Goal: Task Accomplishment & Management: Manage account settings

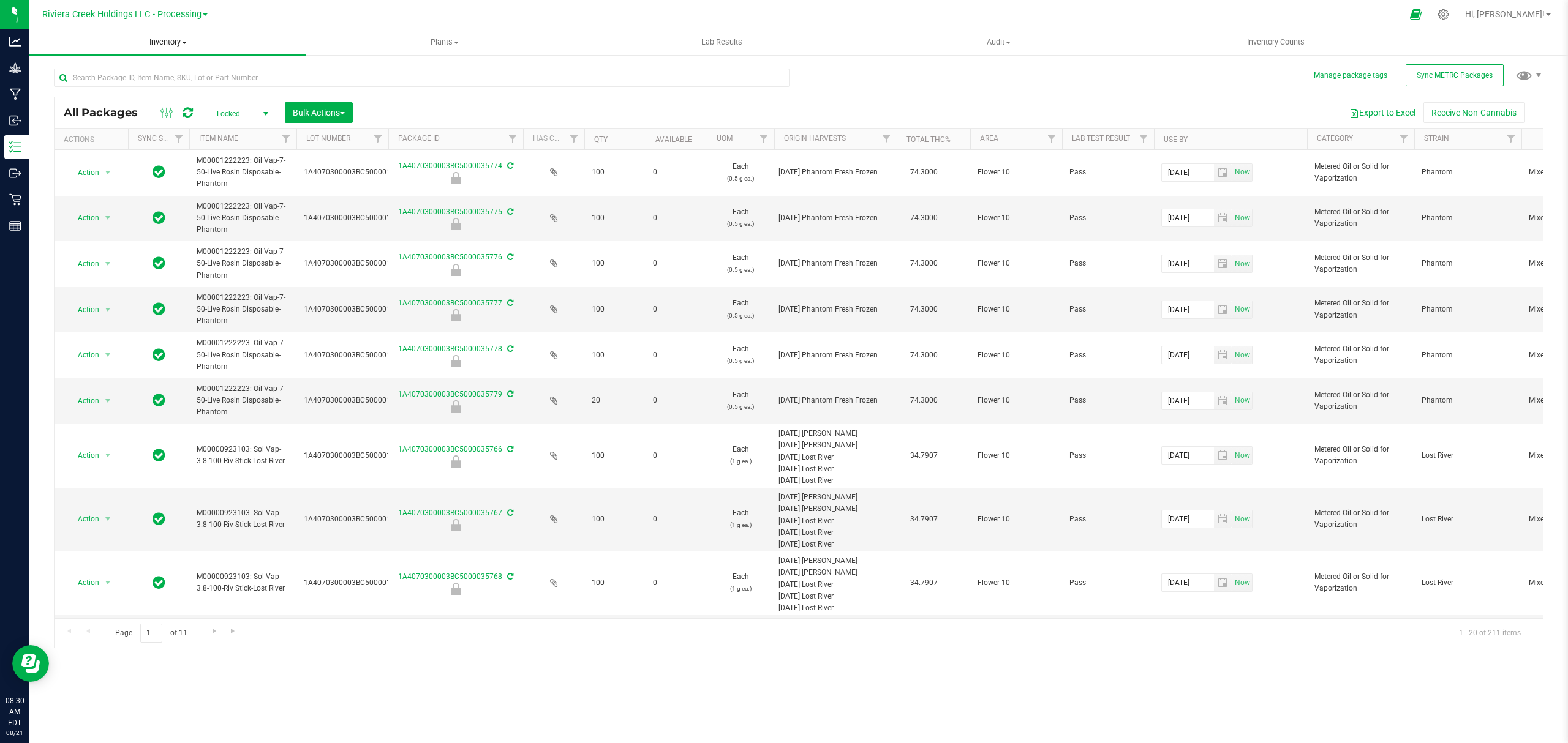
click at [181, 45] on span "Inventory" at bounding box center [168, 42] width 277 height 11
click at [141, 148] on li "From bill of materials" at bounding box center [168, 147] width 277 height 15
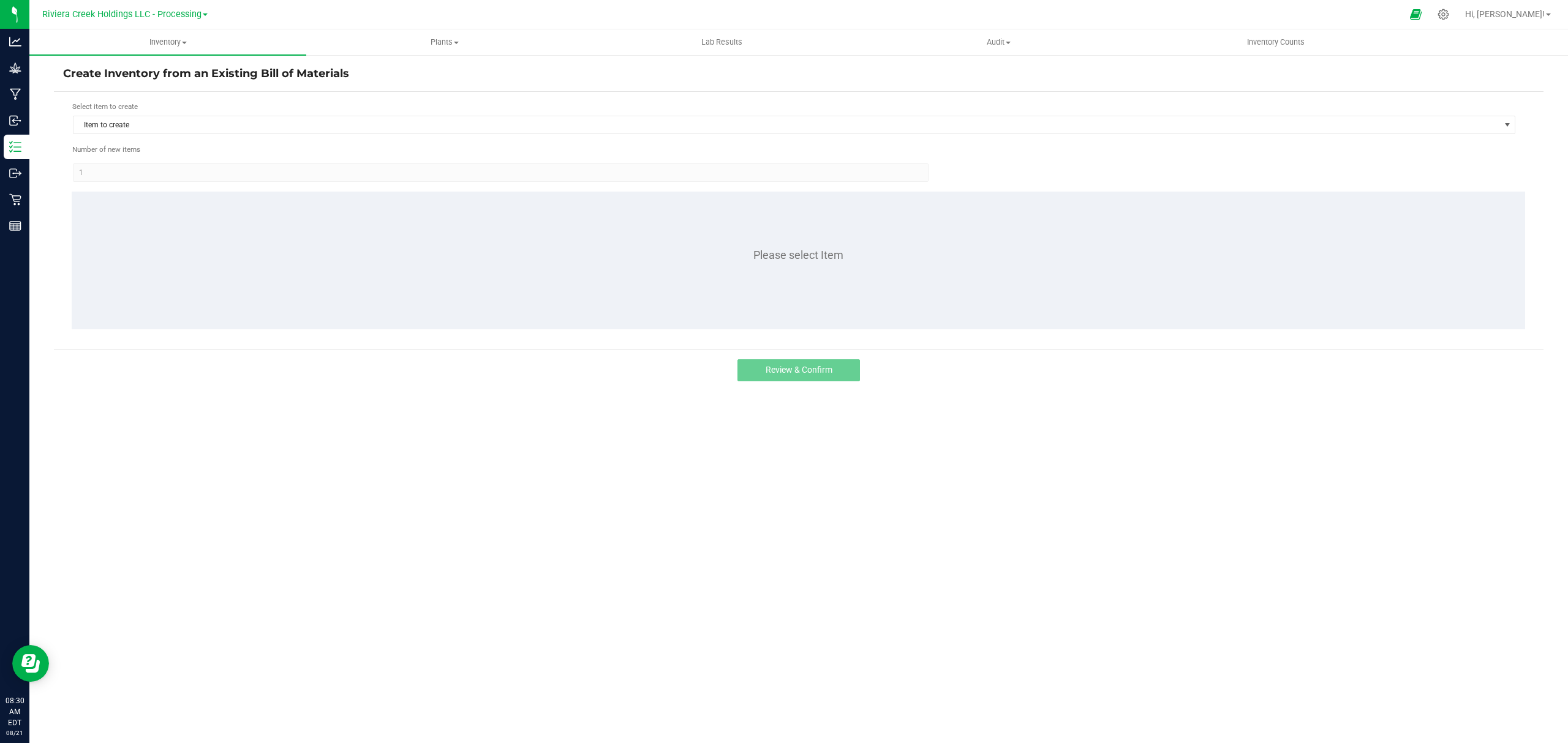
click at [173, 115] on div "Select item to create Item to create" at bounding box center [794, 118] width 1444 height 34
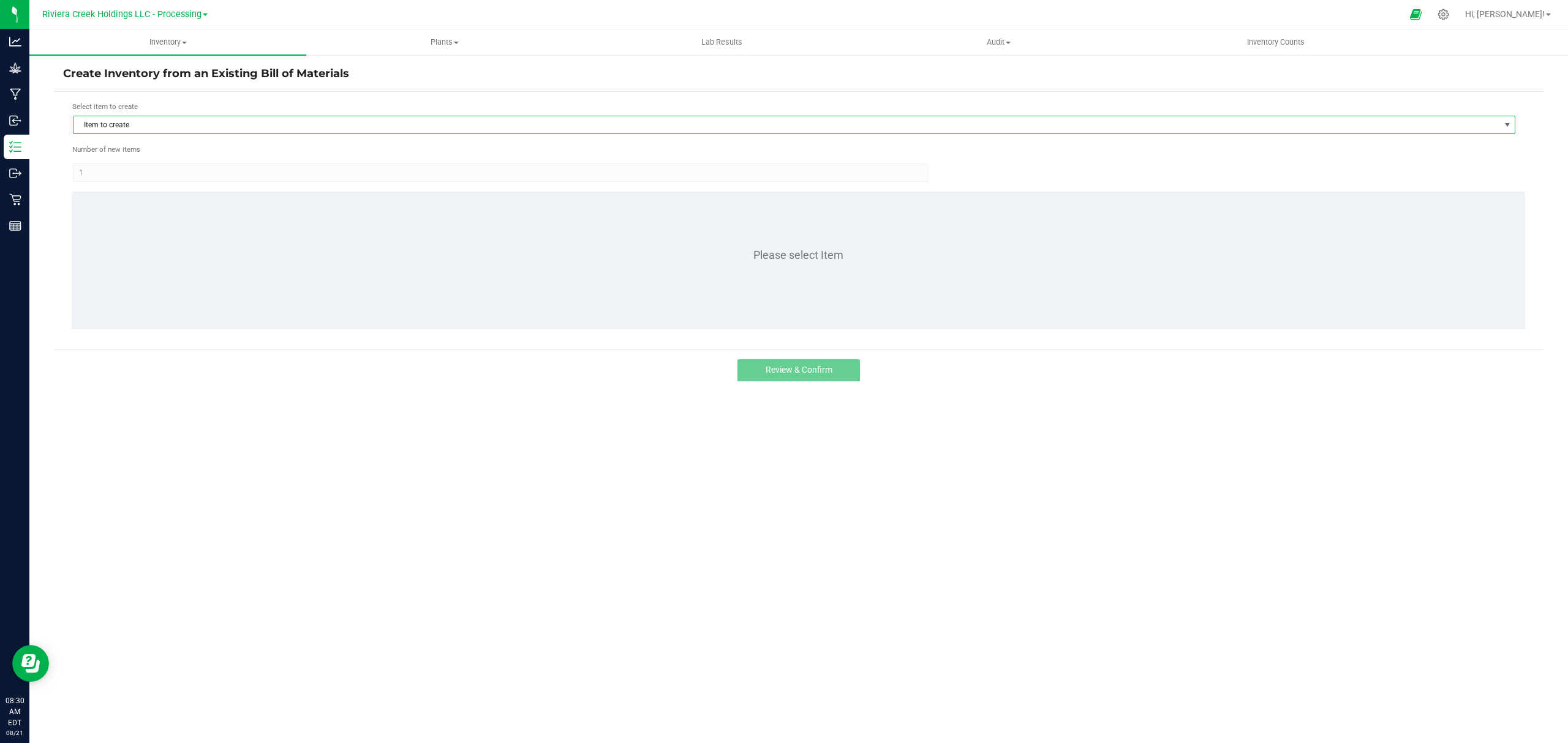
click at [177, 123] on span "Item to create" at bounding box center [786, 125] width 1426 height 17
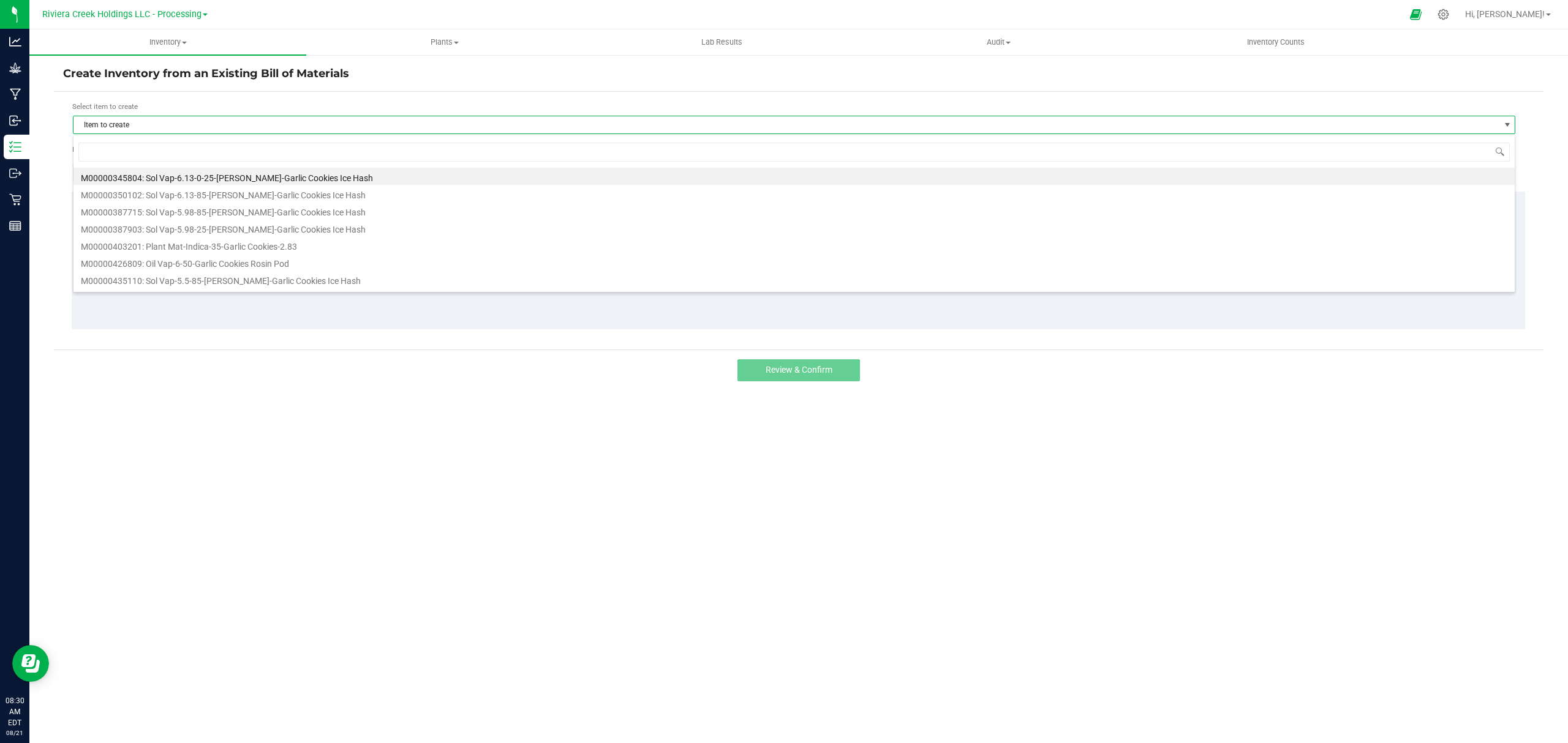
scroll to position [18, 1443]
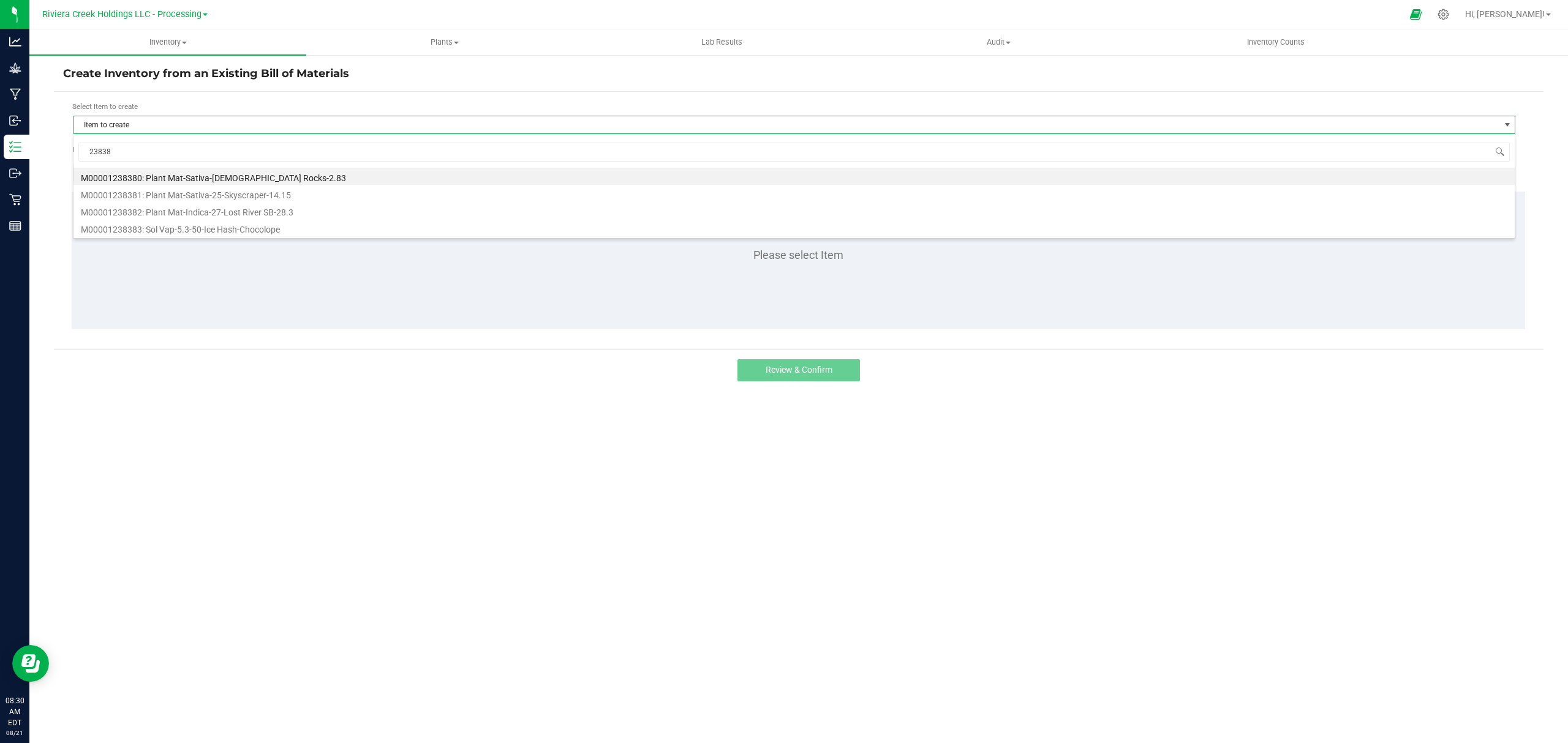
type input "238383"
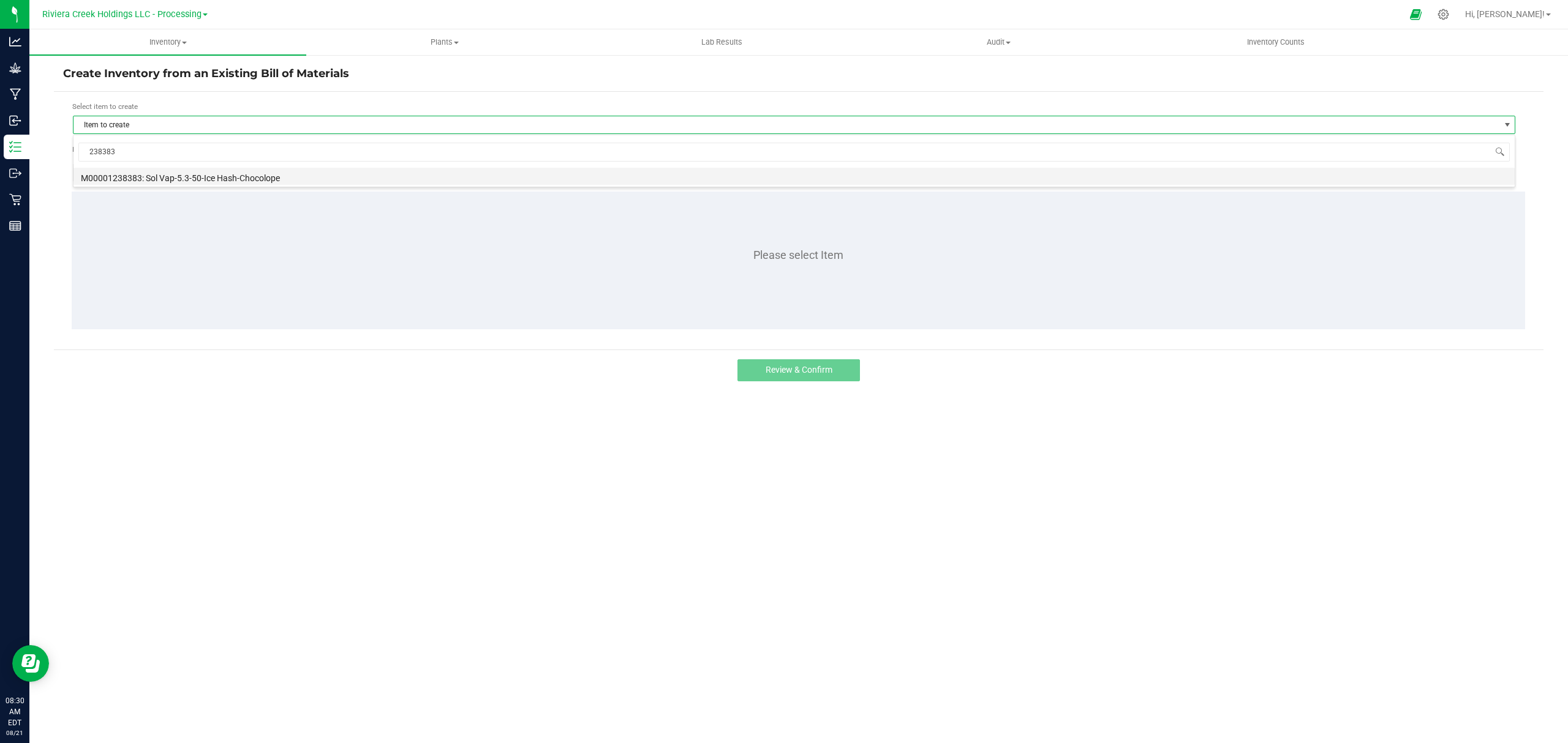
click at [221, 180] on li "M00001238383: Sol Vap-5.3-50-Ice Hash-Chocolope" at bounding box center [794, 176] width 1442 height 17
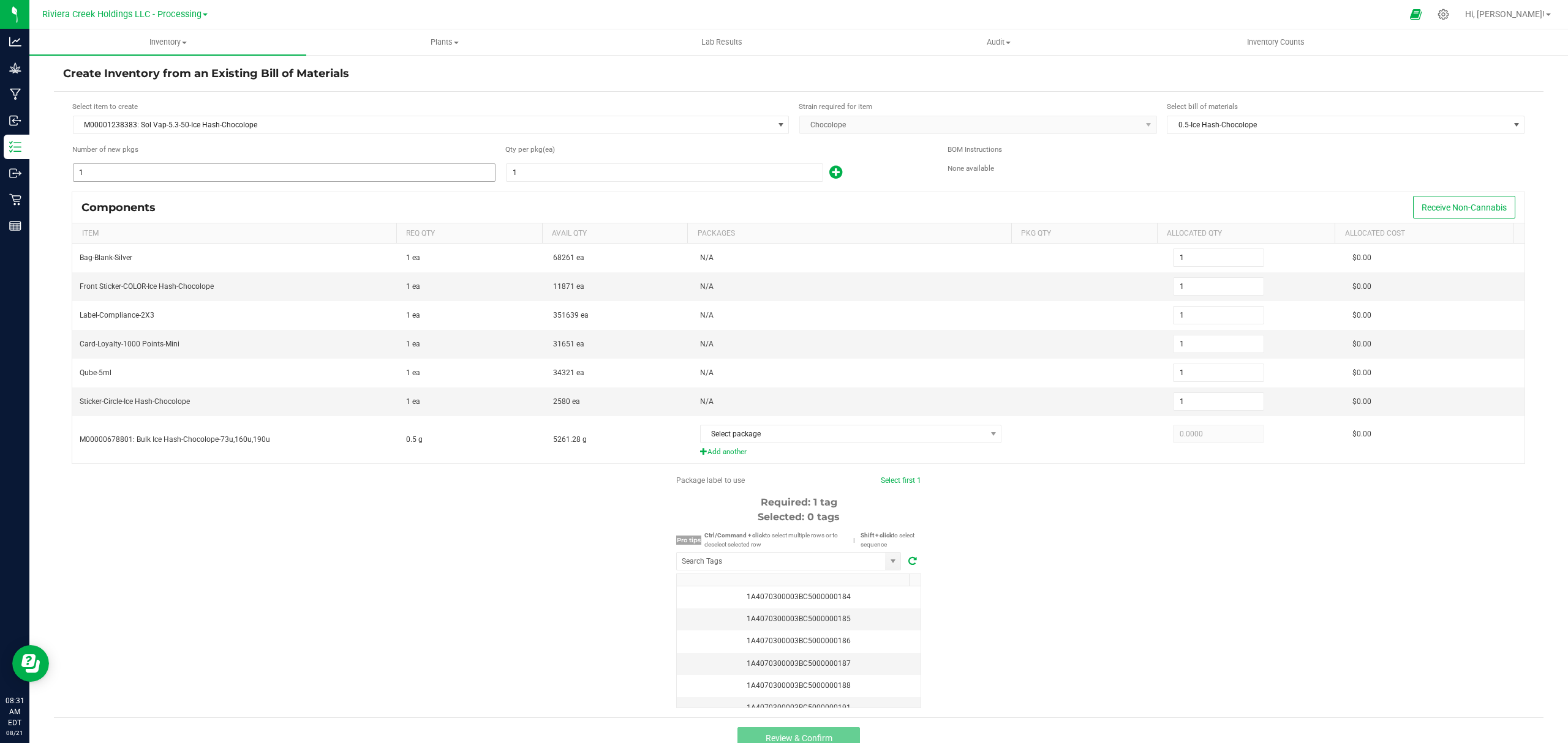
click at [172, 174] on input "1" at bounding box center [284, 172] width 421 height 17
type input "9"
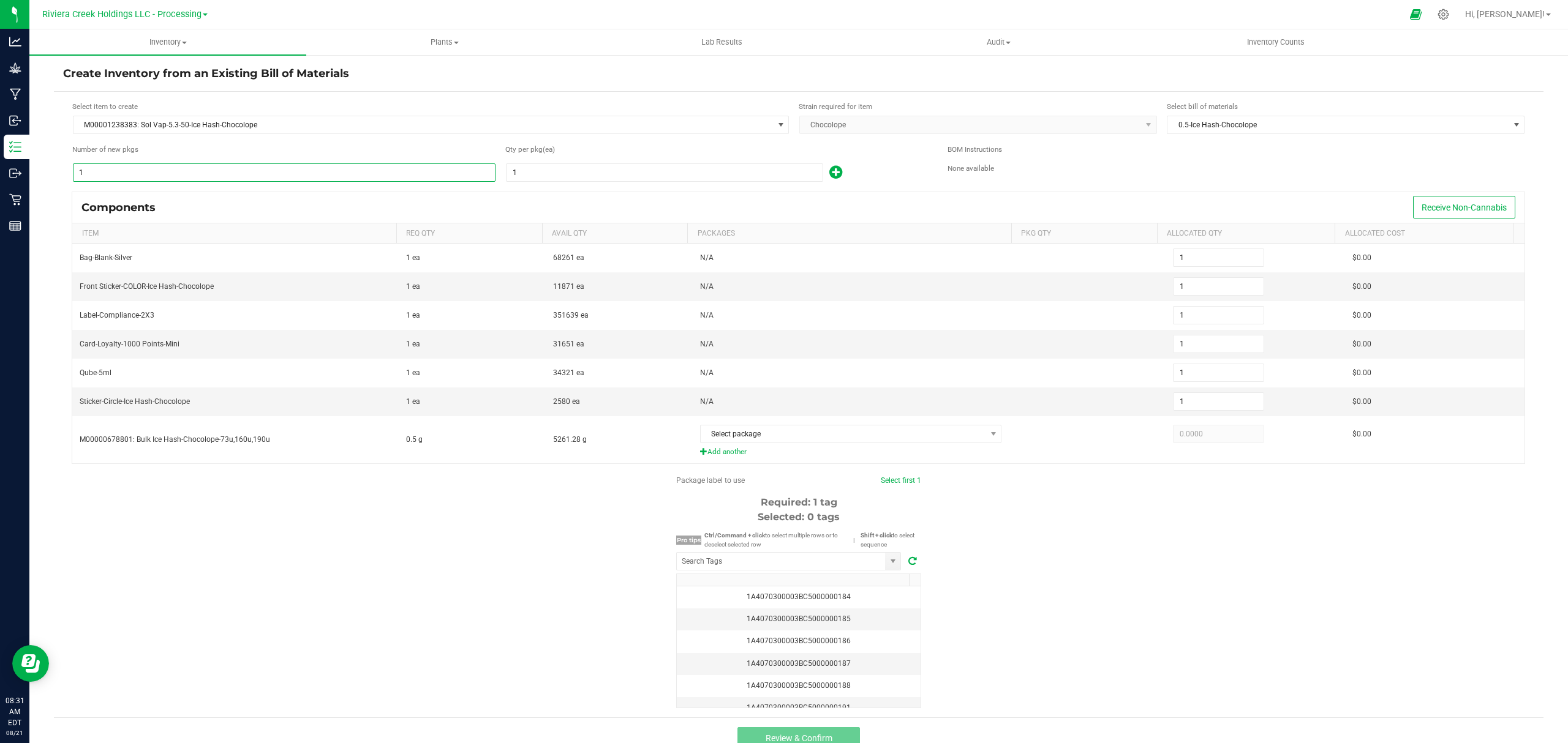
type input "9"
drag, startPoint x: 506, startPoint y: 172, endPoint x: 517, endPoint y: 177, distance: 12.1
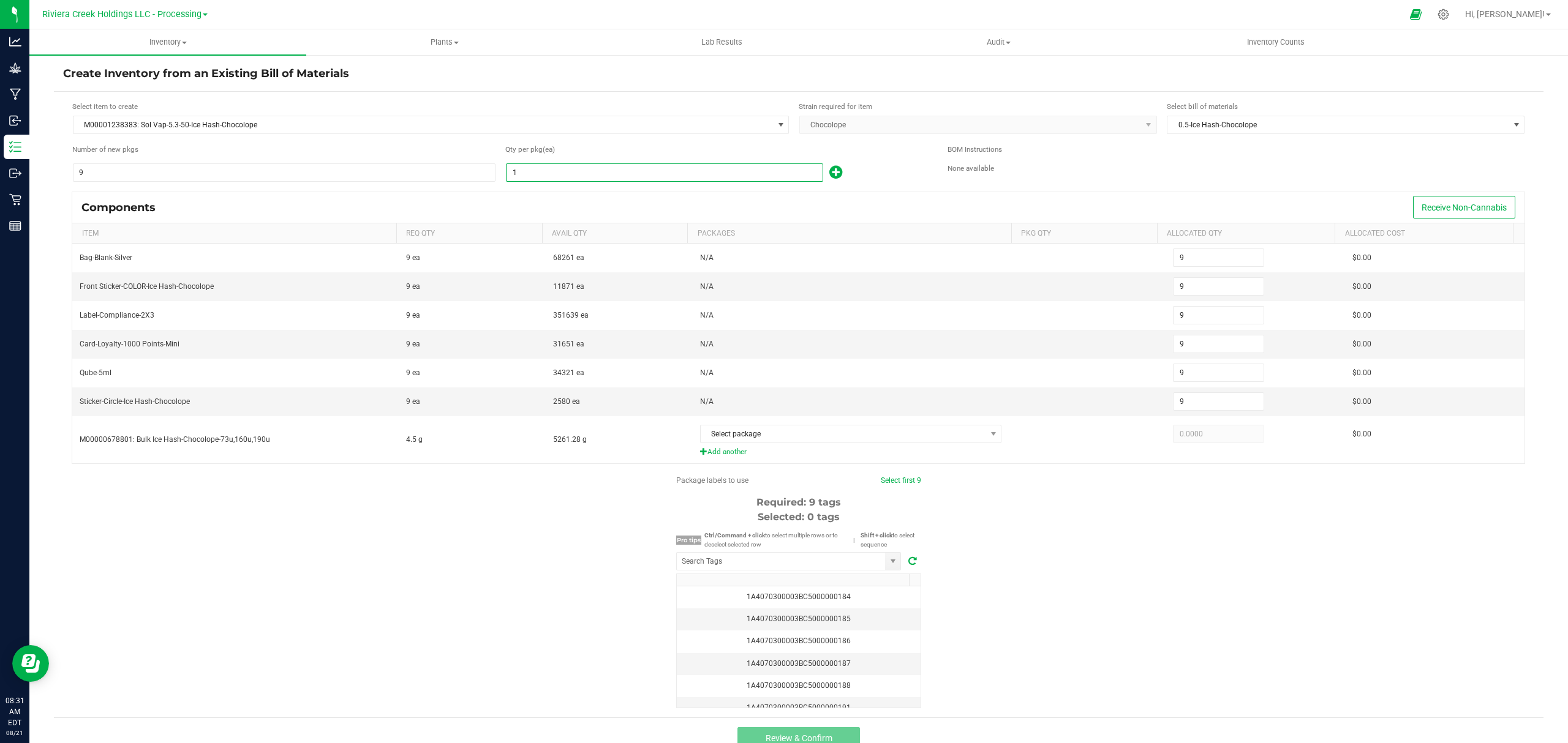
click at [517, 177] on input "1" at bounding box center [664, 172] width 316 height 17
type input "10"
type input "90"
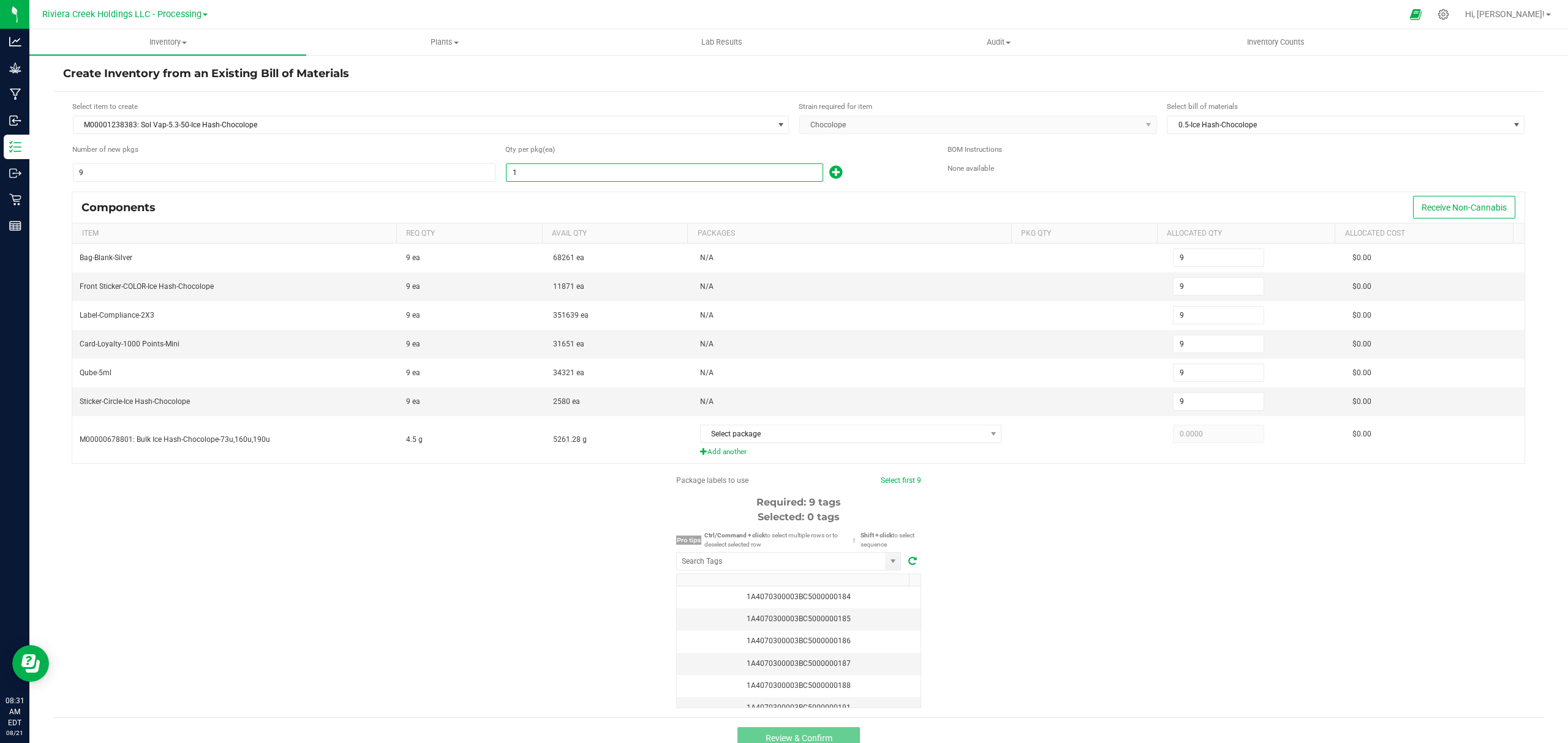
type input "90"
type input "100"
type input "900"
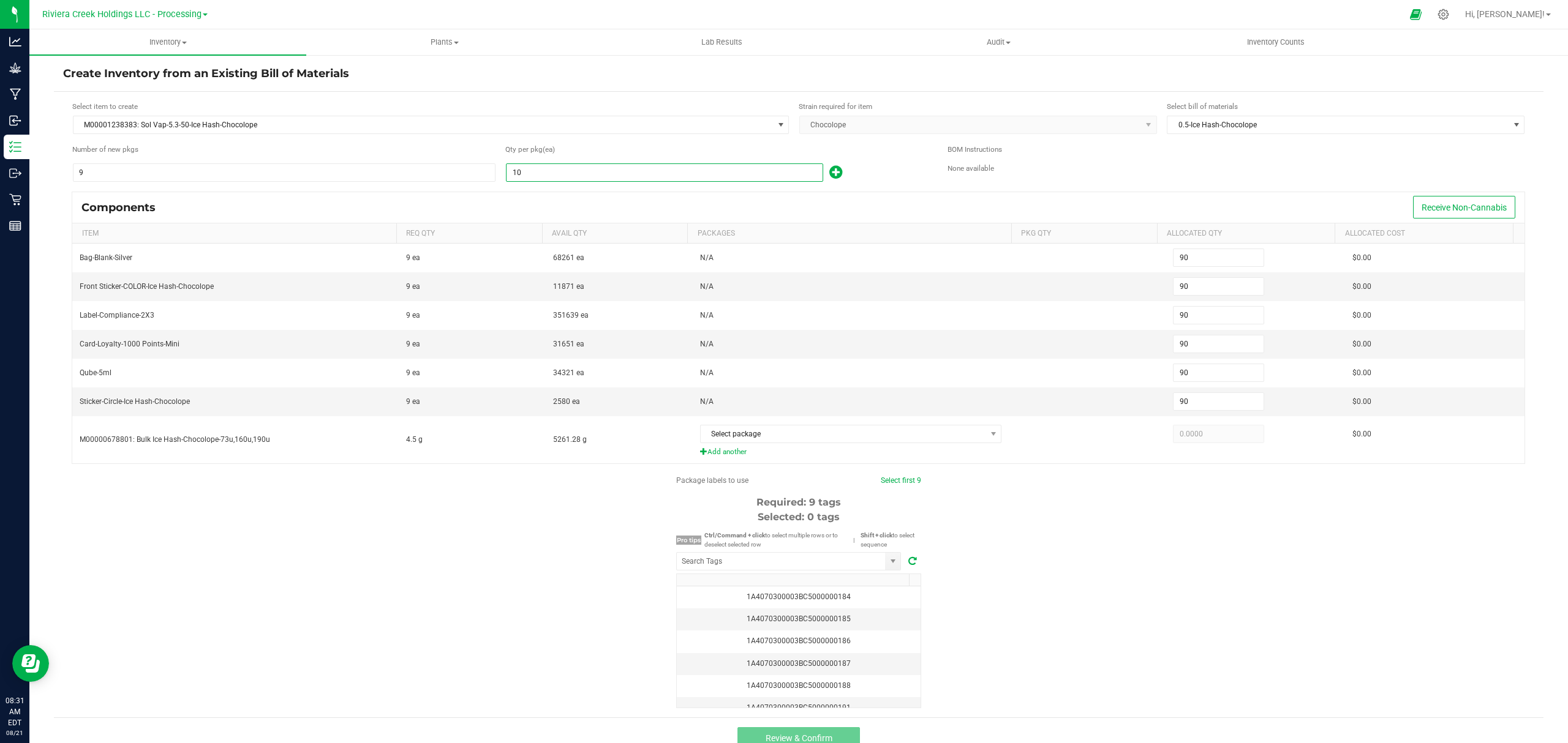
type input "900"
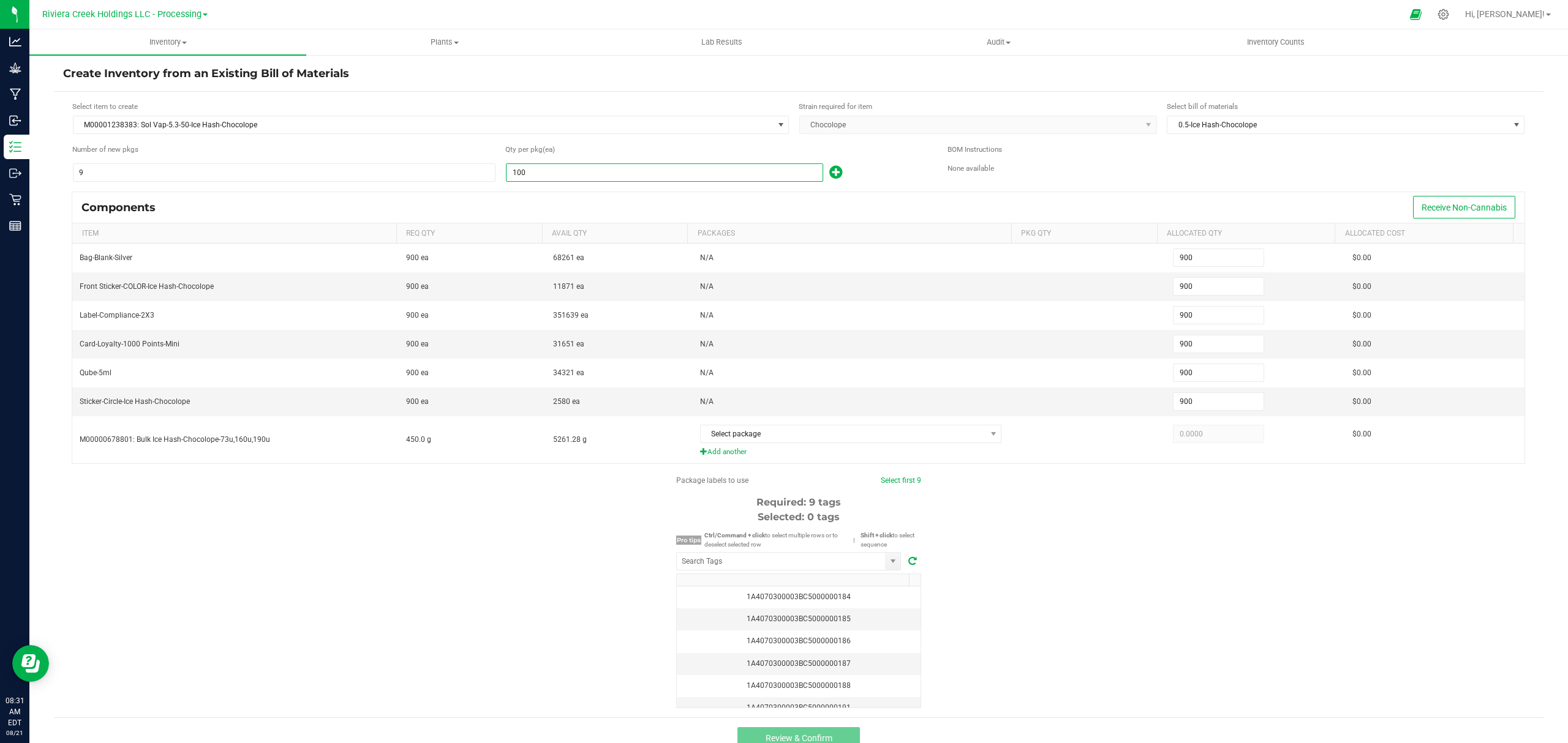
type input "100"
click at [821, 166] on div "100" at bounding box center [717, 172] width 424 height 20
click at [829, 177] on icon at bounding box center [836, 172] width 13 height 15
type input "901"
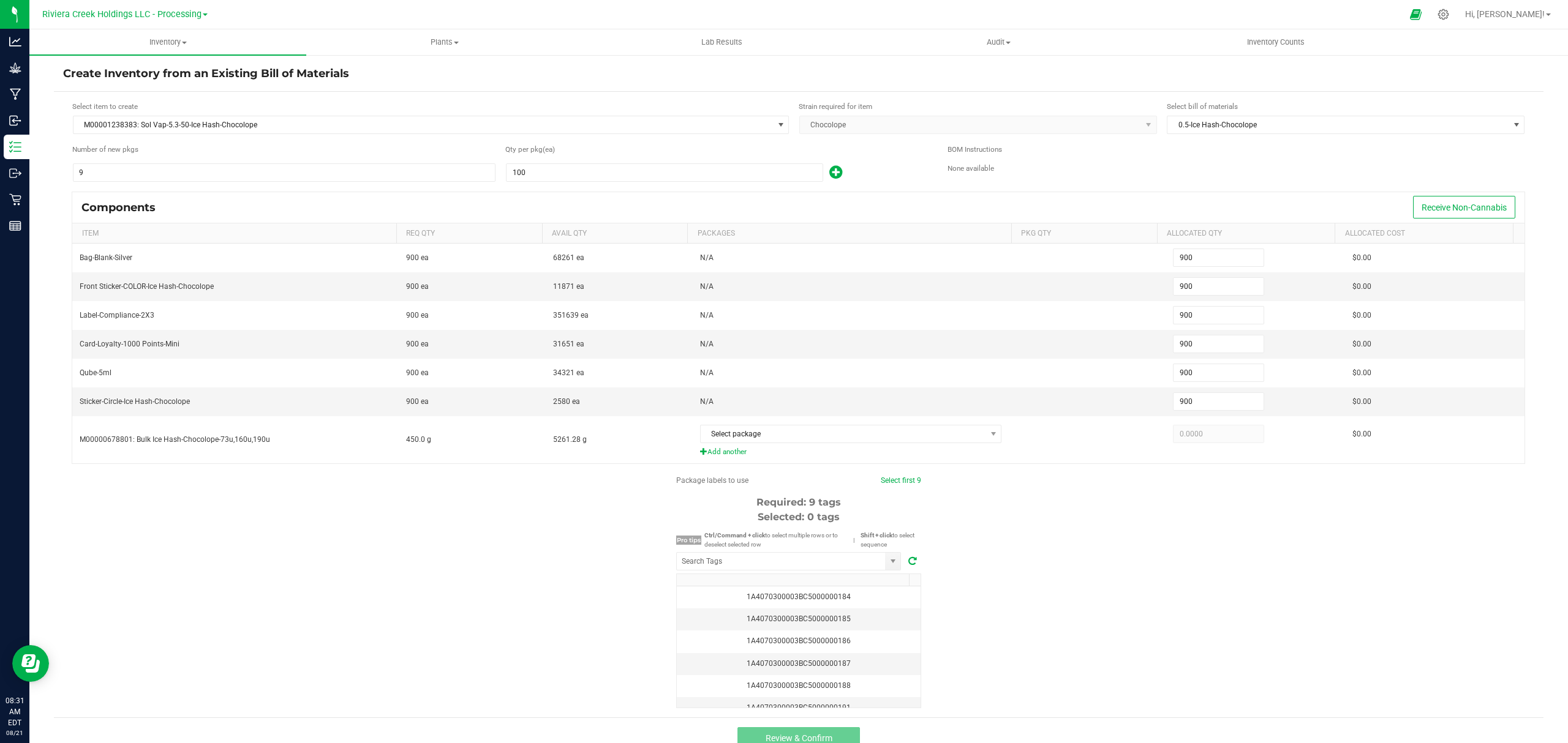
type input "901"
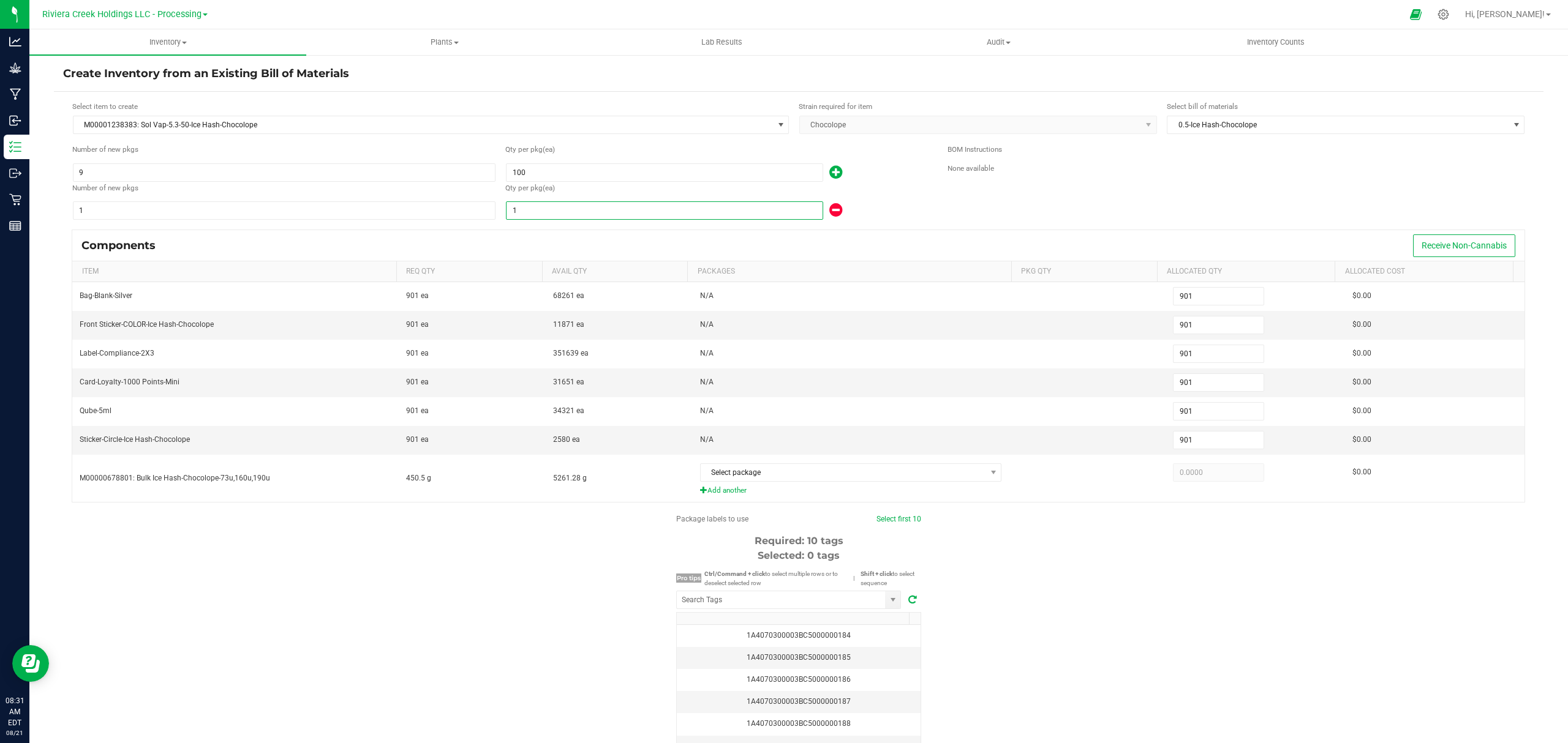
click at [662, 214] on input "1" at bounding box center [664, 210] width 316 height 17
type input "904"
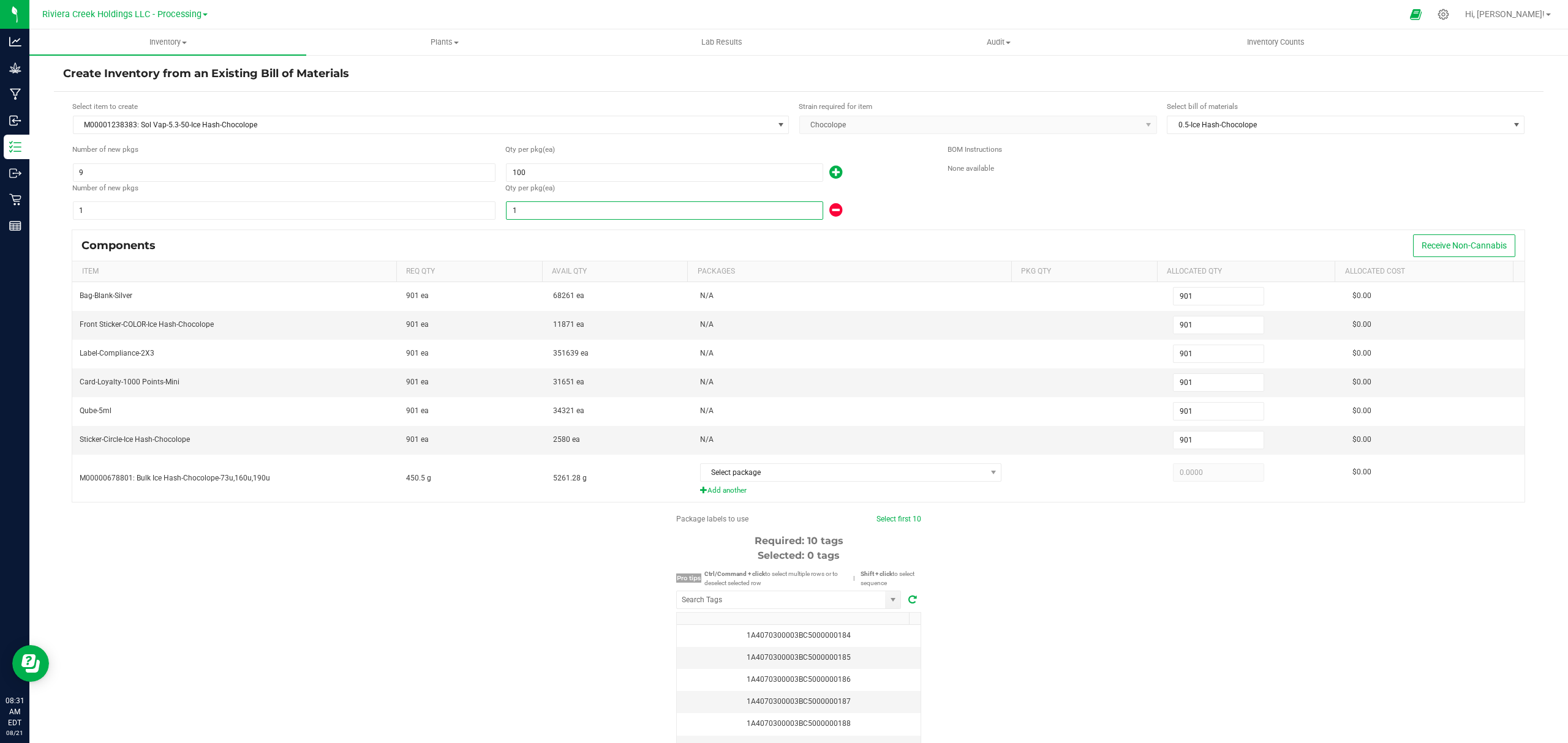
type input "904"
type input "4"
type input "901"
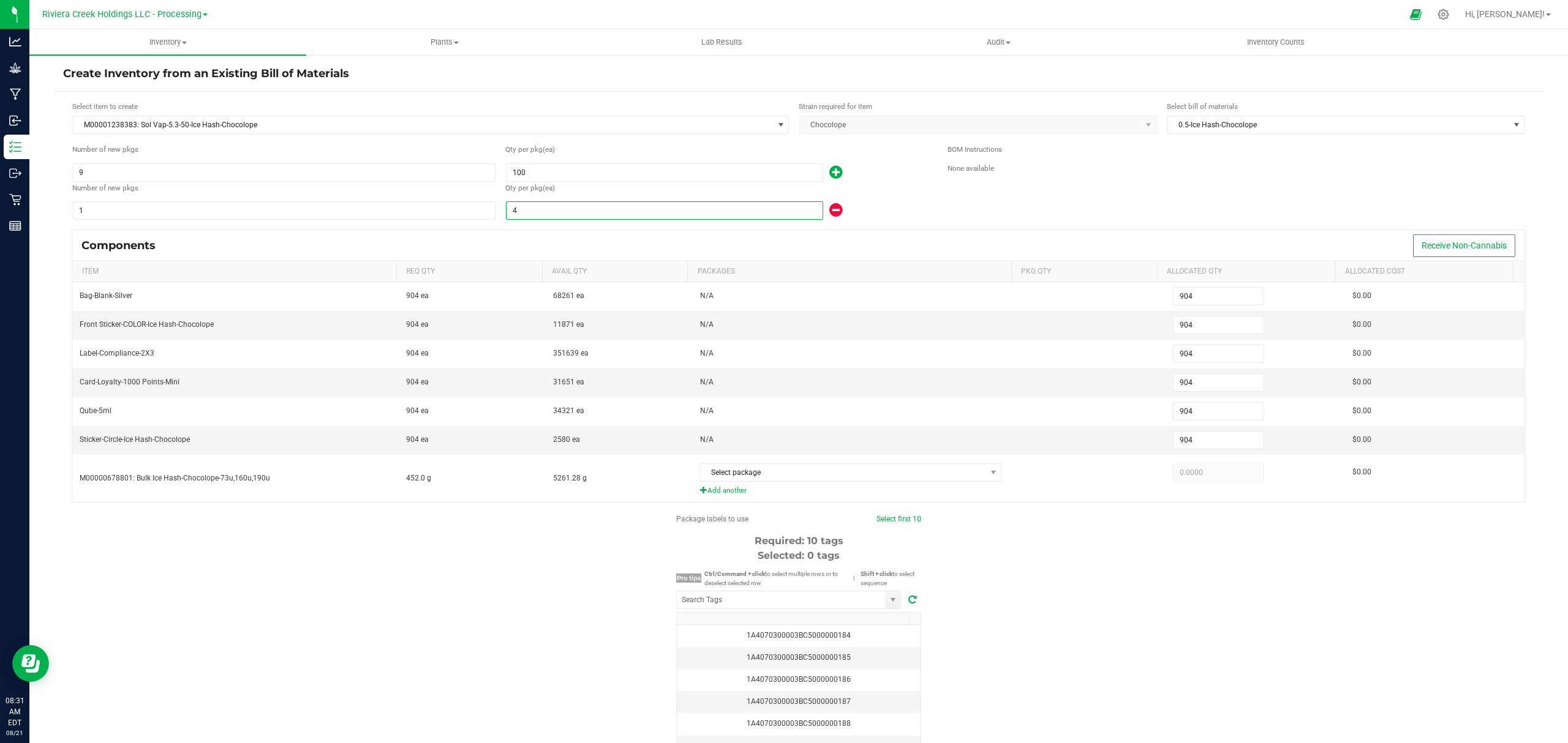
type input "901"
type input "908"
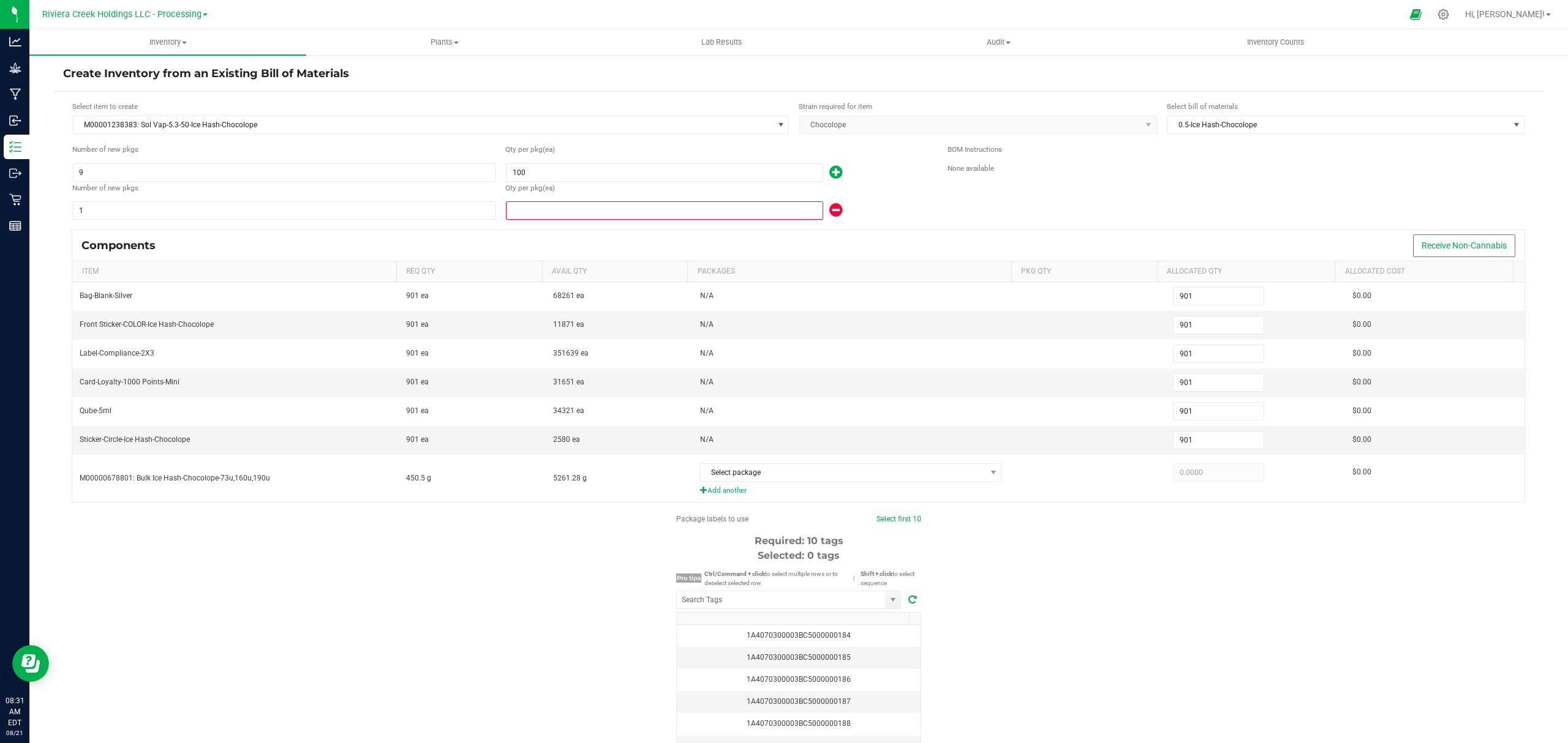
type input "908"
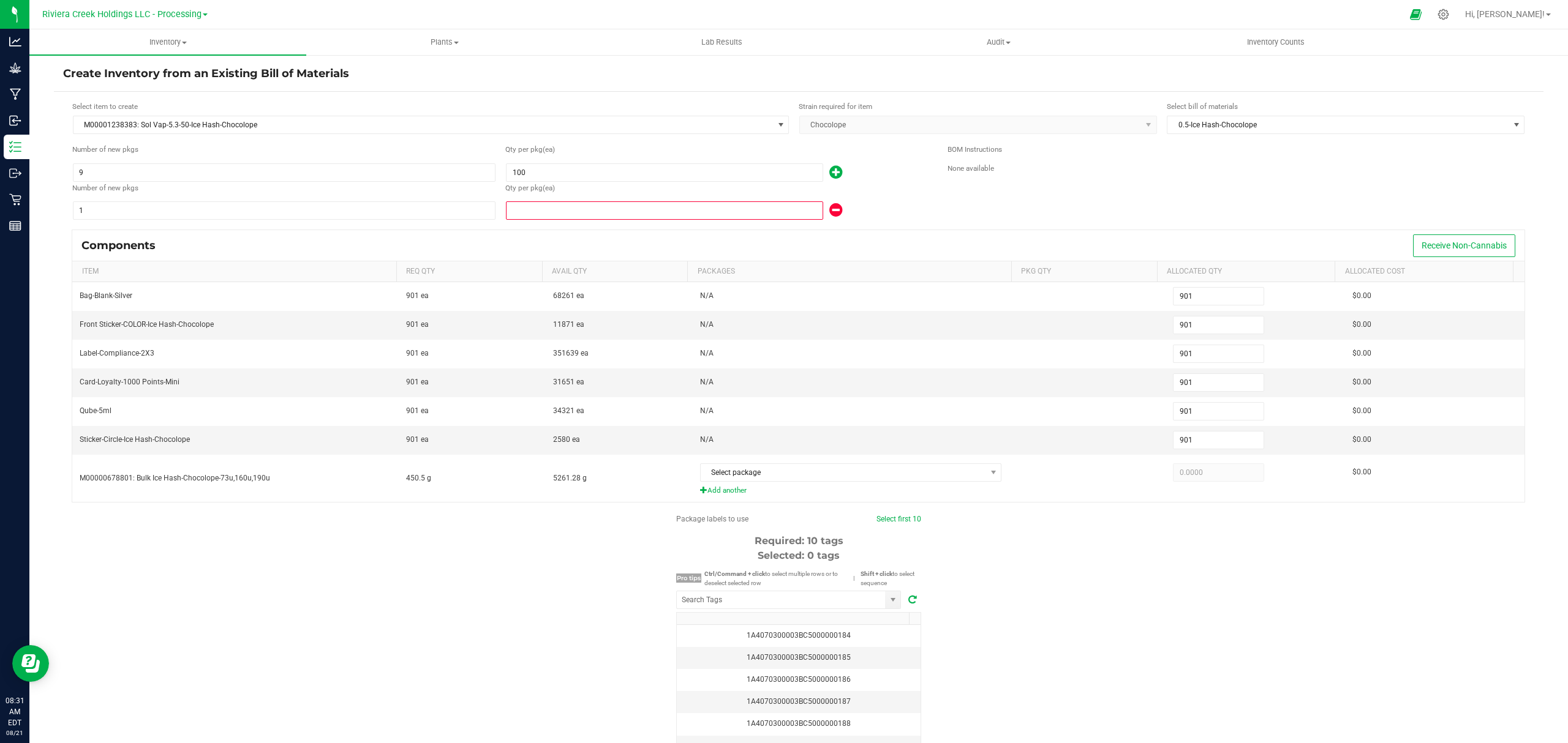
type input "8"
type input "984"
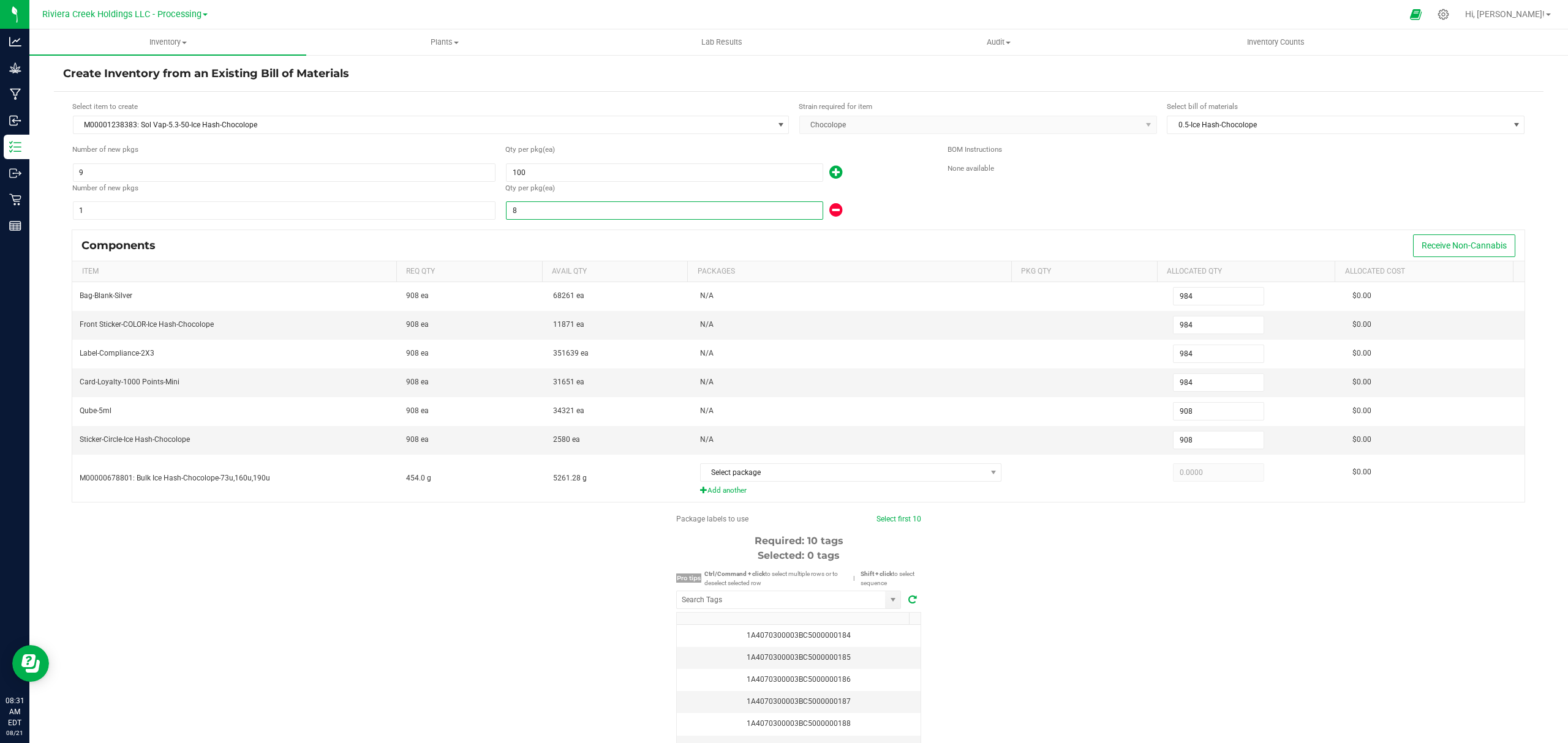
type input "984"
type input "84"
click at [860, 206] on div "84" at bounding box center [717, 210] width 424 height 20
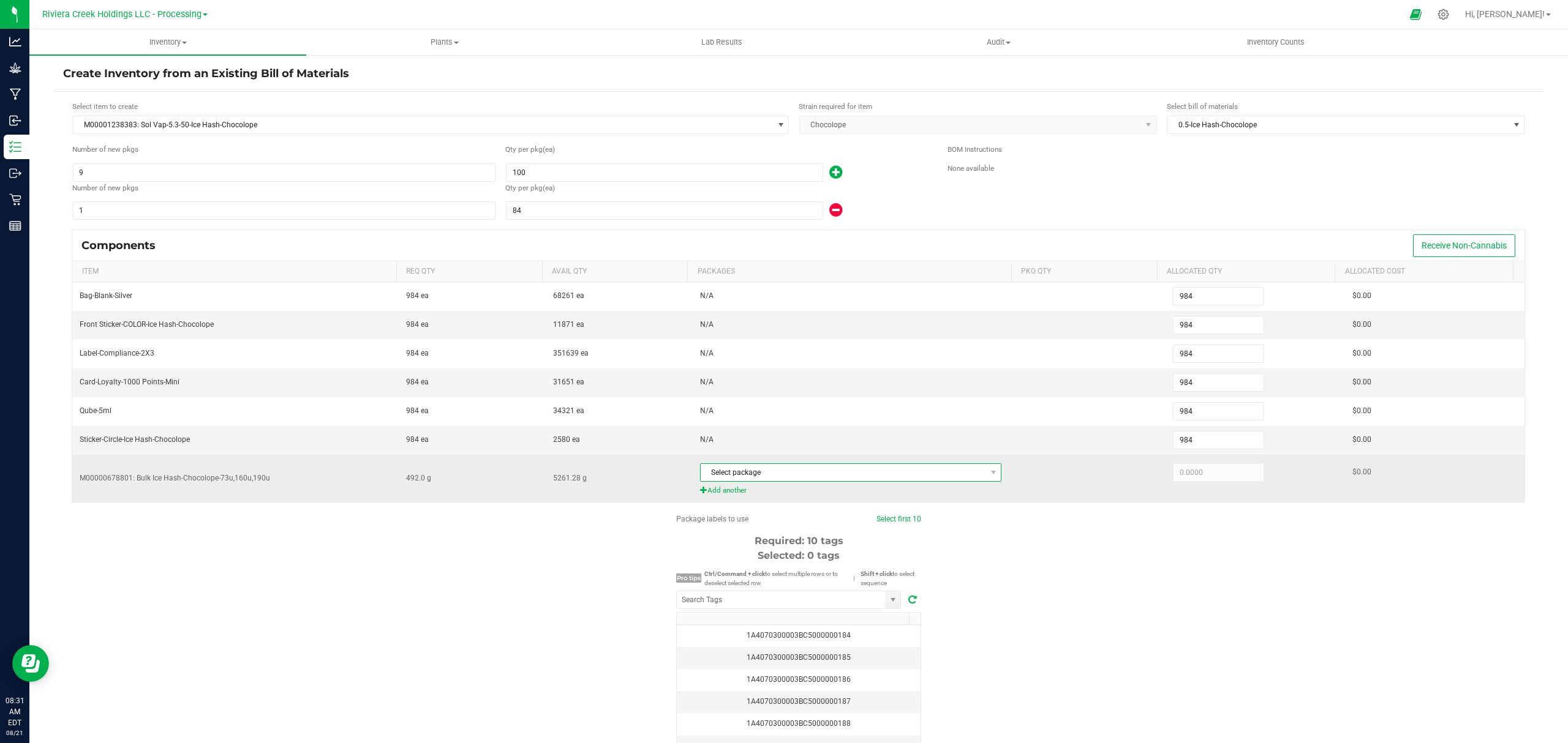
click at [807, 474] on span "Select package" at bounding box center [844, 472] width 285 height 17
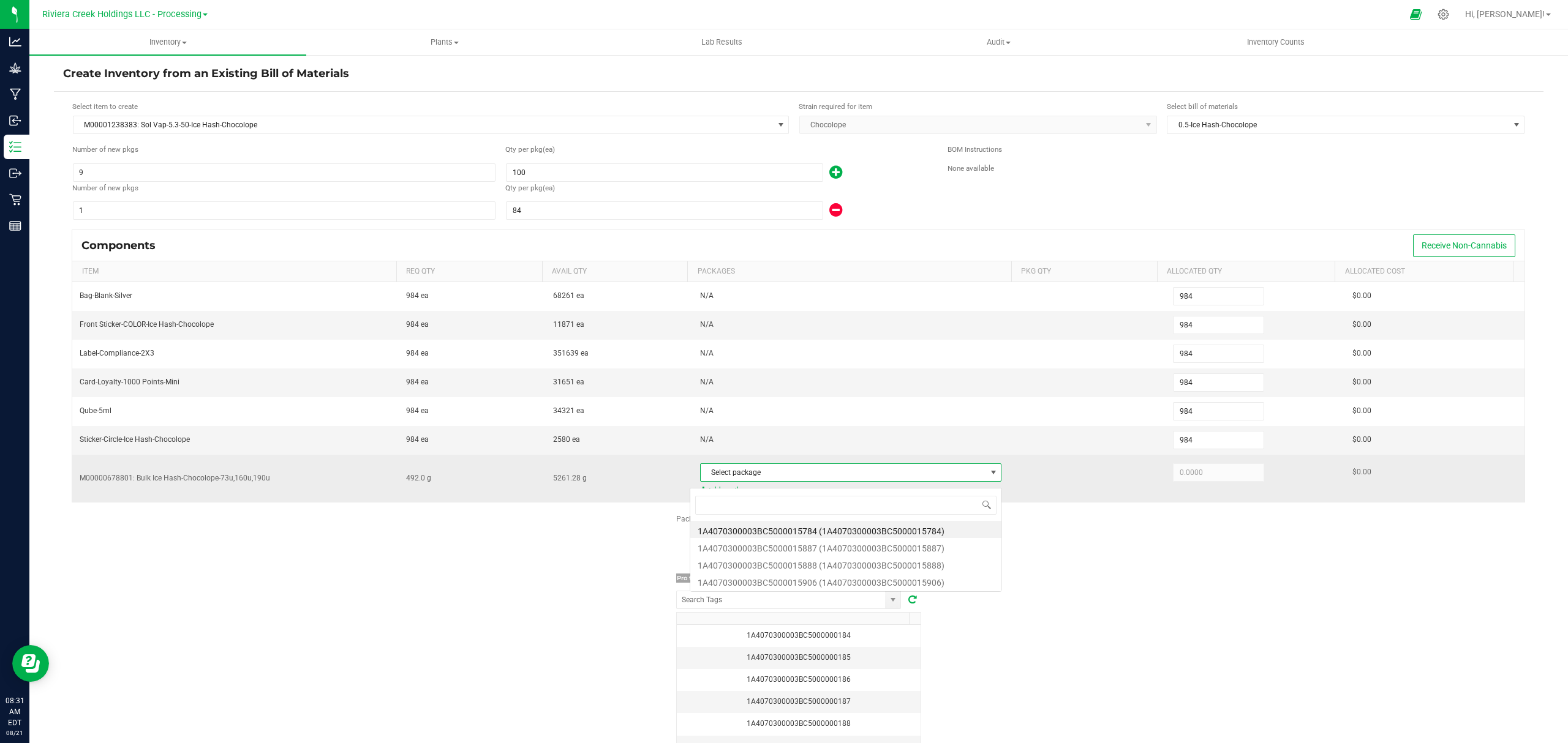
scroll to position [18, 295]
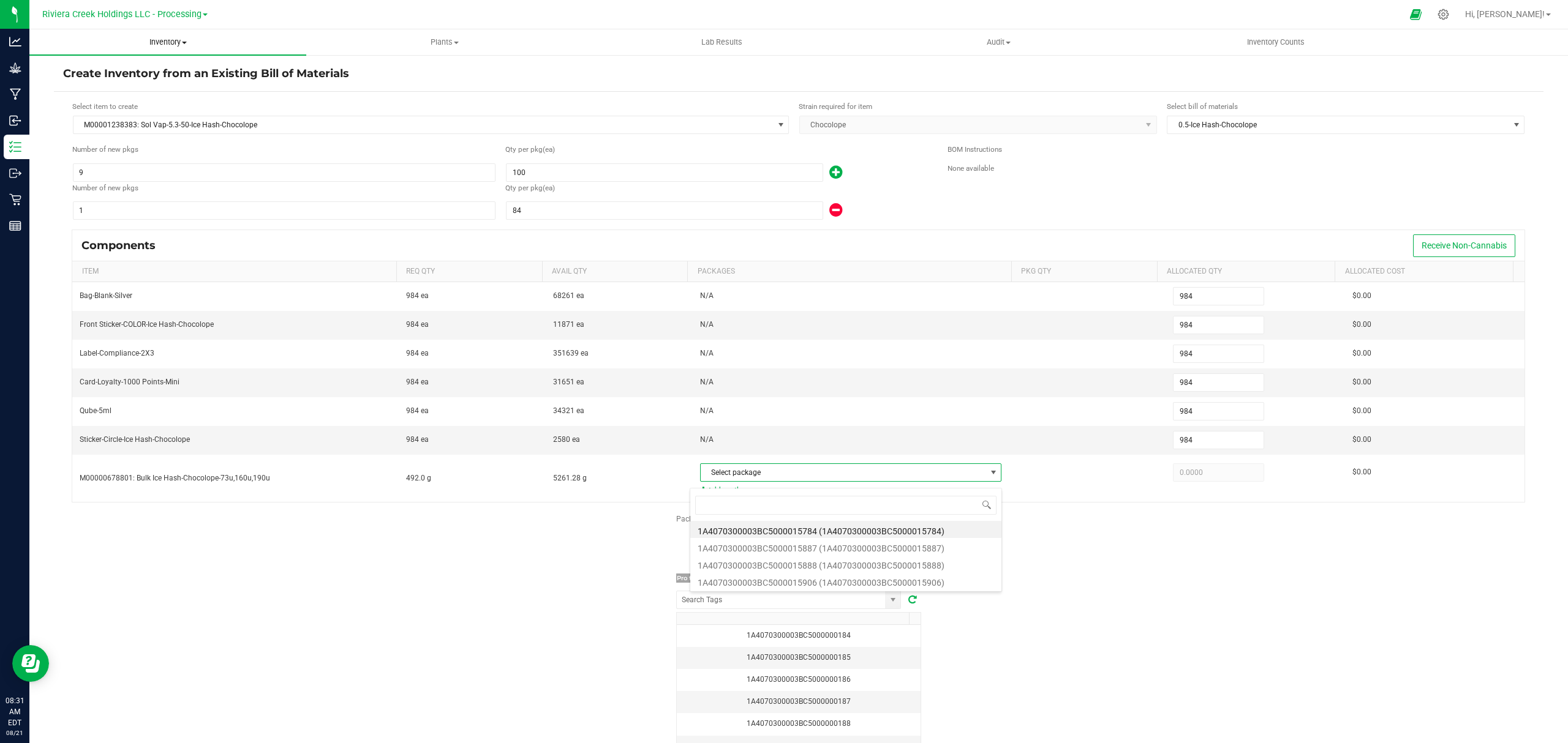
click at [157, 40] on span "Inventory" at bounding box center [168, 42] width 277 height 11
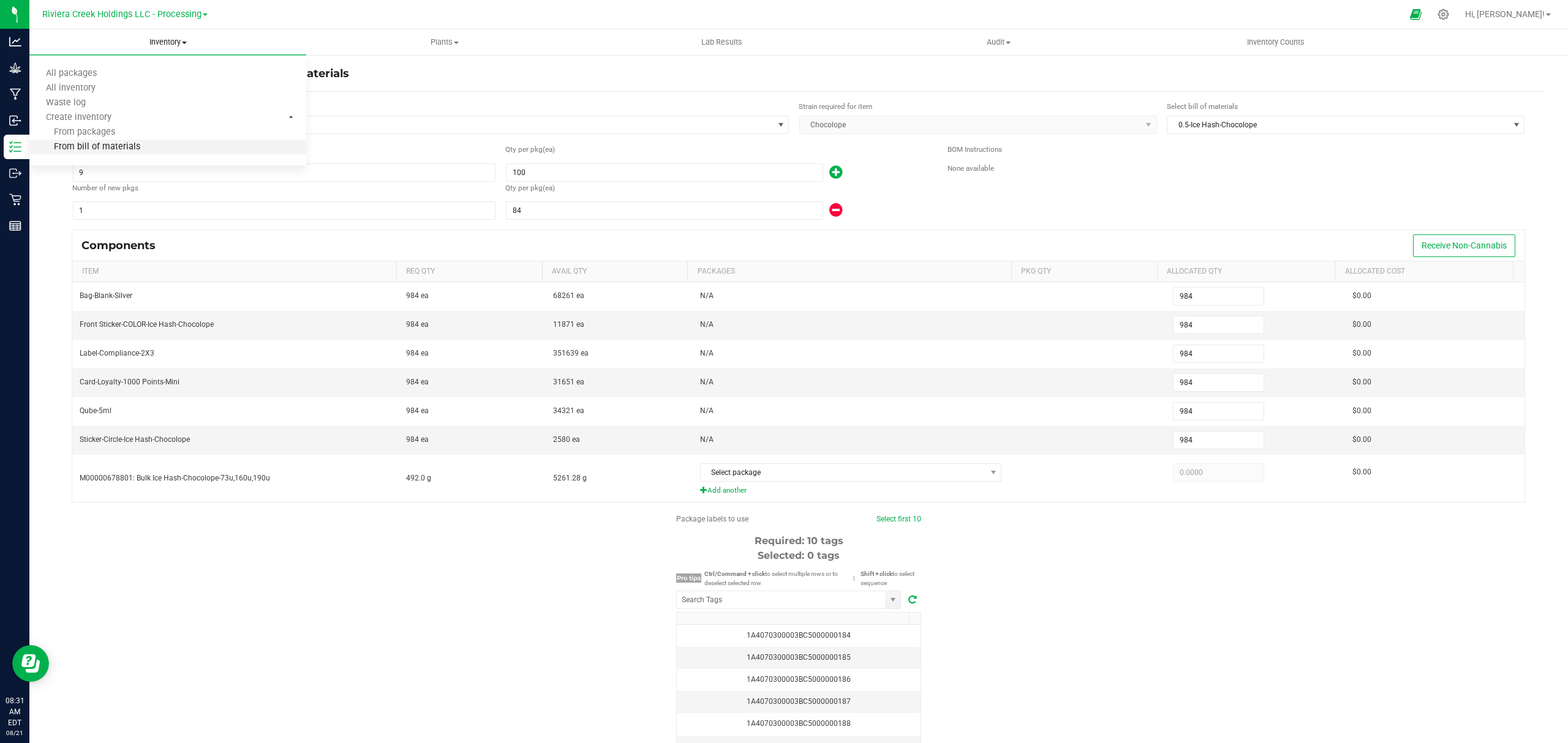
click at [142, 150] on li "From bill of materials" at bounding box center [168, 147] width 277 height 15
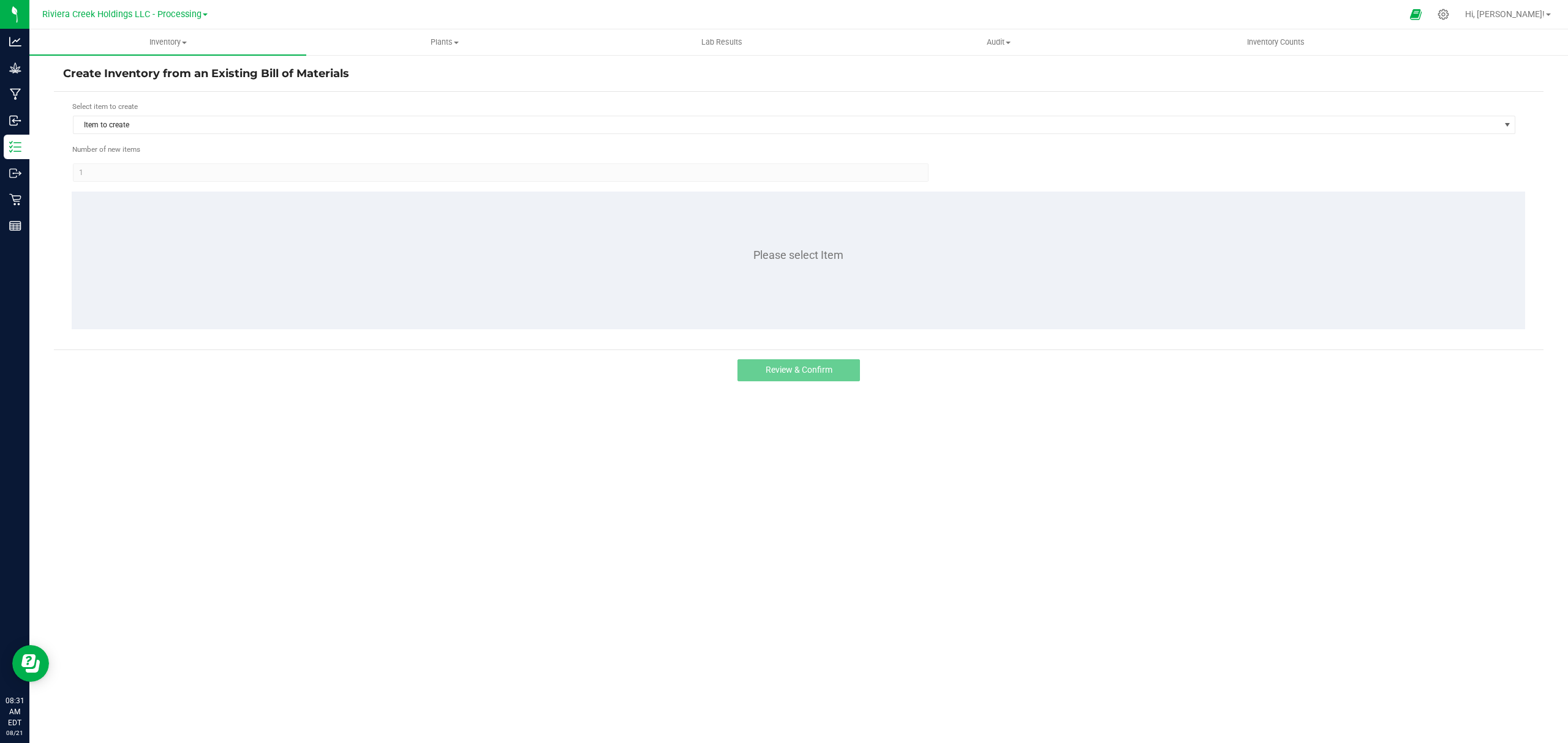
click at [204, 108] on div "Select item to create" at bounding box center [794, 107] width 1444 height 12
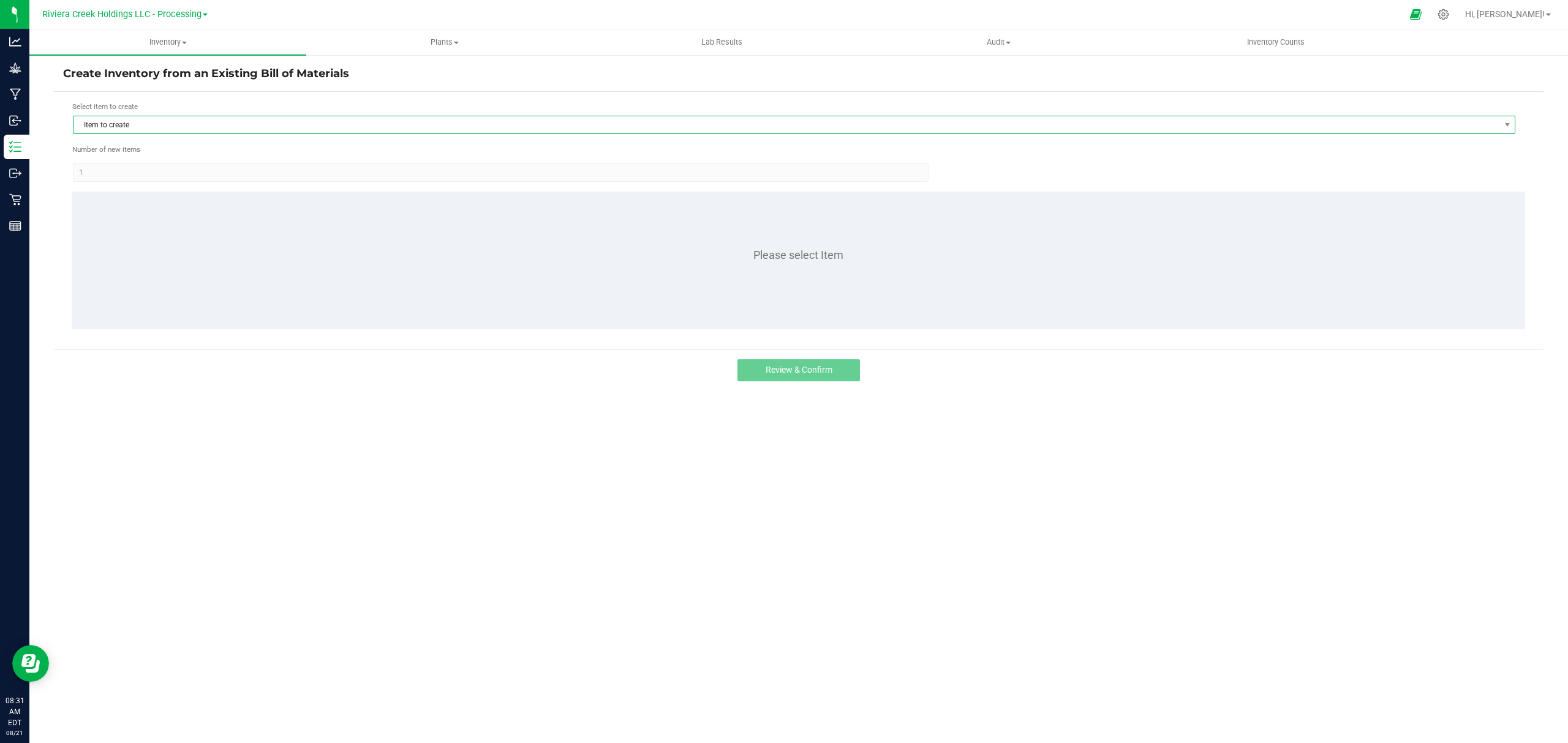
click at [199, 117] on span "Item to create" at bounding box center [786, 125] width 1426 height 17
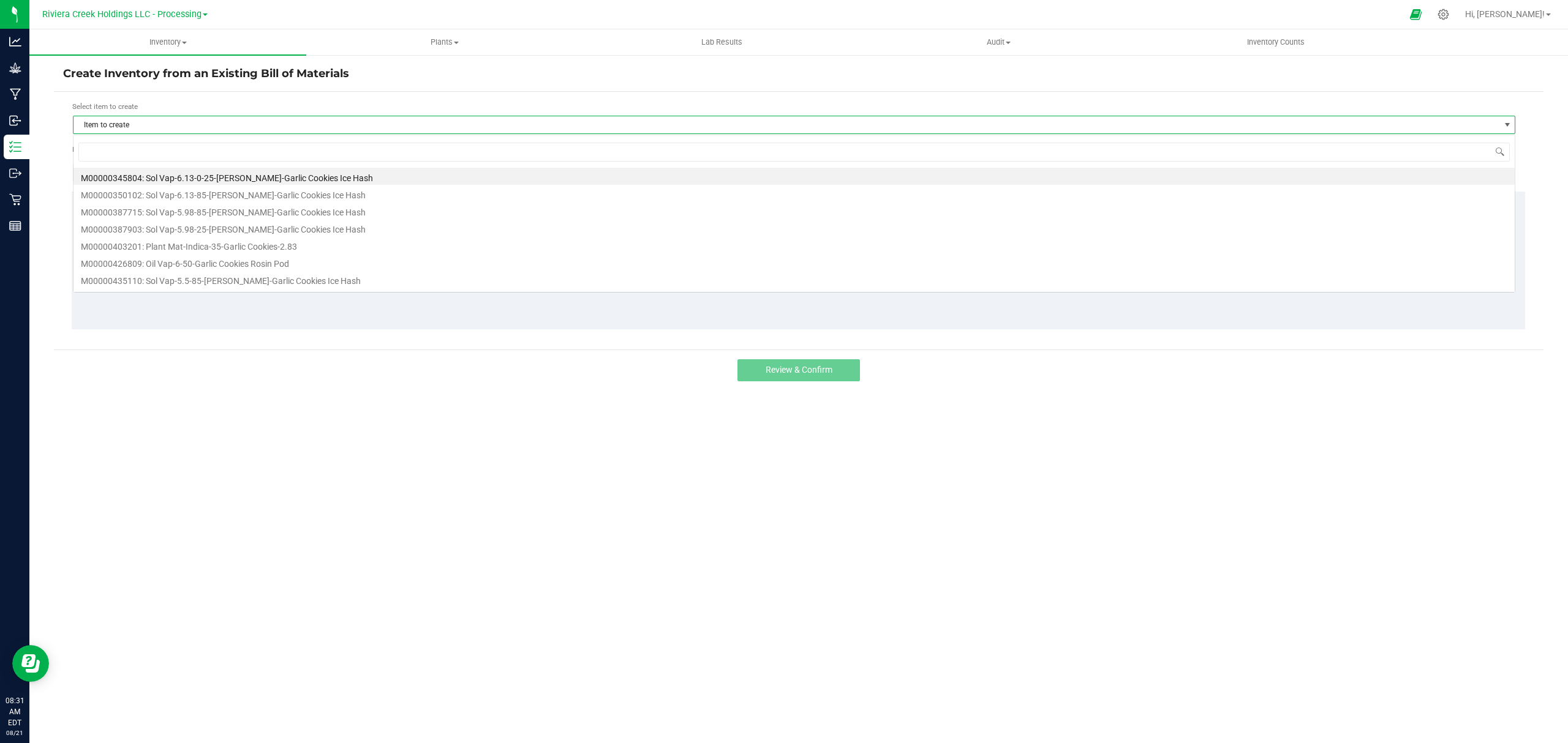
scroll to position [18, 1443]
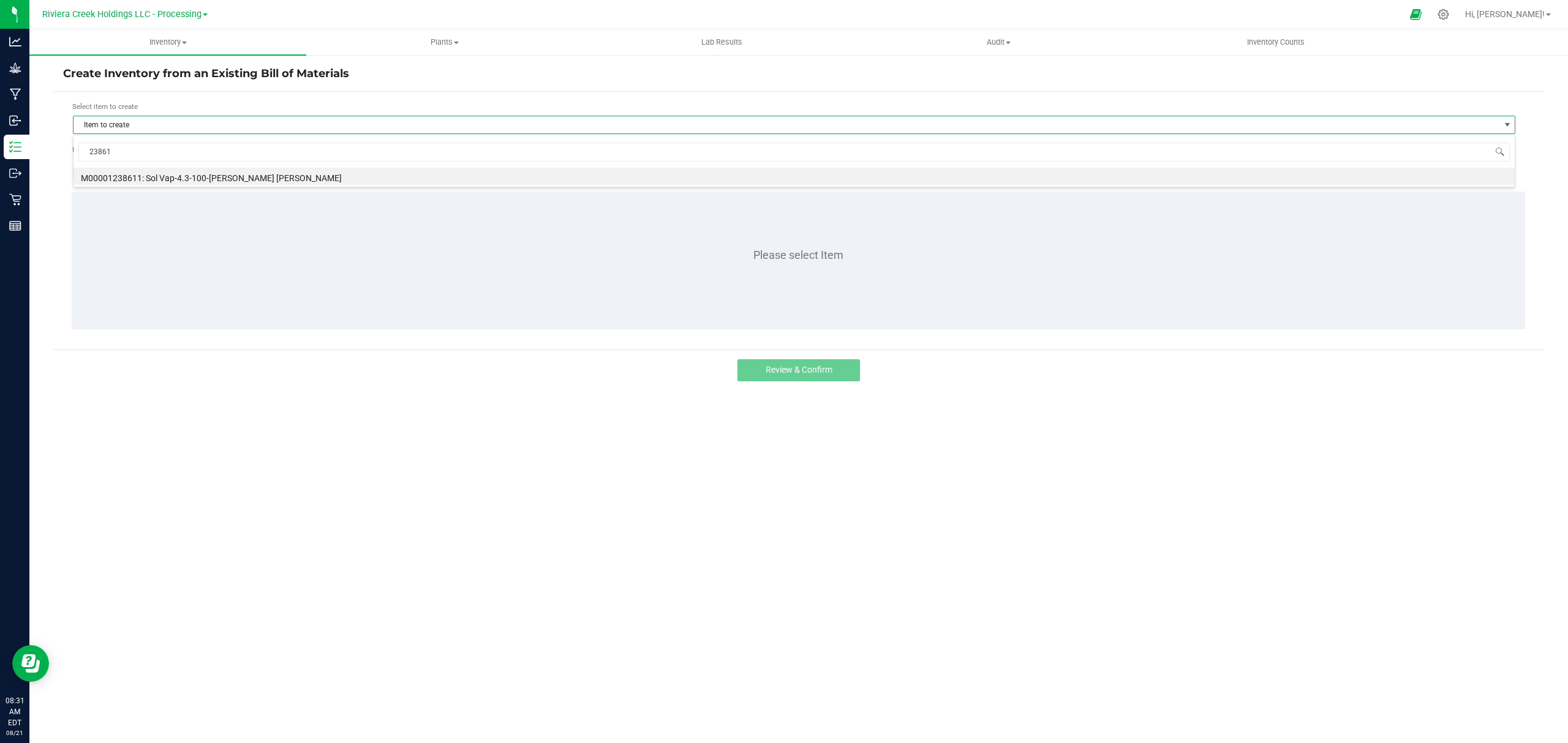
type input "238611"
click at [236, 176] on li "M00001238611: Sol Vap-4.3-100-[PERSON_NAME] [PERSON_NAME]" at bounding box center [794, 176] width 1442 height 17
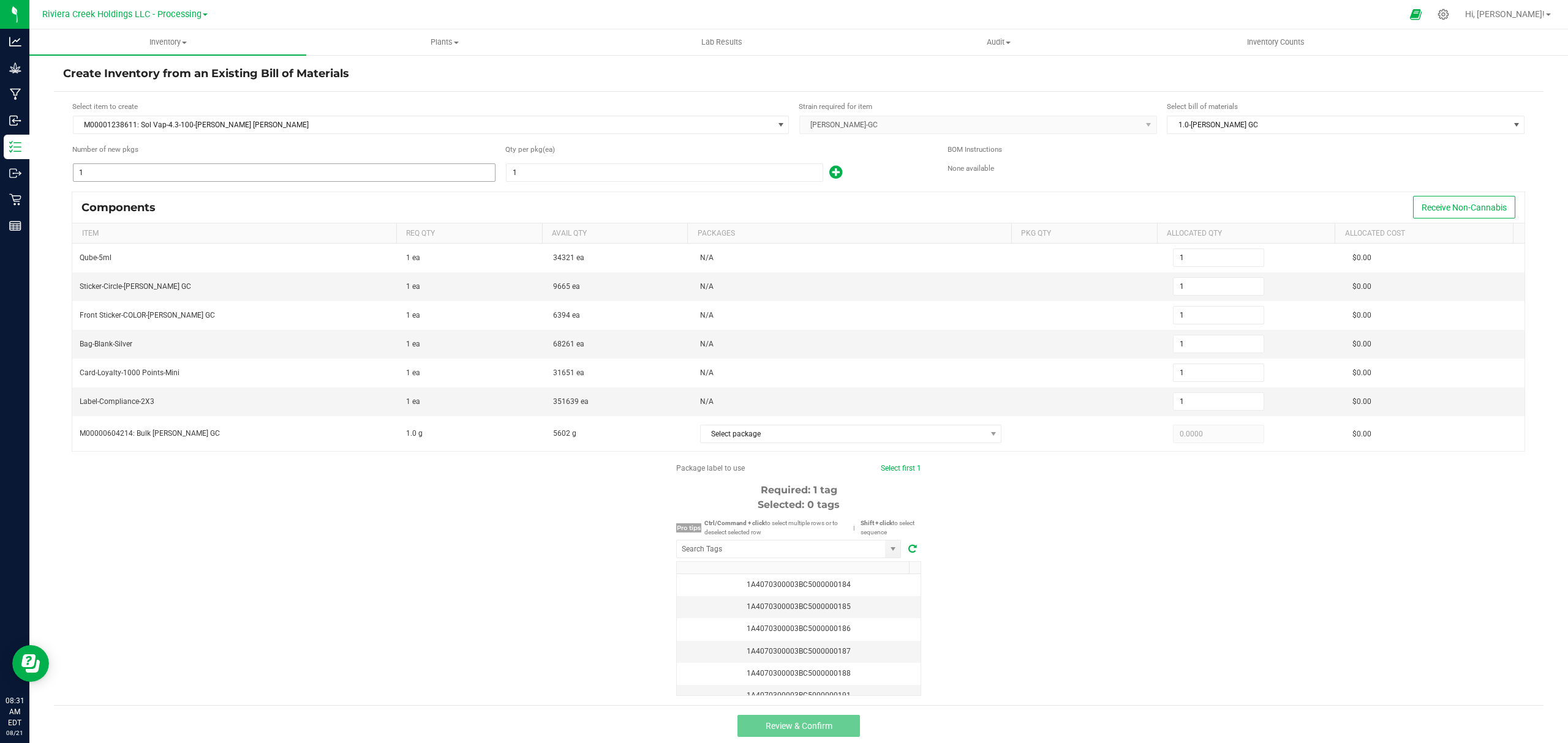
drag, startPoint x: 193, startPoint y: 171, endPoint x: 189, endPoint y: 179, distance: 8.9
click at [192, 179] on input "1" at bounding box center [284, 172] width 421 height 17
type input "8"
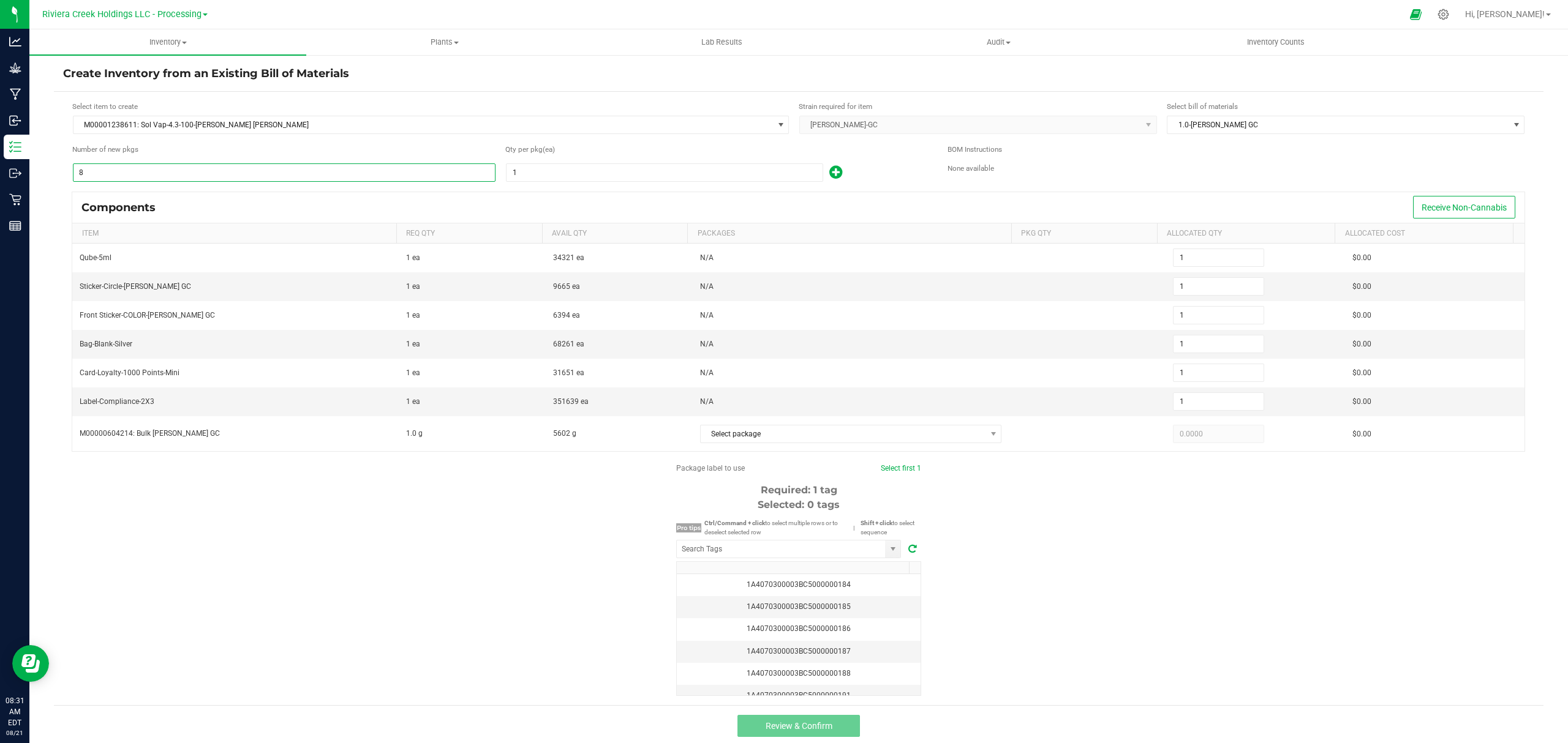
type input "8"
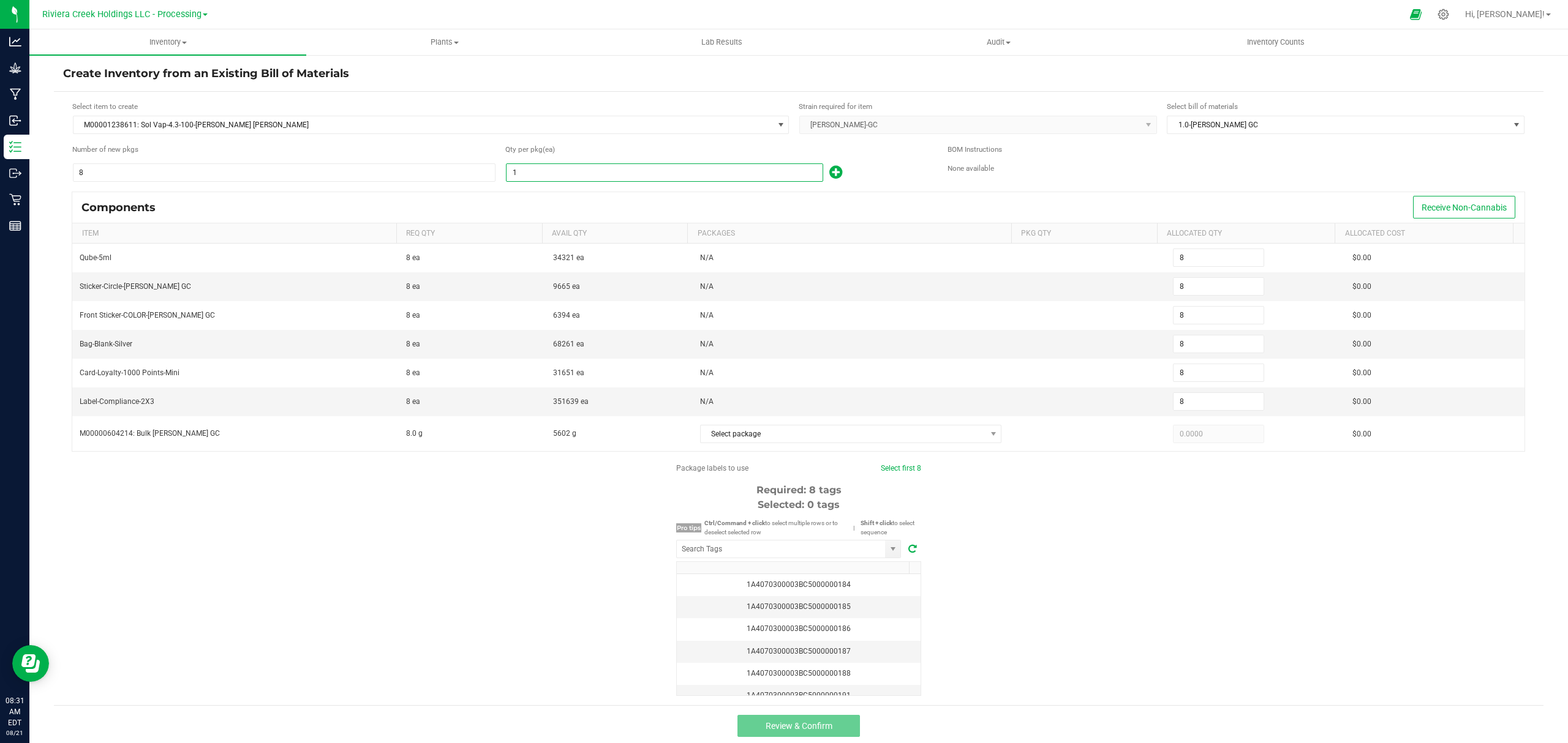
click at [547, 171] on input "1" at bounding box center [664, 172] width 316 height 17
type input "10"
type input "80"
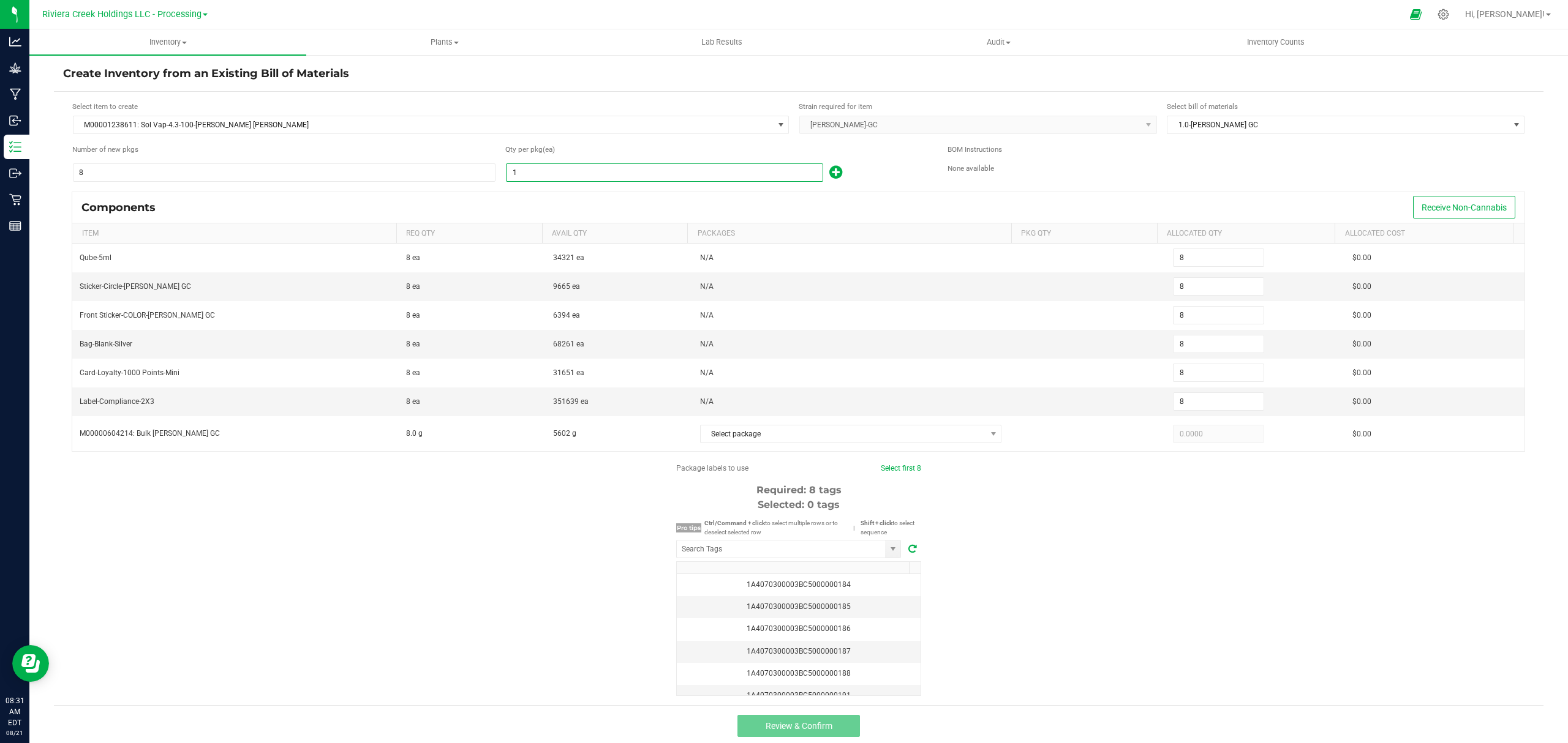
type input "80"
type input "100"
type input "800"
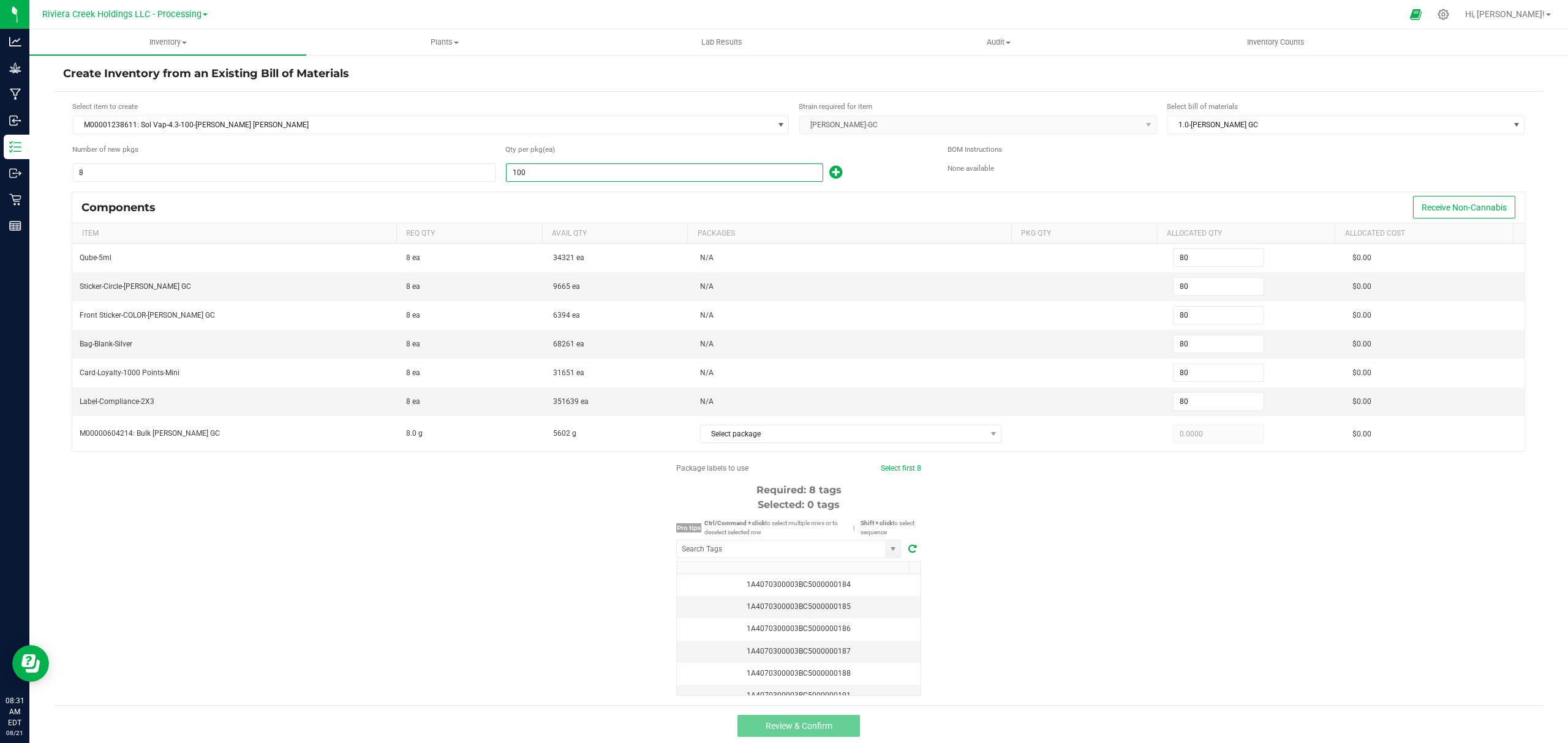
type input "800"
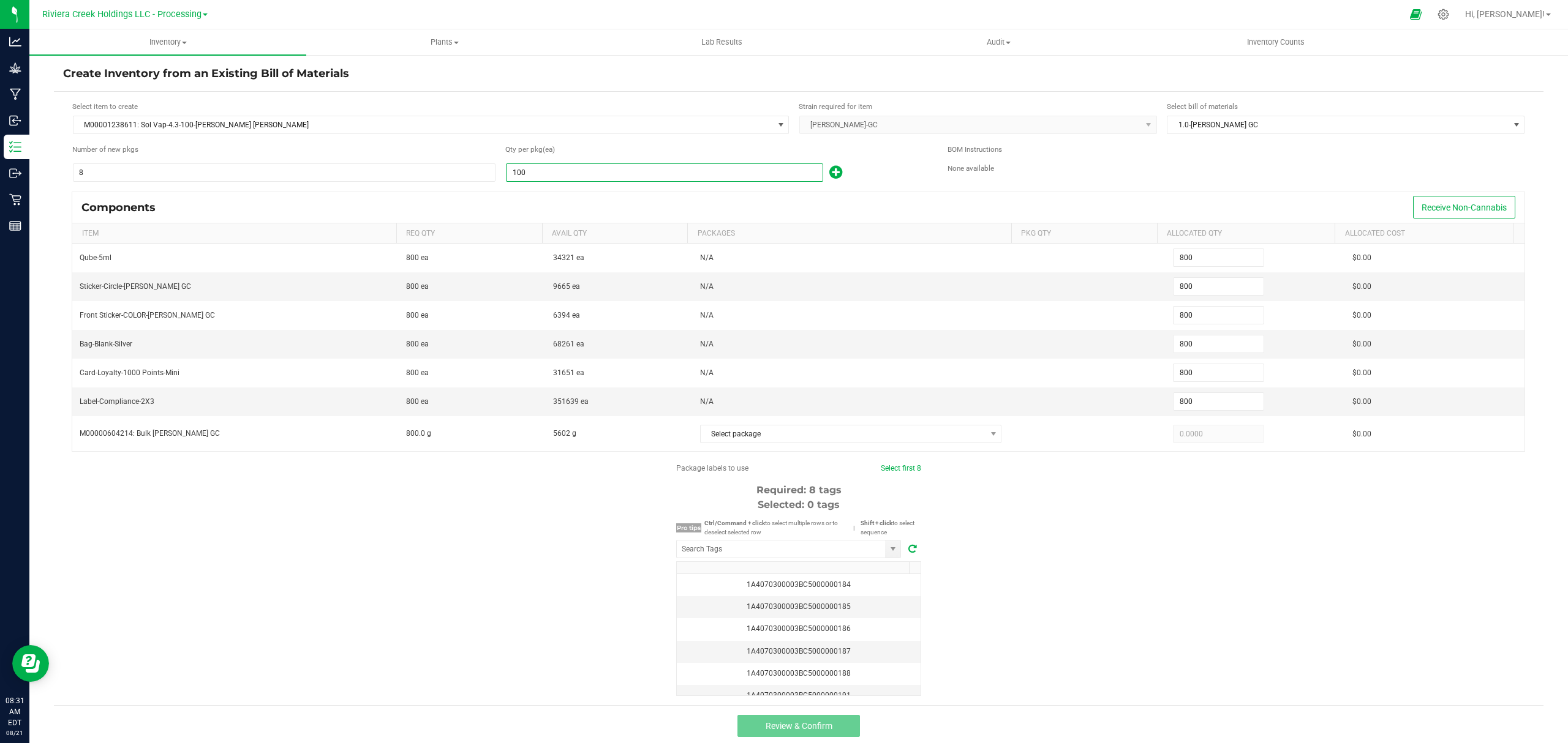
type input "100"
click at [870, 179] on div "100" at bounding box center [717, 172] width 424 height 20
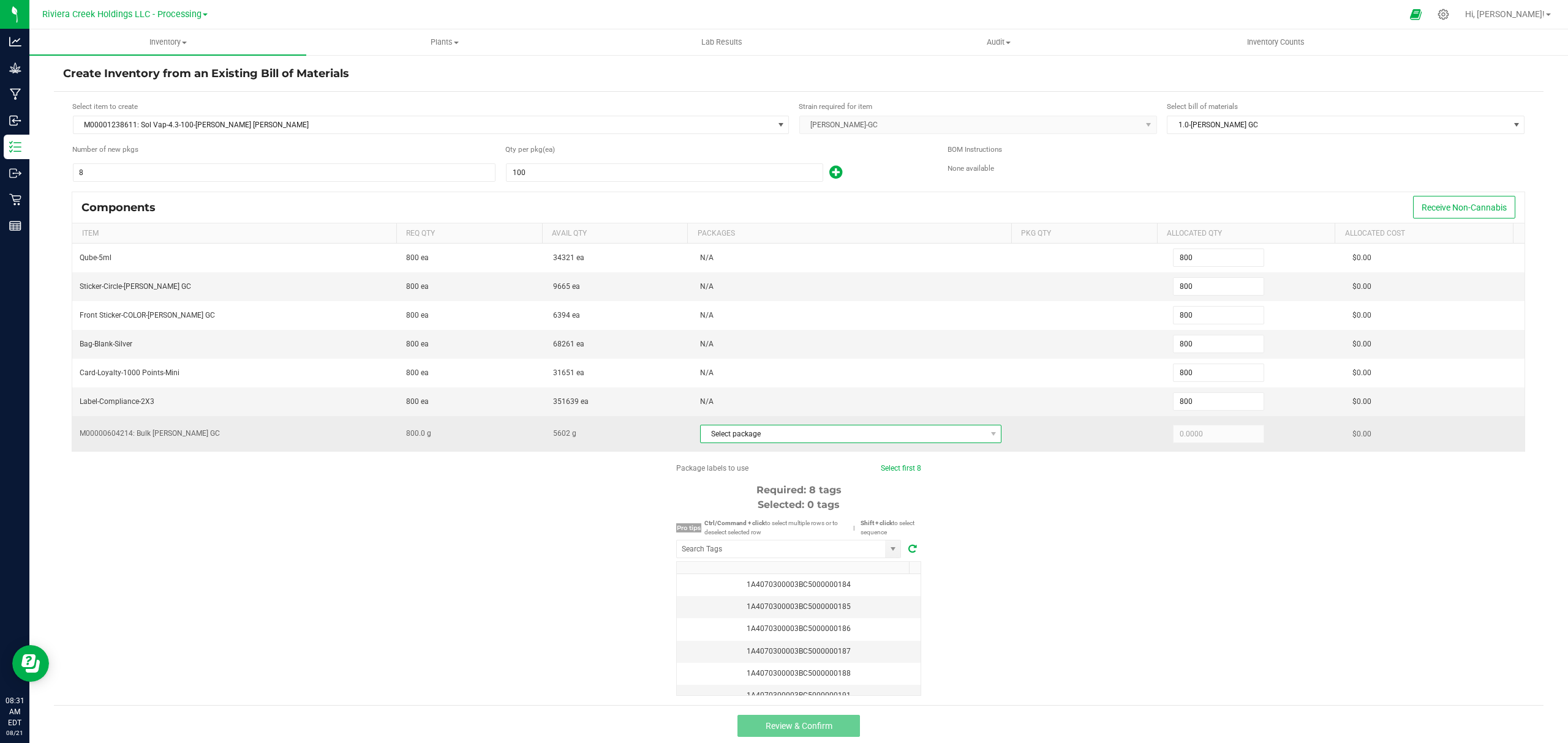
click at [772, 431] on span "Select package" at bounding box center [844, 434] width 285 height 17
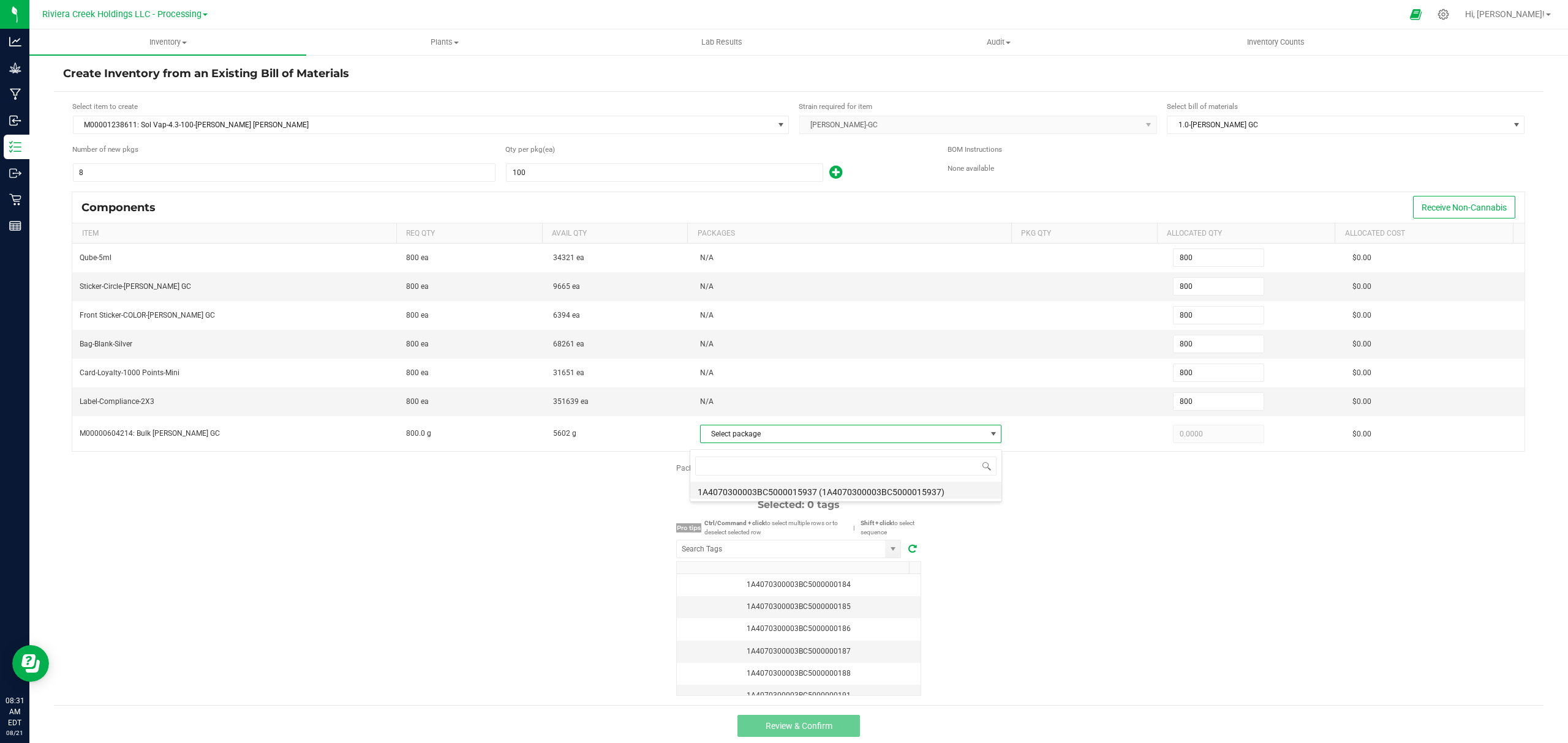
click at [810, 491] on li "1A4070300003BC5000015937 (1A4070300003BC5000015937)" at bounding box center [846, 490] width 311 height 17
type input "800.0000"
click at [1084, 582] on div "Package labels to use Select first 8 Required: 8 tags Selected: 0 tags Pro tips…" at bounding box center [799, 579] width 1490 height 233
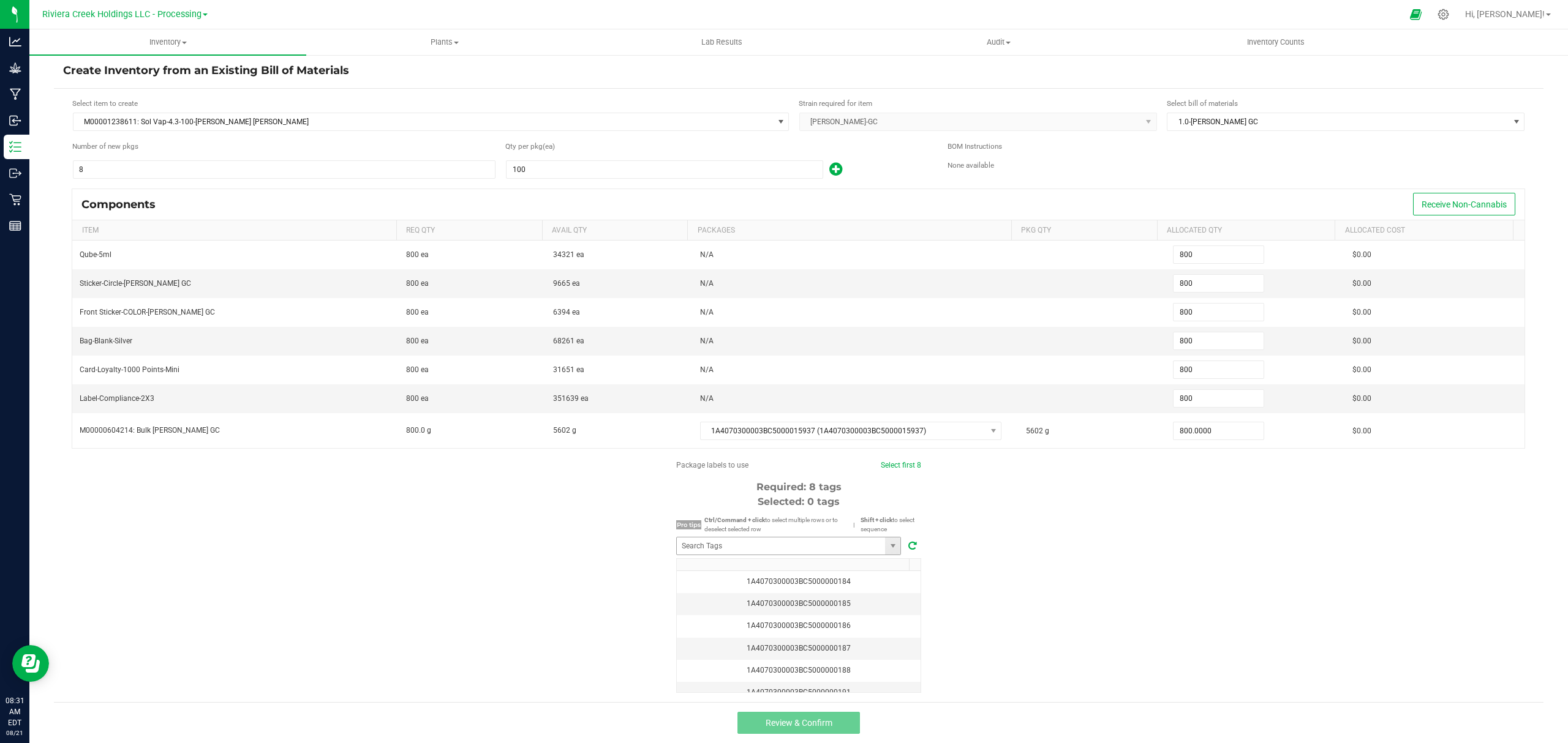
scroll to position [10, 0]
click at [832, 549] on input "NO DATA FOUND" at bounding box center [781, 546] width 208 height 17
click at [807, 564] on li "1A4070300003BC5000035780" at bounding box center [783, 568] width 223 height 21
type input "1A4070300003BC5000035780"
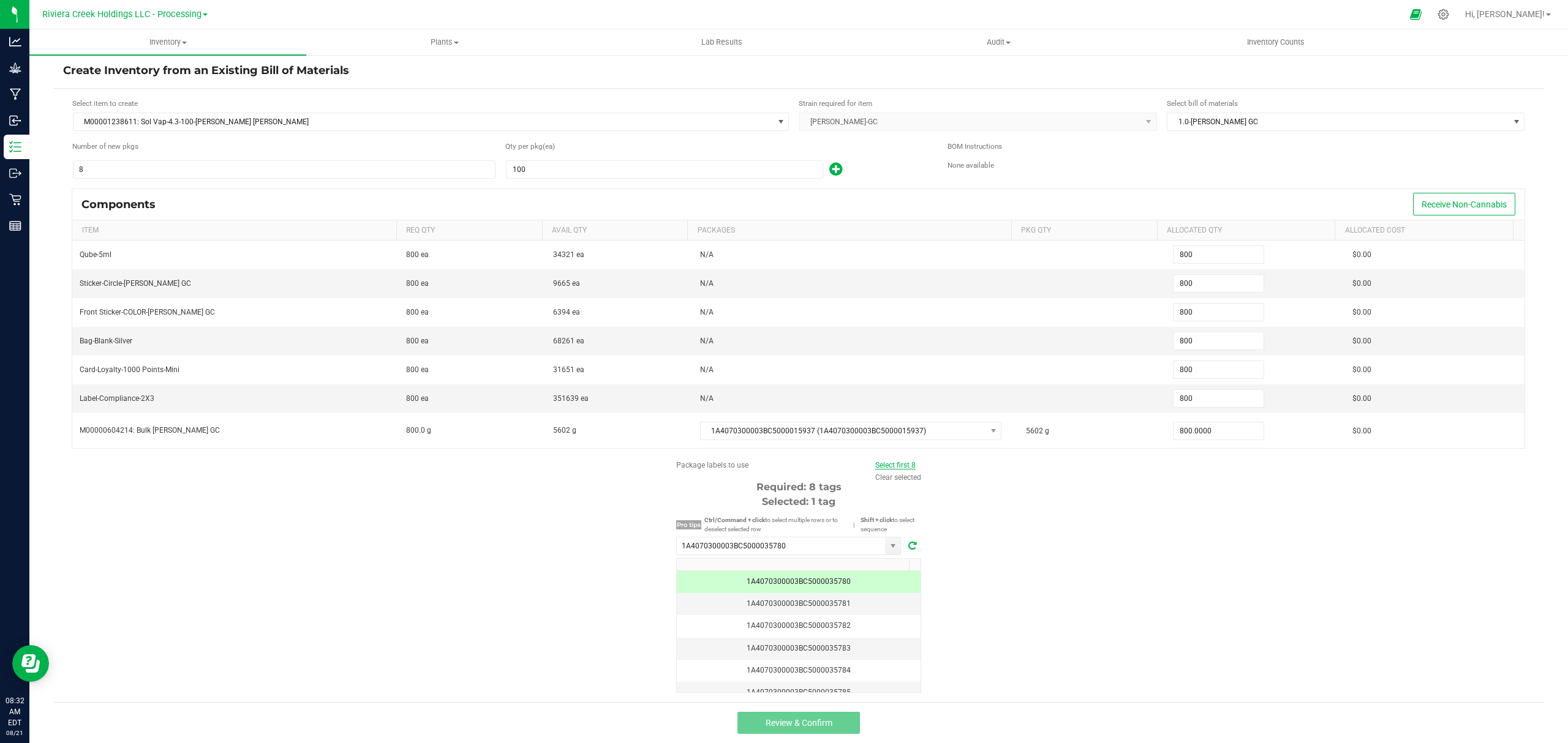
click at [875, 466] on link "Select first 8" at bounding box center [896, 465] width 41 height 9
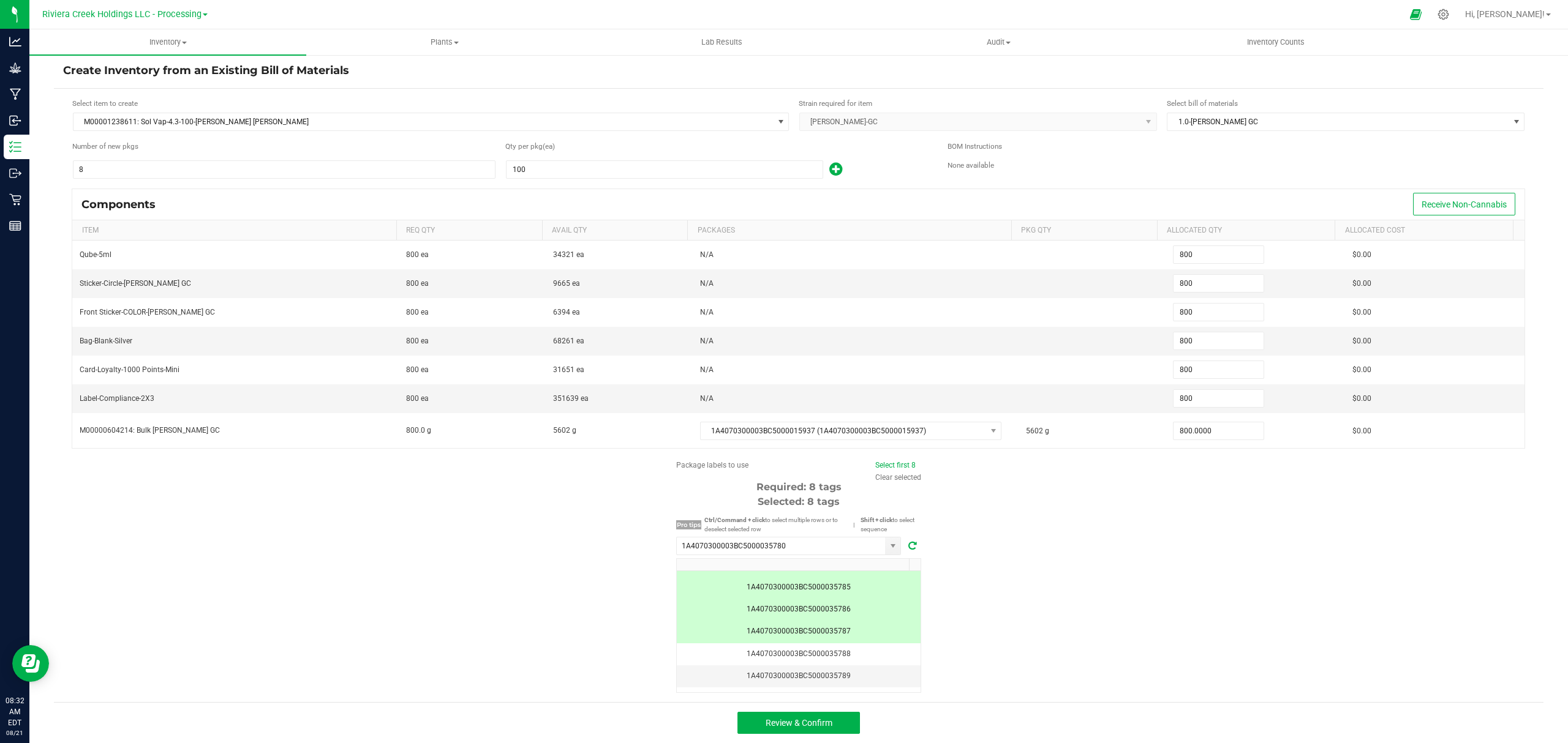
scroll to position [106, 0]
click at [821, 725] on span "Review & Confirm" at bounding box center [799, 723] width 67 height 10
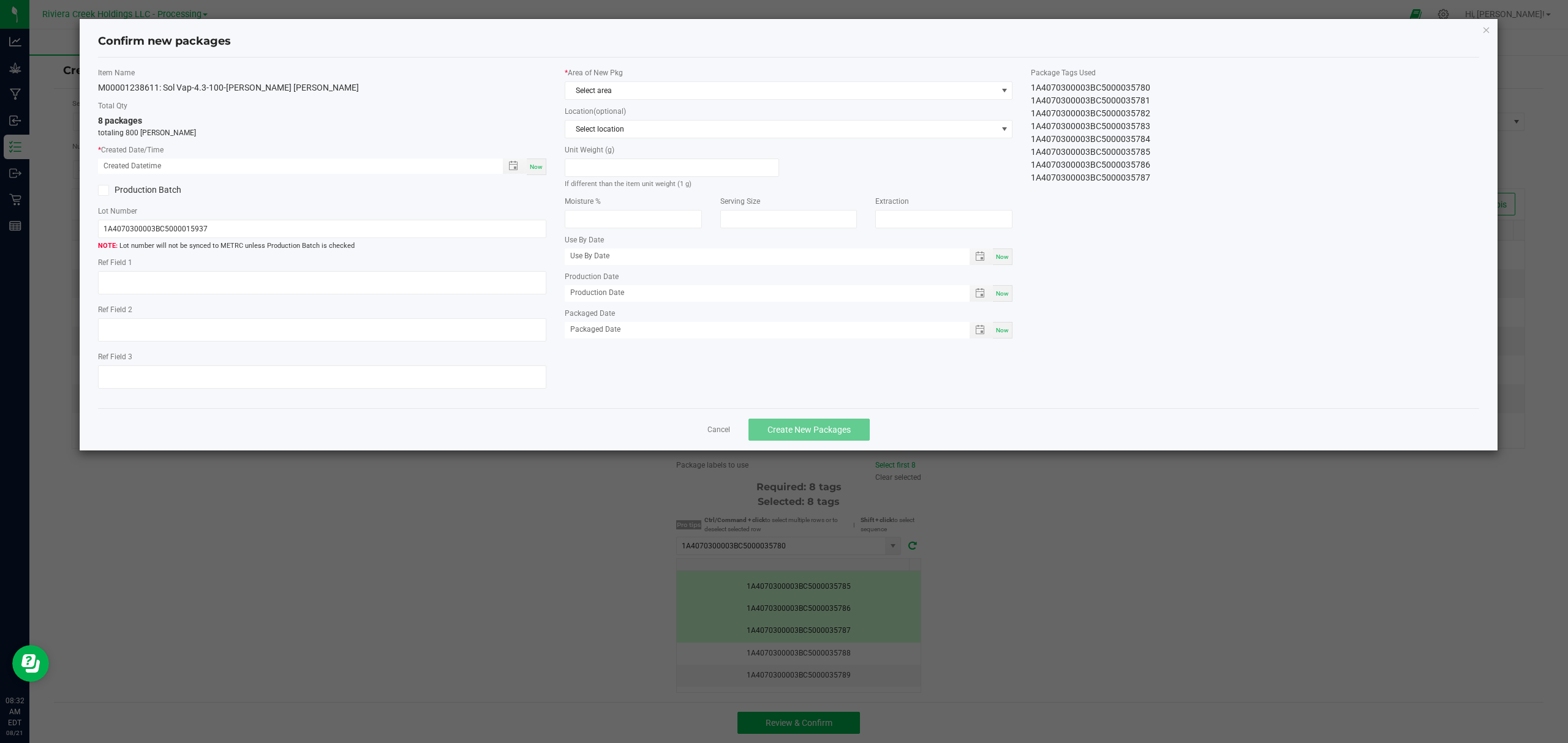
type input "[DATE]"
click at [530, 165] on span "Now" at bounding box center [536, 166] width 13 height 7
type input "[DATE] 08:32 AM"
click at [630, 87] on span "Select area" at bounding box center [781, 91] width 432 height 17
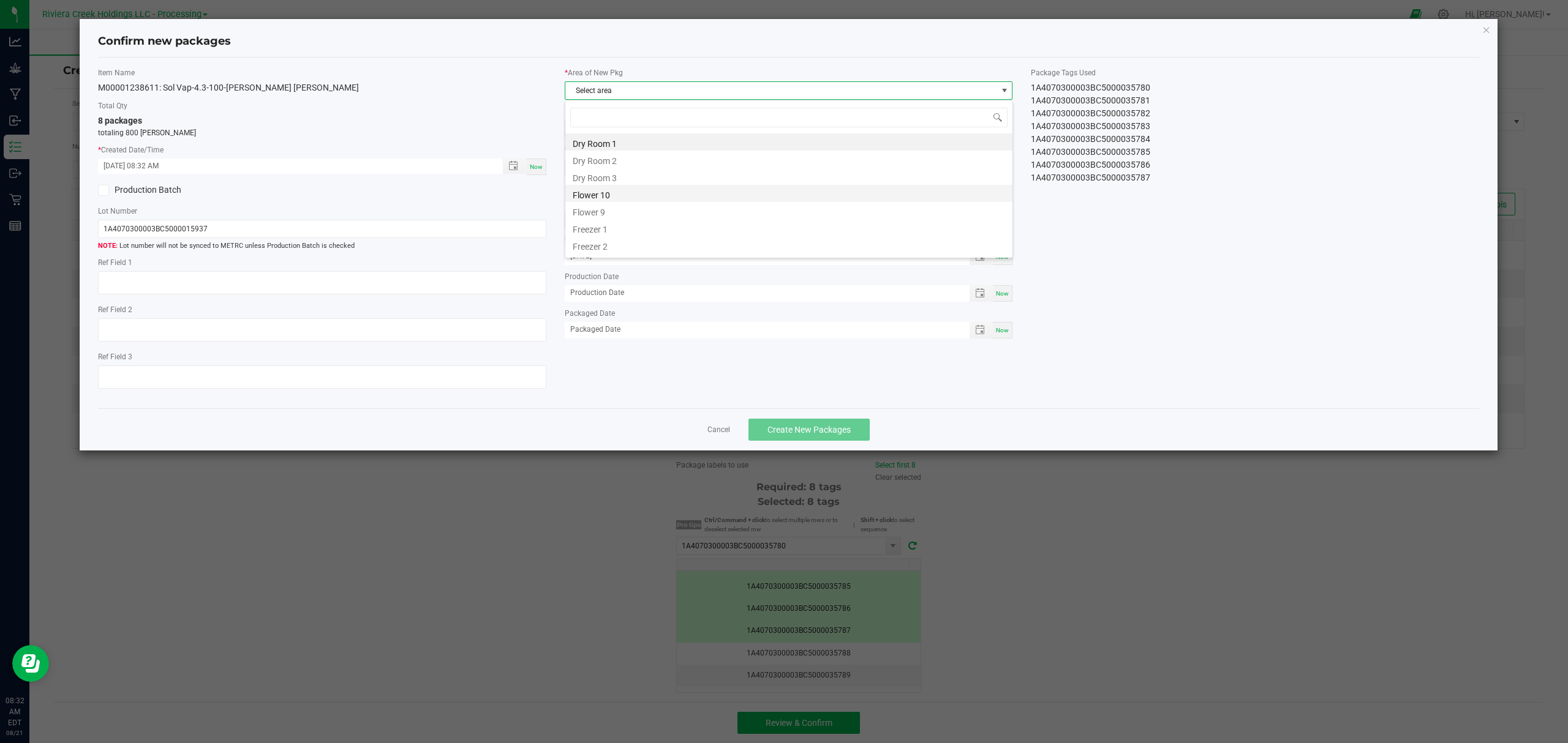
click at [614, 199] on li "Flower 10" at bounding box center [789, 193] width 447 height 17
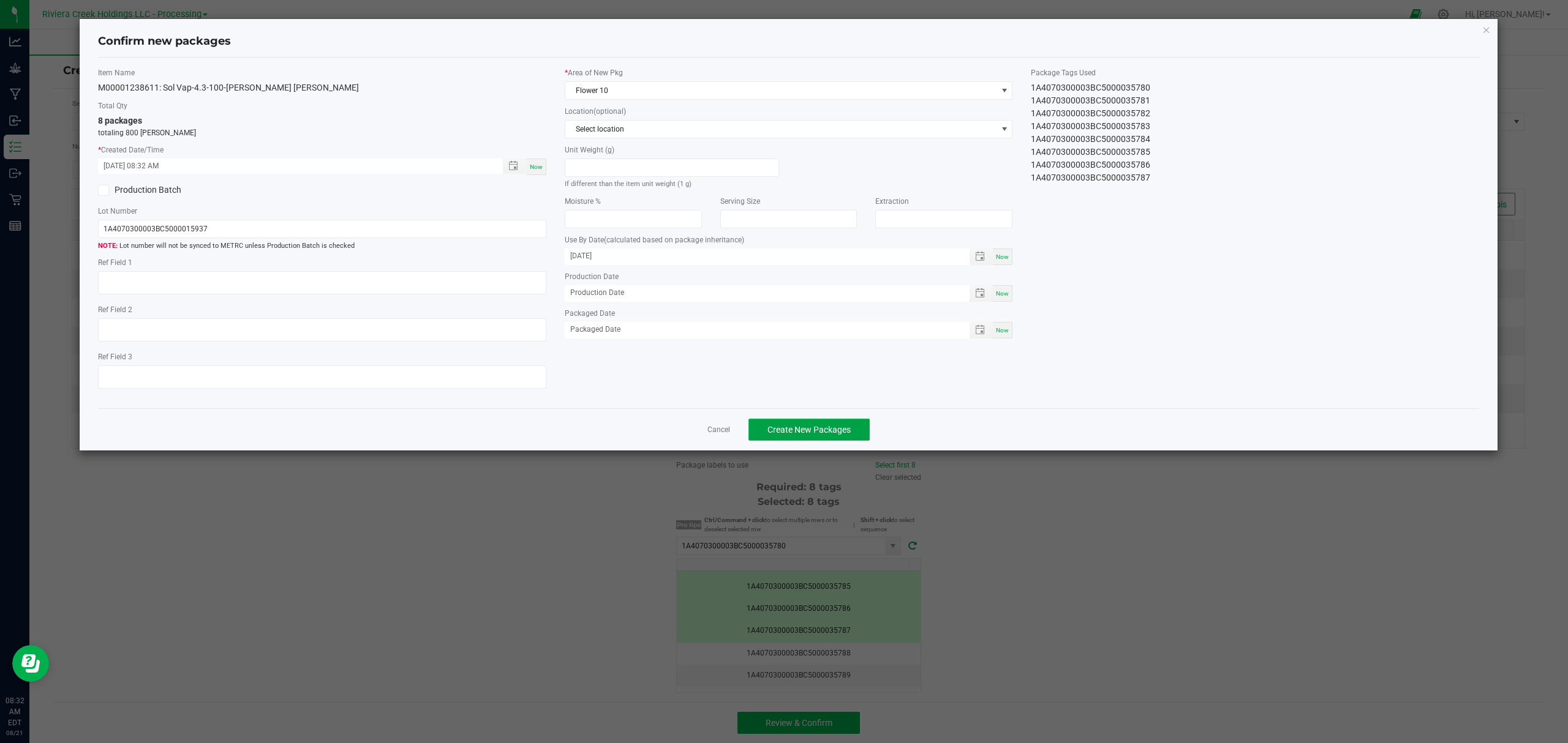
click at [850, 434] on span "Create New Packages" at bounding box center [809, 429] width 83 height 10
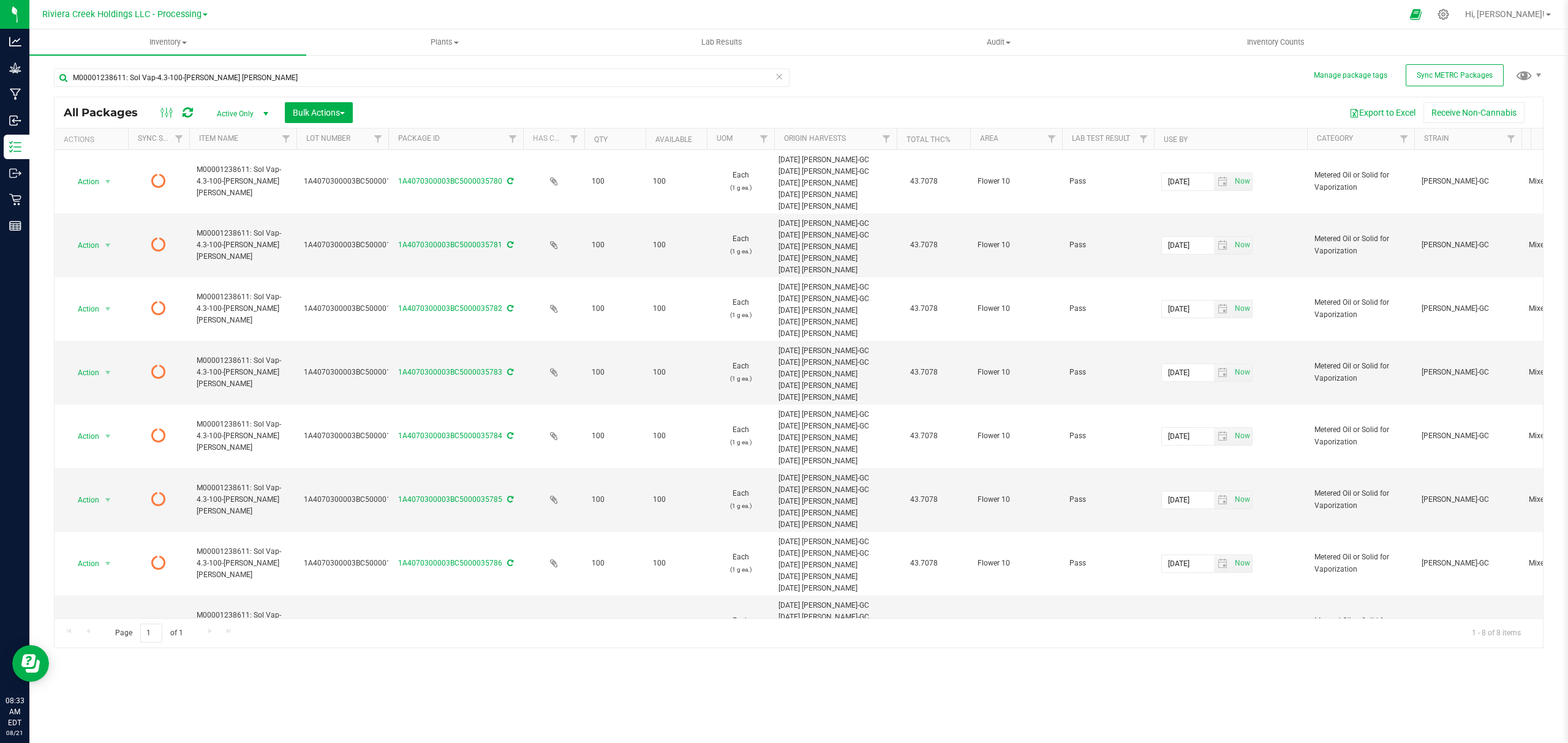
click at [186, 113] on icon at bounding box center [187, 113] width 10 height 12
click at [1262, 45] on span "Inventory Counts" at bounding box center [1276, 42] width 91 height 11
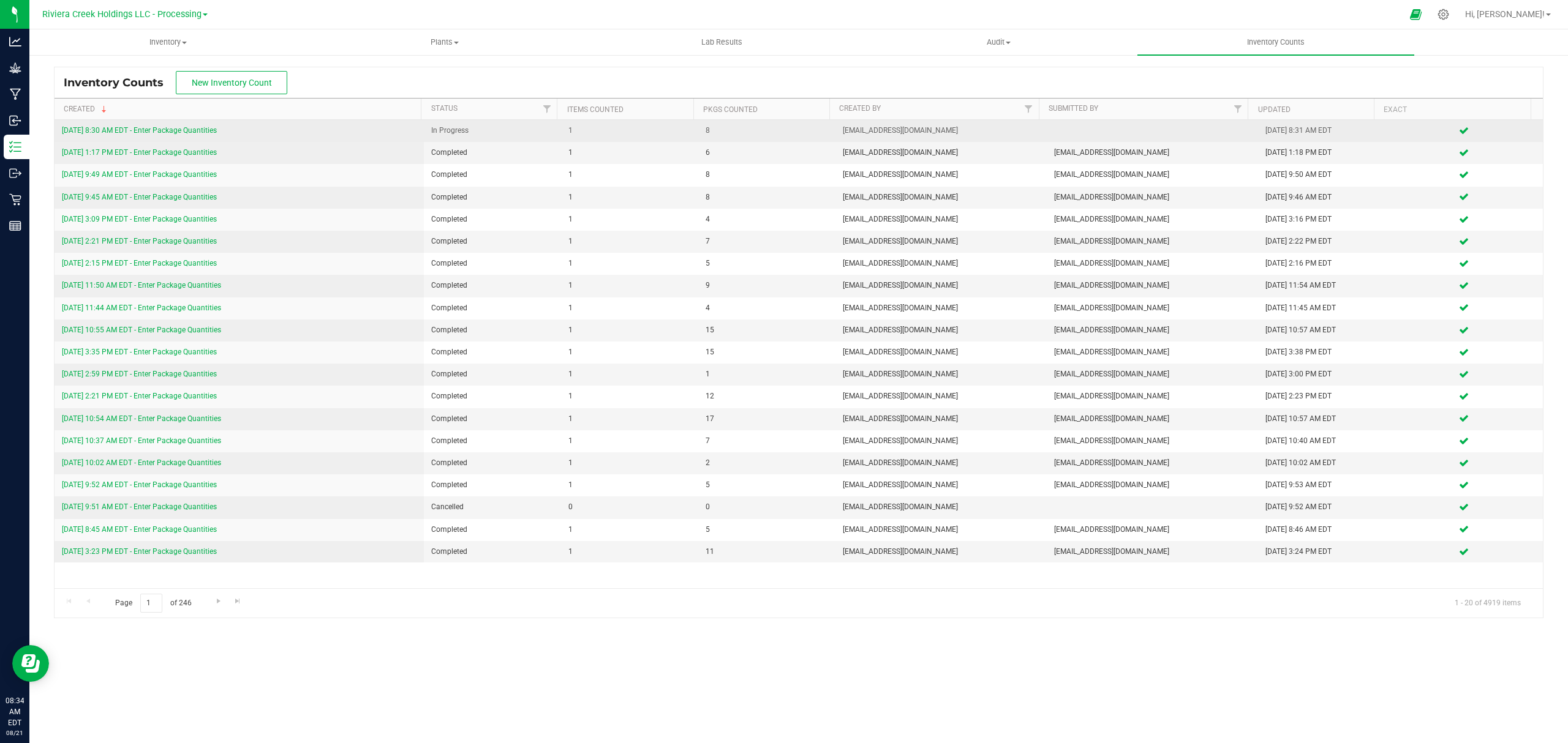
click at [177, 128] on link "[DATE] 8:30 AM EDT - Enter Package Quantities" at bounding box center [139, 131] width 155 height 9
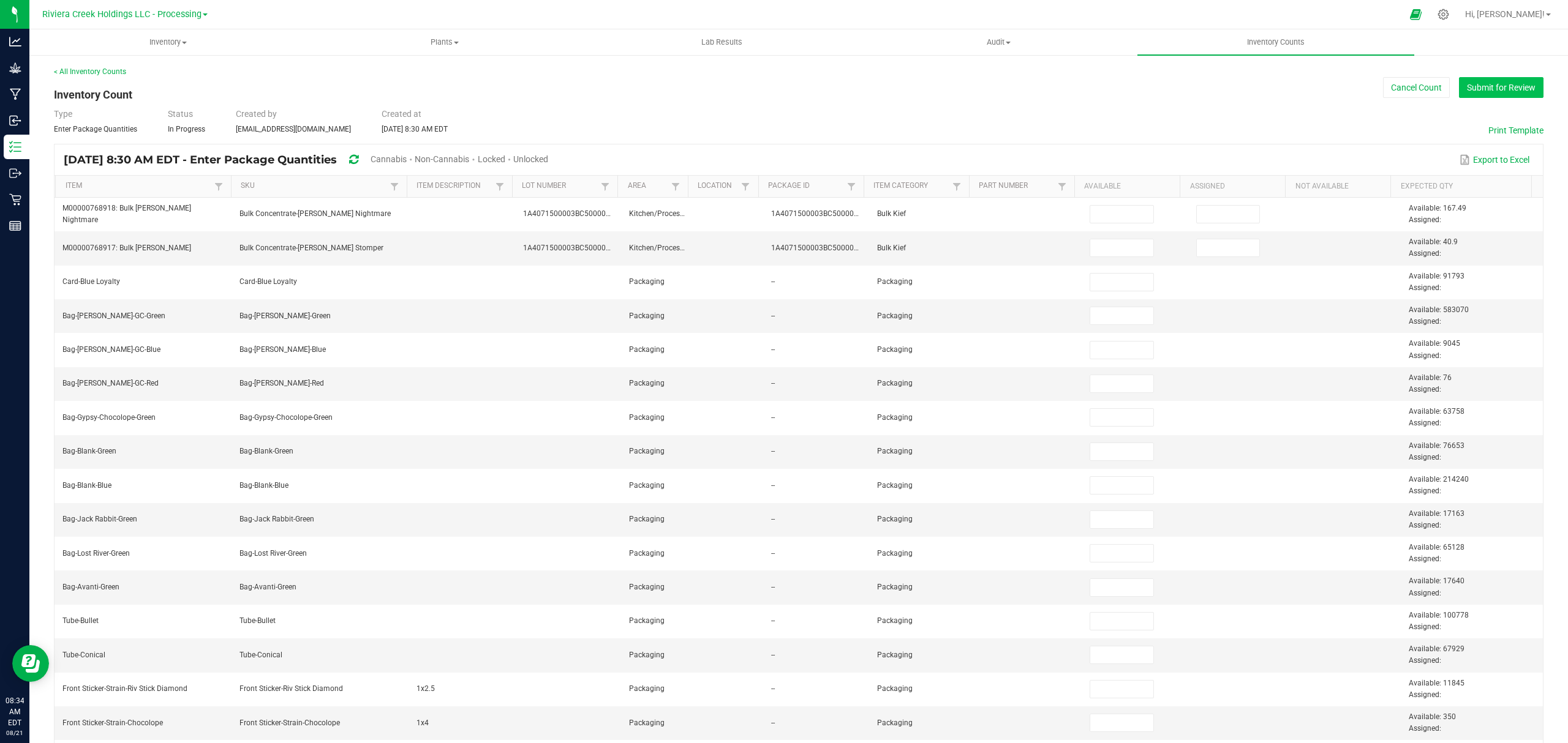
click at [1459, 83] on button "Submit for Review" at bounding box center [1502, 88] width 85 height 21
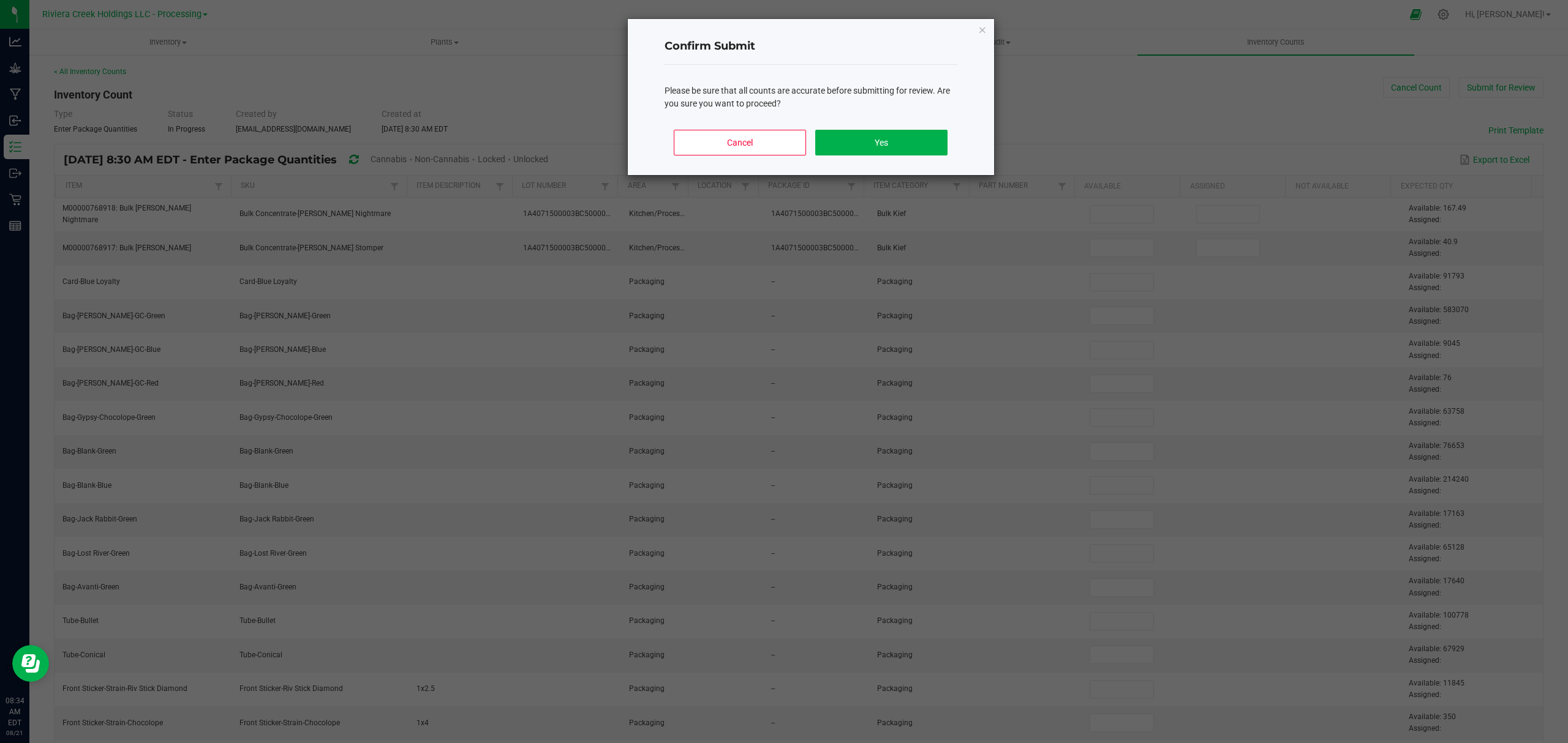
click at [950, 134] on div "Cancel Yes" at bounding box center [811, 148] width 293 height 55
click at [945, 134] on button "Yes" at bounding box center [881, 143] width 132 height 26
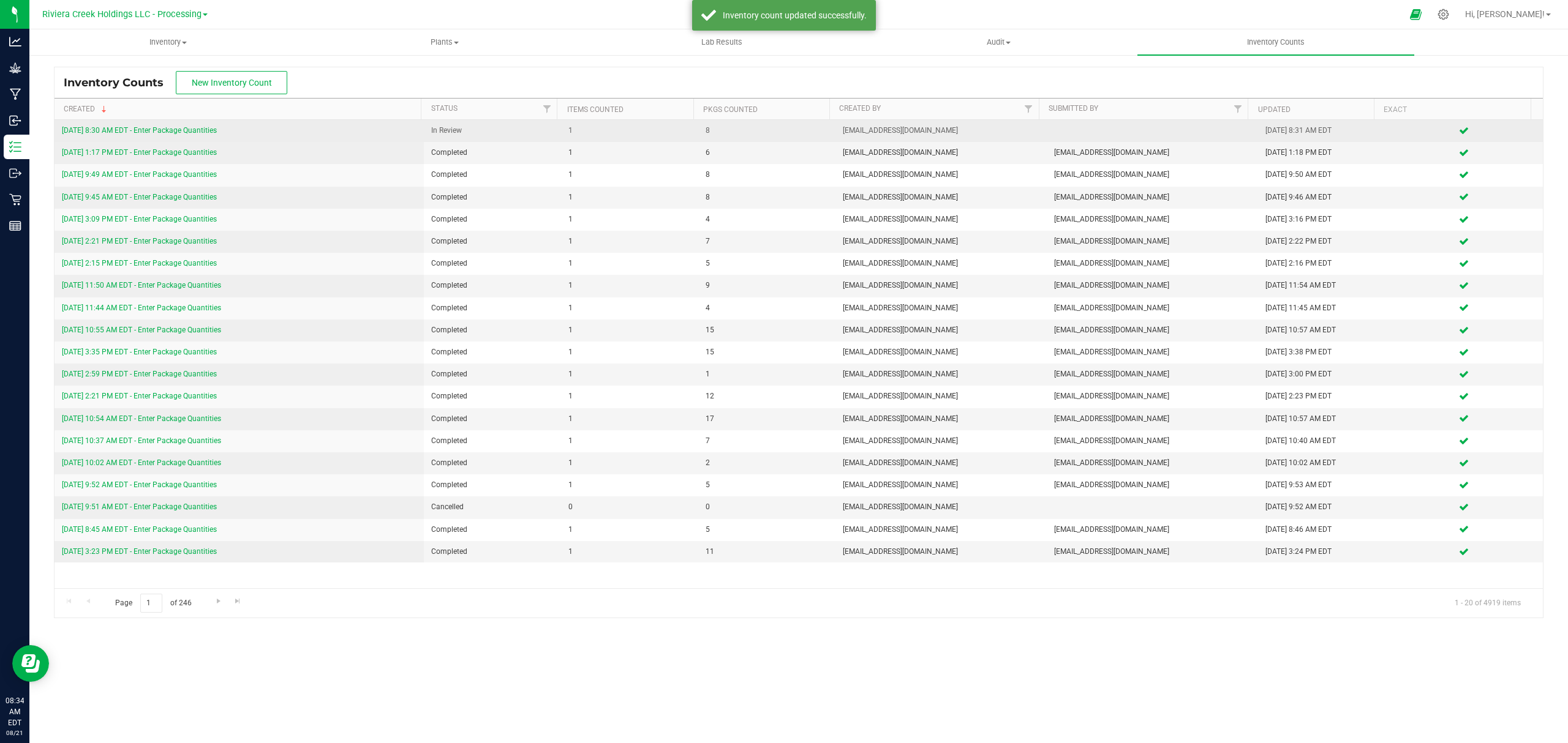
click at [184, 134] on link "[DATE] 8:30 AM EDT - Enter Package Quantities" at bounding box center [139, 131] width 155 height 9
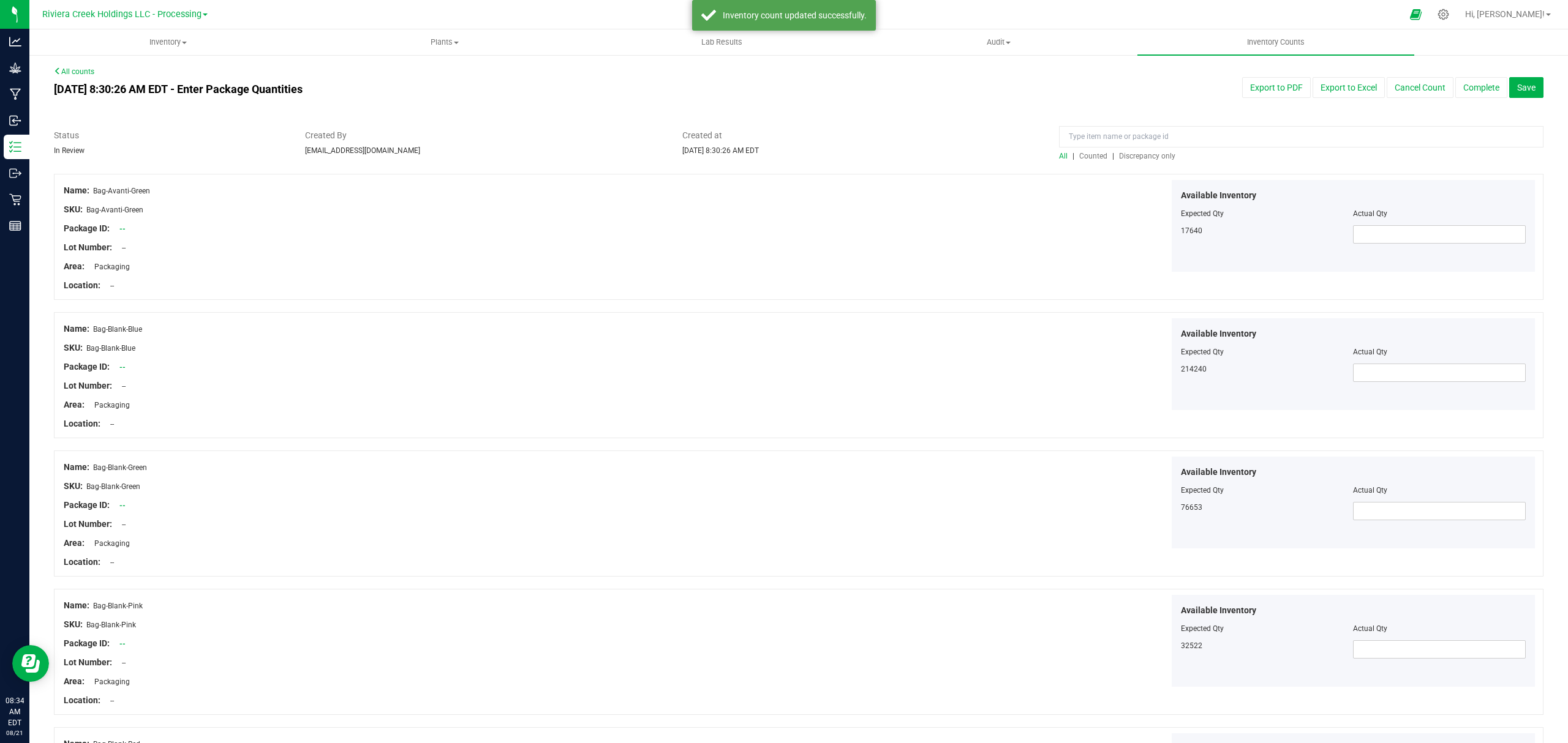
click at [1079, 153] on span "Counted" at bounding box center [1093, 156] width 28 height 9
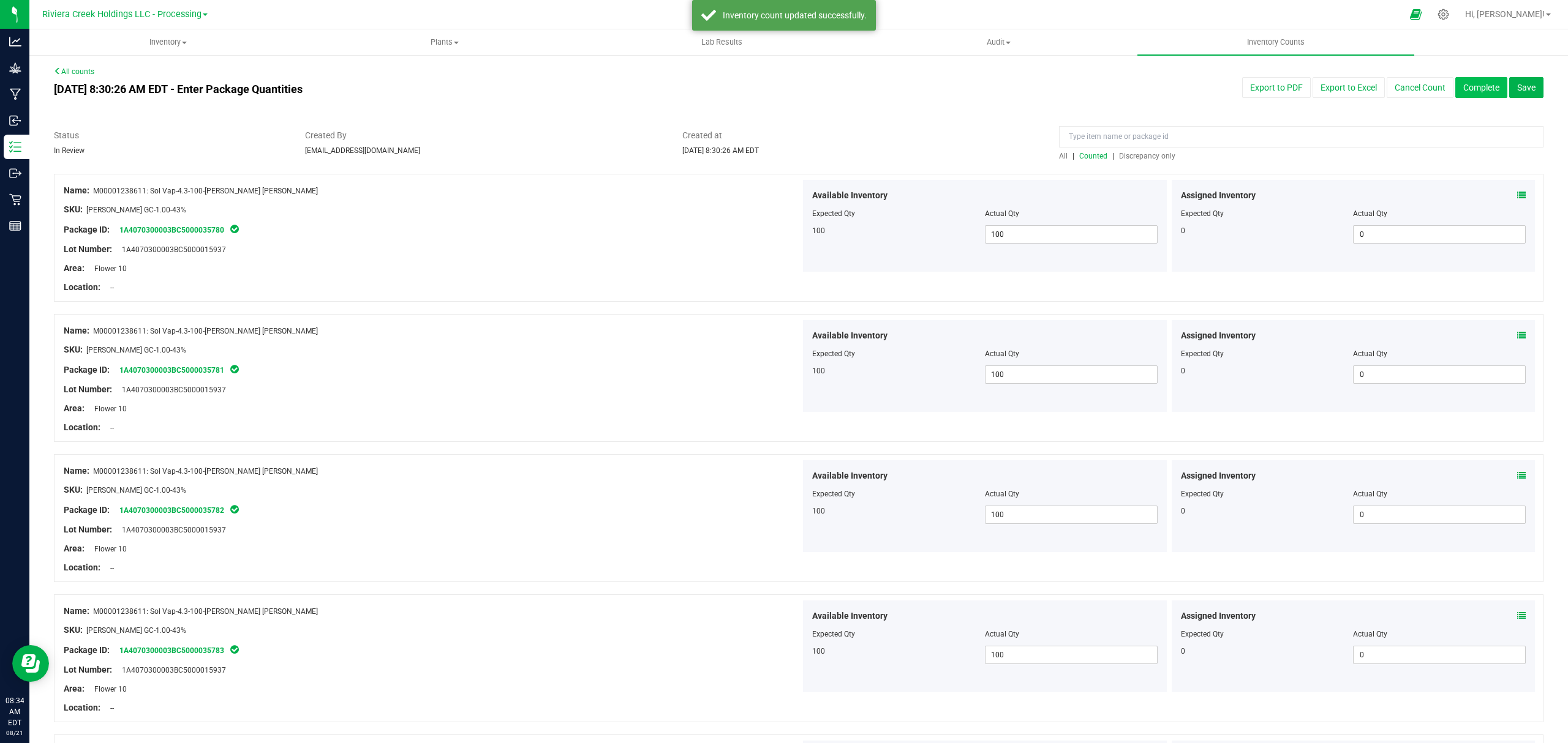
click at [1478, 87] on button "Complete" at bounding box center [1481, 88] width 52 height 21
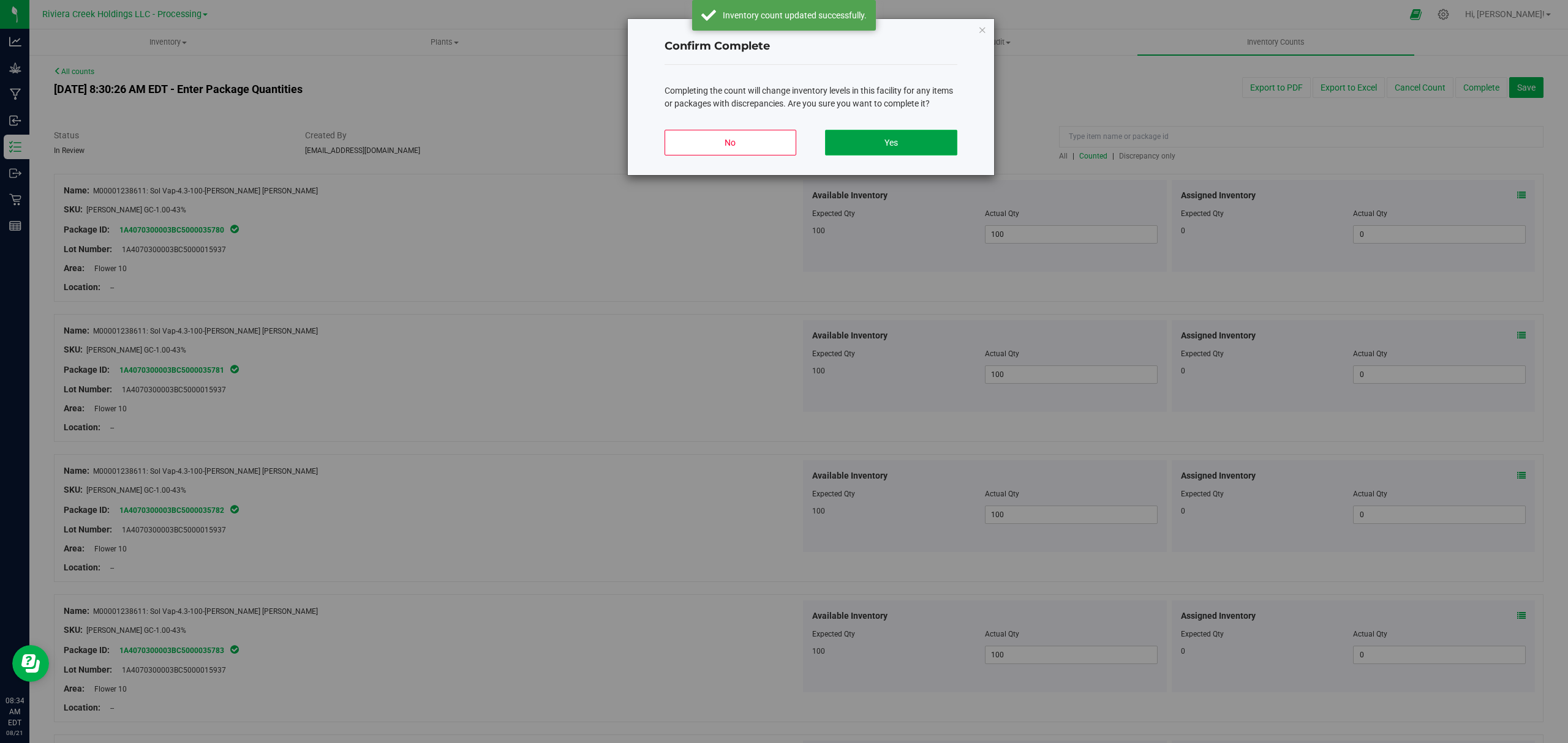
click at [902, 133] on button "Yes" at bounding box center [891, 143] width 132 height 26
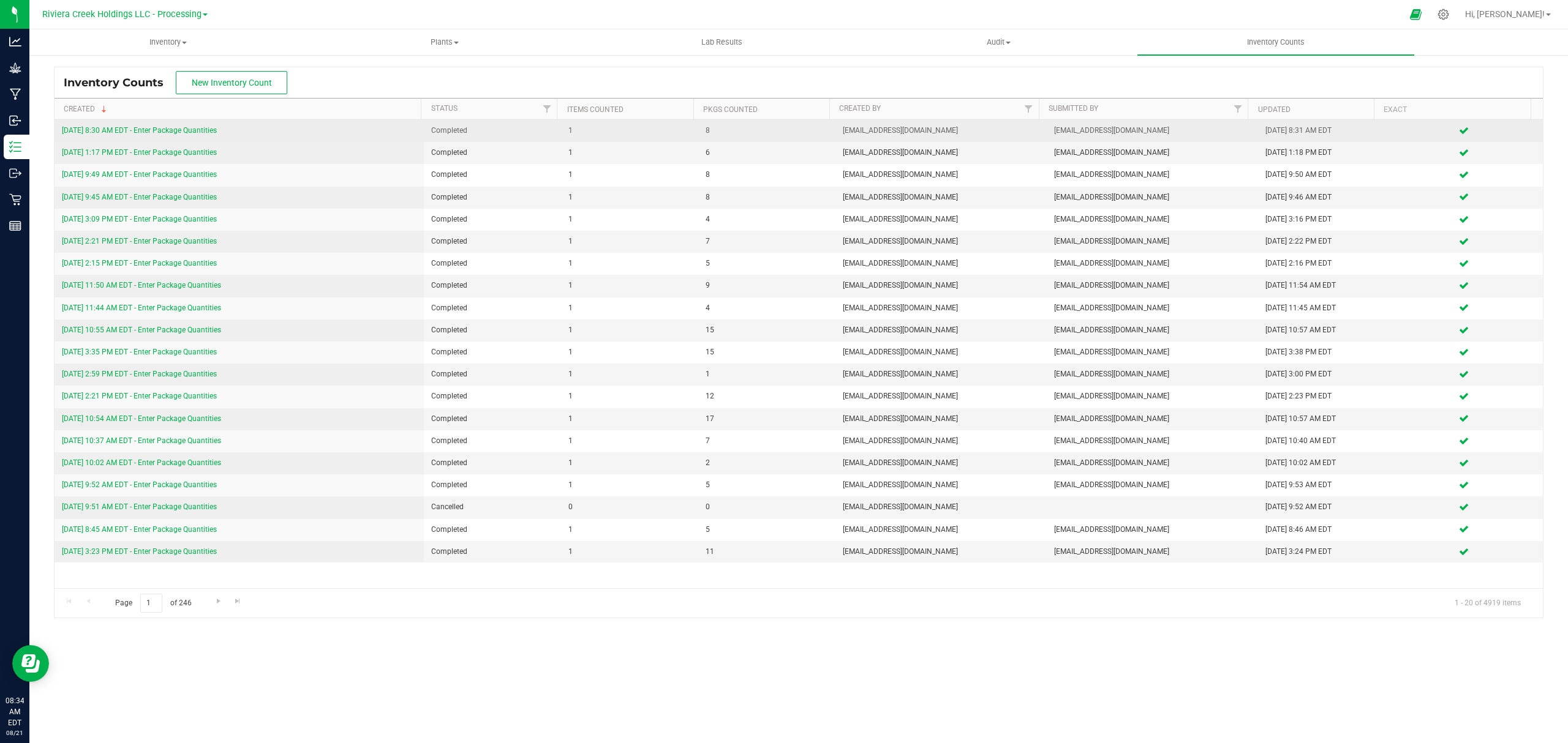
click at [204, 129] on link "[DATE] 8:30 AM EDT - Enter Package Quantities" at bounding box center [139, 131] width 155 height 9
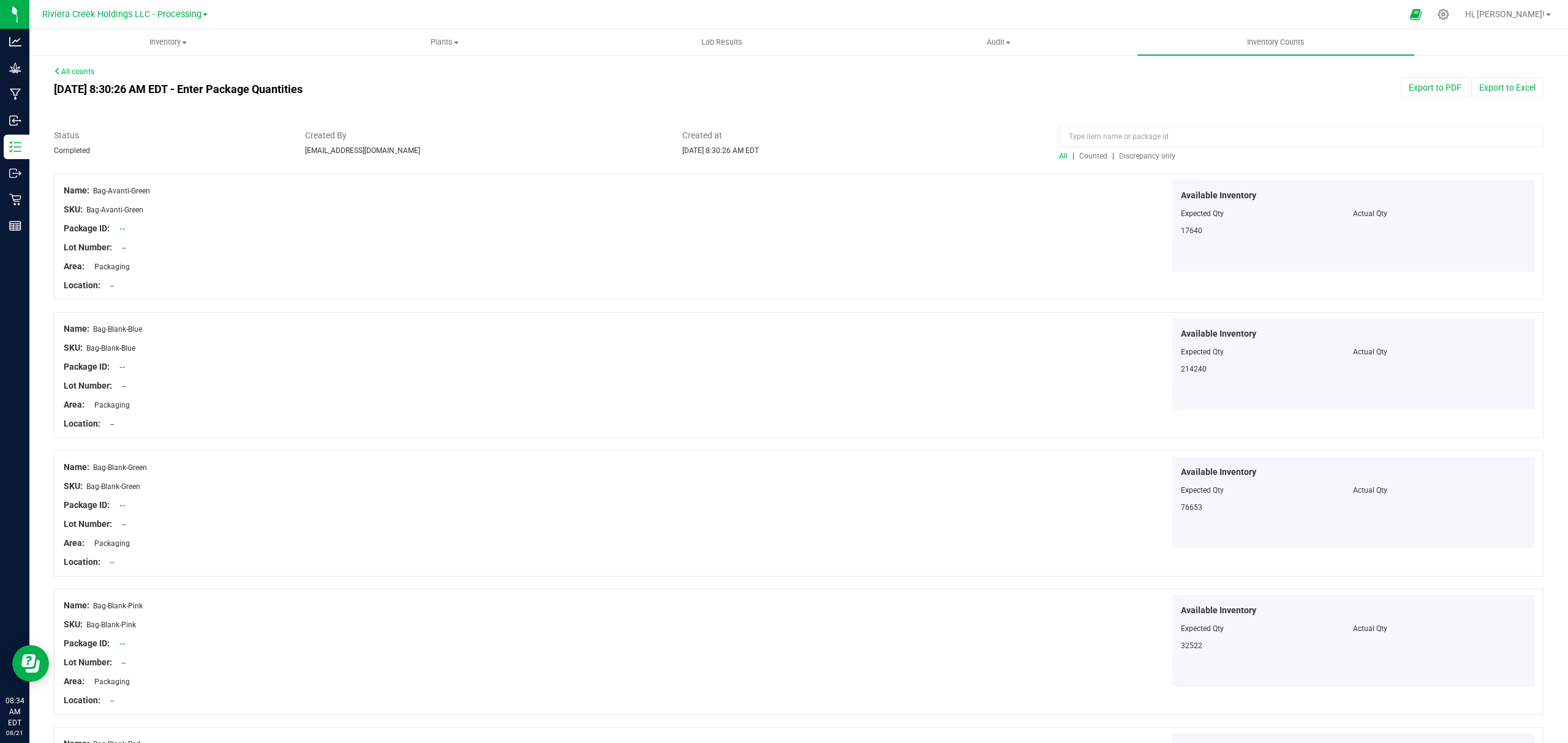
click at [1081, 152] on span "Counted" at bounding box center [1093, 156] width 28 height 9
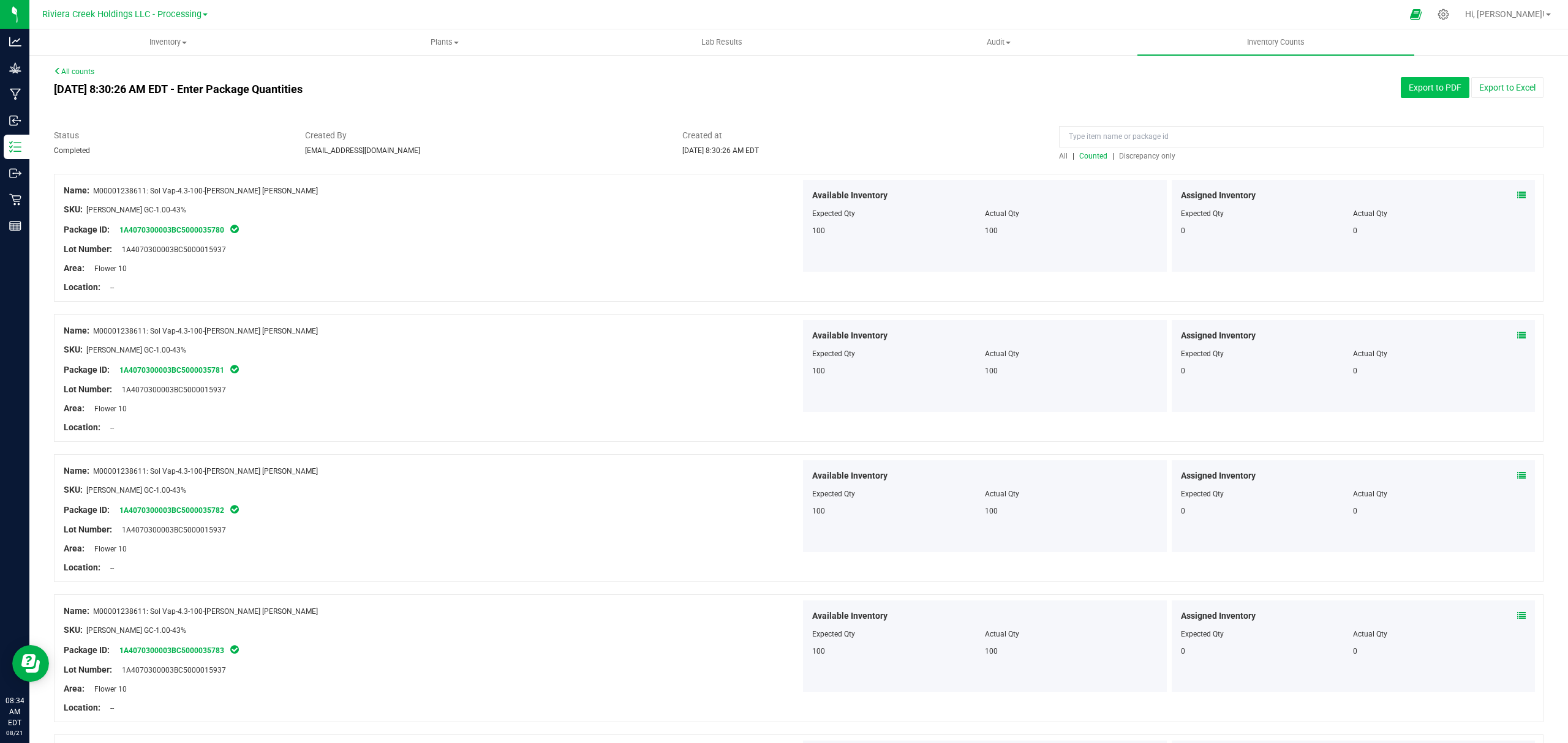
click at [1401, 85] on button "Export to PDF" at bounding box center [1435, 88] width 69 height 21
click at [160, 42] on span "Inventory" at bounding box center [168, 42] width 276 height 11
click at [131, 69] on li "All packages" at bounding box center [168, 74] width 277 height 15
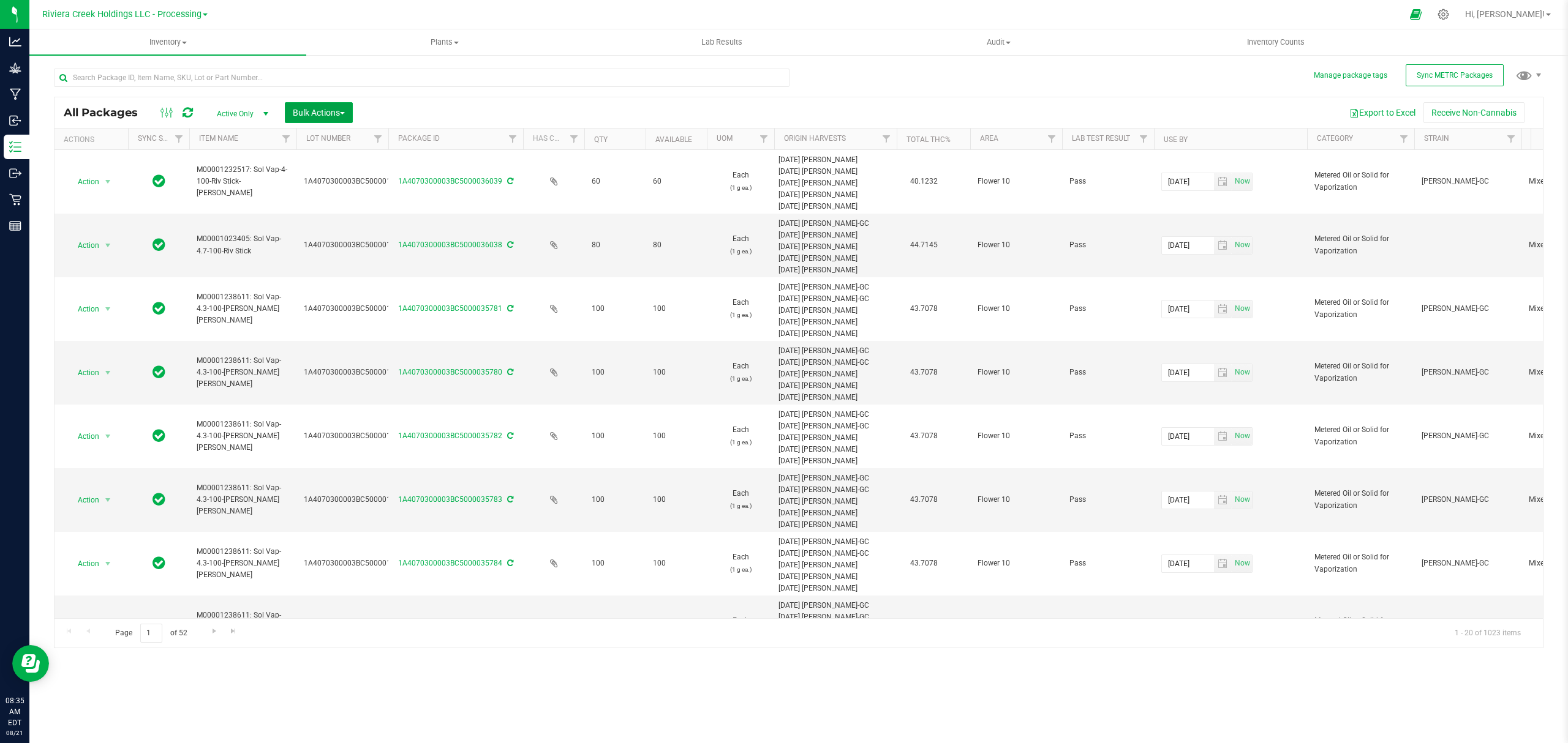
click at [317, 112] on span "Bulk Actions" at bounding box center [319, 113] width 52 height 10
click at [327, 237] on div "Lock/Unlock packages" at bounding box center [343, 232] width 101 height 20
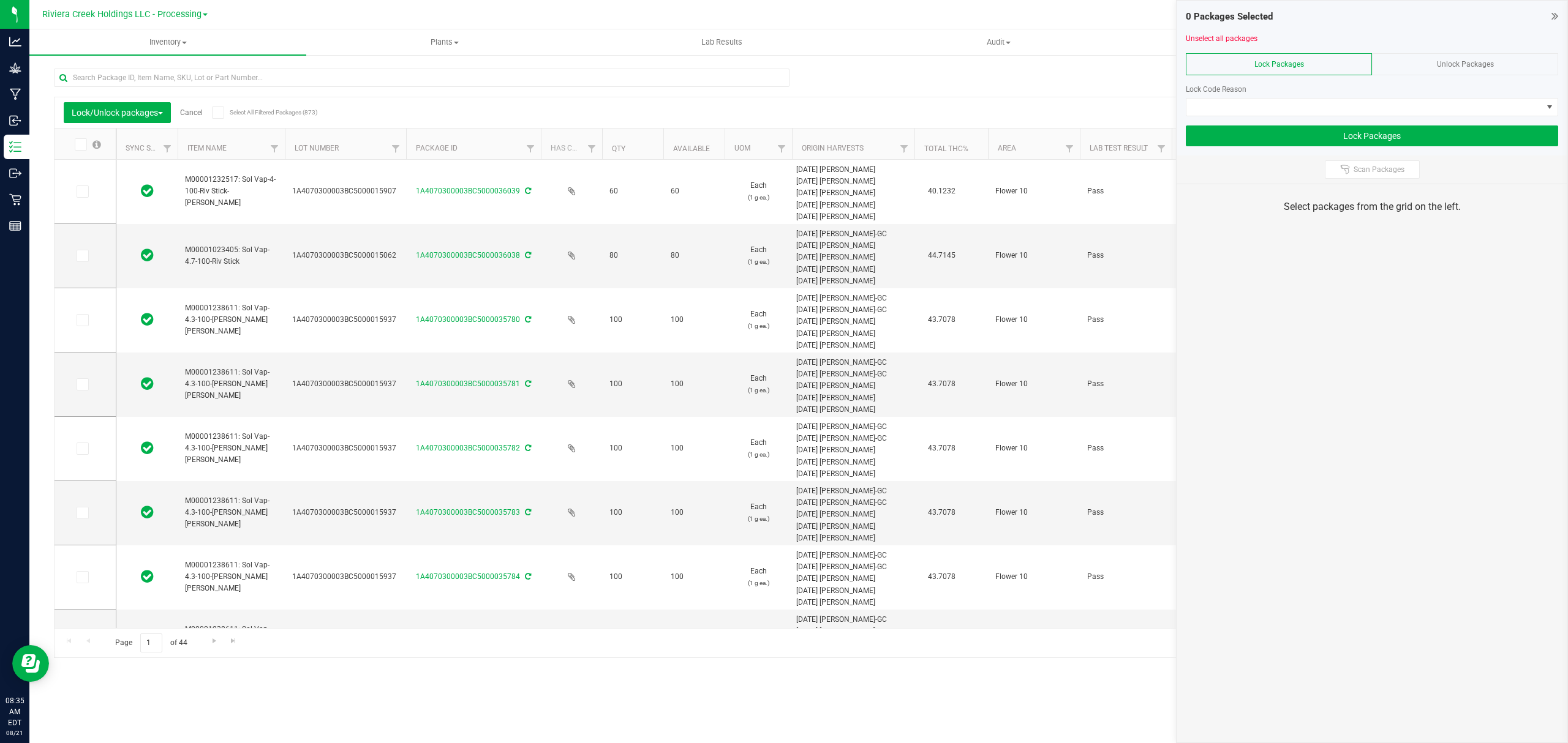
drag, startPoint x: 378, startPoint y: 148, endPoint x: 408, endPoint y: 147, distance: 30.0
click at [84, 320] on icon at bounding box center [82, 320] width 8 height 0
click at [0, 0] on input "checkbox" at bounding box center [0, 0] width 0 height 0
click at [81, 390] on span at bounding box center [83, 385] width 12 height 12
click at [0, 0] on input "checkbox" at bounding box center [0, 0] width 0 height 0
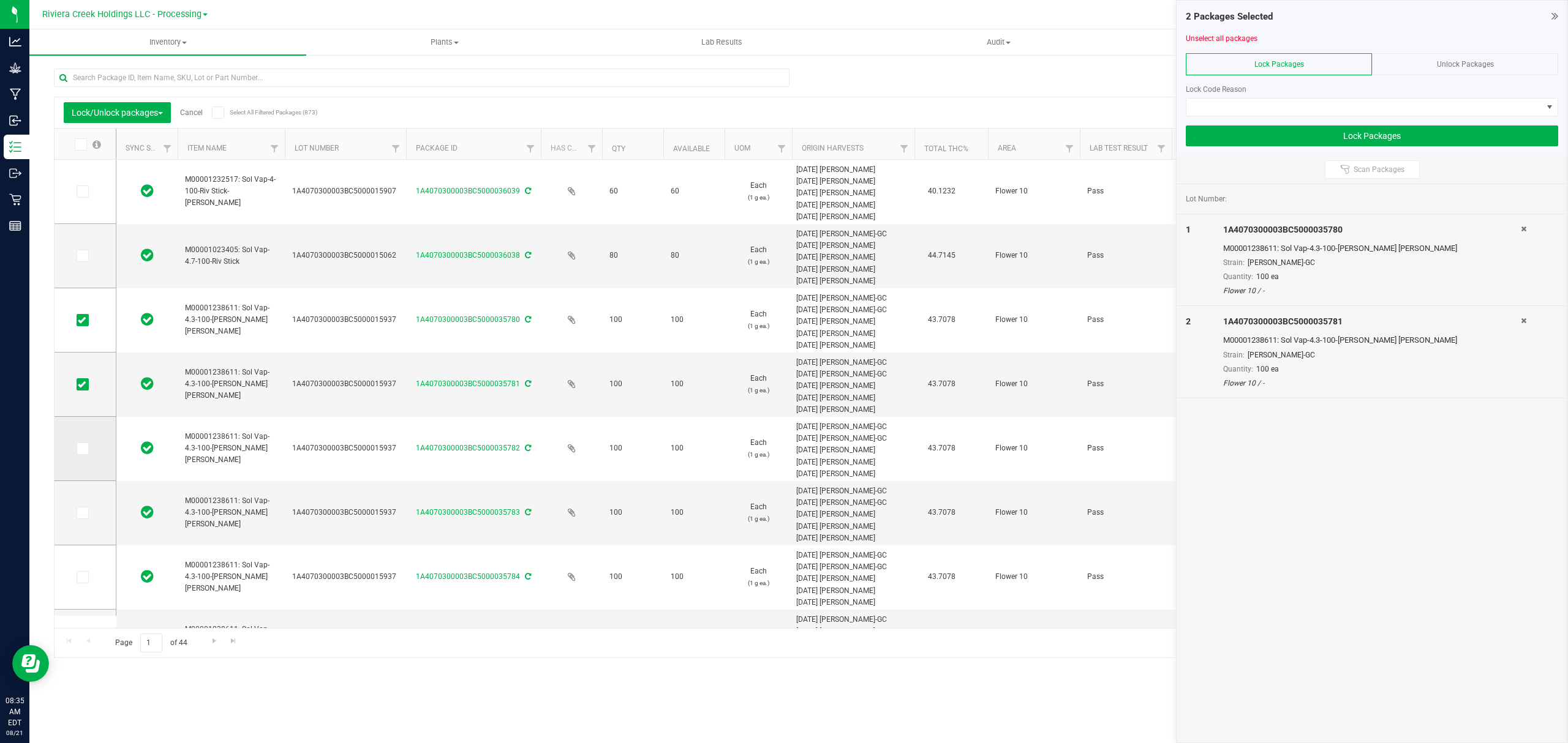
click at [79, 448] on icon at bounding box center [82, 448] width 8 height 0
click at [0, 0] on input "checkbox" at bounding box center [0, 0] width 0 height 0
click at [87, 517] on span at bounding box center [83, 513] width 12 height 12
click at [0, 0] on input "checkbox" at bounding box center [0, 0] width 0 height 0
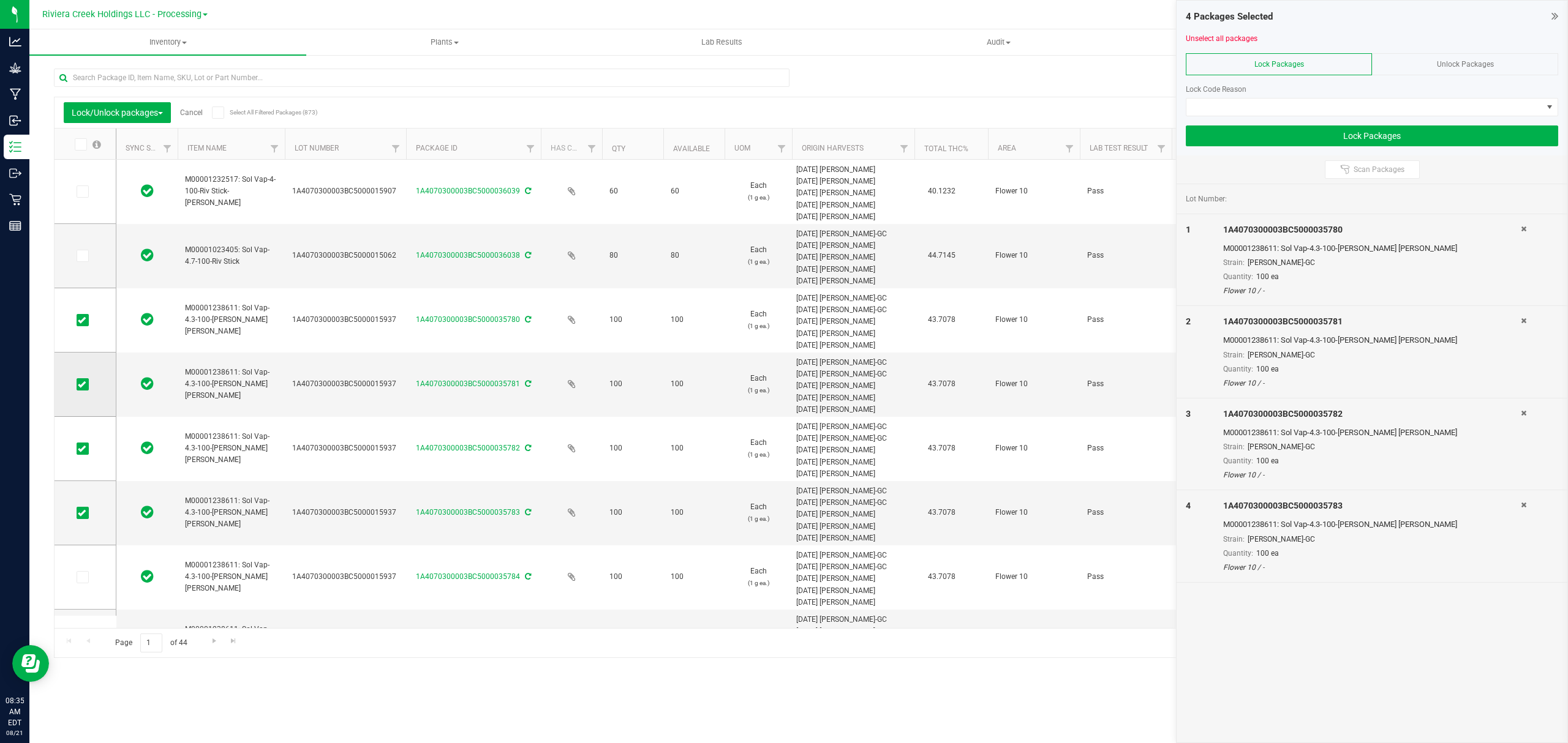
scroll to position [196, 0]
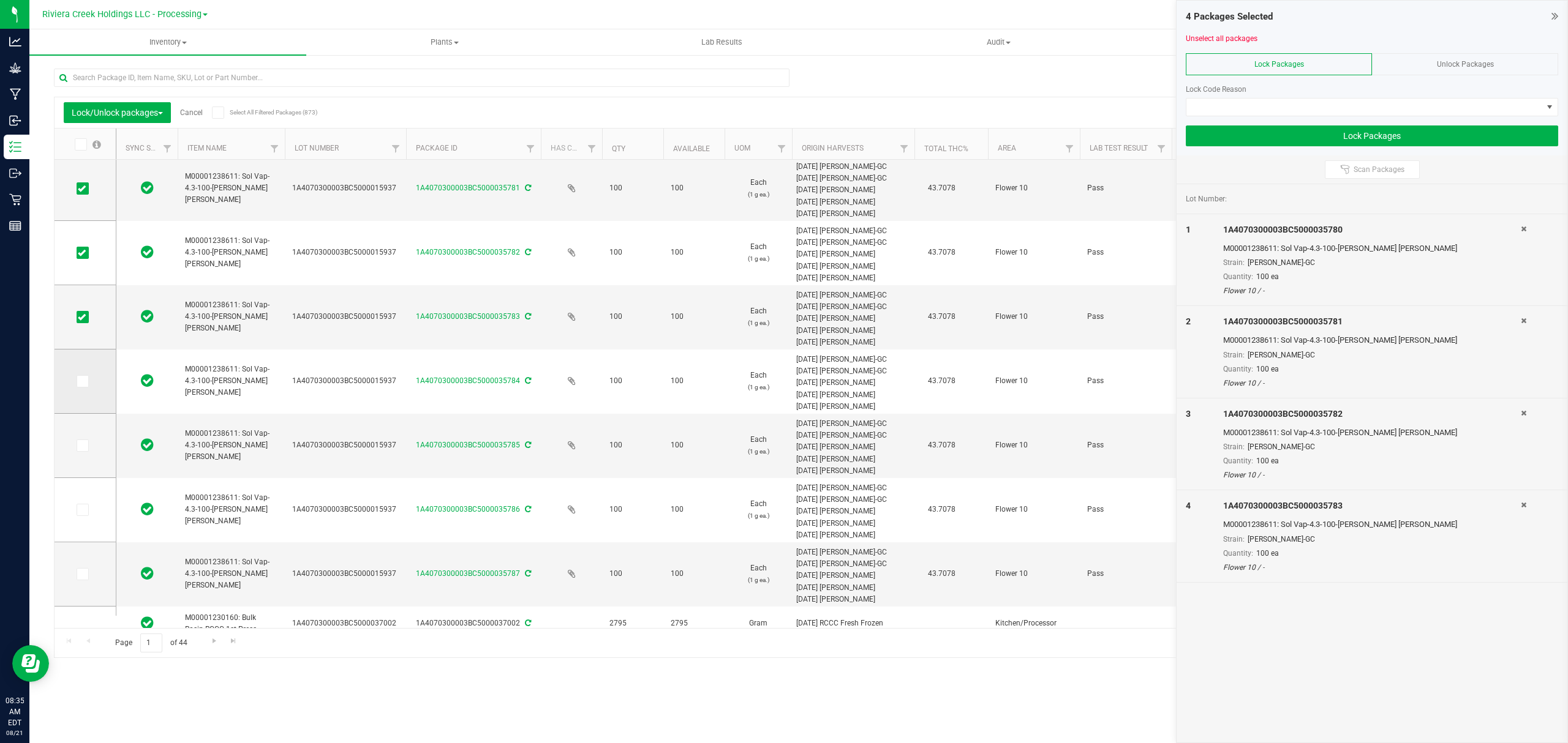
click at [80, 379] on span at bounding box center [83, 382] width 12 height 12
click at [75, 379] on td at bounding box center [85, 382] width 61 height 64
click at [77, 385] on td at bounding box center [85, 382] width 61 height 64
click at [77, 385] on span at bounding box center [83, 382] width 12 height 12
click at [0, 0] on input "checkbox" at bounding box center [0, 0] width 0 height 0
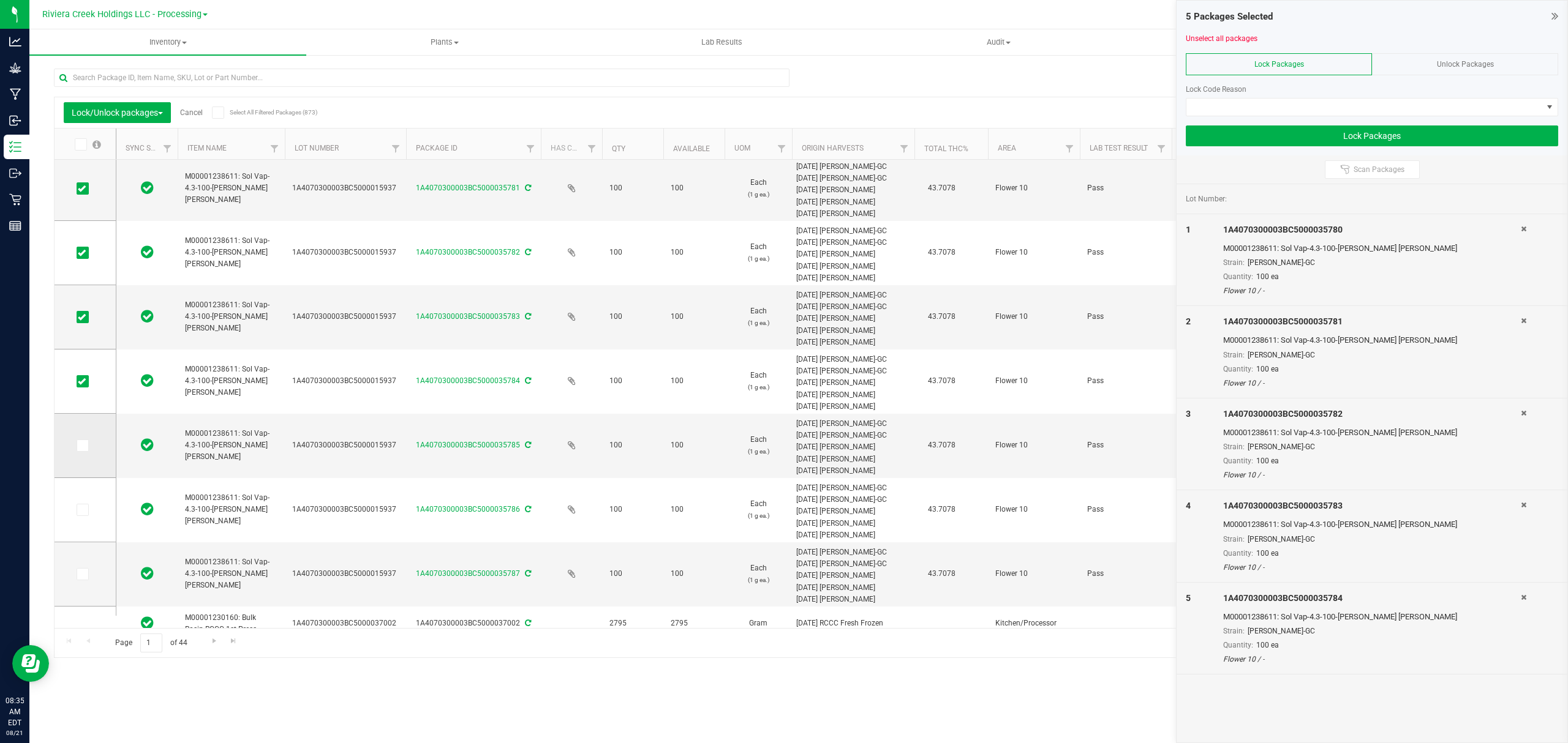
click at [77, 451] on span at bounding box center [83, 445] width 12 height 12
click at [0, 0] on input "checkbox" at bounding box center [0, 0] width 0 height 0
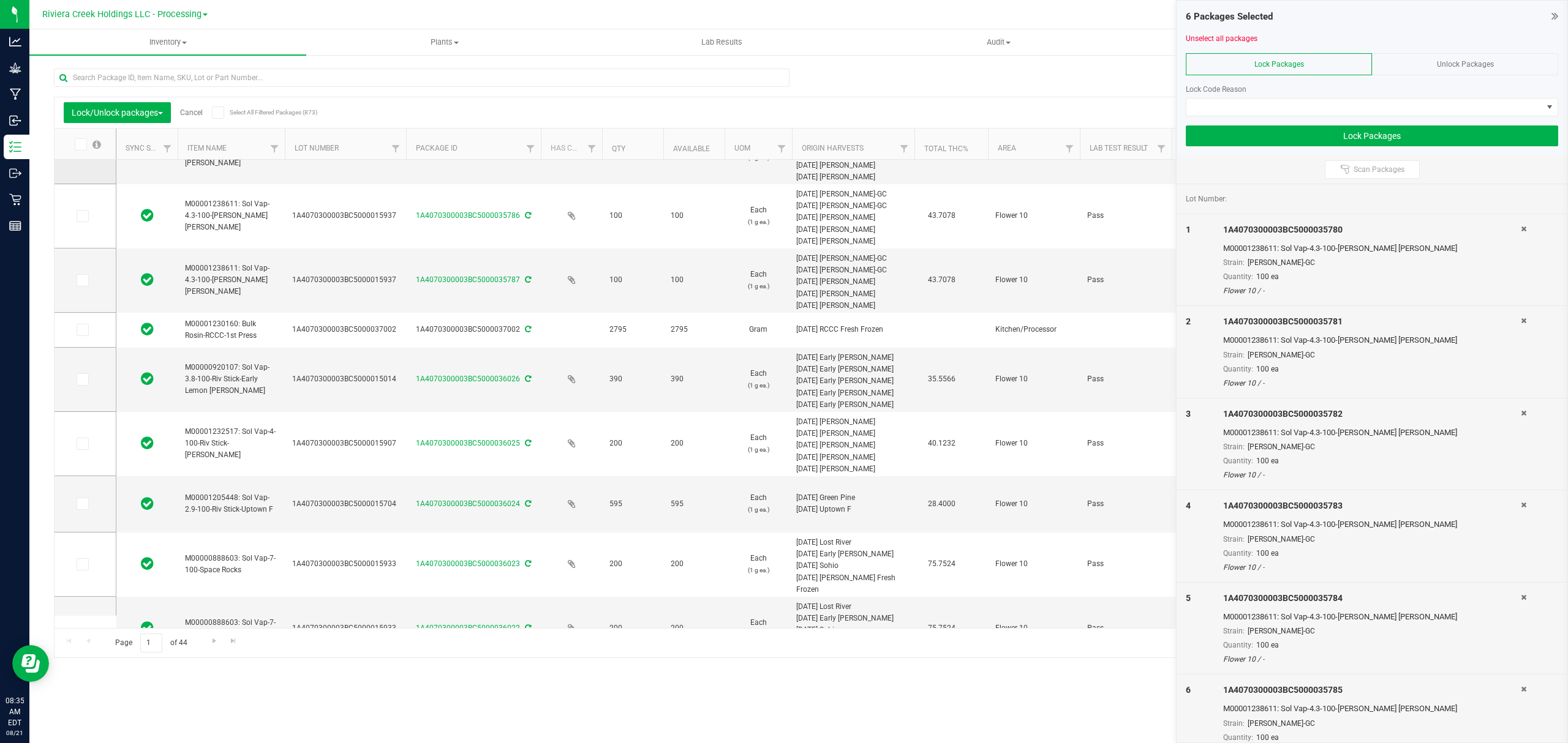
scroll to position [392, 0]
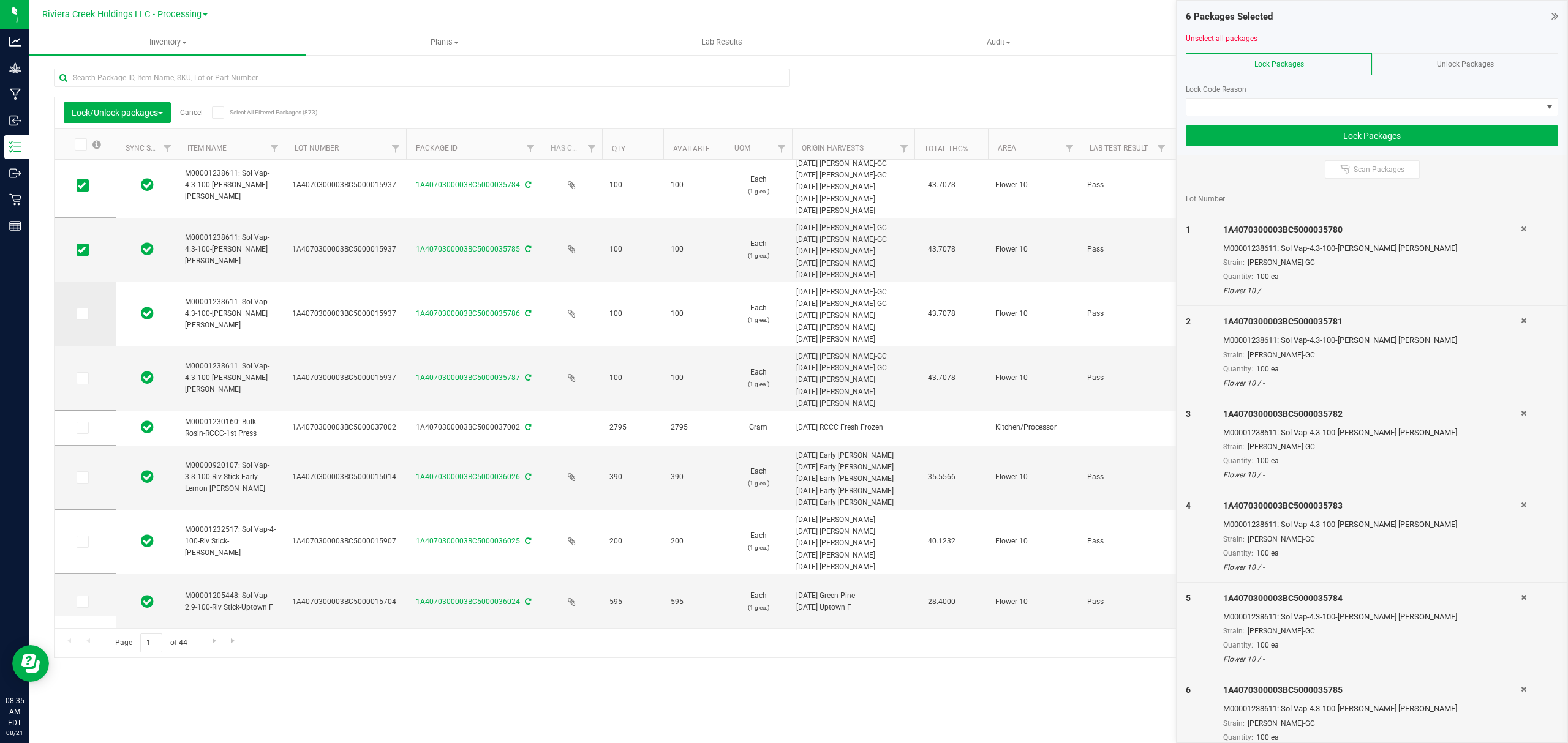
click at [88, 314] on span at bounding box center [83, 314] width 12 height 12
click at [0, 0] on input "checkbox" at bounding box center [0, 0] width 0 height 0
click at [82, 379] on icon at bounding box center [82, 379] width 8 height 0
click at [0, 0] on input "checkbox" at bounding box center [0, 0] width 0 height 0
click at [1286, 107] on span at bounding box center [1365, 107] width 356 height 17
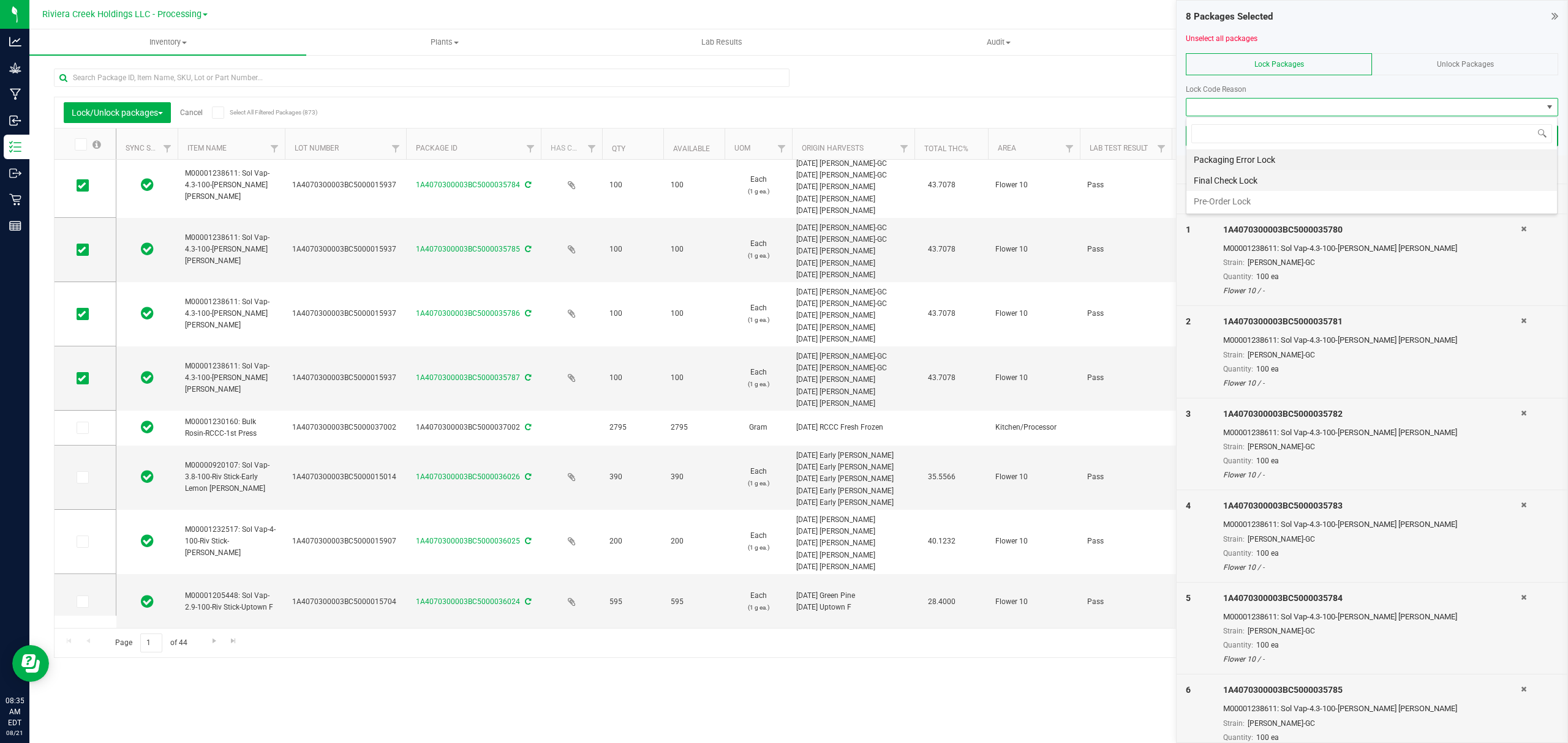
scroll to position [18, 371]
click at [1246, 176] on li "Final Check Lock" at bounding box center [1372, 180] width 371 height 21
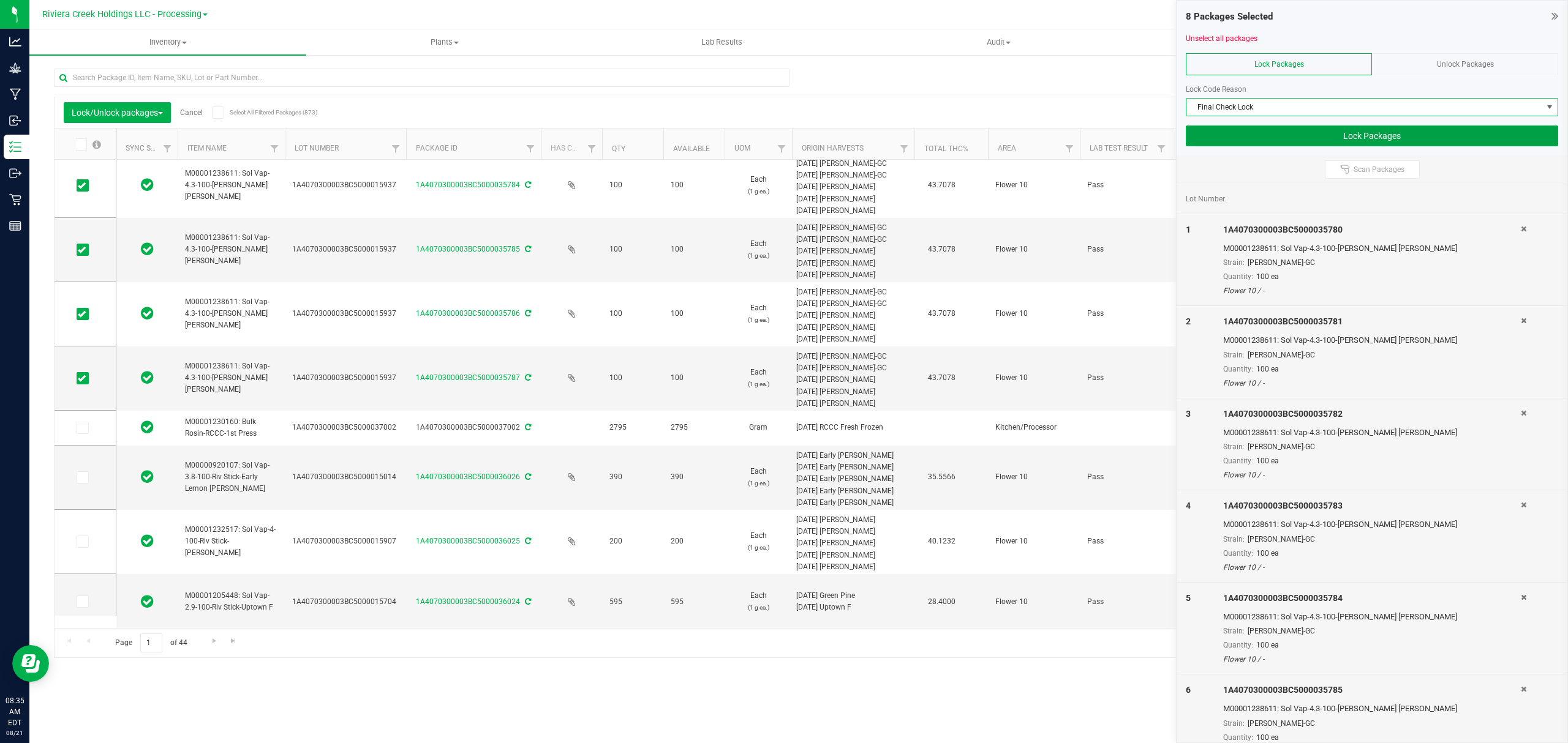
click at [1233, 126] on button "Lock Packages" at bounding box center [1372, 136] width 373 height 21
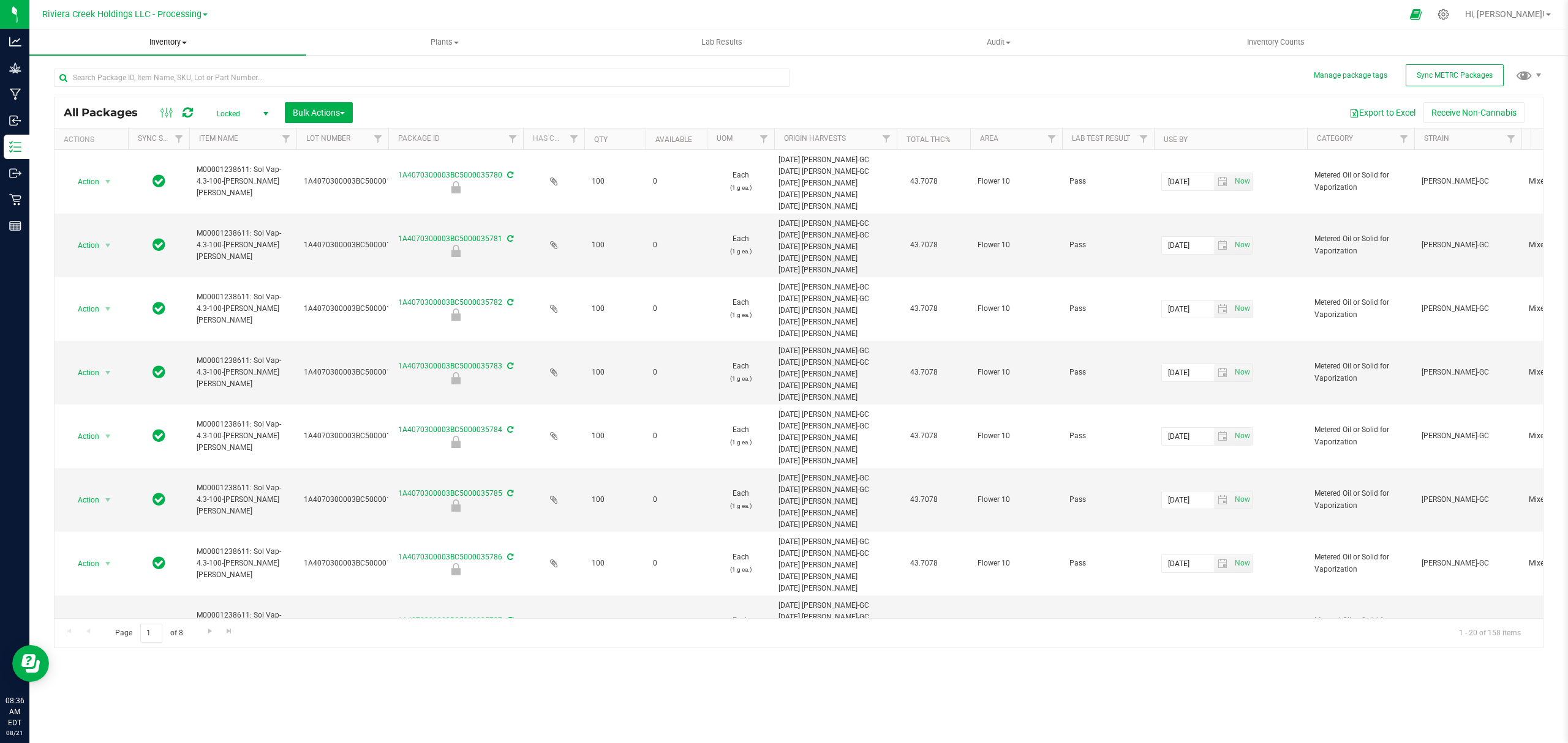
click at [141, 38] on span "Inventory" at bounding box center [168, 42] width 277 height 11
click at [128, 145] on span "From bill of materials" at bounding box center [85, 147] width 111 height 10
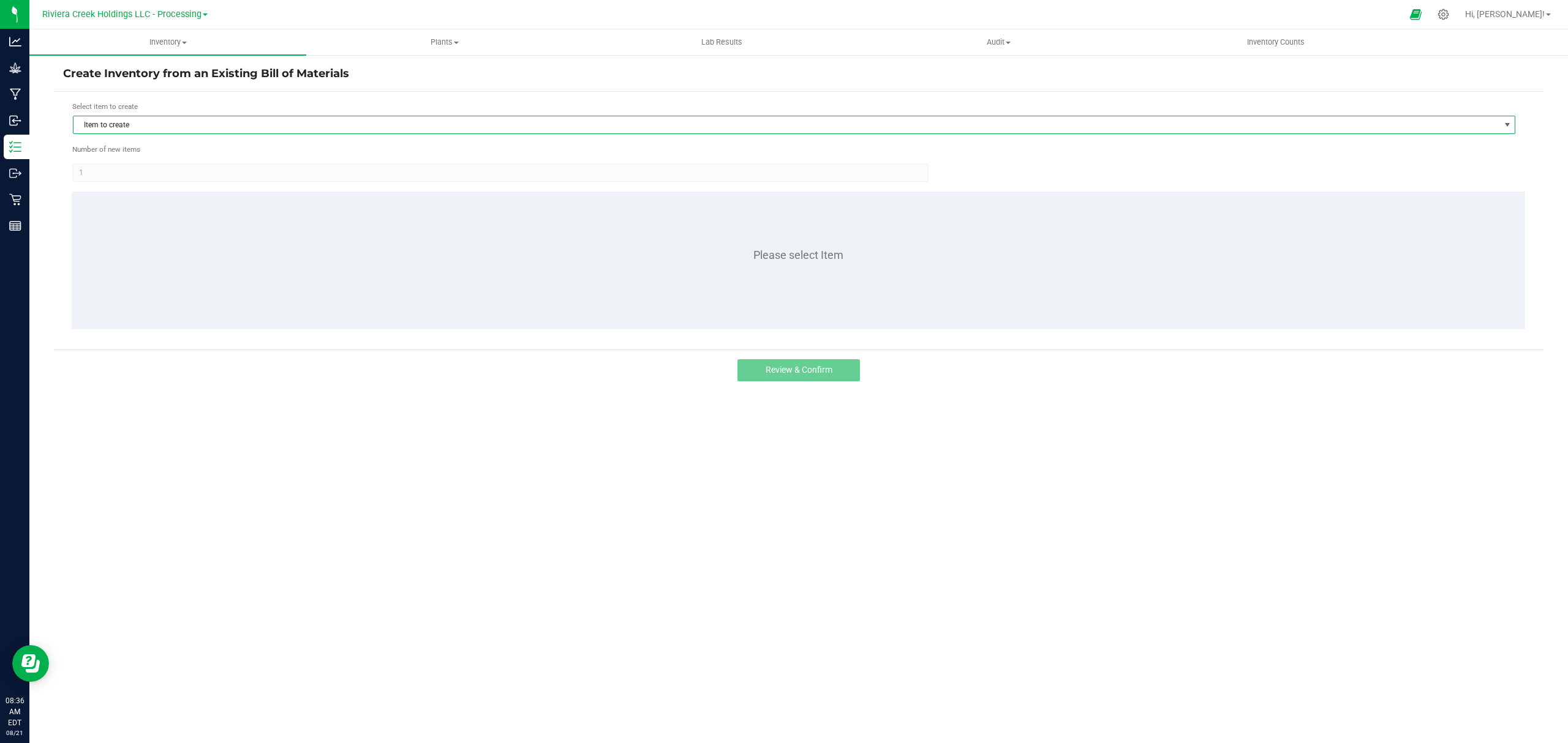
click at [228, 128] on span "Item to create" at bounding box center [786, 125] width 1426 height 17
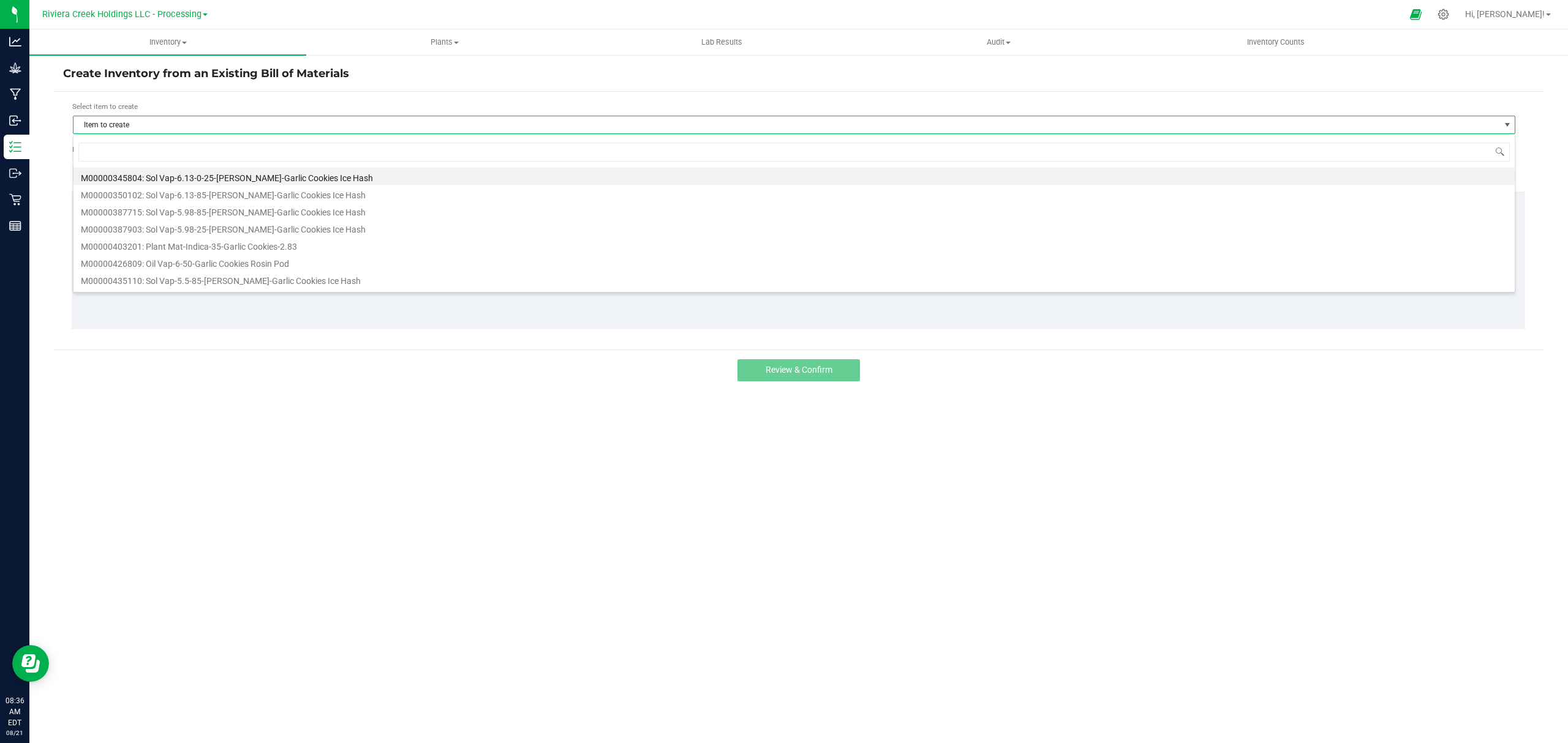
scroll to position [18, 1443]
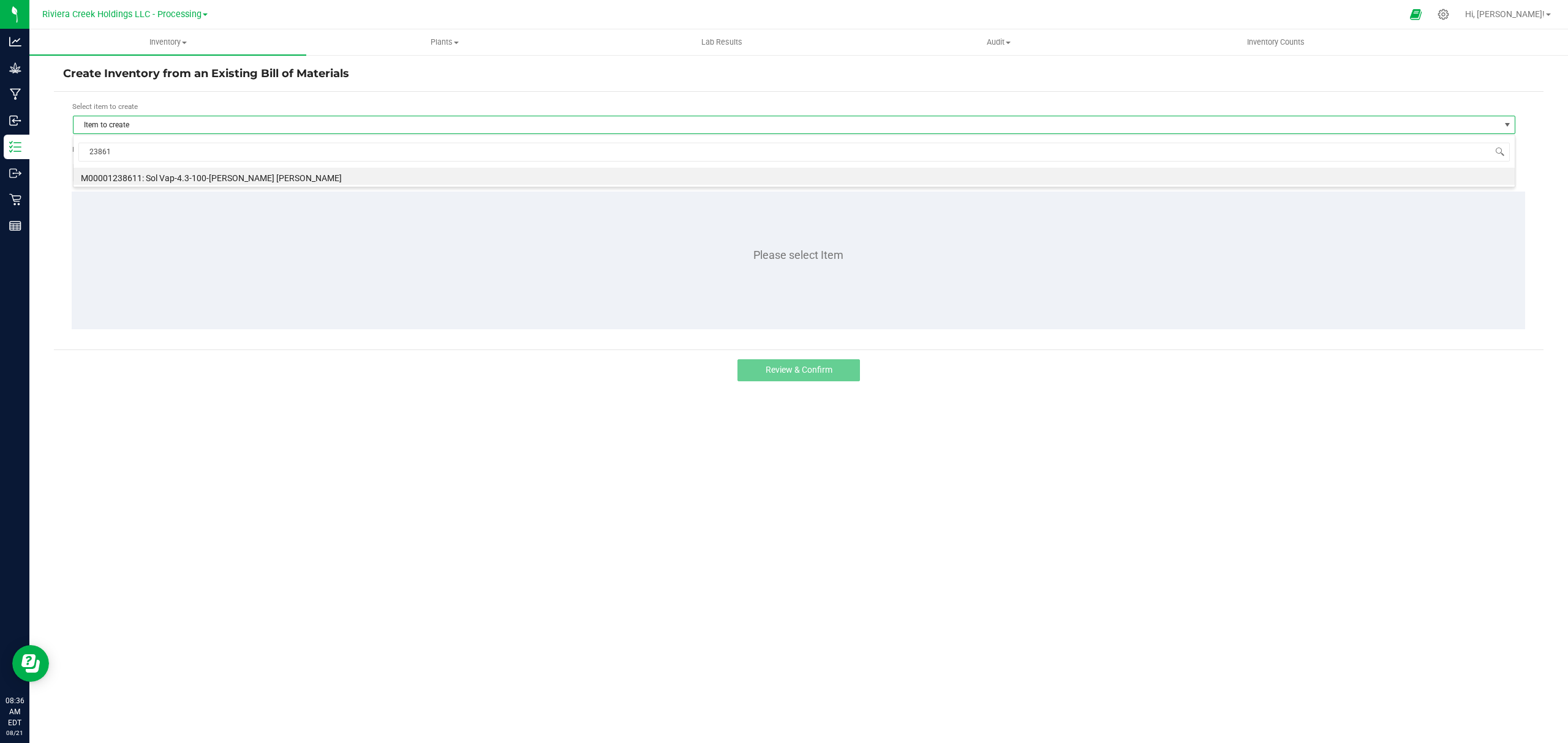
type input "238611"
click at [241, 188] on form "Select item to create Item to create Number of new items 1 Please select Item" at bounding box center [799, 221] width 1472 height 239
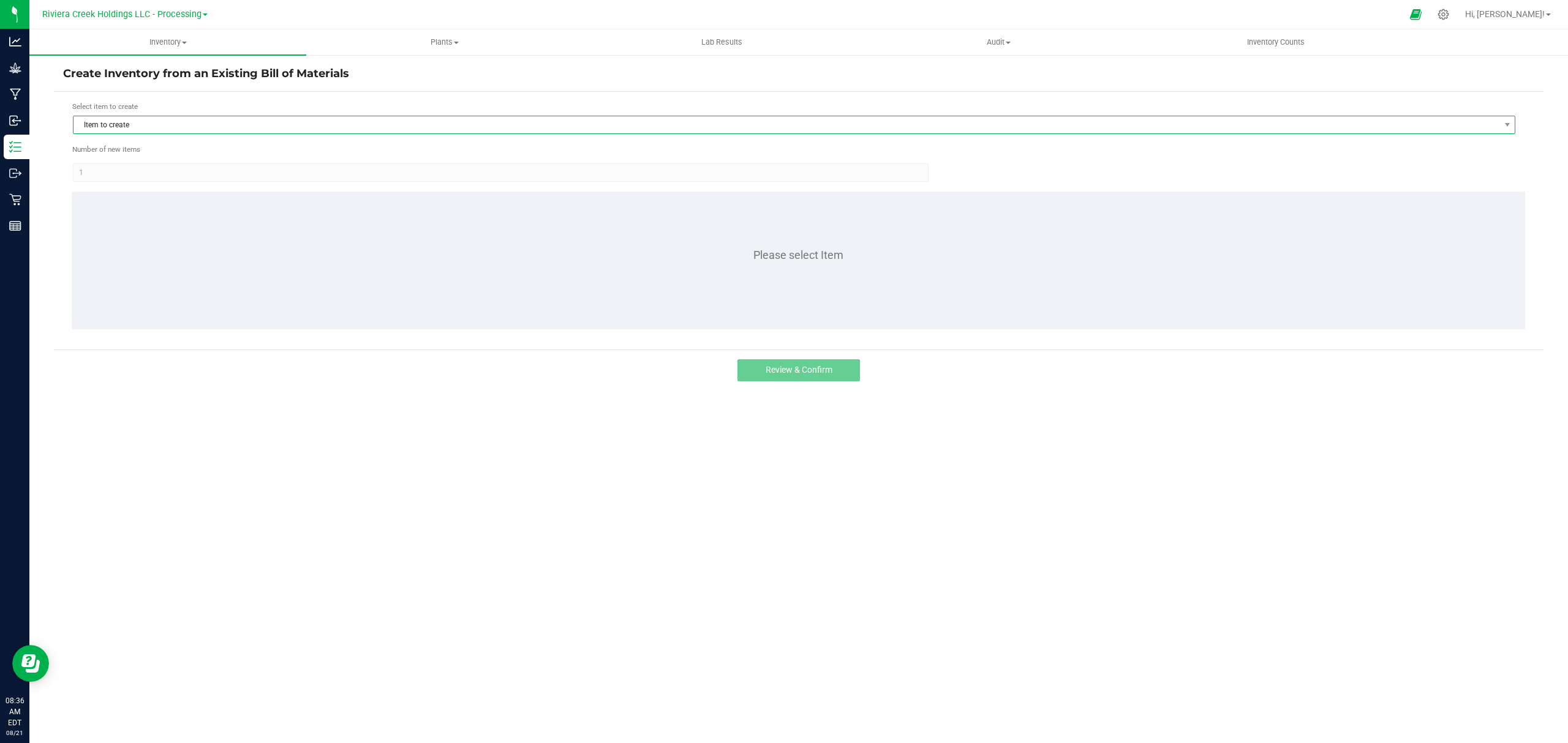
click at [228, 121] on span "Item to create" at bounding box center [786, 125] width 1426 height 17
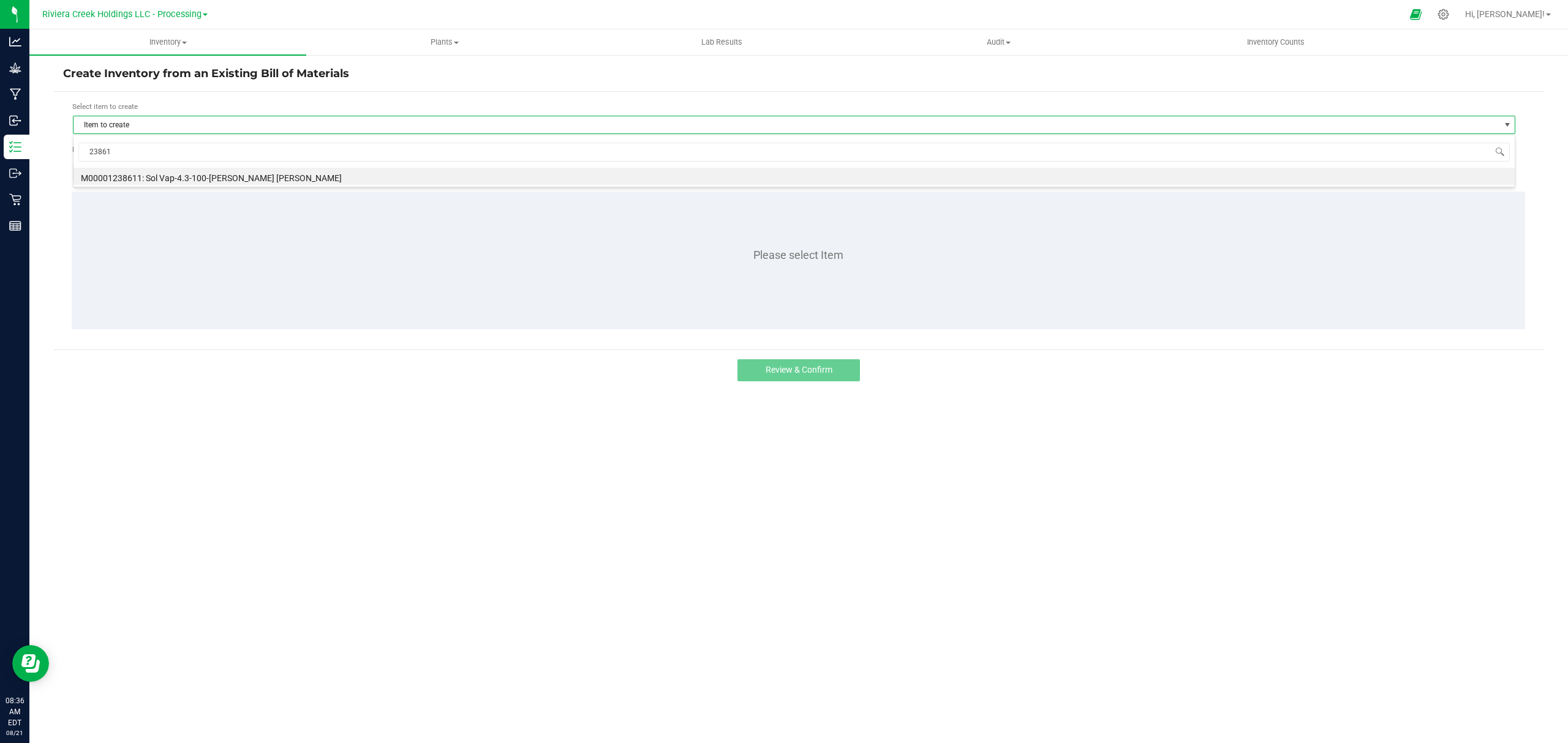
type input "238611"
click at [238, 176] on li "M00001238611: Sol Vap-4.3-100-[PERSON_NAME] [PERSON_NAME]" at bounding box center [794, 176] width 1442 height 17
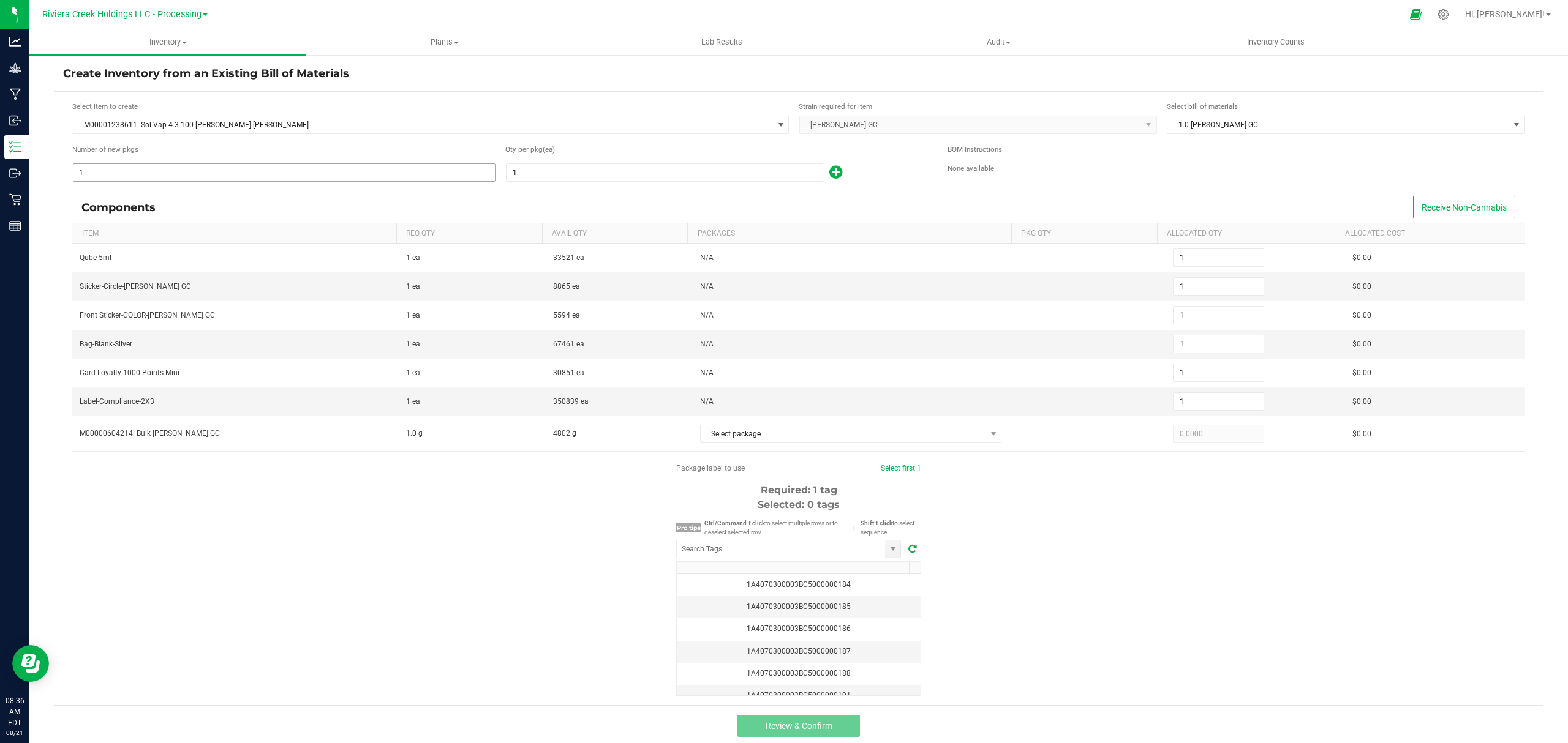
click at [201, 171] on input "1" at bounding box center [284, 172] width 421 height 17
type input "8"
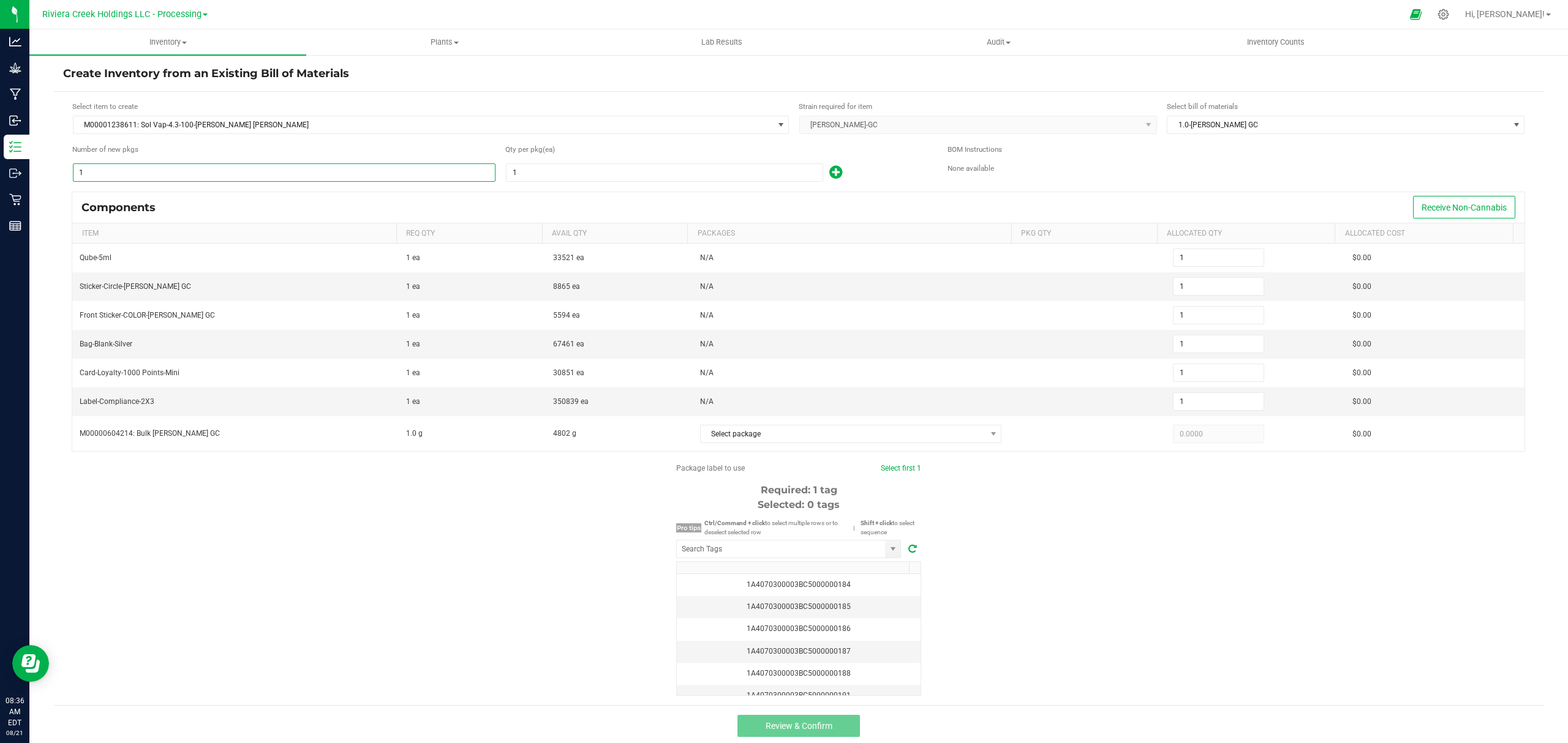
type input "8"
click at [584, 158] on div "Qty per pkg (ea)" at bounding box center [717, 151] width 424 height 15
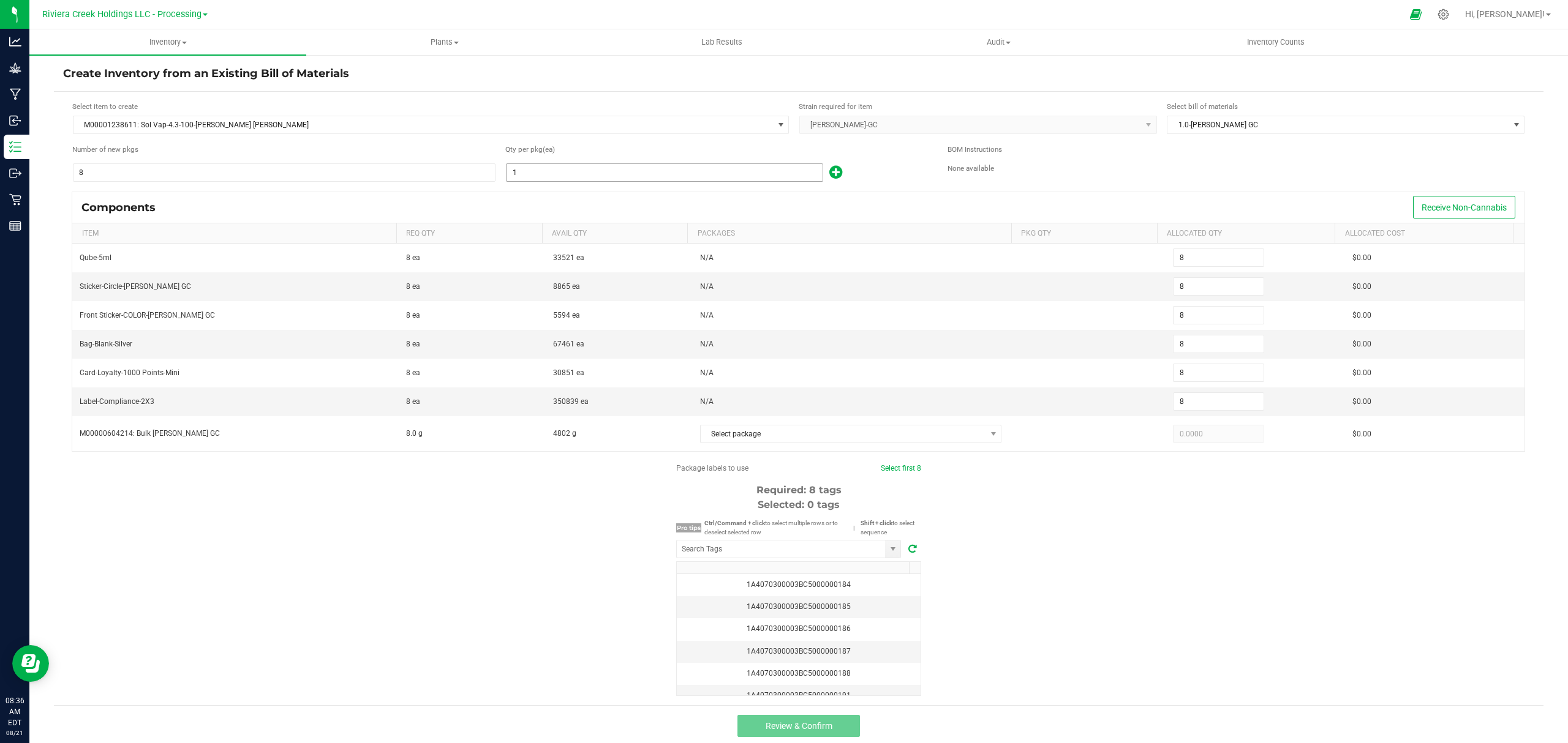
click at [570, 180] on input "1" at bounding box center [664, 172] width 316 height 17
type input "4"
type input "32"
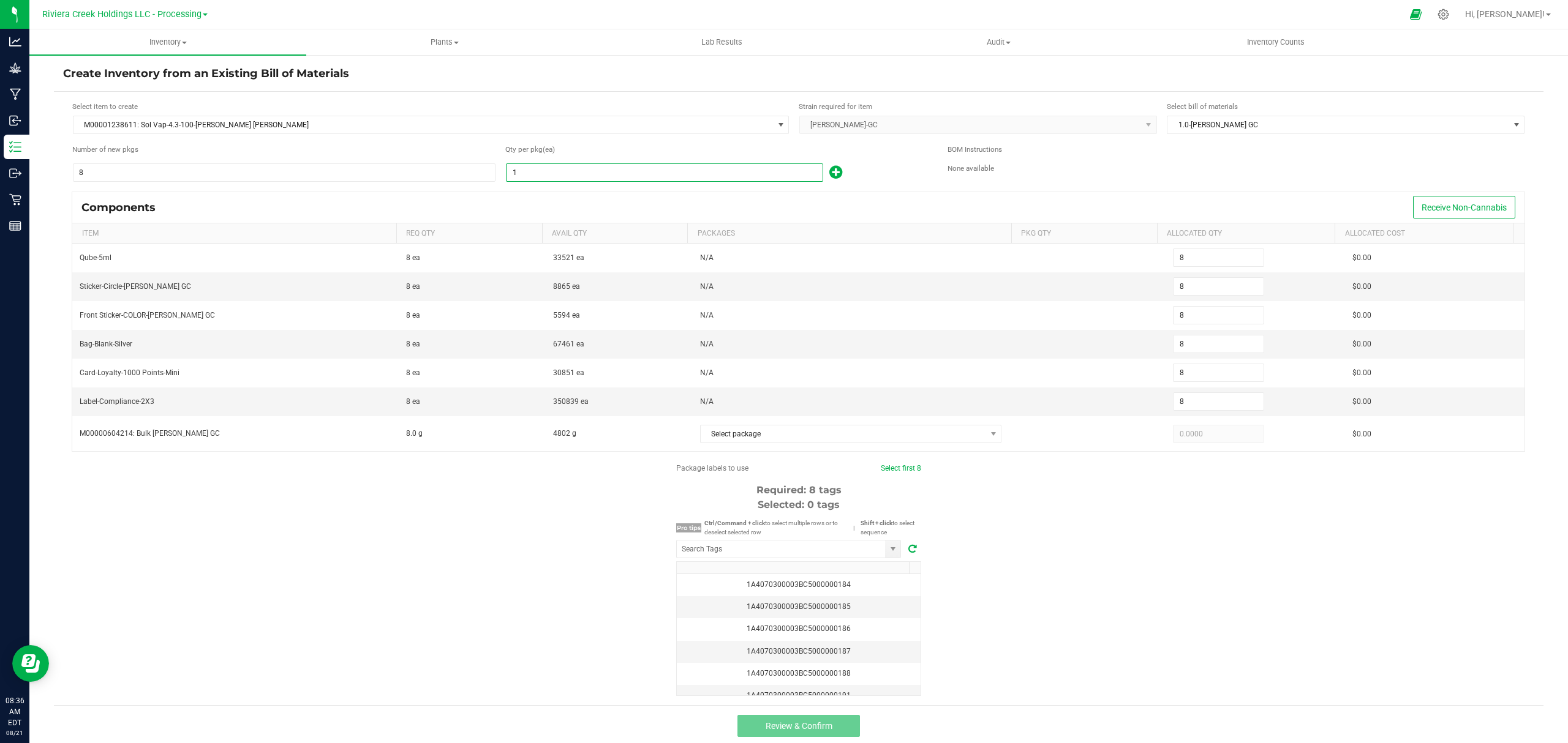
type input "32"
type input "41"
type input "328"
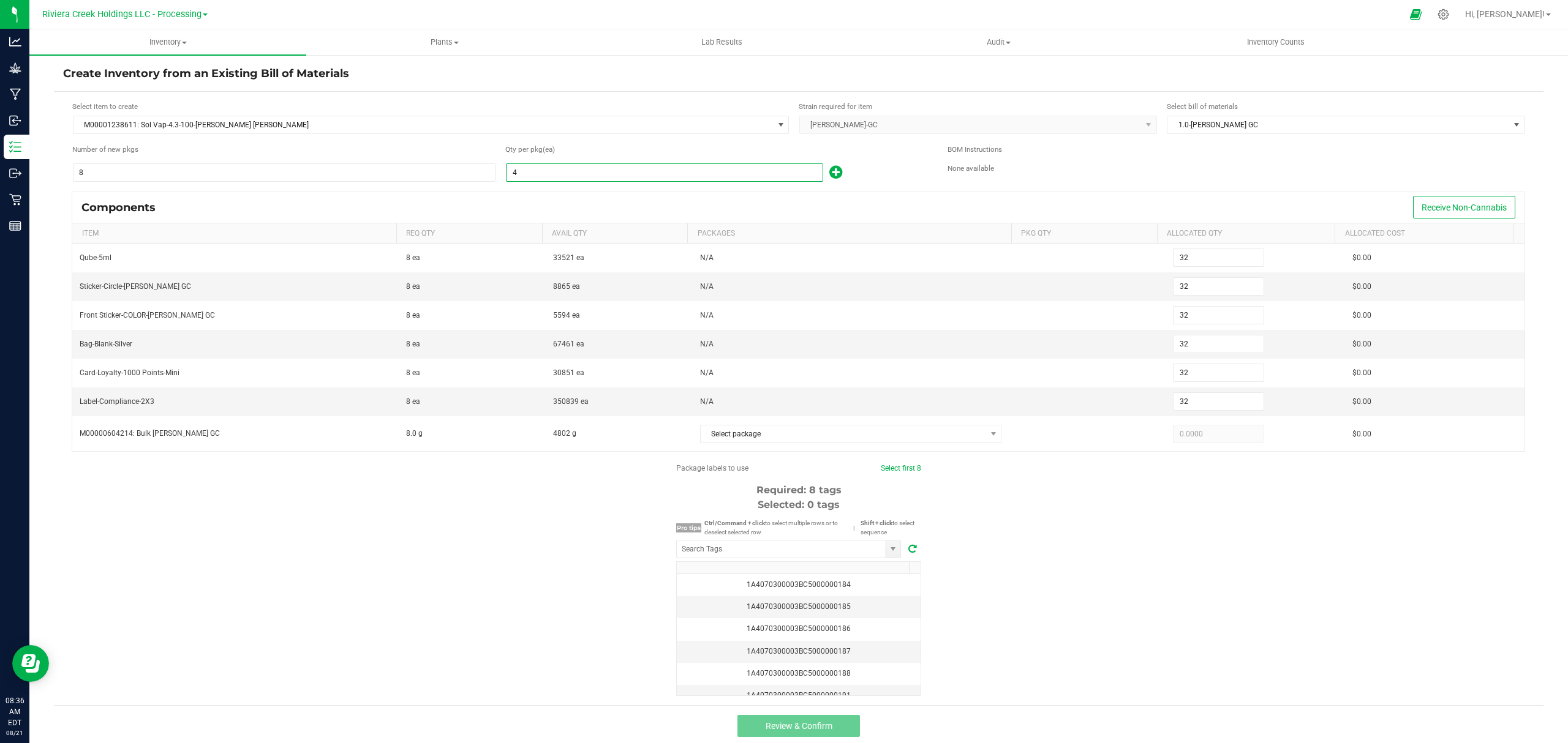
type input "328"
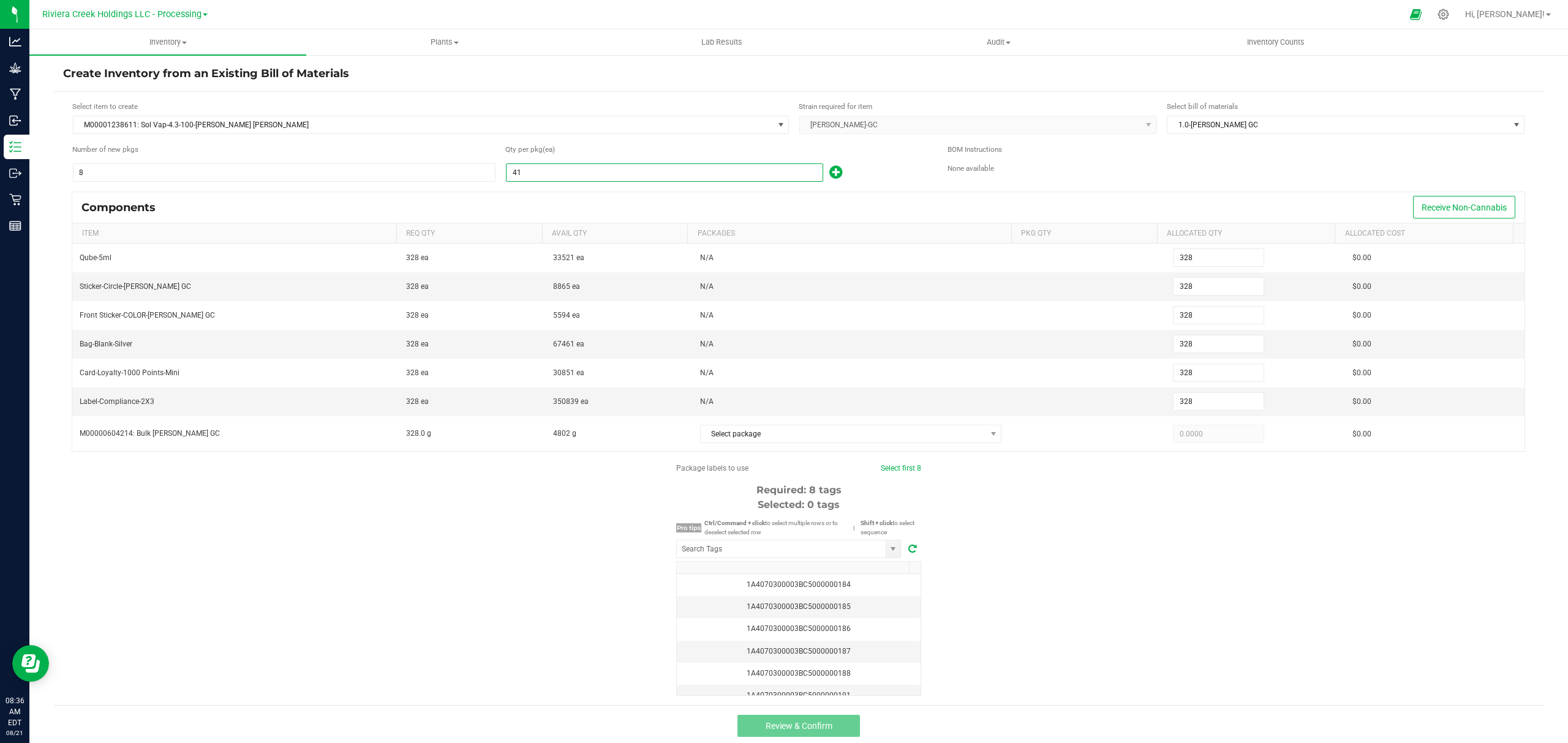
type input "411"
type input "3,288"
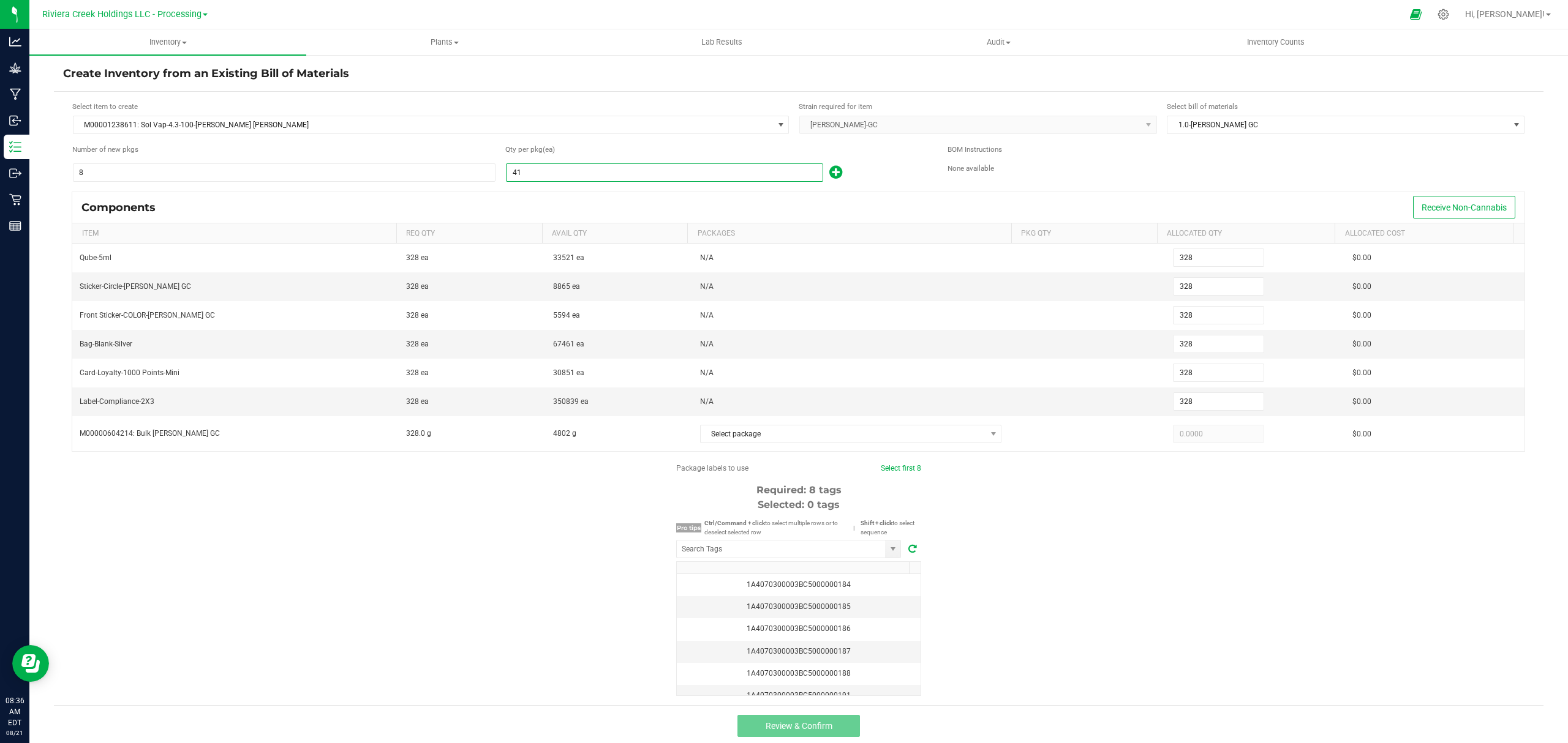
type input "3,288"
type input "41"
type input "328"
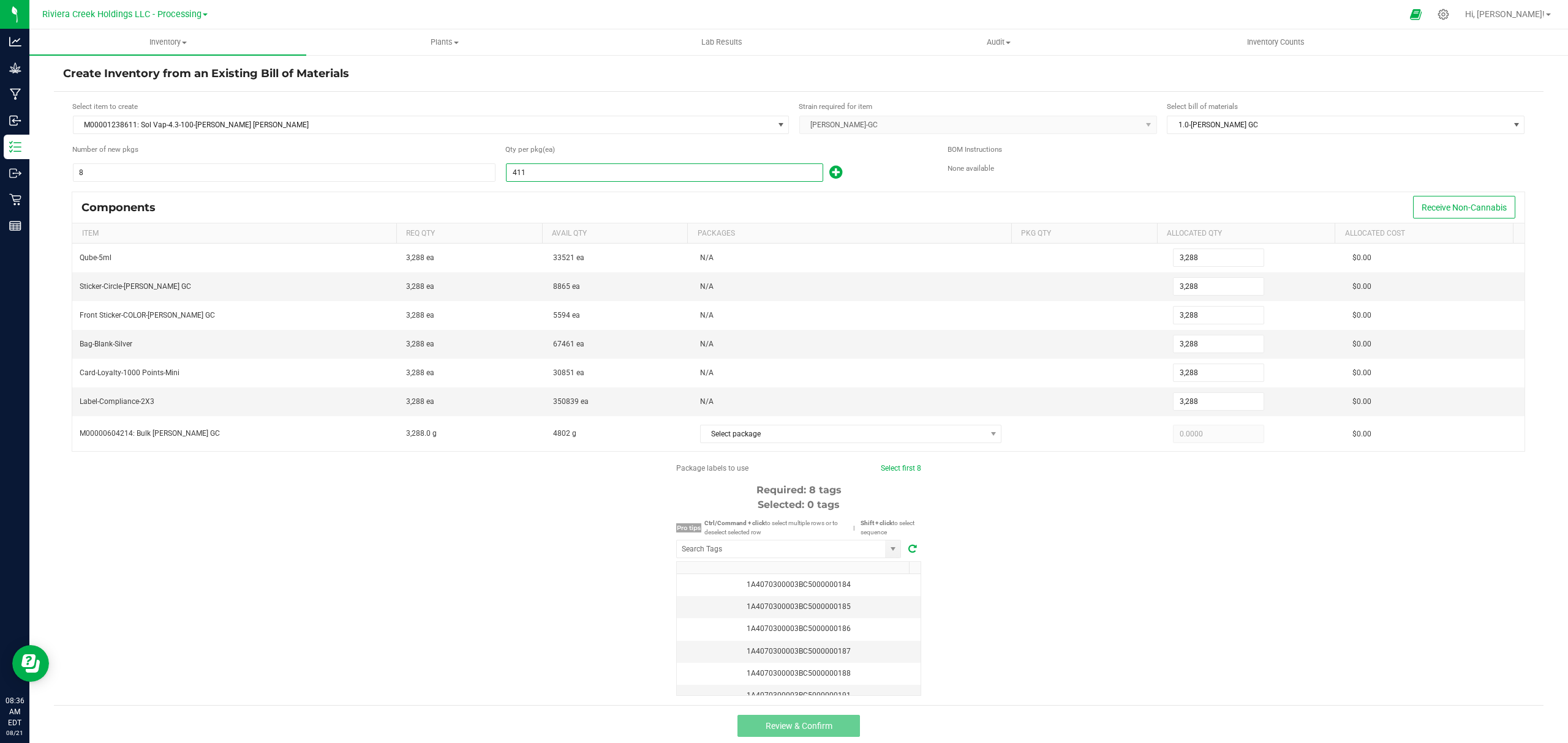
type input "328"
type input "4"
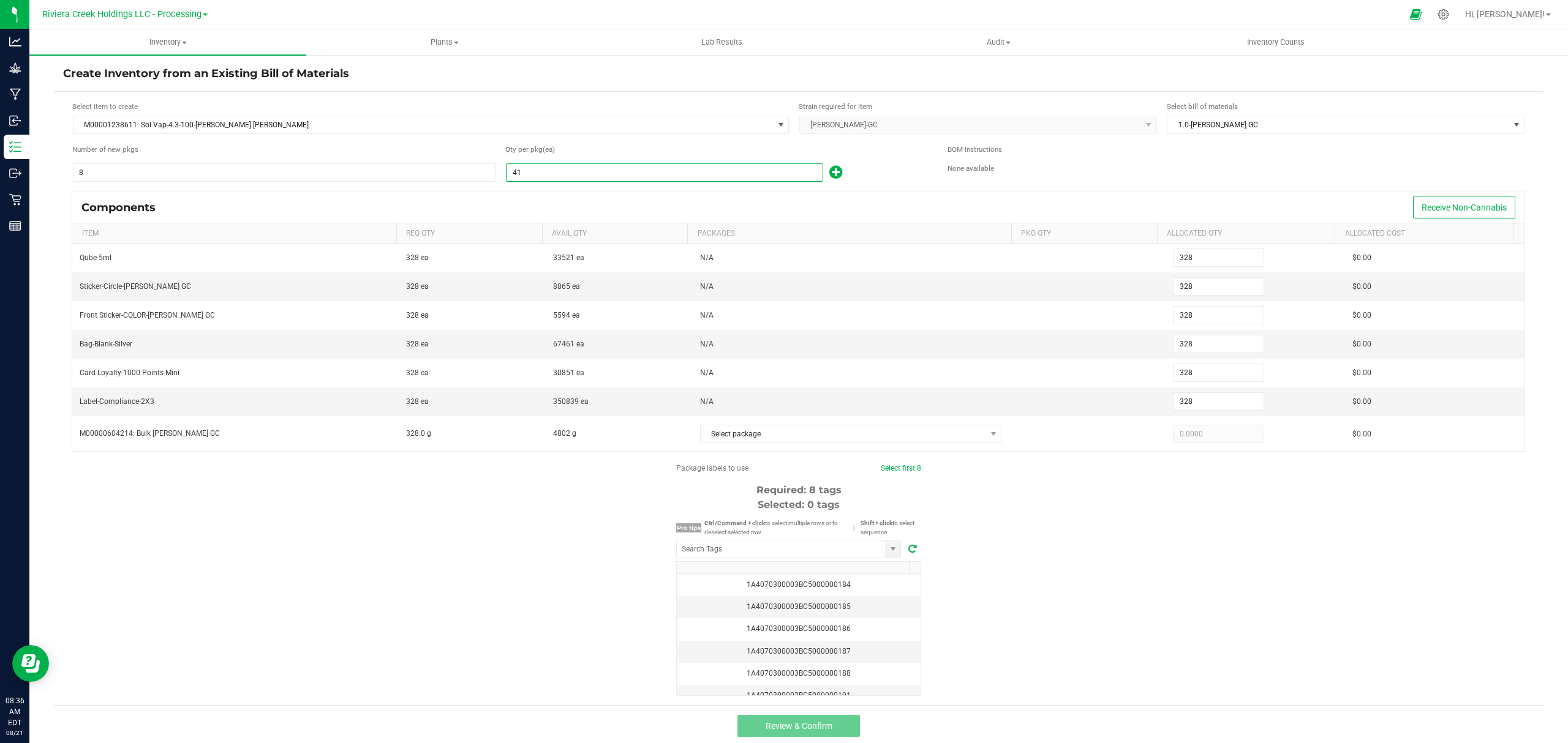
type input "32"
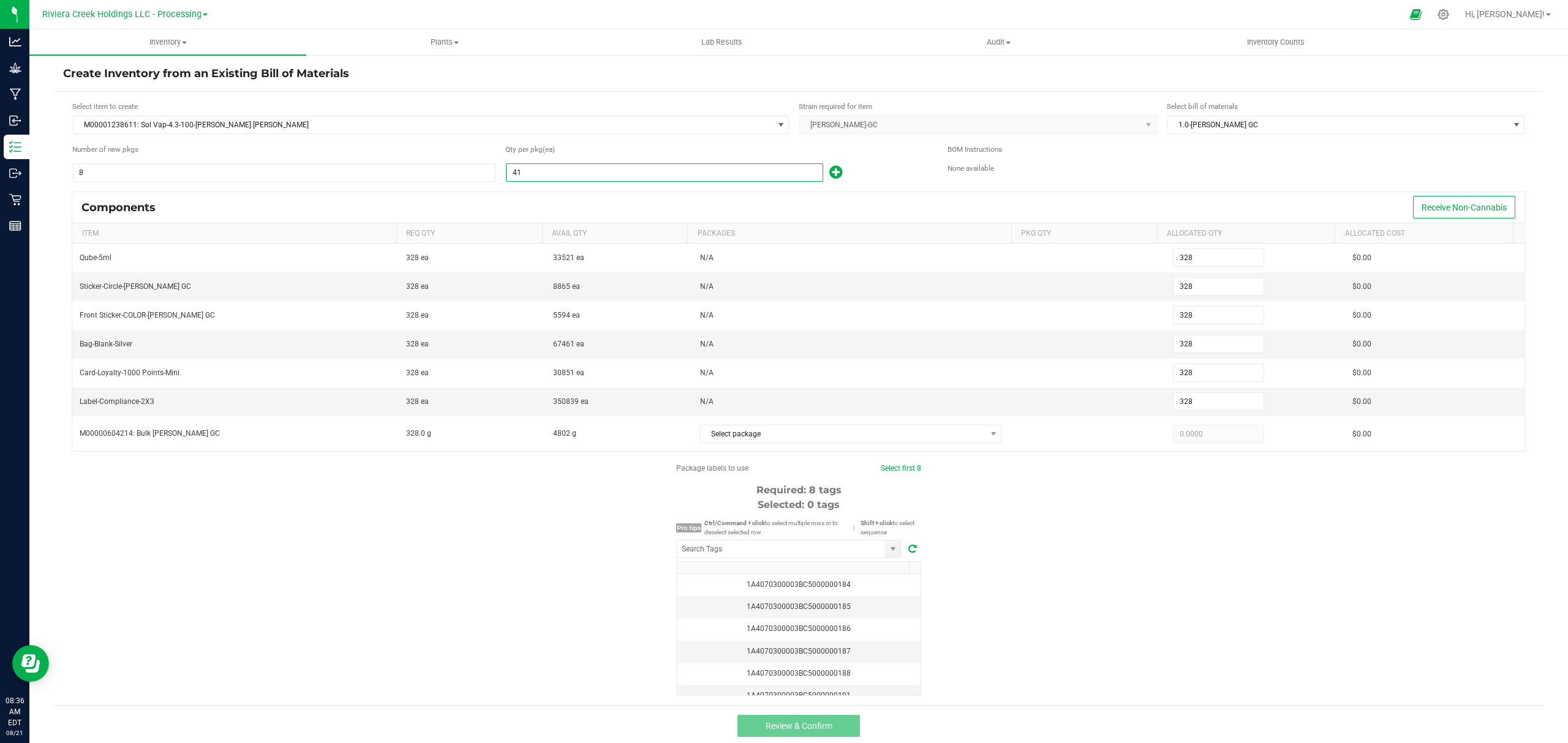
type input "32"
type input "8"
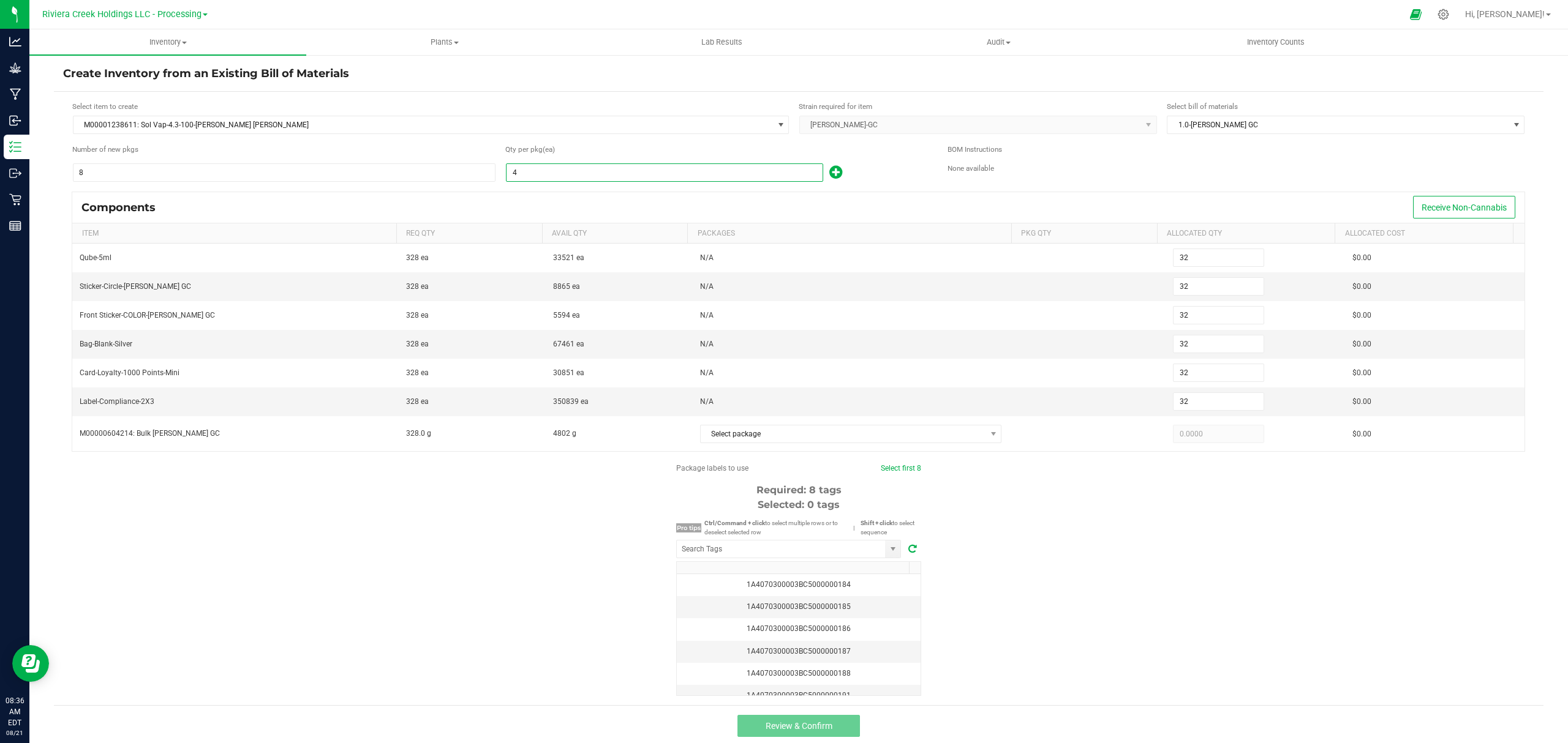
type input "8"
type input "10"
type input "80"
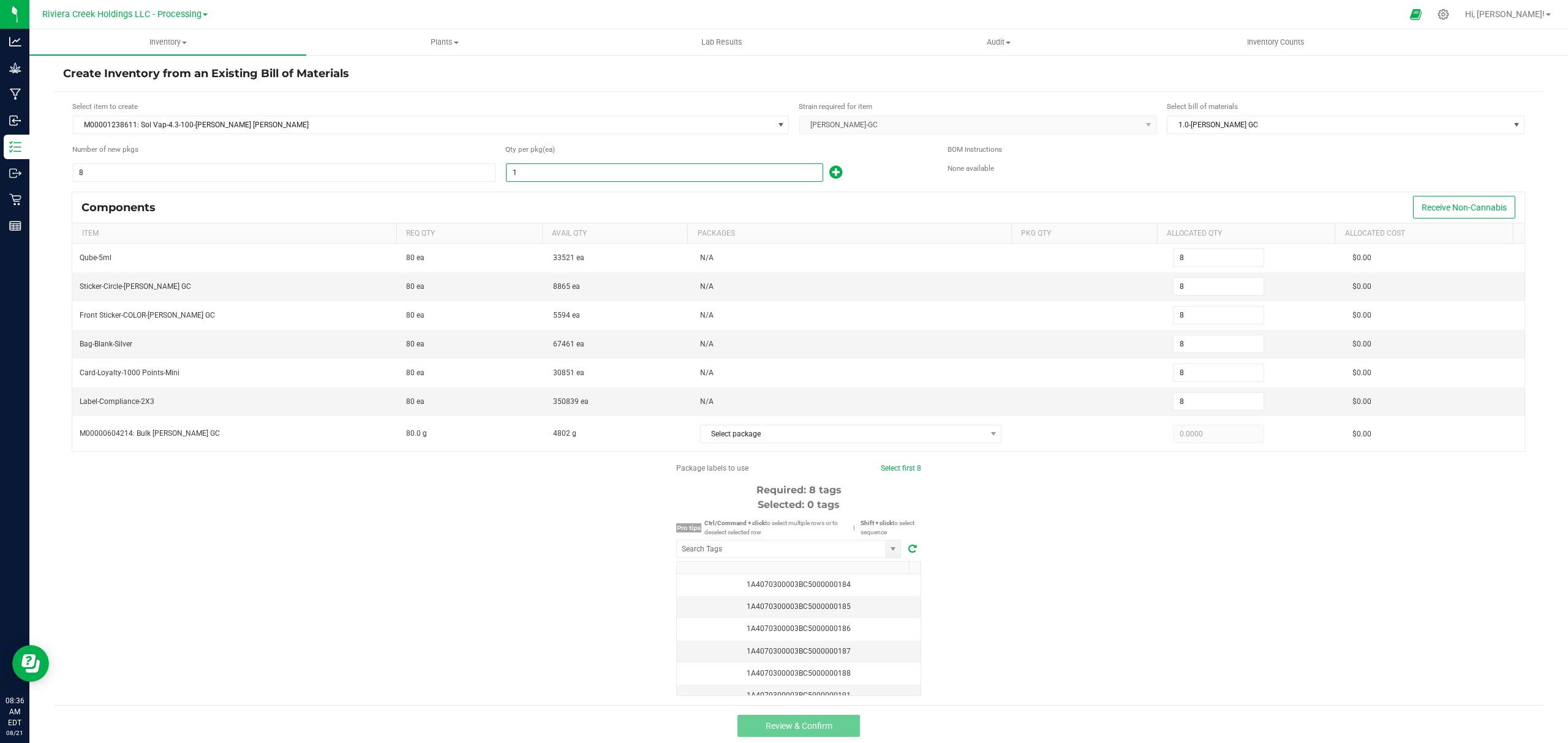
type input "80"
type input "100"
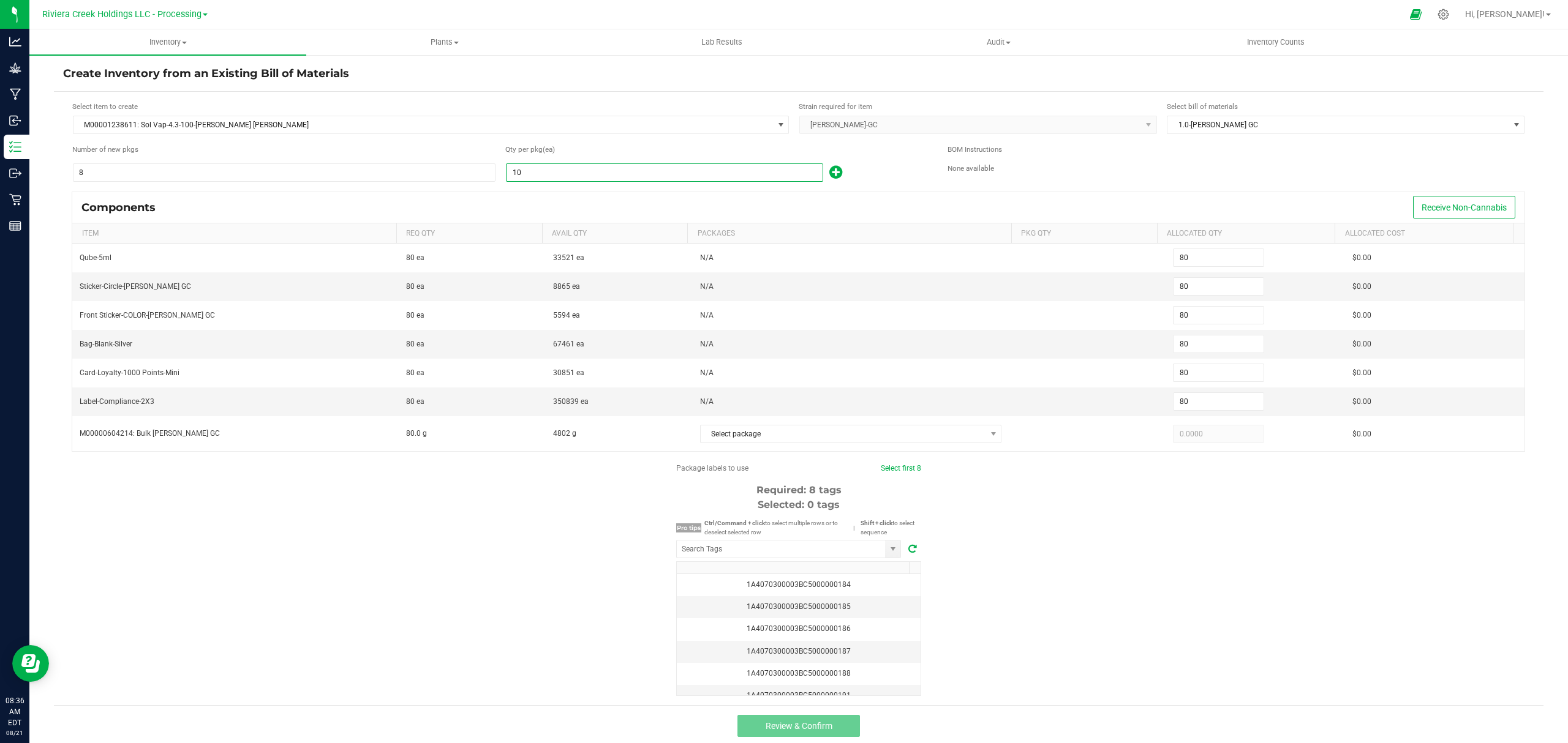
type input "800"
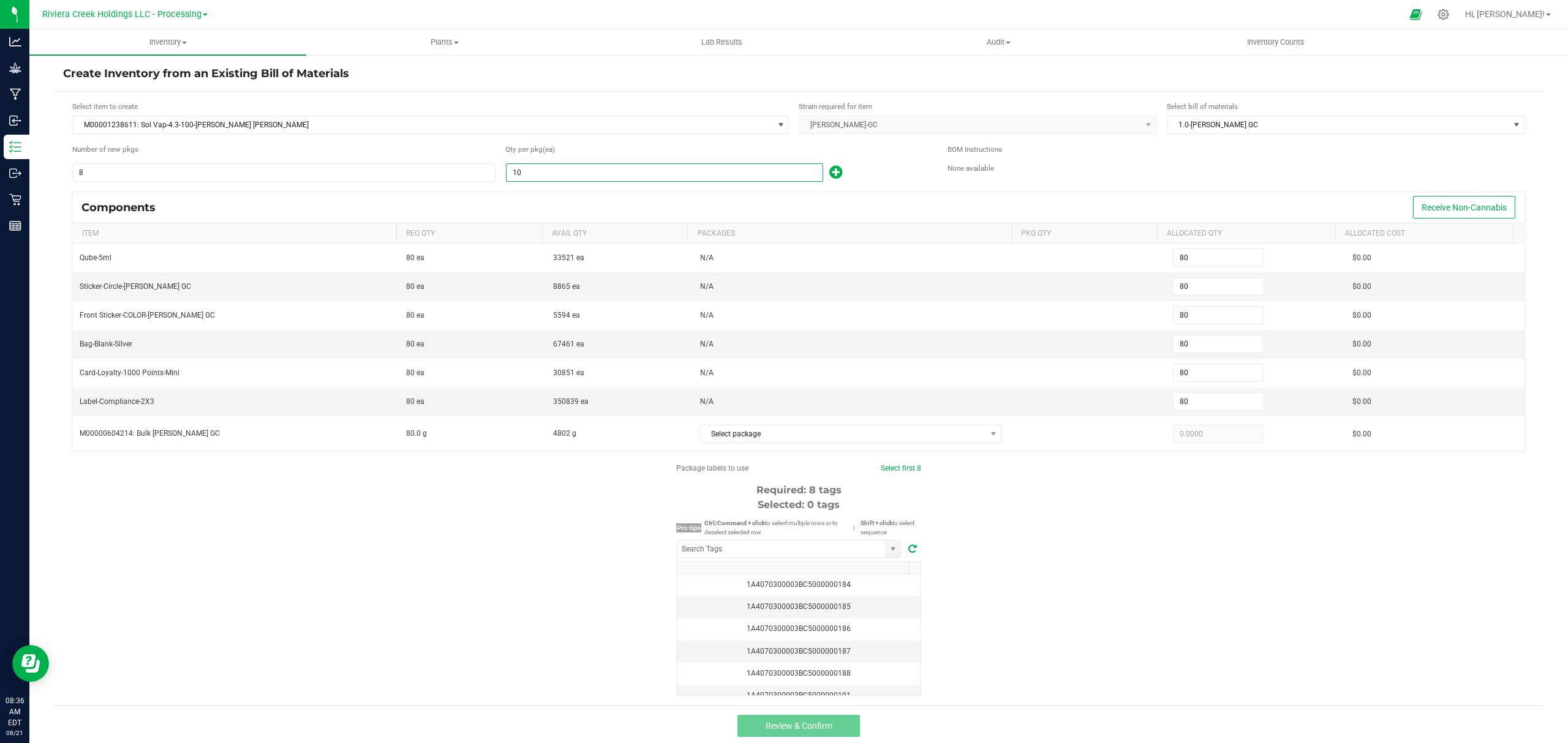
type input "800"
type input "100"
click at [852, 180] on div "100" at bounding box center [717, 172] width 424 height 20
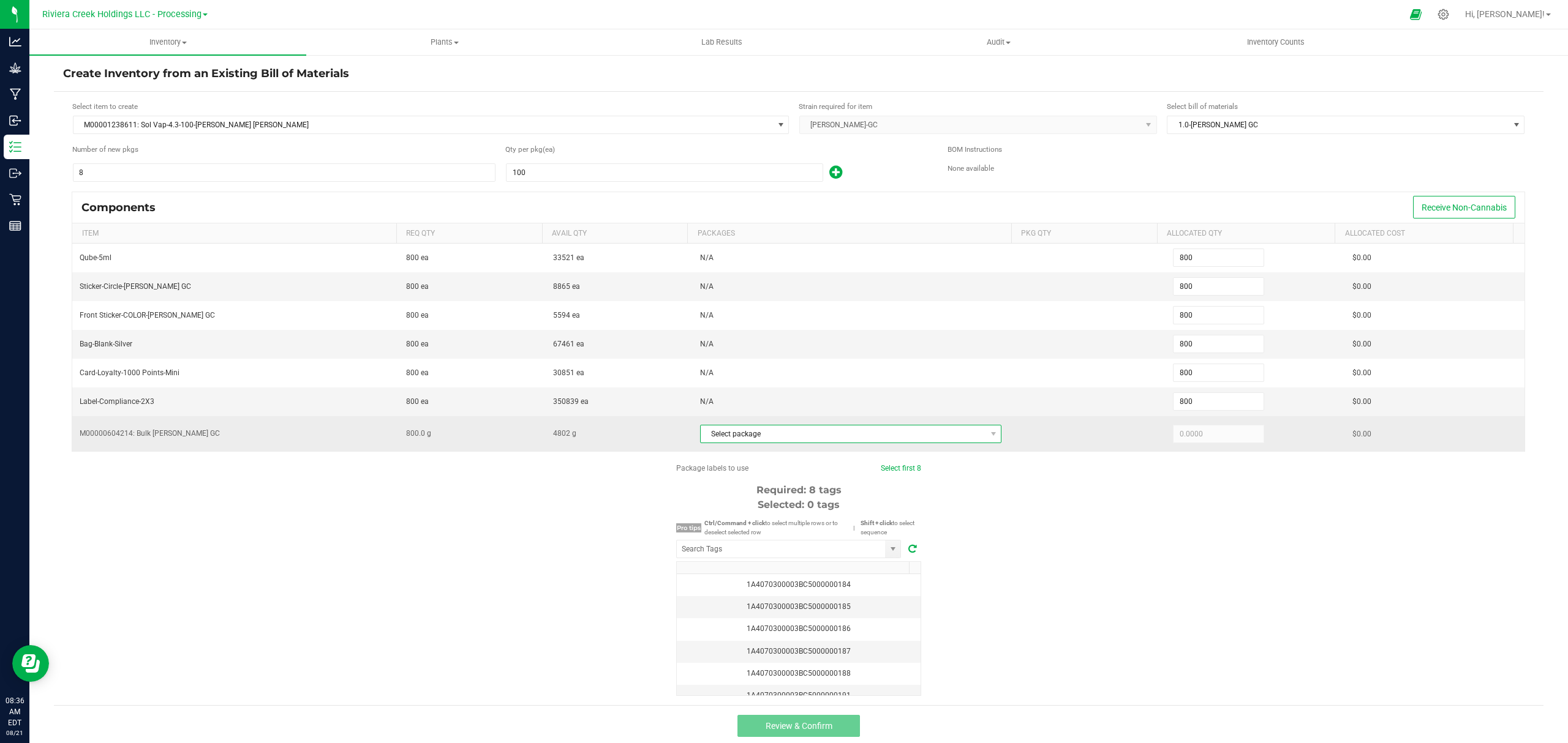
click at [815, 443] on span "Select package" at bounding box center [852, 434] width 302 height 18
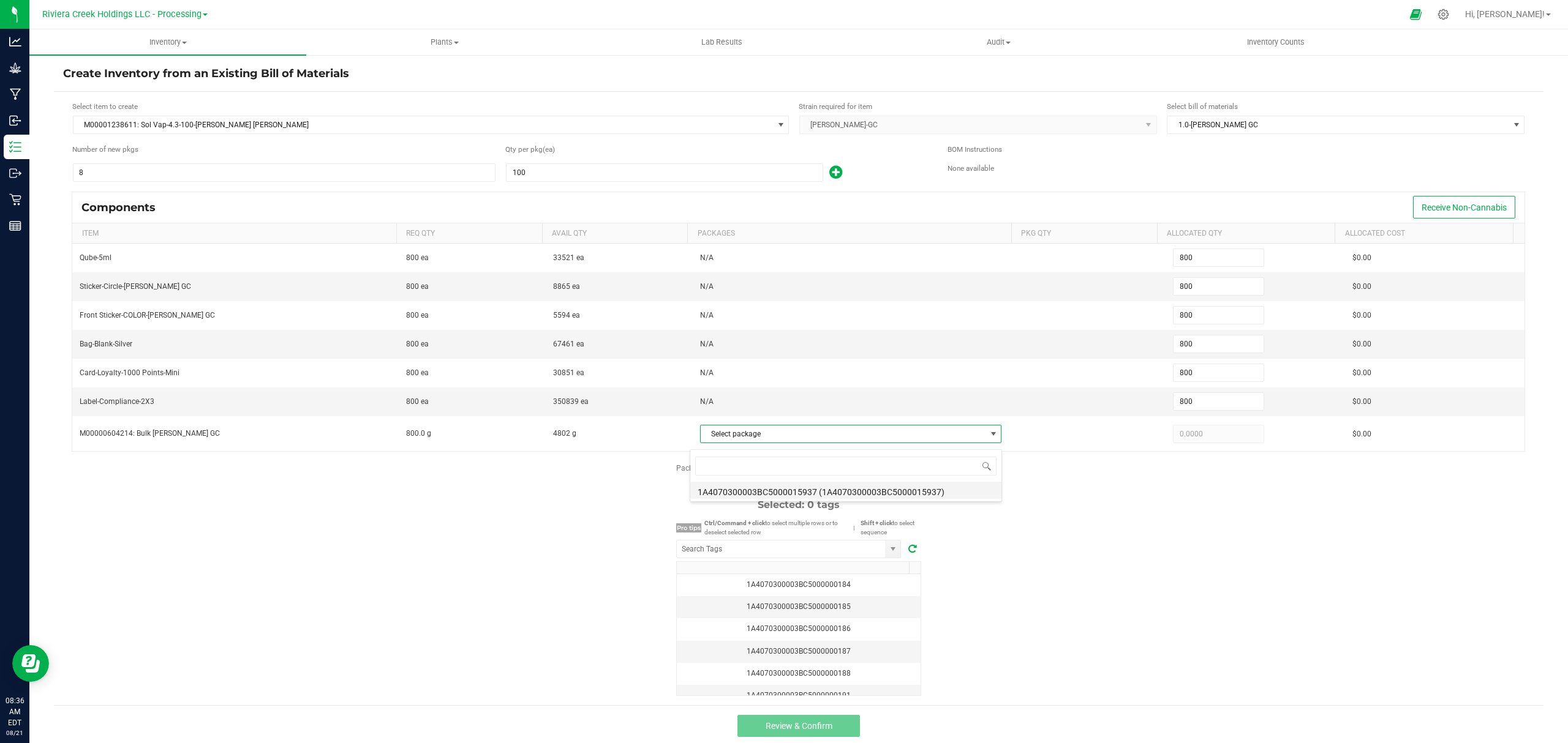
click at [831, 495] on li "1A4070300003BC5000015937 (1A4070300003BC5000015937)" at bounding box center [846, 490] width 311 height 17
type input "800.0000"
click at [829, 555] on input "NO DATA FOUND" at bounding box center [781, 549] width 208 height 17
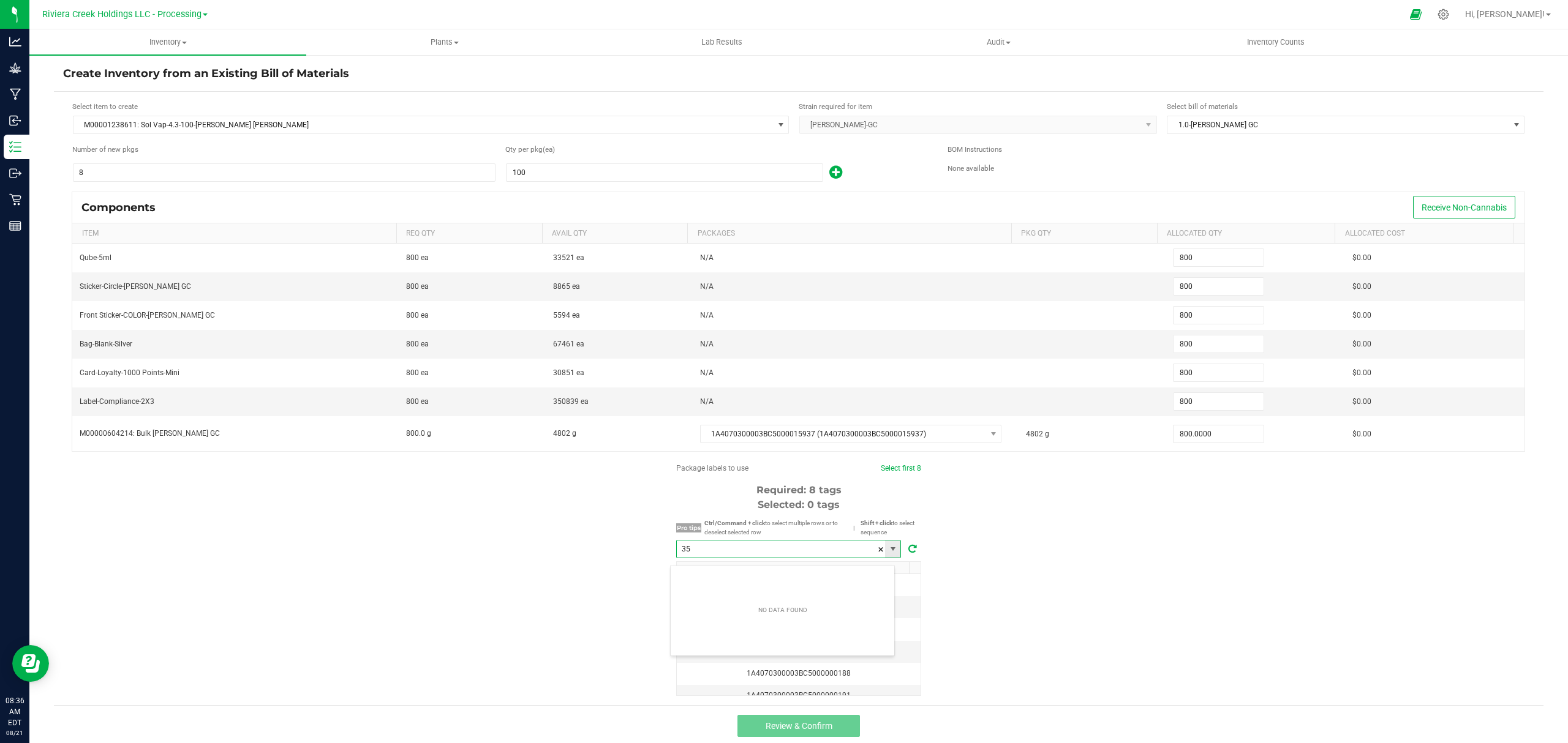
scroll to position [18, 224]
click at [814, 577] on li "1A4070300003BC5000035788" at bounding box center [783, 578] width 223 height 21
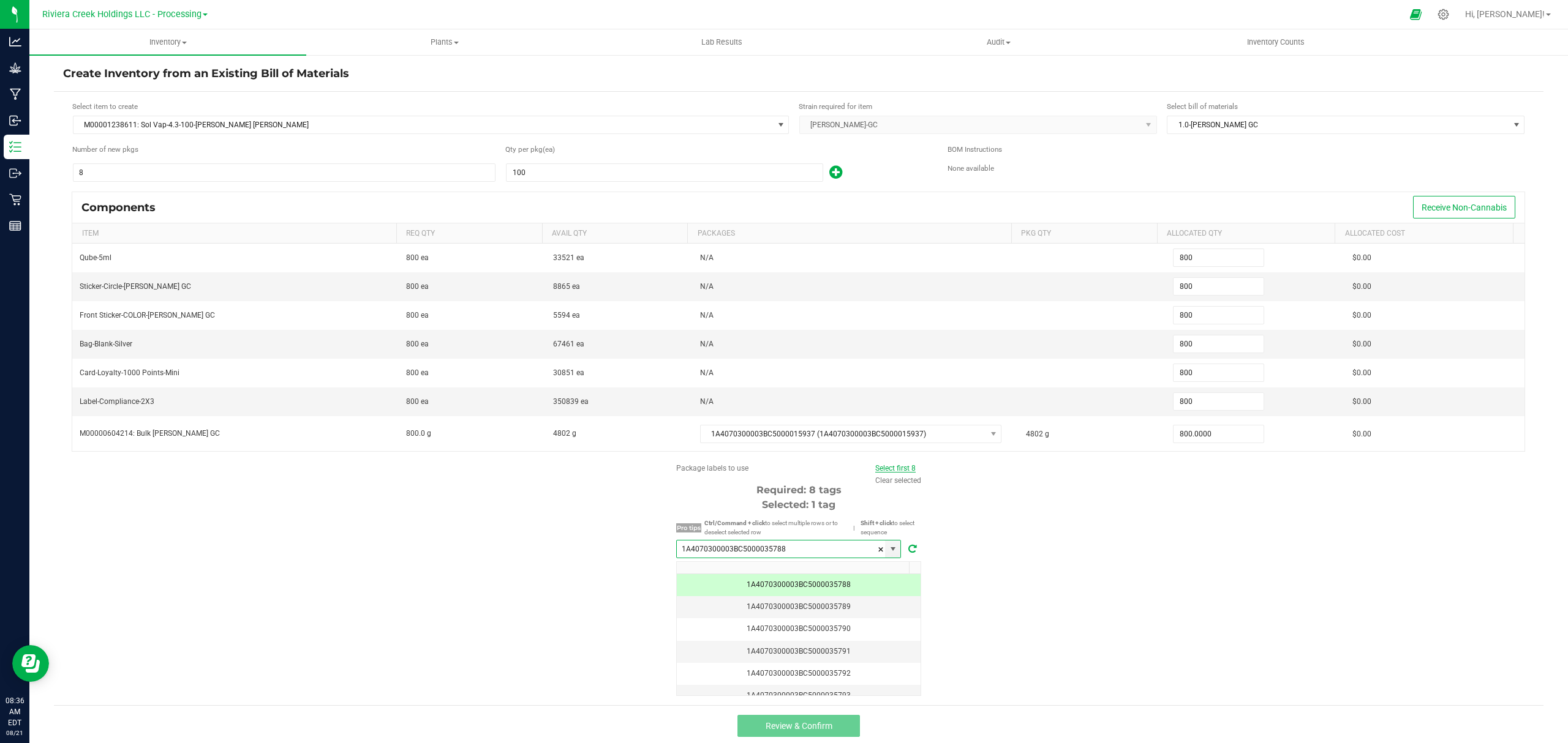
type input "1A4070300003BC5000035788"
drag, startPoint x: 883, startPoint y: 475, endPoint x: 870, endPoint y: 552, distance: 78.1
click at [886, 472] on link "Select first 8" at bounding box center [896, 468] width 41 height 9
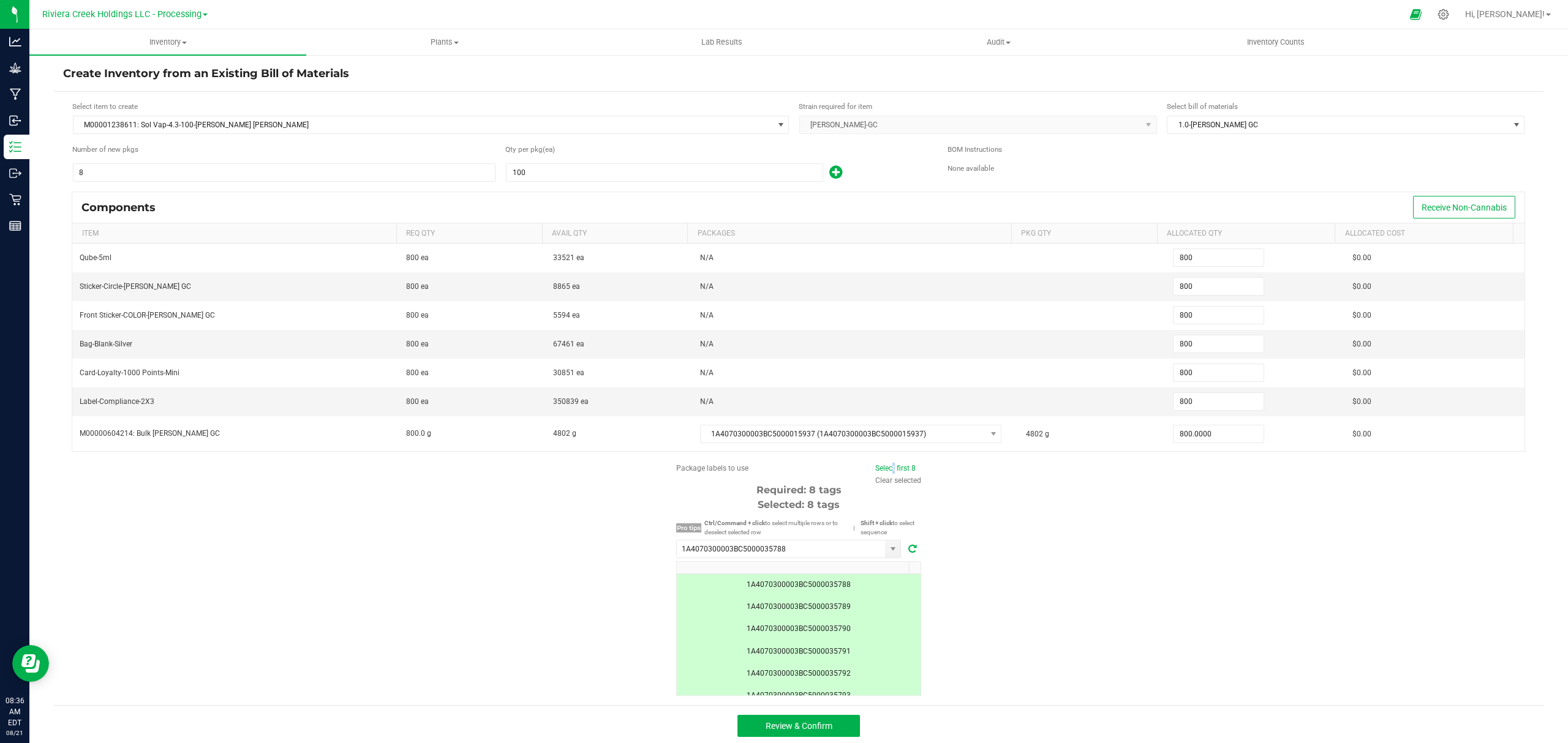
scroll to position [106, 0]
click at [829, 723] on button "Review & Confirm" at bounding box center [799, 726] width 123 height 22
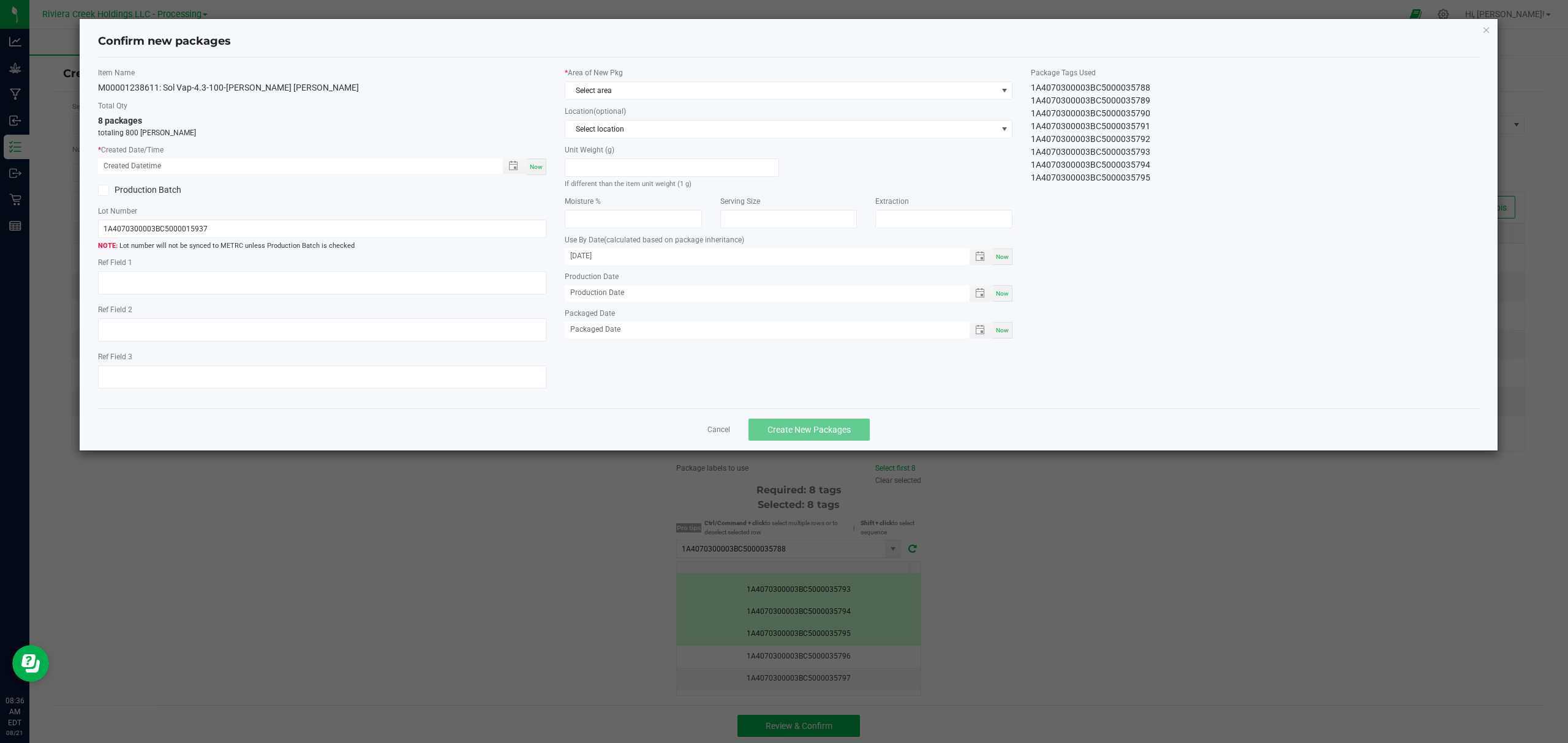
click at [544, 167] on div "Now" at bounding box center [537, 166] width 20 height 17
type input "[DATE] 08:36 AM"
click at [620, 81] on div "* Area of New Pkg Select area" at bounding box center [789, 83] width 448 height 33
click at [623, 91] on span "Select area" at bounding box center [781, 91] width 432 height 17
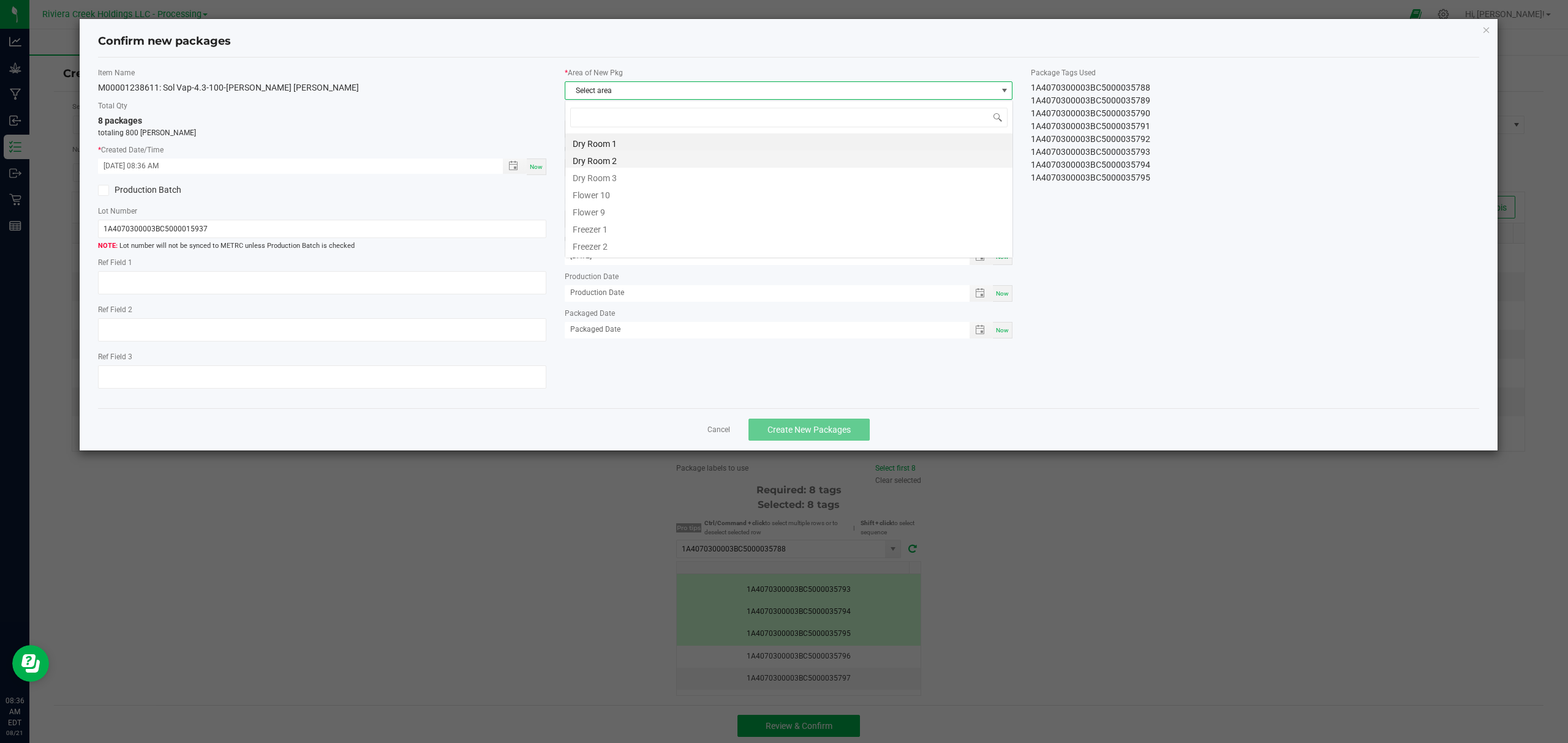
scroll to position [18, 447]
click at [597, 193] on li "Flower 10" at bounding box center [789, 193] width 447 height 17
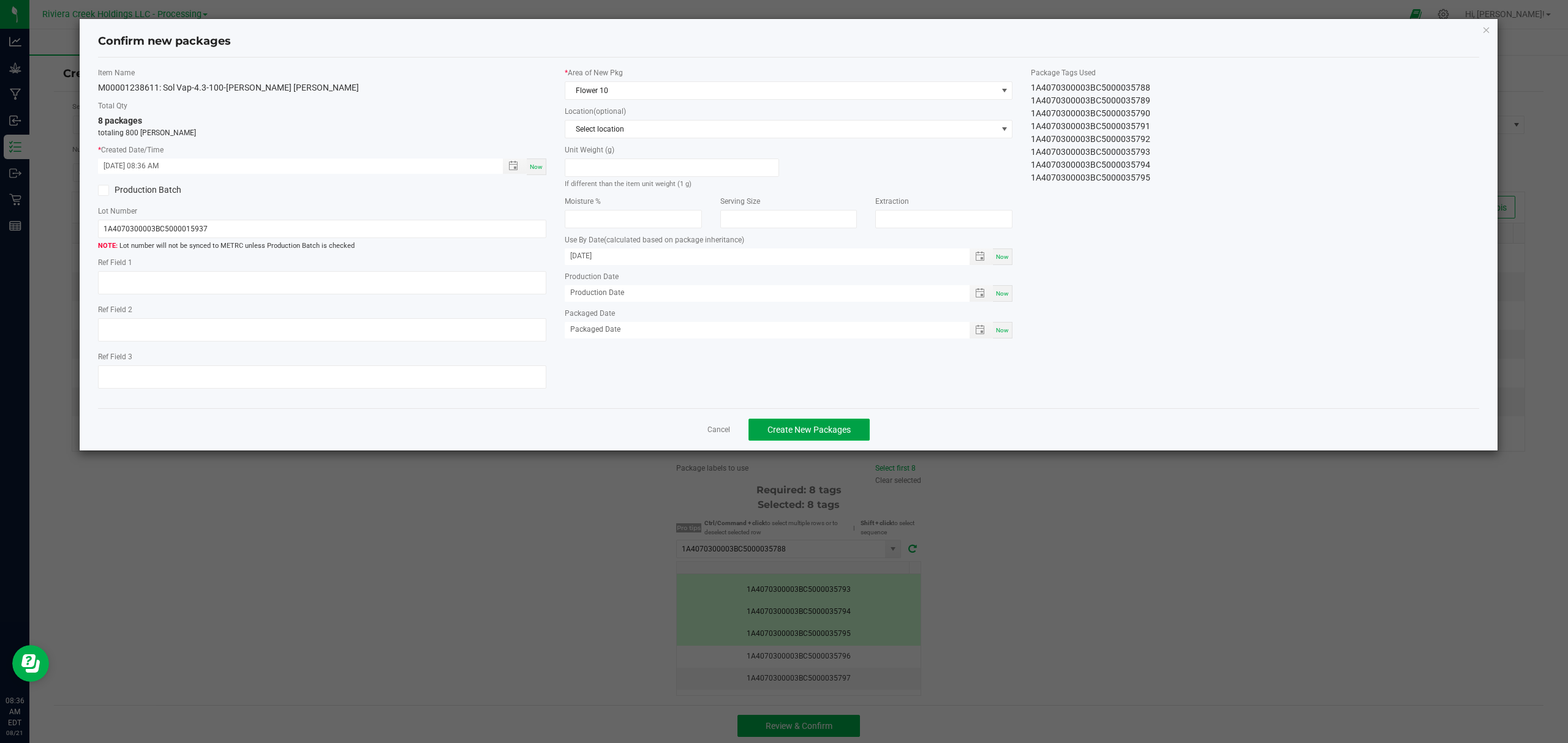
click at [810, 431] on span "Create New Packages" at bounding box center [809, 429] width 83 height 10
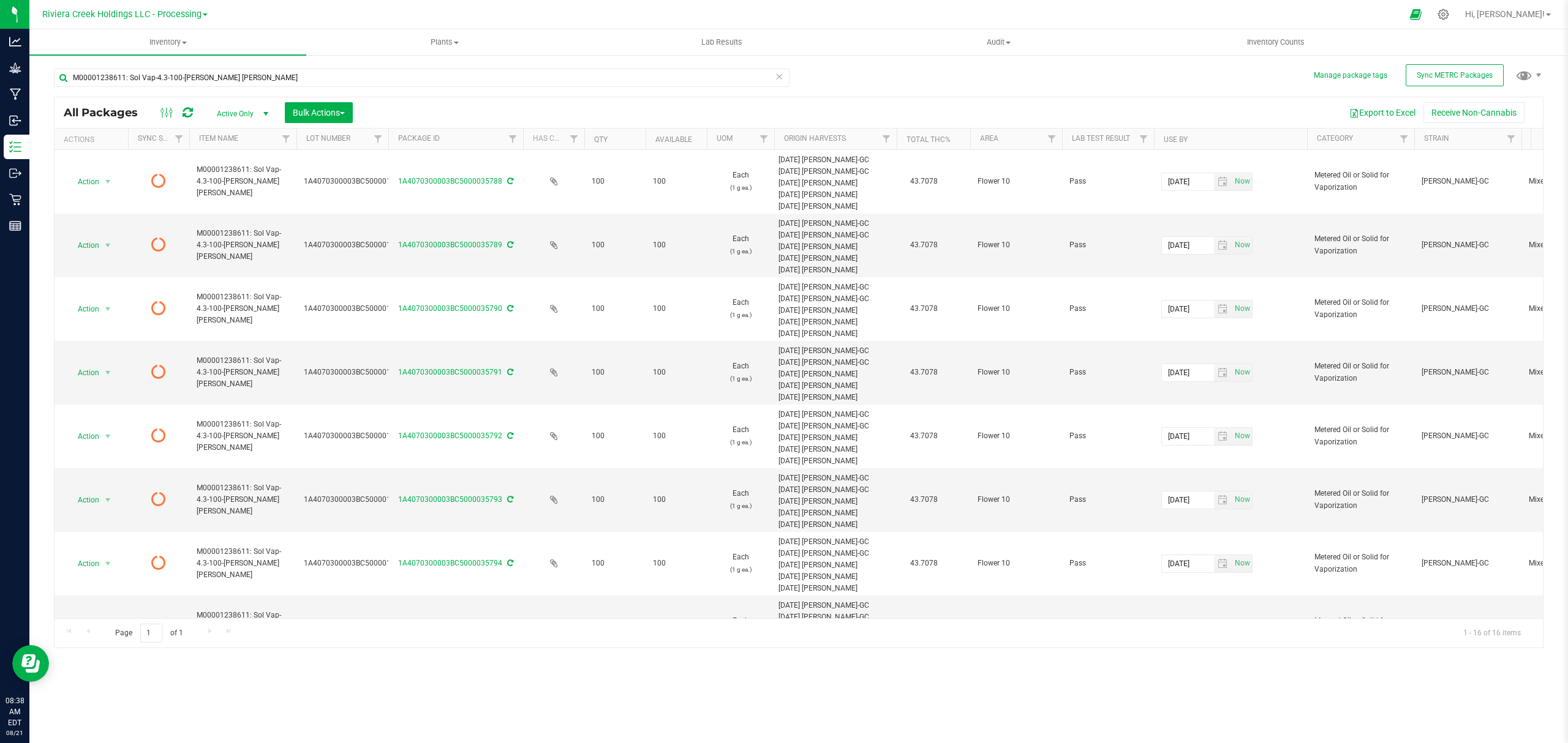
click at [184, 112] on icon at bounding box center [187, 113] width 10 height 12
click at [1280, 45] on span "Inventory Counts" at bounding box center [1276, 42] width 91 height 11
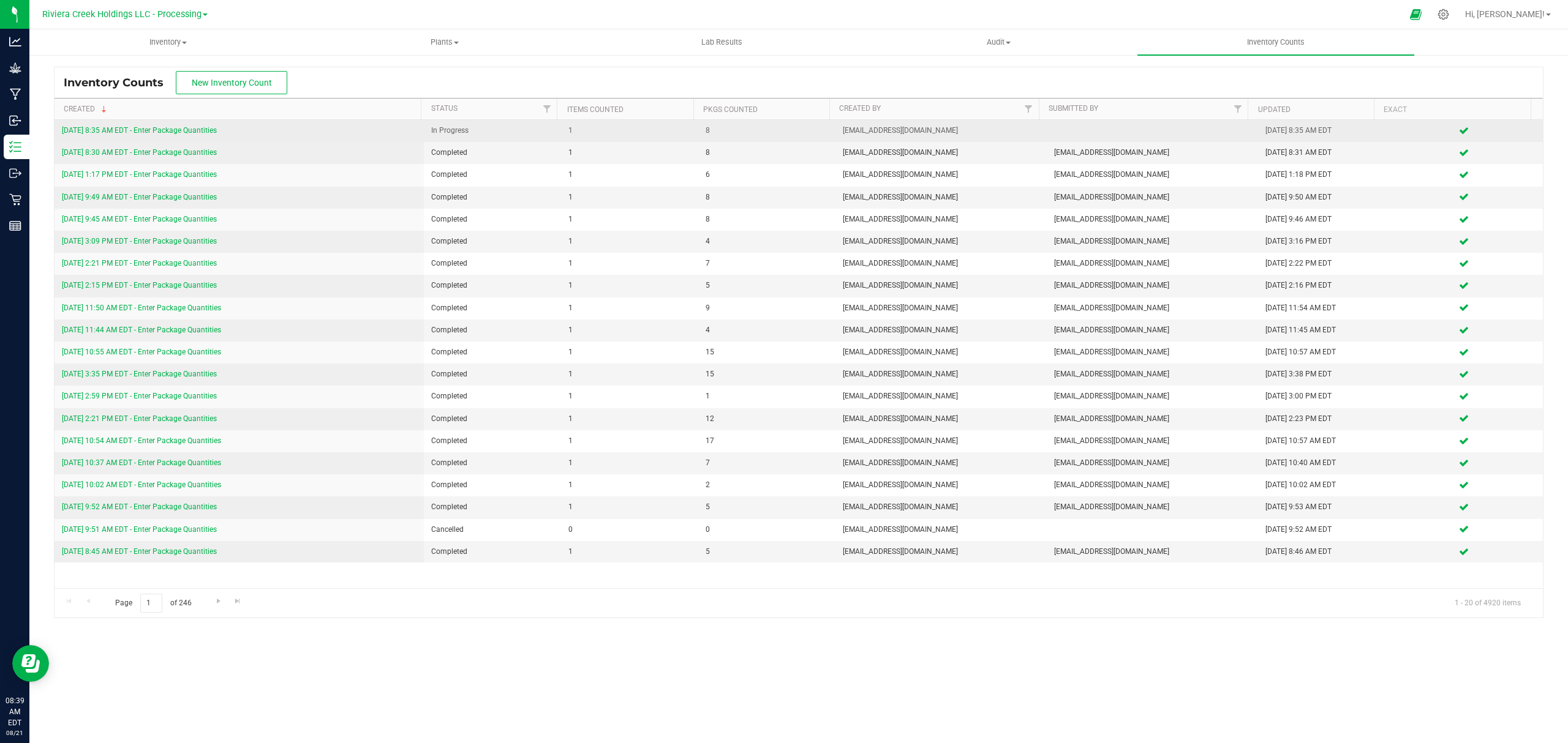
click at [192, 124] on td "[DATE] 8:35 AM EDT - Enter Package Quantities" at bounding box center [239, 131] width 370 height 22
click at [190, 126] on link "[DATE] 8:35 AM EDT - Enter Package Quantities" at bounding box center [139, 131] width 155 height 9
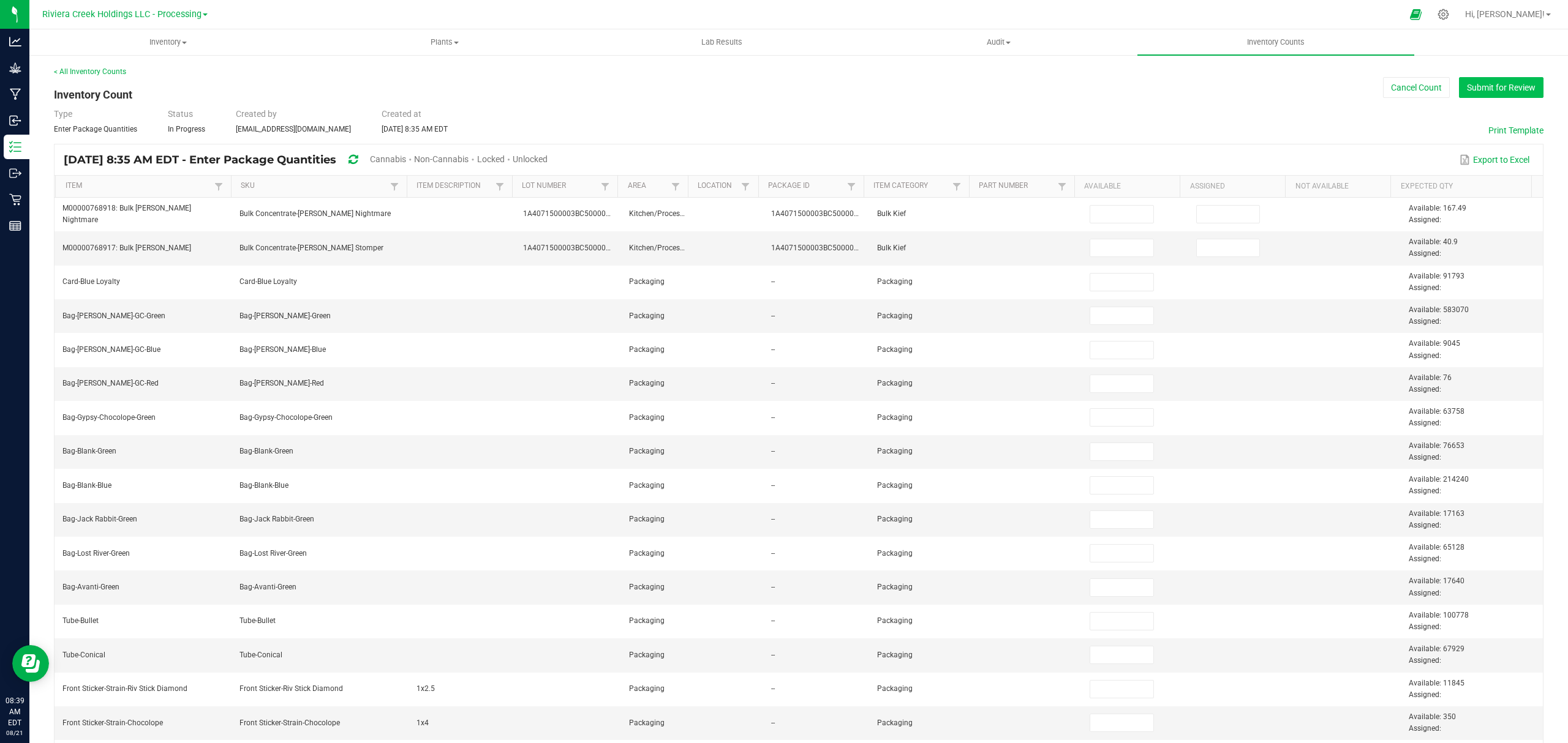
click at [1486, 88] on button "Submit for Review" at bounding box center [1502, 88] width 85 height 21
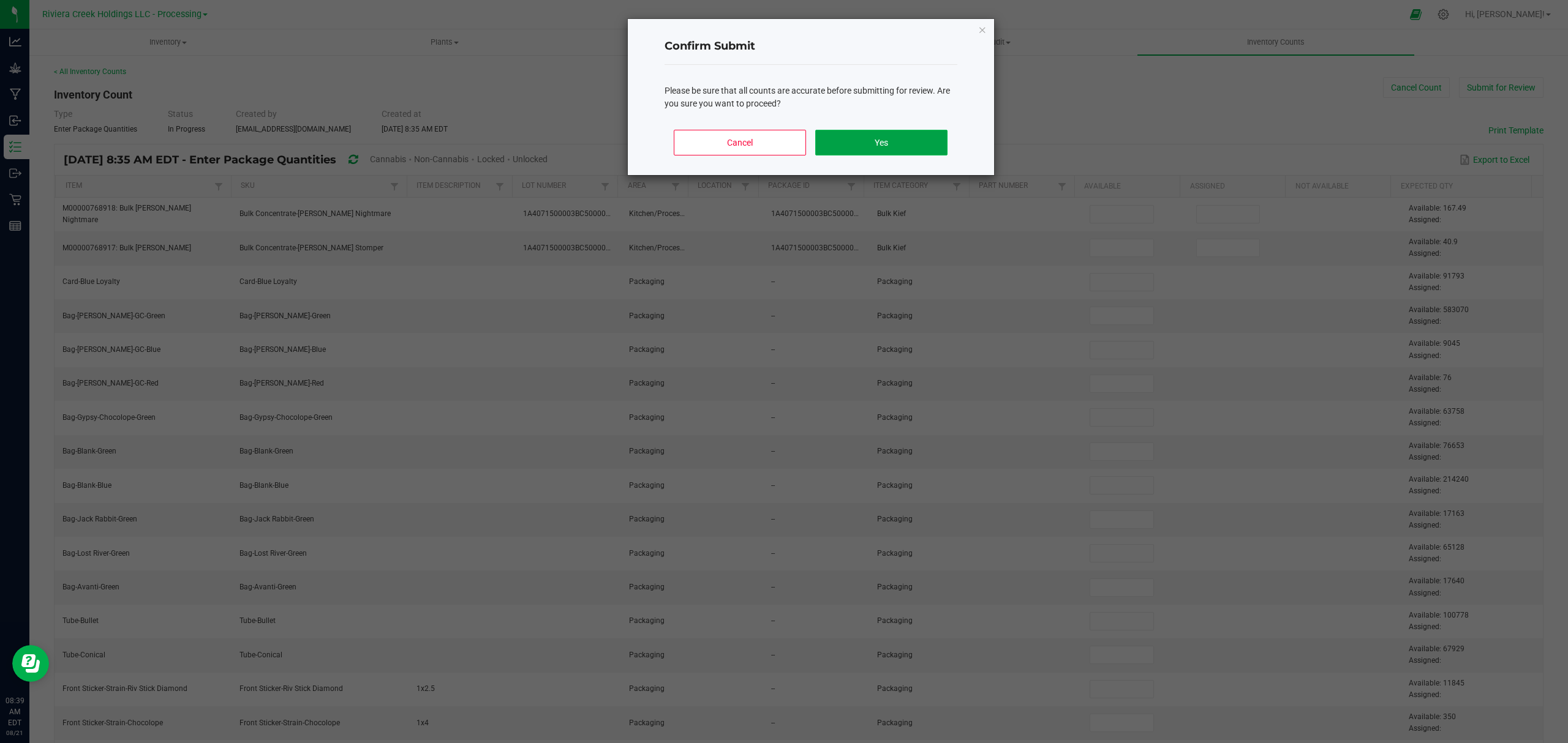
click at [888, 144] on button "Yes" at bounding box center [881, 143] width 132 height 26
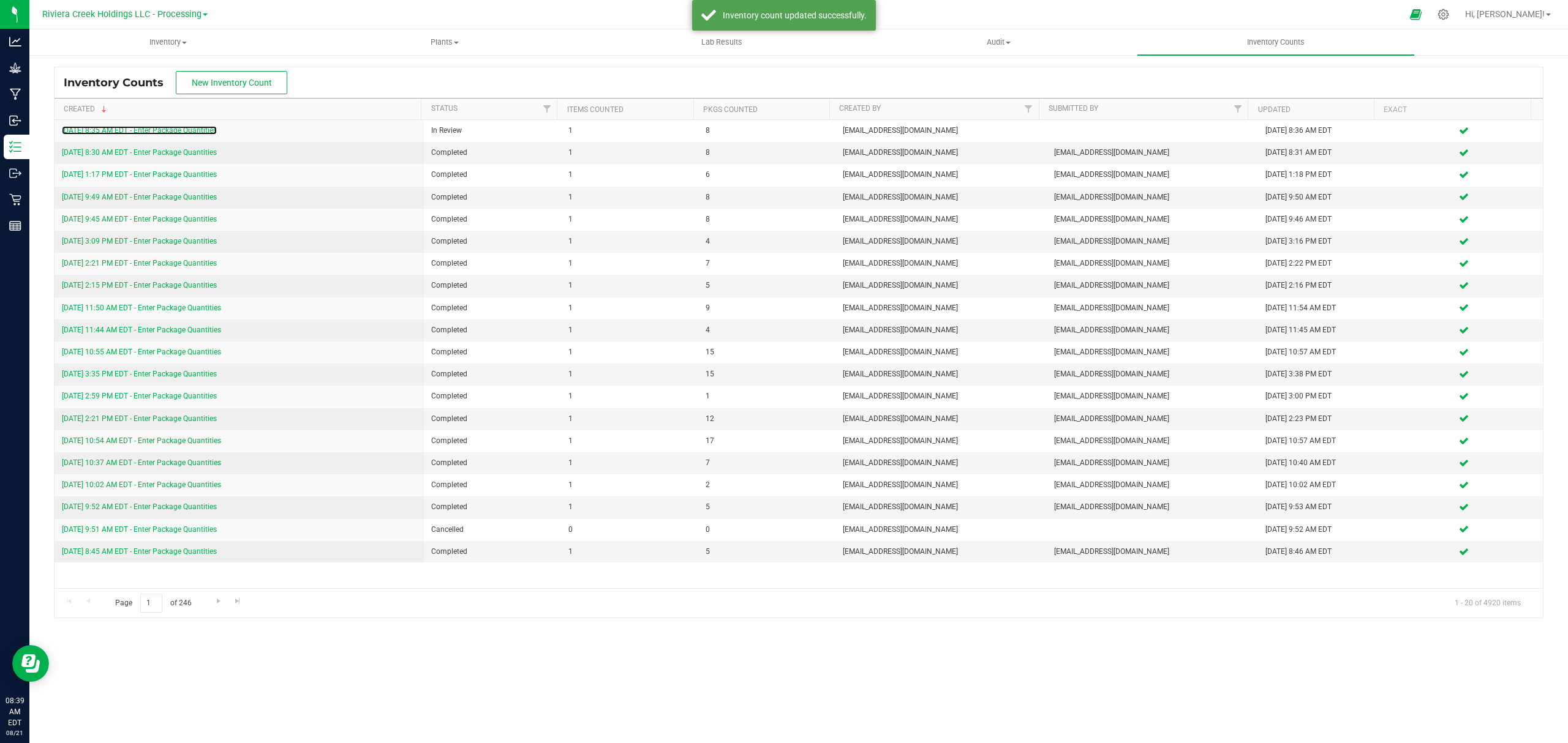
click at [161, 126] on link "[DATE] 8:35 AM EDT - Enter Package Quantities" at bounding box center [139, 131] width 155 height 9
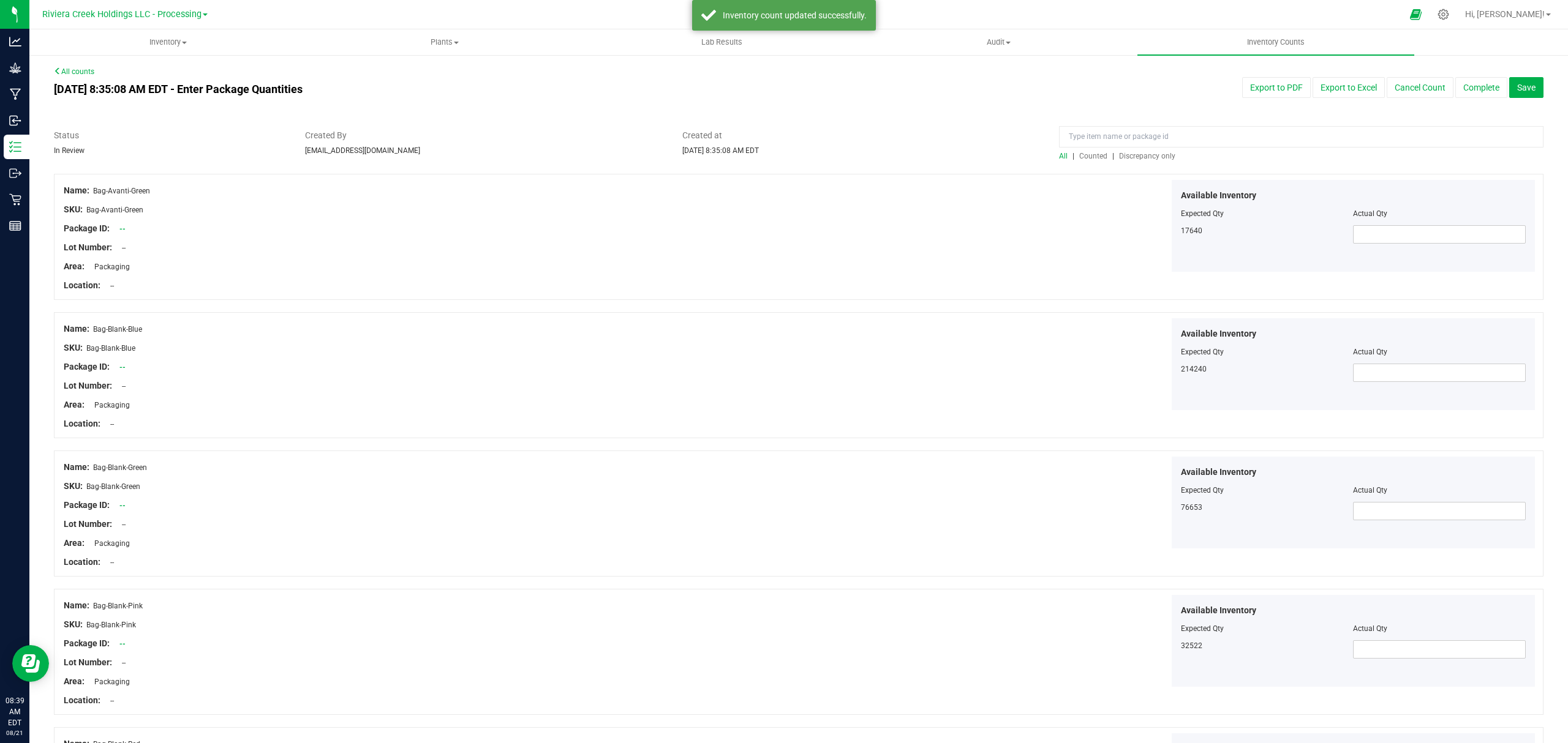
click at [1087, 157] on span "Counted" at bounding box center [1093, 156] width 28 height 9
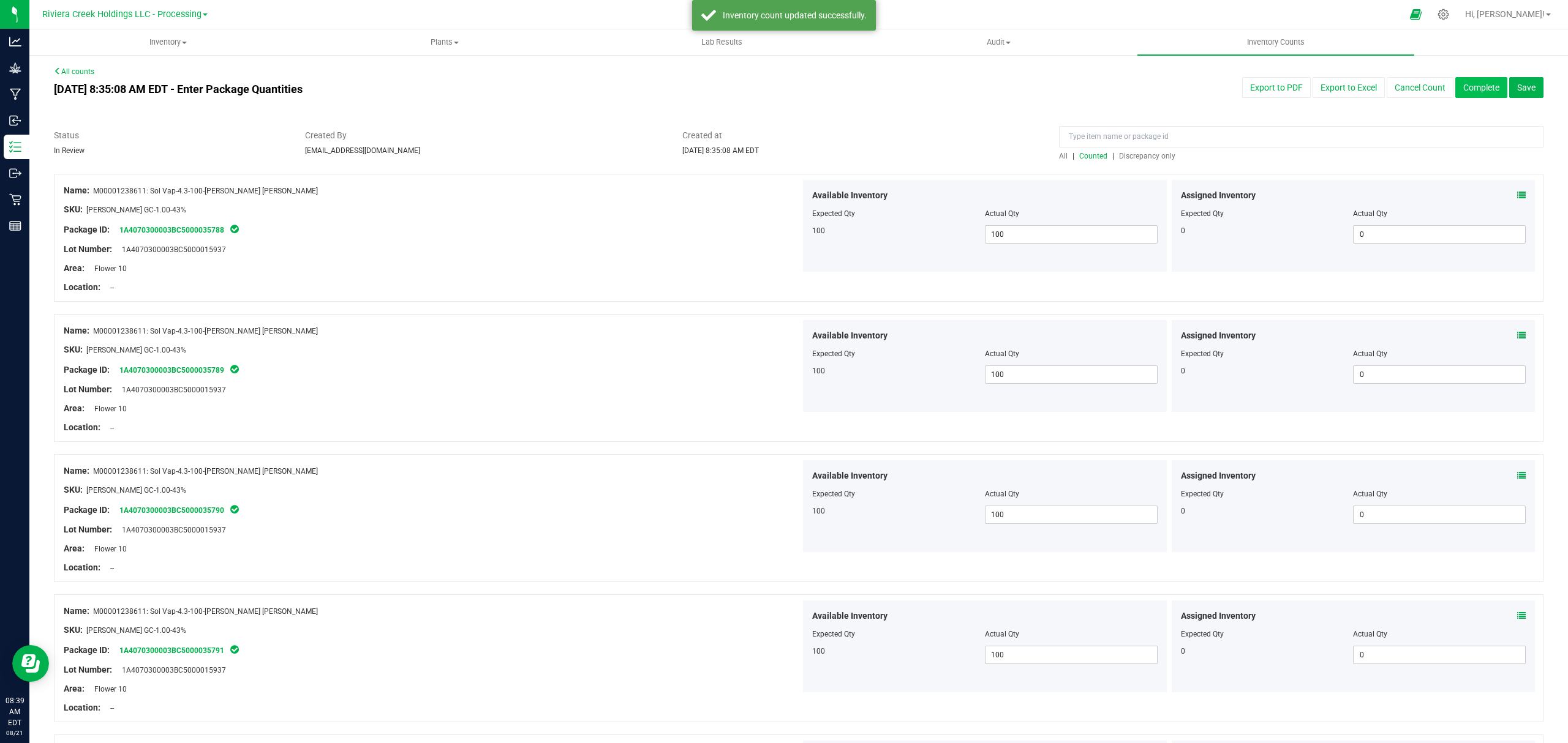
click at [1456, 80] on button "Complete" at bounding box center [1481, 88] width 52 height 21
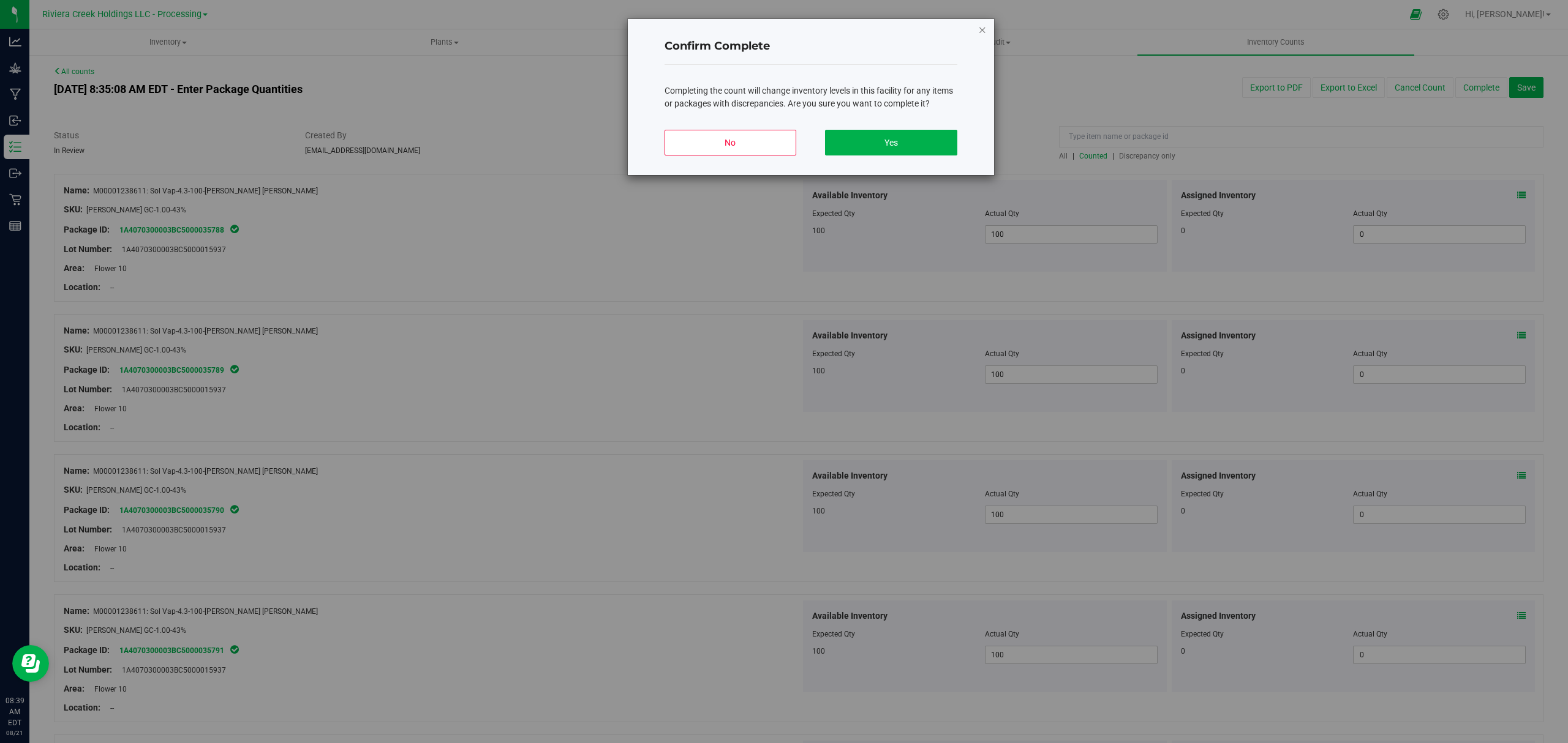
click at [982, 27] on icon "button" at bounding box center [983, 29] width 9 height 15
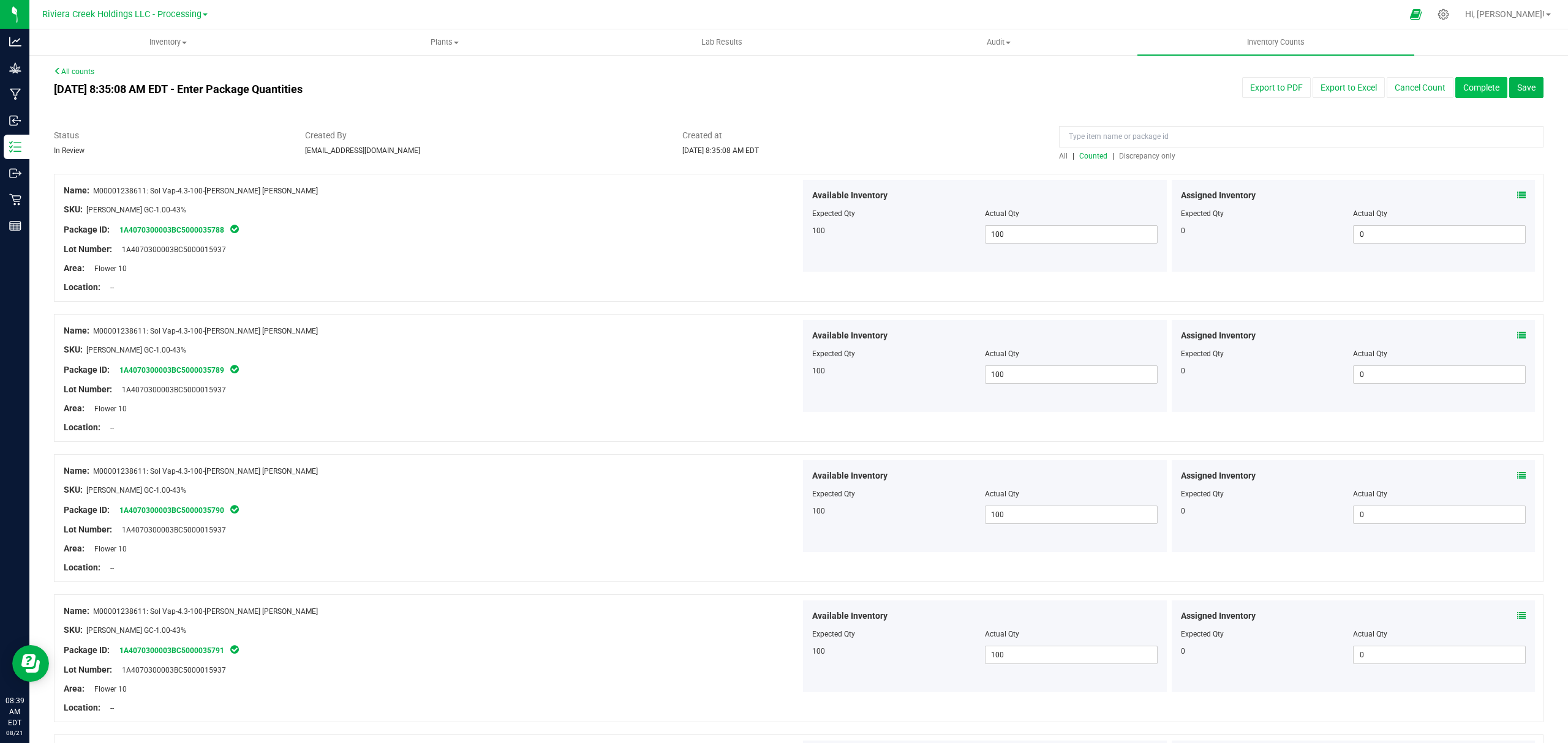
click at [1475, 84] on button "Complete" at bounding box center [1481, 88] width 52 height 21
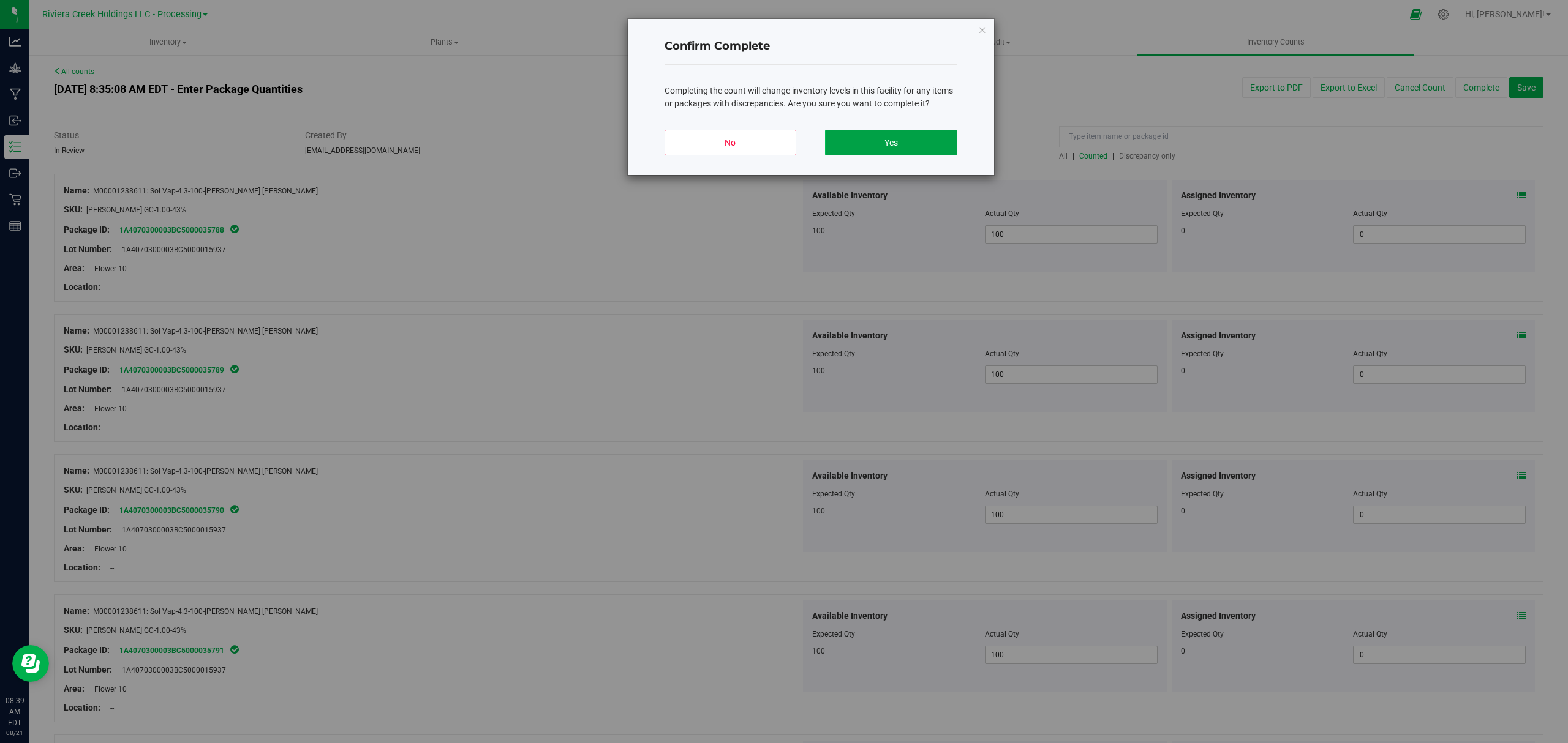
click at [885, 139] on button "Yes" at bounding box center [891, 143] width 132 height 26
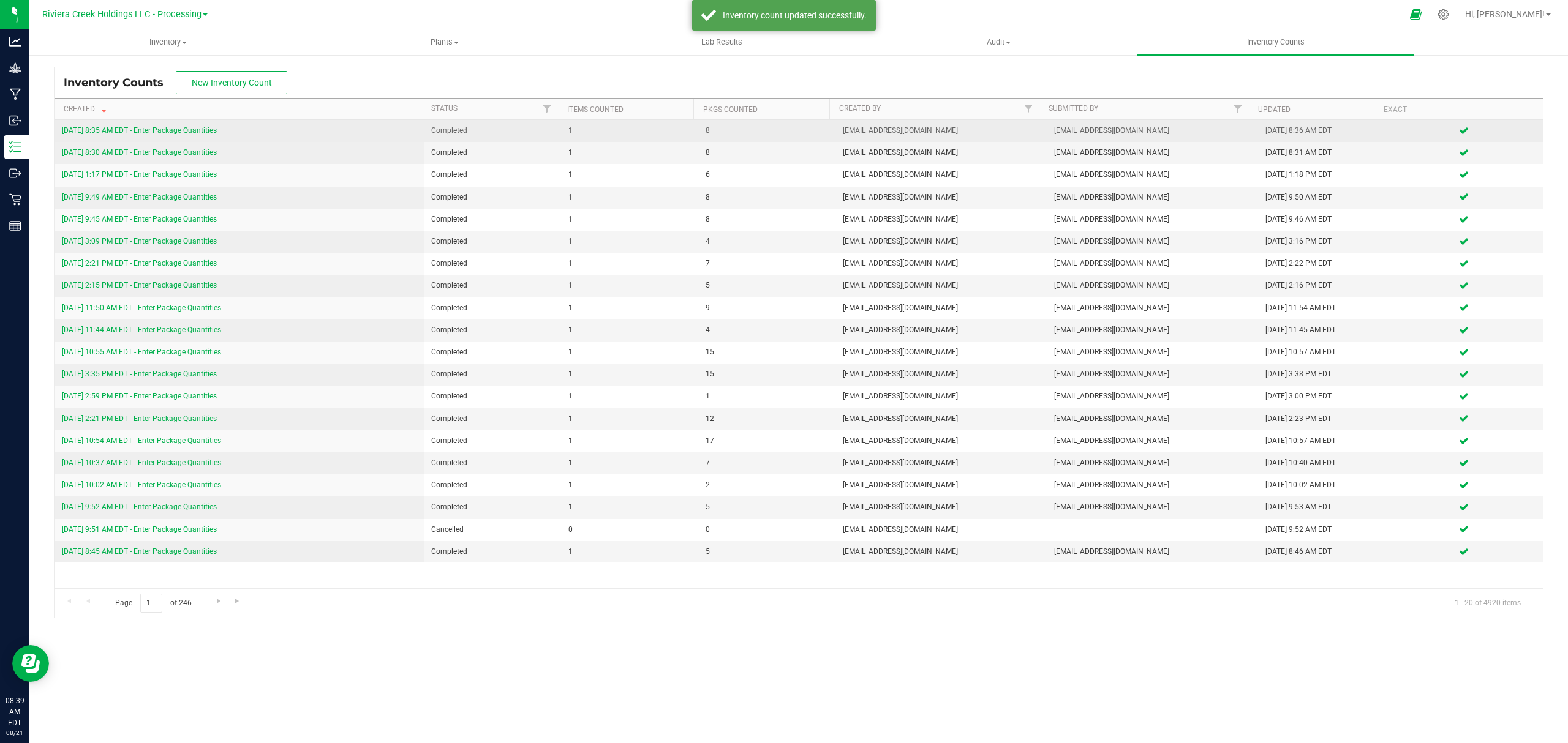
click at [148, 130] on link "[DATE] 8:35 AM EDT - Enter Package Quantities" at bounding box center [139, 131] width 155 height 9
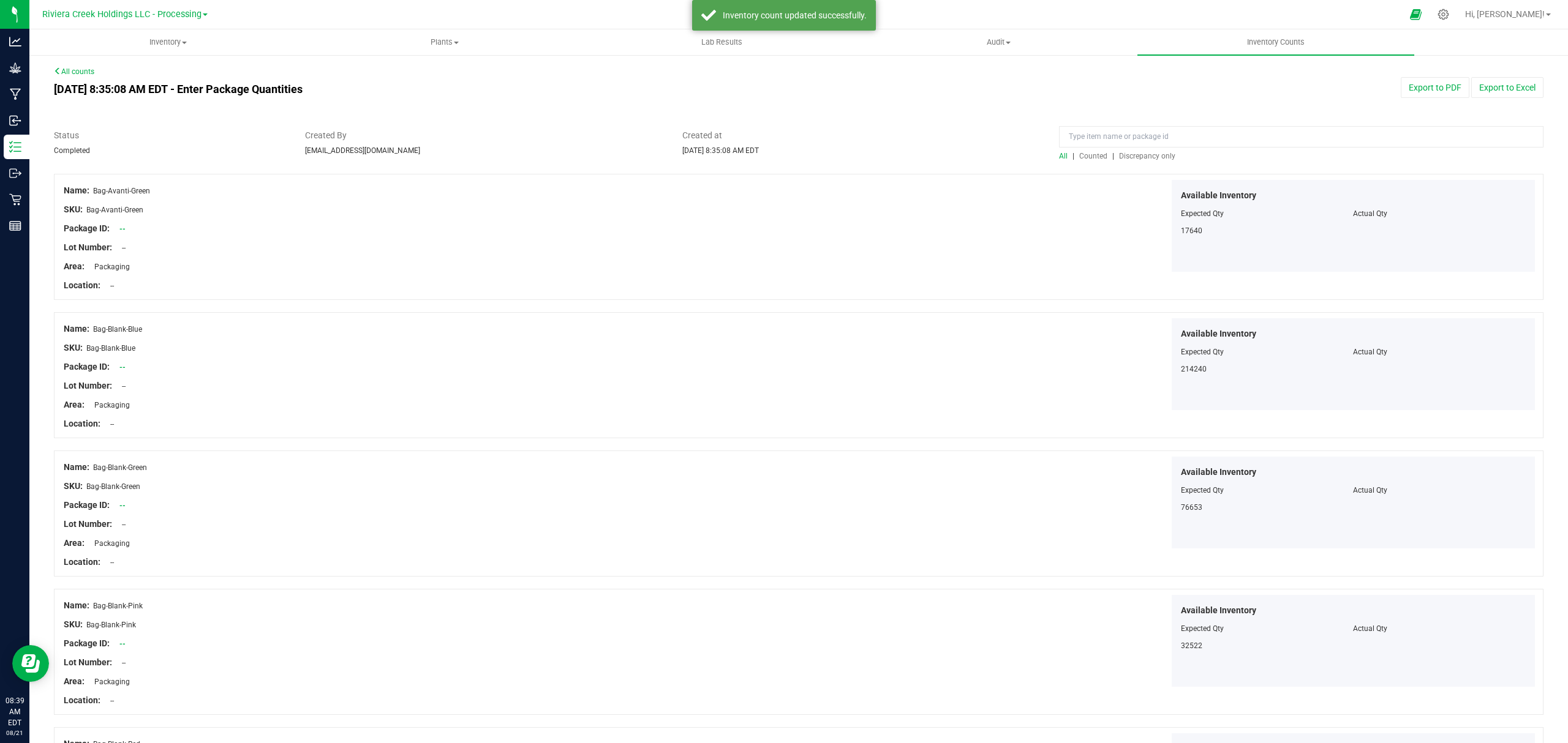
click at [1079, 155] on span "Counted" at bounding box center [1093, 156] width 28 height 9
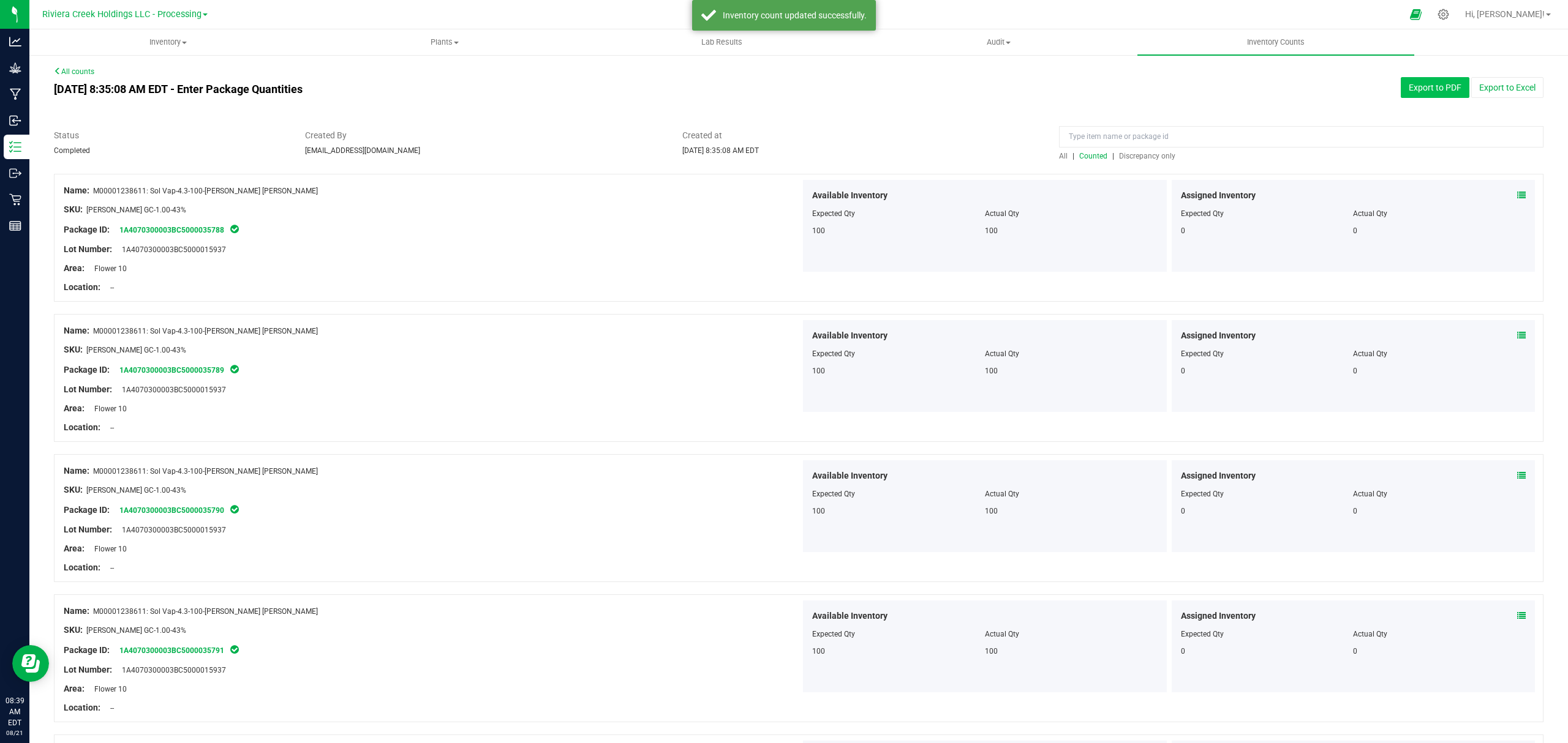
click at [1401, 83] on button "Export to PDF" at bounding box center [1435, 88] width 69 height 21
drag, startPoint x: 158, startPoint y: 40, endPoint x: 150, endPoint y: 44, distance: 8.9
click at [158, 40] on span "Inventory" at bounding box center [168, 42] width 276 height 11
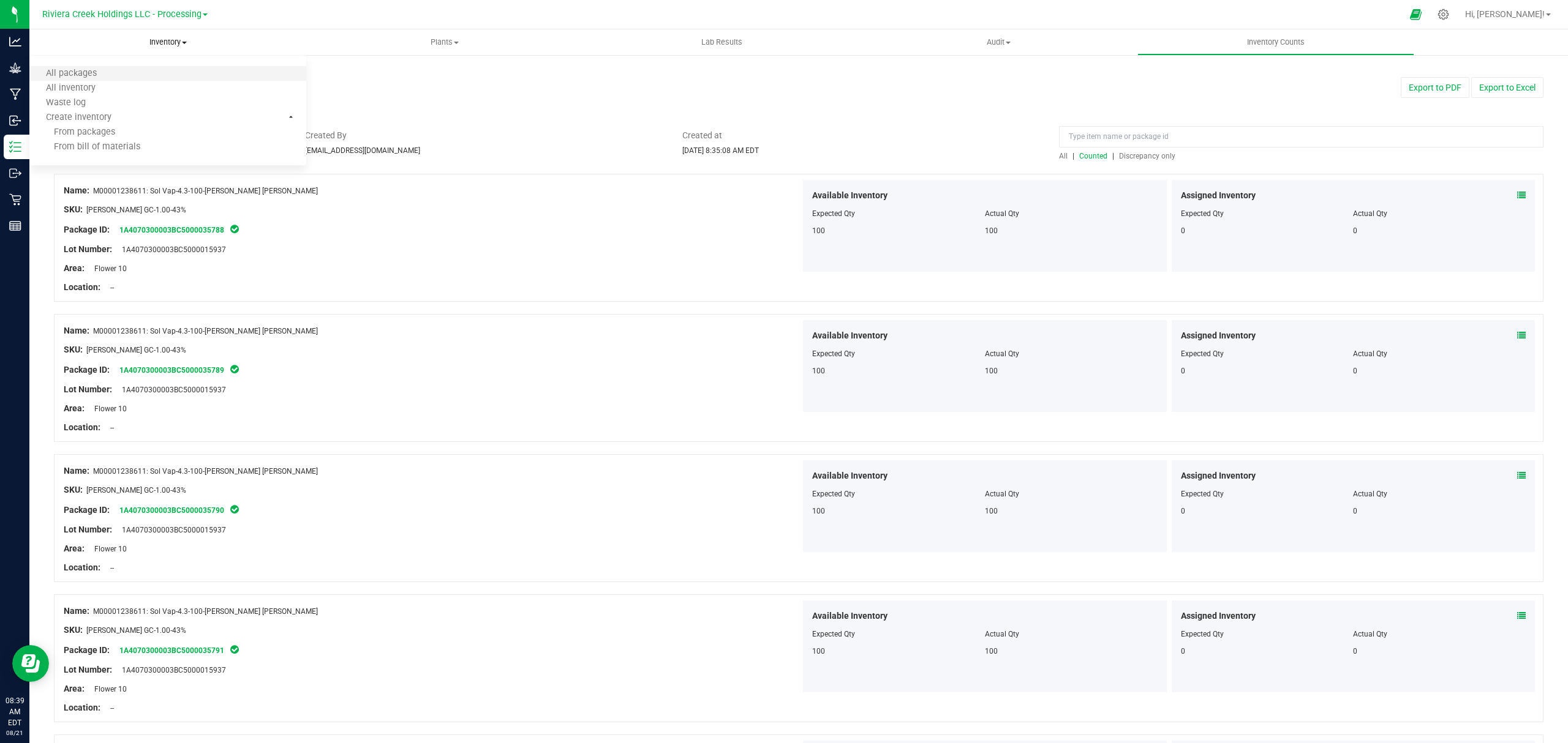
click at [133, 74] on li "All packages" at bounding box center [168, 74] width 277 height 15
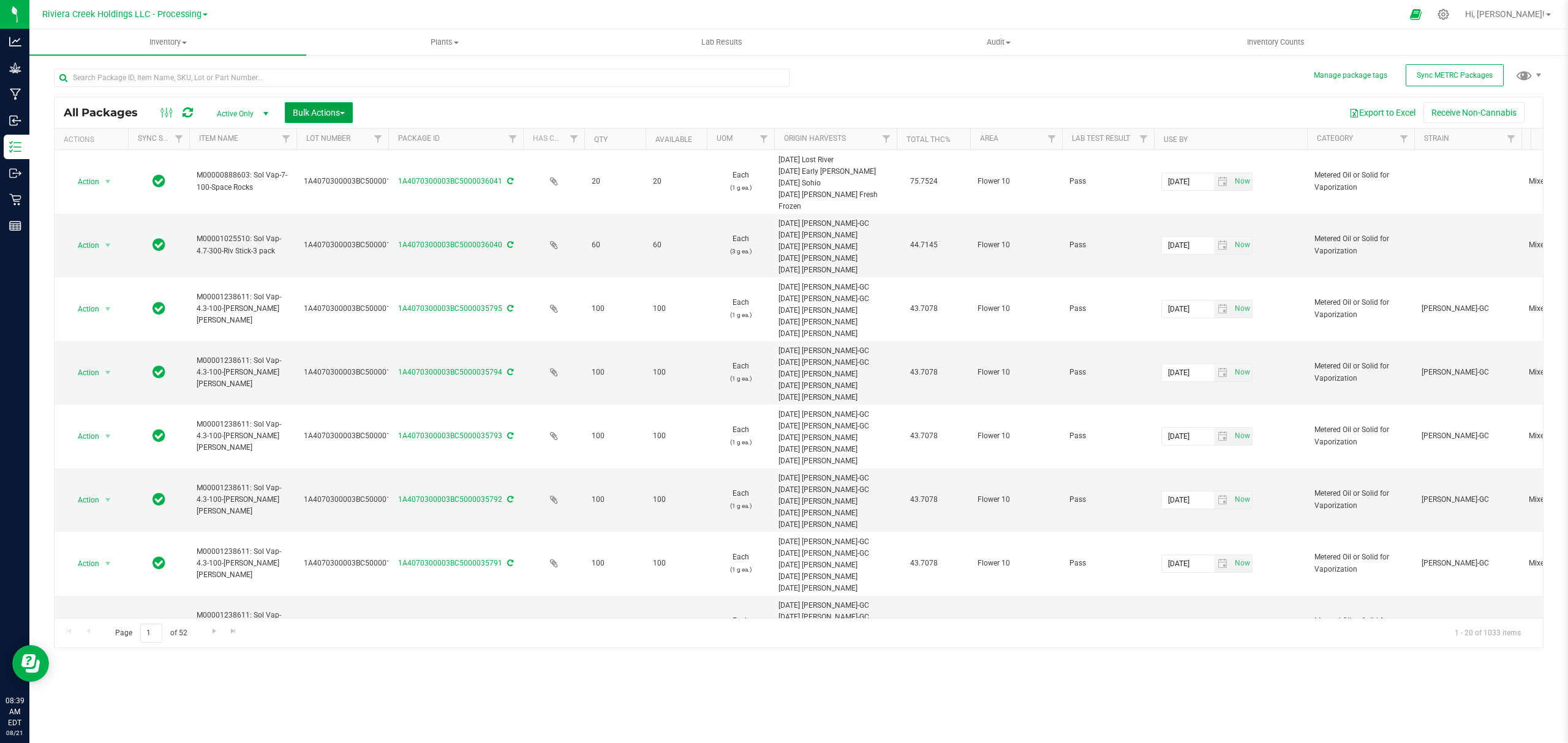
click at [317, 113] on span "Bulk Actions" at bounding box center [319, 113] width 52 height 10
click at [328, 229] on span "Lock/Unlock packages" at bounding box center [334, 230] width 84 height 10
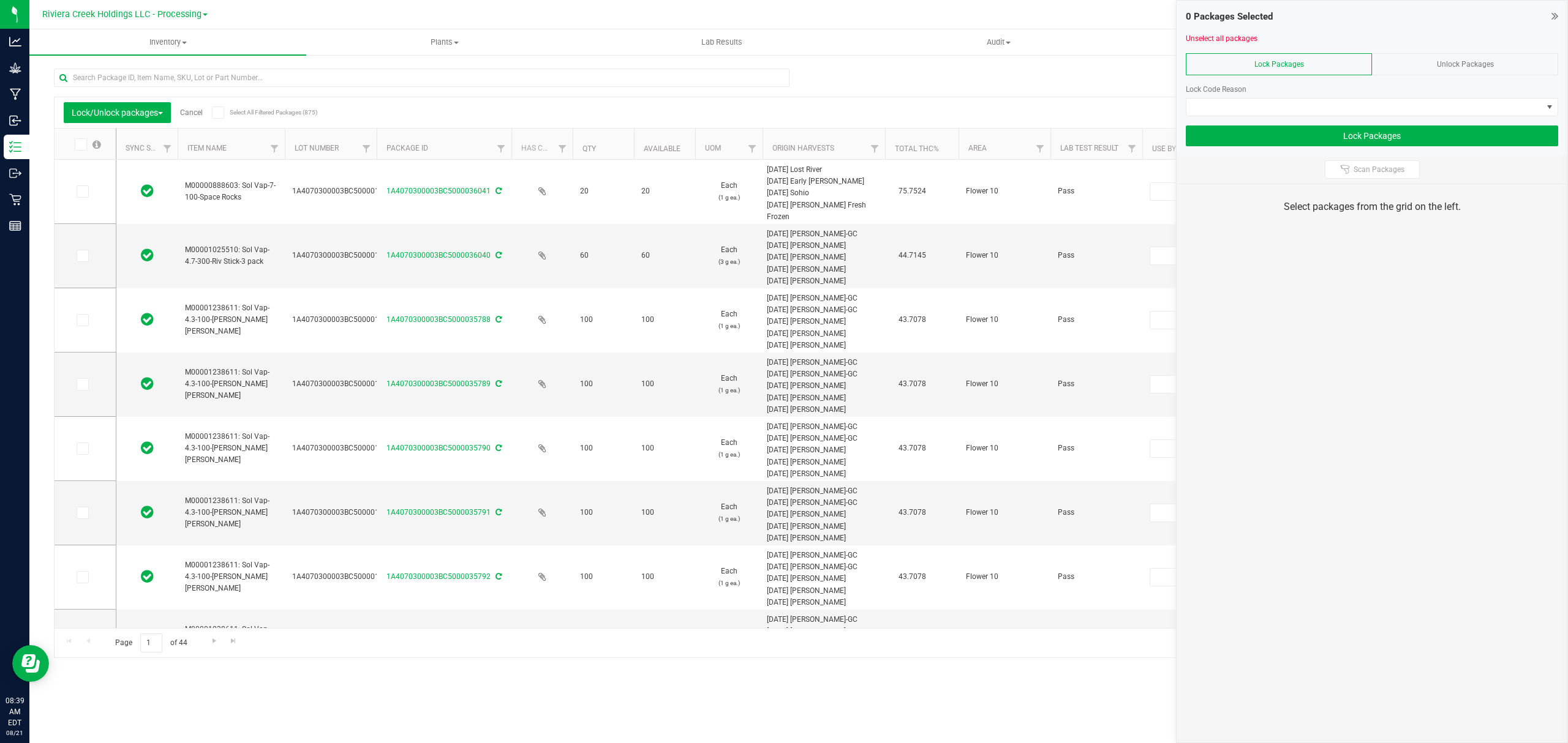
type input "[DATE]"
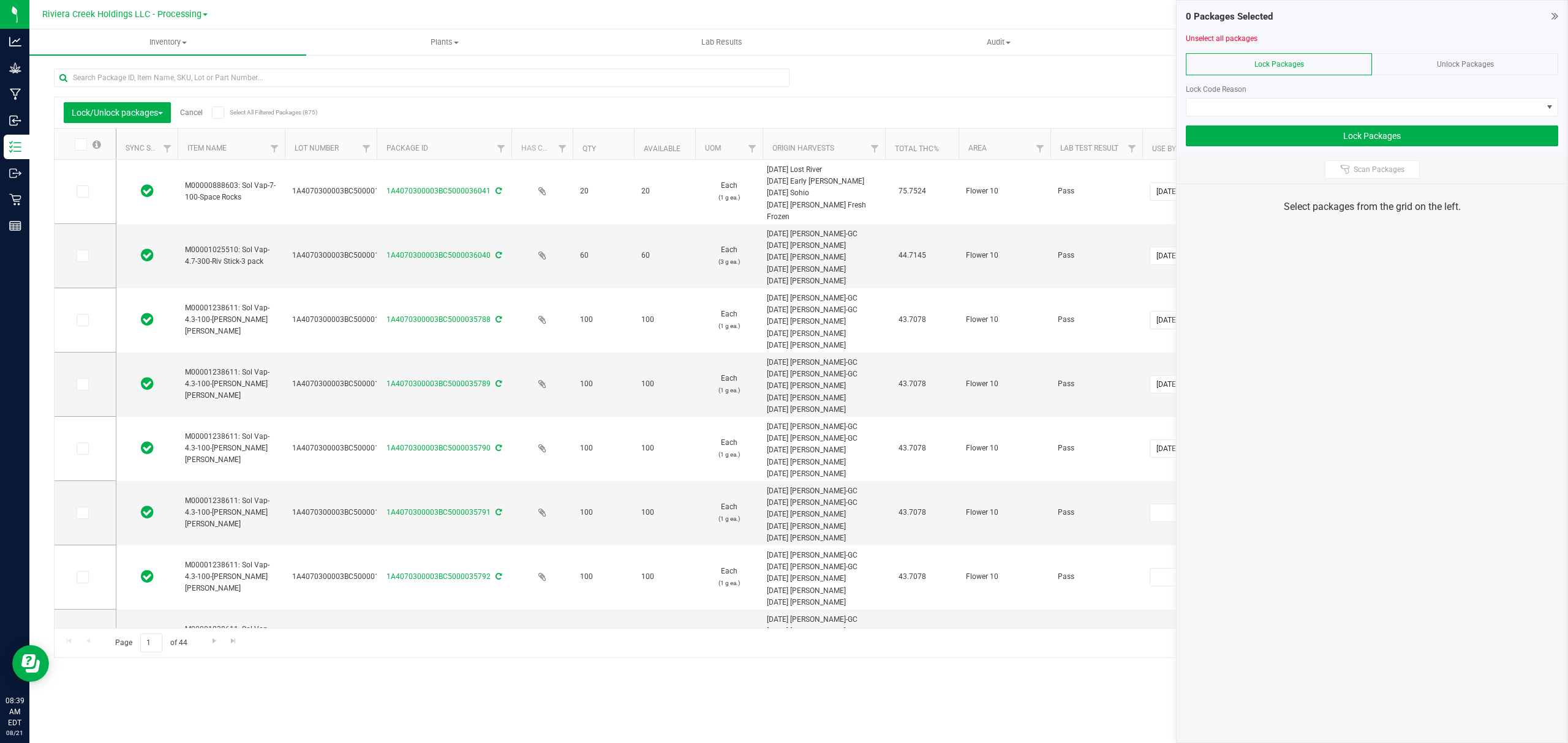
type input "[DATE]"
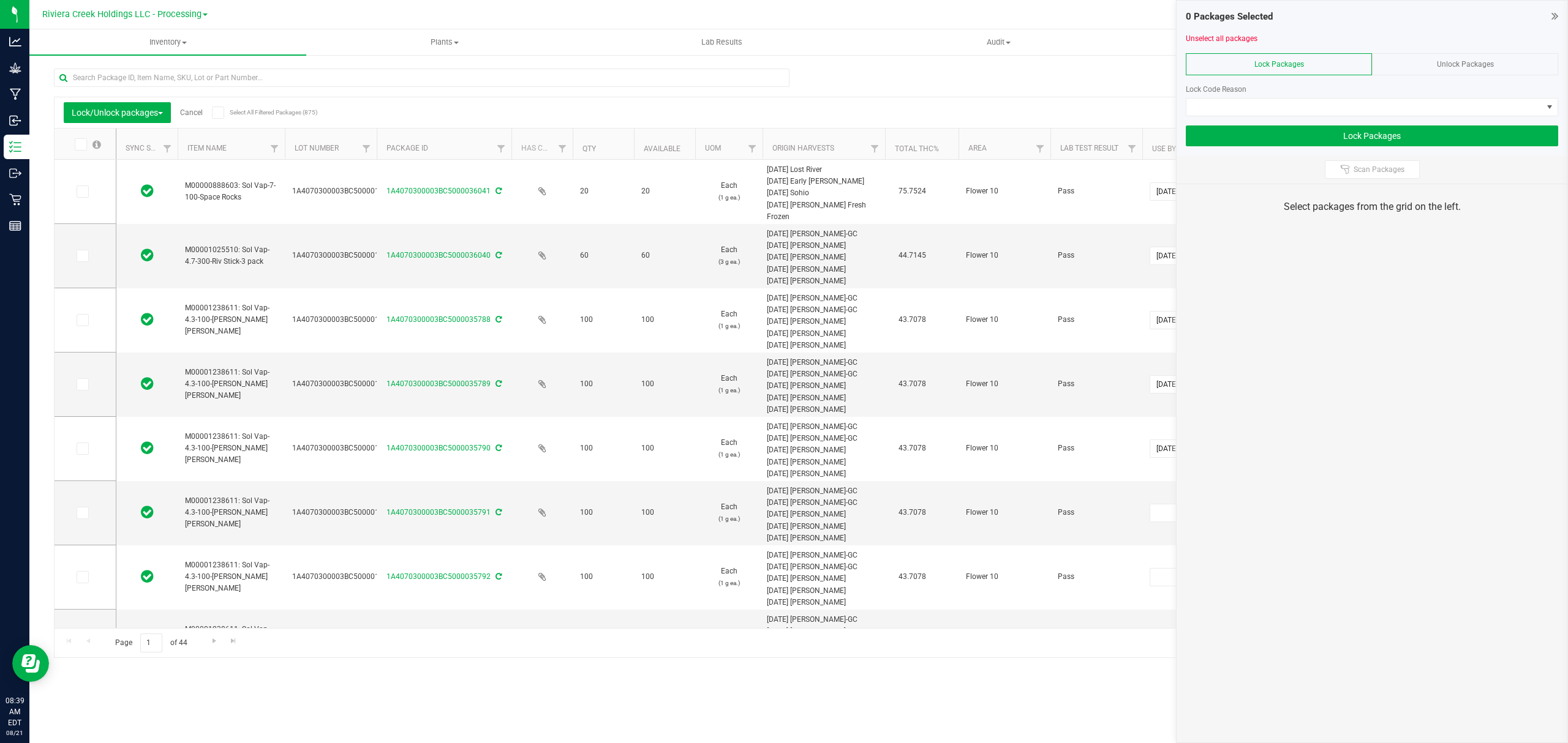
type input "[DATE]"
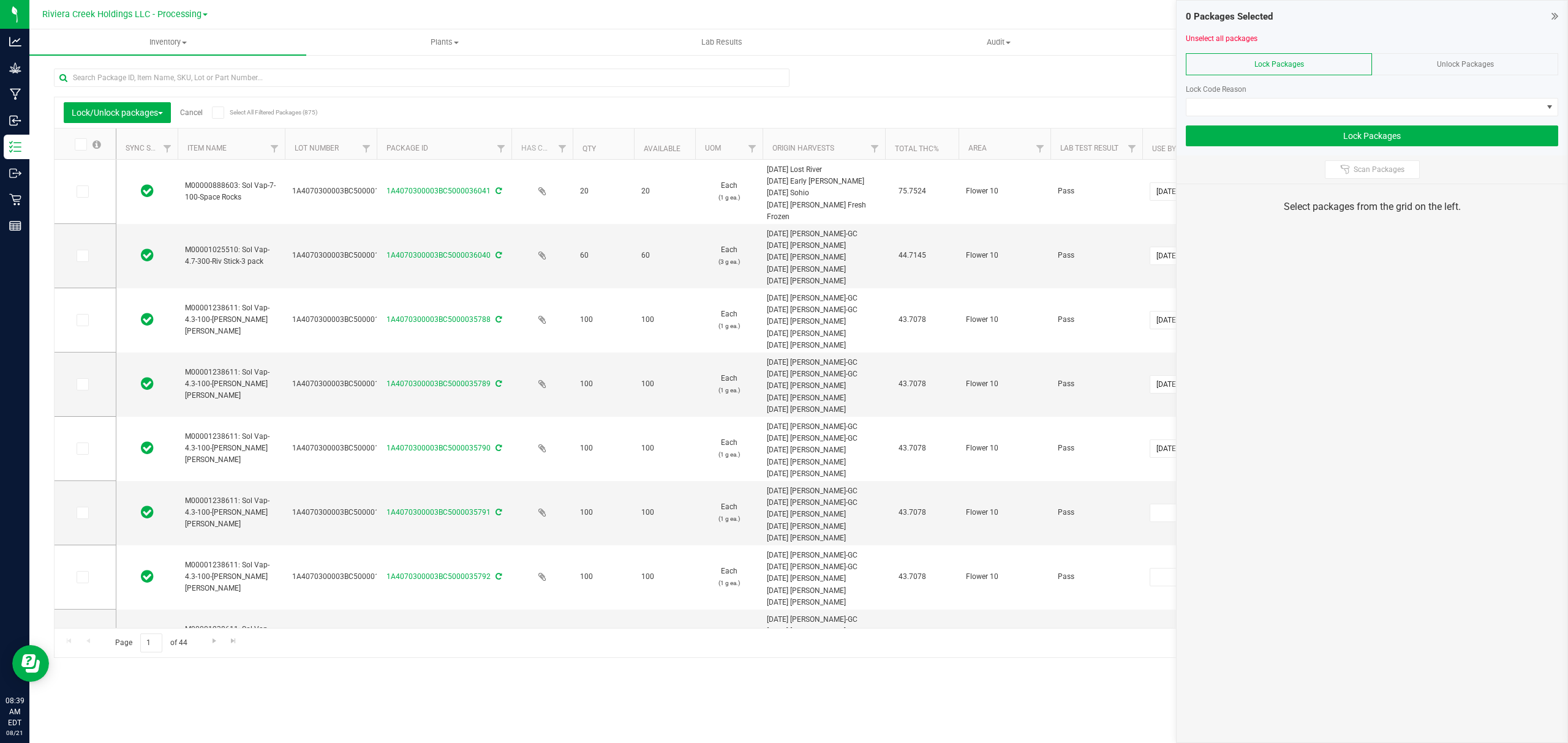
type input "[DATE]"
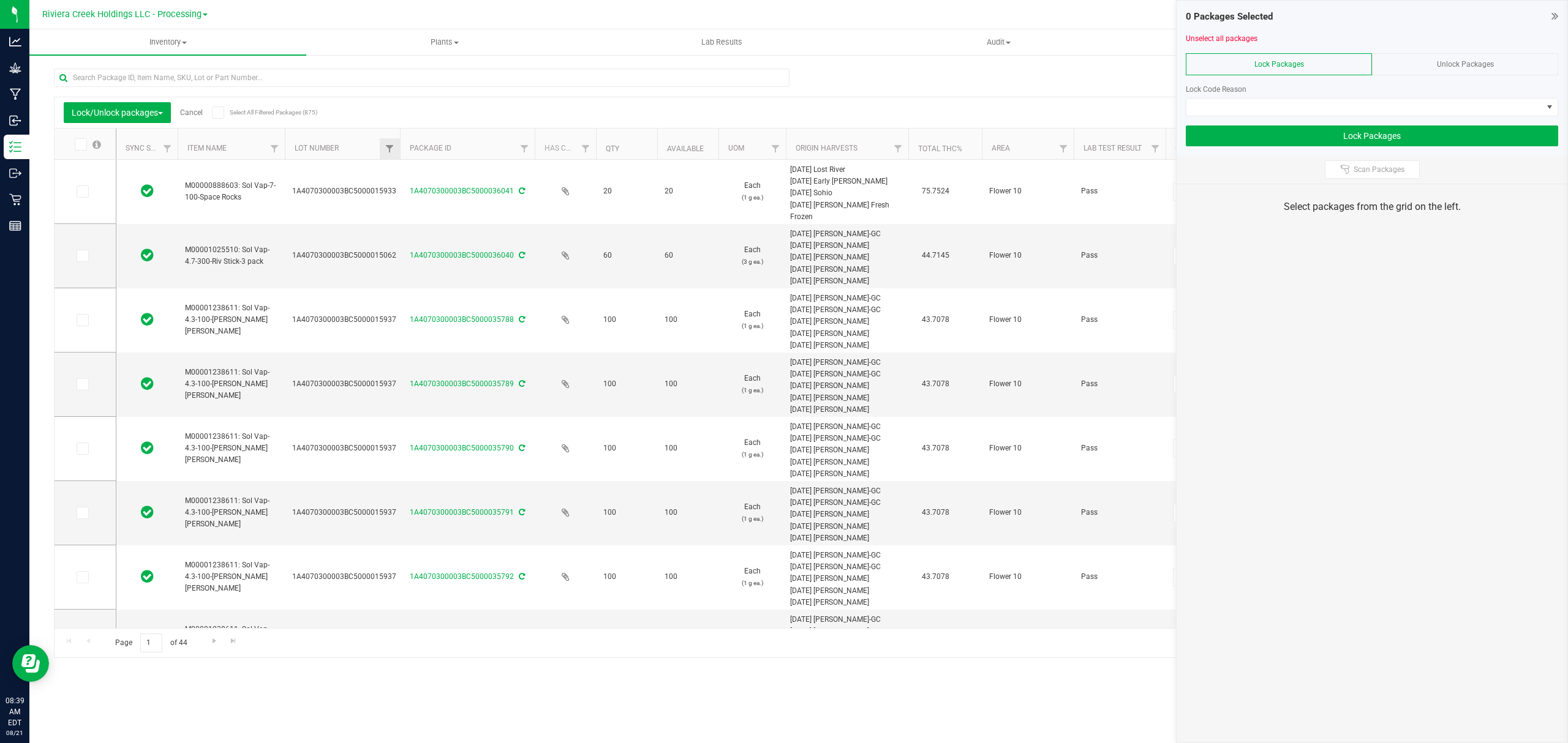
drag, startPoint x: 375, startPoint y: 145, endPoint x: 400, endPoint y: 150, distance: 25.5
click at [87, 316] on span at bounding box center [83, 320] width 12 height 12
click at [0, 0] on input "checkbox" at bounding box center [0, 0] width 0 height 0
click at [79, 385] on icon at bounding box center [82, 385] width 8 height 0
click at [0, 0] on input "checkbox" at bounding box center [0, 0] width 0 height 0
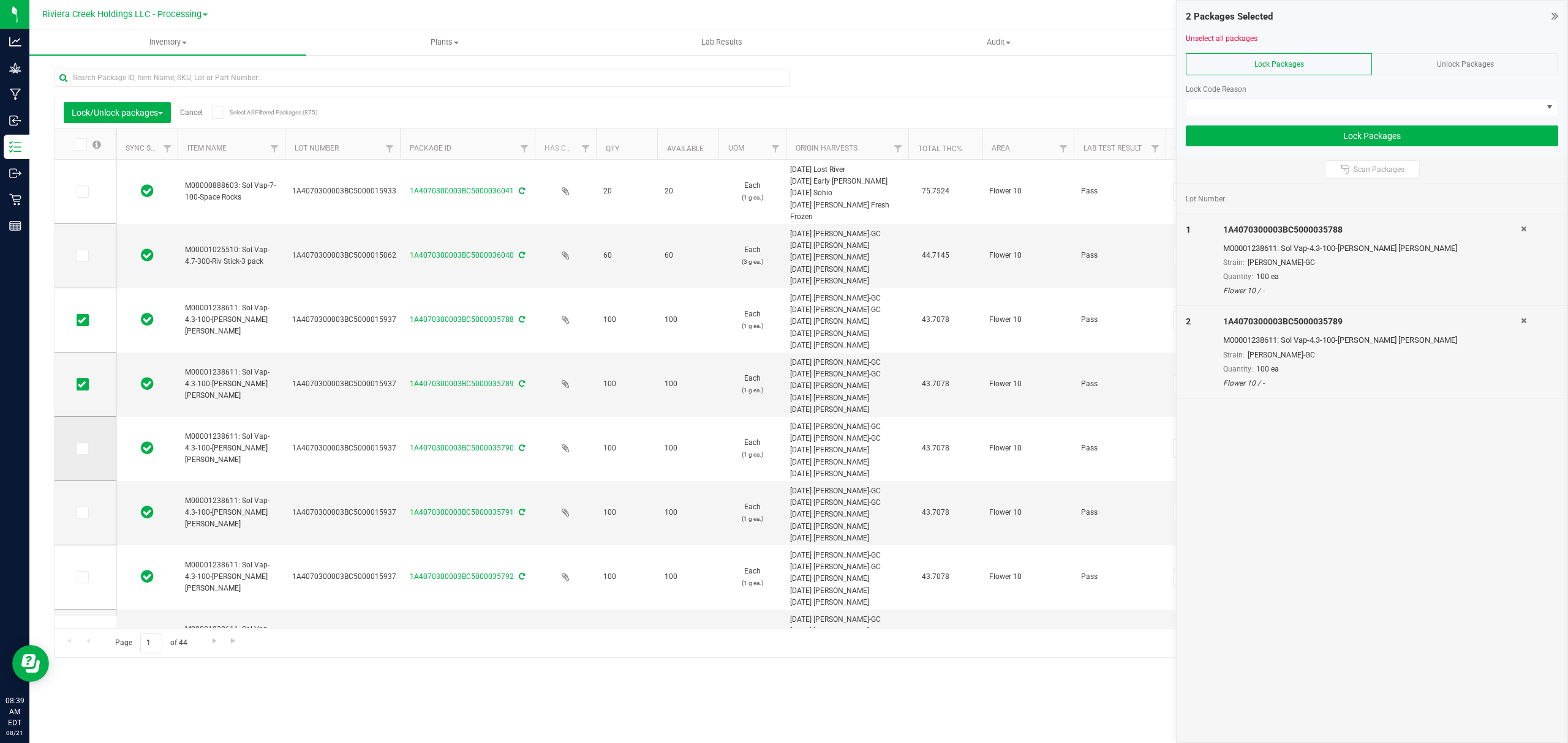
click at [80, 448] on icon at bounding box center [82, 448] width 8 height 0
click at [0, 0] on input "checkbox" at bounding box center [0, 0] width 0 height 0
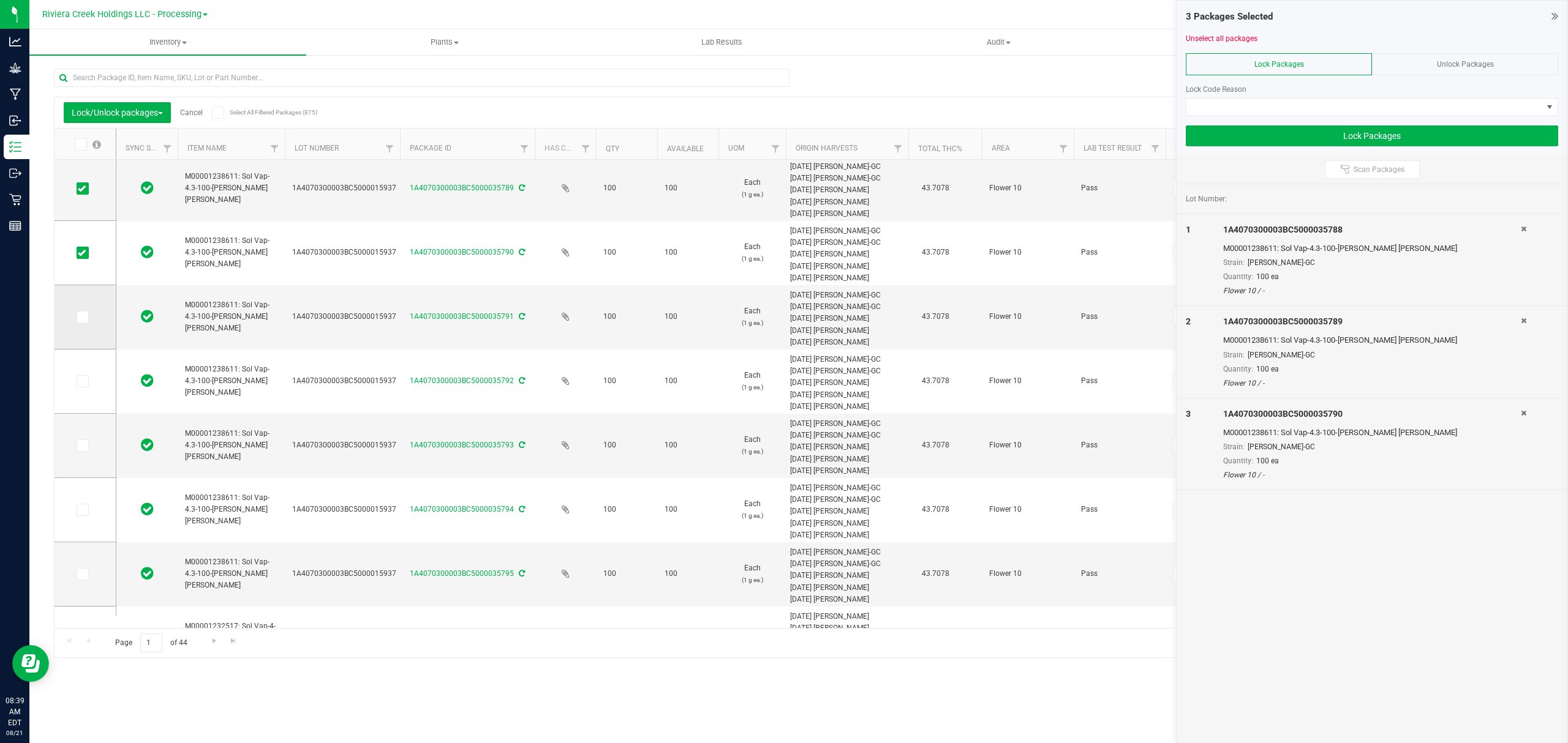
click at [82, 317] on icon at bounding box center [82, 317] width 8 height 0
click at [0, 0] on input "checkbox" at bounding box center [0, 0] width 0 height 0
click at [82, 382] on icon at bounding box center [82, 382] width 8 height 0
click at [0, 0] on input "checkbox" at bounding box center [0, 0] width 0 height 0
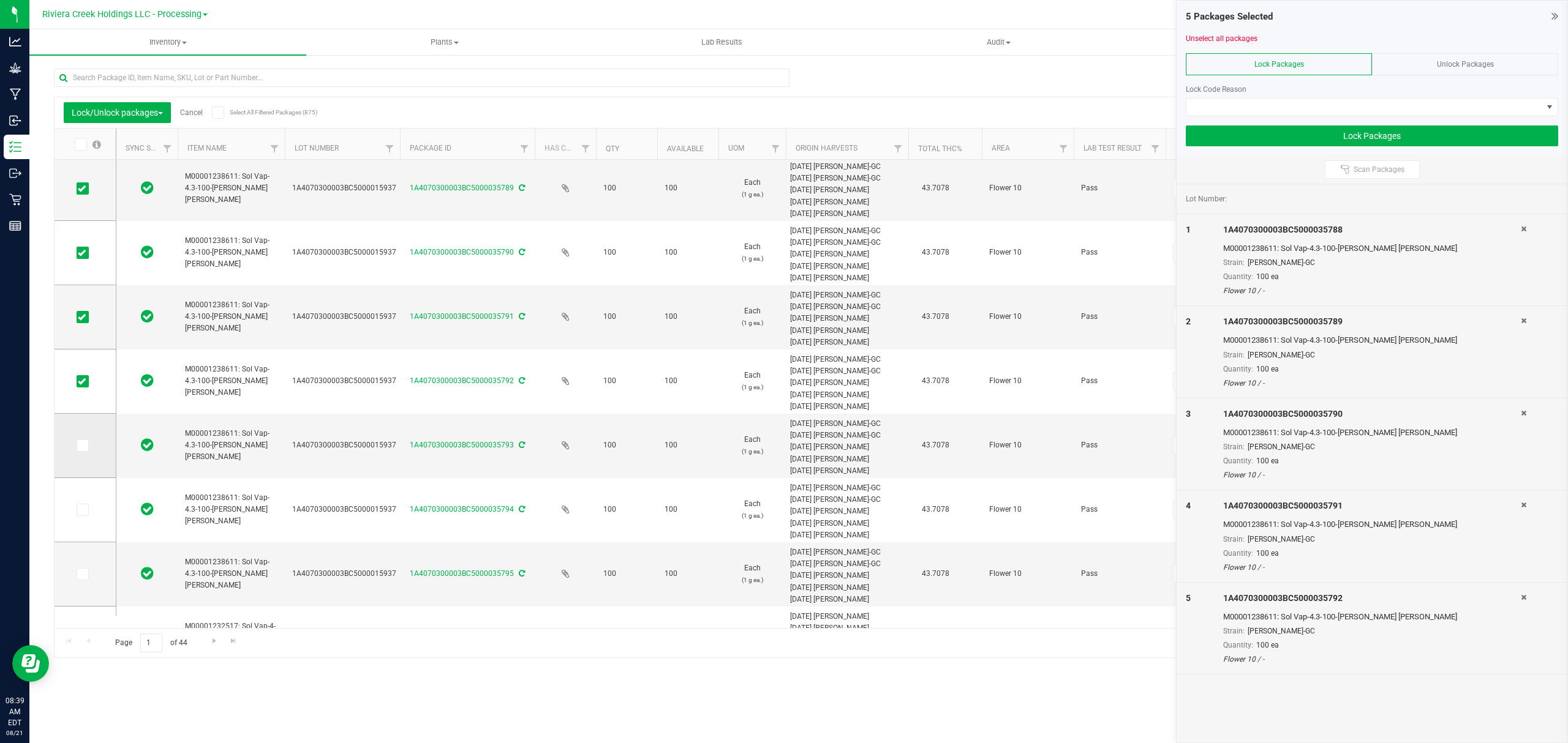
click at [86, 447] on span at bounding box center [83, 445] width 12 height 12
click at [0, 0] on input "checkbox" at bounding box center [0, 0] width 0 height 0
click at [87, 513] on span at bounding box center [83, 510] width 12 height 12
click at [0, 0] on input "checkbox" at bounding box center [0, 0] width 0 height 0
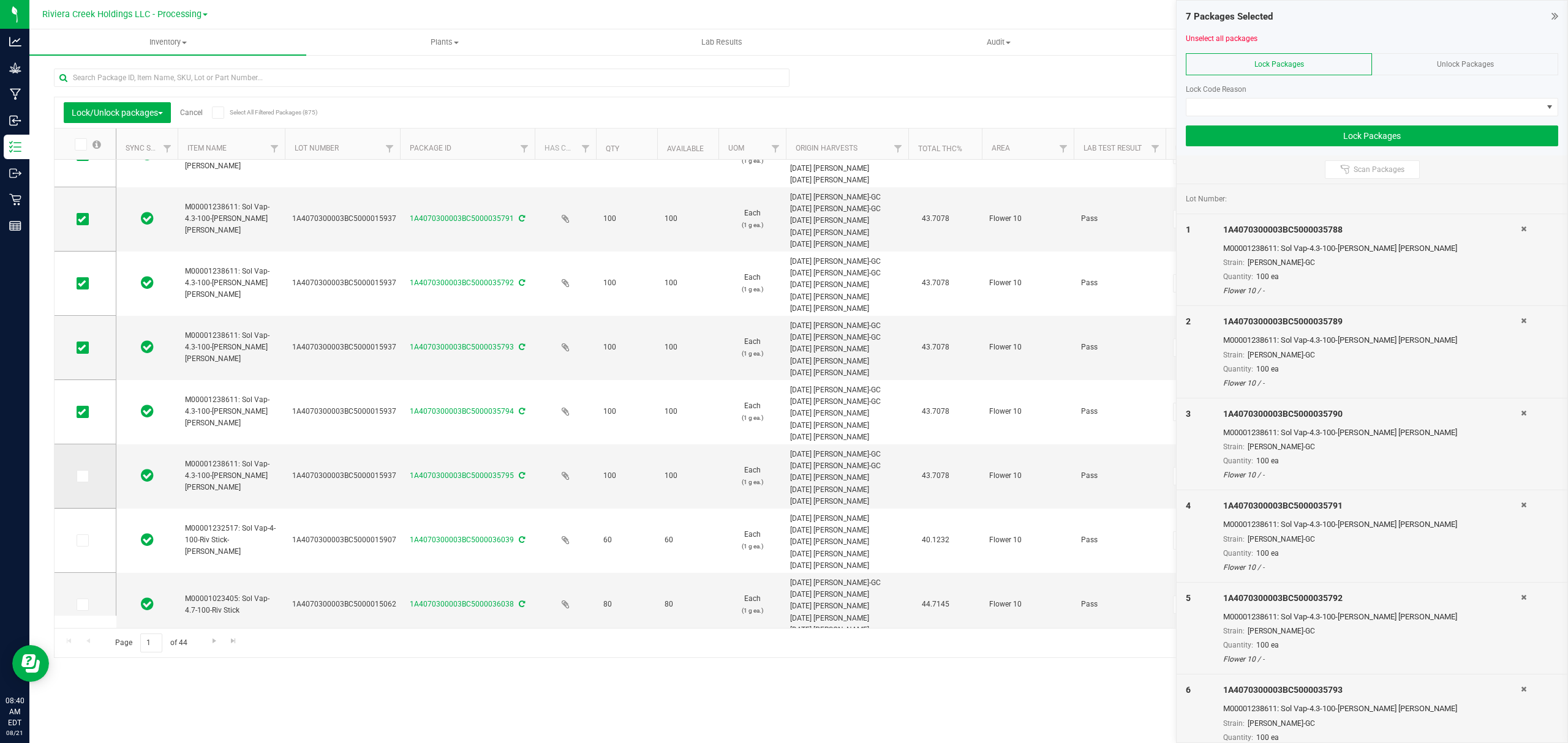
scroll to position [490, 0]
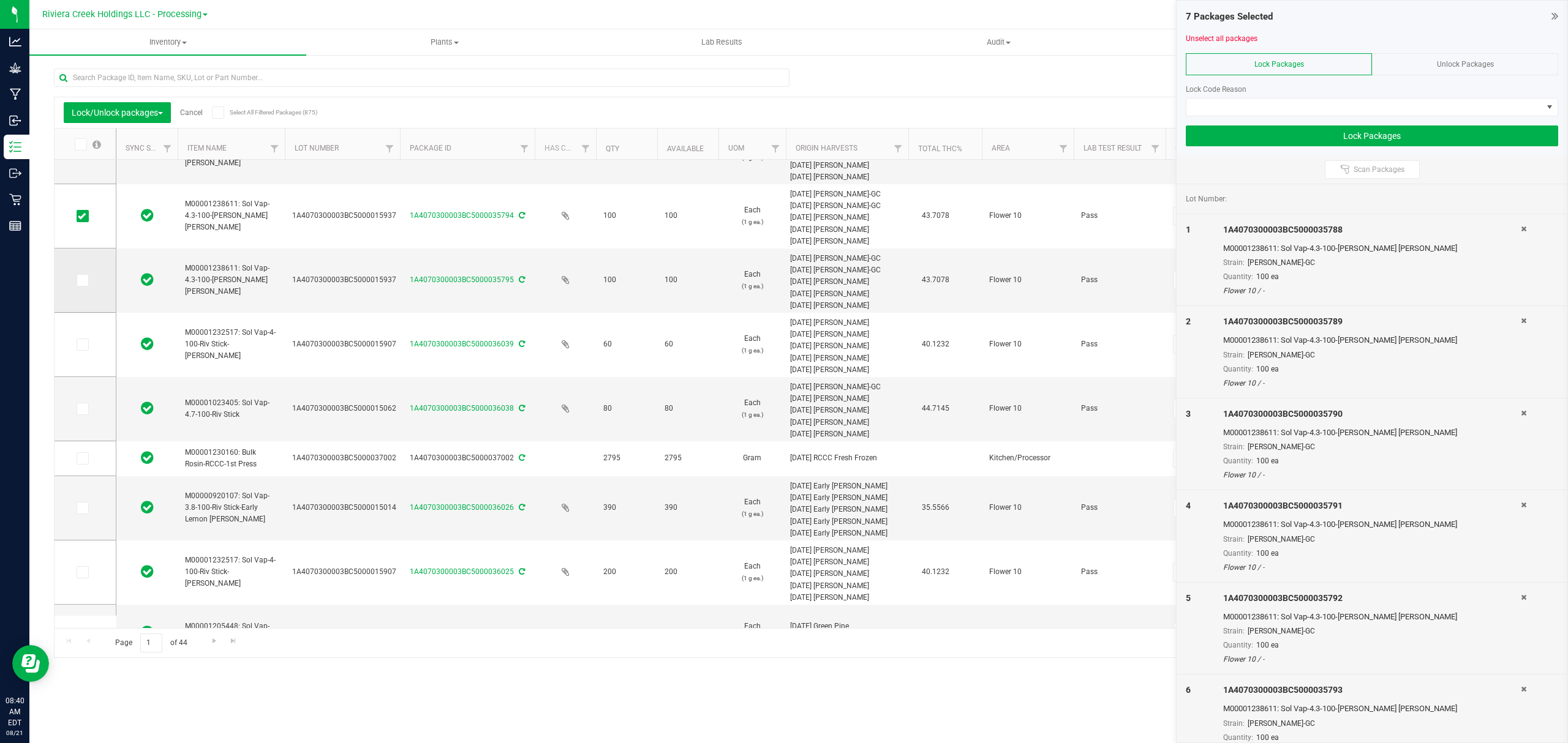
click at [80, 280] on icon at bounding box center [82, 280] width 8 height 0
click at [0, 0] on input "checkbox" at bounding box center [0, 0] width 0 height 0
click at [1271, 107] on span at bounding box center [1365, 107] width 356 height 17
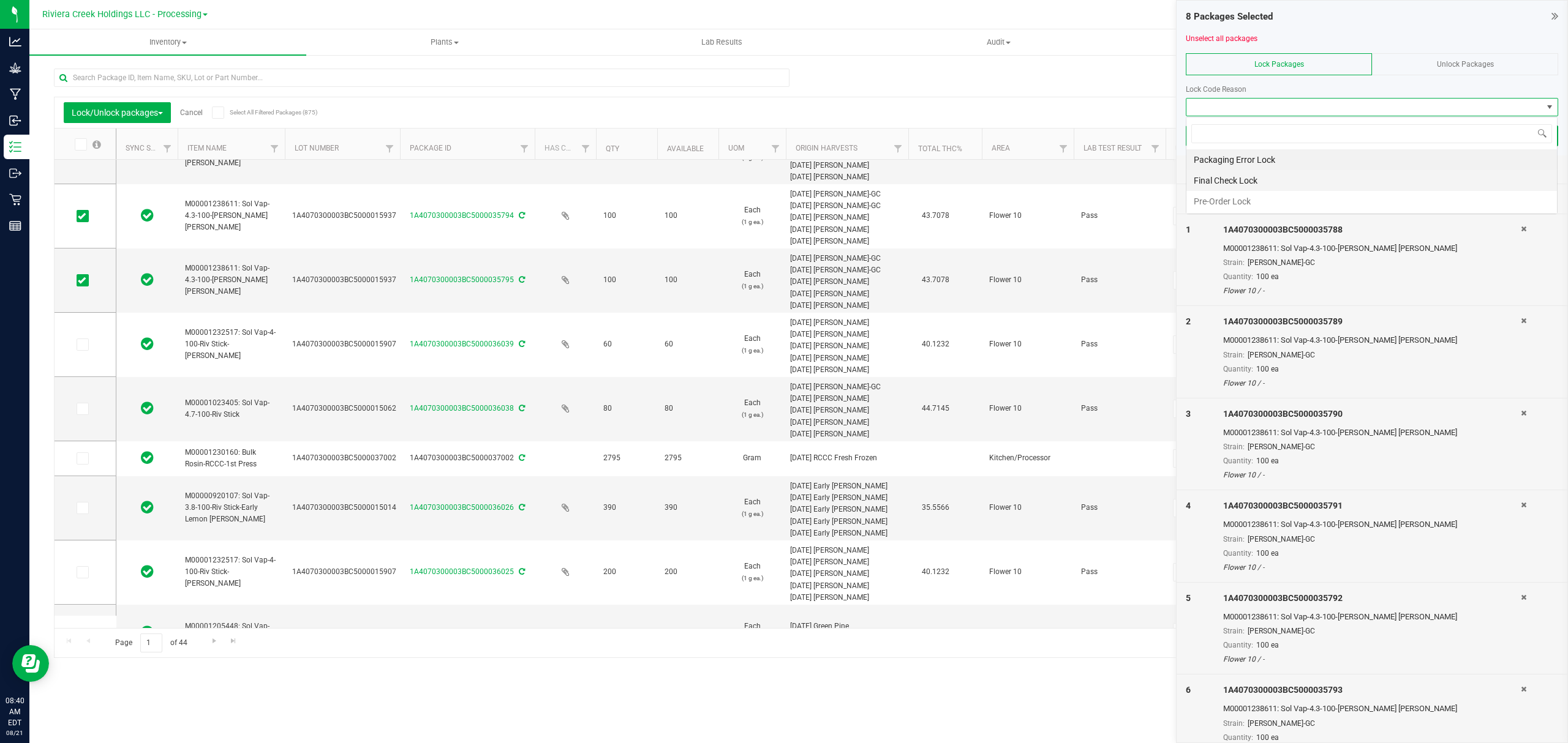
scroll to position [18, 371]
click at [1252, 177] on li "Final Check Lock" at bounding box center [1372, 180] width 371 height 21
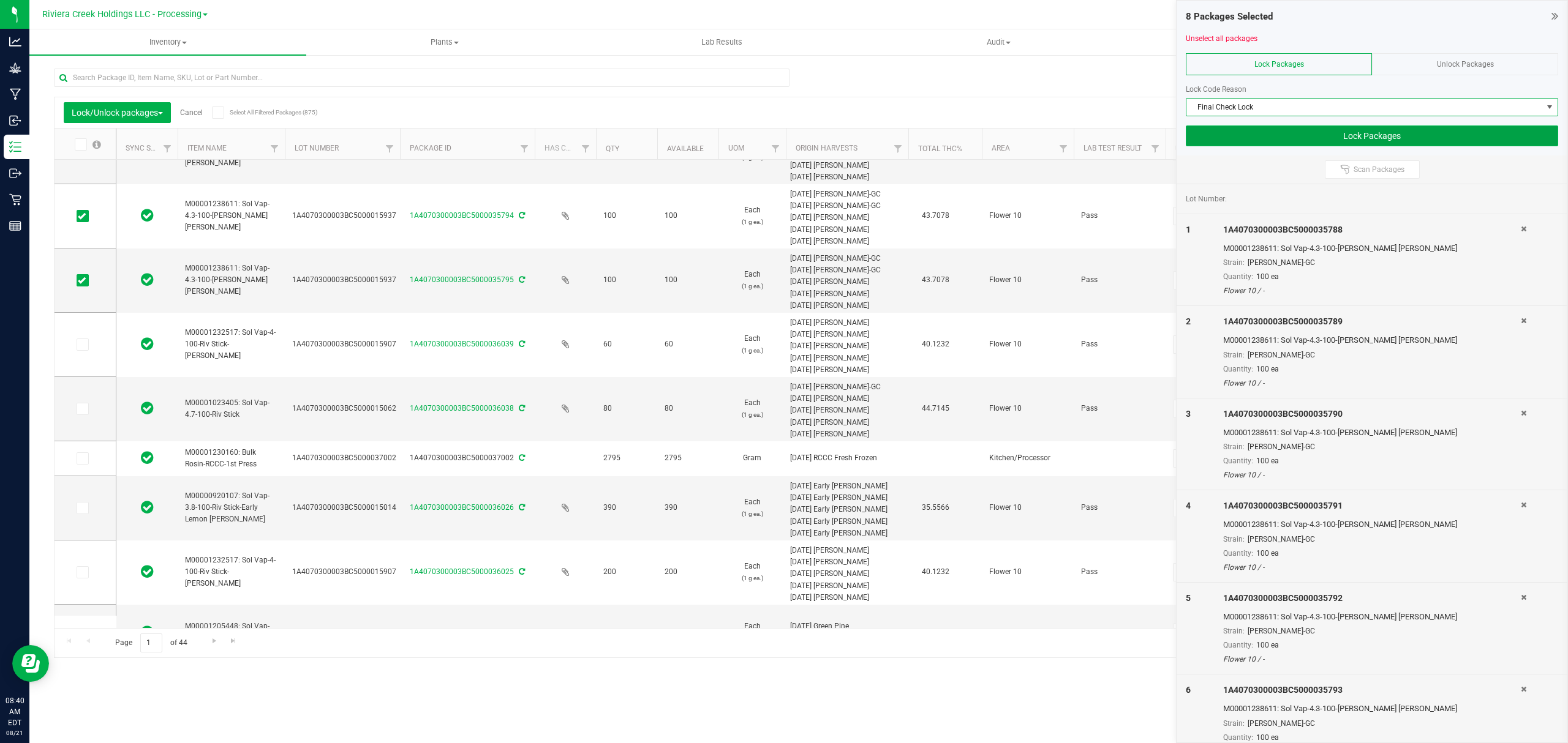
click at [1258, 137] on button "Lock Packages" at bounding box center [1372, 136] width 373 height 21
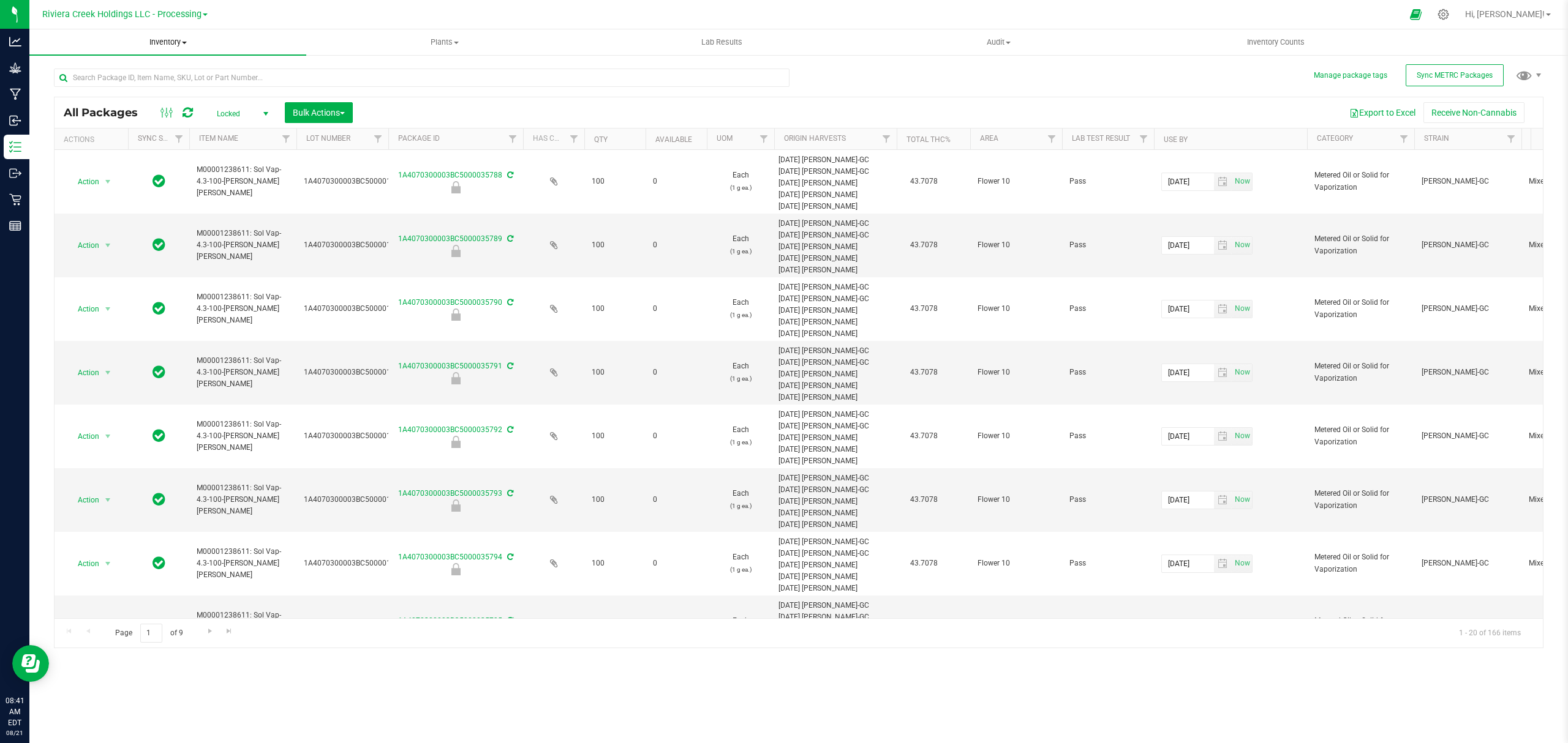
click at [168, 33] on uib-tab-heading "Inventory All packages All inventory Waste log Create inventory" at bounding box center [168, 42] width 277 height 26
click at [143, 144] on li "From bill of materials" at bounding box center [168, 147] width 277 height 15
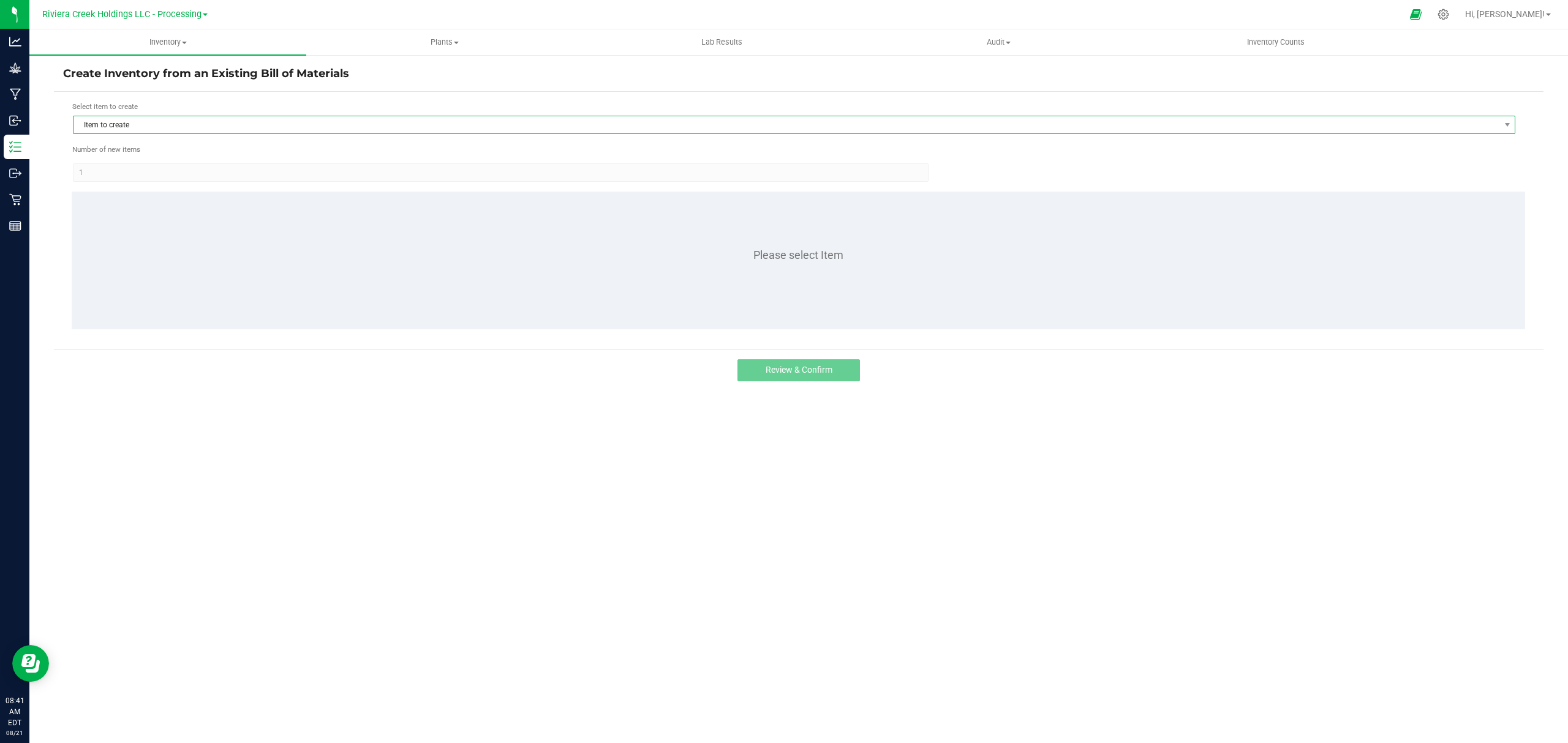
click at [174, 126] on span "Item to create" at bounding box center [786, 125] width 1426 height 17
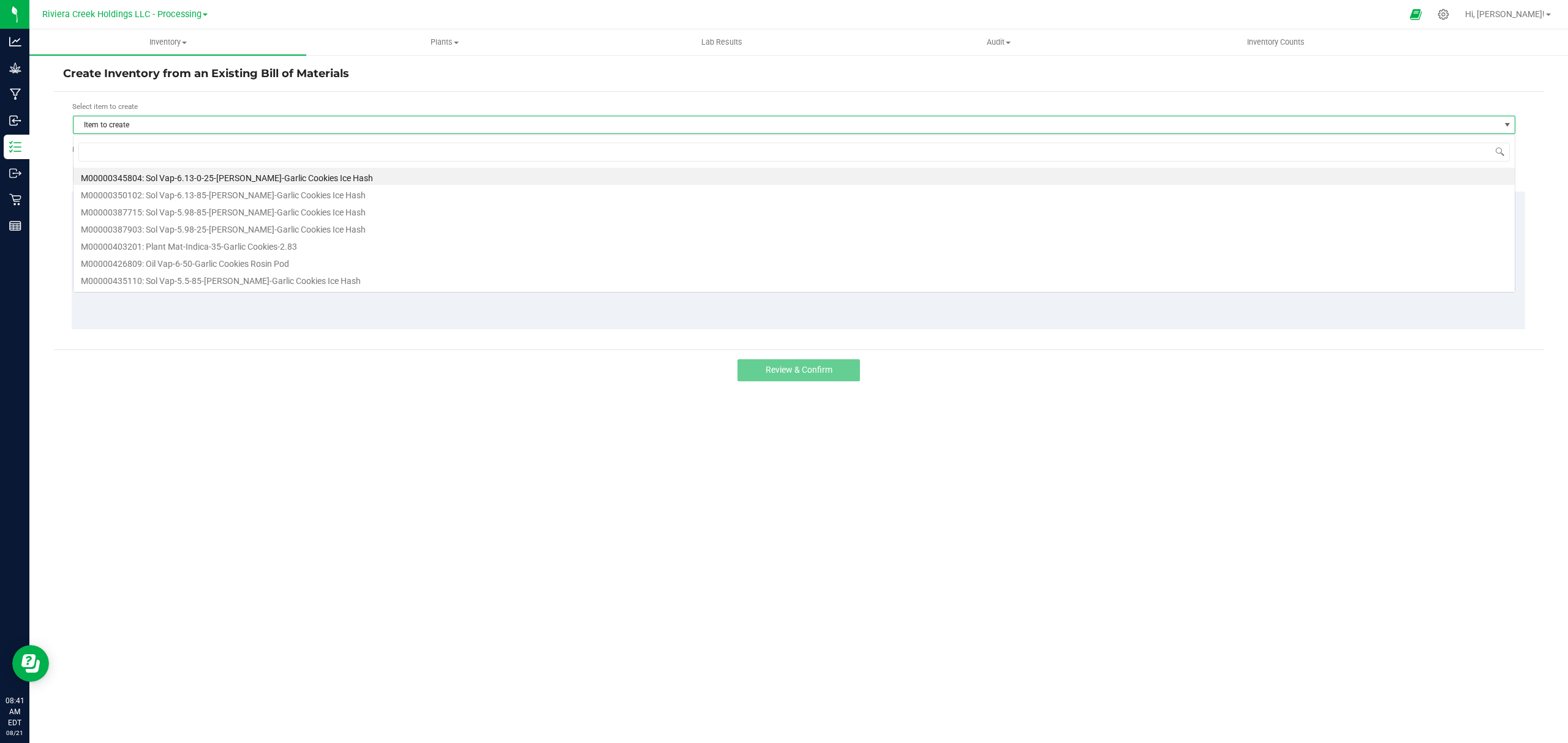
scroll to position [18, 1443]
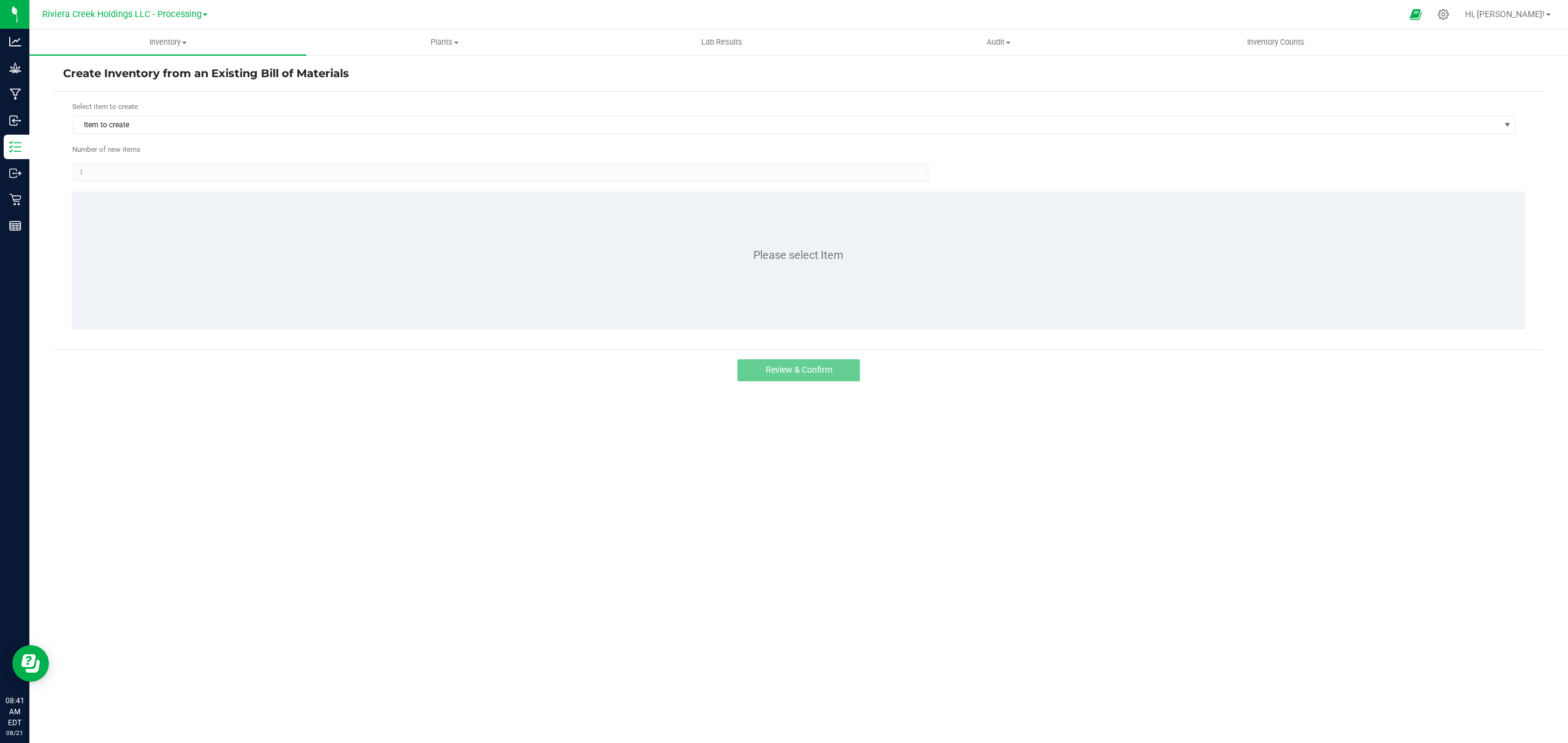
click at [243, 112] on div "Select item to create" at bounding box center [794, 107] width 1444 height 12
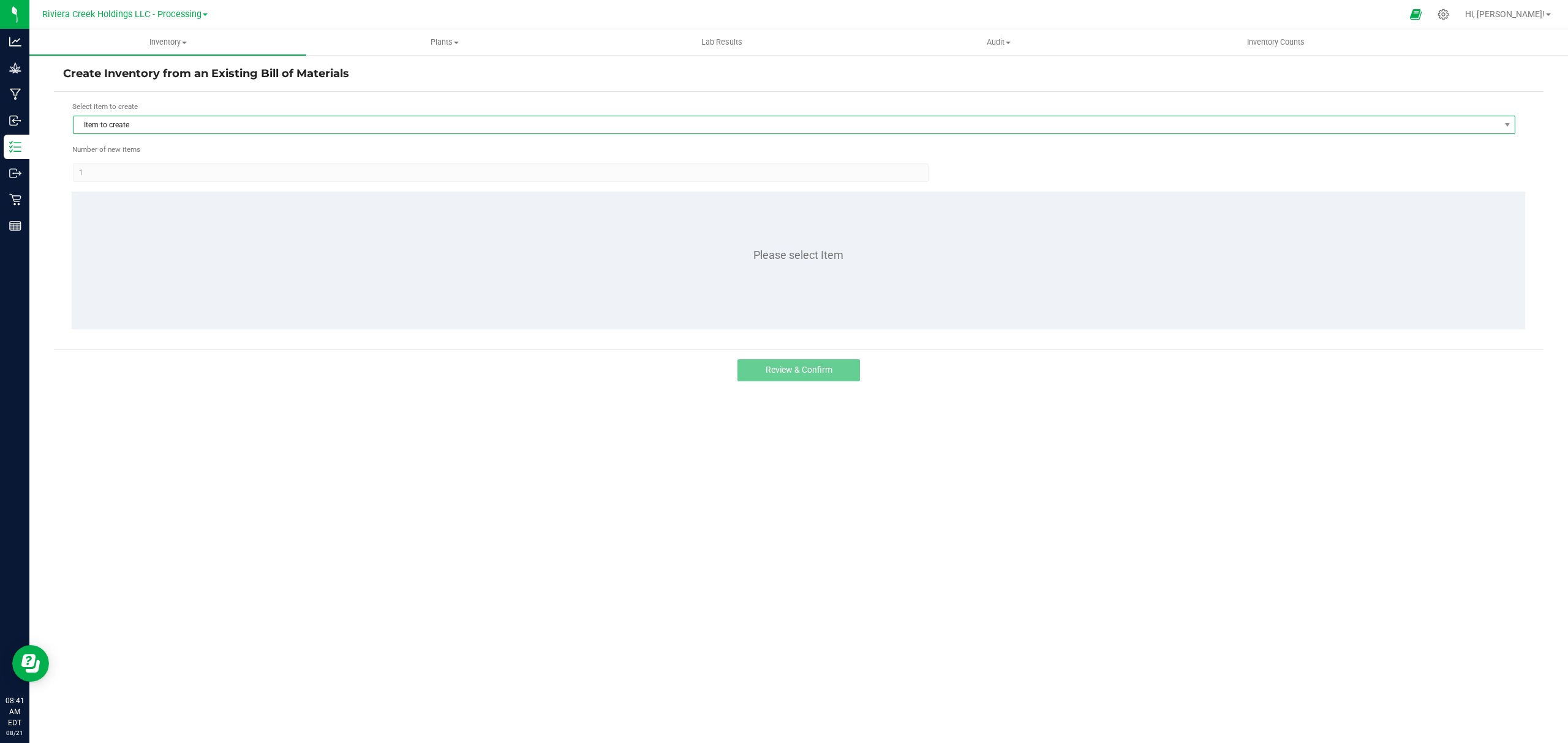
click at [241, 117] on span "Item to create" at bounding box center [786, 125] width 1426 height 17
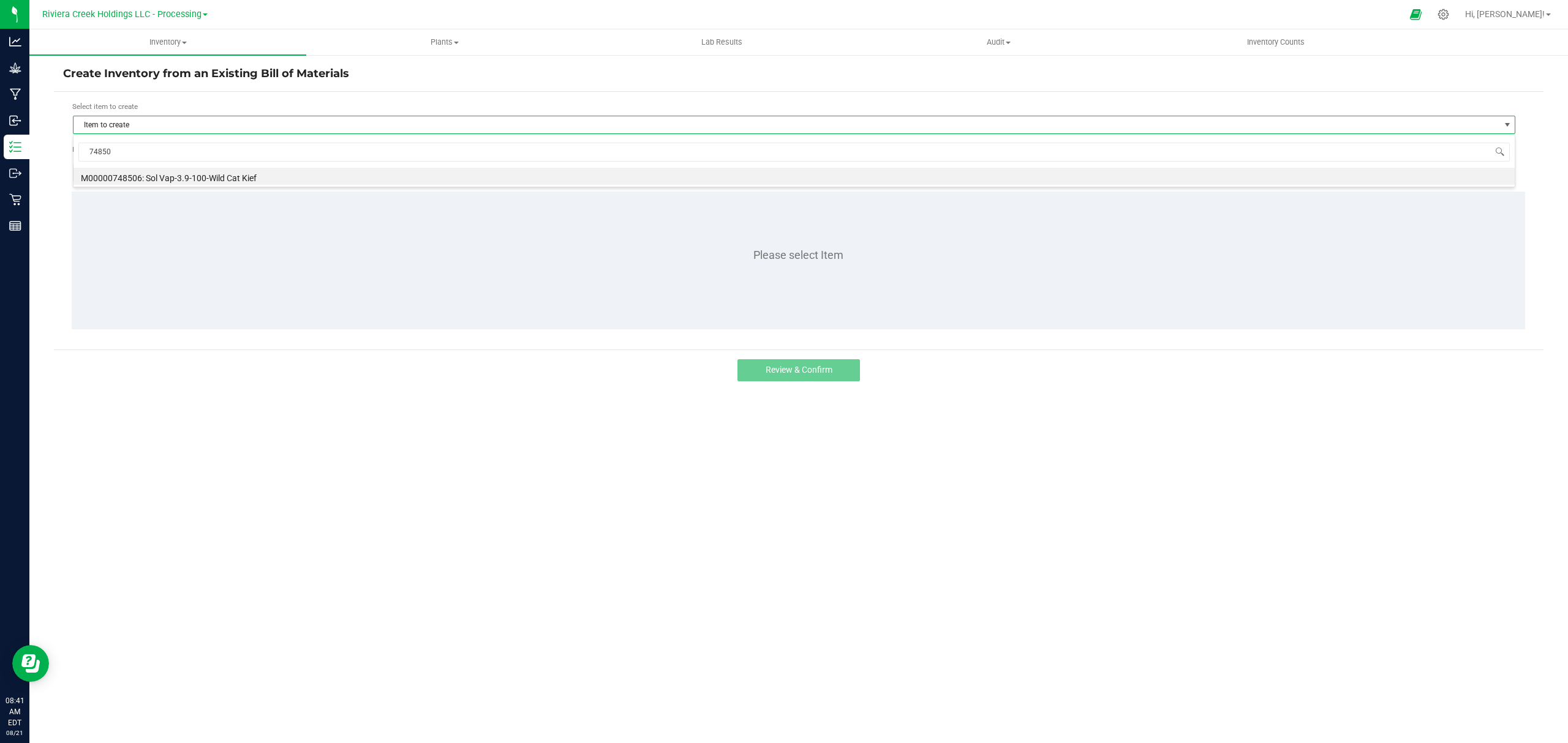
type input "748506"
click at [184, 179] on li "M00000748506: Sol Vap-3.9-100-Wild Cat Kief" at bounding box center [794, 176] width 1442 height 17
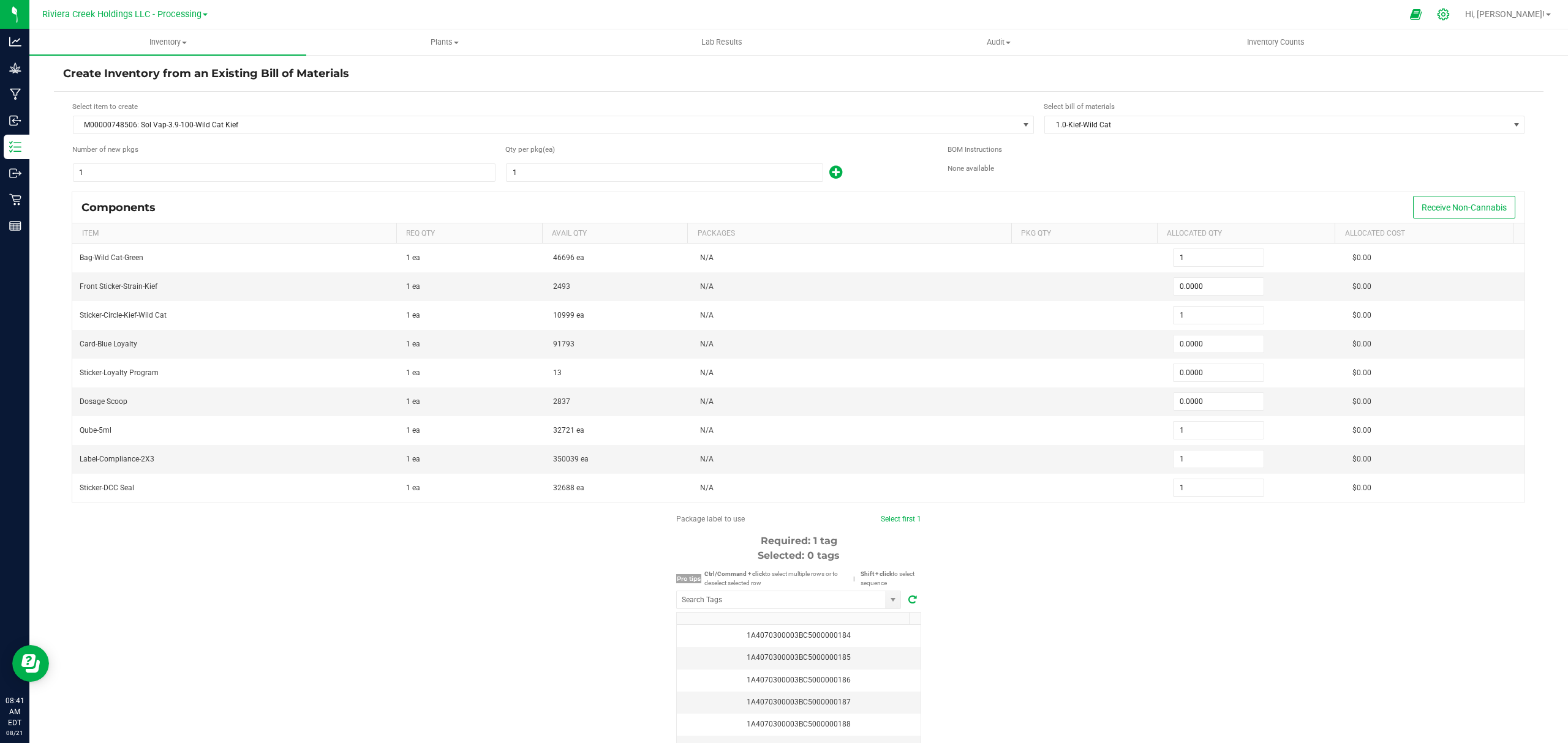
click at [1450, 18] on icon at bounding box center [1443, 14] width 12 height 12
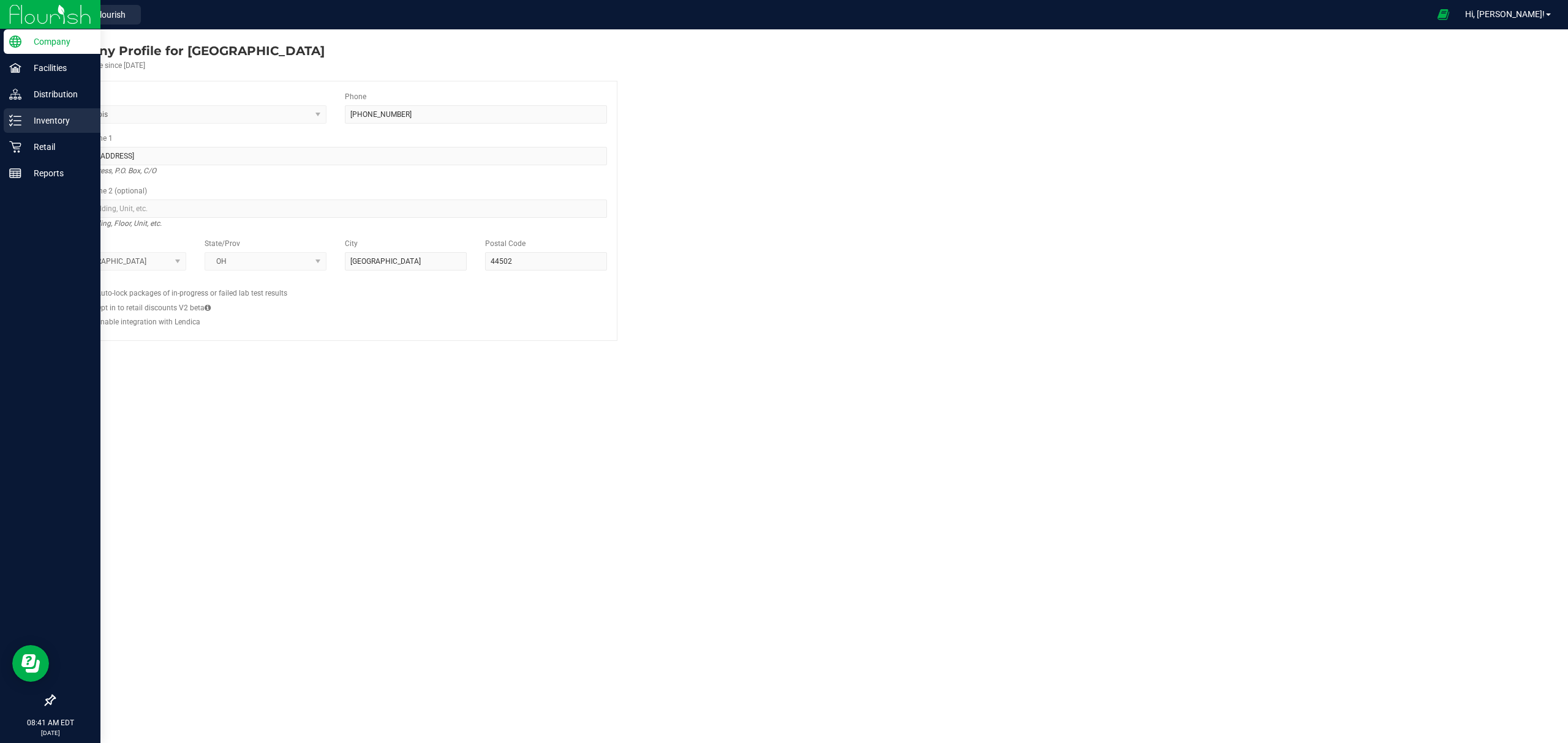
click at [12, 117] on icon at bounding box center [15, 121] width 12 height 12
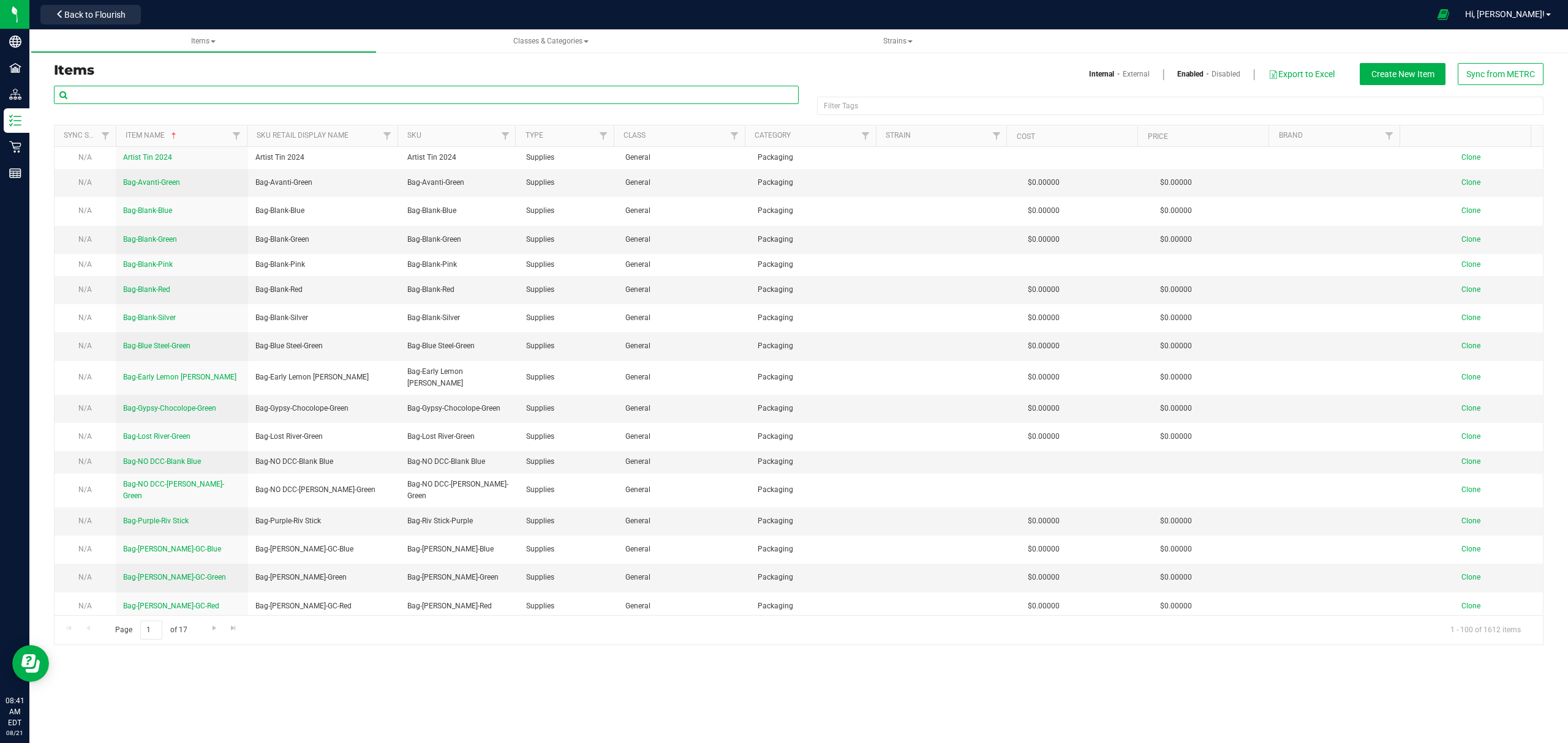
click at [251, 97] on input "text" at bounding box center [426, 95] width 745 height 18
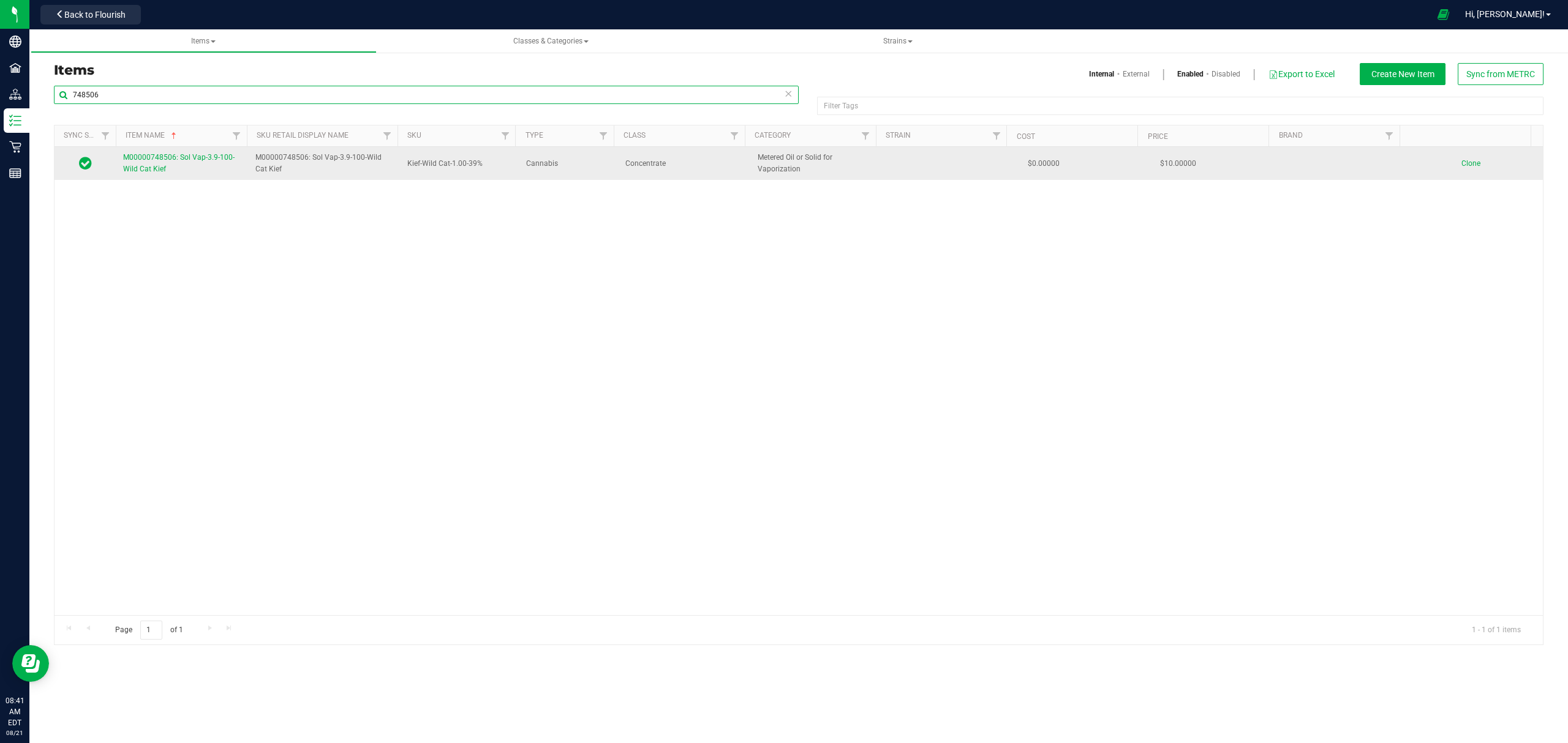
type input "748506"
click at [157, 172] on span "M00000748506: Sol Vap-3.9-100-Wild Cat Kief" at bounding box center [179, 163] width 112 height 20
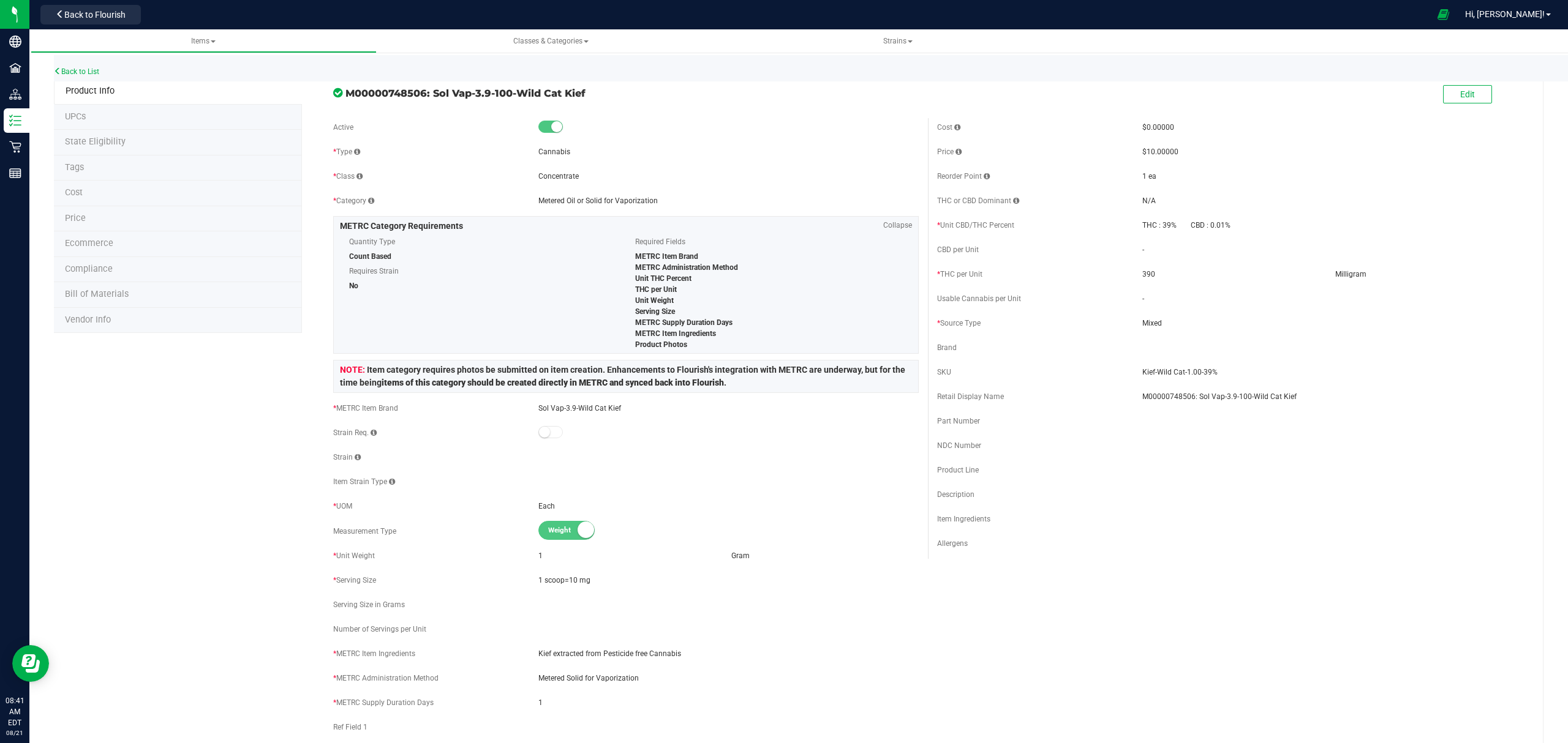
click at [123, 295] on span "Bill of Materials" at bounding box center [97, 294] width 64 height 10
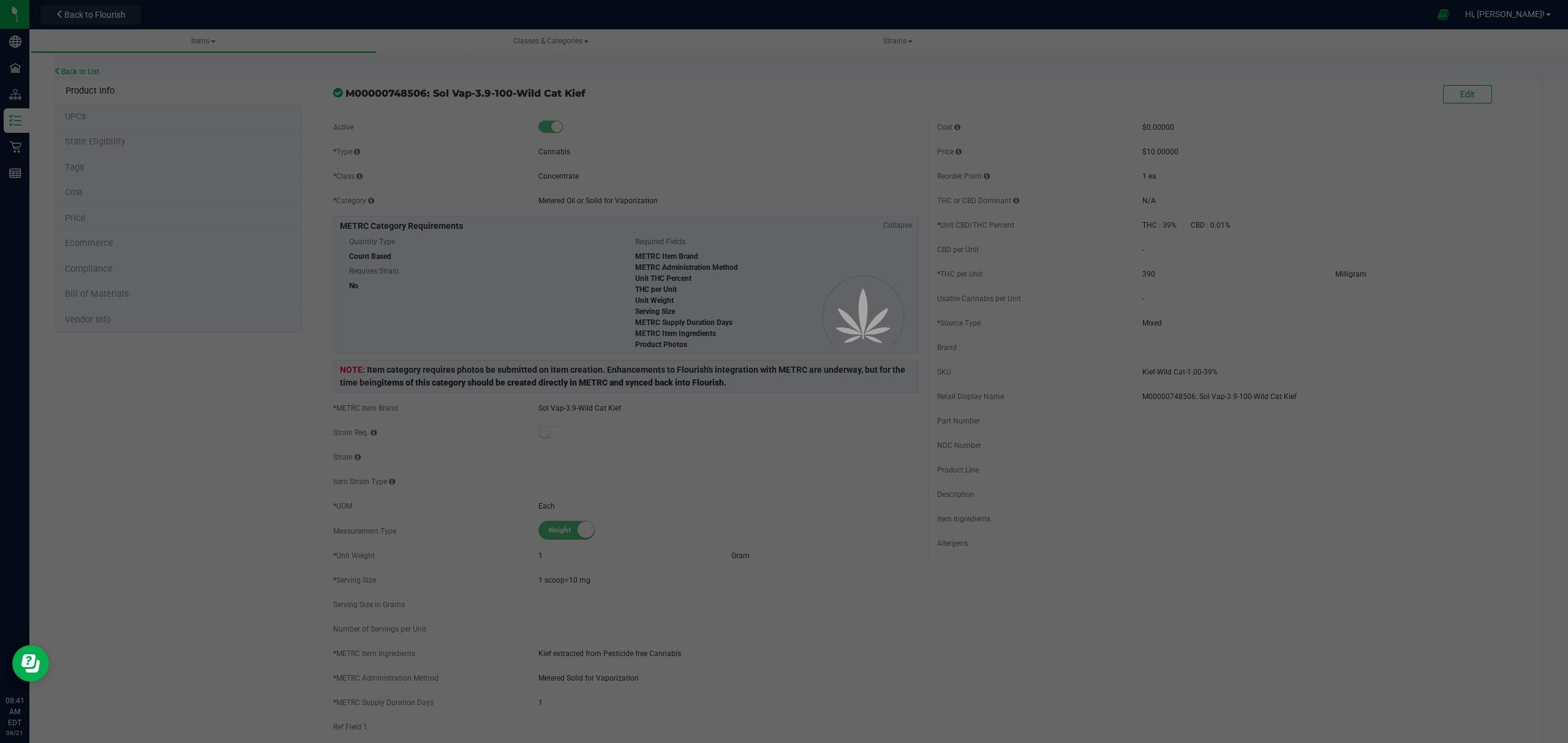
select select "302"
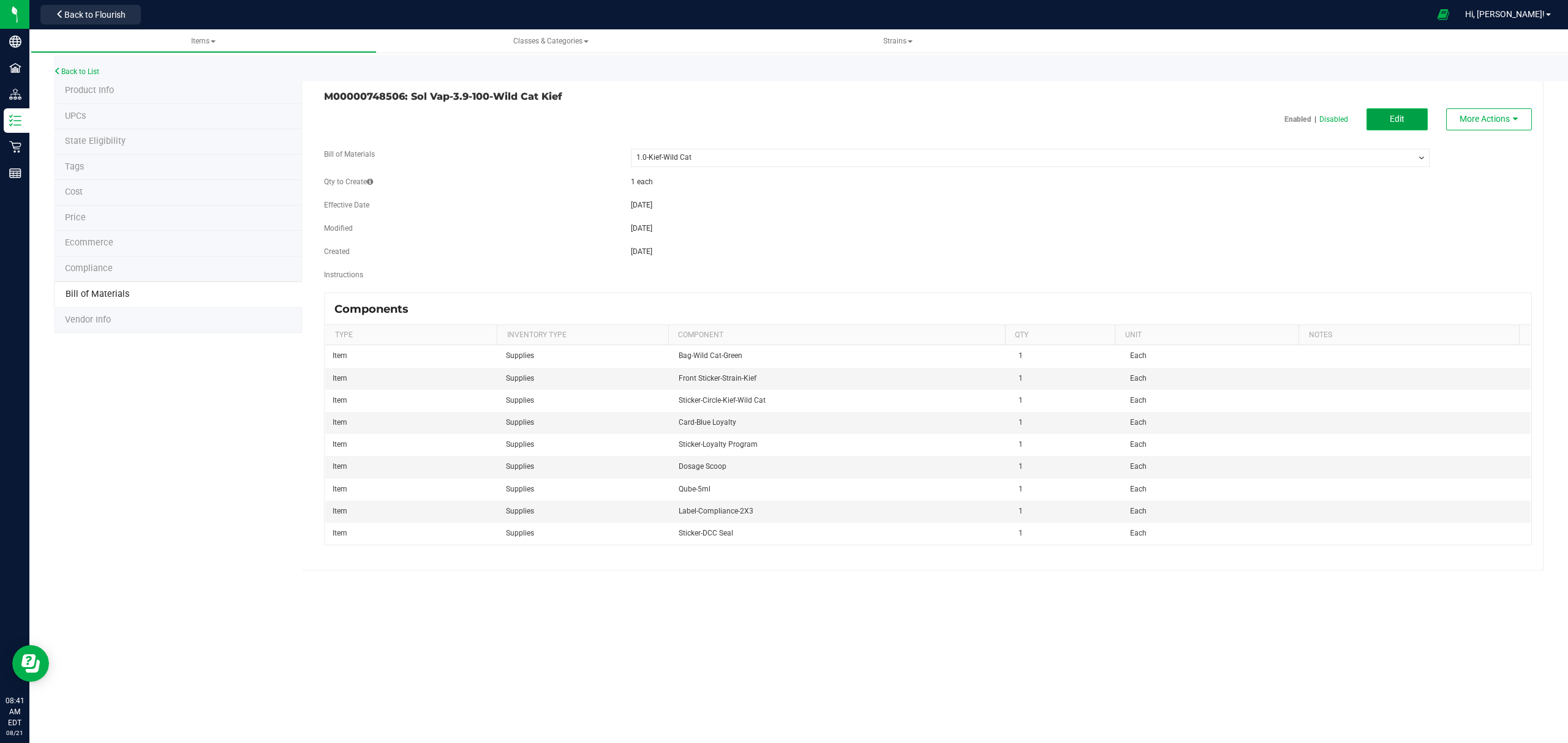
click at [1412, 125] on button "Edit" at bounding box center [1397, 120] width 61 height 22
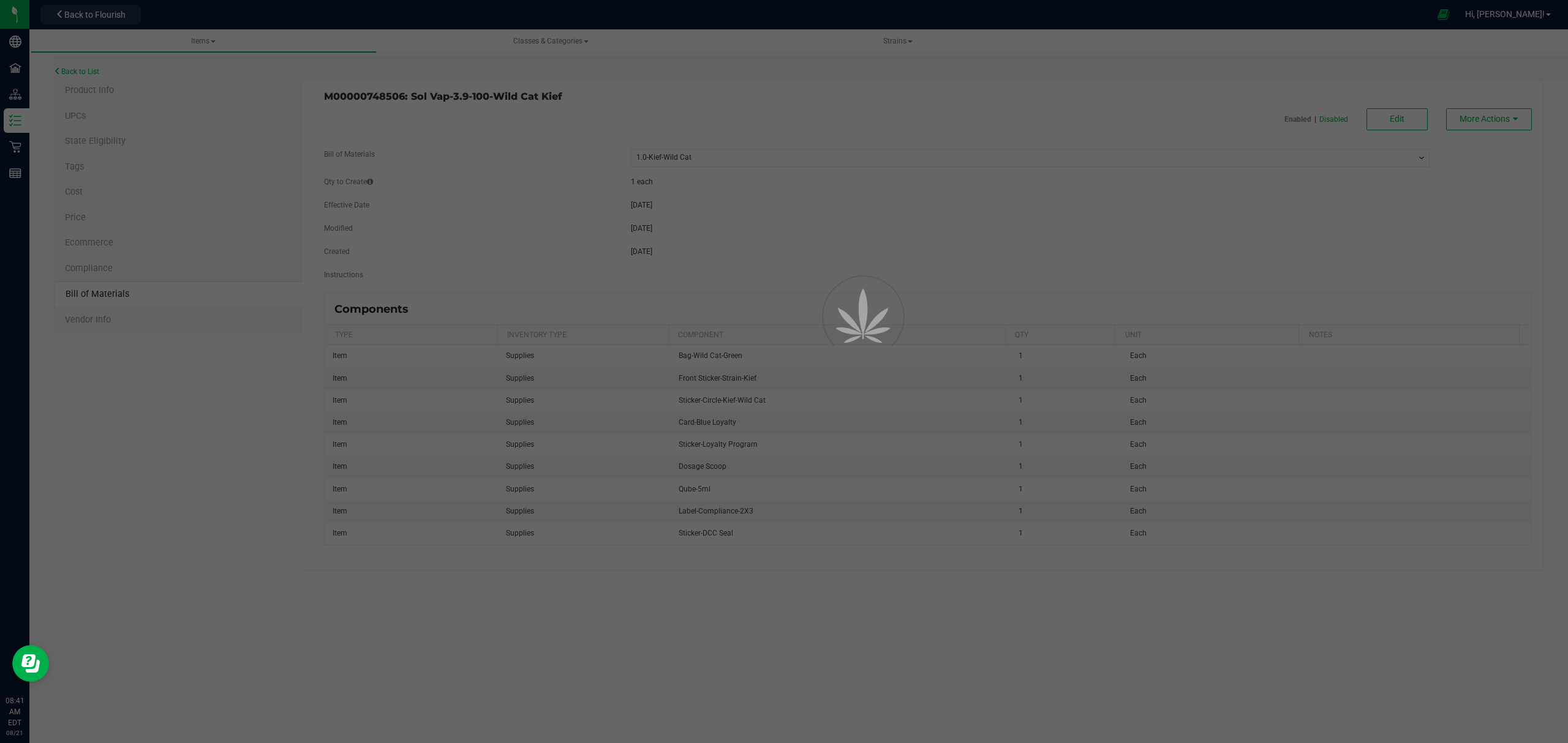
select select "302"
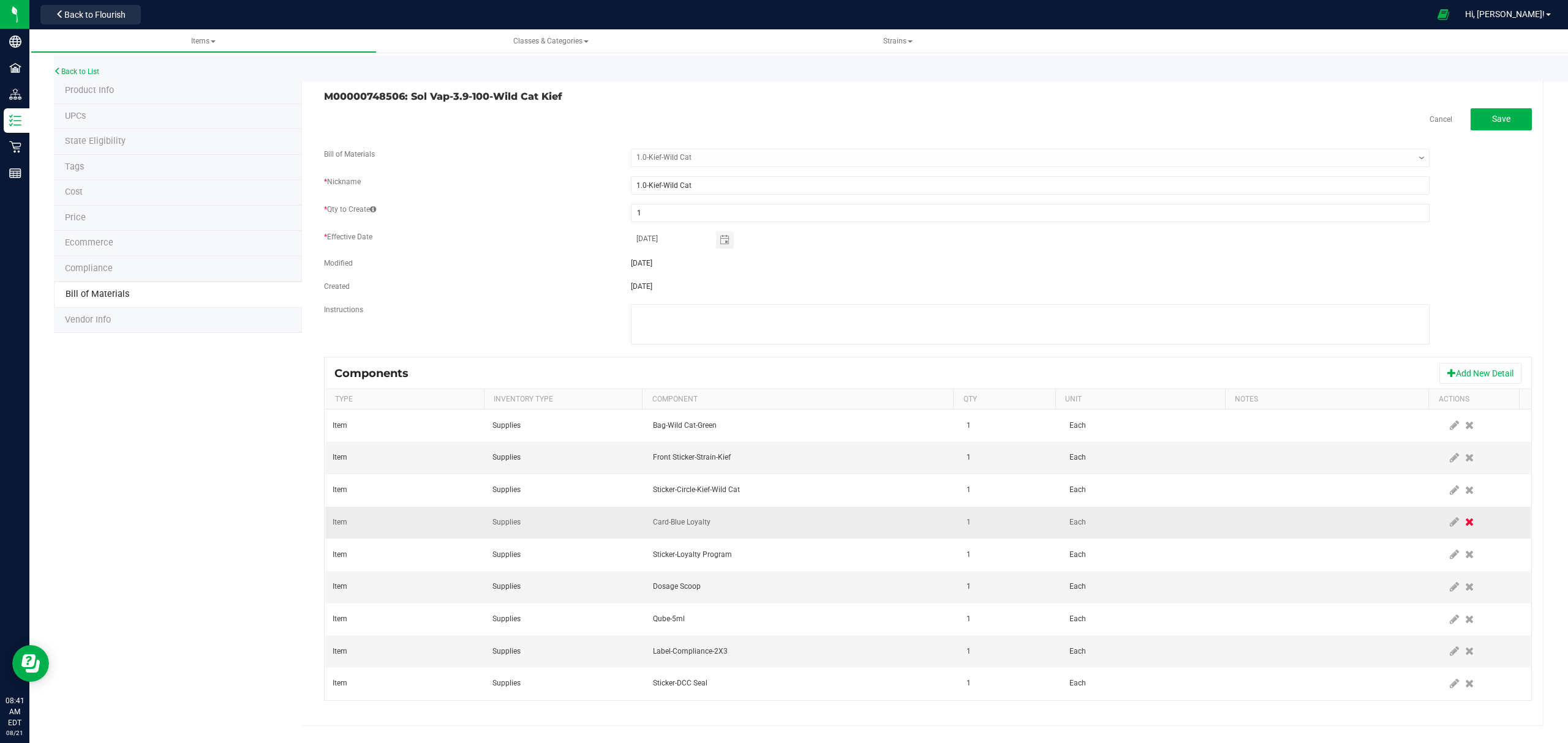
click at [1465, 526] on icon at bounding box center [1470, 522] width 9 height 11
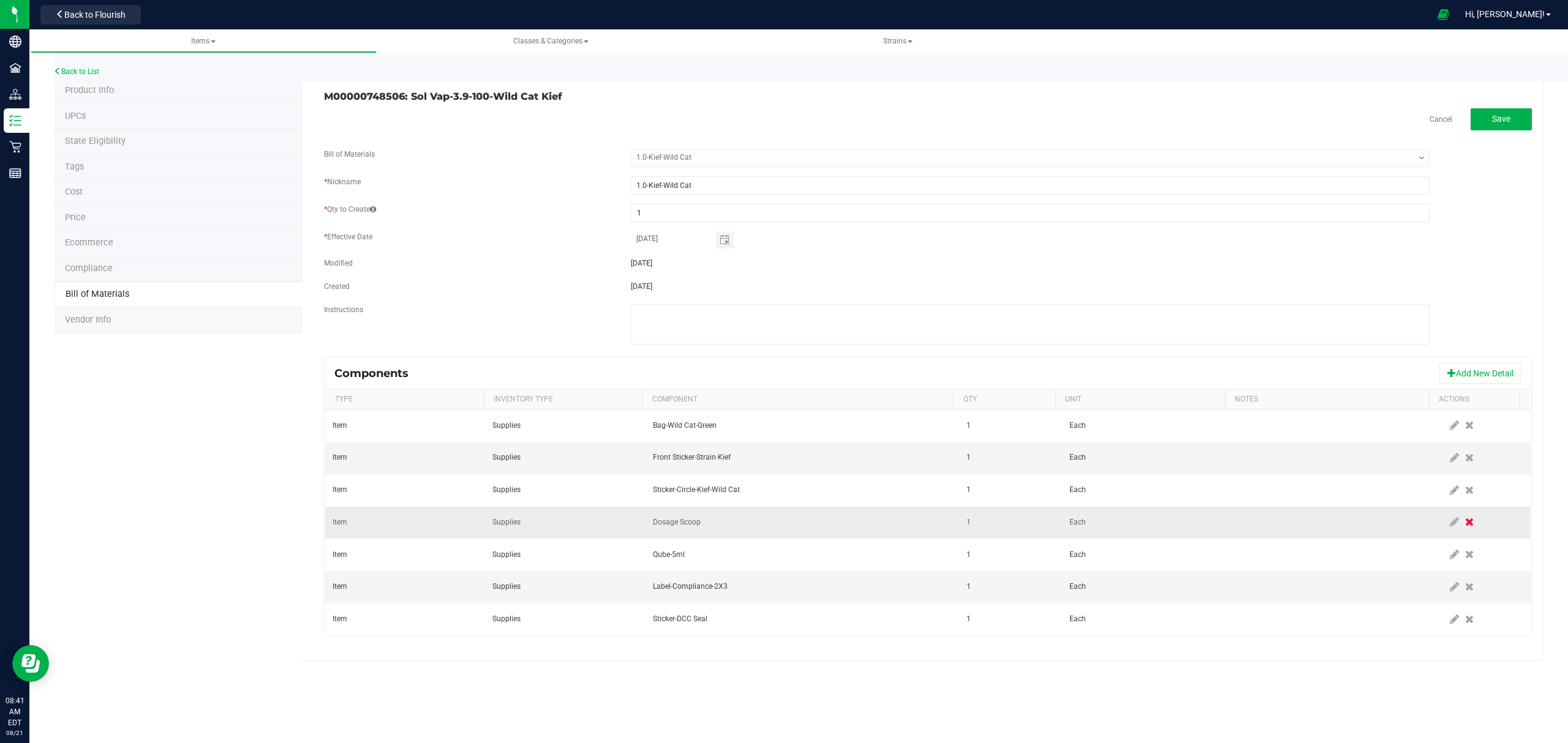
click at [1465, 526] on icon at bounding box center [1470, 522] width 9 height 11
click at [1465, 593] on icon at bounding box center [1470, 587] width 9 height 11
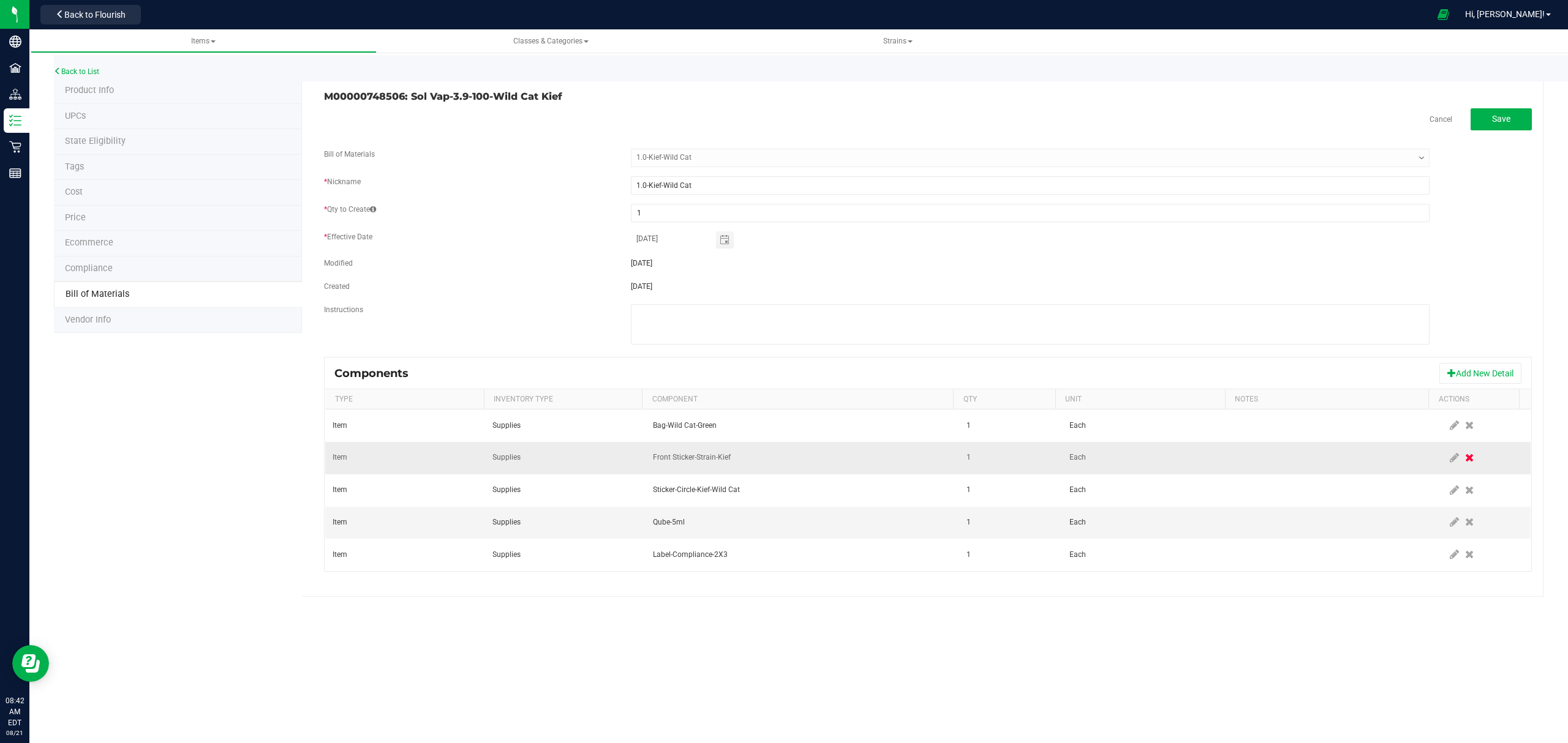
click at [1465, 463] on icon at bounding box center [1470, 458] width 9 height 11
click at [1456, 382] on button "Add New Detail" at bounding box center [1481, 374] width 82 height 21
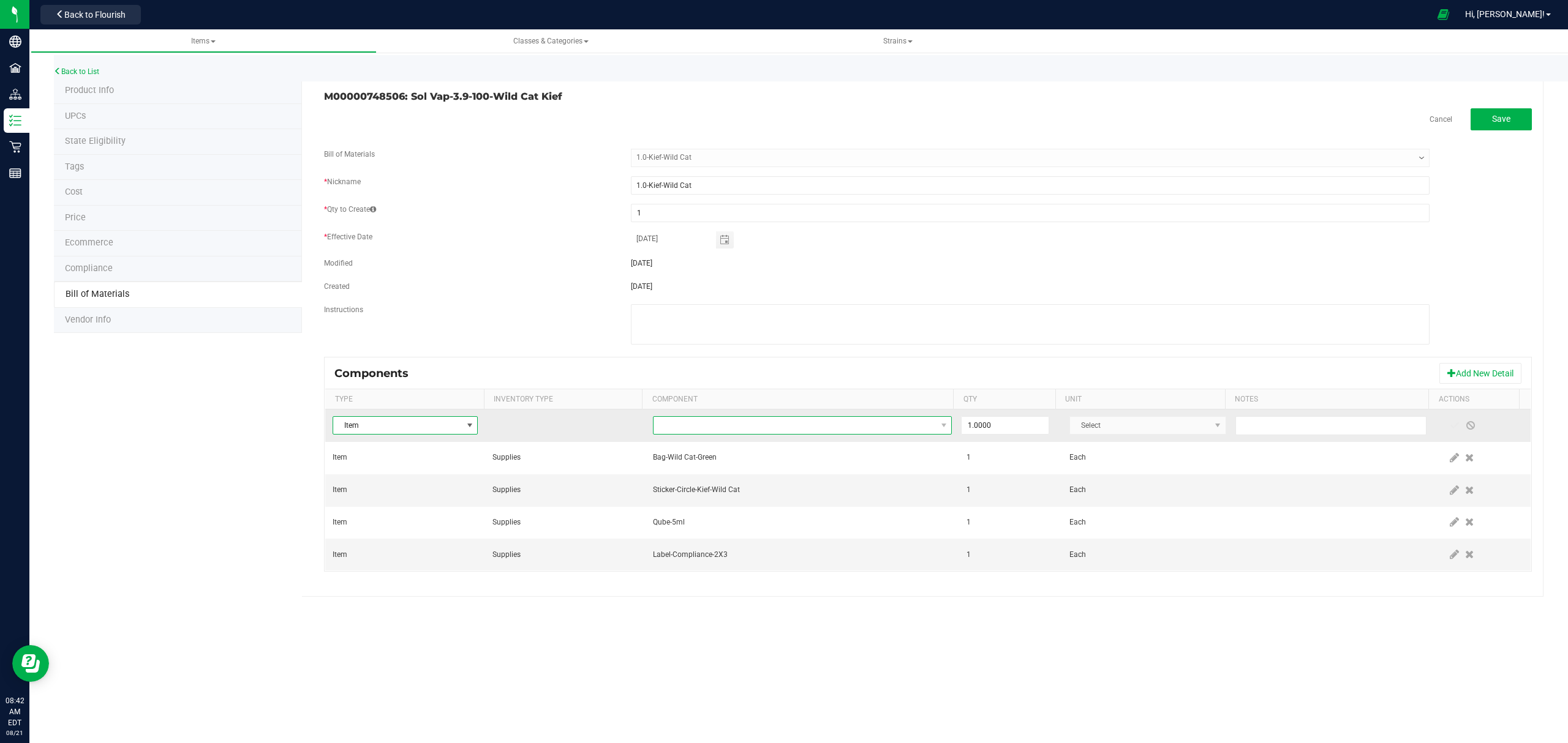
click at [846, 426] on span "NO DATA FOUND" at bounding box center [795, 426] width 283 height 17
type input "wild cat"
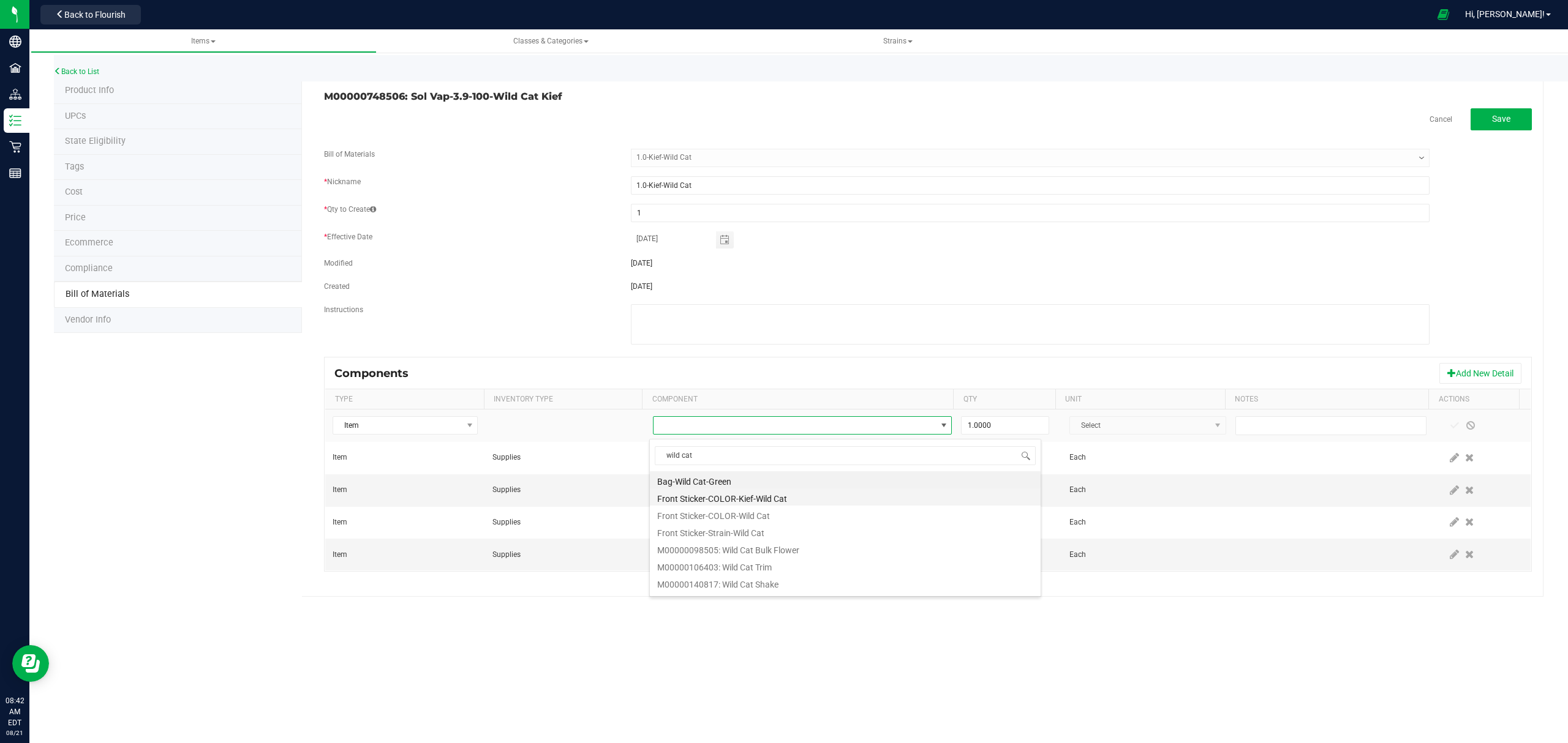
click at [777, 502] on li "Front Sticker-COLOR-Kief-Wild Cat" at bounding box center [845, 497] width 391 height 17
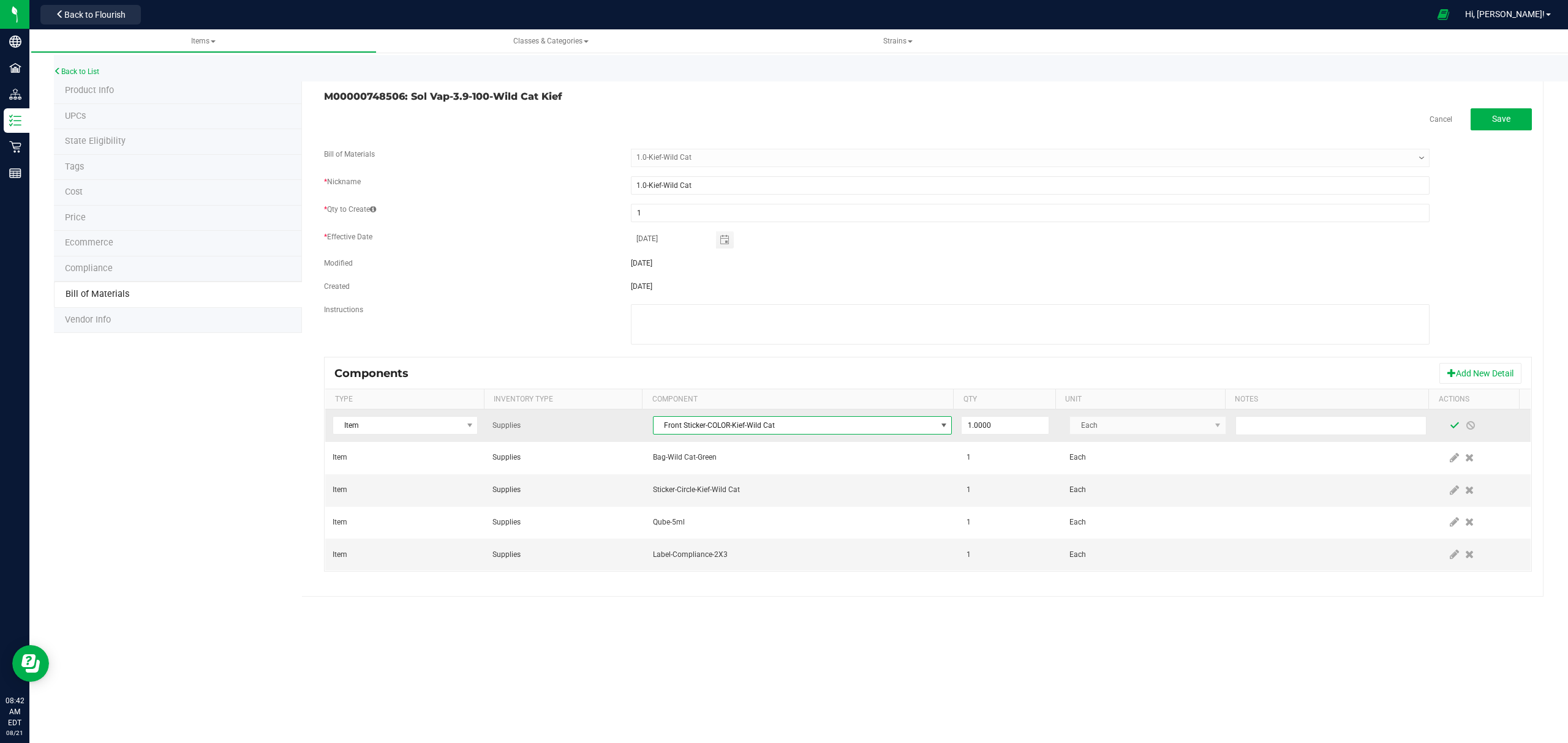
click at [1450, 424] on span at bounding box center [1455, 425] width 10 height 10
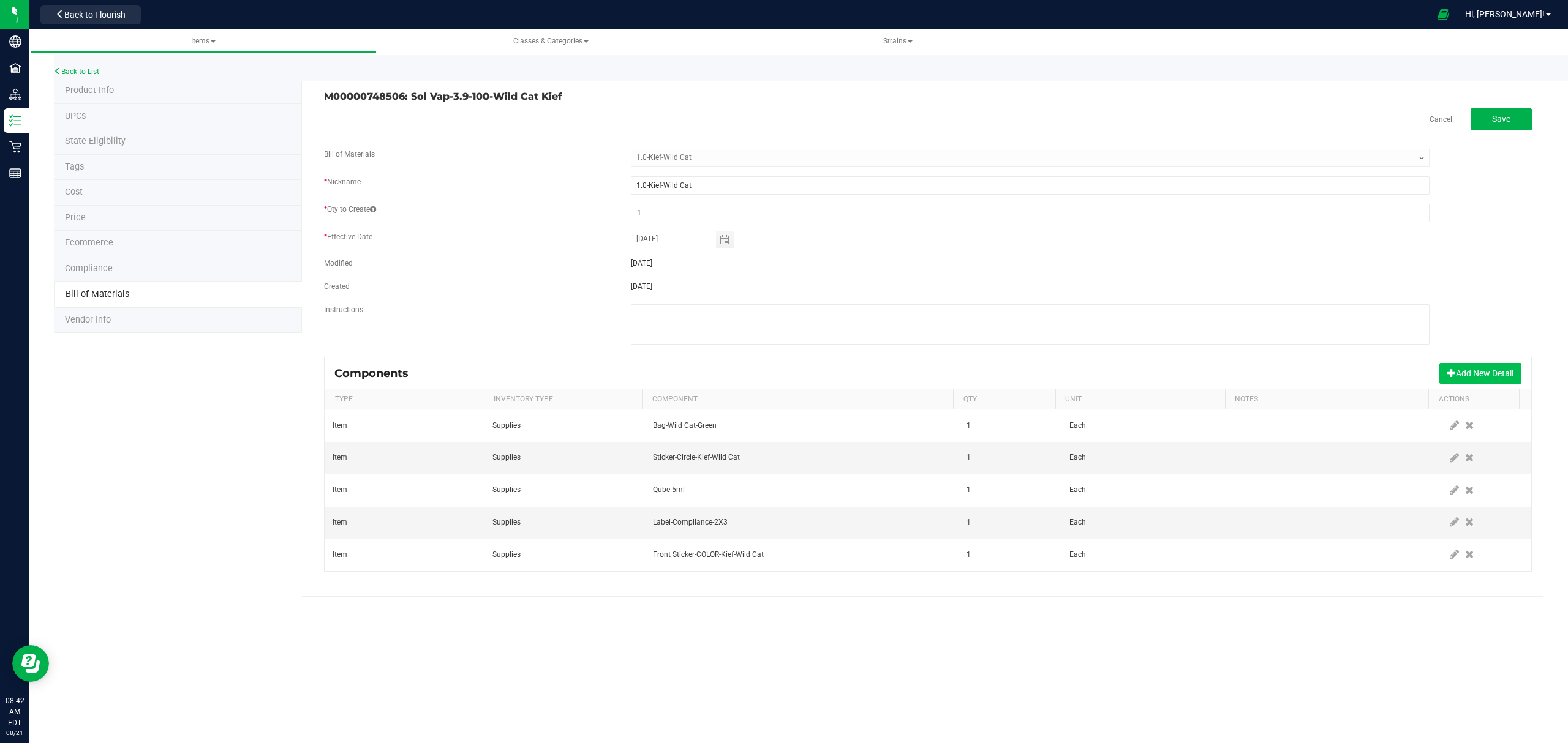
click at [1472, 377] on button "Add New Detail" at bounding box center [1481, 374] width 82 height 21
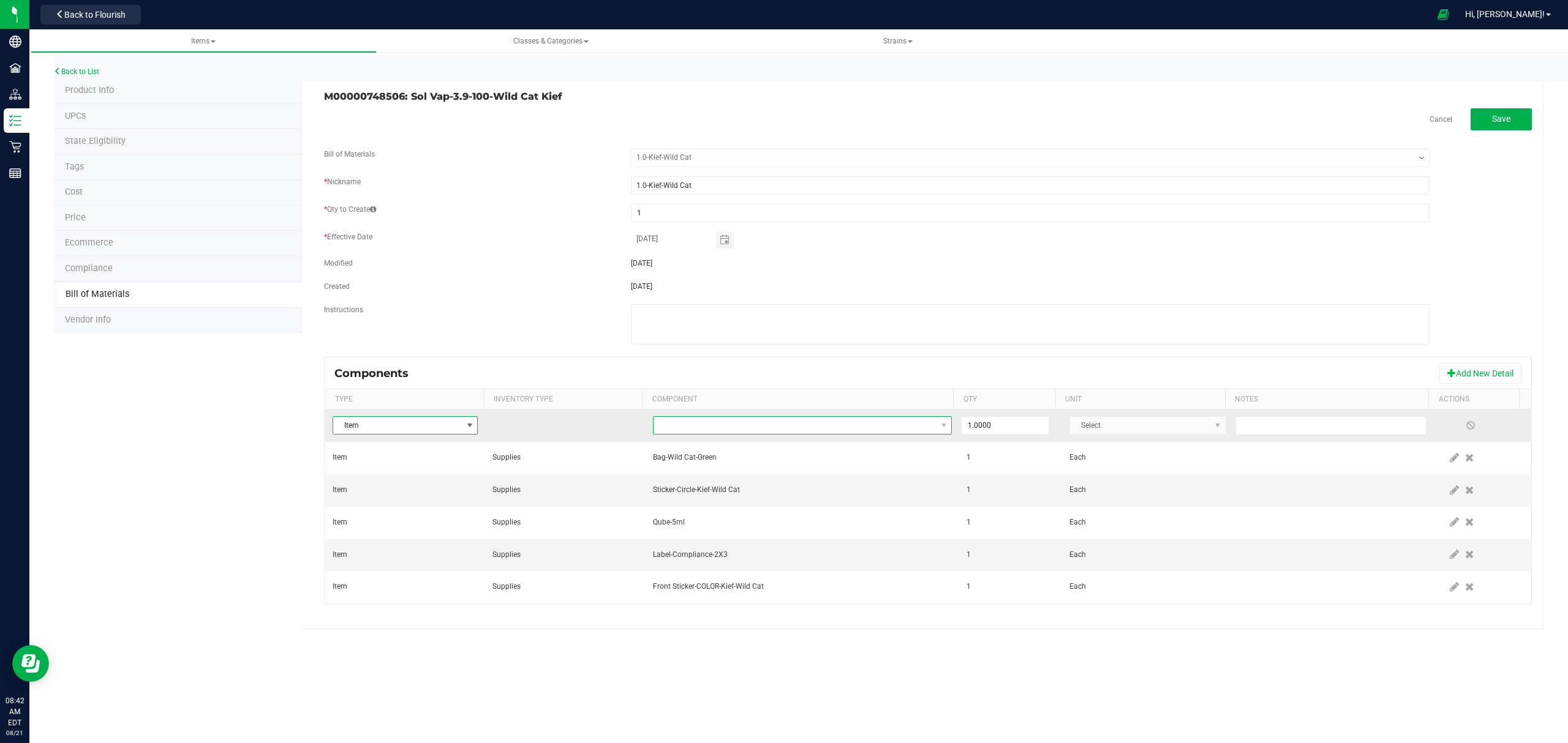
click at [844, 431] on span "NO DATA FOUND" at bounding box center [795, 426] width 283 height 17
type input "o"
type input "loyalty"
click at [707, 485] on li "Card-Loyalty-1000 Points-Mini" at bounding box center [845, 480] width 391 height 17
click at [1450, 427] on span at bounding box center [1455, 425] width 10 height 10
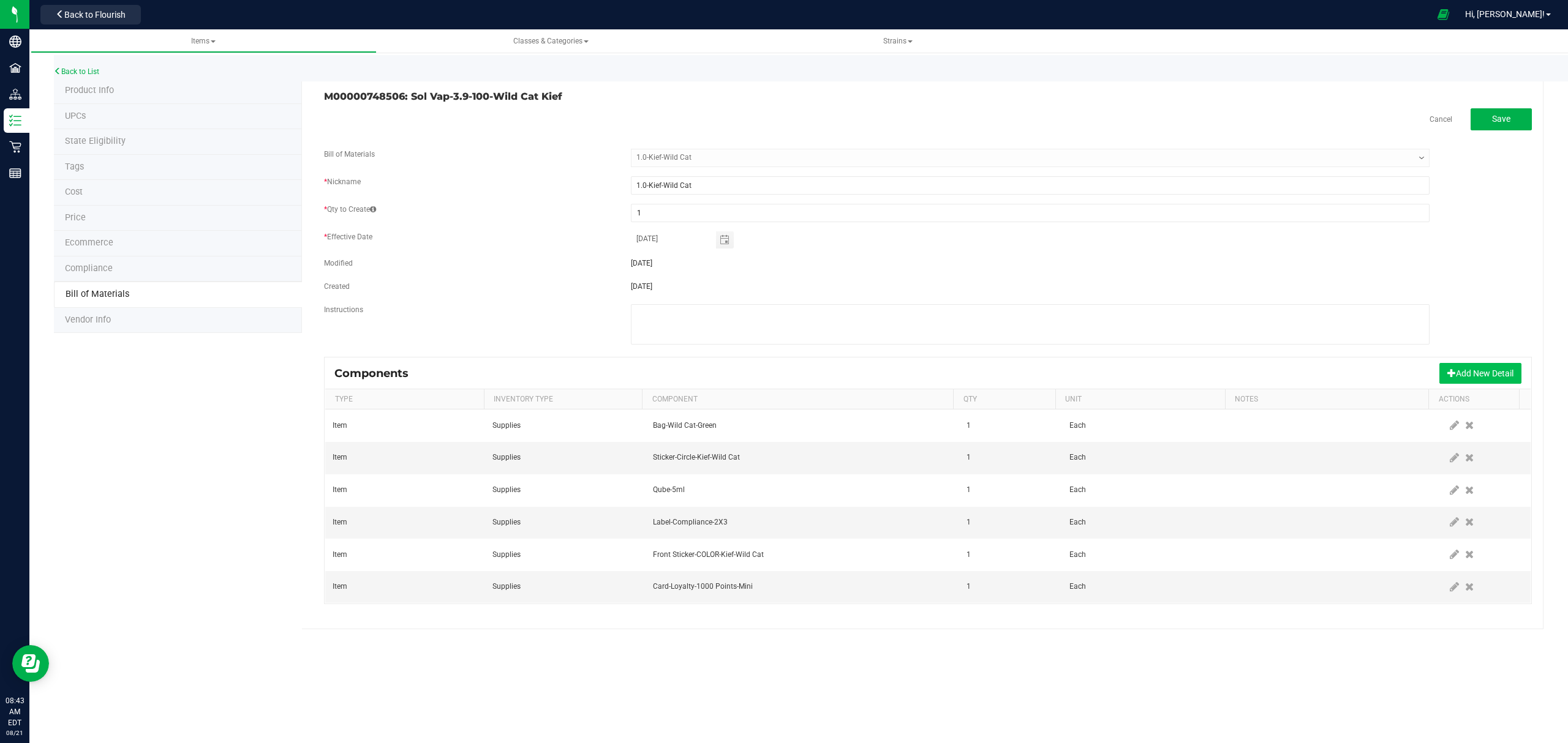
click at [1471, 382] on button "Add New Detail" at bounding box center [1481, 374] width 82 height 21
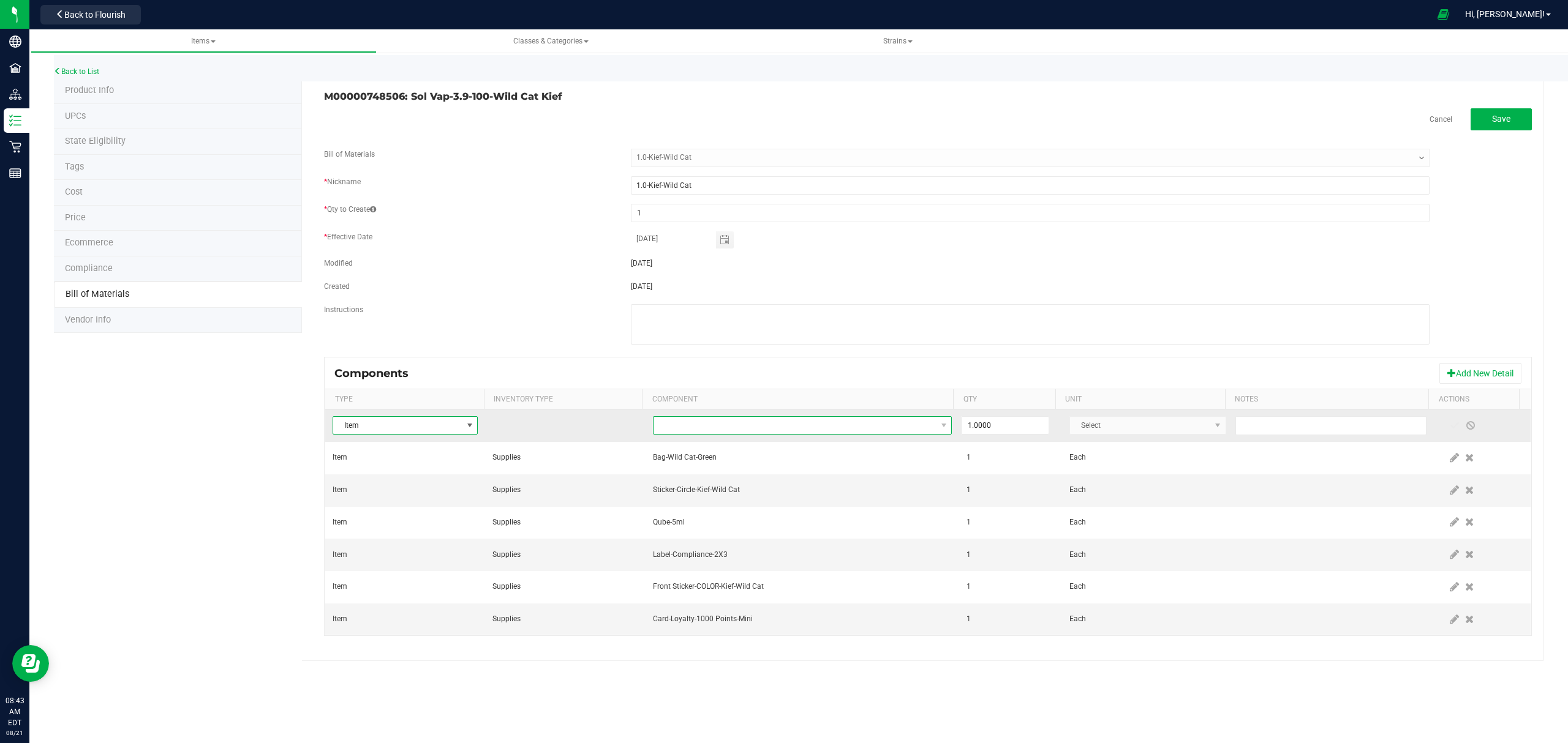
click at [814, 428] on span "NO DATA FOUND" at bounding box center [795, 426] width 283 height 17
type input "M00000700208"
click at [786, 475] on li "M00000700208: Bulk Kief-Wild Cat" at bounding box center [845, 480] width 391 height 17
click at [1450, 428] on span at bounding box center [1455, 425] width 10 height 10
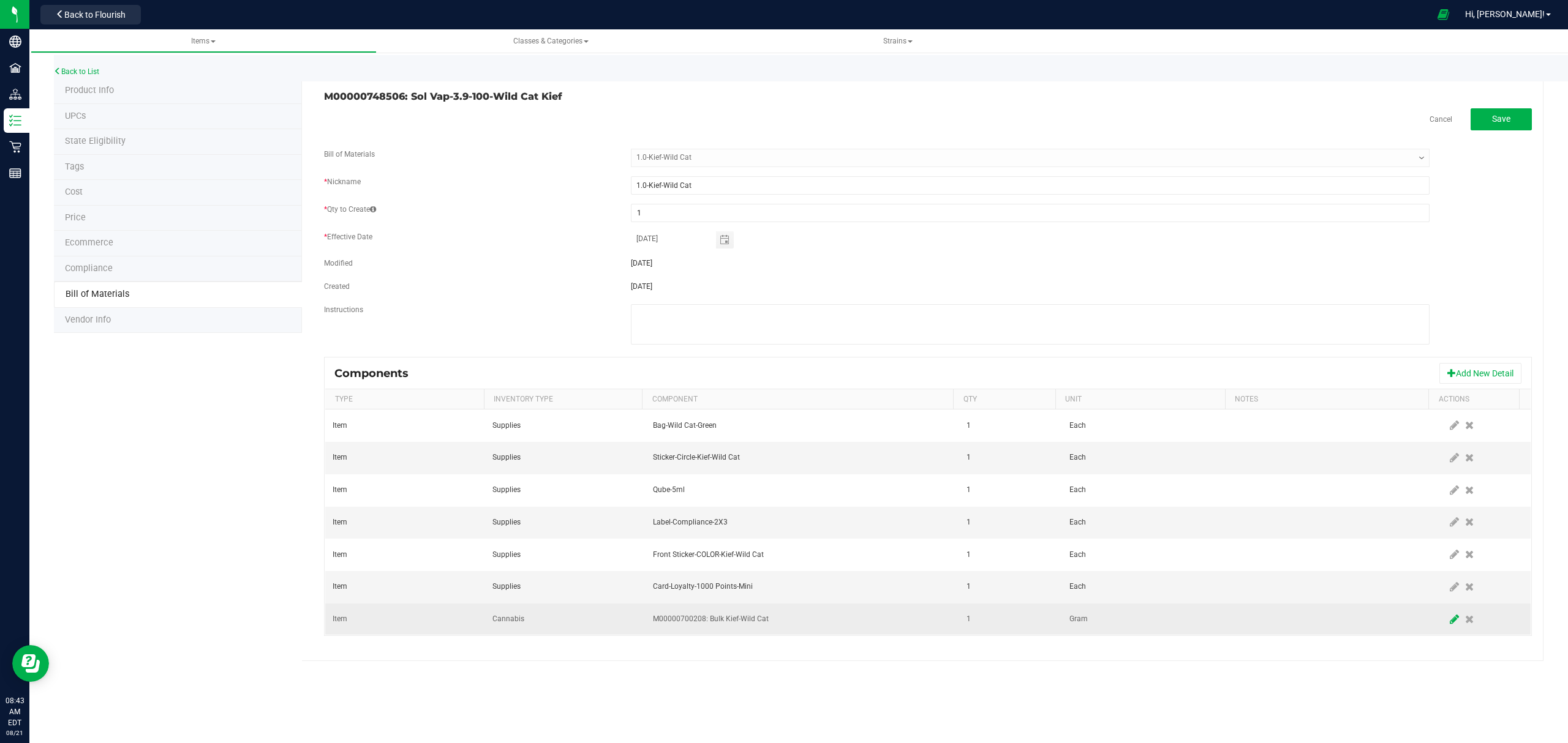
click at [1450, 620] on icon at bounding box center [1454, 620] width 9 height 11
click at [1450, 622] on span at bounding box center [1455, 620] width 10 height 10
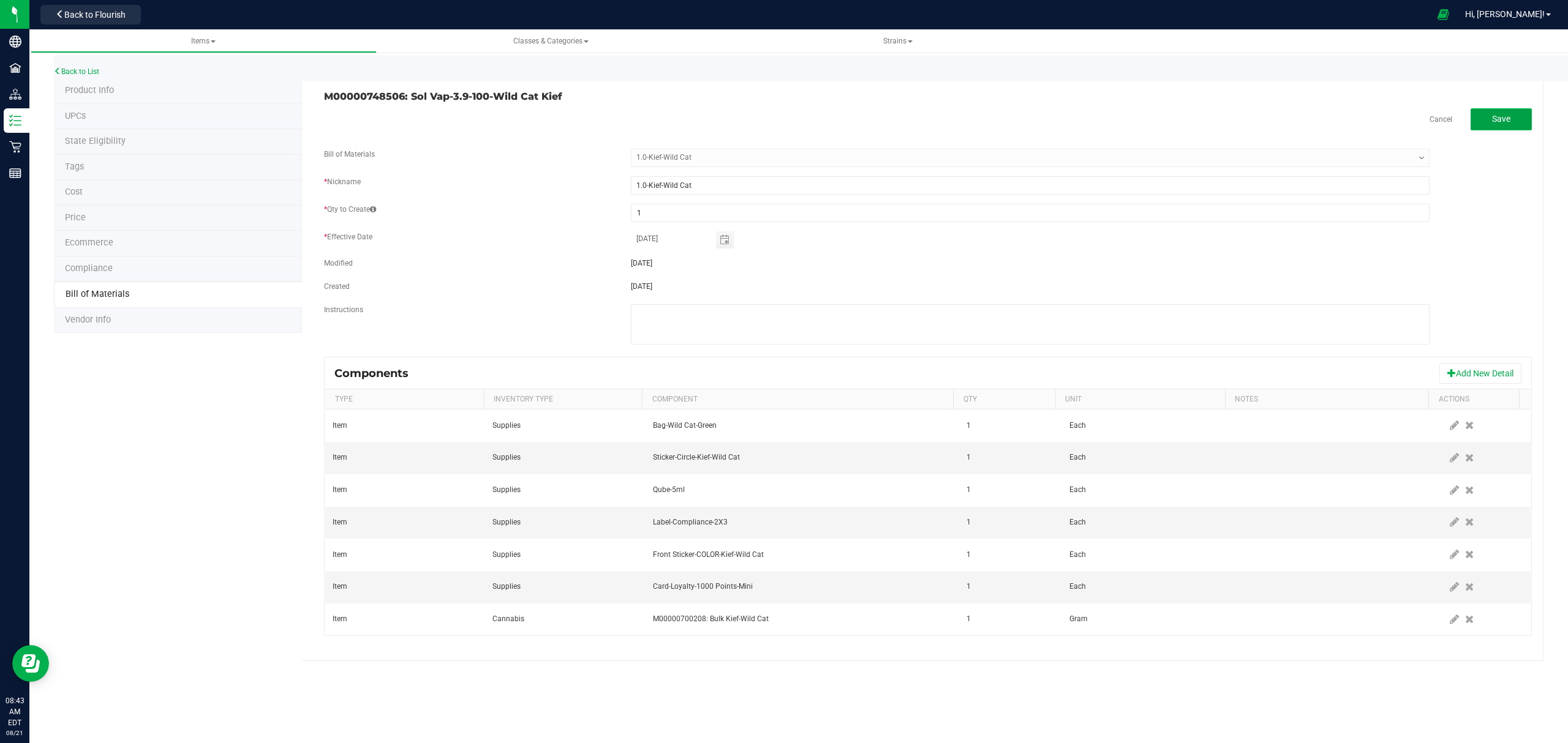
click at [1502, 119] on span "Save" at bounding box center [1502, 119] width 18 height 10
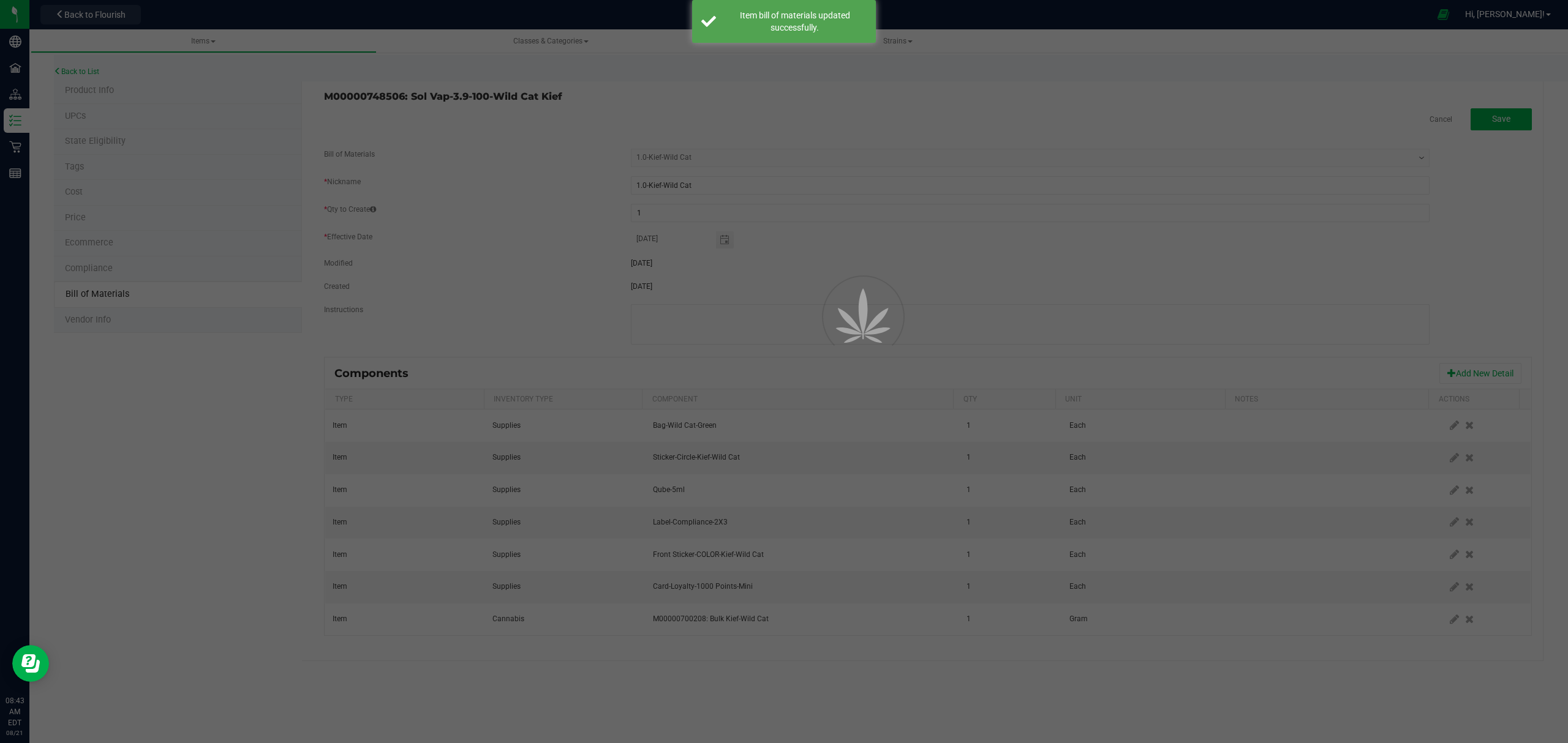
select select "302"
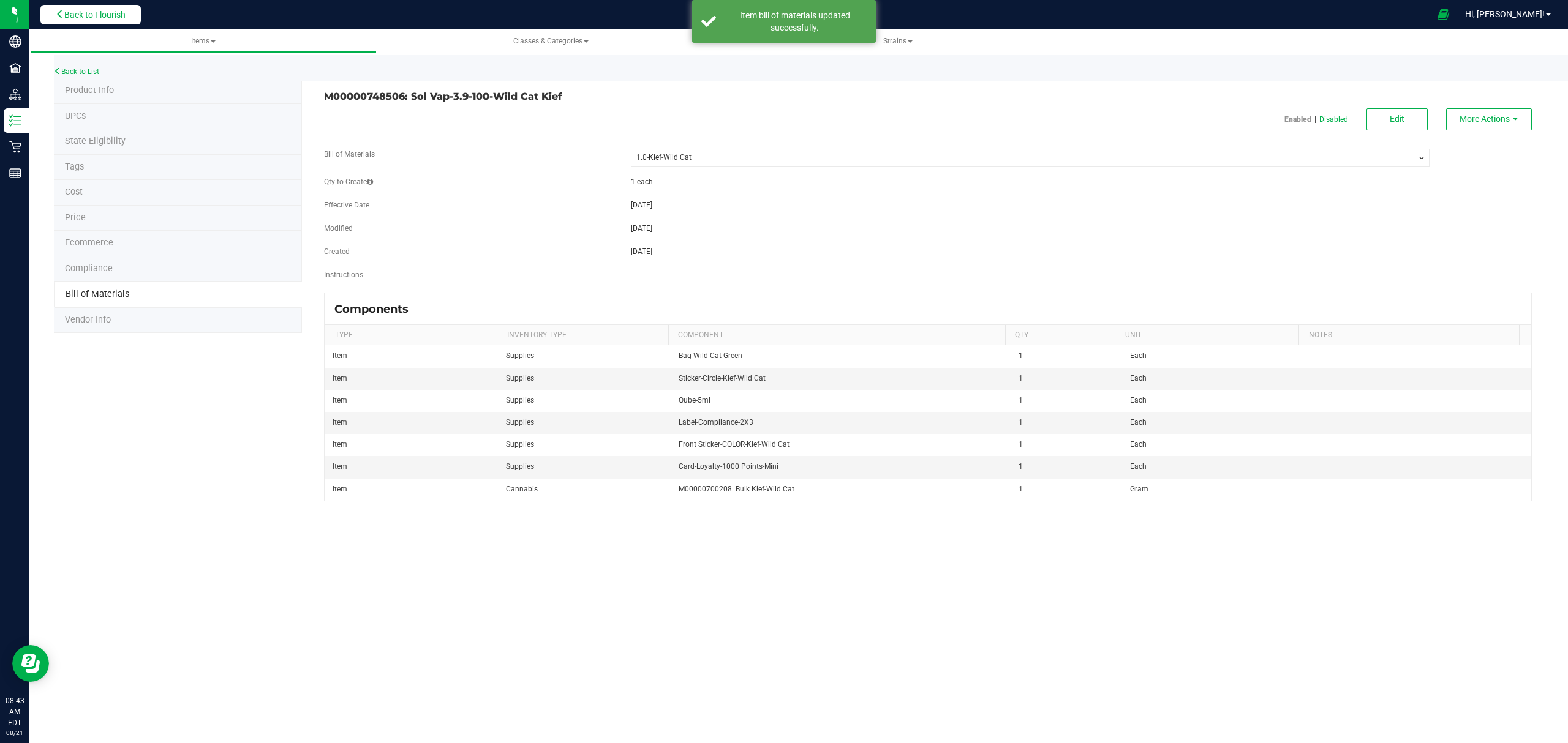
click at [115, 11] on span "Back to Flourish" at bounding box center [95, 15] width 61 height 10
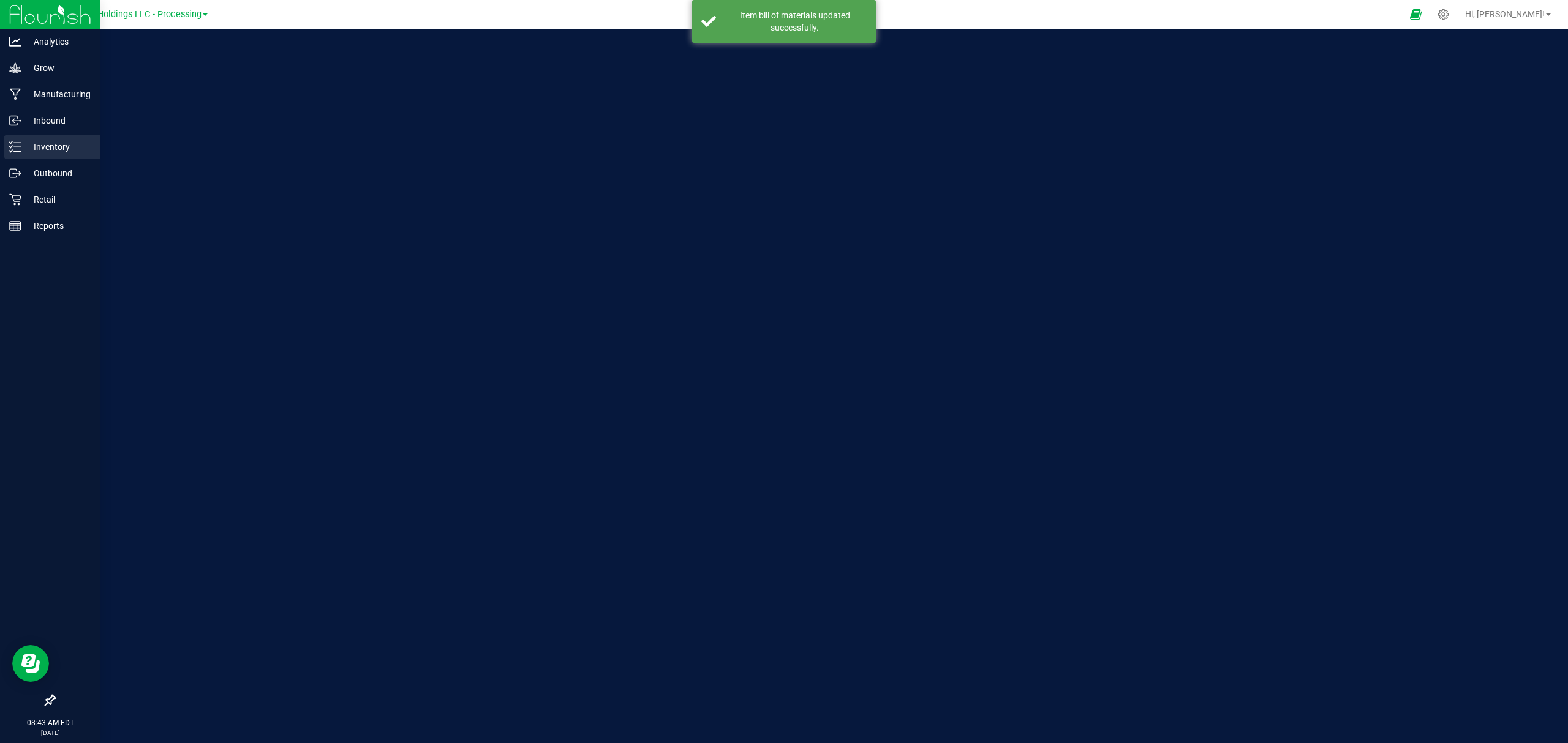
click at [27, 143] on p "Inventory" at bounding box center [58, 147] width 74 height 15
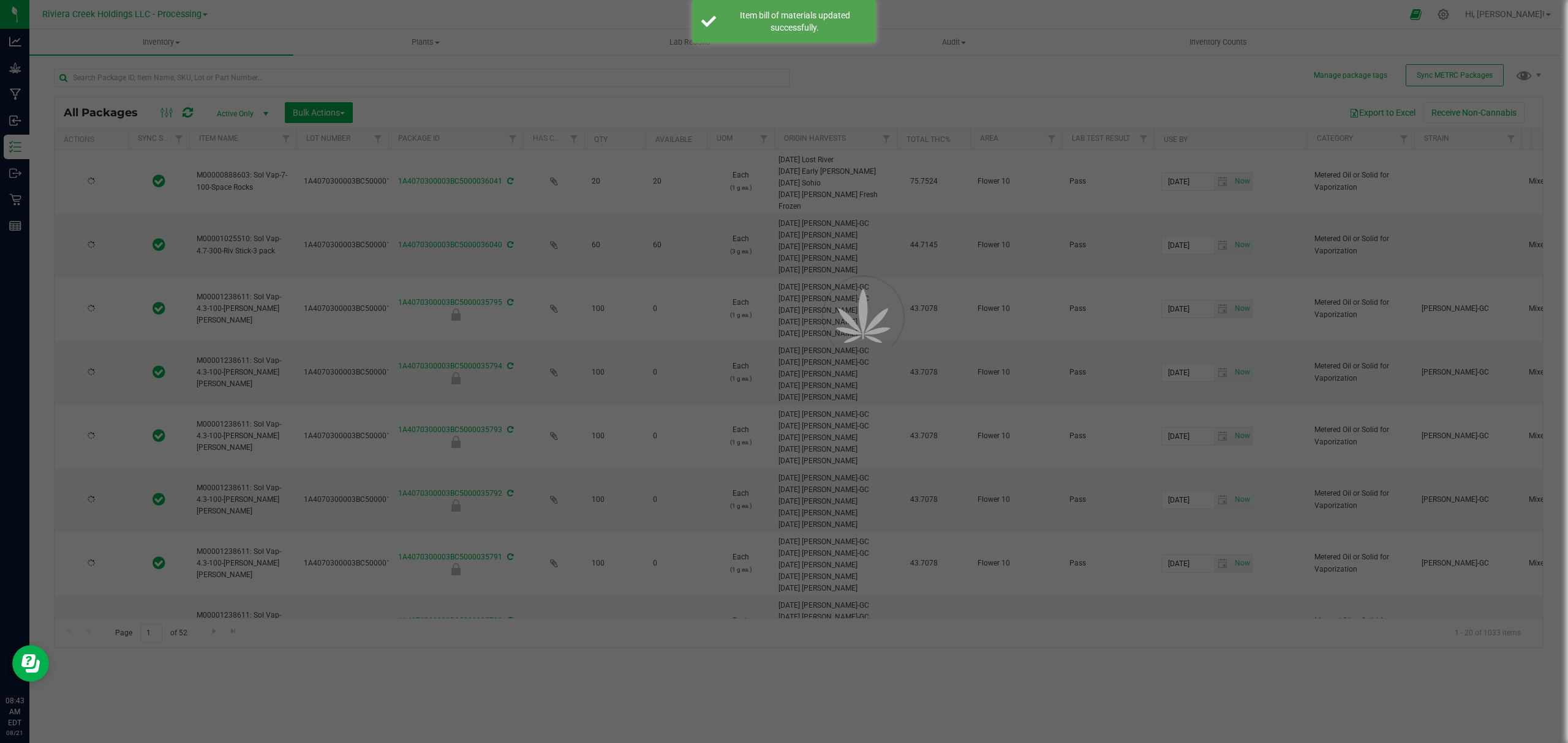
click at [155, 40] on div at bounding box center [784, 371] width 1568 height 743
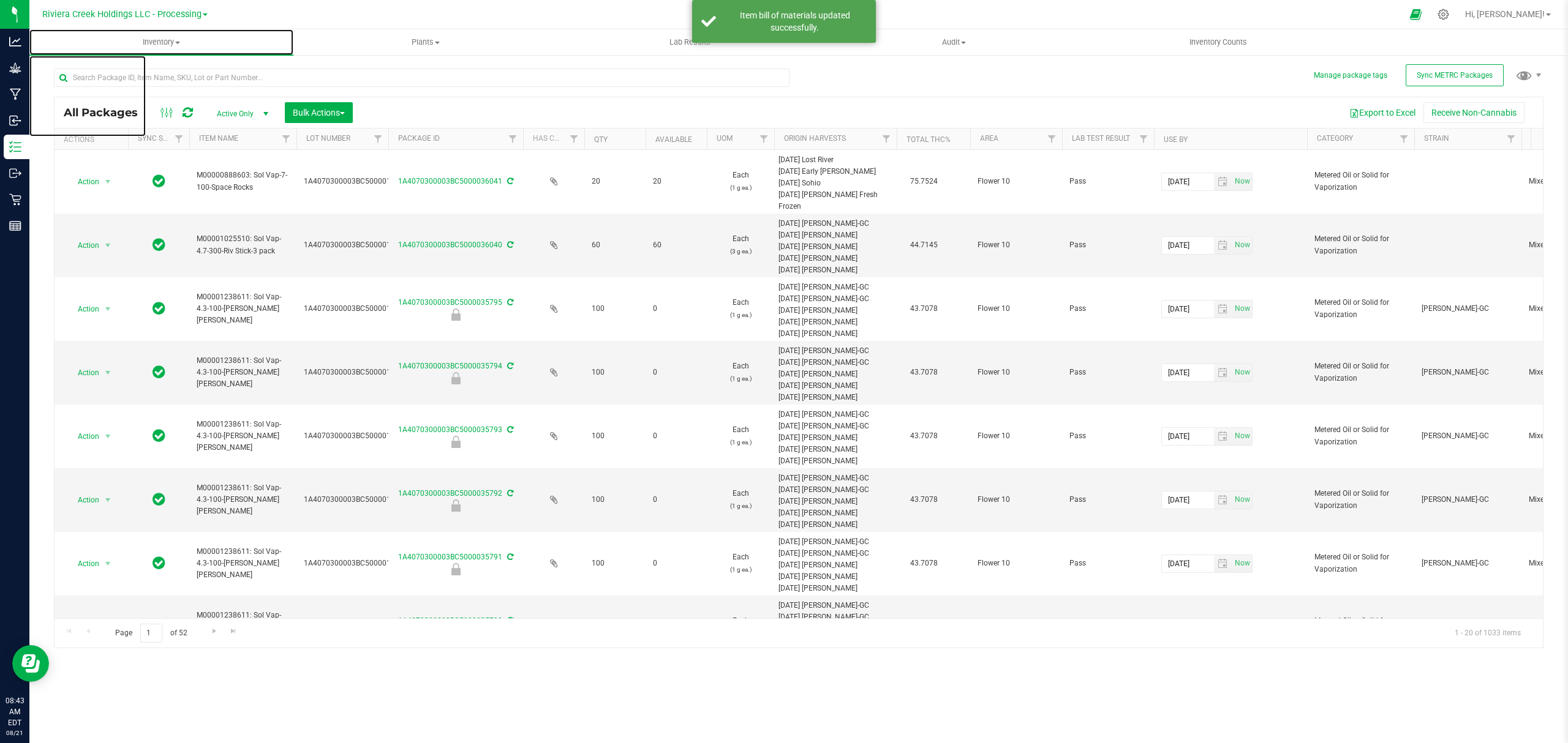
click at [155, 40] on span "Inventory" at bounding box center [161, 42] width 264 height 11
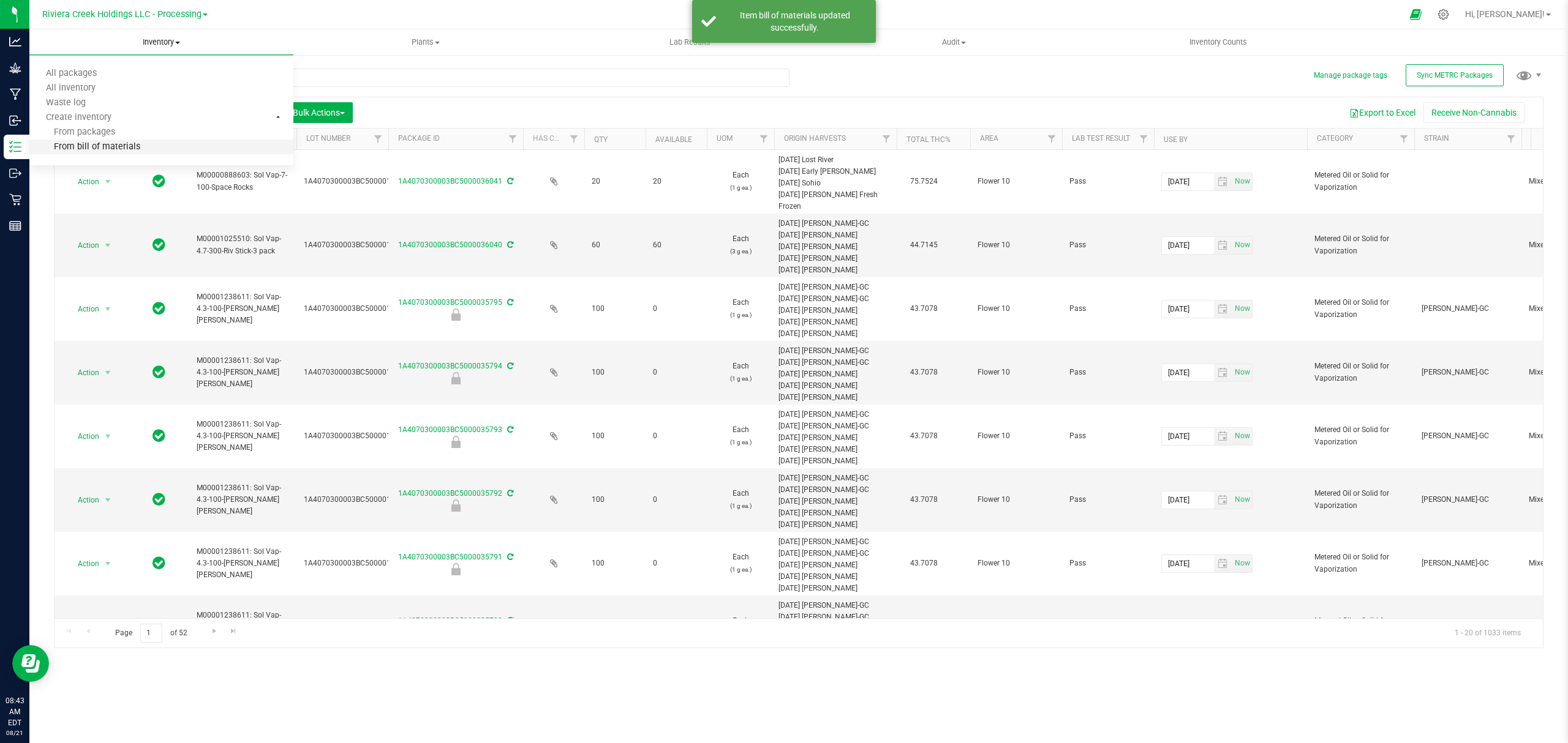
click at [142, 142] on li "From bill of materials" at bounding box center [161, 147] width 264 height 15
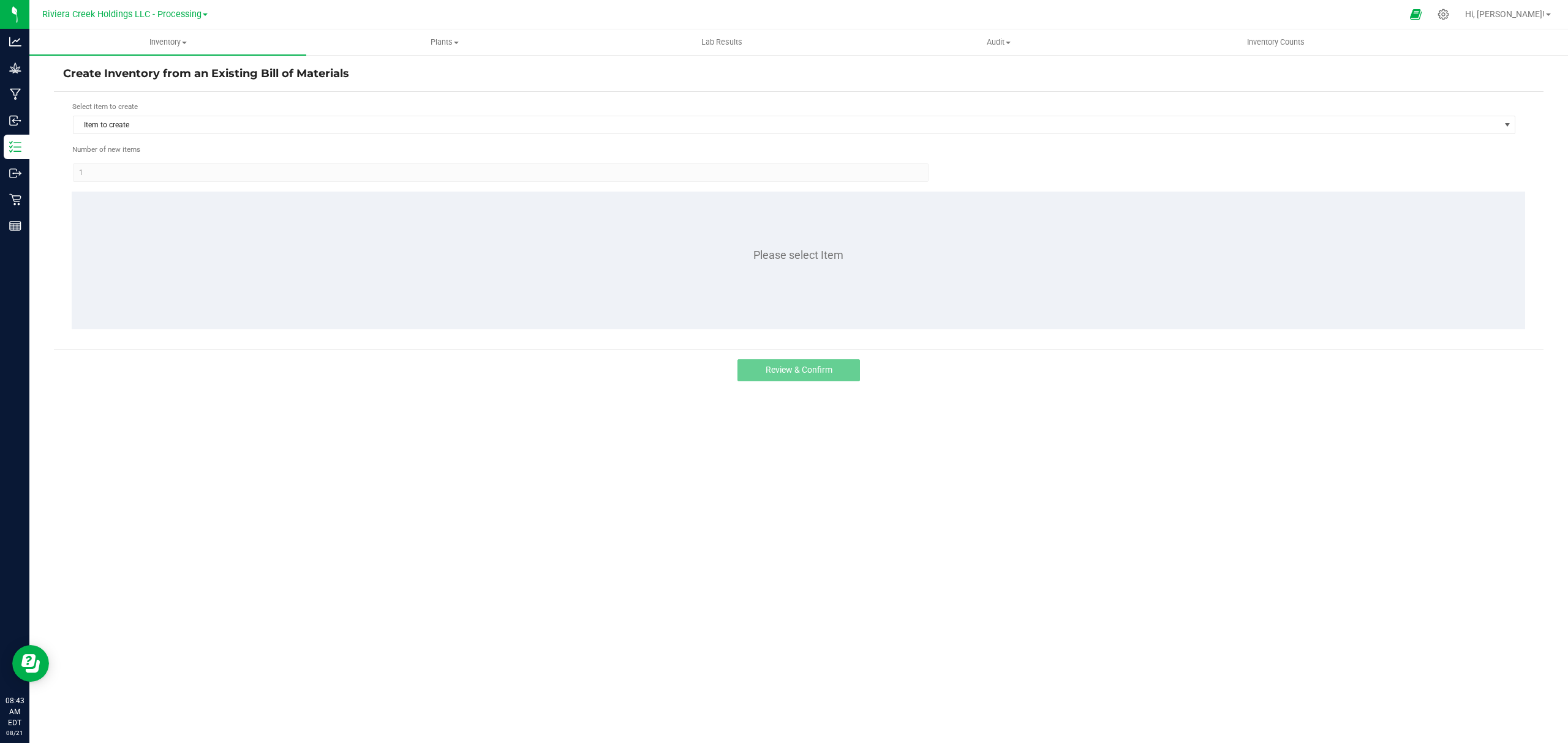
click at [168, 136] on form "Select item to create Item to create Number of new items 1 Please select Item" at bounding box center [799, 221] width 1472 height 239
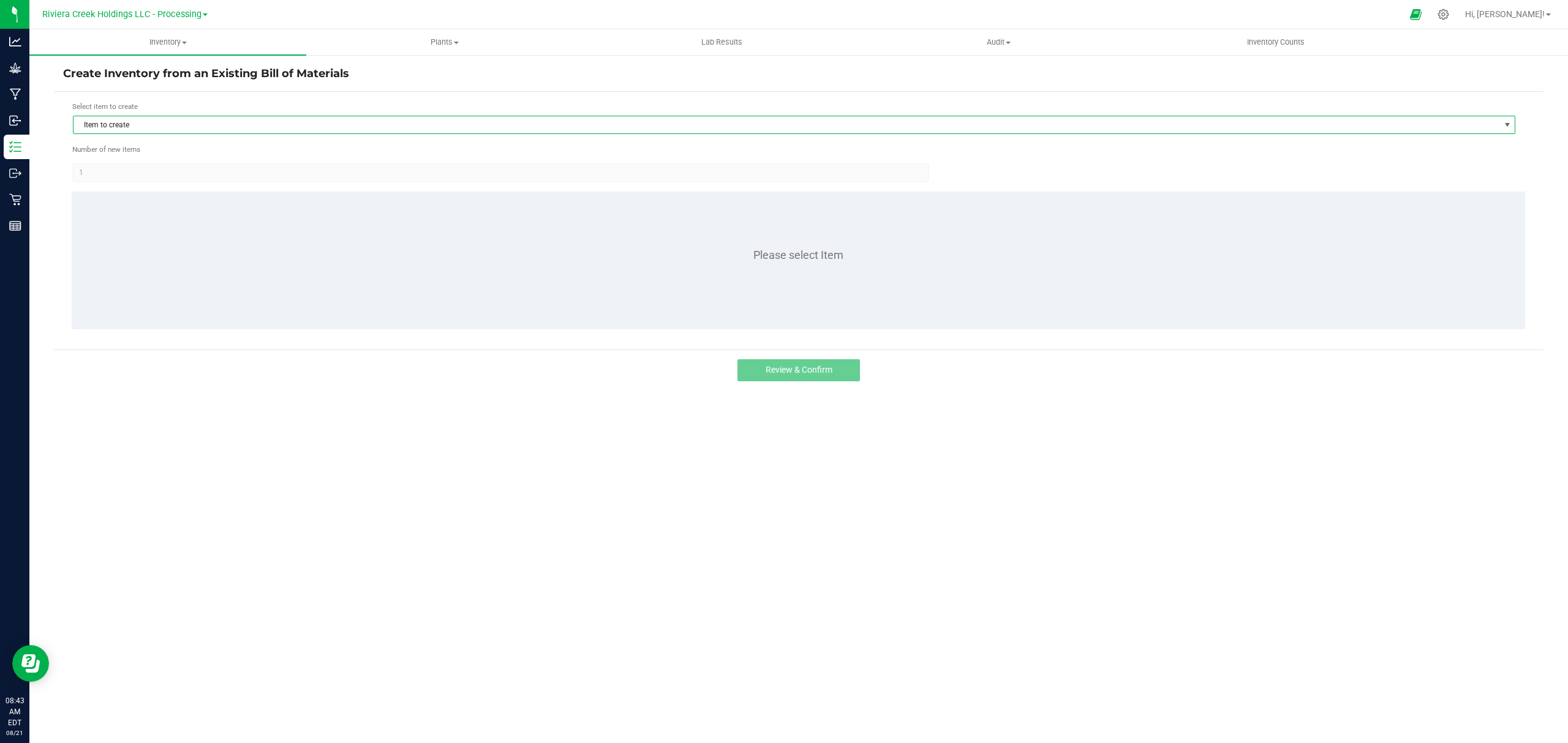
click at [166, 124] on span "Item to create" at bounding box center [786, 125] width 1426 height 17
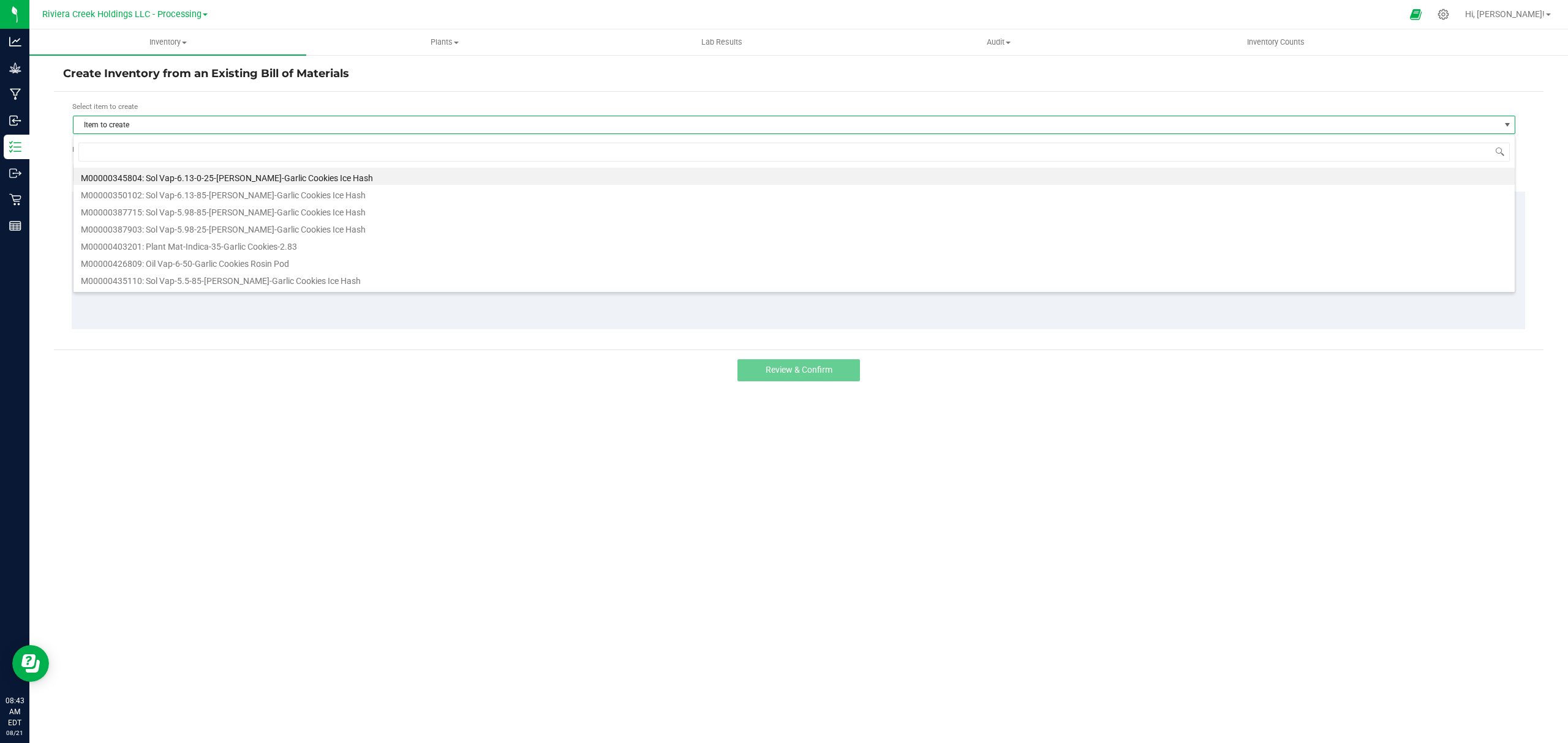
scroll to position [18, 1443]
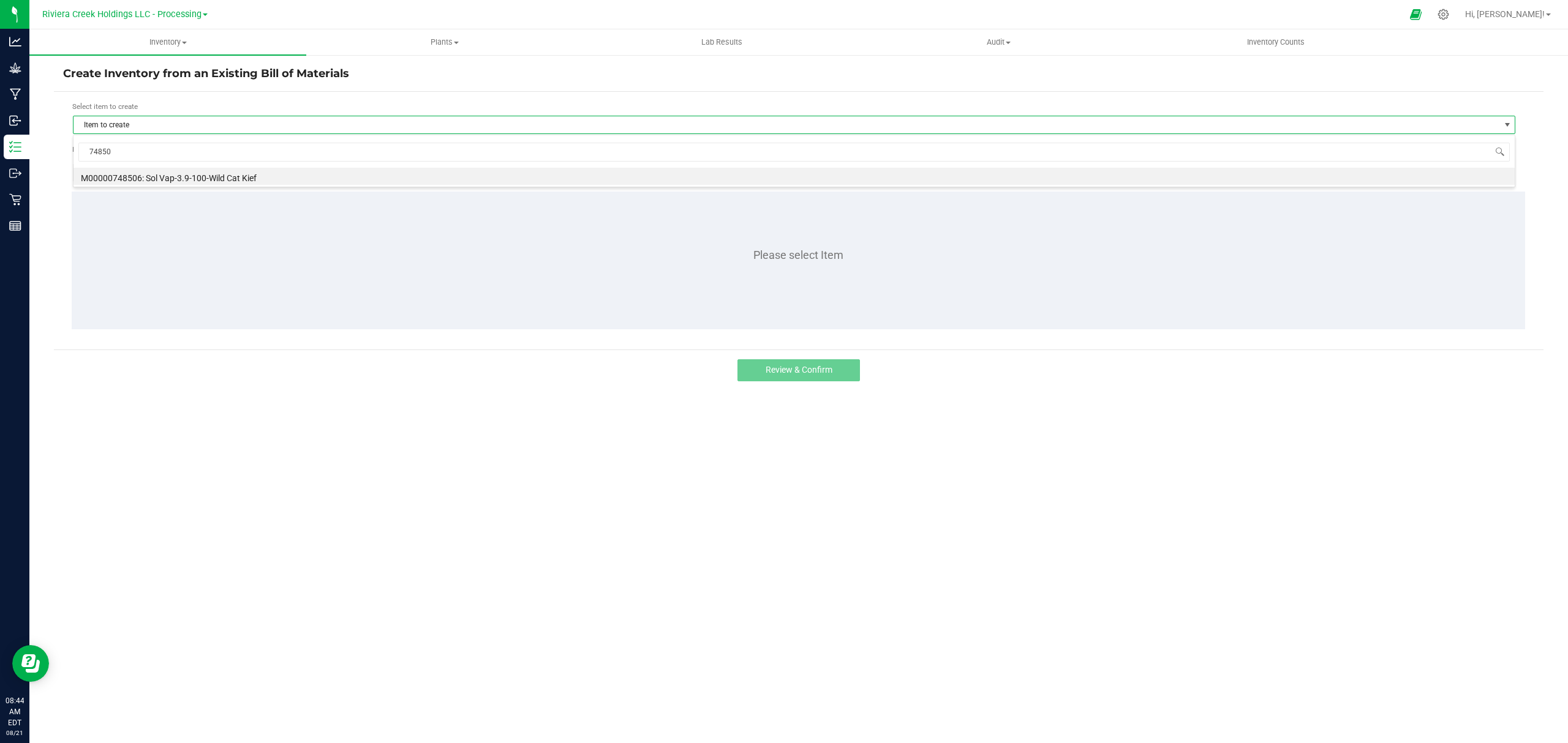
type input "748506"
click at [180, 179] on li "M00000748506: Sol Vap-3.9-100-Wild Cat Kief" at bounding box center [794, 176] width 1442 height 17
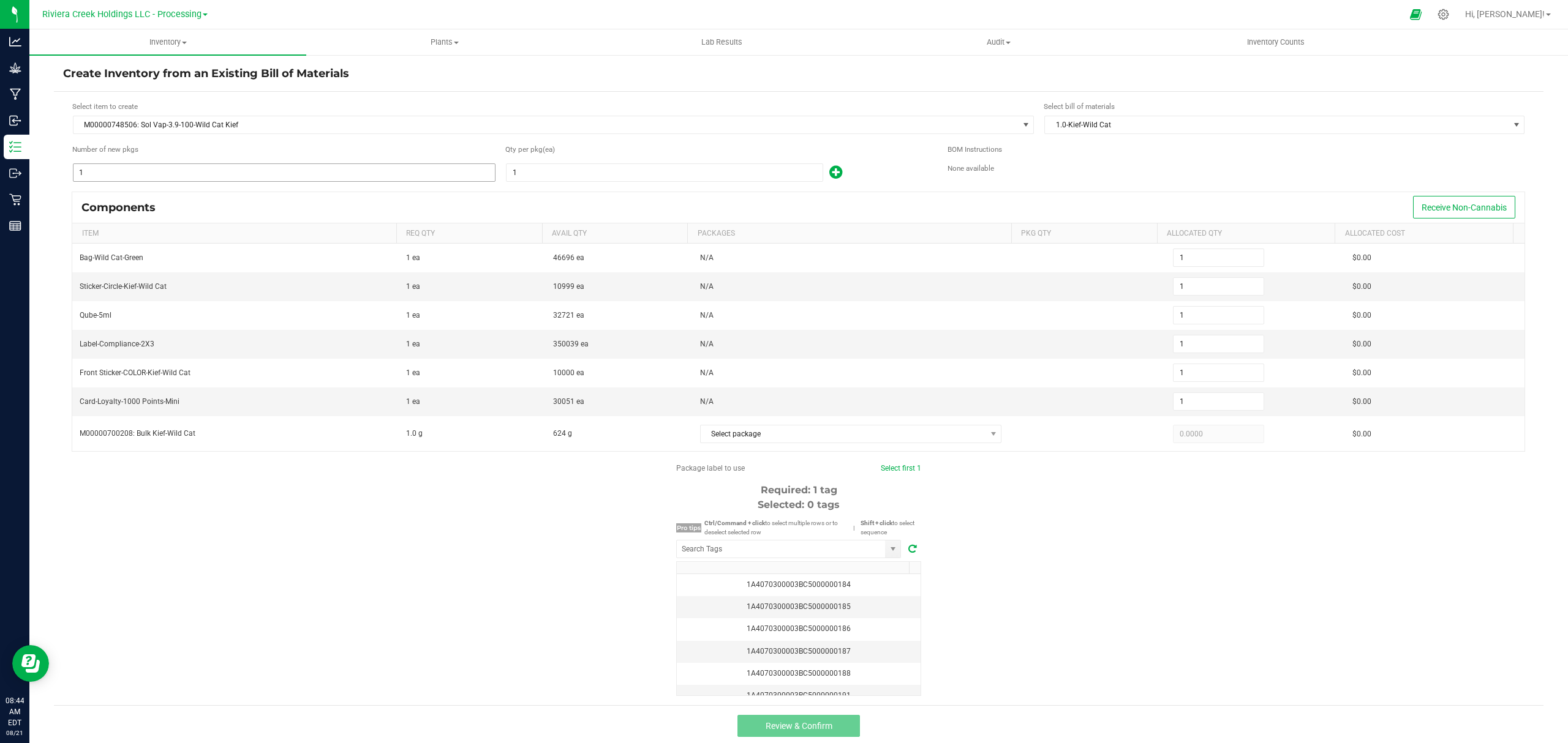
click at [179, 170] on input "1" at bounding box center [284, 172] width 421 height 17
type input "6"
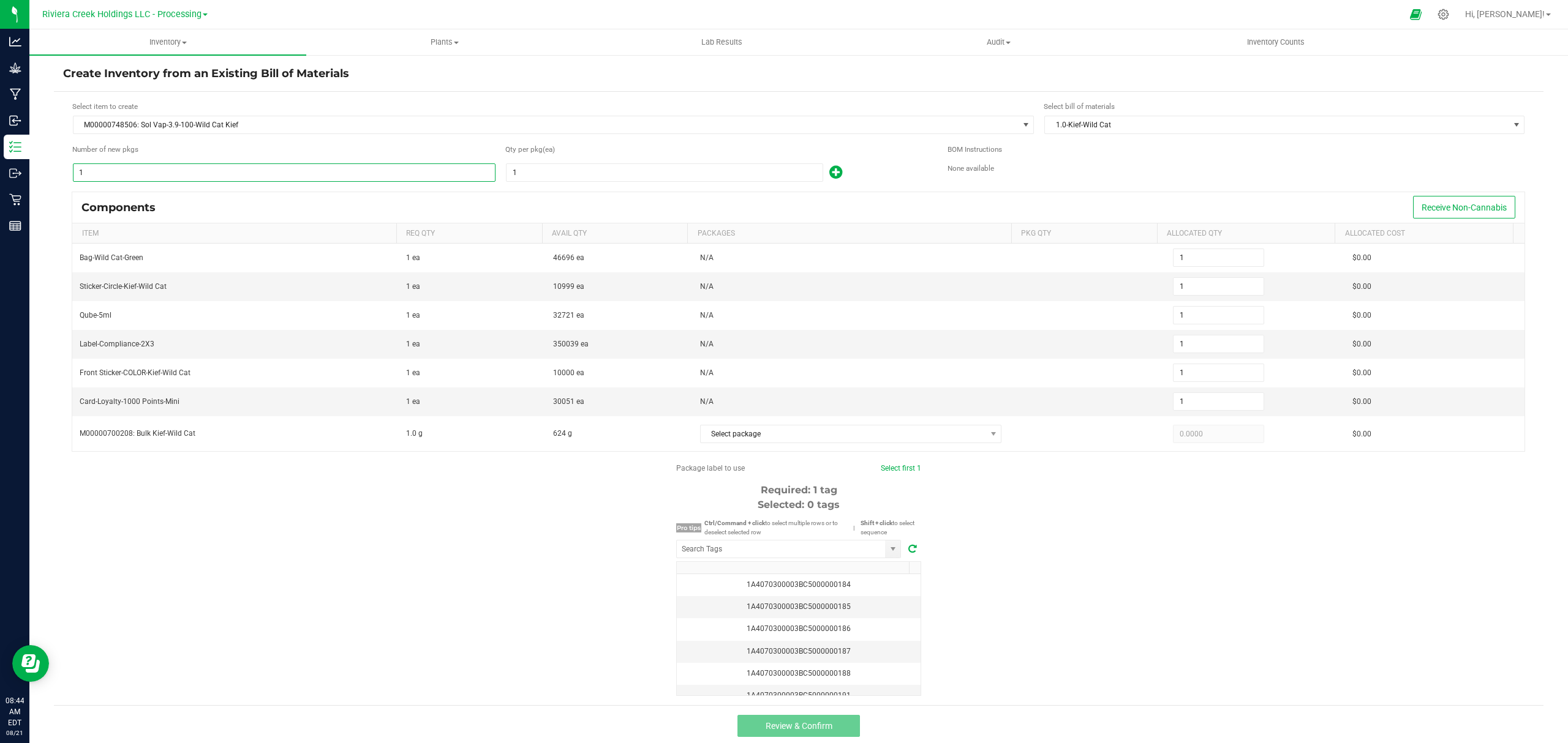
type input "6"
click at [541, 164] on input "1" at bounding box center [664, 172] width 316 height 17
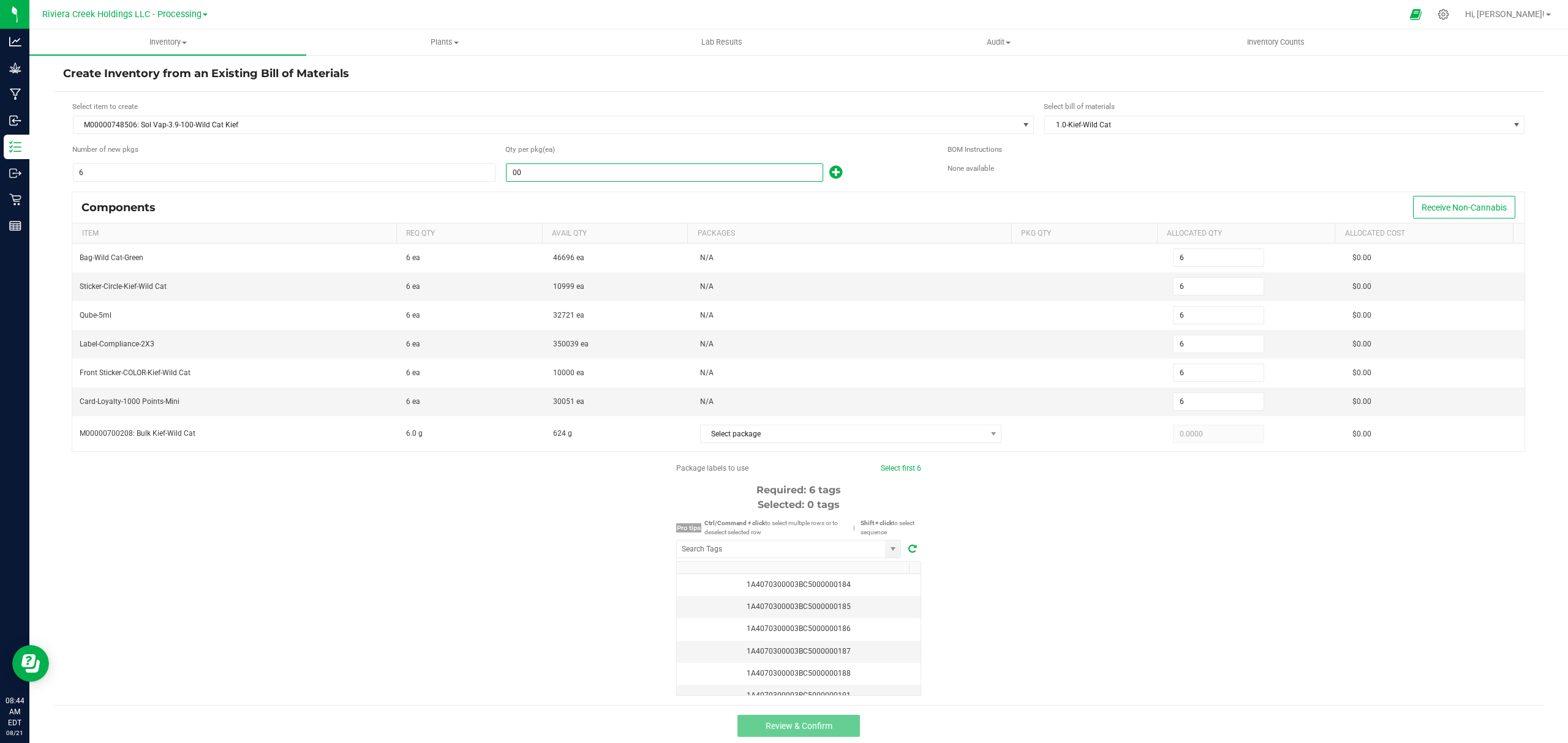
type input "0"
type input "10"
type input "60"
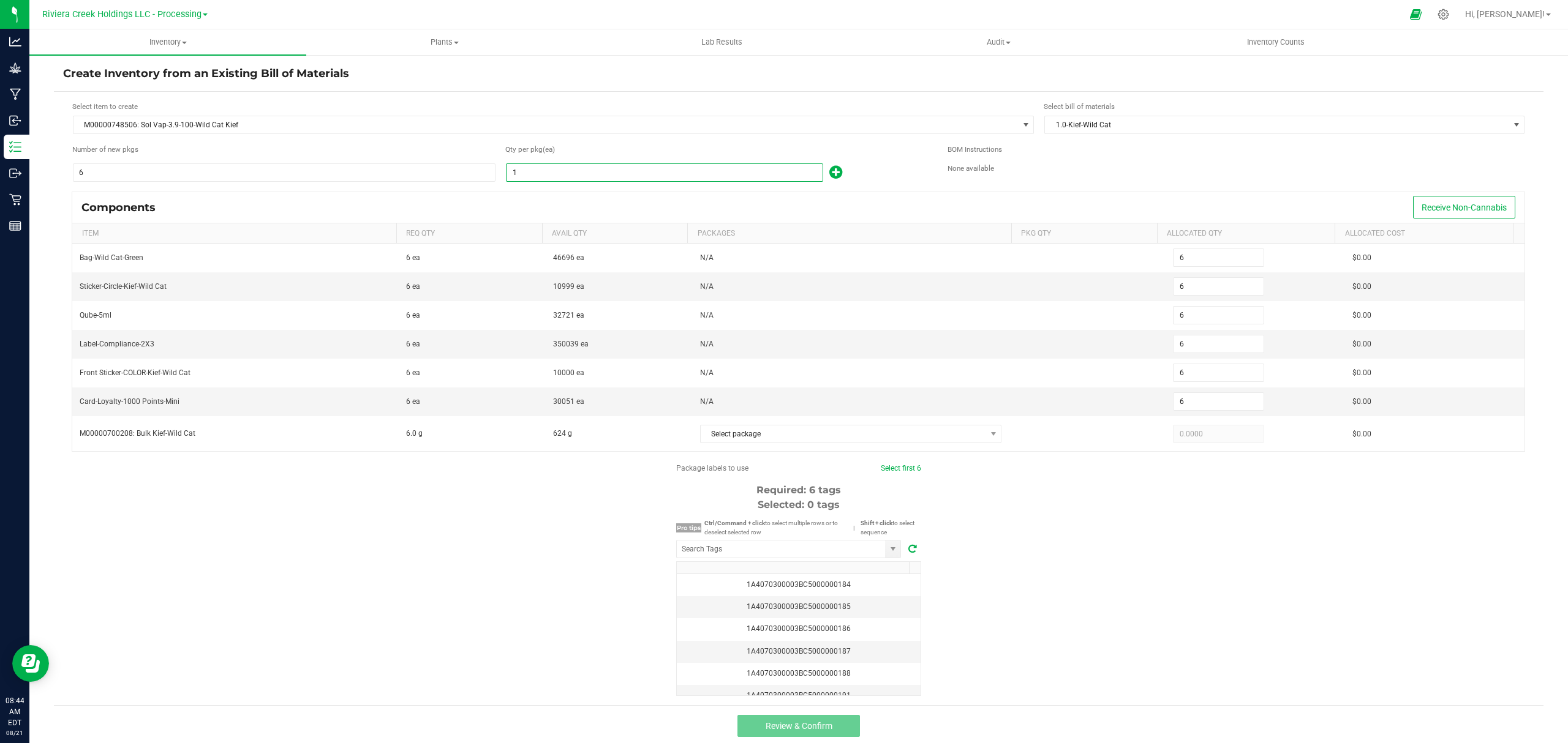
type input "60"
click at [866, 167] on div "100" at bounding box center [717, 172] width 424 height 20
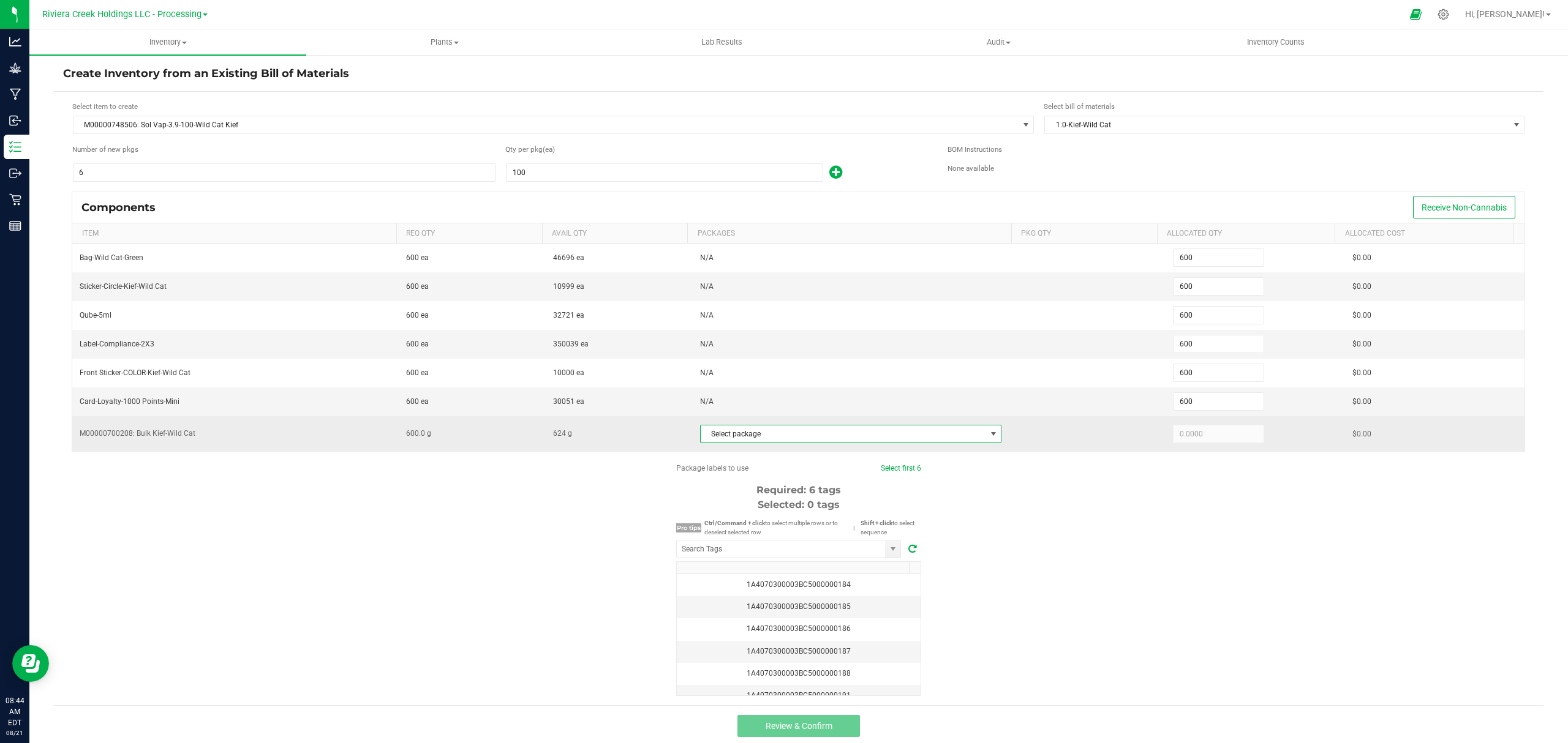
click at [853, 431] on span "Select package" at bounding box center [844, 434] width 285 height 17
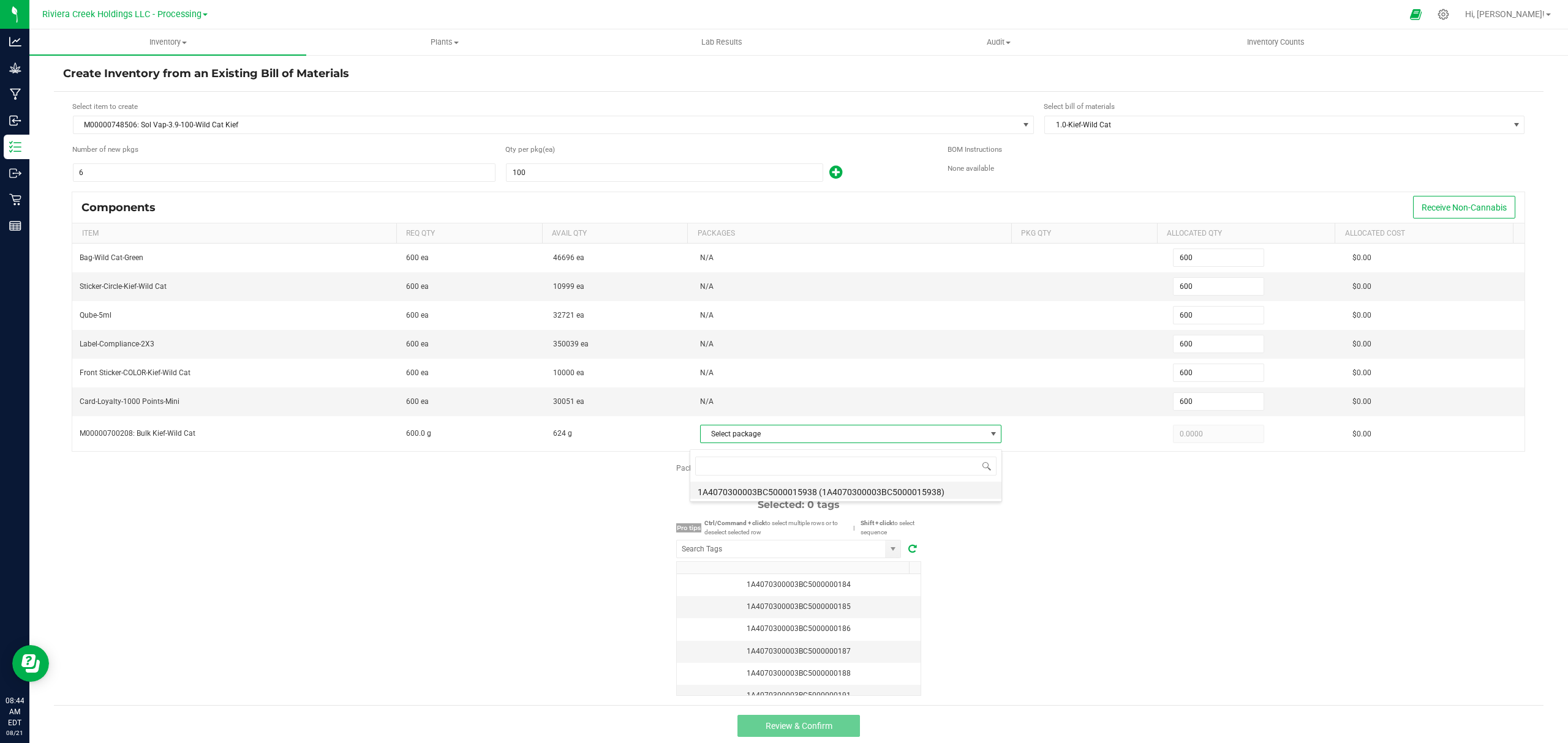
click at [866, 487] on li "1A4070300003BC5000015938 (1A4070300003BC5000015938)" at bounding box center [846, 490] width 311 height 17
click at [1058, 549] on div "Package labels to use Select first 6 Required: 6 tags Selected: 0 tags Pro tips…" at bounding box center [799, 579] width 1490 height 233
click at [764, 551] on input "NO DATA FOUND" at bounding box center [781, 549] width 208 height 17
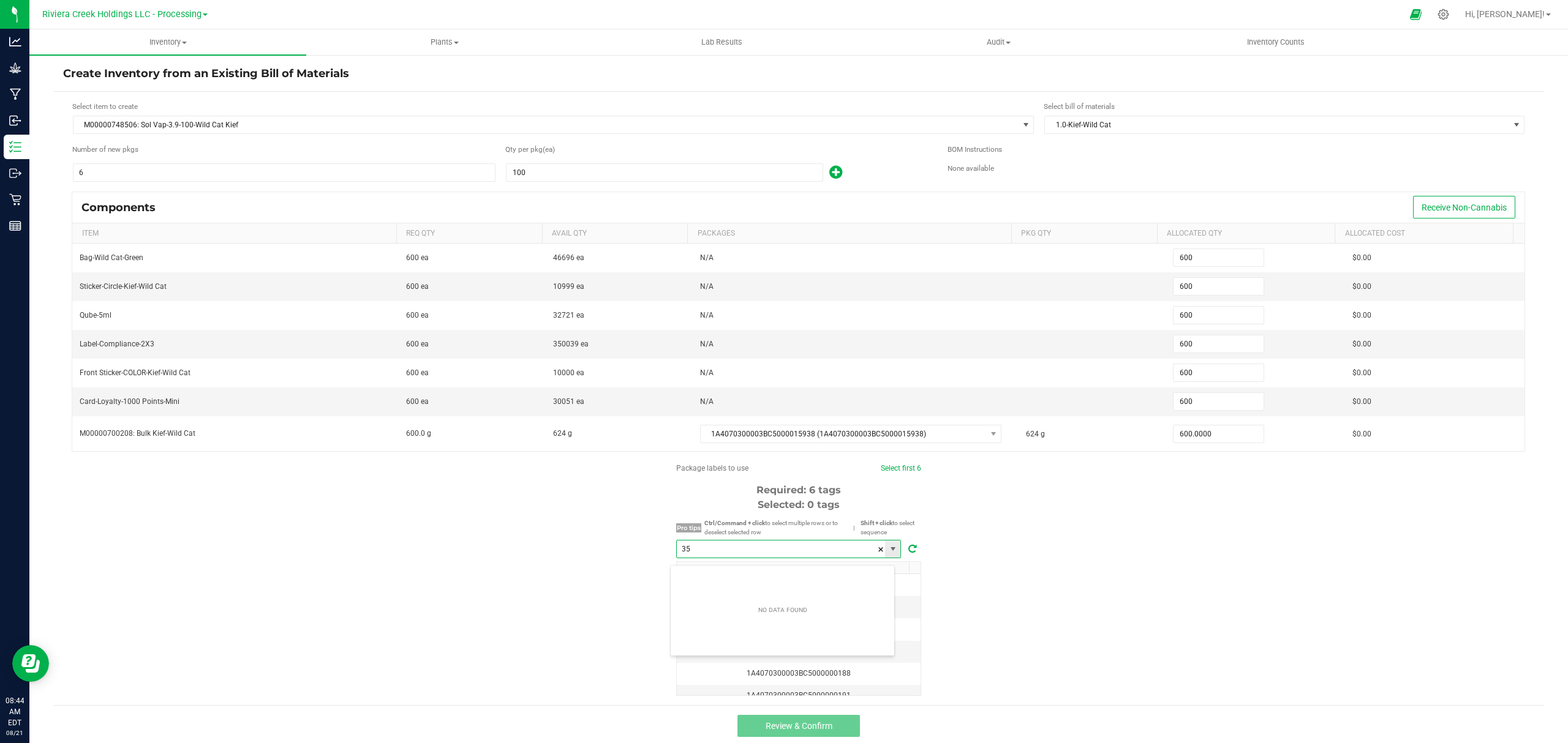
scroll to position [18, 224]
click at [792, 577] on li "1A4070300003BC5000035796" at bounding box center [783, 578] width 223 height 21
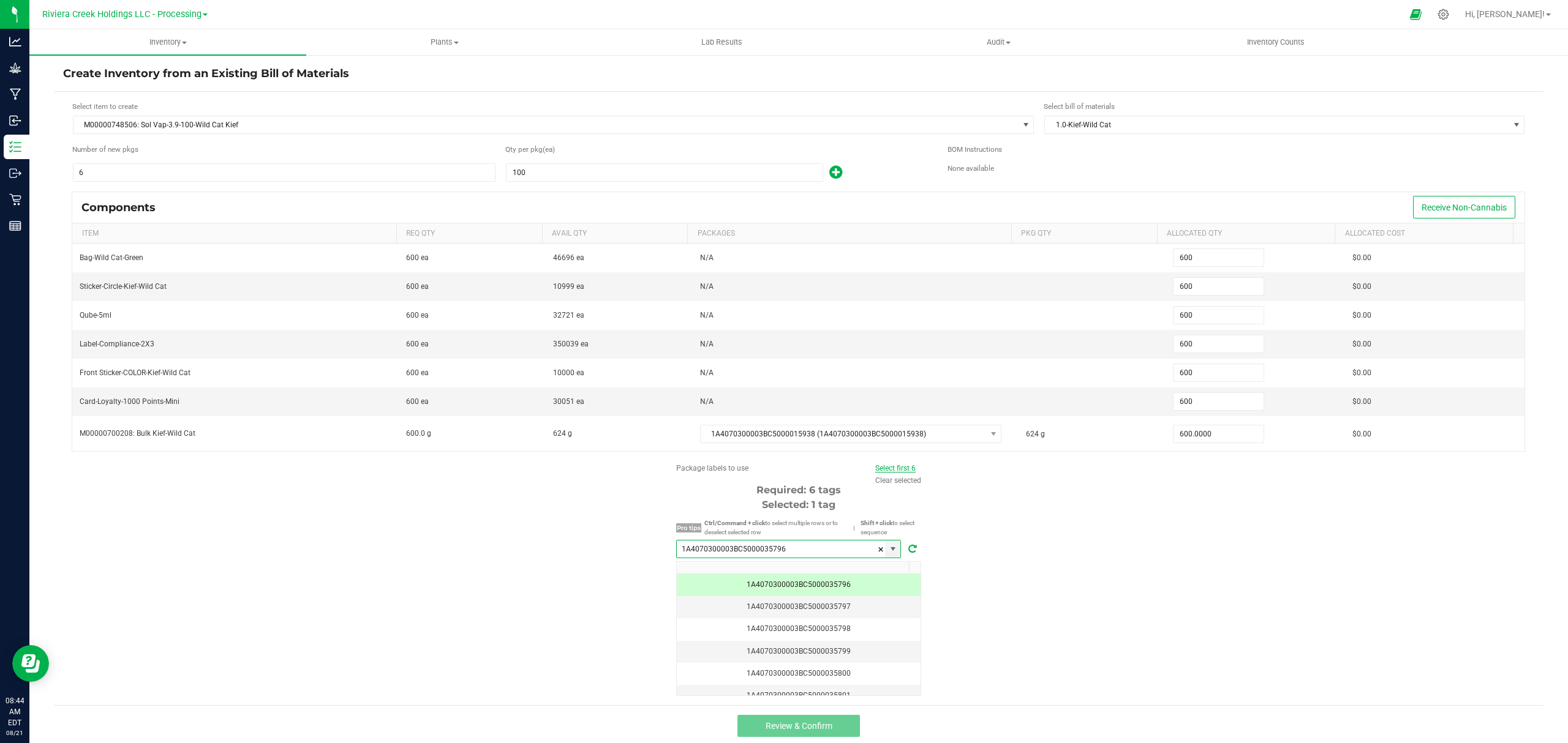
click at [888, 472] on link "Select first 6" at bounding box center [896, 468] width 41 height 9
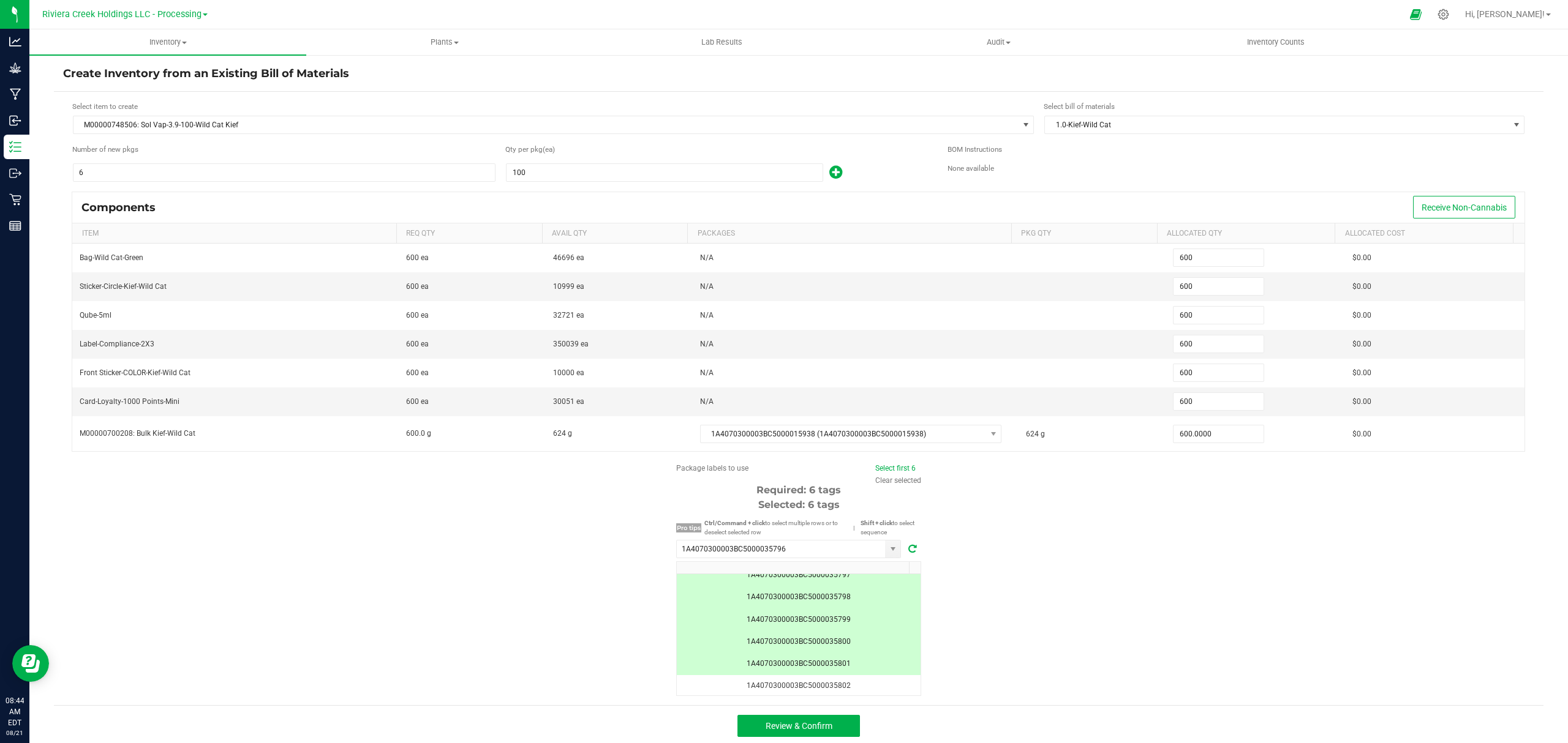
scroll to position [0, 0]
click at [840, 723] on button "Review & Confirm" at bounding box center [799, 726] width 123 height 22
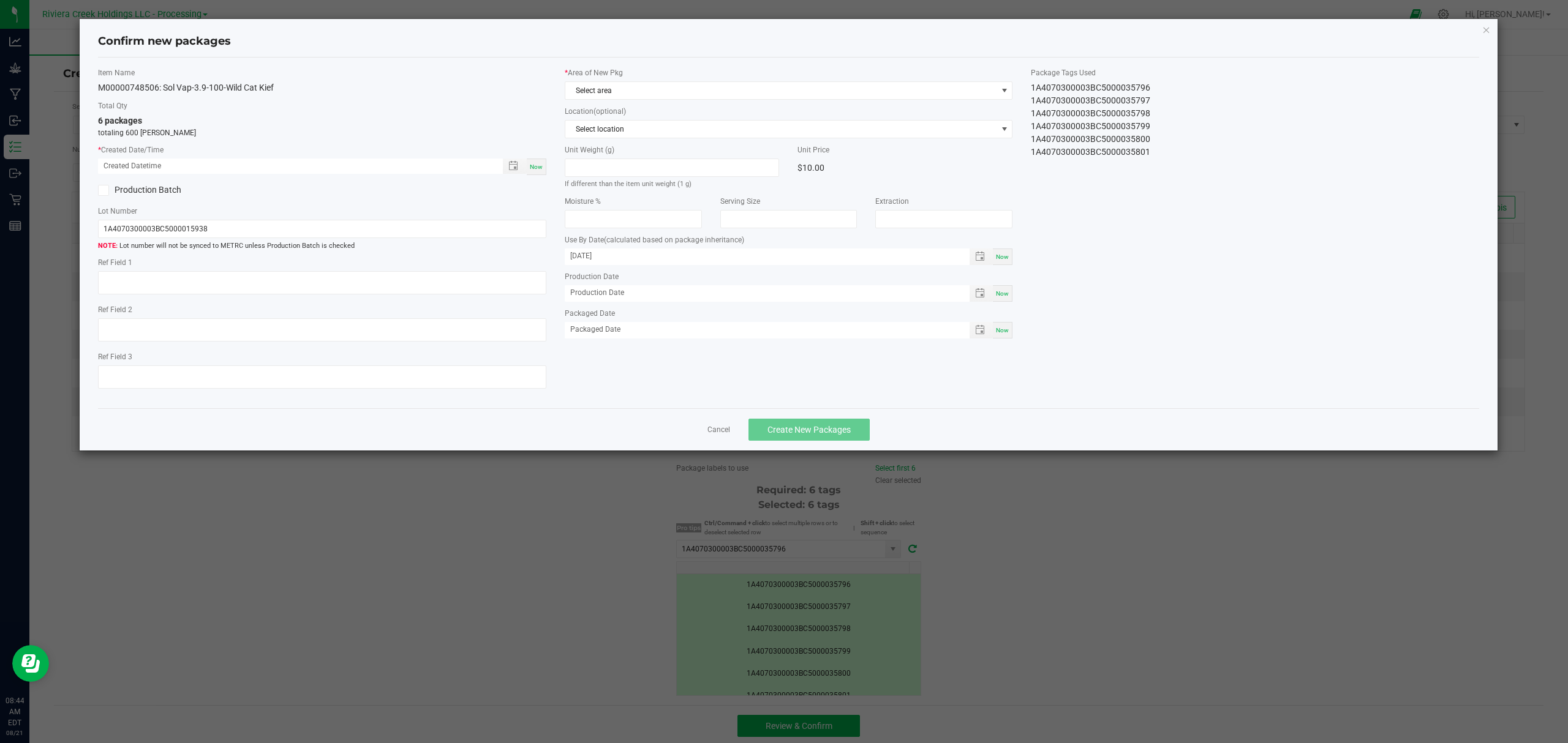
click at [535, 166] on span "Now" at bounding box center [536, 166] width 13 height 7
click at [589, 88] on span "Select area" at bounding box center [781, 91] width 432 height 17
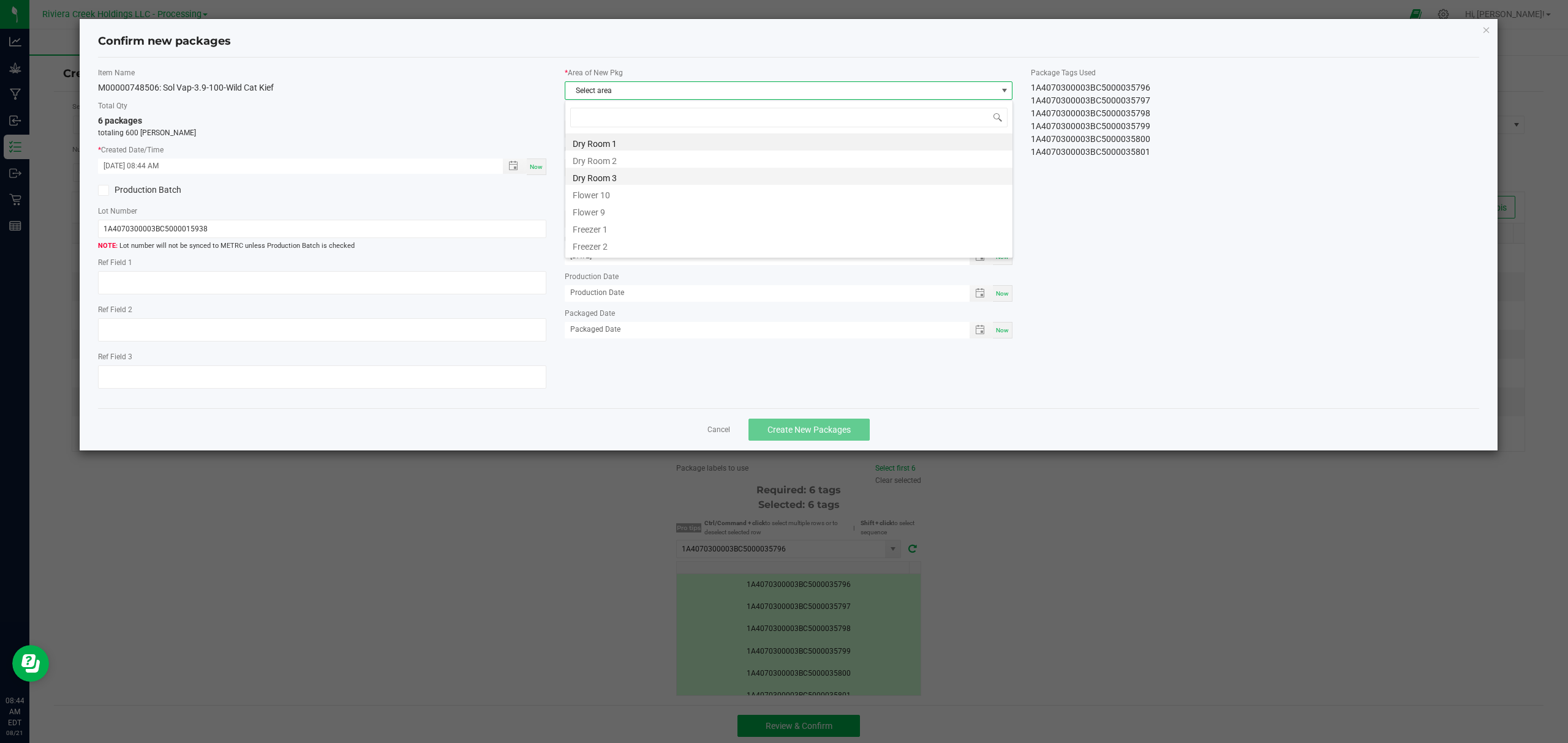
scroll to position [18, 447]
click at [616, 192] on li "Flower 10" at bounding box center [789, 193] width 447 height 17
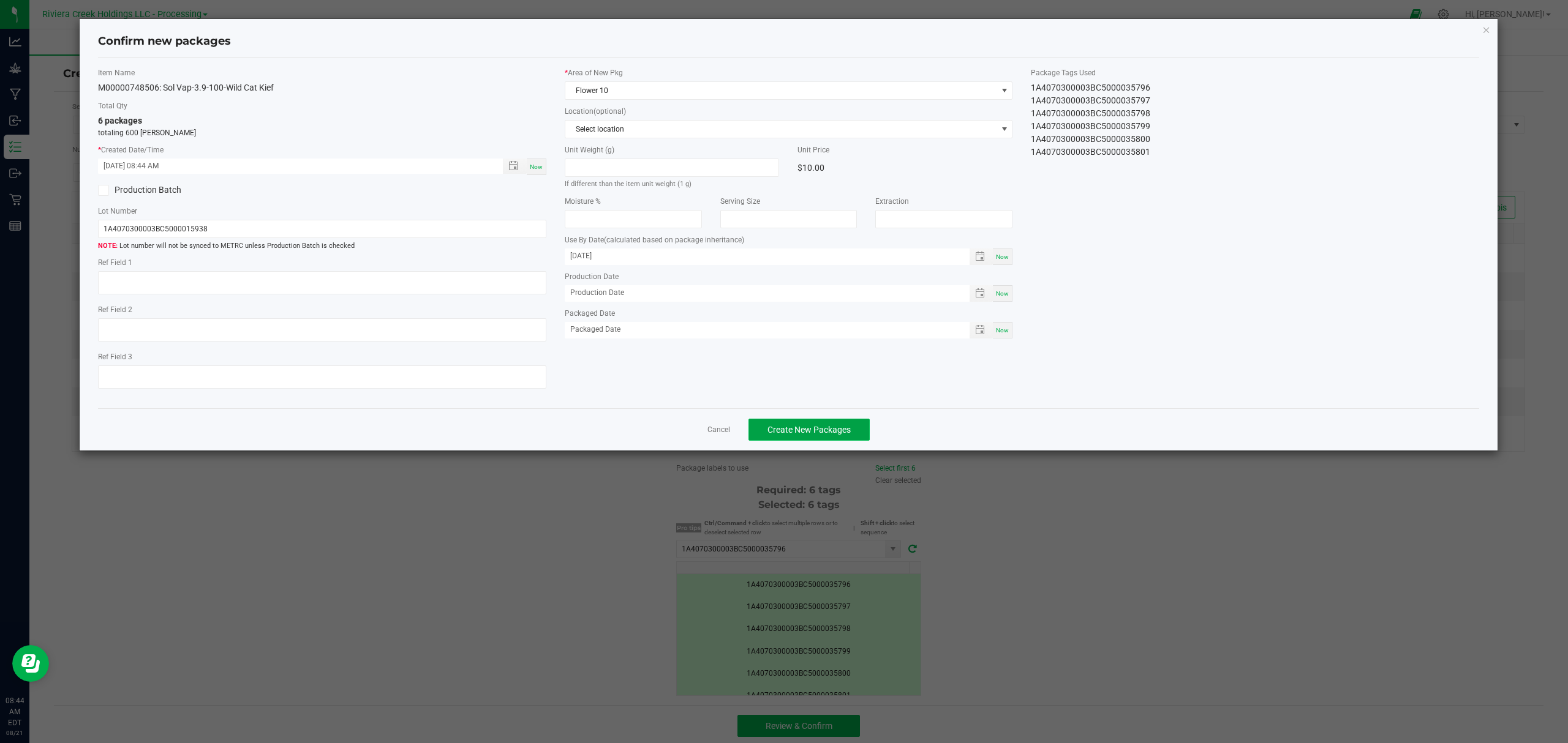
click at [831, 429] on span "Create New Packages" at bounding box center [809, 429] width 83 height 10
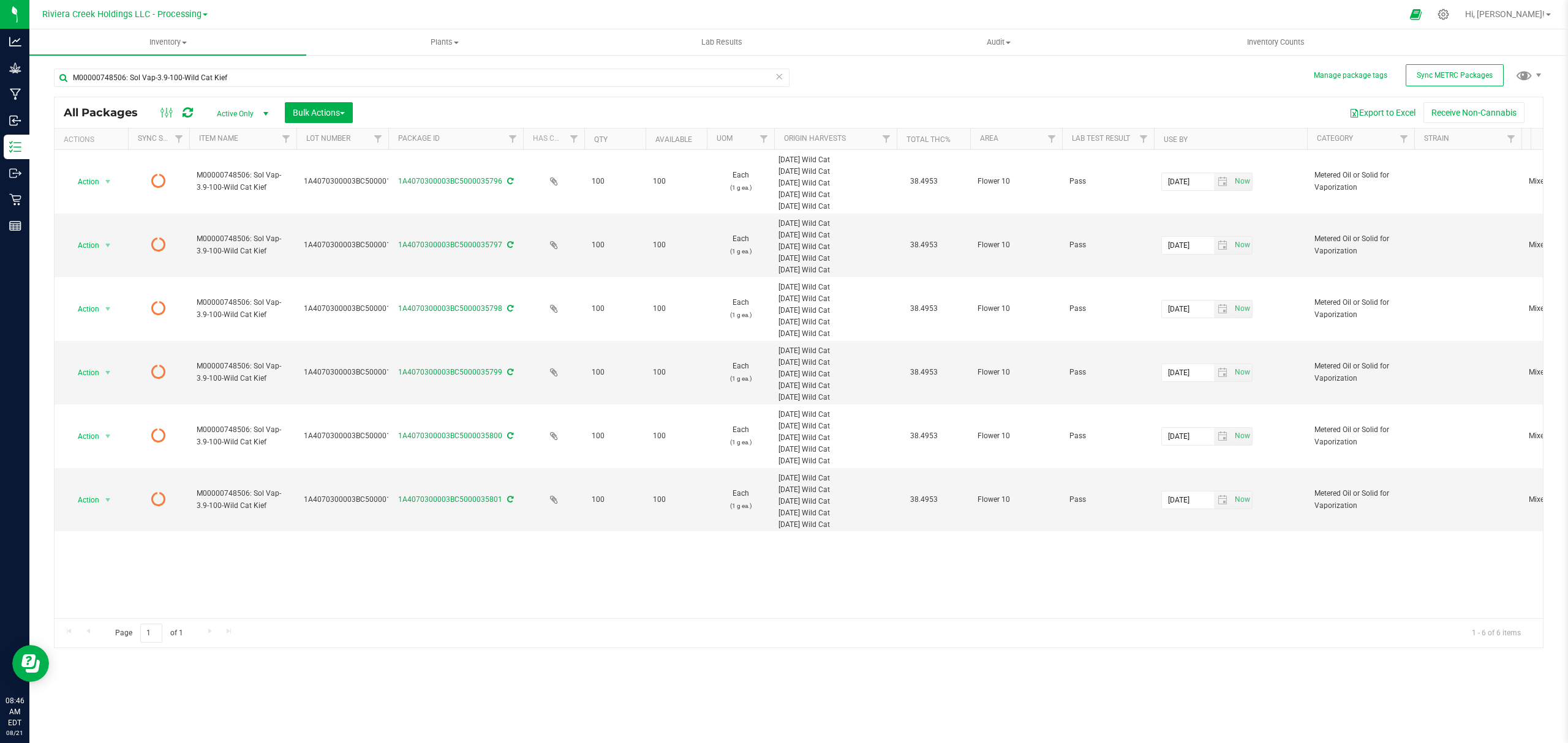
click at [184, 112] on icon at bounding box center [187, 113] width 10 height 12
click at [1289, 43] on span "Inventory Counts" at bounding box center [1276, 42] width 91 height 11
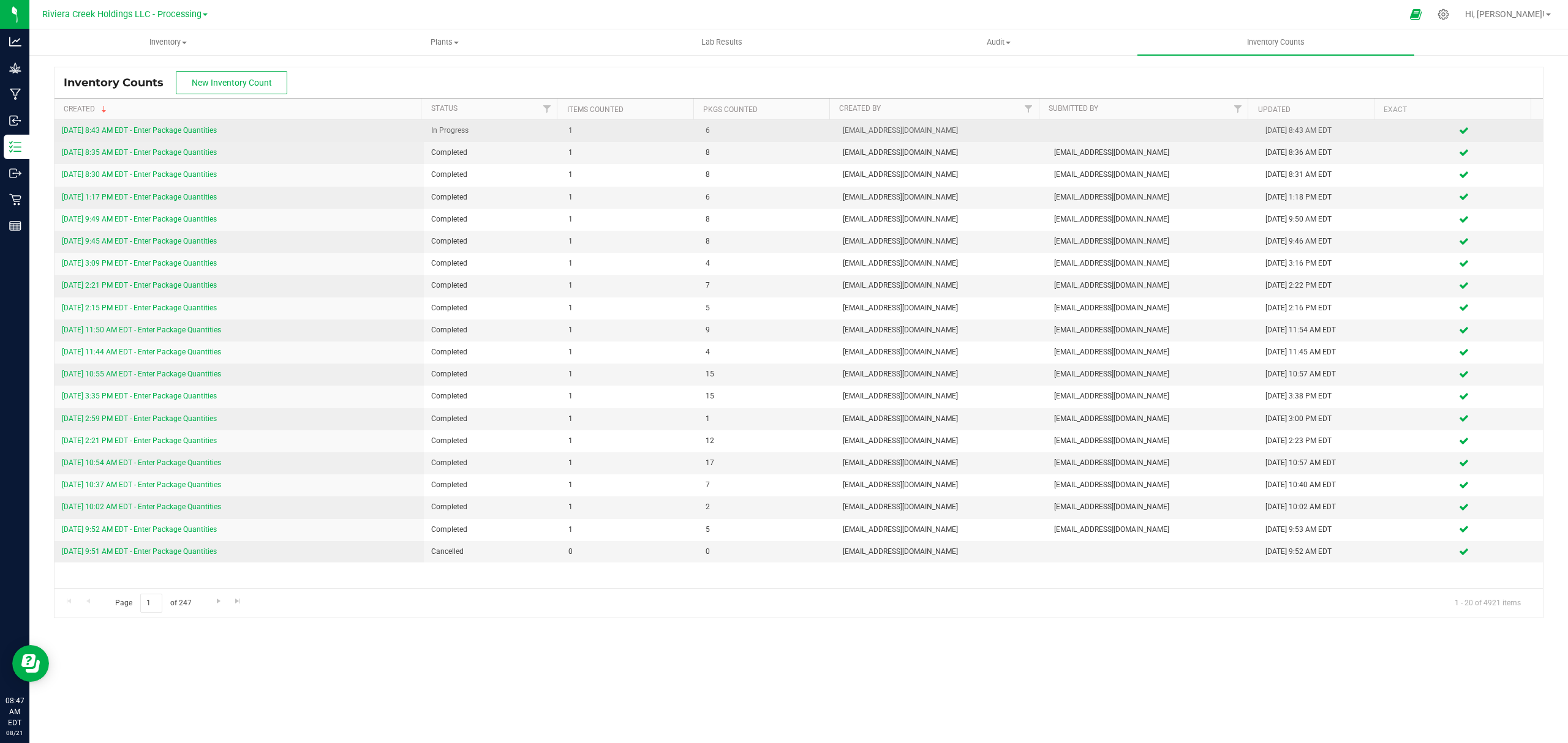
click at [161, 128] on link "[DATE] 8:43 AM EDT - Enter Package Quantities" at bounding box center [139, 131] width 155 height 9
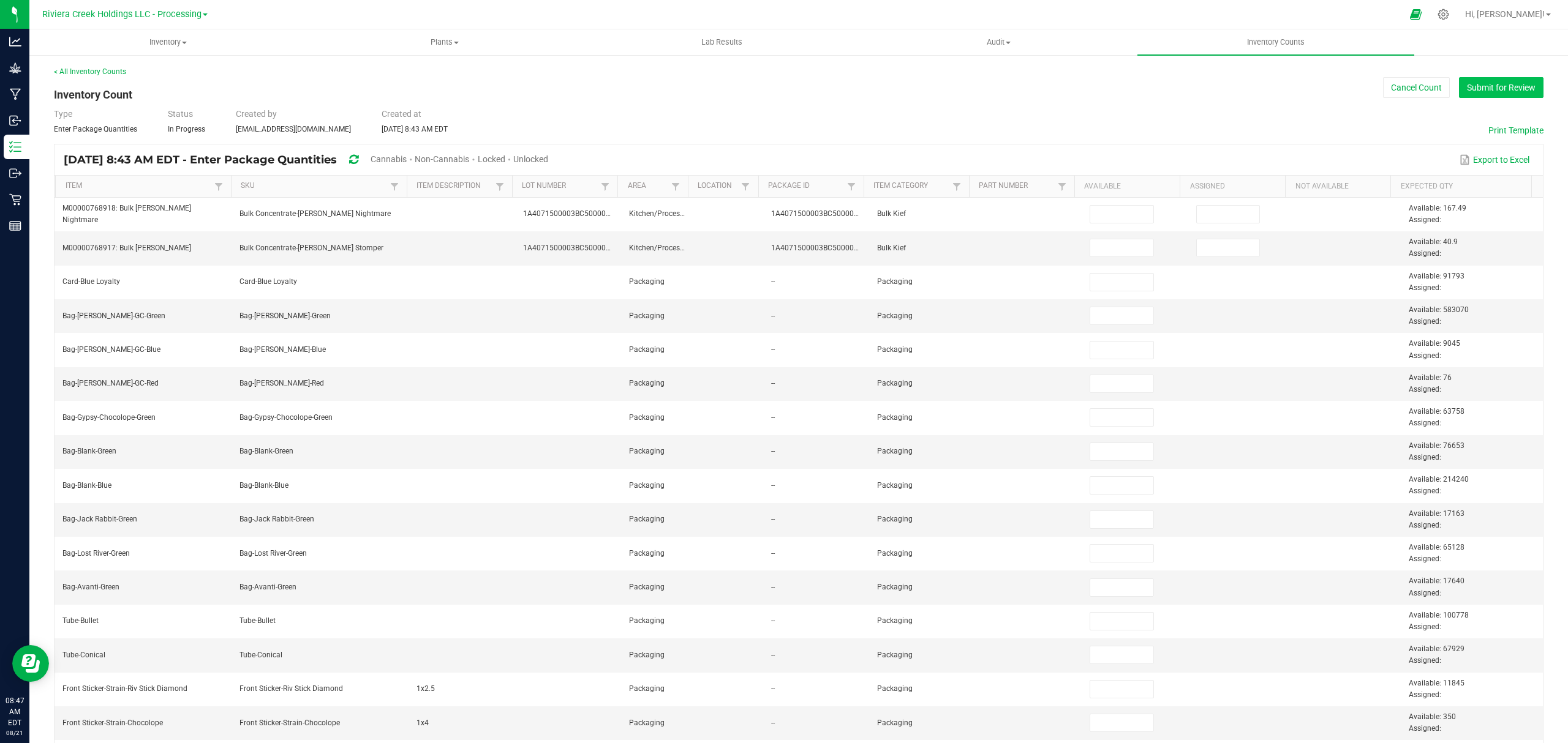
click at [1459, 79] on button "Submit for Review" at bounding box center [1502, 88] width 85 height 21
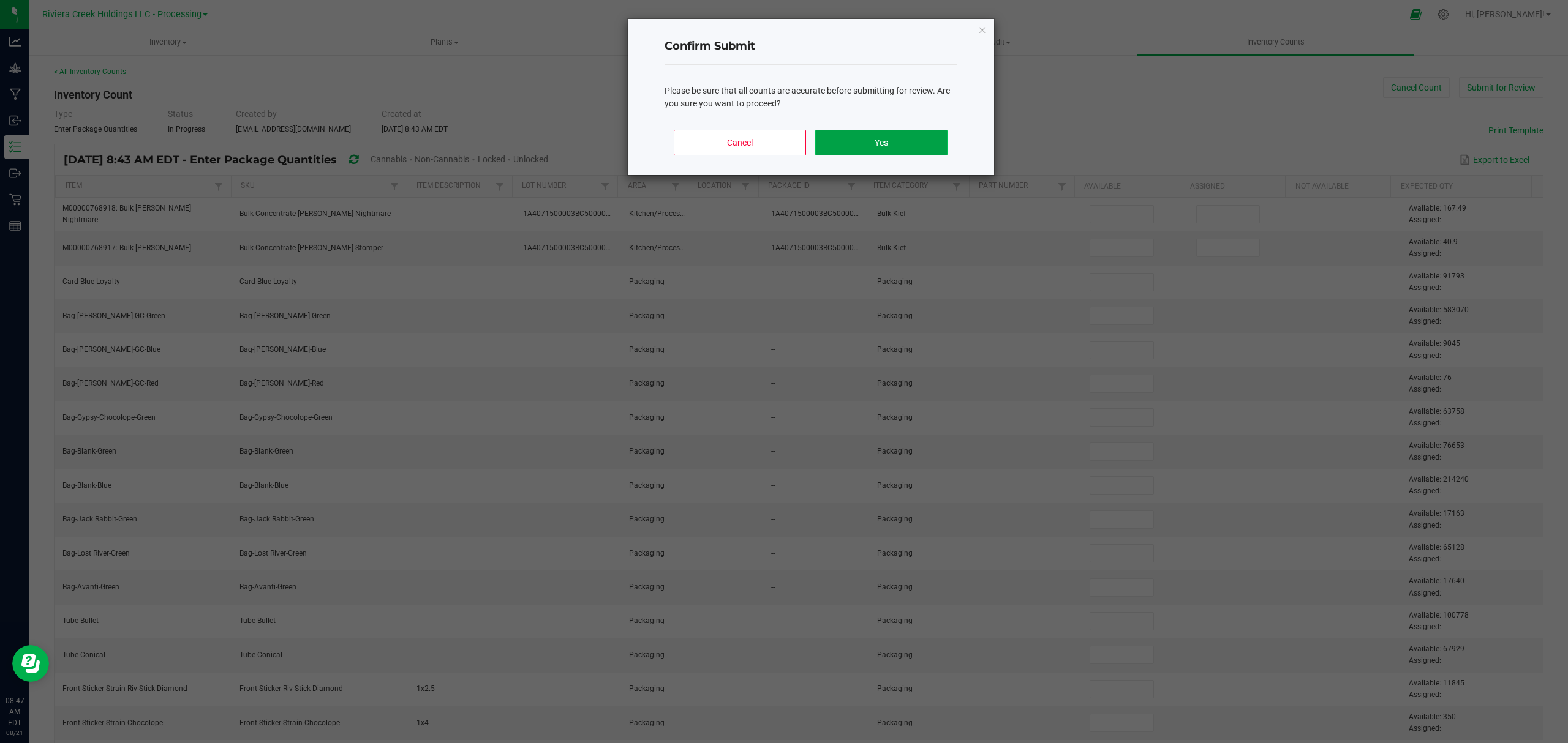
click at [892, 139] on button "Yes" at bounding box center [881, 143] width 132 height 26
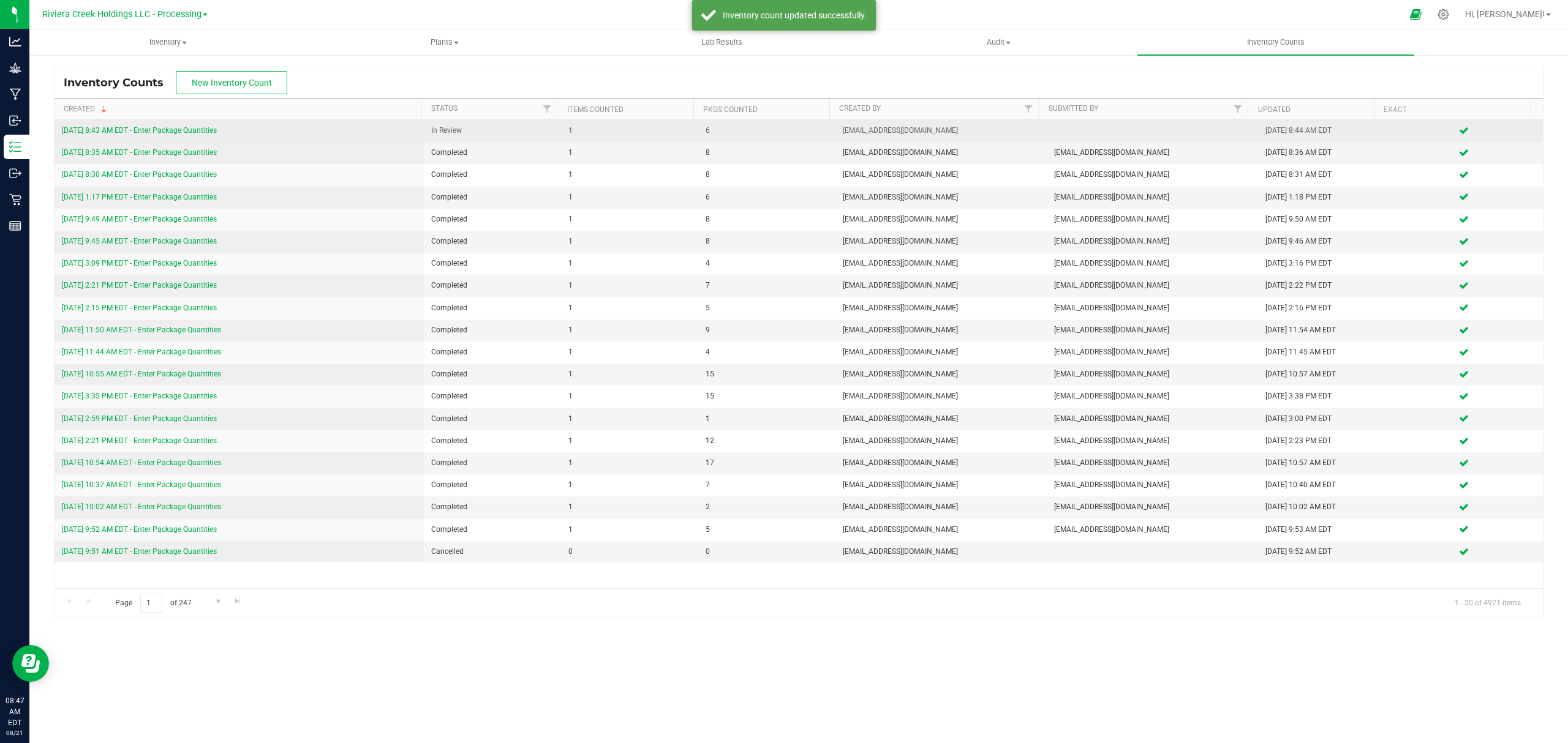
click at [200, 130] on link "[DATE] 8:43 AM EDT - Enter Package Quantities" at bounding box center [139, 131] width 155 height 9
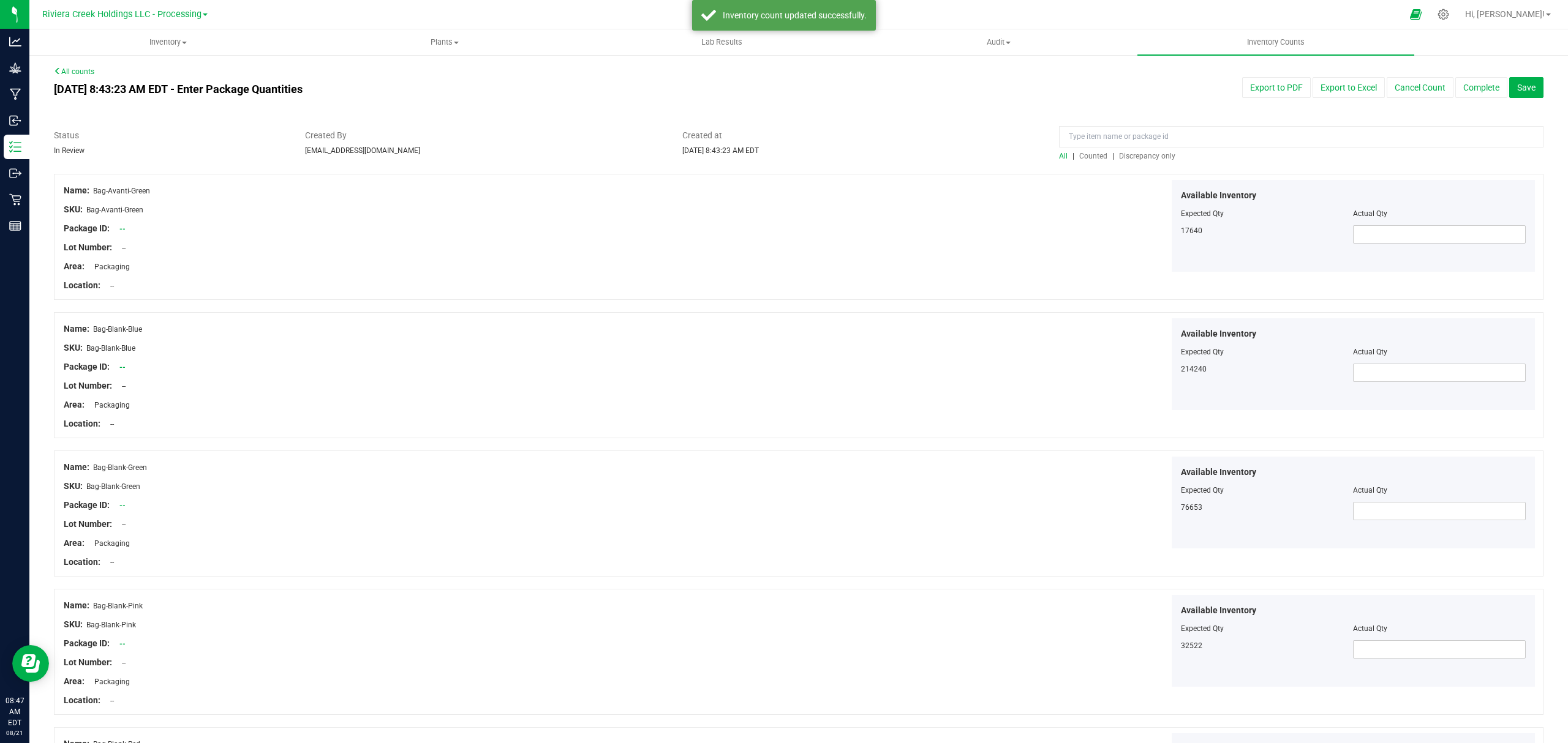
click at [1086, 152] on span "Counted" at bounding box center [1093, 156] width 28 height 9
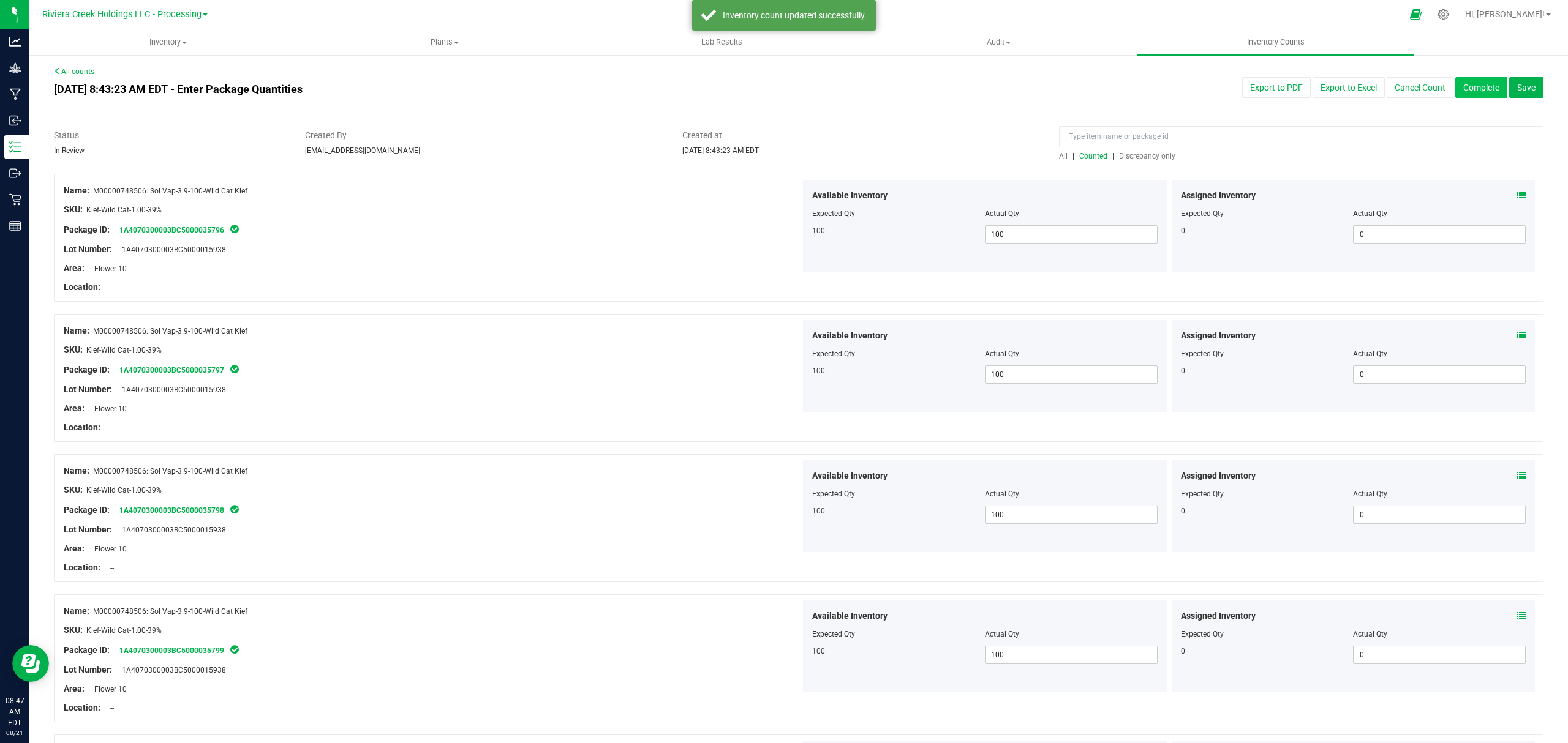
click at [1462, 87] on button "Complete" at bounding box center [1481, 88] width 52 height 21
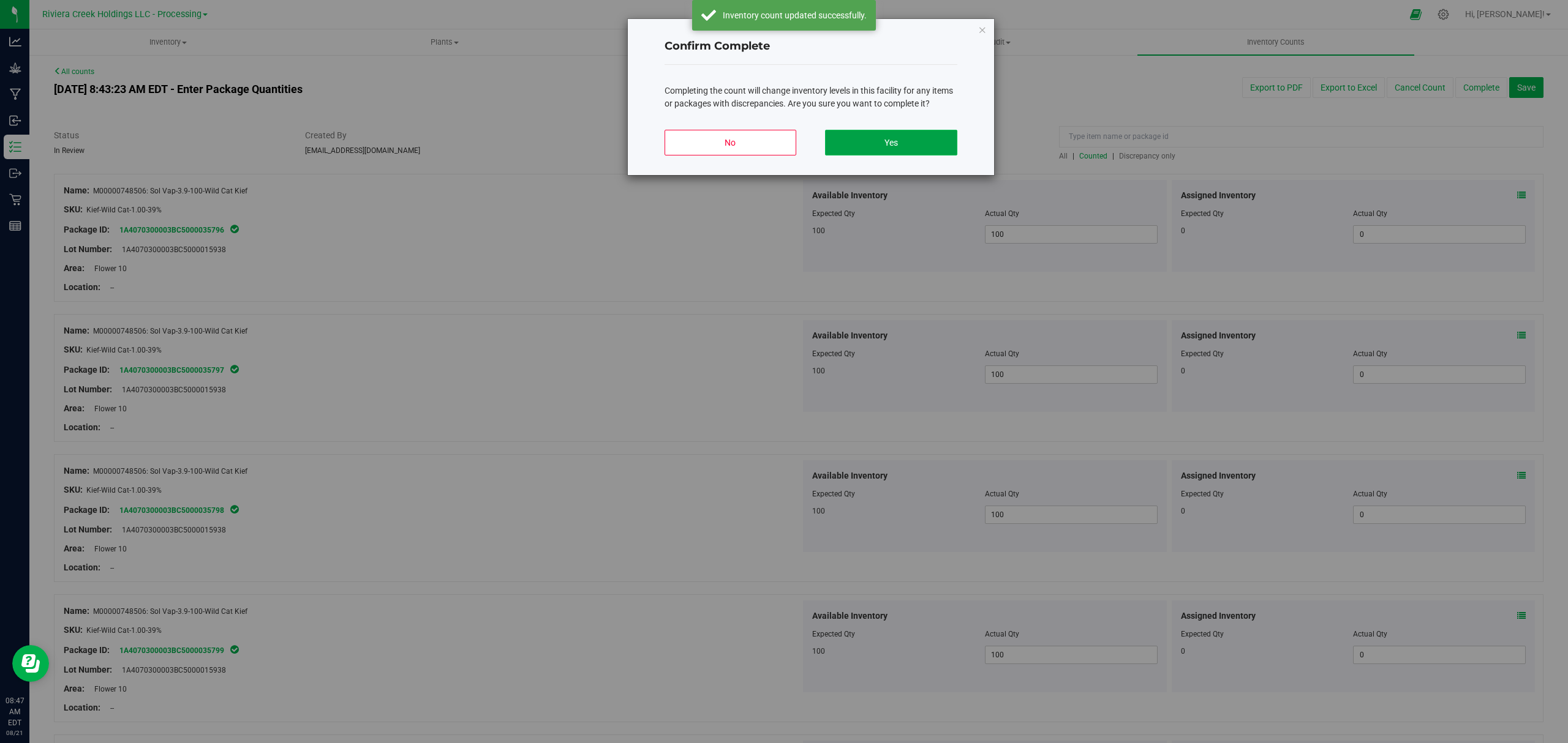
click at [924, 142] on button "Yes" at bounding box center [891, 143] width 132 height 26
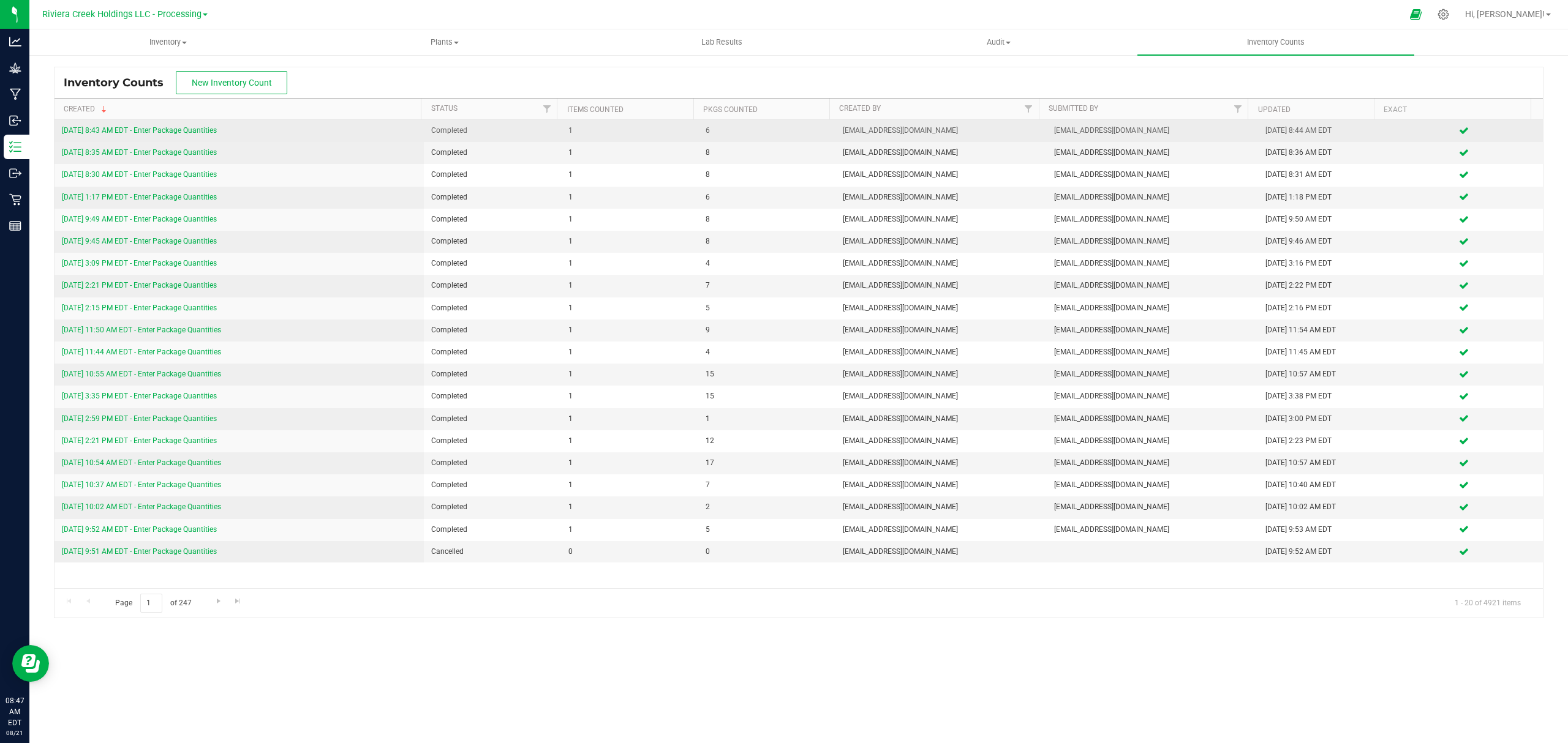
click at [191, 133] on link "[DATE] 8:43 AM EDT - Enter Package Quantities" at bounding box center [139, 131] width 155 height 9
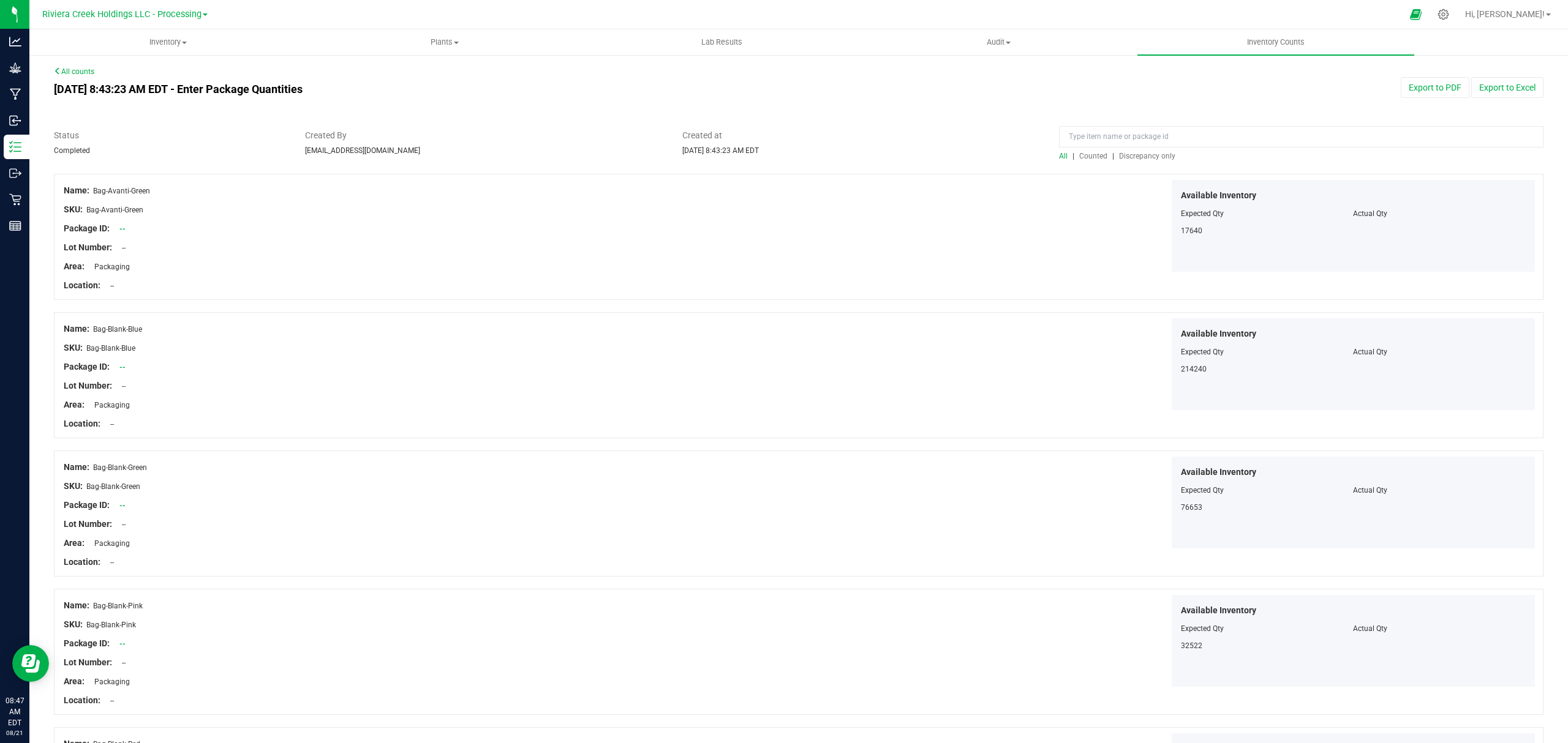
click at [1089, 152] on span "Counted" at bounding box center [1093, 156] width 28 height 9
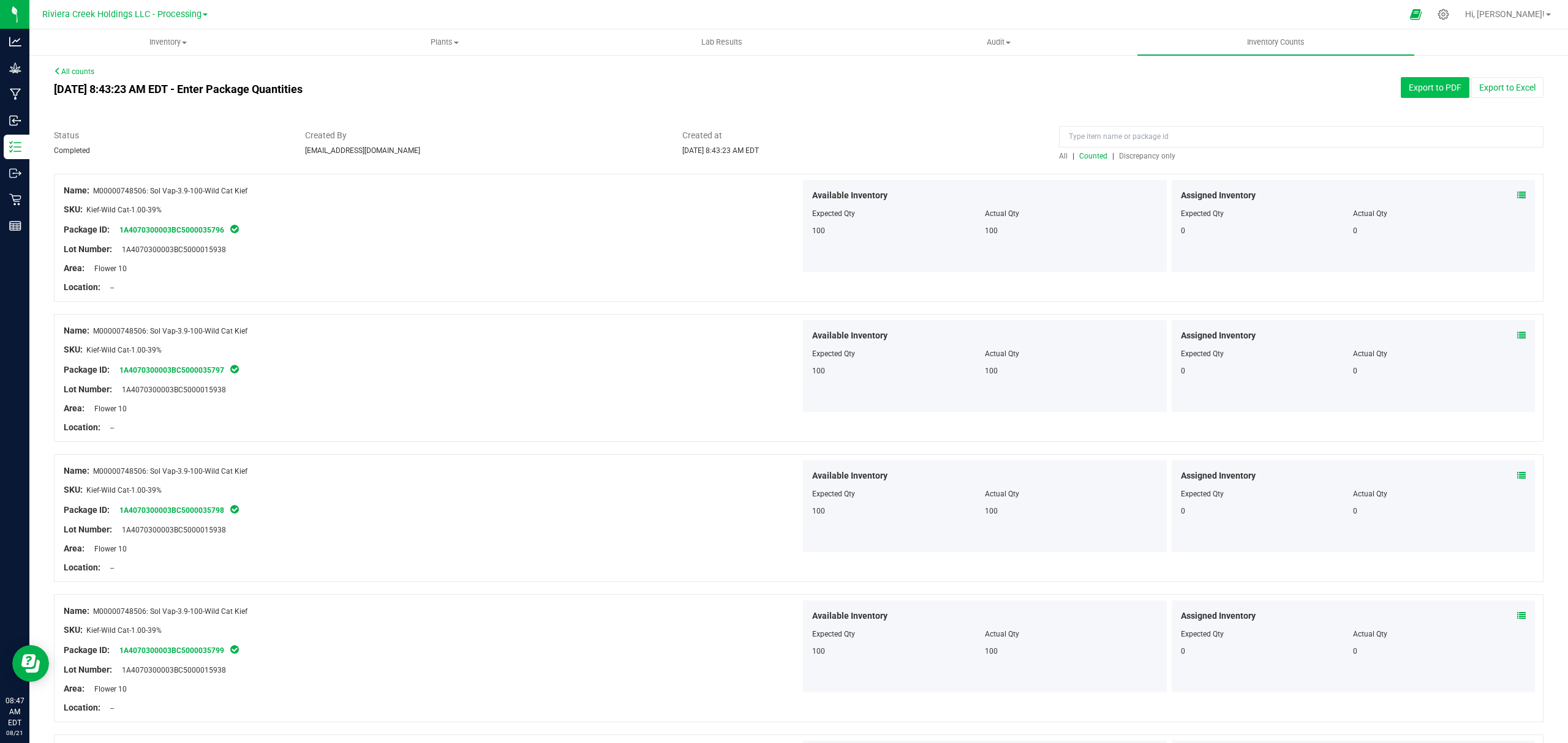
click at [1419, 86] on button "Export to PDF" at bounding box center [1435, 88] width 69 height 21
click at [170, 39] on span "Inventory" at bounding box center [168, 42] width 276 height 11
click at [140, 72] on li "All packages" at bounding box center [168, 74] width 277 height 15
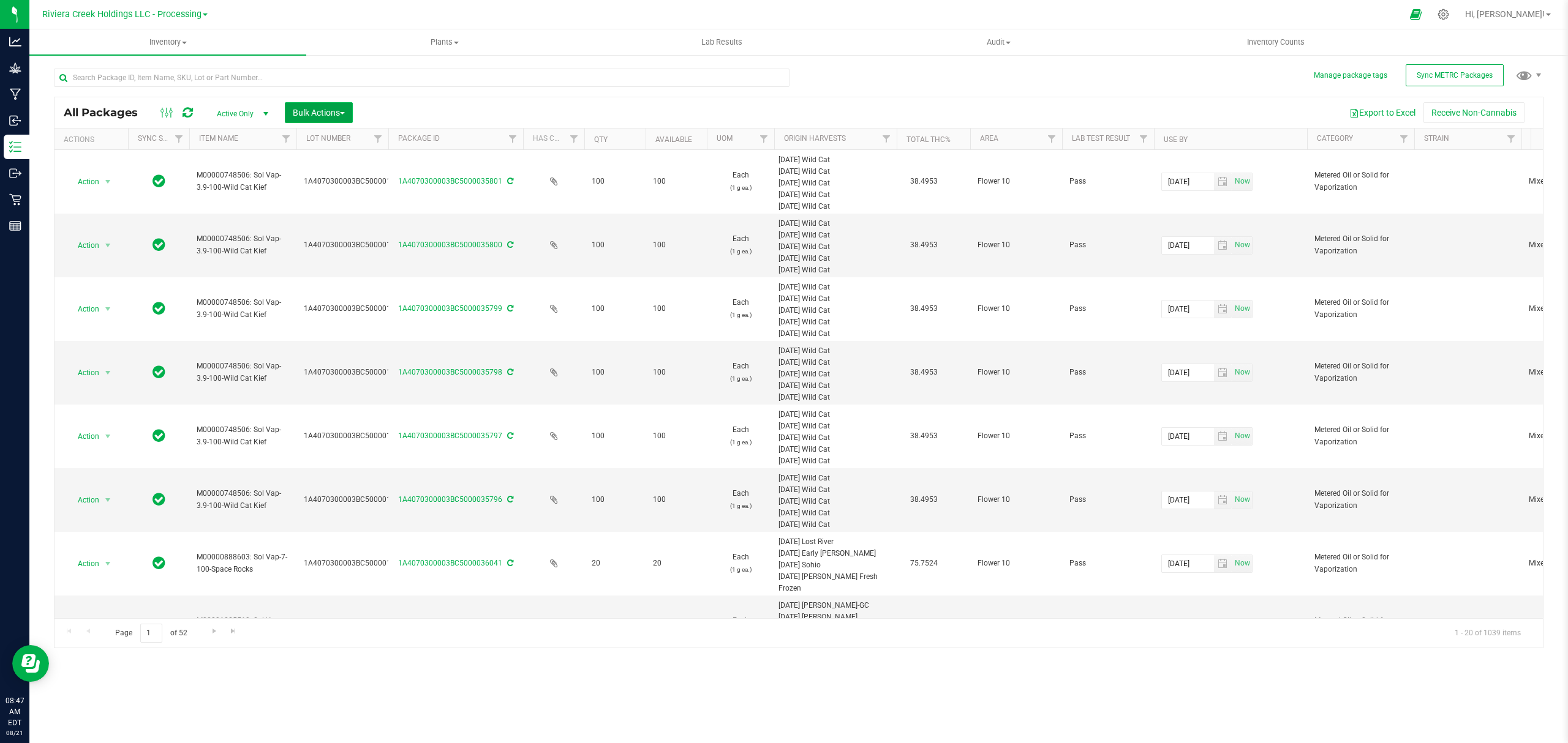
click at [321, 114] on span "Bulk Actions" at bounding box center [319, 113] width 52 height 10
click at [322, 225] on span "Lock/Unlock packages" at bounding box center [334, 230] width 84 height 10
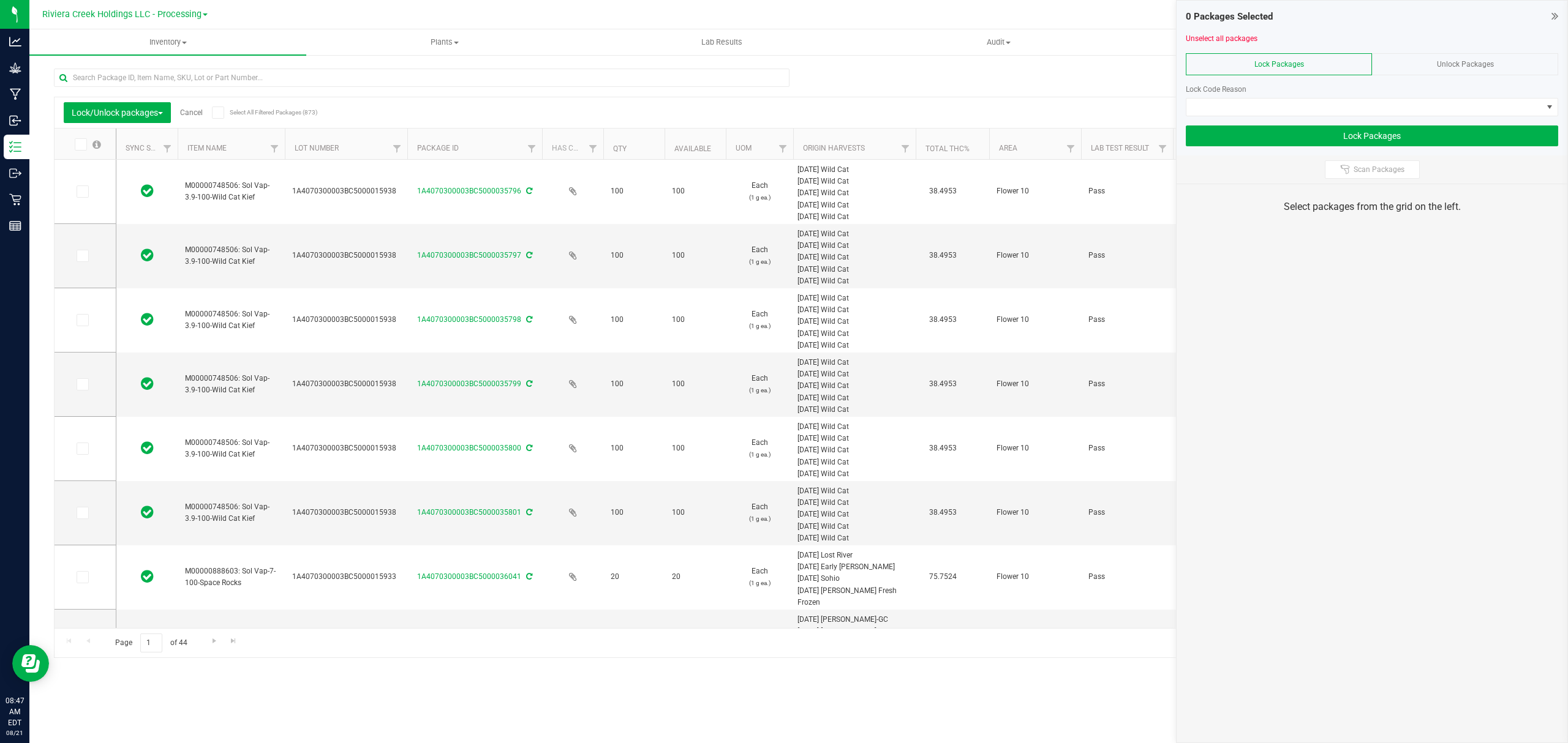
drag, startPoint x: 380, startPoint y: 139, endPoint x: 412, endPoint y: 147, distance: 33.0
click at [84, 191] on icon at bounding box center [82, 191] width 8 height 0
click at [0, 0] on input "checkbox" at bounding box center [0, 0] width 0 height 0
drag, startPoint x: 91, startPoint y: 267, endPoint x: 70, endPoint y: 248, distance: 28.3
click at [89, 267] on td at bounding box center [85, 256] width 61 height 64
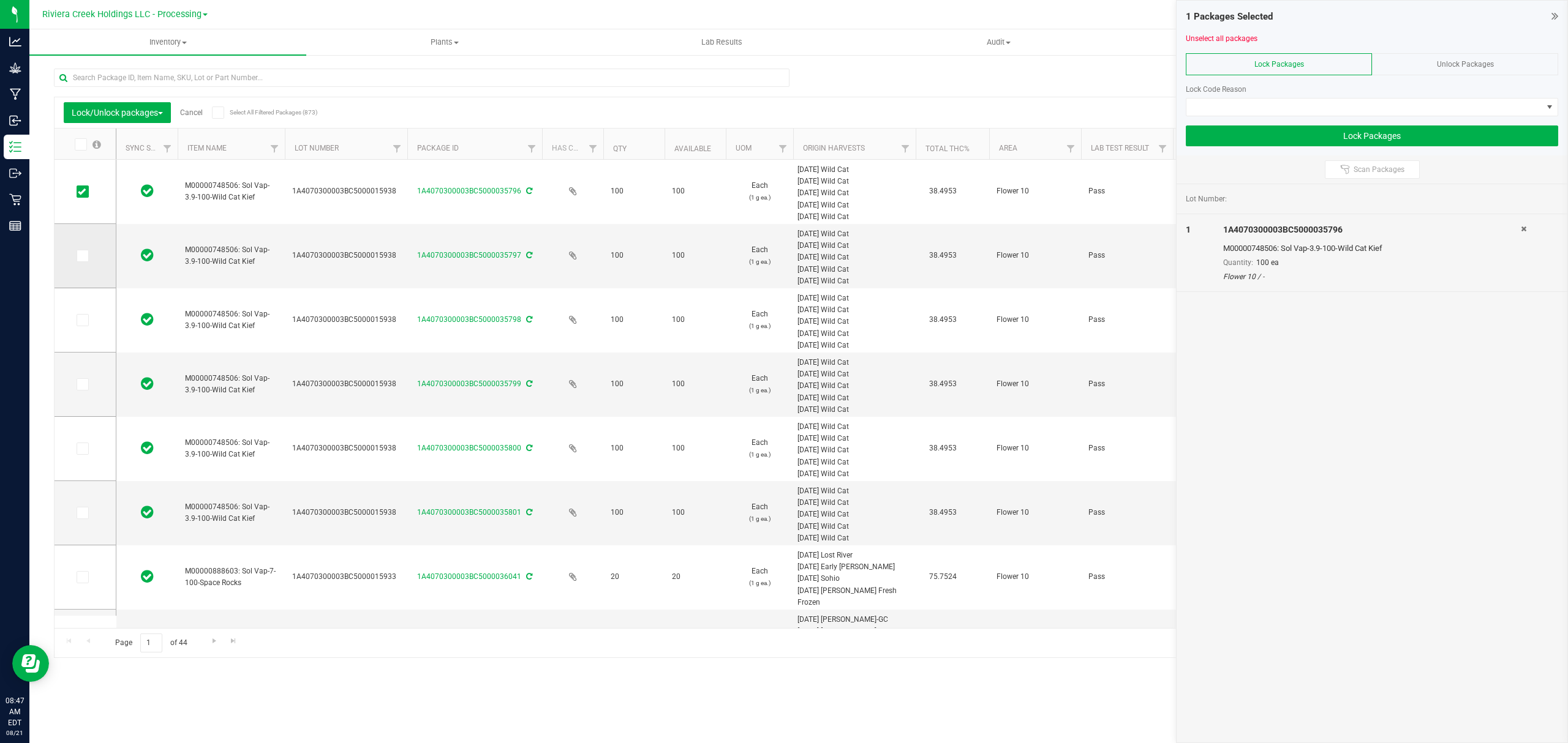
click at [85, 256] on icon at bounding box center [82, 256] width 8 height 0
click at [0, 0] on input "checkbox" at bounding box center [0, 0] width 0 height 0
click at [82, 320] on icon at bounding box center [82, 320] width 8 height 0
click at [0, 0] on input "checkbox" at bounding box center [0, 0] width 0 height 0
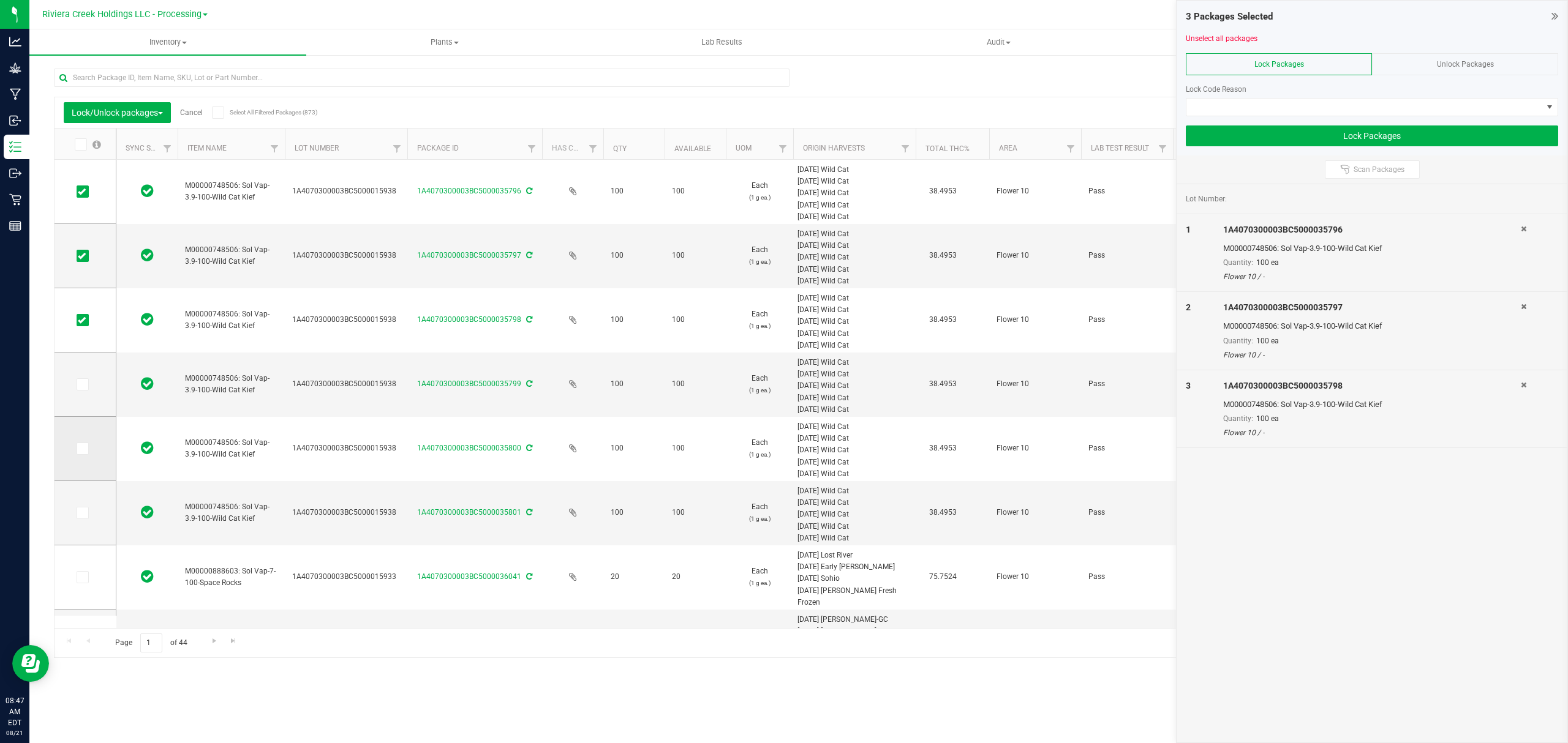
drag, startPoint x: 83, startPoint y: 382, endPoint x: 84, endPoint y: 420, distance: 38.0
click at [82, 385] on icon at bounding box center [82, 385] width 8 height 0
click at [0, 0] on input "checkbox" at bounding box center [0, 0] width 0 height 0
click at [82, 448] on icon at bounding box center [82, 448] width 8 height 0
click at [0, 0] on input "checkbox" at bounding box center [0, 0] width 0 height 0
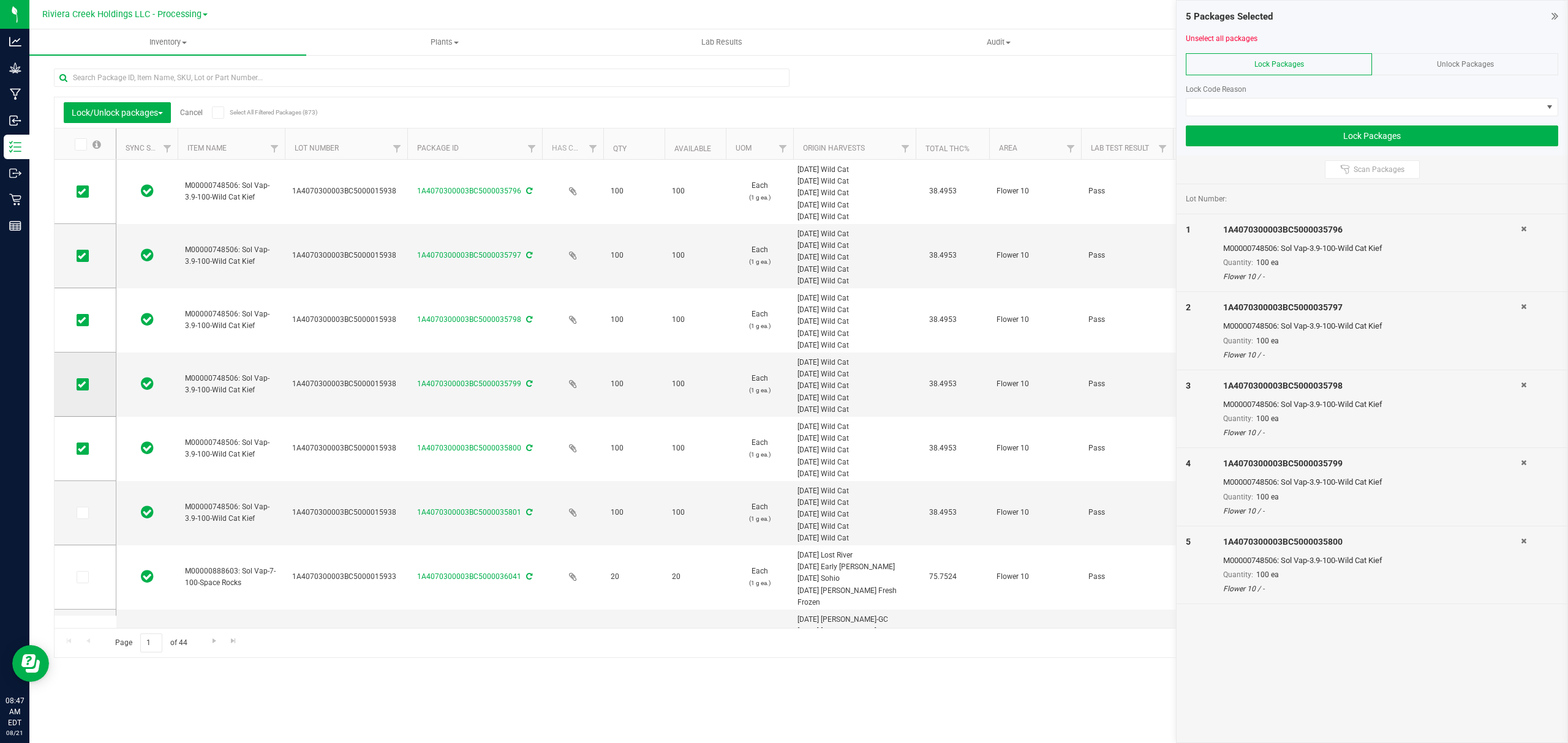
scroll to position [196, 0]
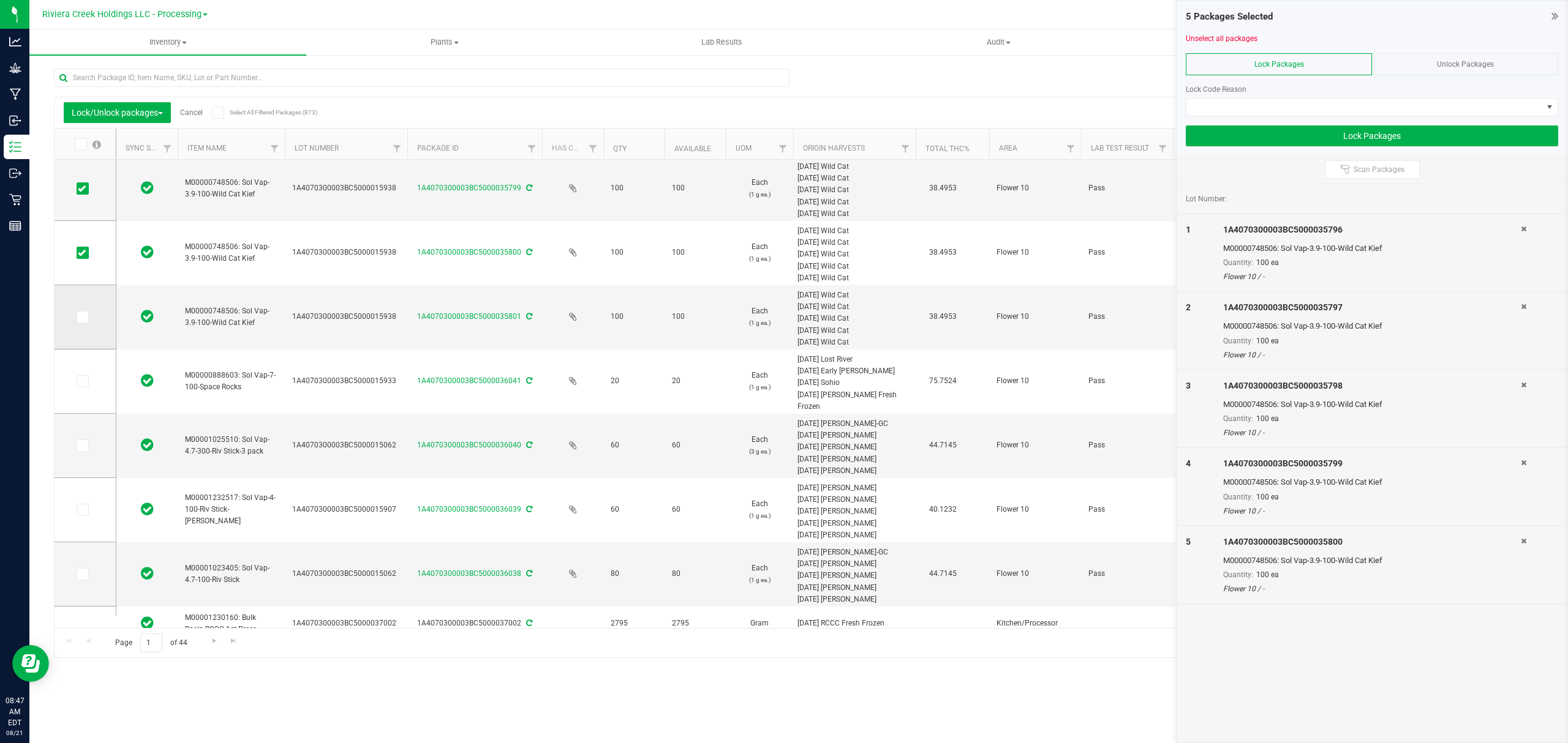
click at [79, 322] on span at bounding box center [83, 317] width 12 height 12
click at [0, 0] on input "checkbox" at bounding box center [0, 0] width 0 height 0
click at [1214, 104] on span at bounding box center [1365, 107] width 356 height 17
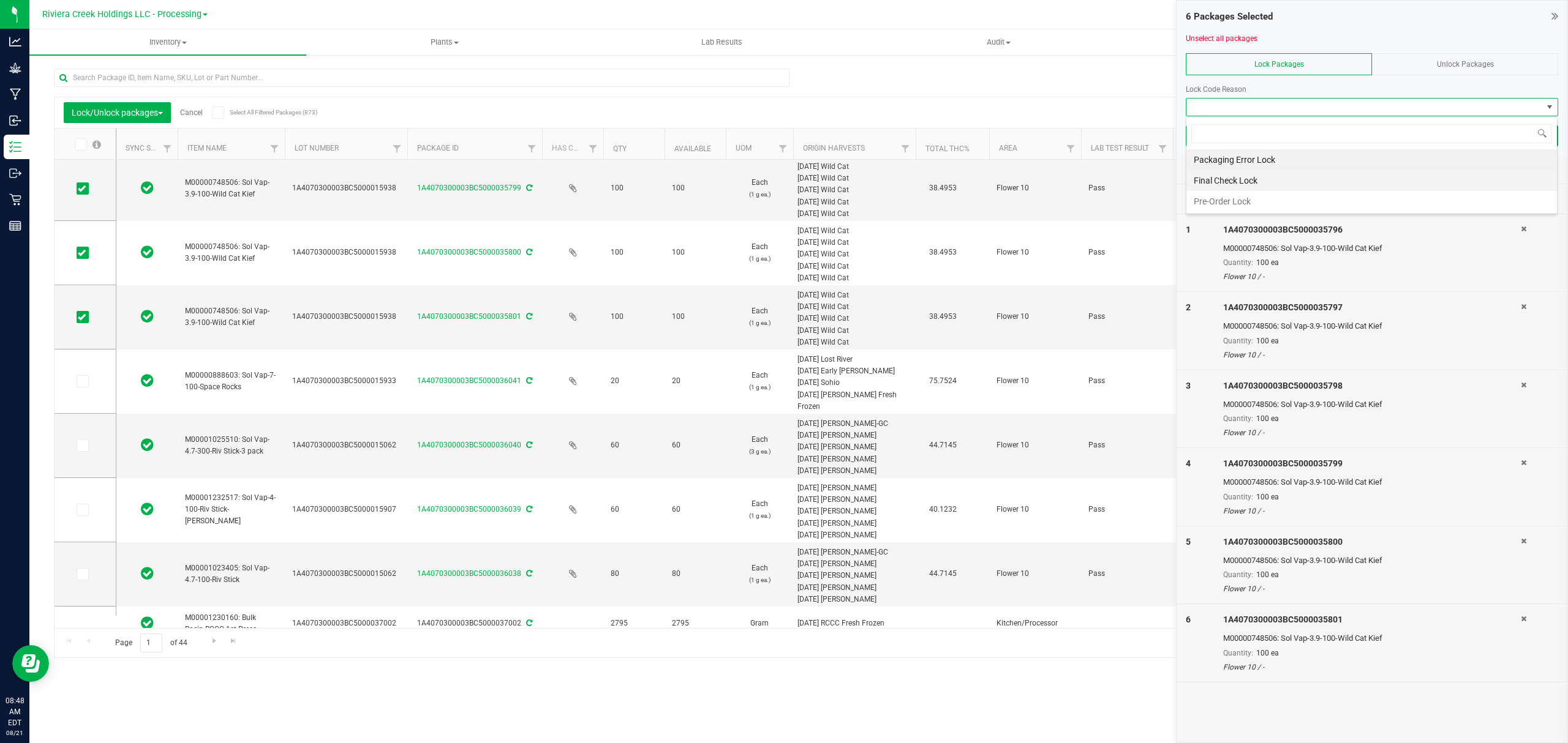
scroll to position [18, 371]
click at [1212, 182] on li "Final Check Lock" at bounding box center [1372, 180] width 371 height 21
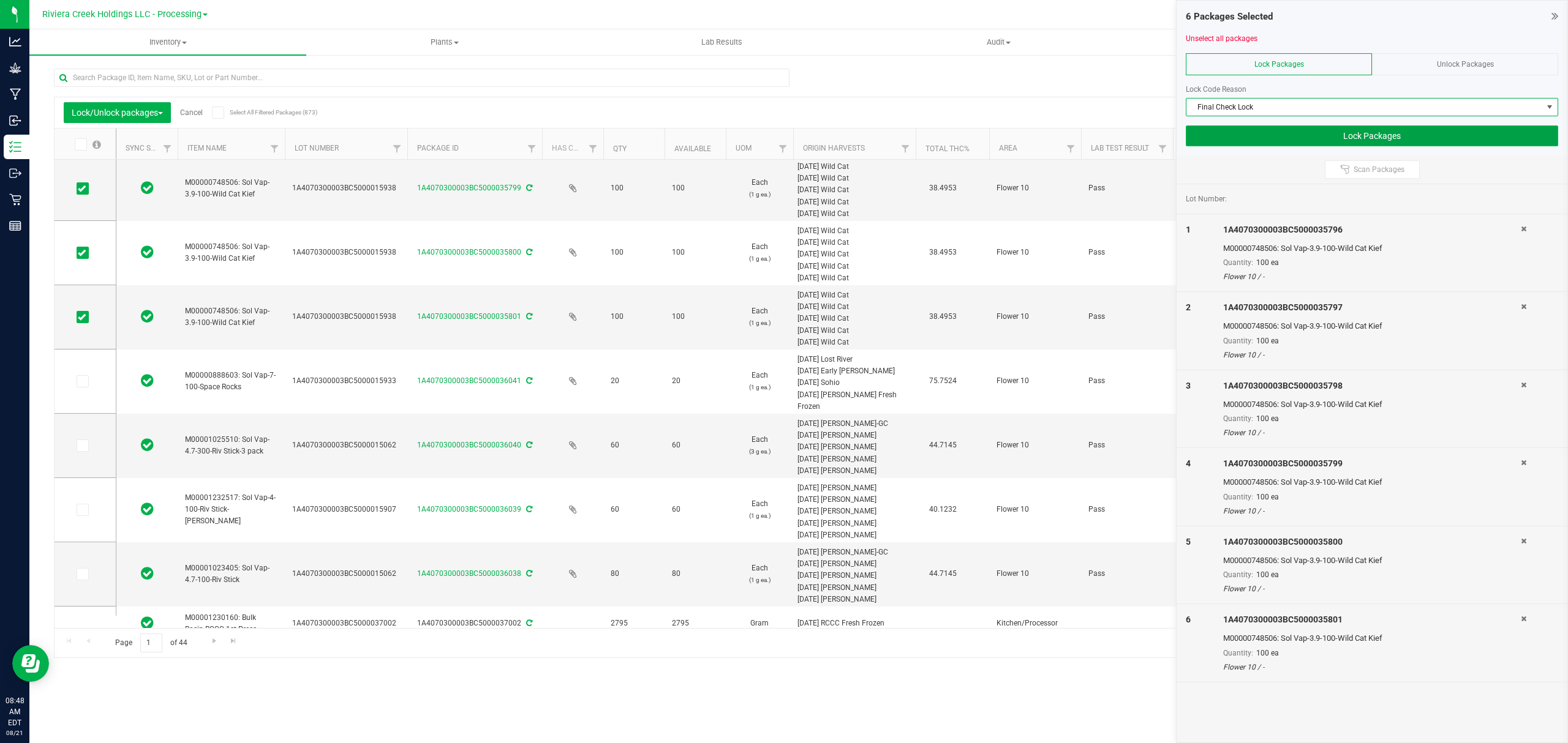
click at [1228, 140] on button "Lock Packages" at bounding box center [1372, 136] width 373 height 21
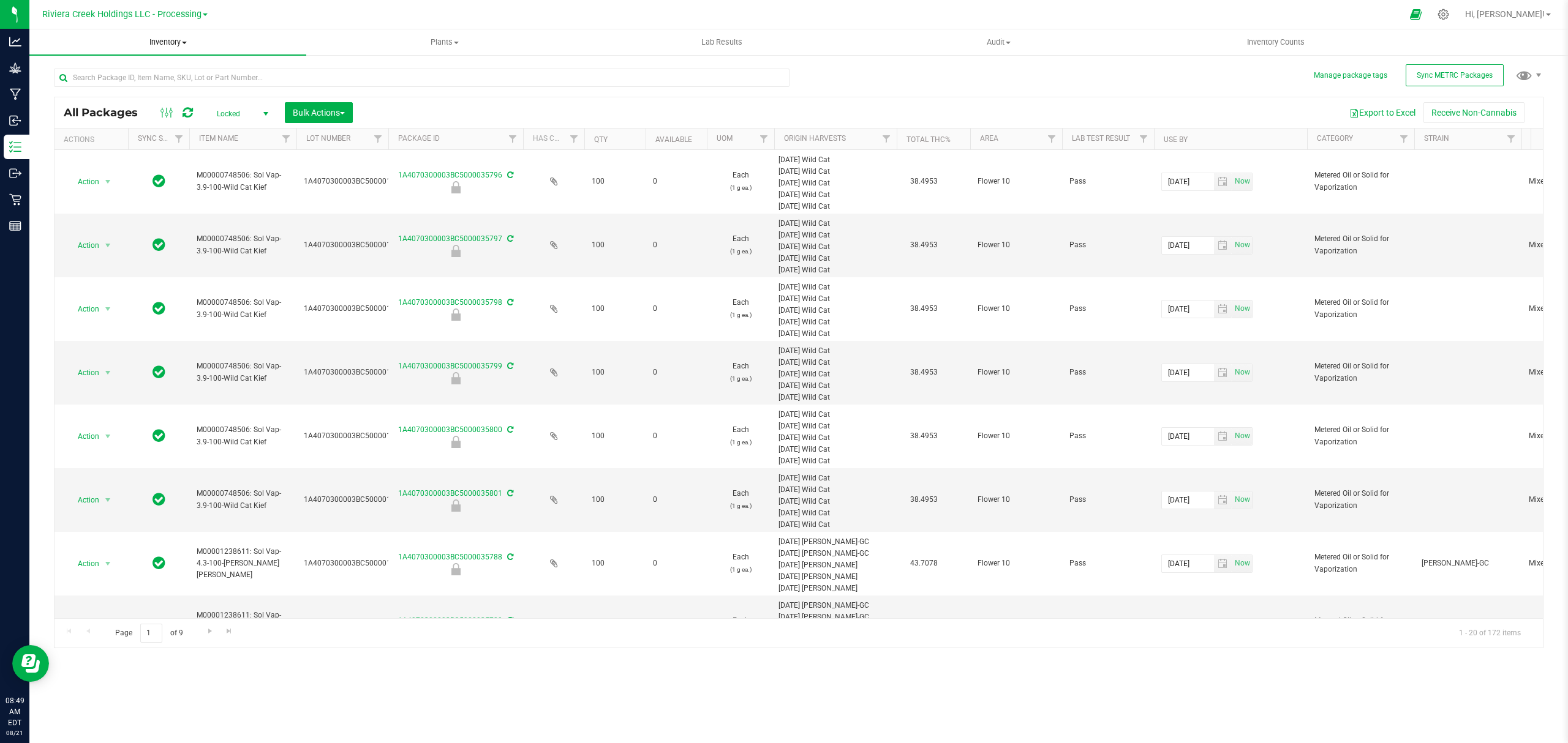
click at [169, 44] on span "Inventory" at bounding box center [168, 42] width 277 height 11
click at [162, 150] on li "From bill of materials" at bounding box center [168, 147] width 277 height 15
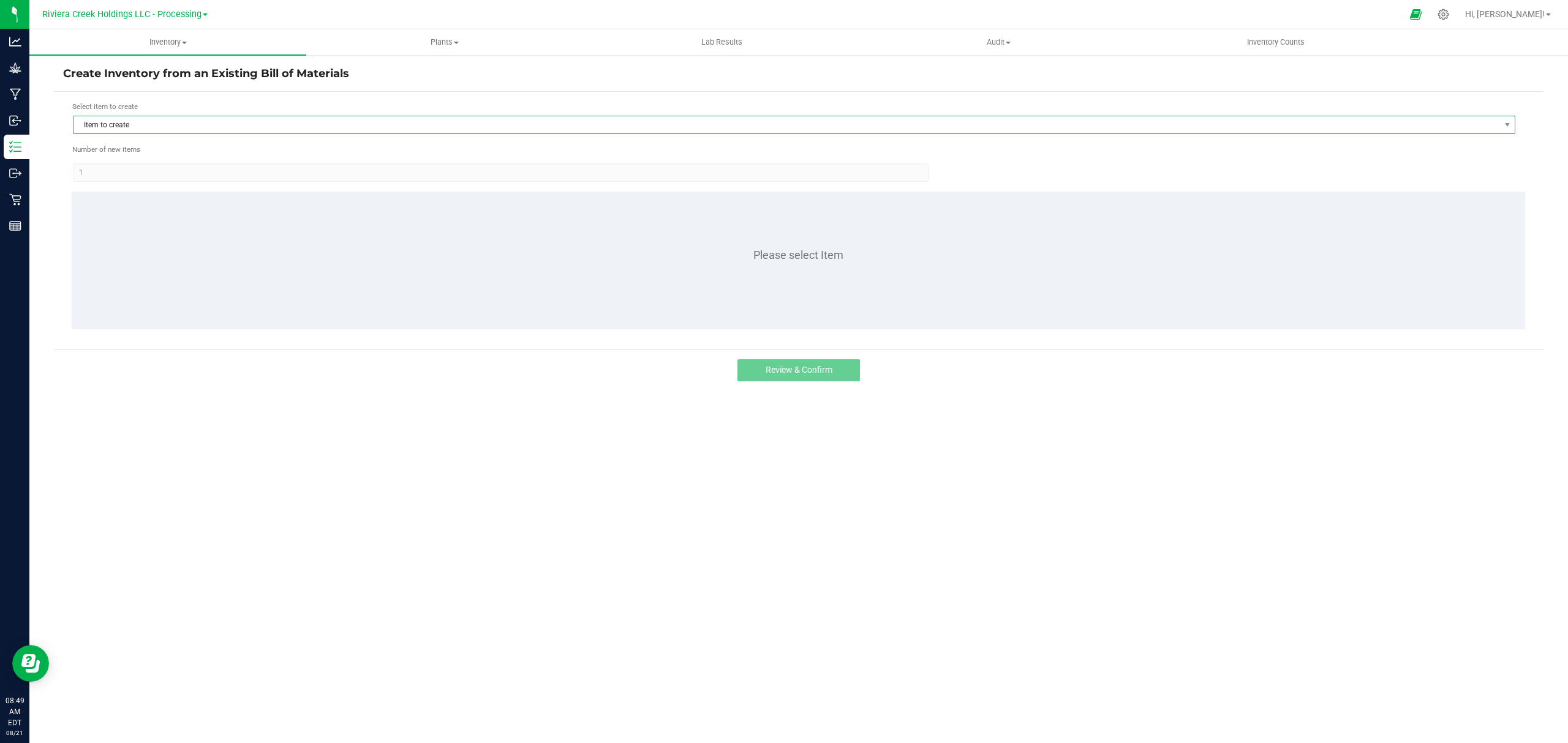
click at [179, 123] on span "Item to create" at bounding box center [786, 125] width 1426 height 17
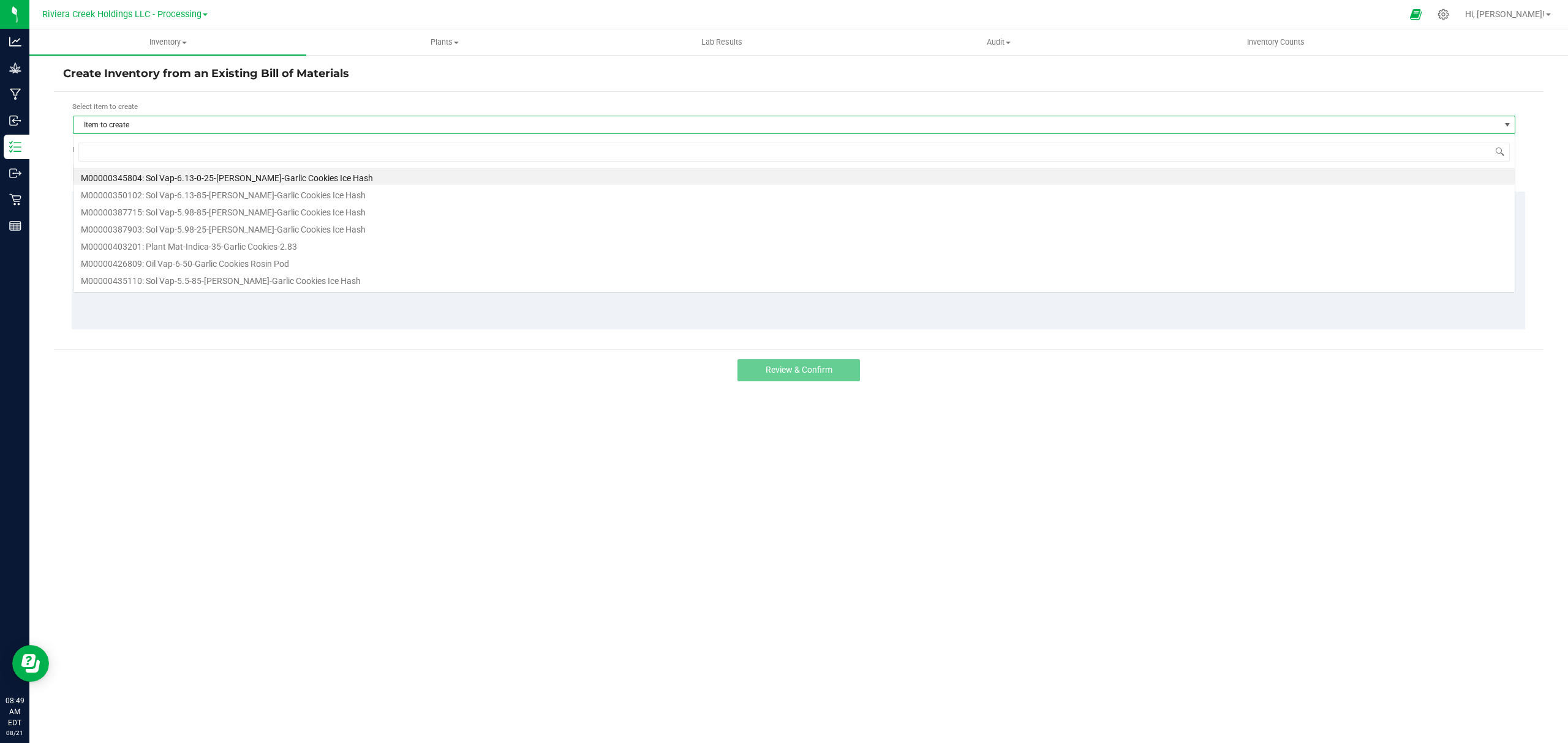
scroll to position [18, 1443]
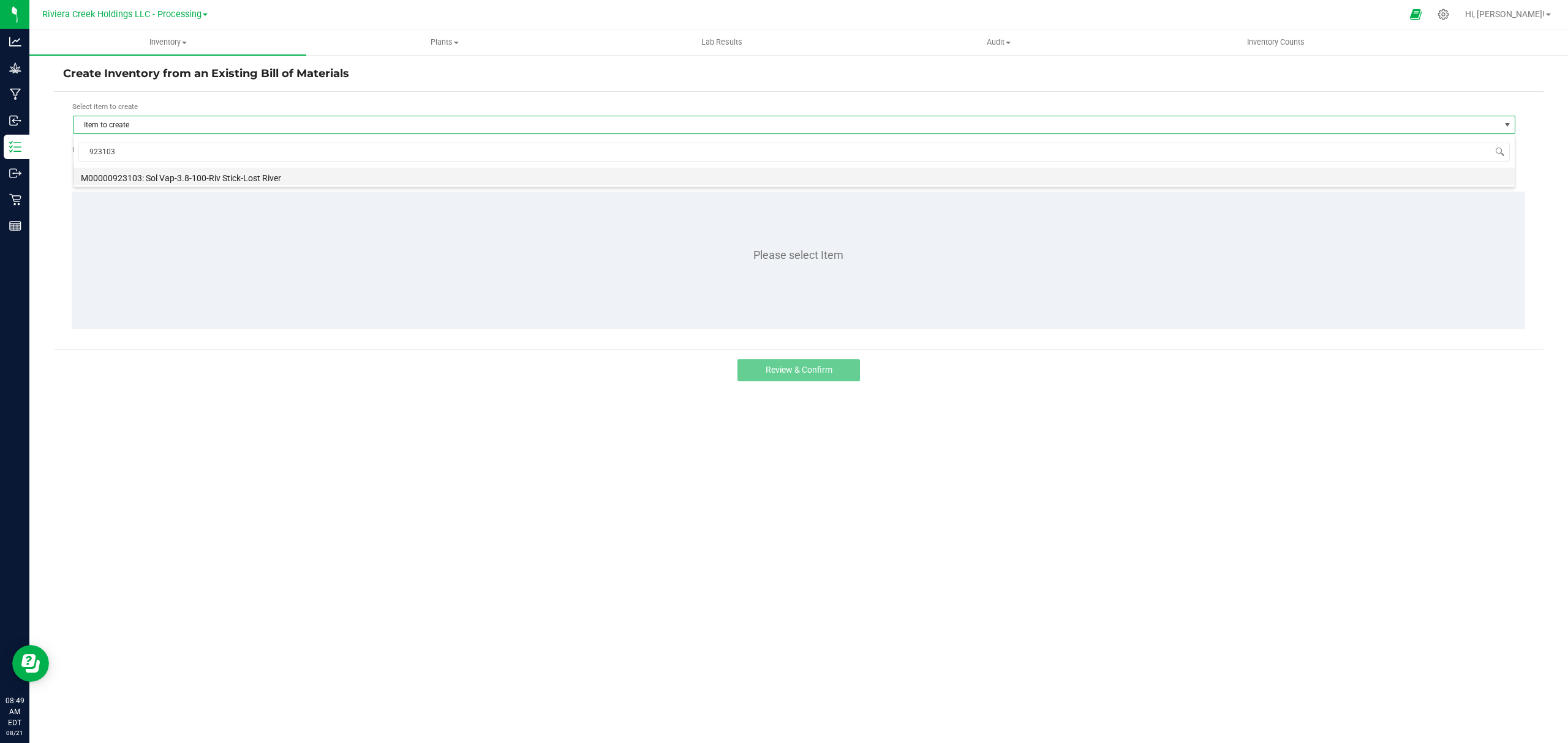
click at [193, 176] on li "M00000923103: Sol Vap-3.8-100-Riv Stick-Lost River" at bounding box center [794, 176] width 1442 height 17
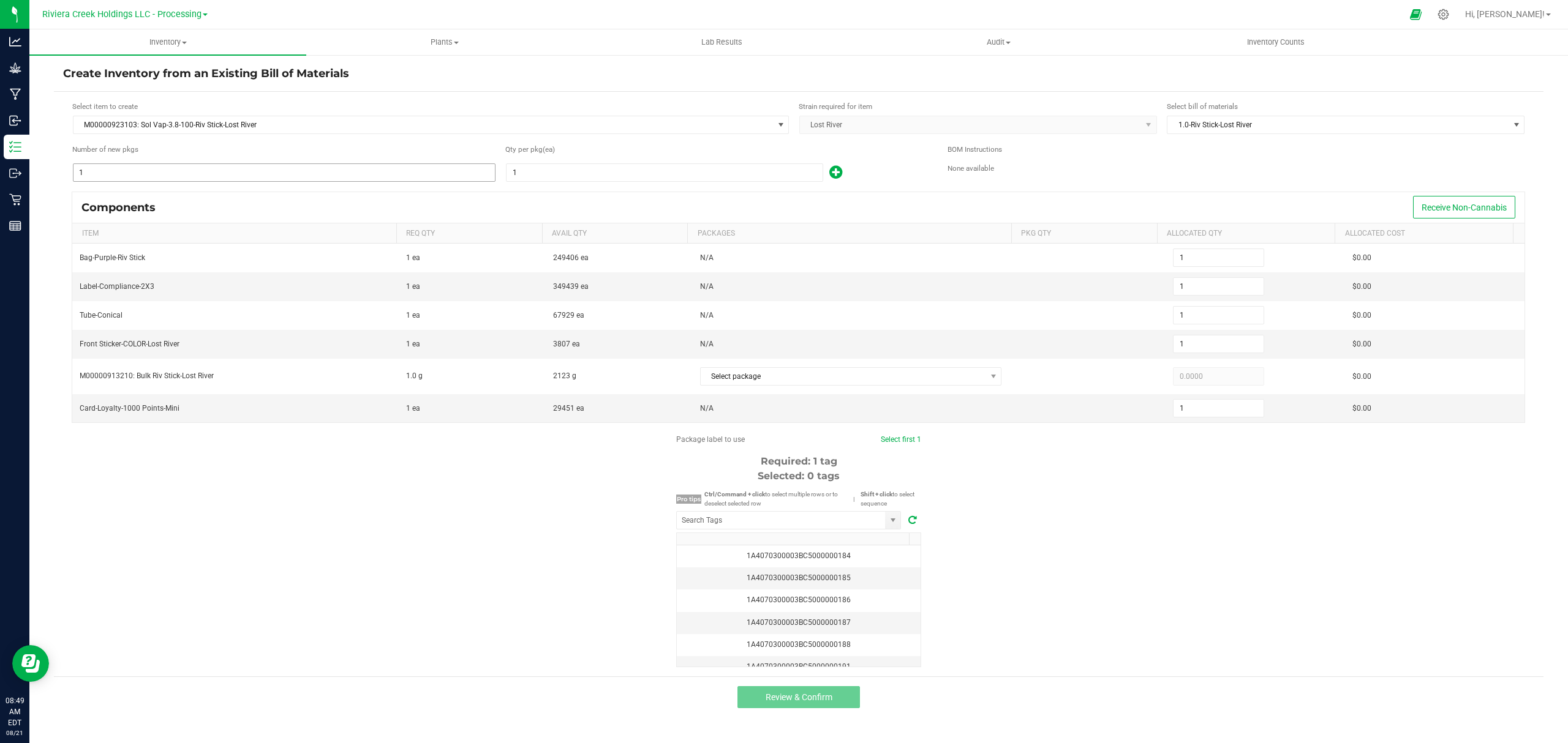
click at [182, 174] on input "1" at bounding box center [284, 172] width 421 height 17
click at [651, 165] on input "1" at bounding box center [664, 172] width 316 height 17
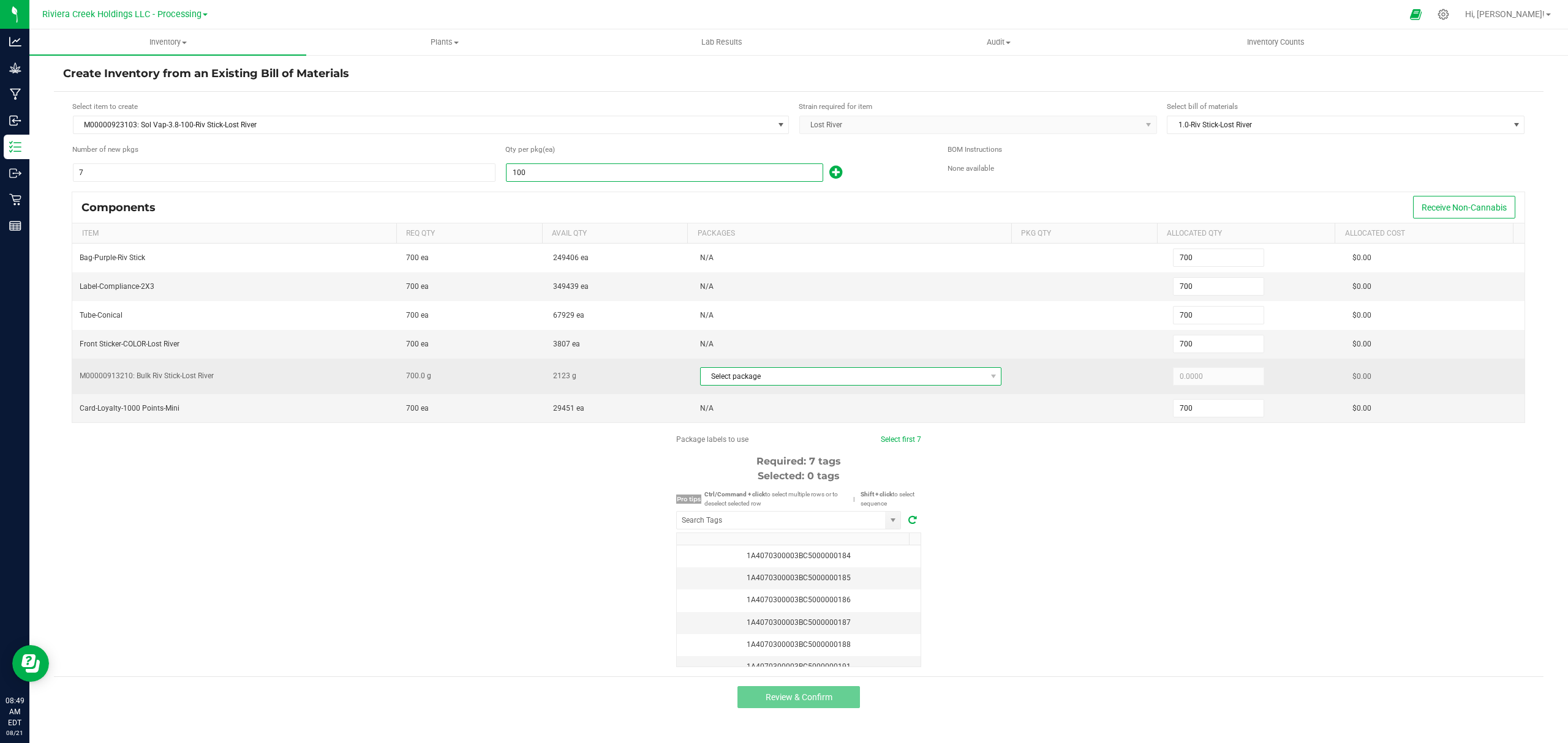
click at [798, 385] on span "Select package" at bounding box center [844, 377] width 285 height 17
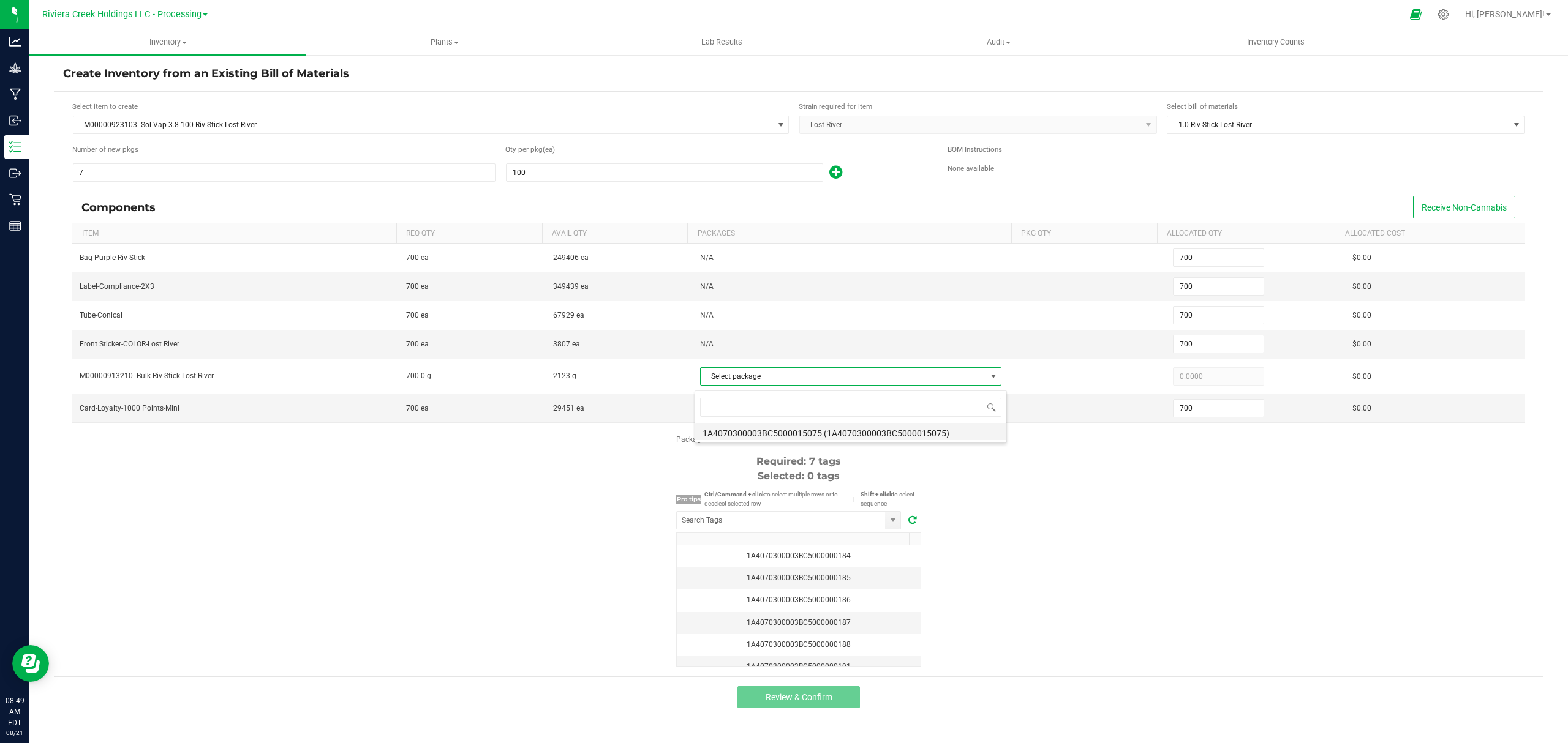
scroll to position [18, 299]
click at [792, 427] on li "1A4070300003BC5000015075 (1A4070300003BC5000015075)" at bounding box center [851, 431] width 311 height 17
drag, startPoint x: 1045, startPoint y: 520, endPoint x: 974, endPoint y: 540, distance: 73.8
click at [1044, 520] on div "Package labels to use Select first 7 Required: 7 tags Selected: 0 tags Pro tips…" at bounding box center [799, 550] width 1490 height 233
click at [838, 528] on input "NO DATA FOUND" at bounding box center [781, 520] width 208 height 17
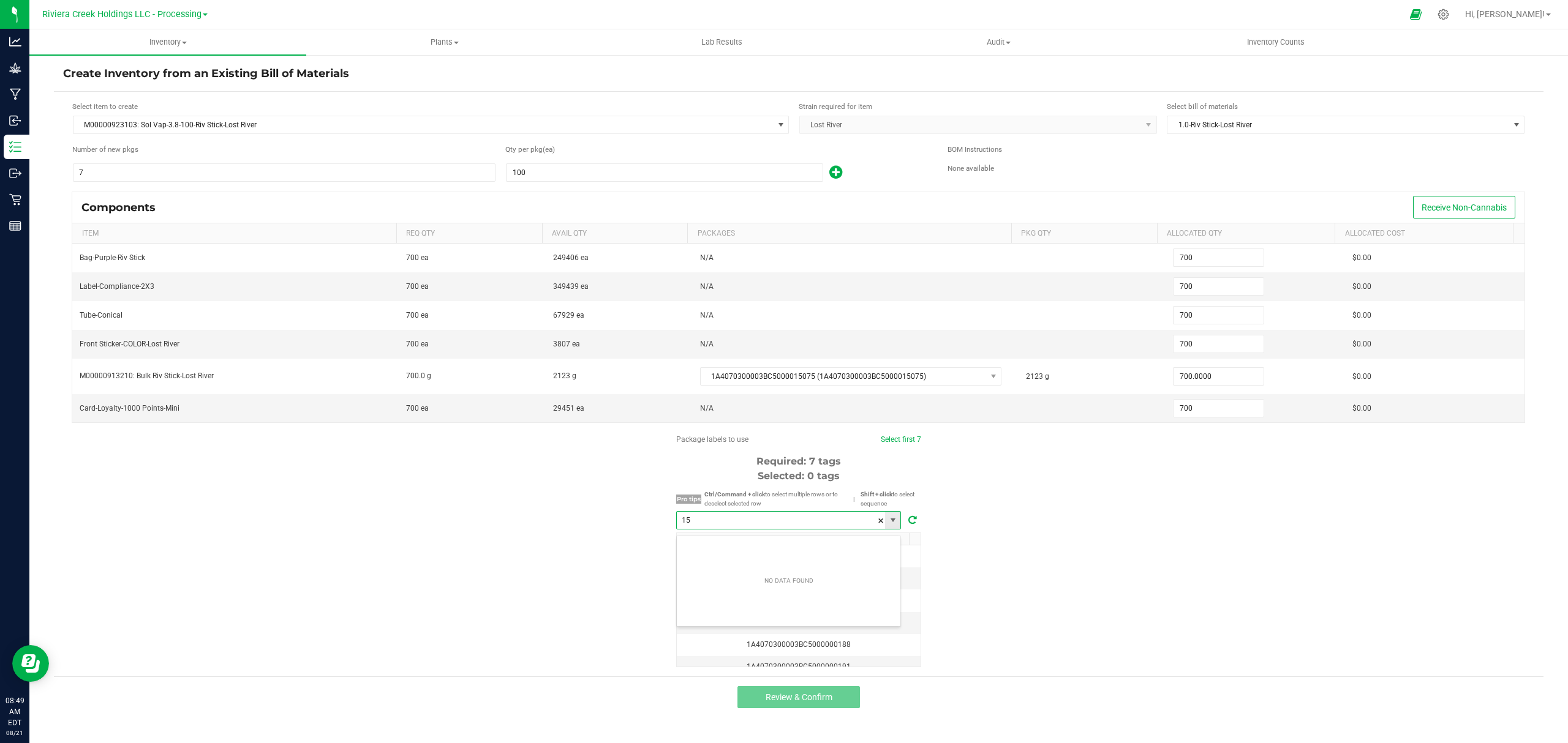
scroll to position [18, 224]
click at [826, 540] on li "1A4070300003BC5000035802" at bounding box center [789, 549] width 223 height 21
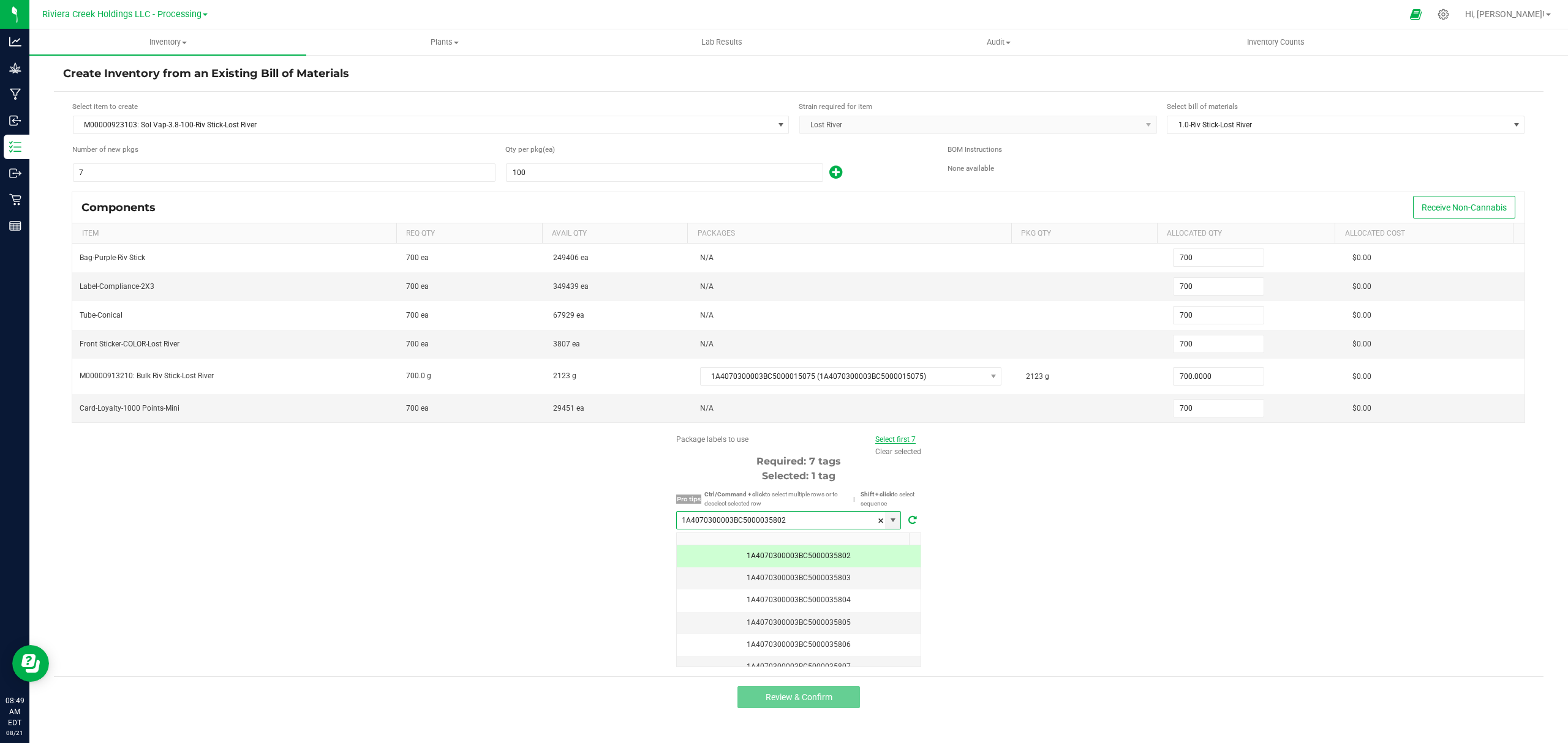
click at [885, 444] on link "Select first 7" at bounding box center [896, 439] width 41 height 9
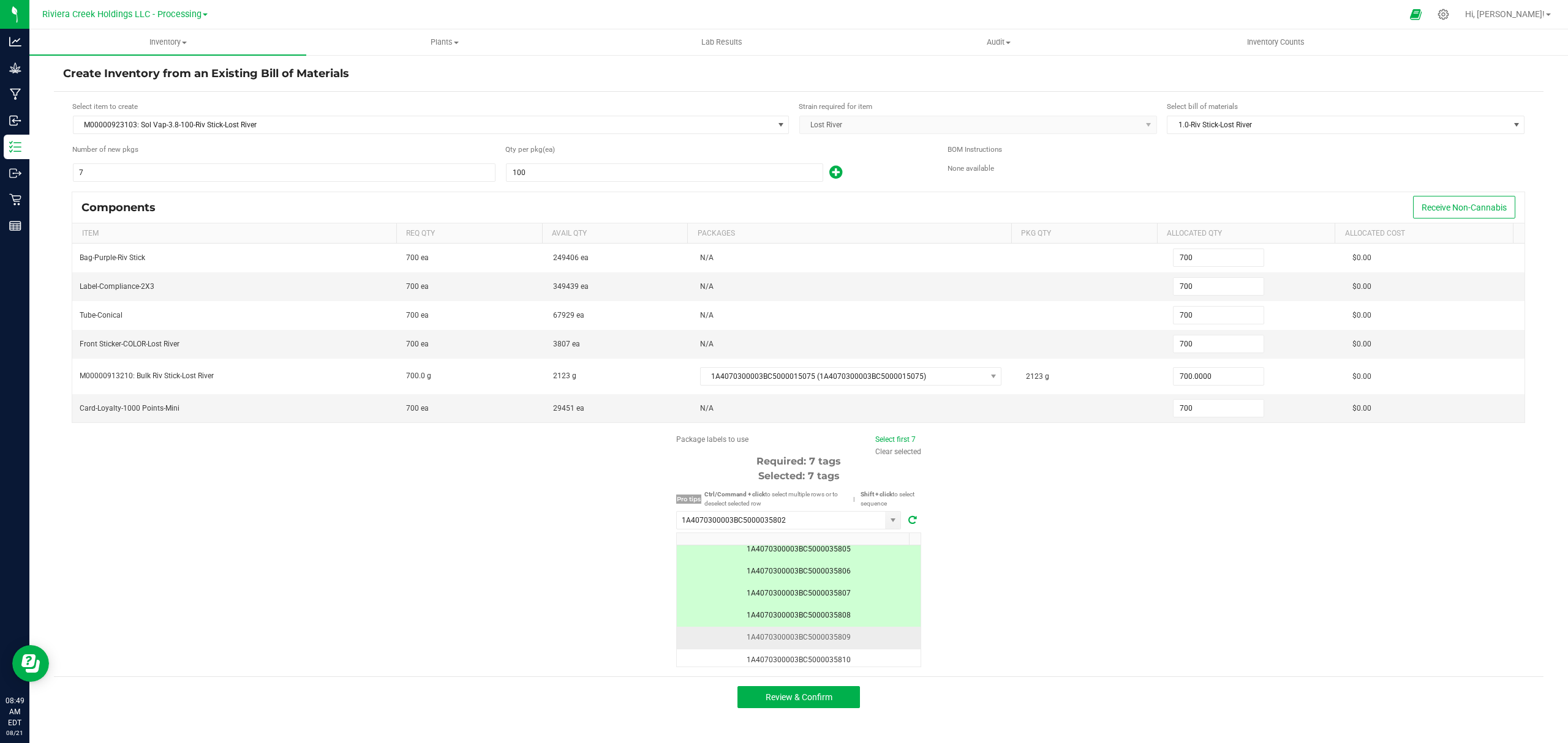
scroll to position [106, 0]
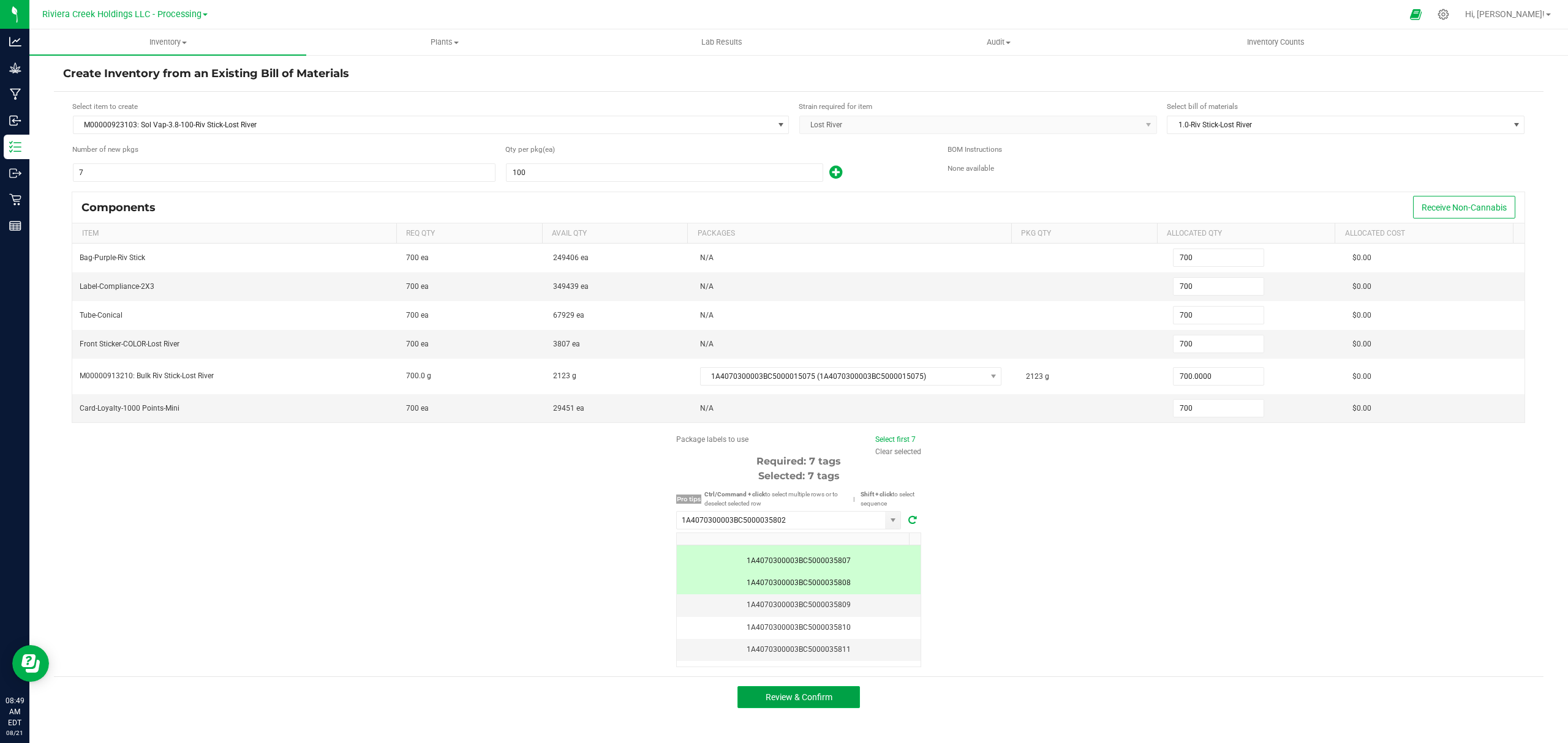
click at [836, 701] on button "Review & Confirm" at bounding box center [799, 698] width 123 height 22
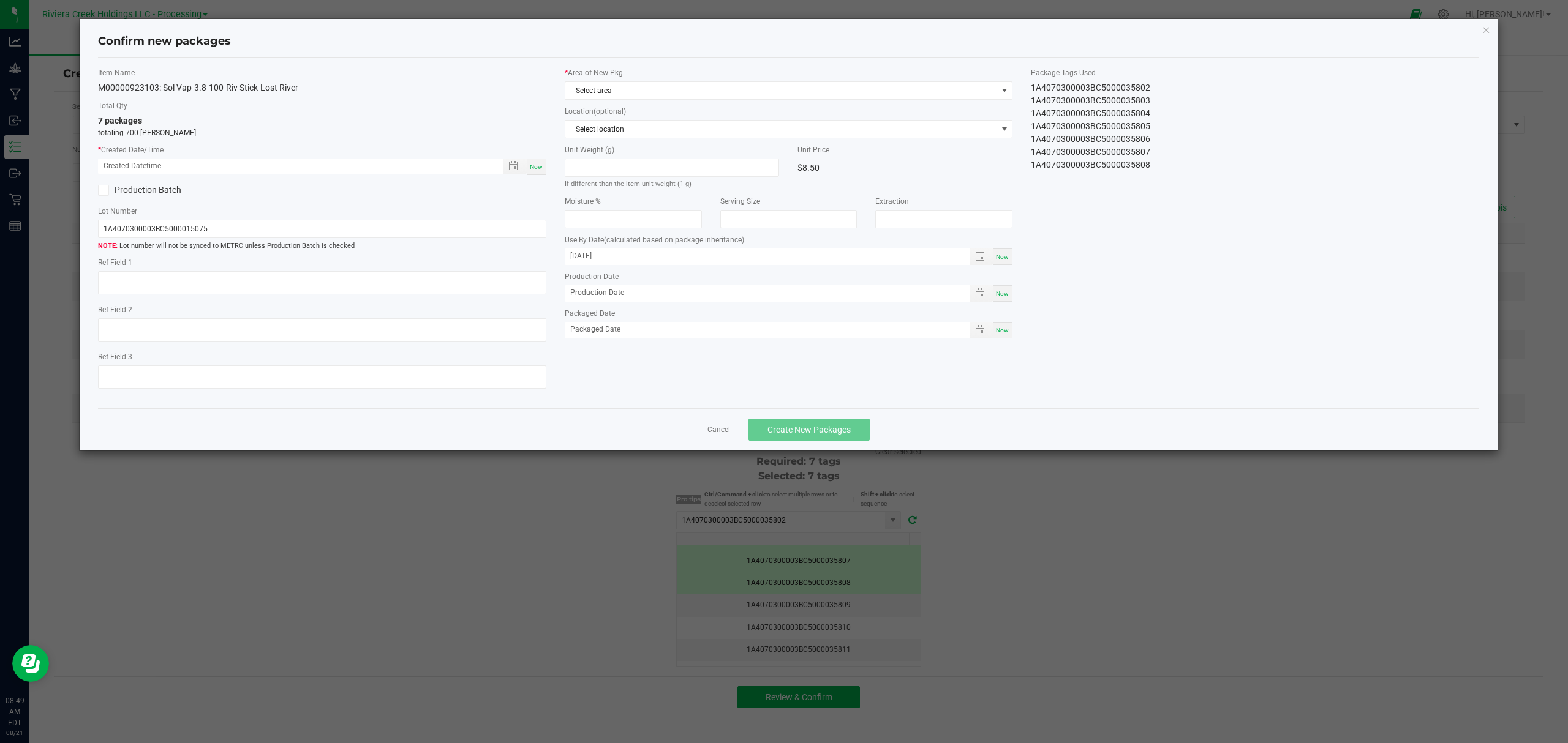
click at [535, 166] on span "Now" at bounding box center [536, 166] width 13 height 7
click at [610, 86] on span "Select area" at bounding box center [781, 91] width 432 height 17
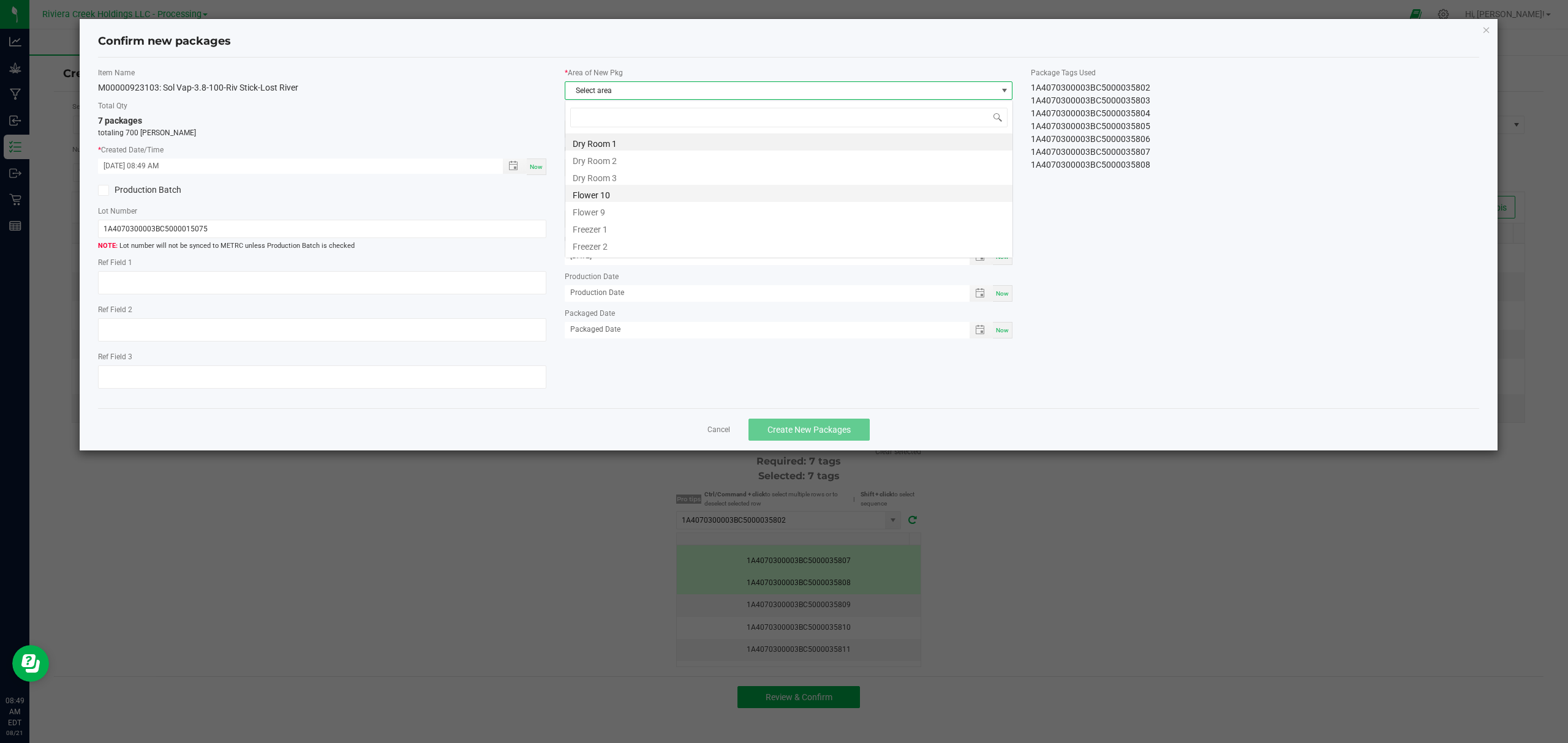
scroll to position [18, 447]
click at [602, 191] on li "Flower 10" at bounding box center [789, 193] width 447 height 17
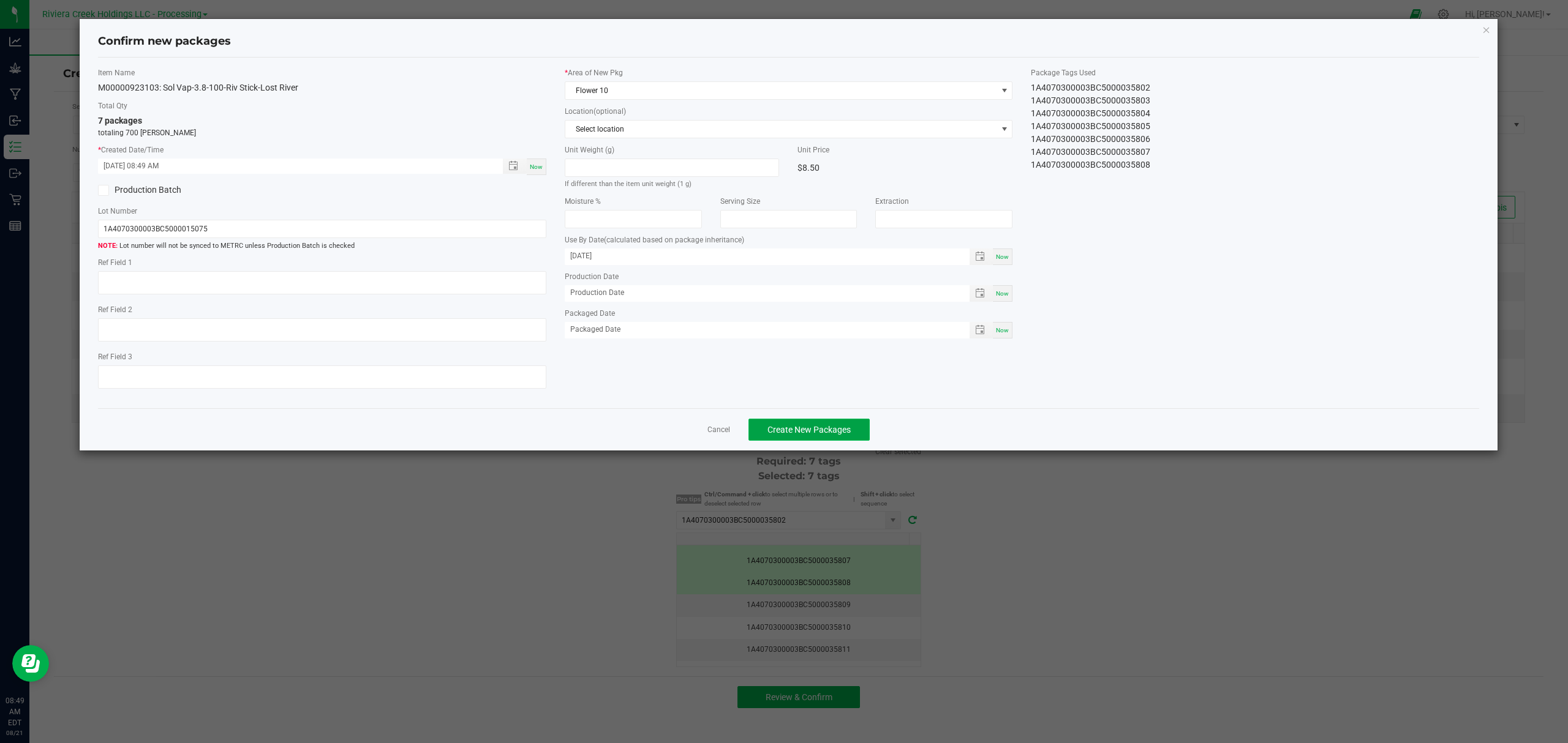
click at [799, 434] on span "Create New Packages" at bounding box center [809, 429] width 83 height 10
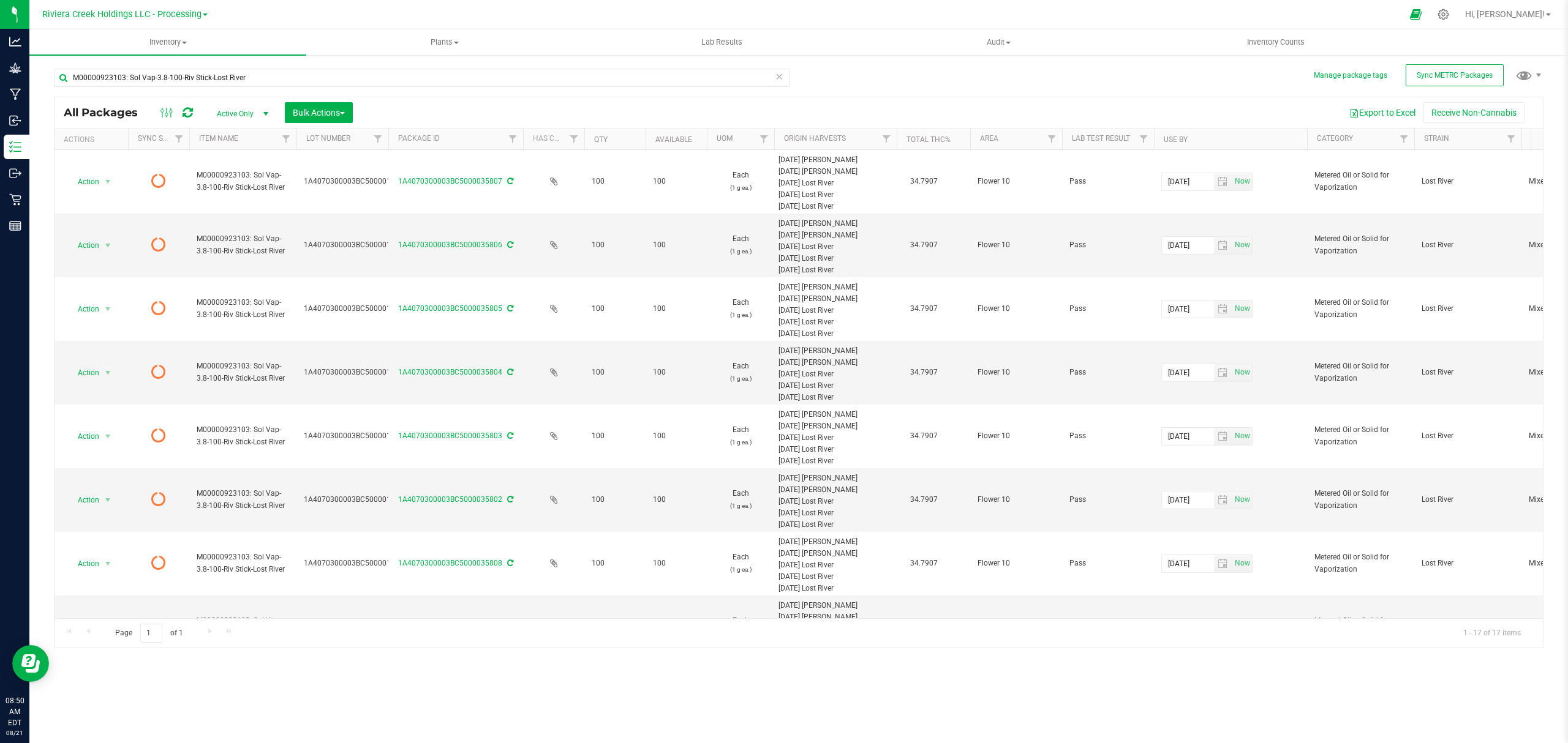
click at [187, 113] on icon at bounding box center [187, 113] width 10 height 12
click at [1287, 38] on span "Inventory Counts" at bounding box center [1276, 42] width 91 height 11
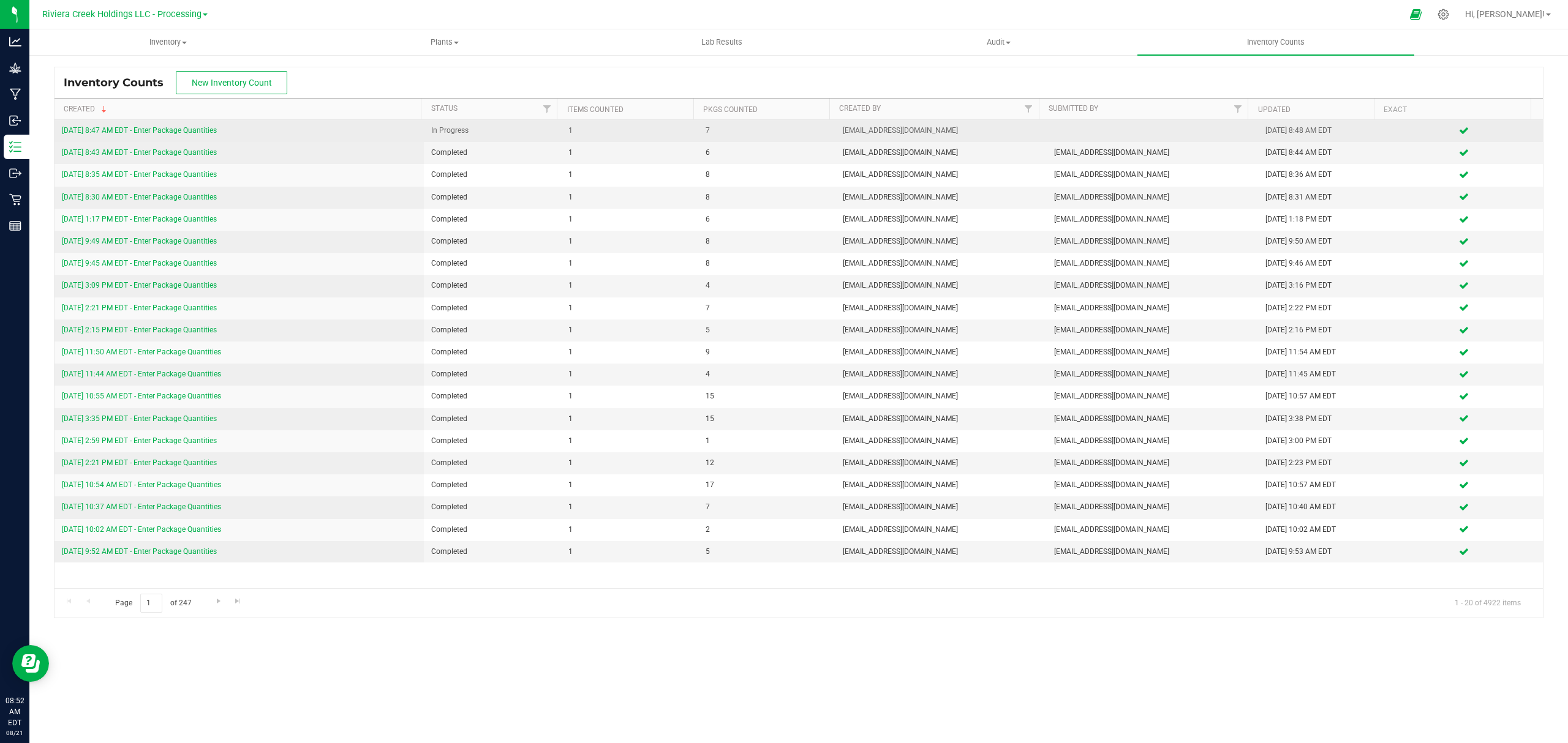
click at [185, 133] on link "[DATE] 8:47 AM EDT - Enter Package Quantities" at bounding box center [139, 131] width 155 height 9
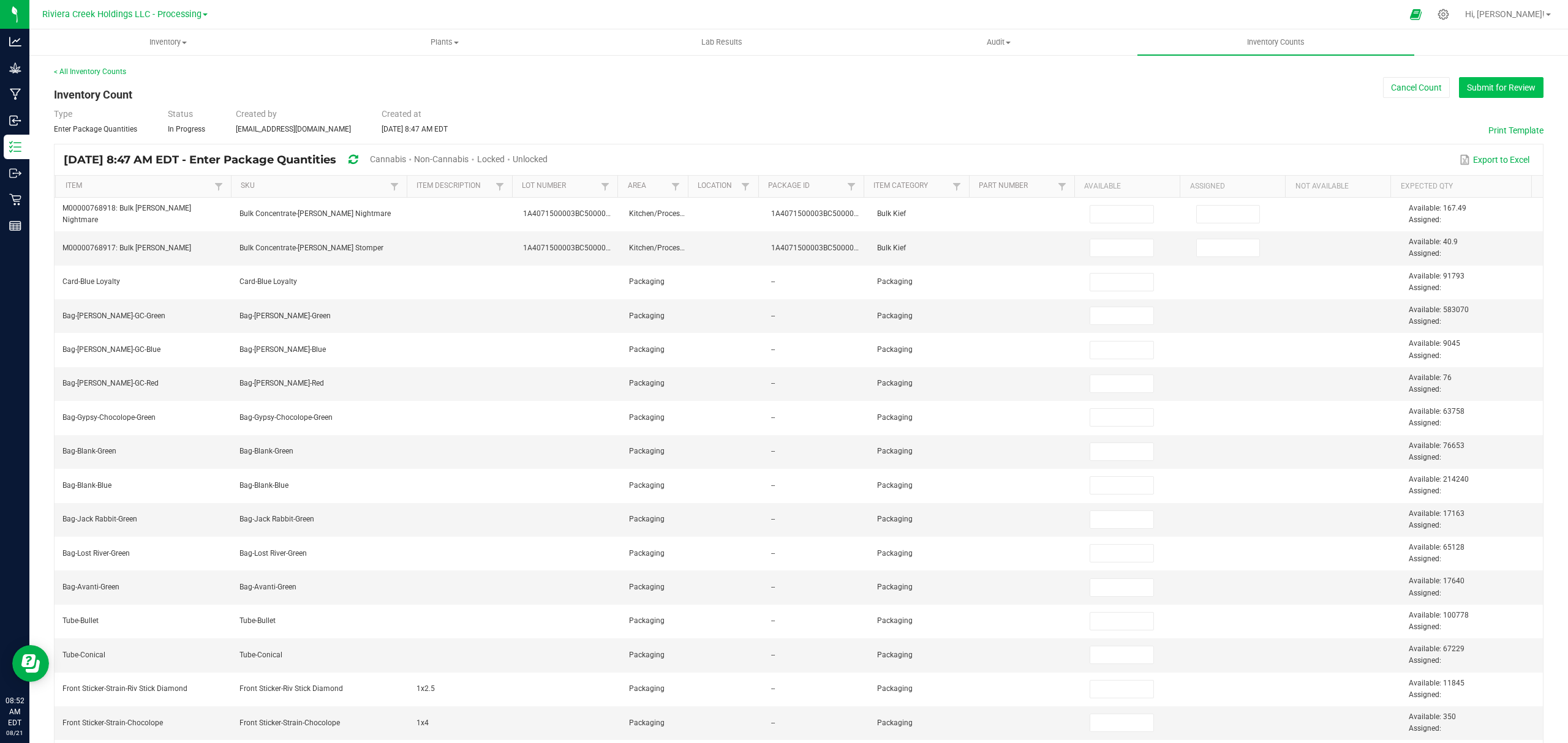
click at [1459, 84] on button "Submit for Review" at bounding box center [1502, 88] width 85 height 21
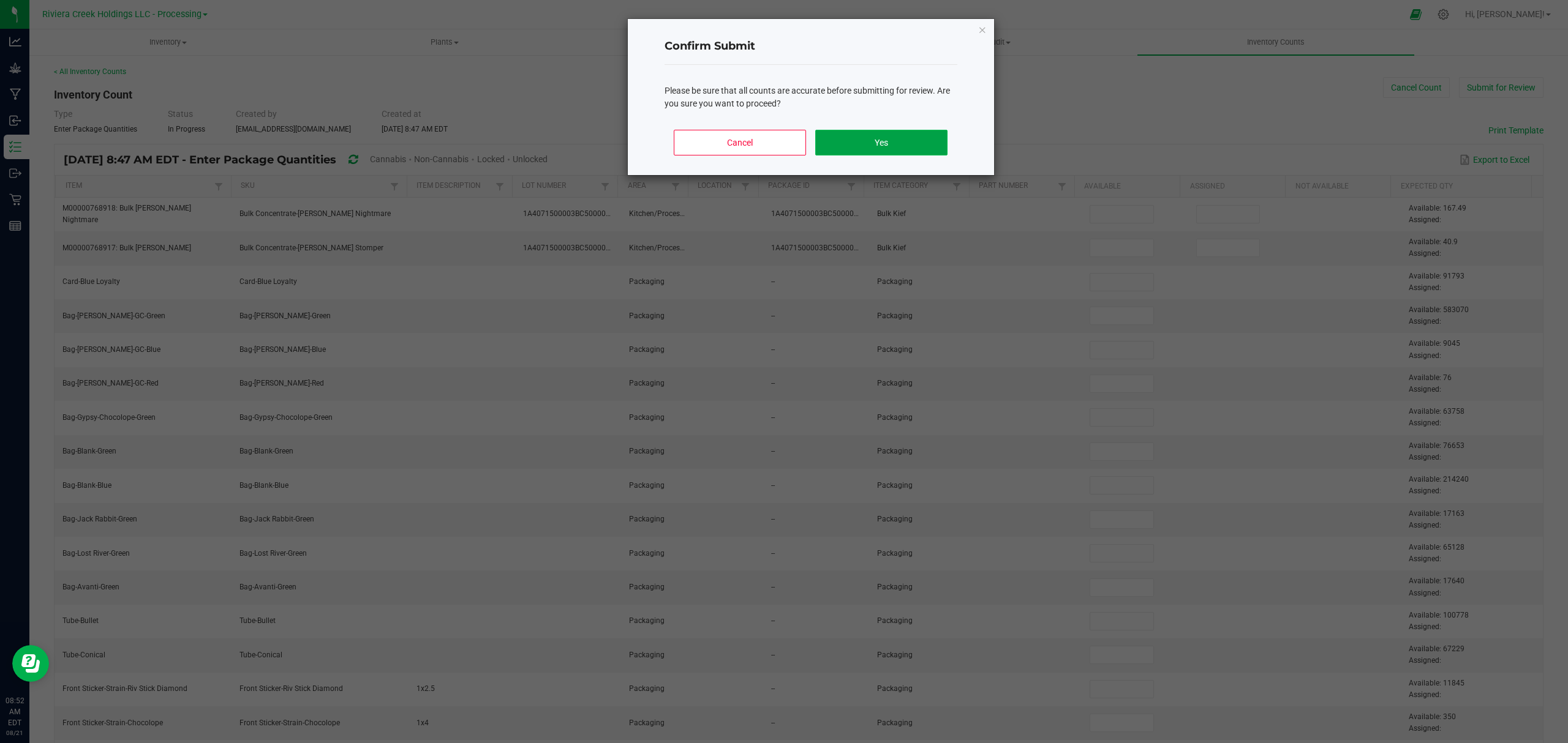
click at [851, 137] on button "Yes" at bounding box center [881, 143] width 132 height 26
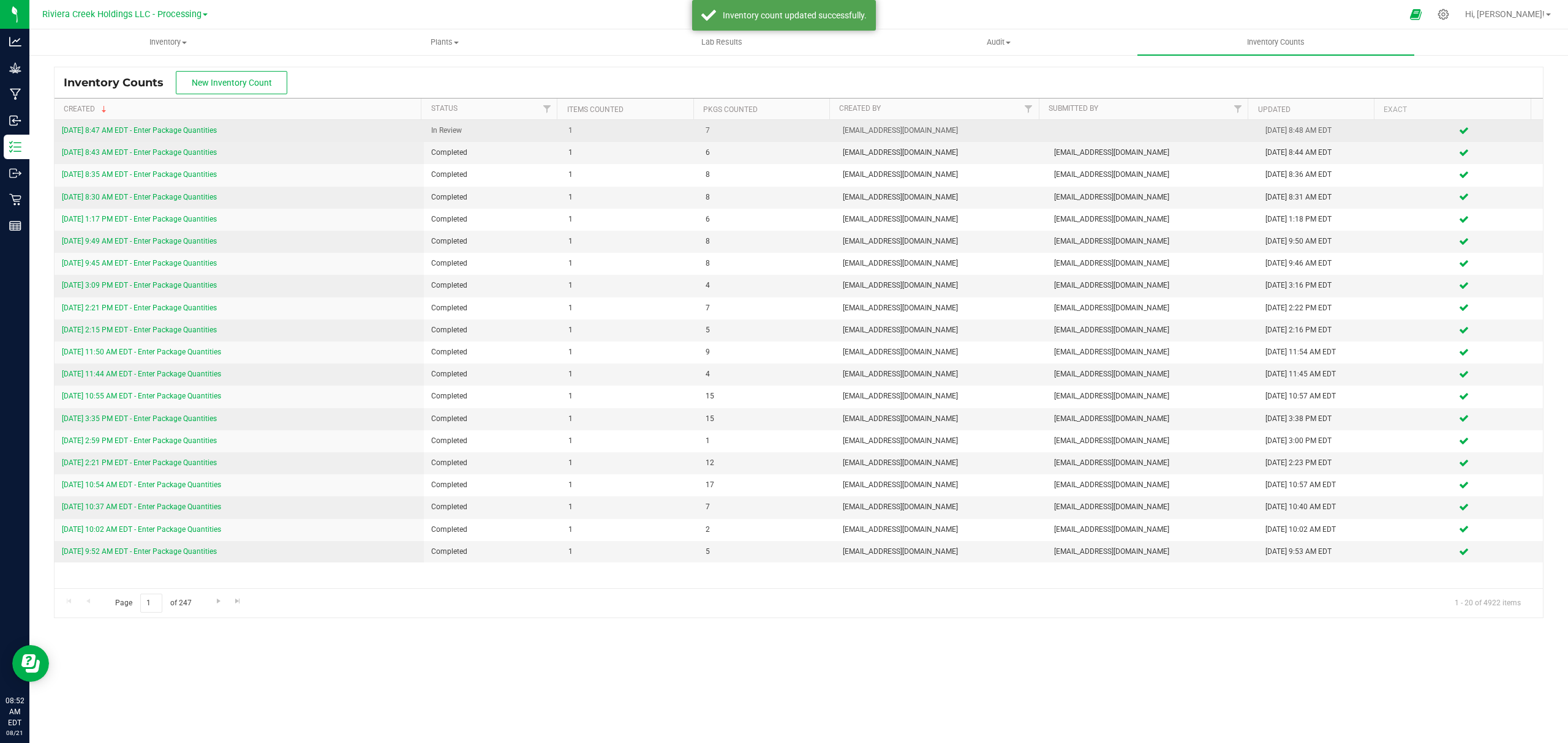
click at [180, 131] on link "[DATE] 8:47 AM EDT - Enter Package Quantities" at bounding box center [139, 131] width 155 height 9
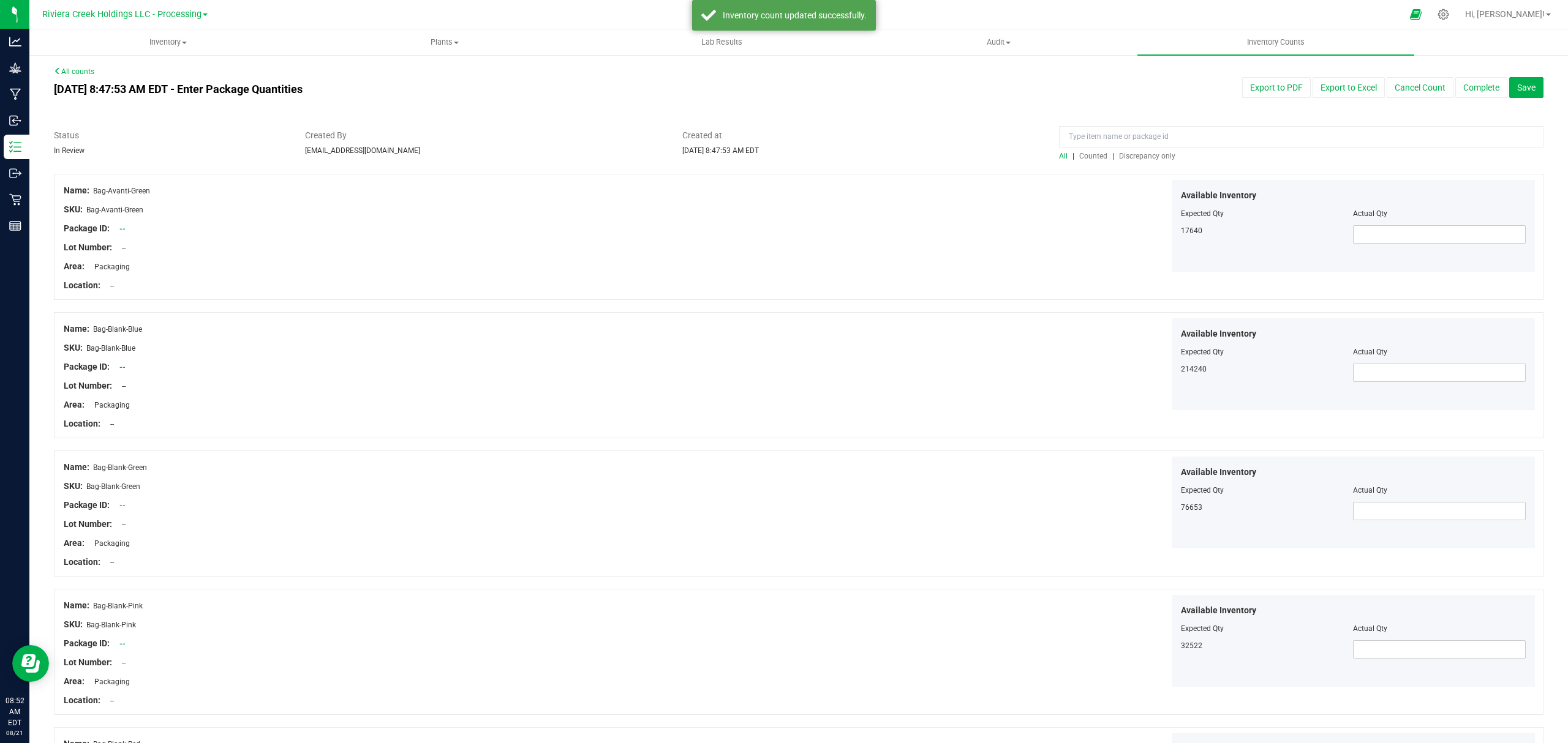
click at [1085, 156] on span "Counted" at bounding box center [1093, 156] width 28 height 9
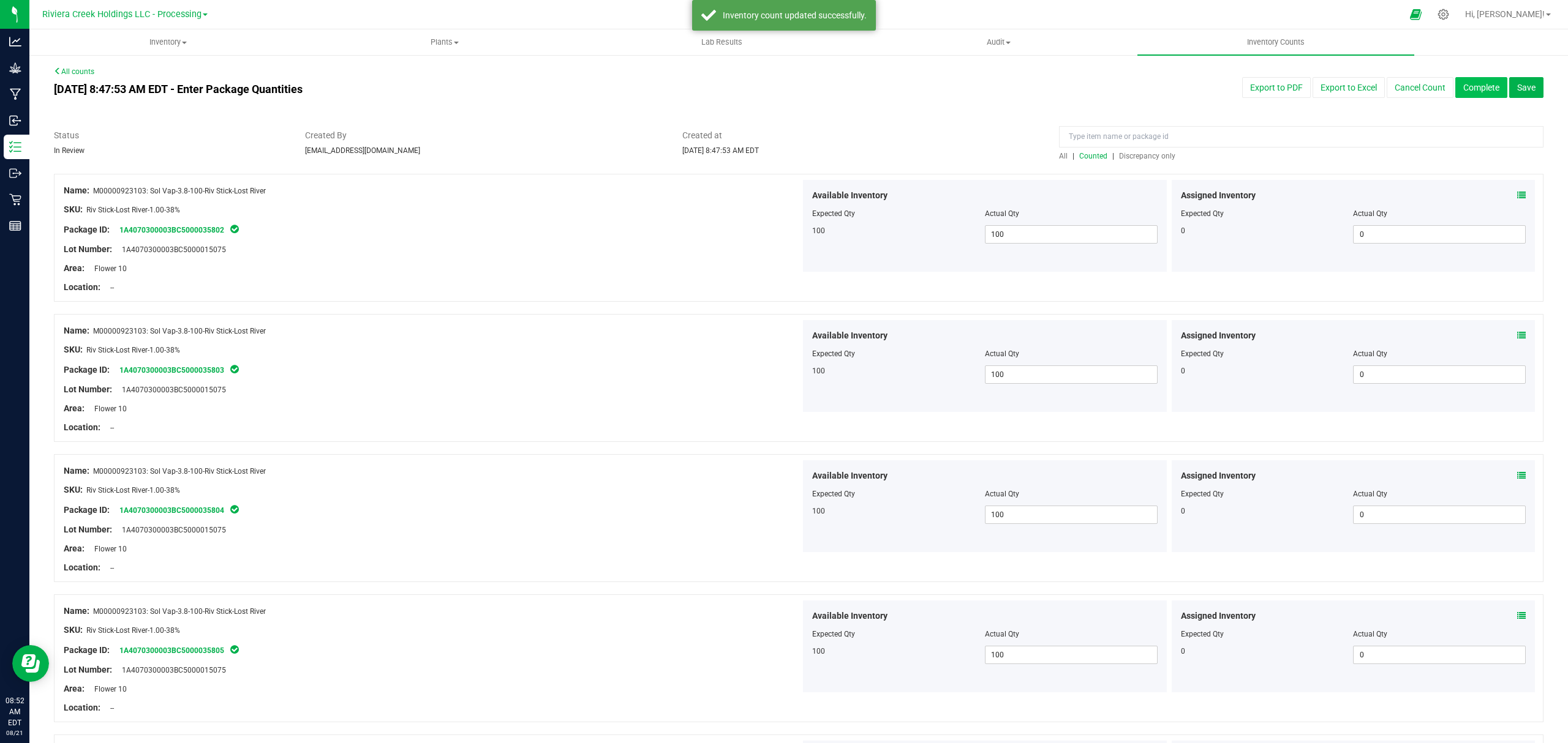
click at [1456, 87] on button "Complete" at bounding box center [1481, 88] width 52 height 21
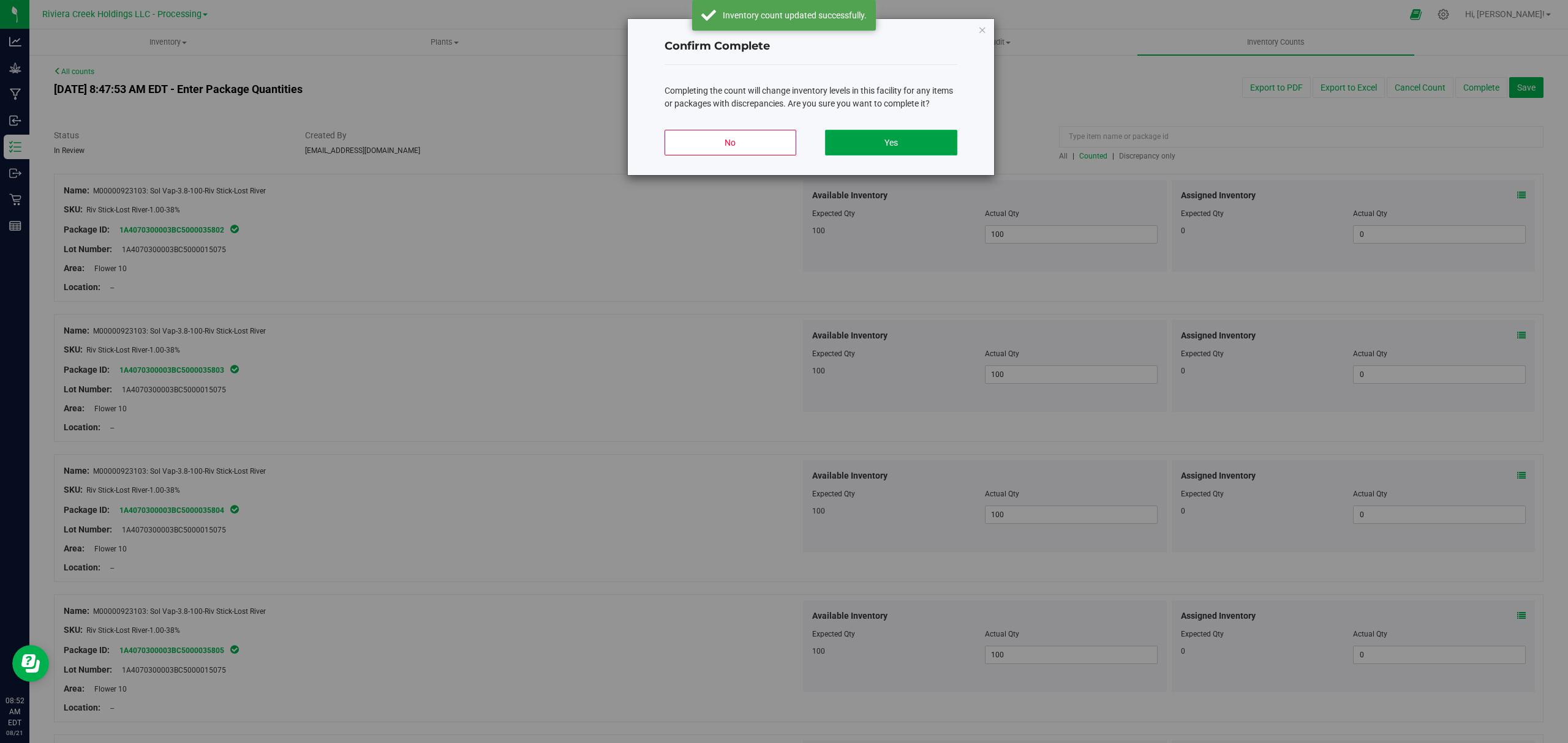
click at [926, 139] on button "Yes" at bounding box center [891, 143] width 132 height 26
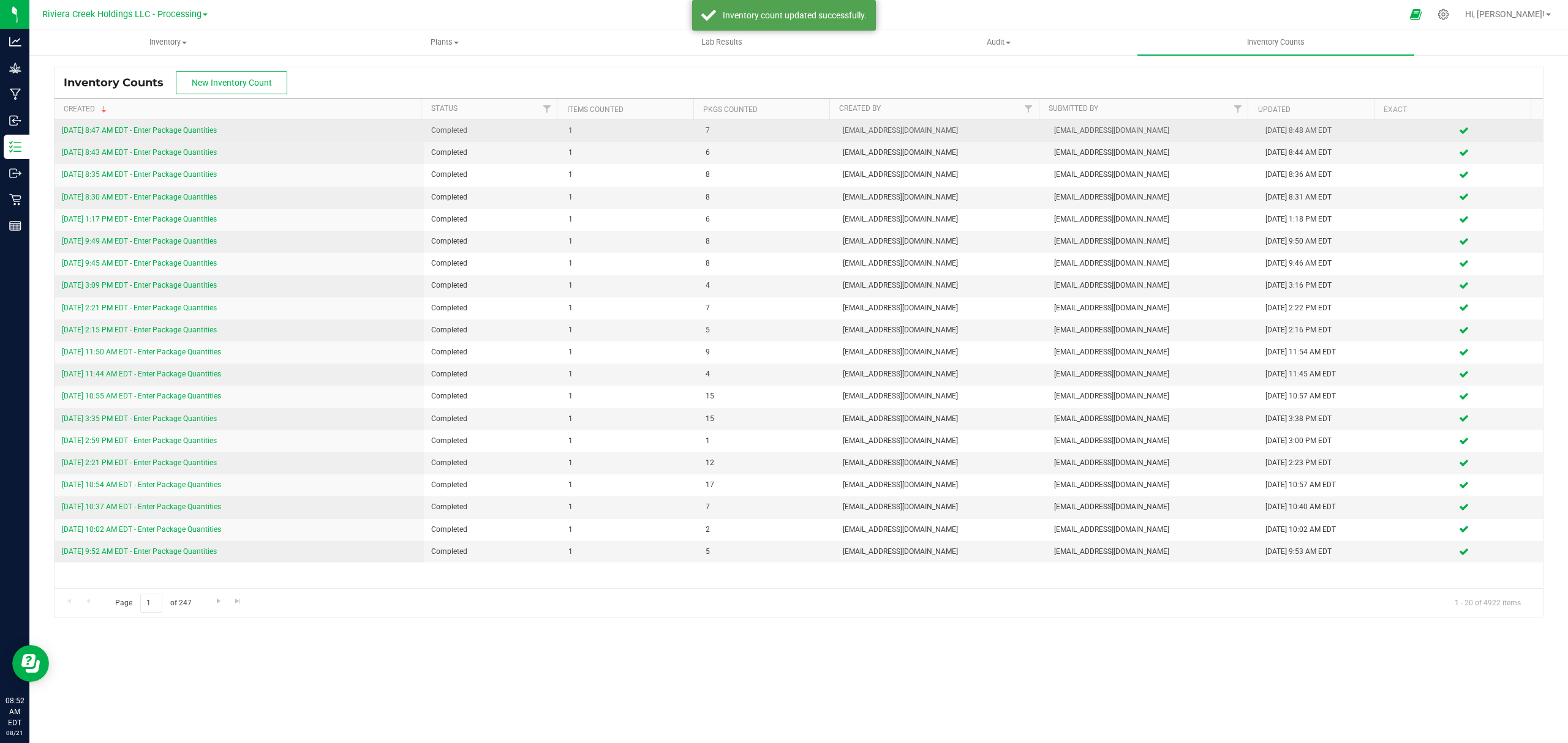
click at [169, 124] on td "[DATE] 8:47 AM EDT - Enter Package Quantities" at bounding box center [239, 131] width 370 height 22
click at [172, 131] on link "[DATE] 8:47 AM EDT - Enter Package Quantities" at bounding box center [139, 131] width 155 height 9
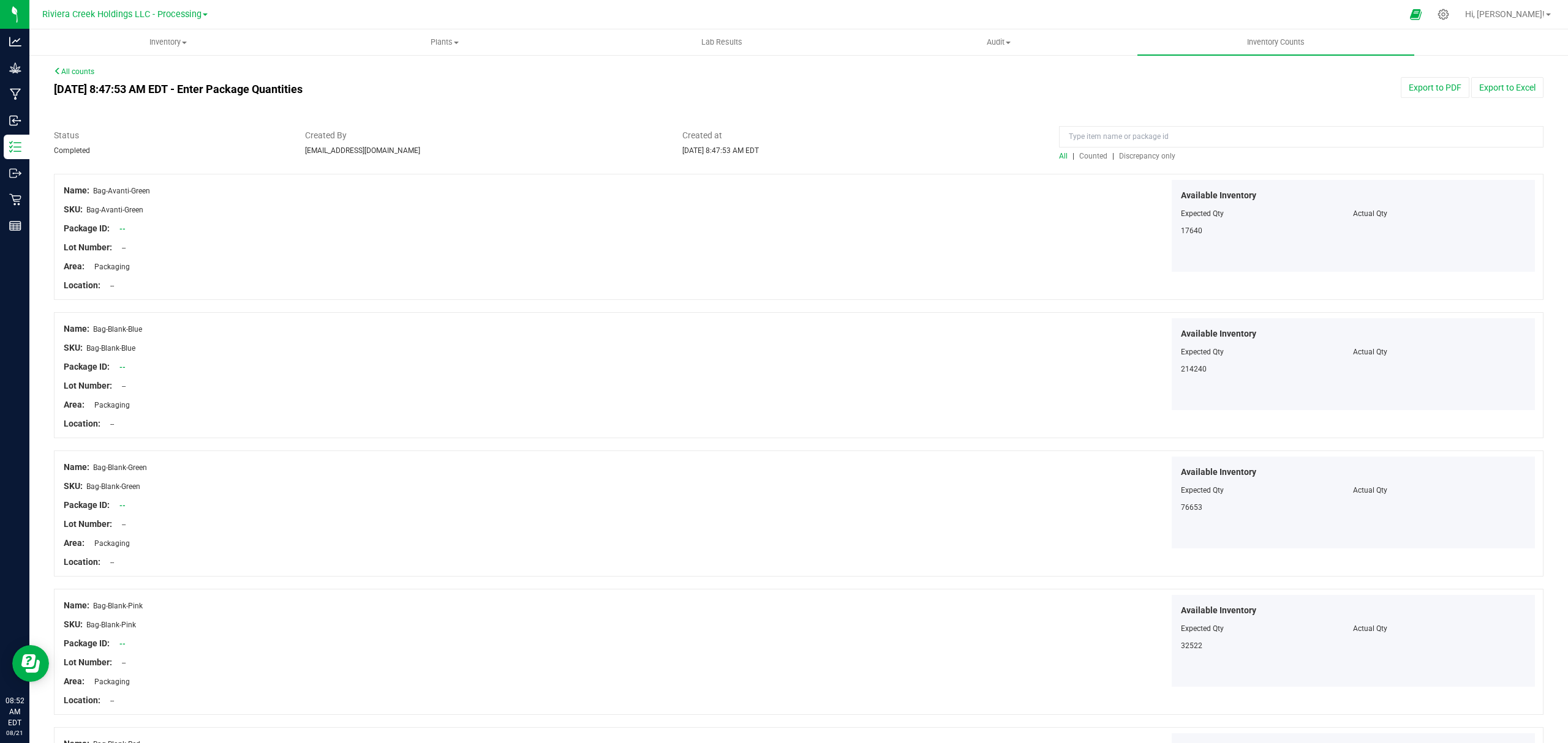
click at [1083, 156] on span "Counted" at bounding box center [1093, 156] width 28 height 9
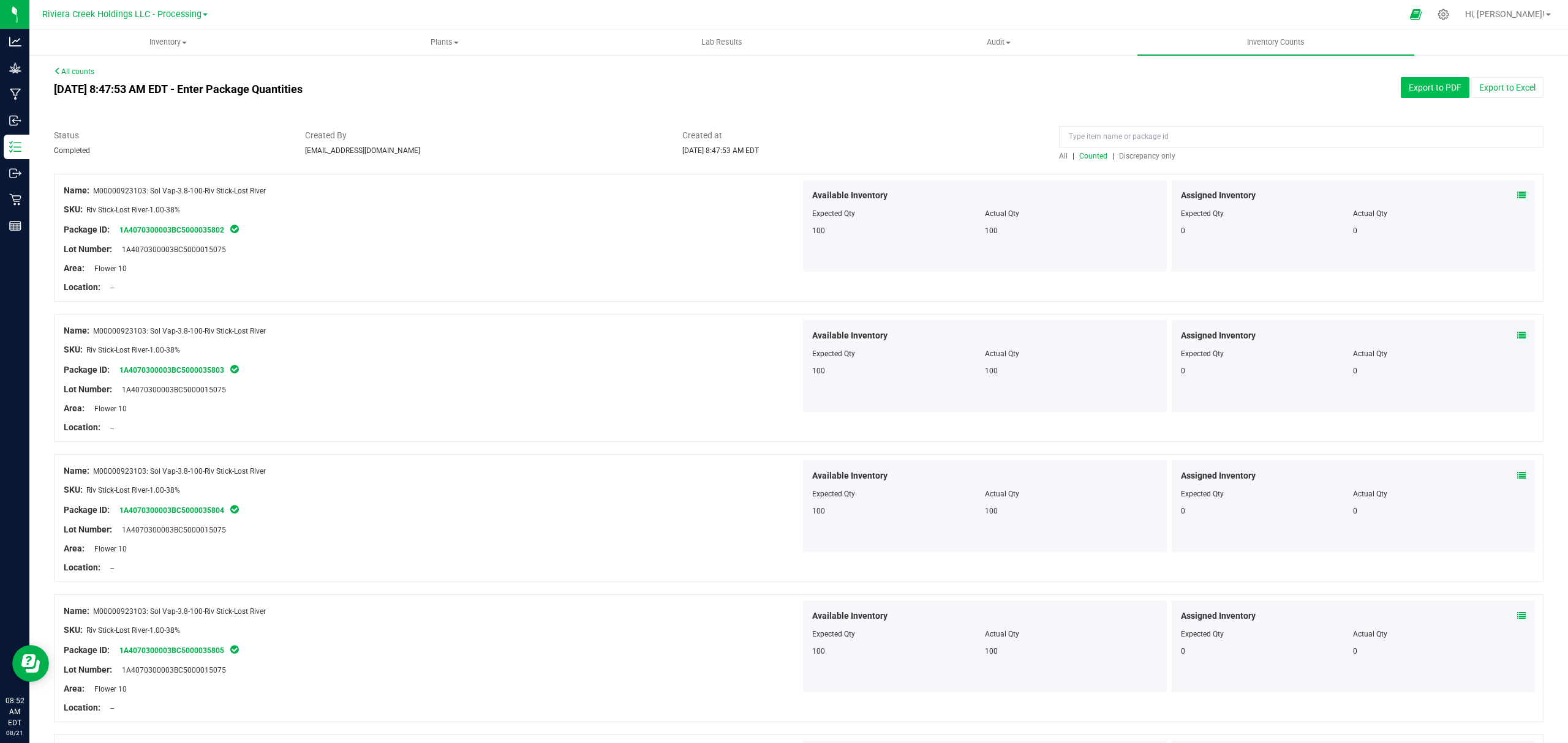
click at [1429, 90] on button "Export to PDF" at bounding box center [1435, 88] width 69 height 21
click at [147, 40] on span "Inventory" at bounding box center [168, 42] width 276 height 11
click at [126, 74] on li "All packages" at bounding box center [168, 74] width 277 height 15
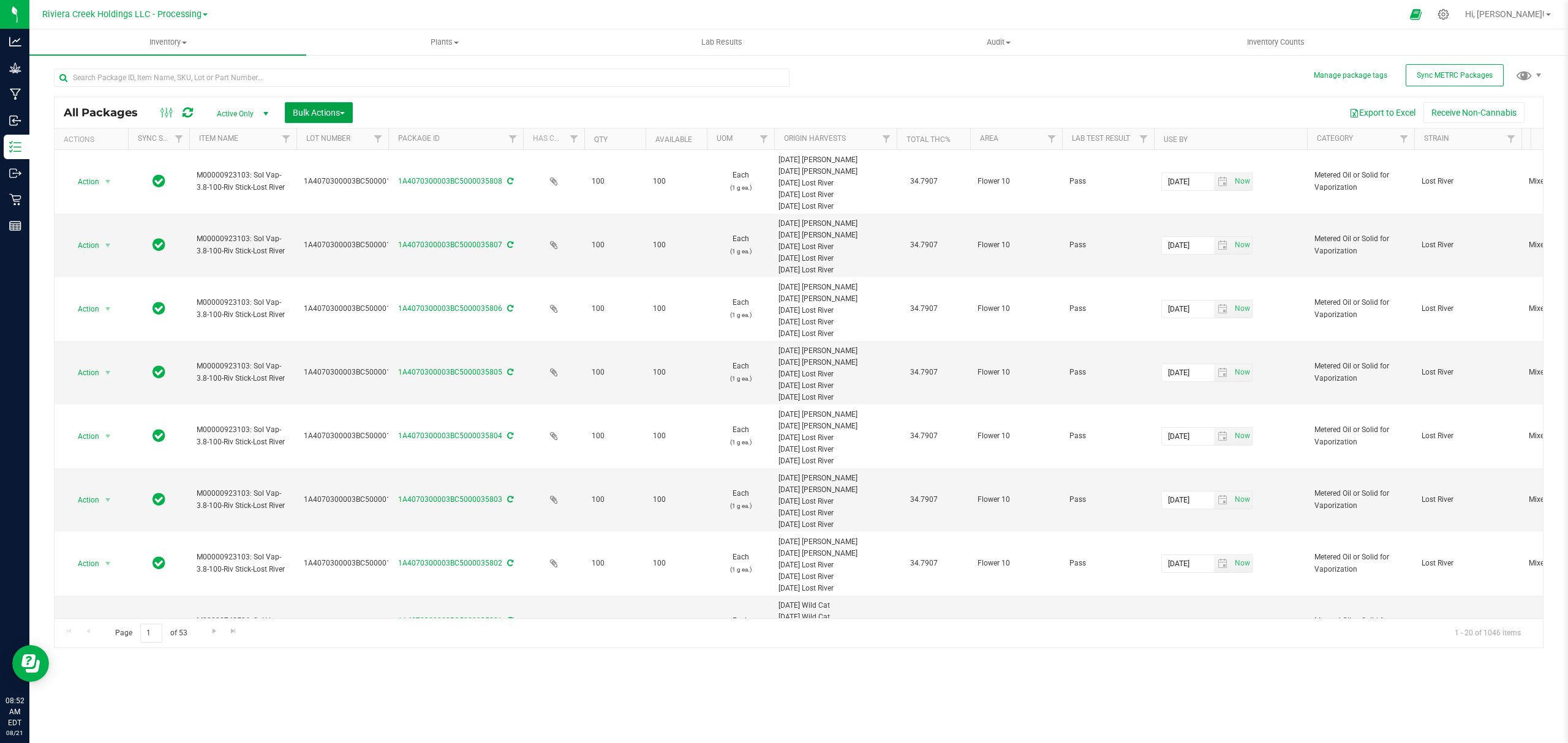
click at [315, 113] on span "Bulk Actions" at bounding box center [319, 113] width 52 height 10
click at [326, 225] on span "Lock/Unlock packages" at bounding box center [334, 230] width 84 height 10
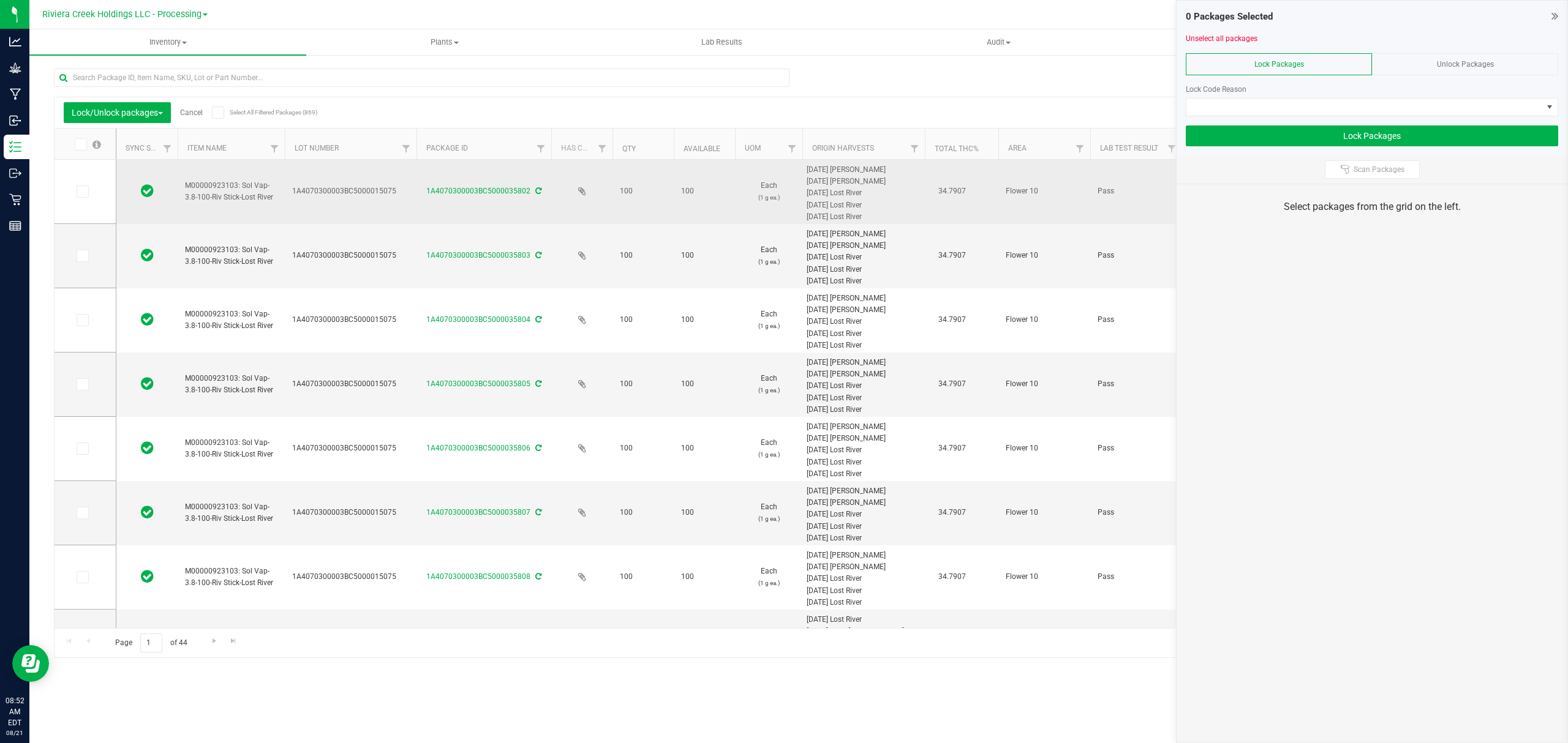
drag, startPoint x: 378, startPoint y: 143, endPoint x: 398, endPoint y: 160, distance: 26.2
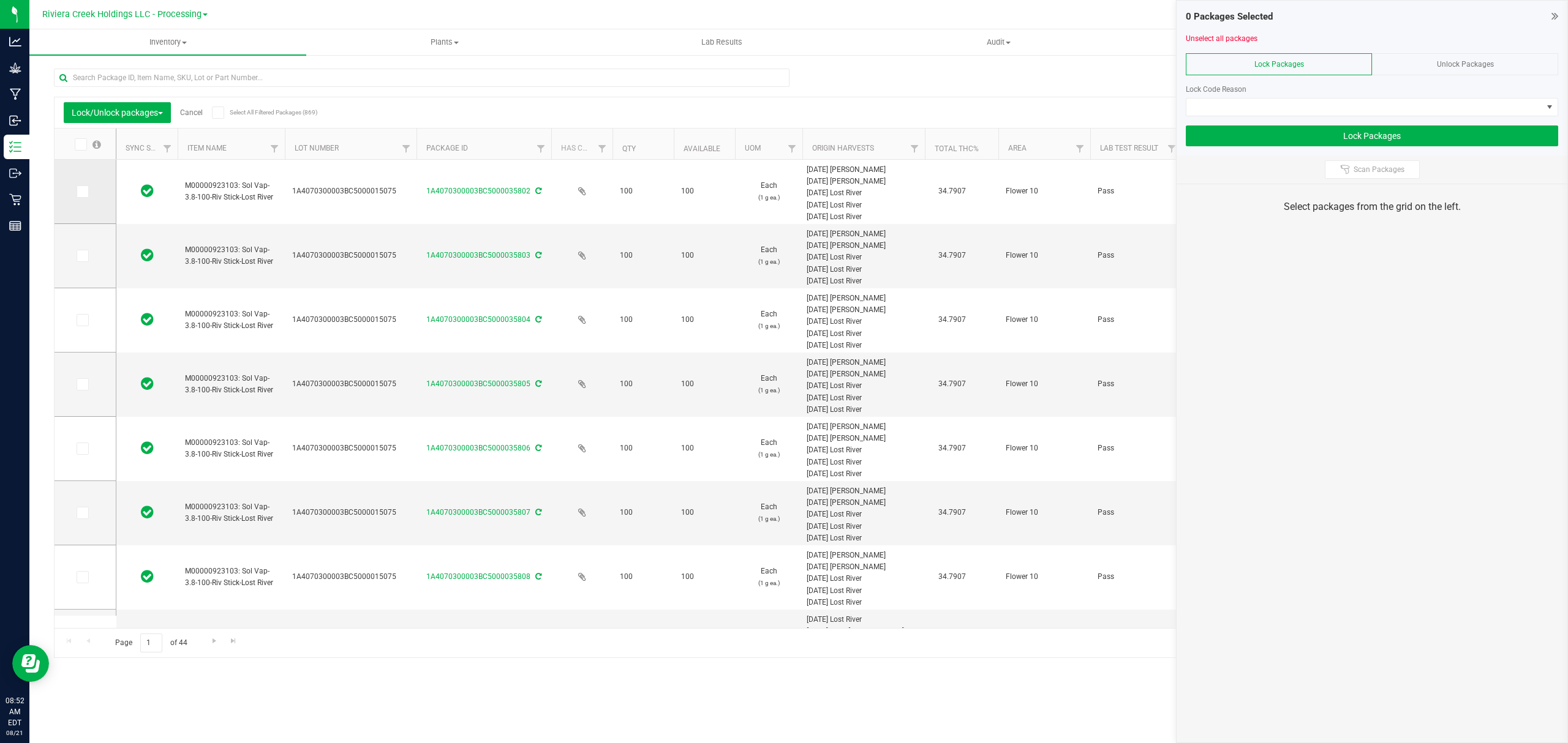
click at [84, 196] on span at bounding box center [83, 191] width 12 height 12
click at [0, 0] on input "checkbox" at bounding box center [0, 0] width 0 height 0
click at [85, 256] on icon at bounding box center [82, 256] width 8 height 0
click at [0, 0] on input "checkbox" at bounding box center [0, 0] width 0 height 0
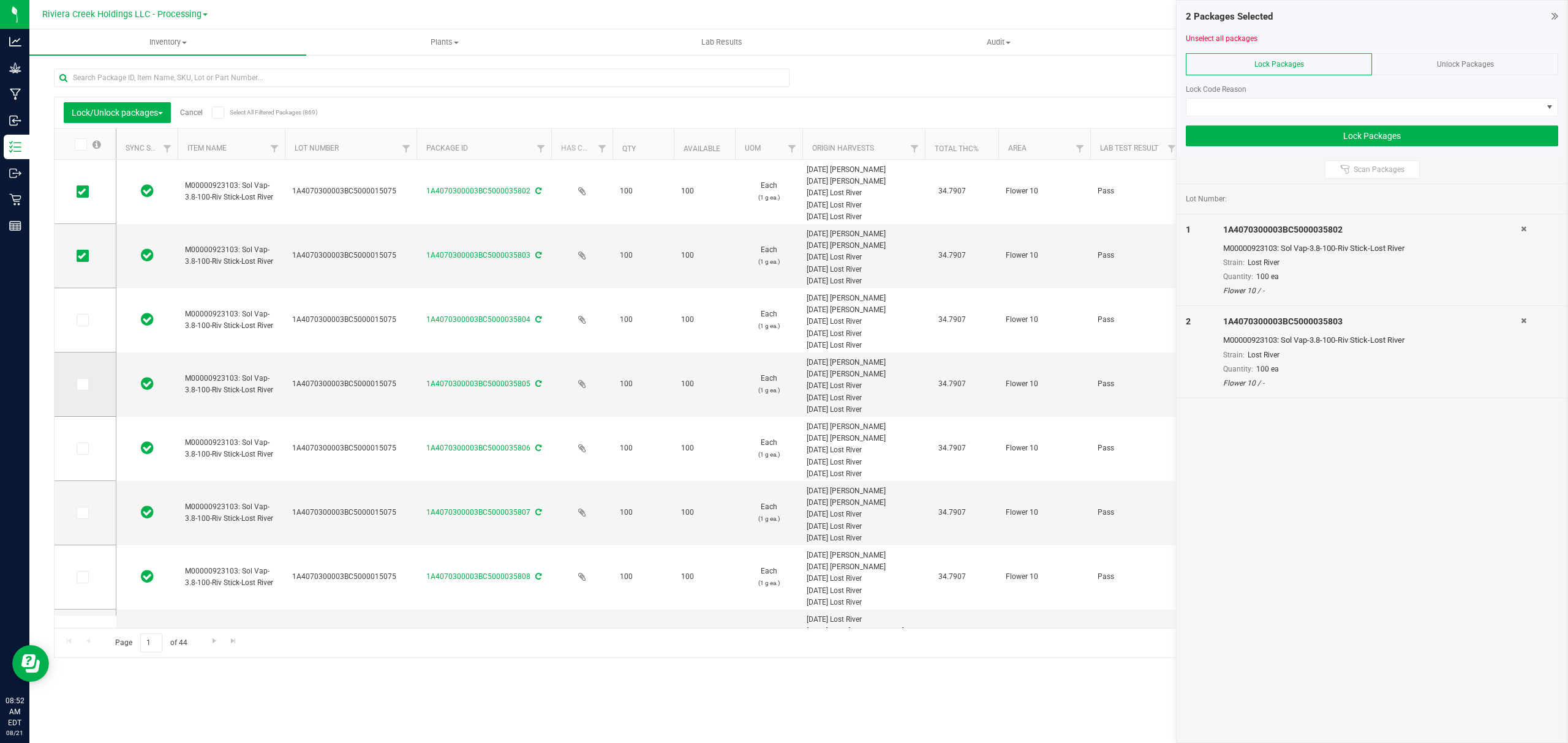
drag, startPoint x: 81, startPoint y: 317, endPoint x: 76, endPoint y: 392, distance: 75.2
click at [81, 320] on icon at bounding box center [82, 320] width 8 height 0
click at [0, 0] on input "checkbox" at bounding box center [0, 0] width 0 height 0
drag, startPoint x: 81, startPoint y: 386, endPoint x: 85, endPoint y: 406, distance: 20.4
click at [82, 385] on icon at bounding box center [82, 385] width 8 height 0
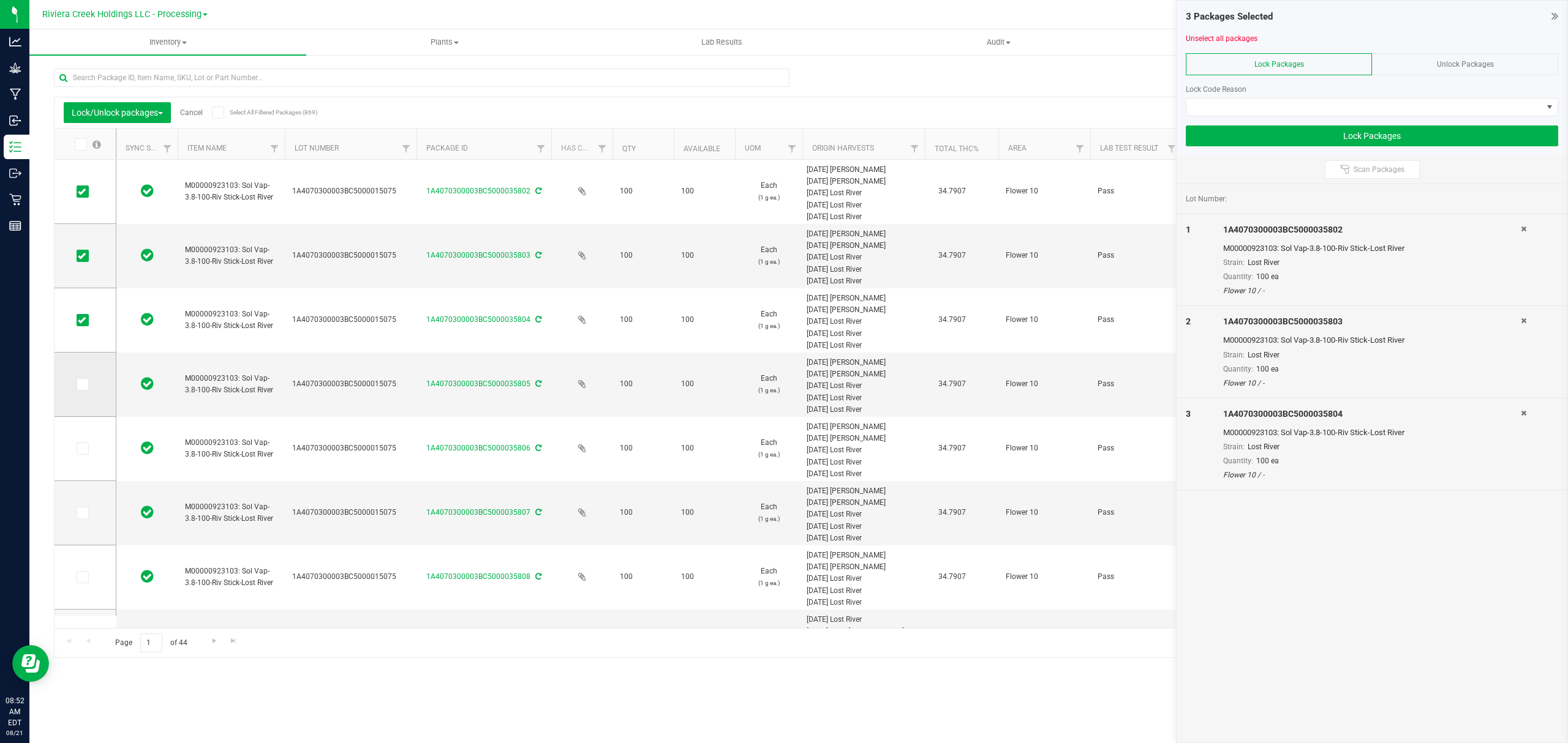
click at [0, 0] on input "checkbox" at bounding box center [0, 0] width 0 height 0
click at [82, 448] on icon at bounding box center [82, 448] width 8 height 0
click at [0, 0] on input "checkbox" at bounding box center [0, 0] width 0 height 0
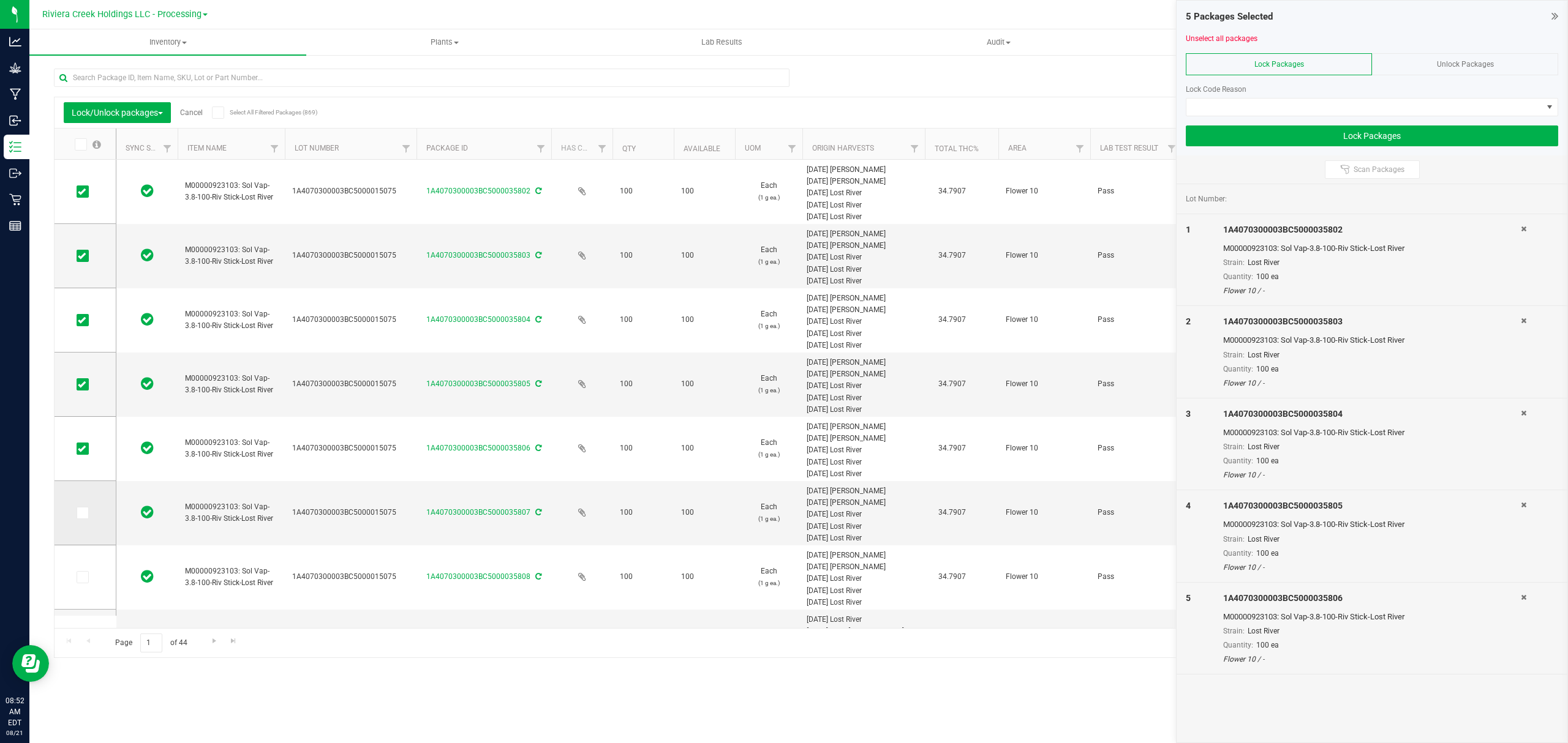
click at [83, 513] on icon at bounding box center [82, 513] width 8 height 0
click at [0, 0] on input "checkbox" at bounding box center [0, 0] width 0 height 0
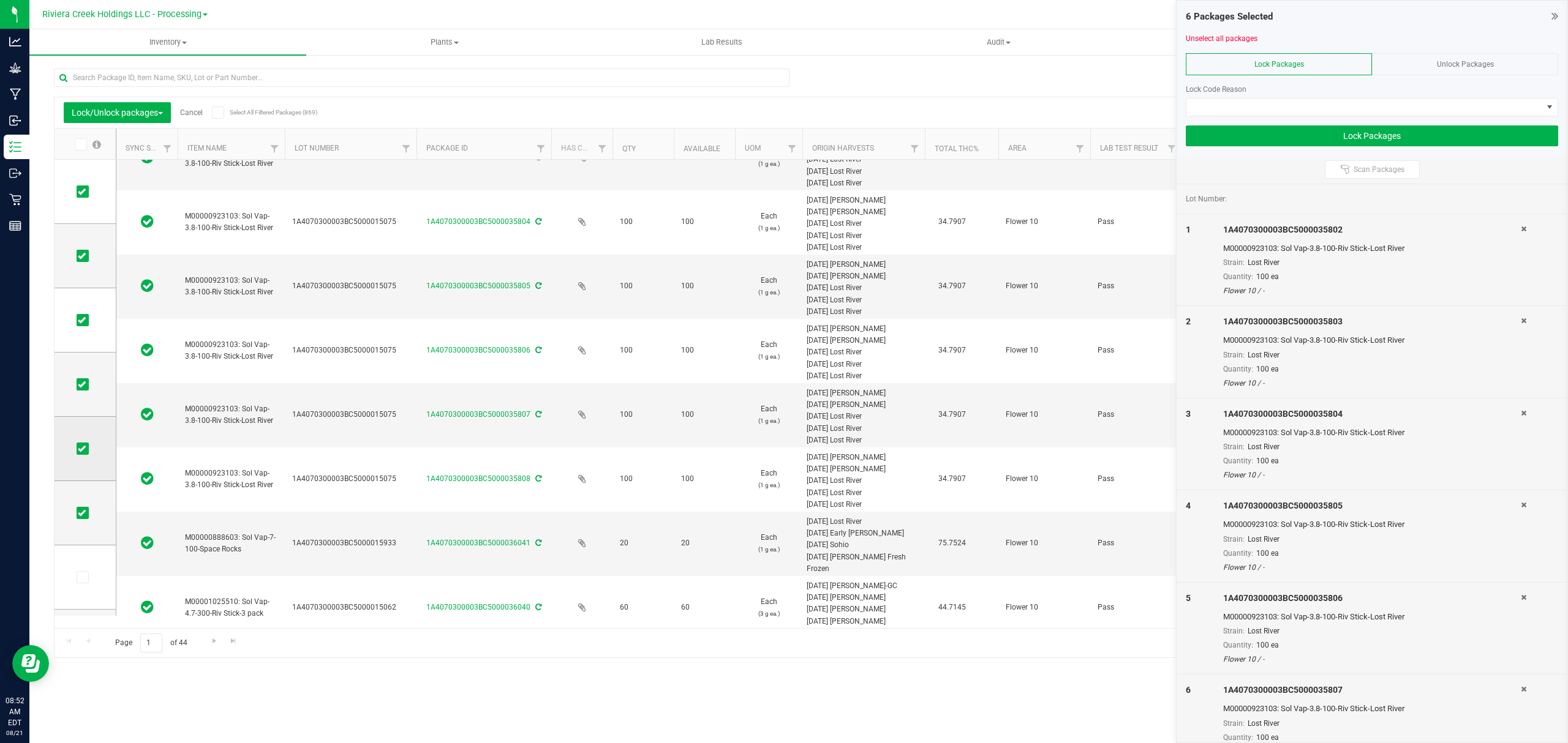
scroll to position [98, 0]
click at [83, 486] on td at bounding box center [85, 479] width 61 height 64
click at [87, 477] on span at bounding box center [83, 479] width 12 height 12
click at [0, 0] on input "checkbox" at bounding box center [0, 0] width 0 height 0
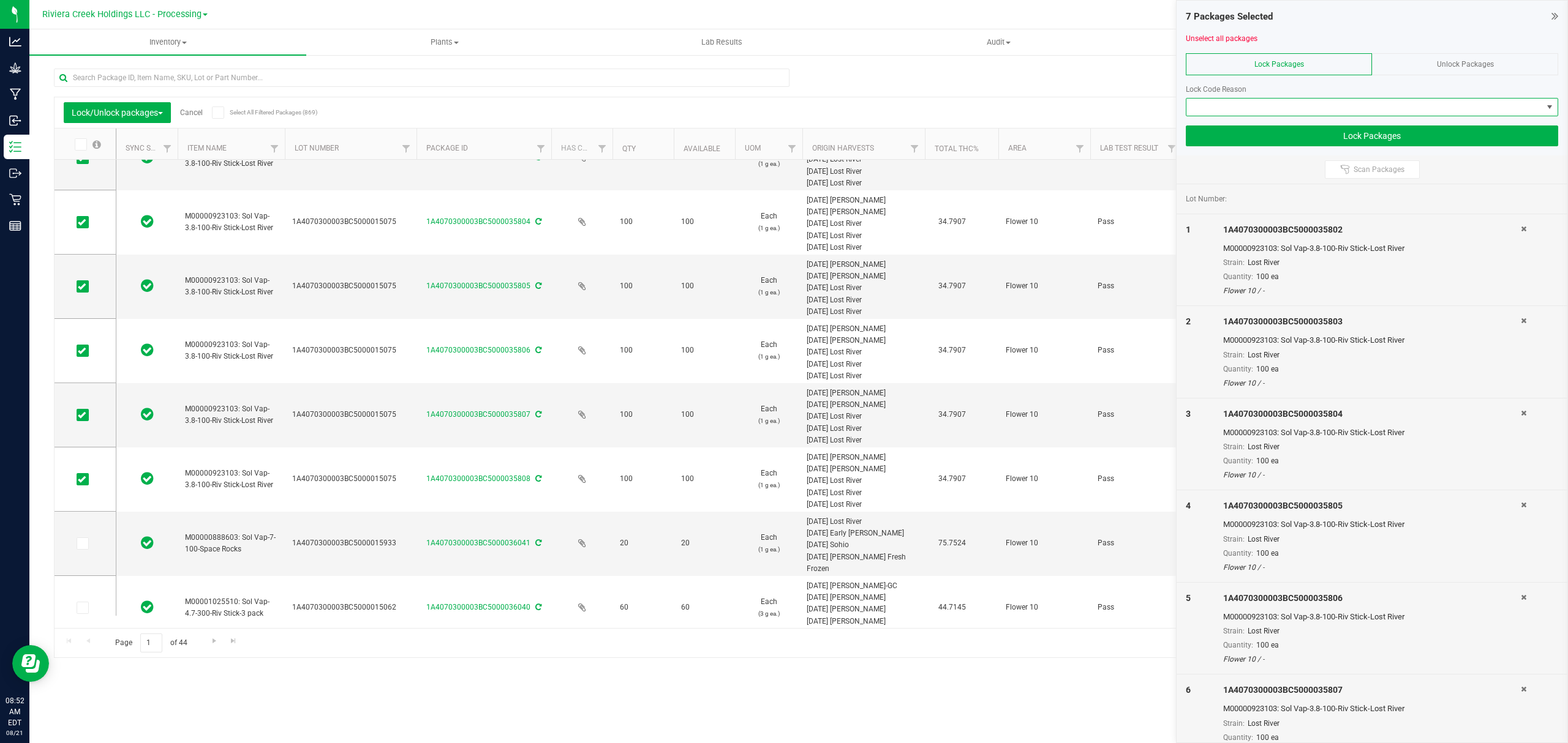
click at [1245, 109] on span at bounding box center [1365, 107] width 356 height 17
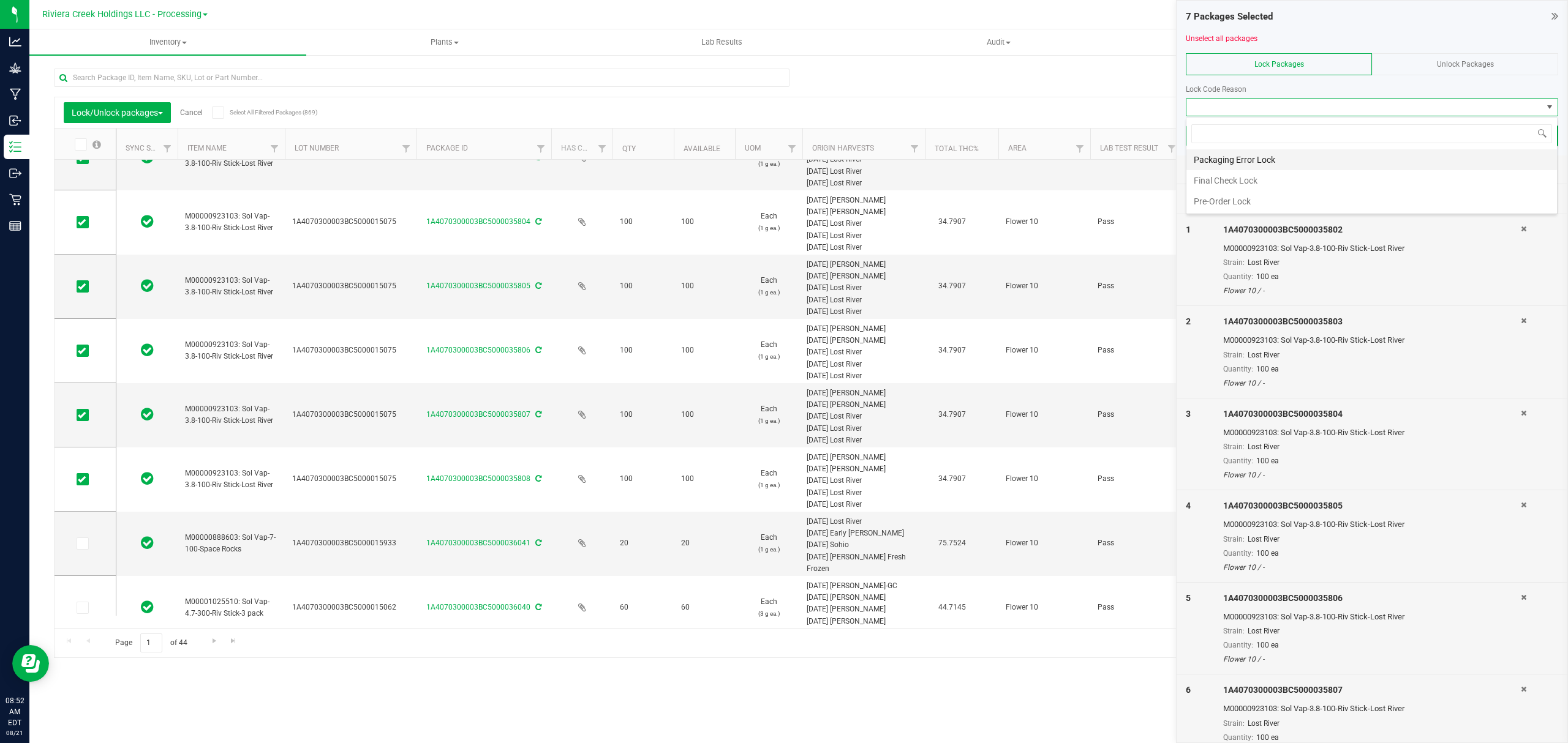
scroll to position [18, 371]
click at [1223, 179] on li "Final Check Lock" at bounding box center [1372, 180] width 371 height 21
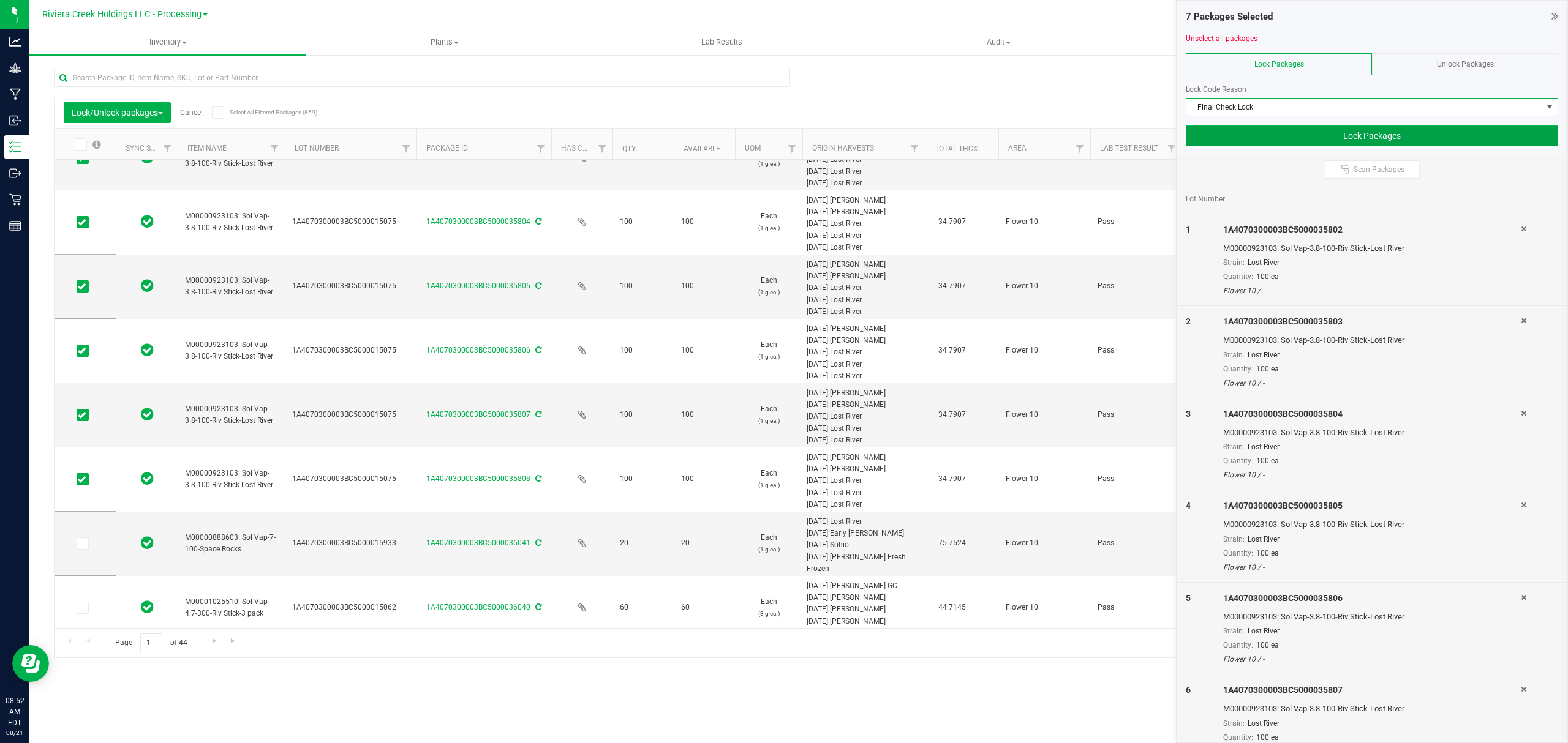
click at [1246, 141] on button "Lock Packages" at bounding box center [1372, 136] width 373 height 21
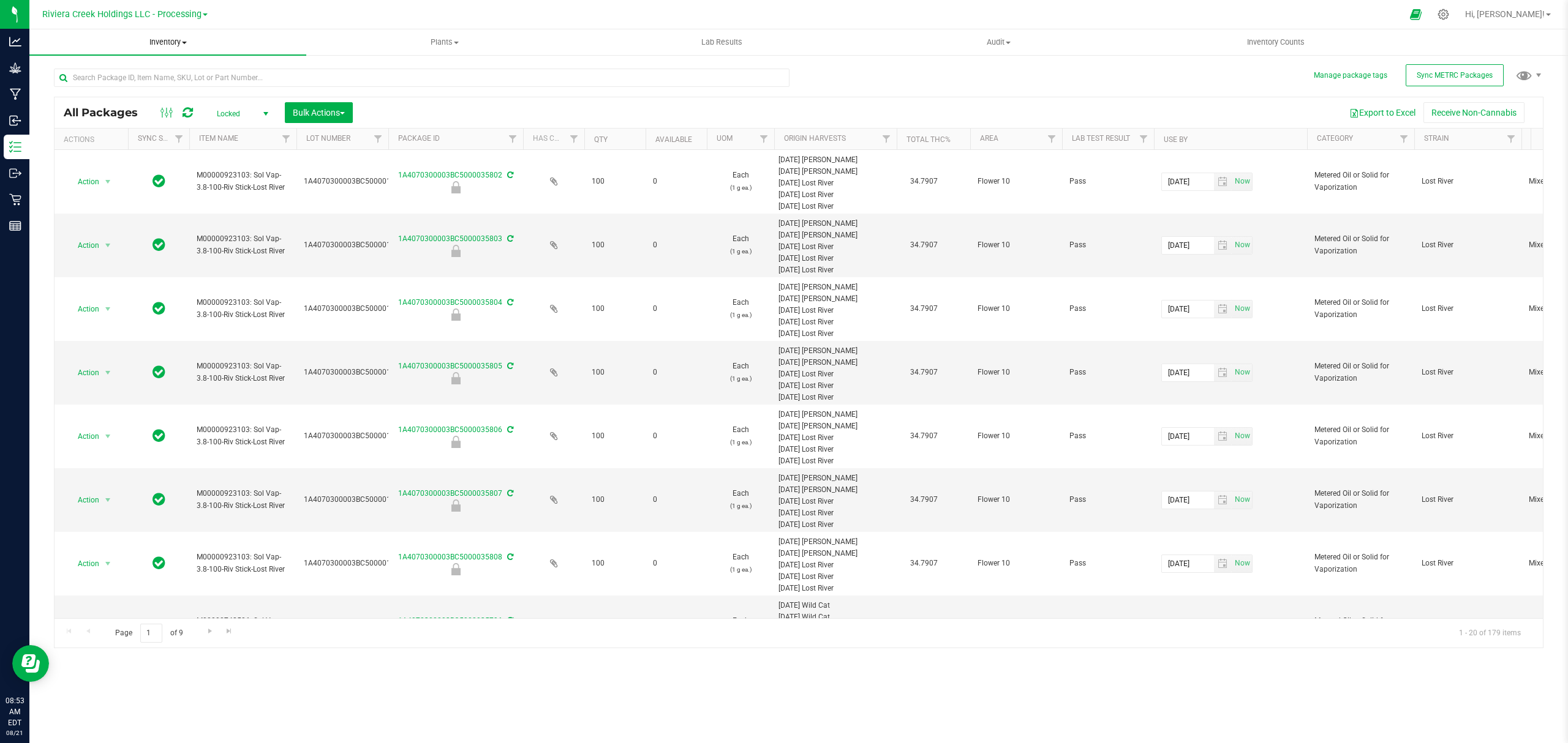
click at [177, 37] on span "Inventory" at bounding box center [168, 42] width 277 height 11
click at [160, 149] on li "From bill of materials" at bounding box center [168, 147] width 277 height 15
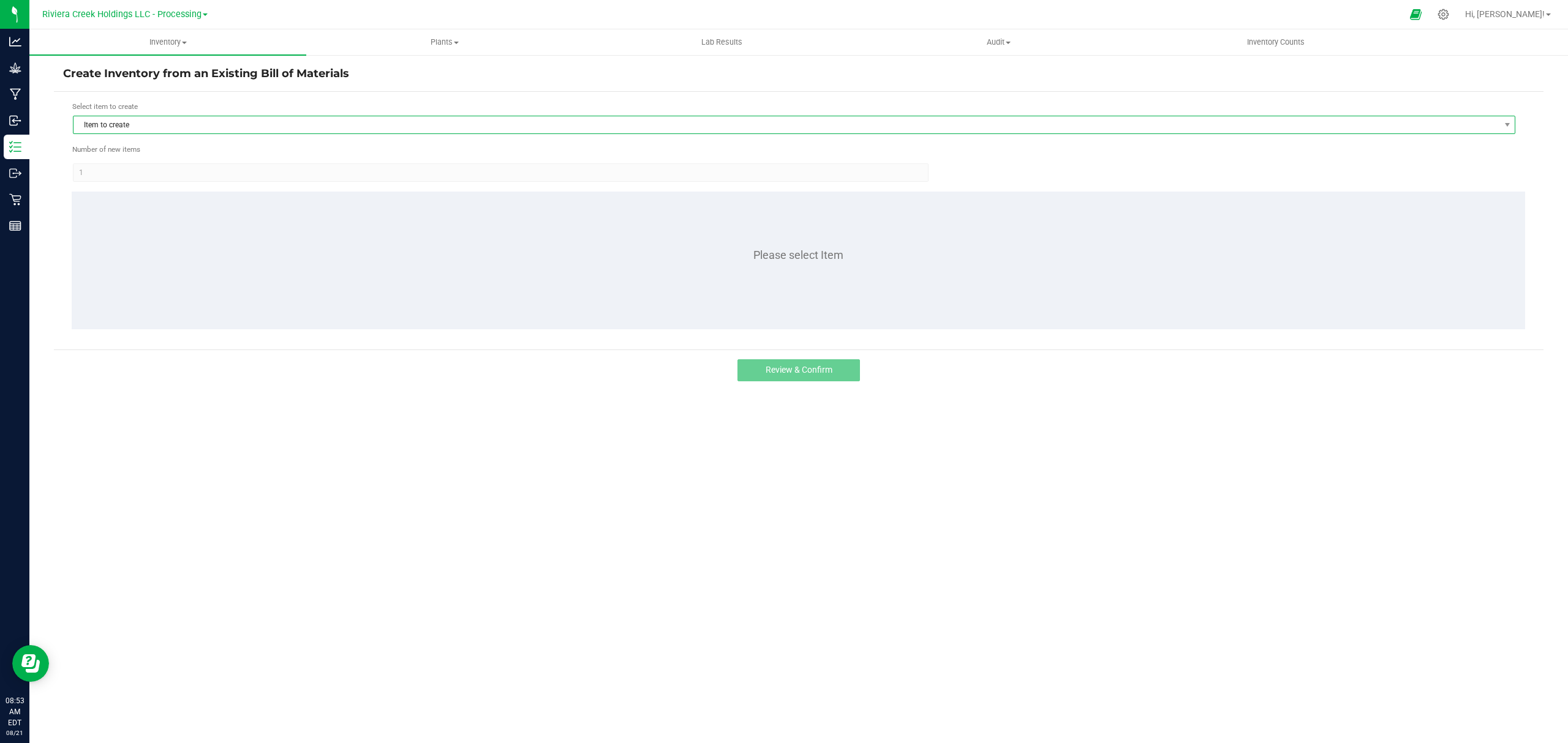
click at [180, 131] on span "Item to create" at bounding box center [786, 125] width 1426 height 17
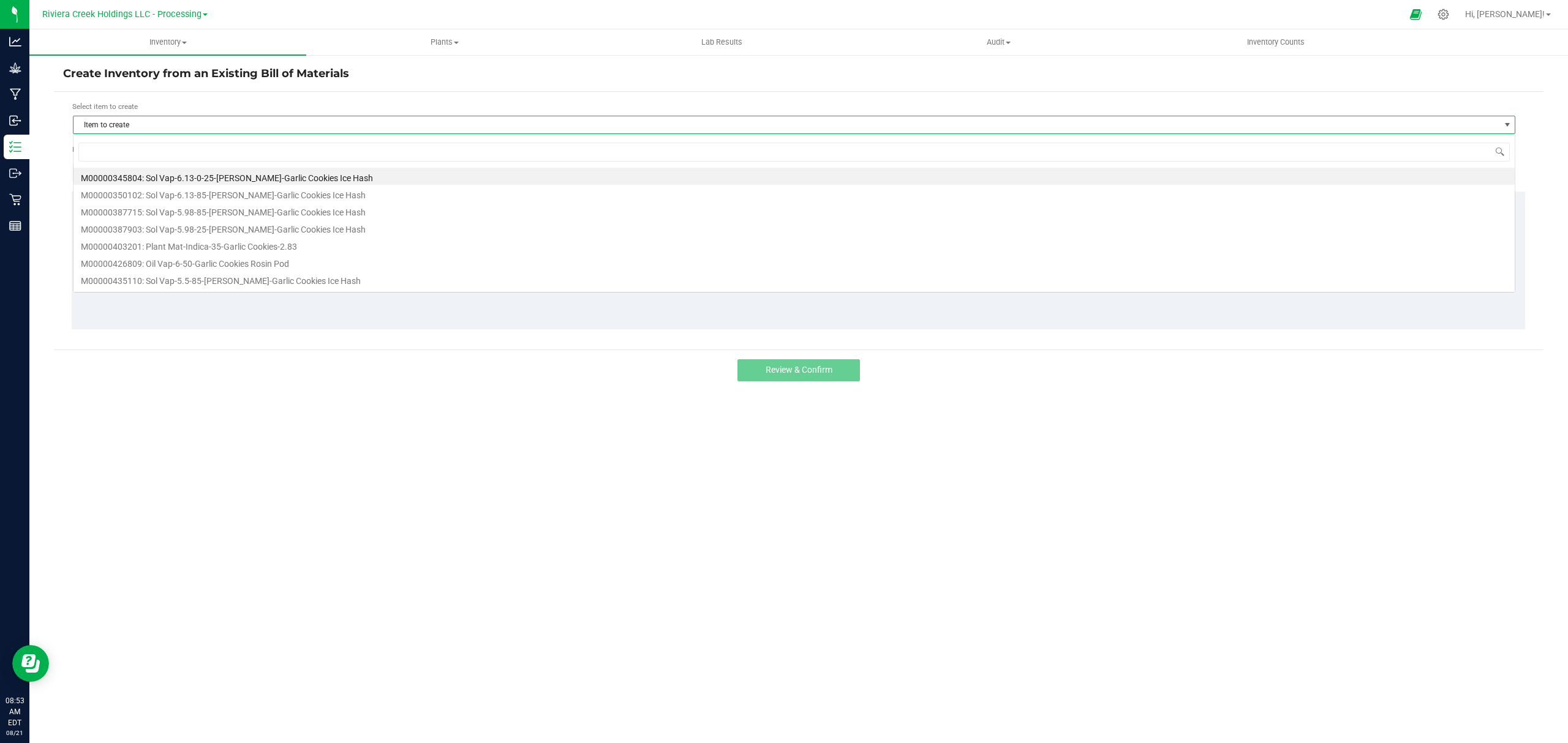
scroll to position [18, 1443]
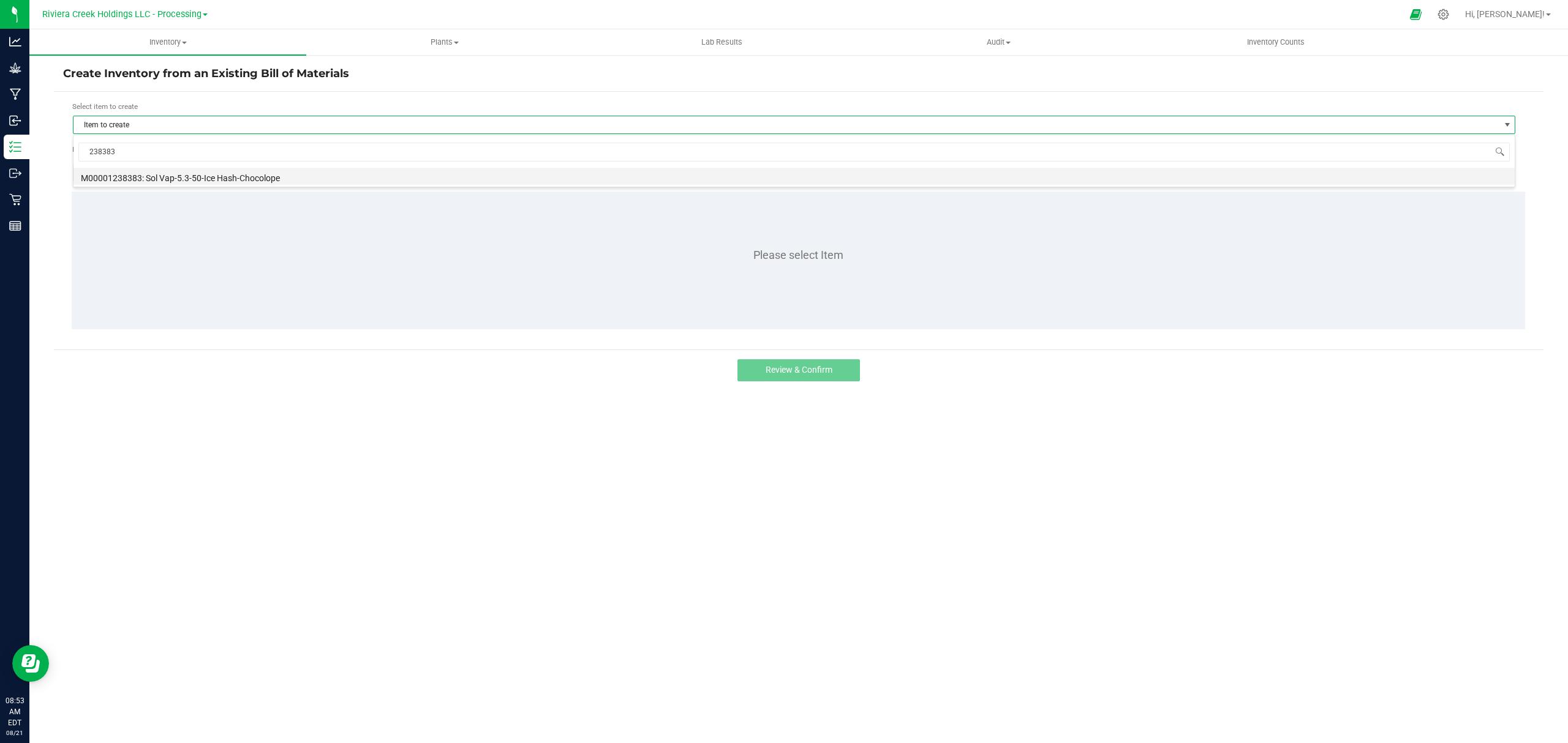
click at [218, 182] on li "M00001238383: Sol Vap-5.3-50-Ice Hash-Chocolope" at bounding box center [794, 176] width 1442 height 17
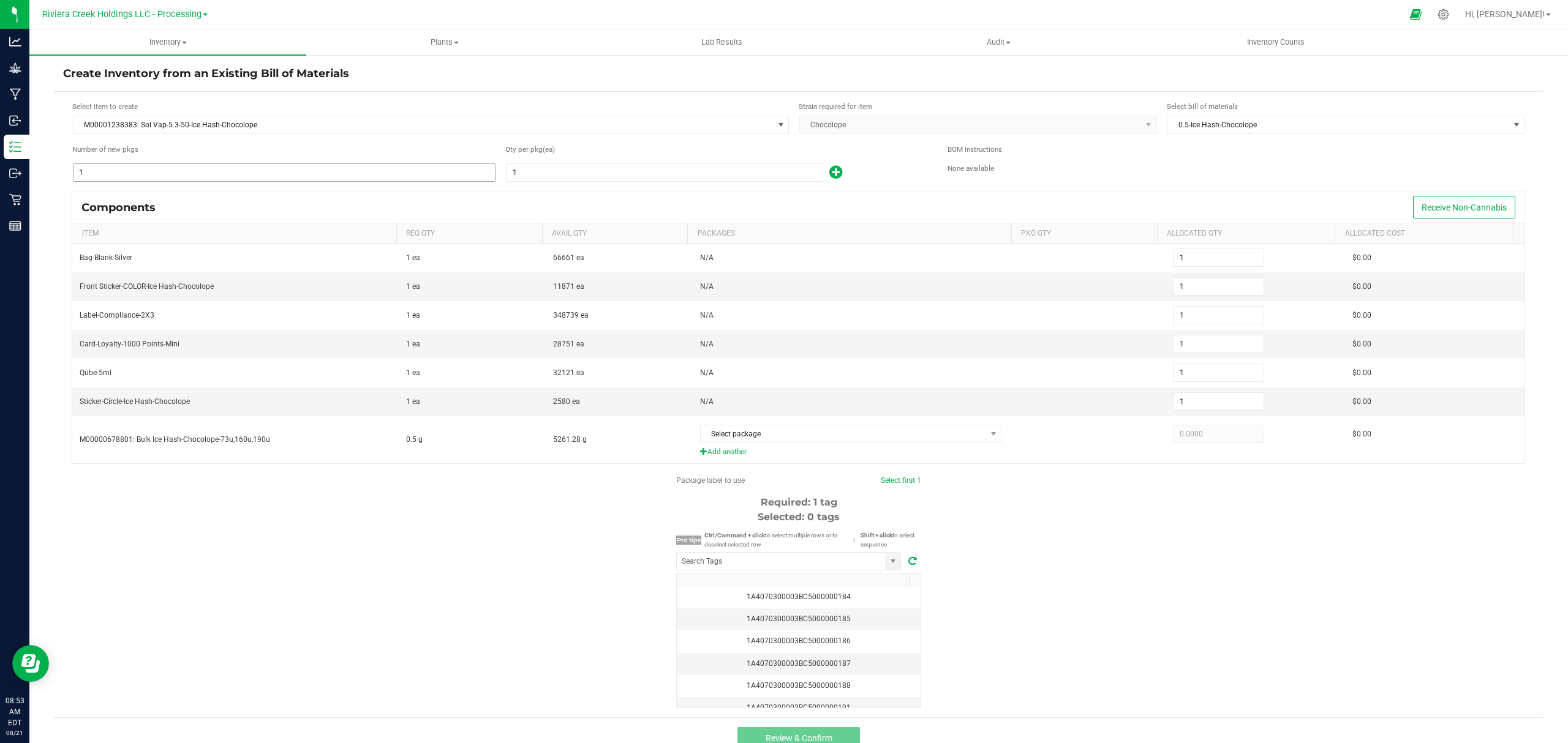
click at [184, 169] on input "1" at bounding box center [284, 172] width 421 height 17
click at [544, 166] on input "1" at bounding box center [664, 172] width 316 height 17
click at [832, 172] on icon at bounding box center [836, 172] width 13 height 15
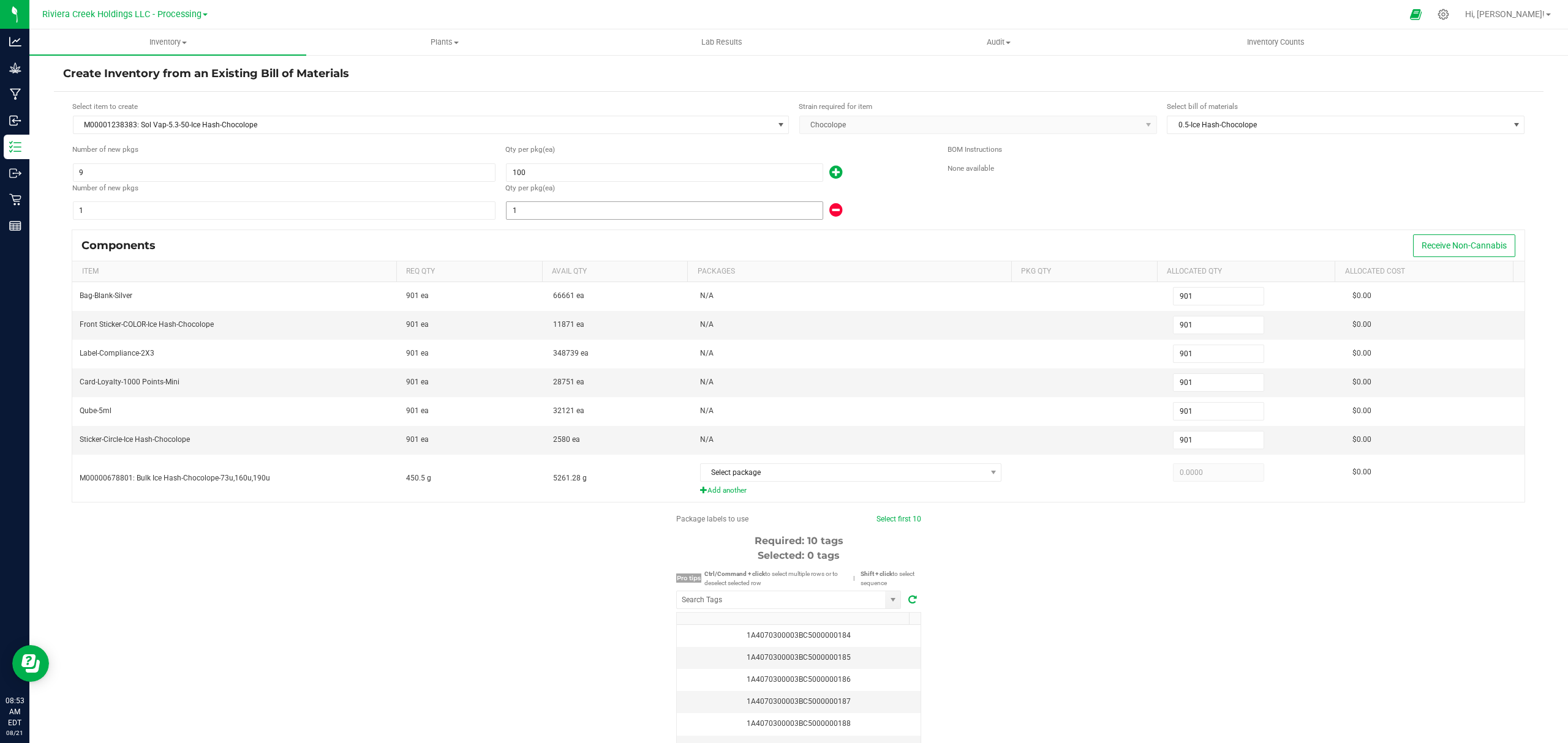
click at [678, 219] on input "1" at bounding box center [664, 210] width 316 height 17
click at [892, 196] on div "Qty per pkg (ea)" at bounding box center [717, 190] width 424 height 15
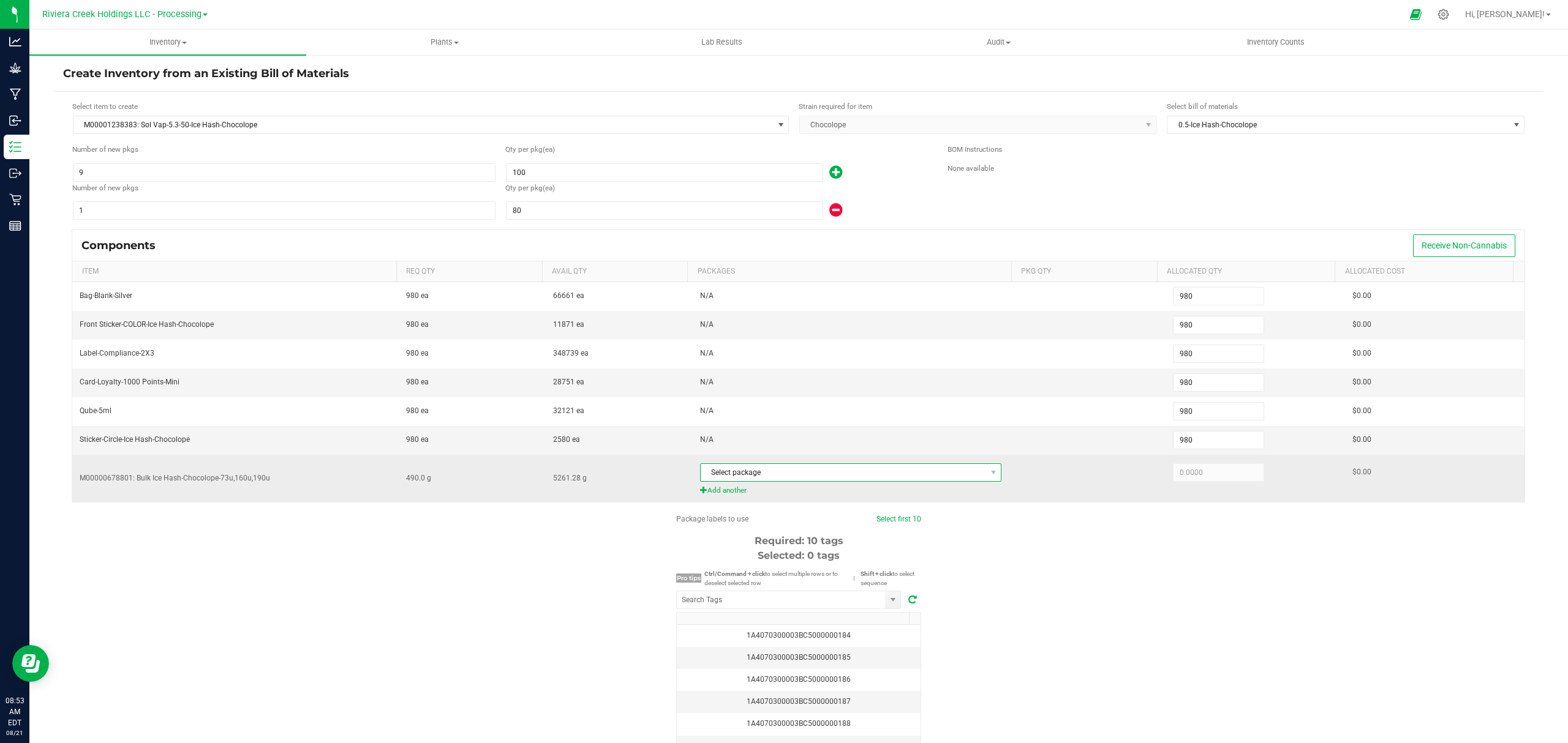
click at [846, 478] on span "Select package" at bounding box center [844, 472] width 285 height 17
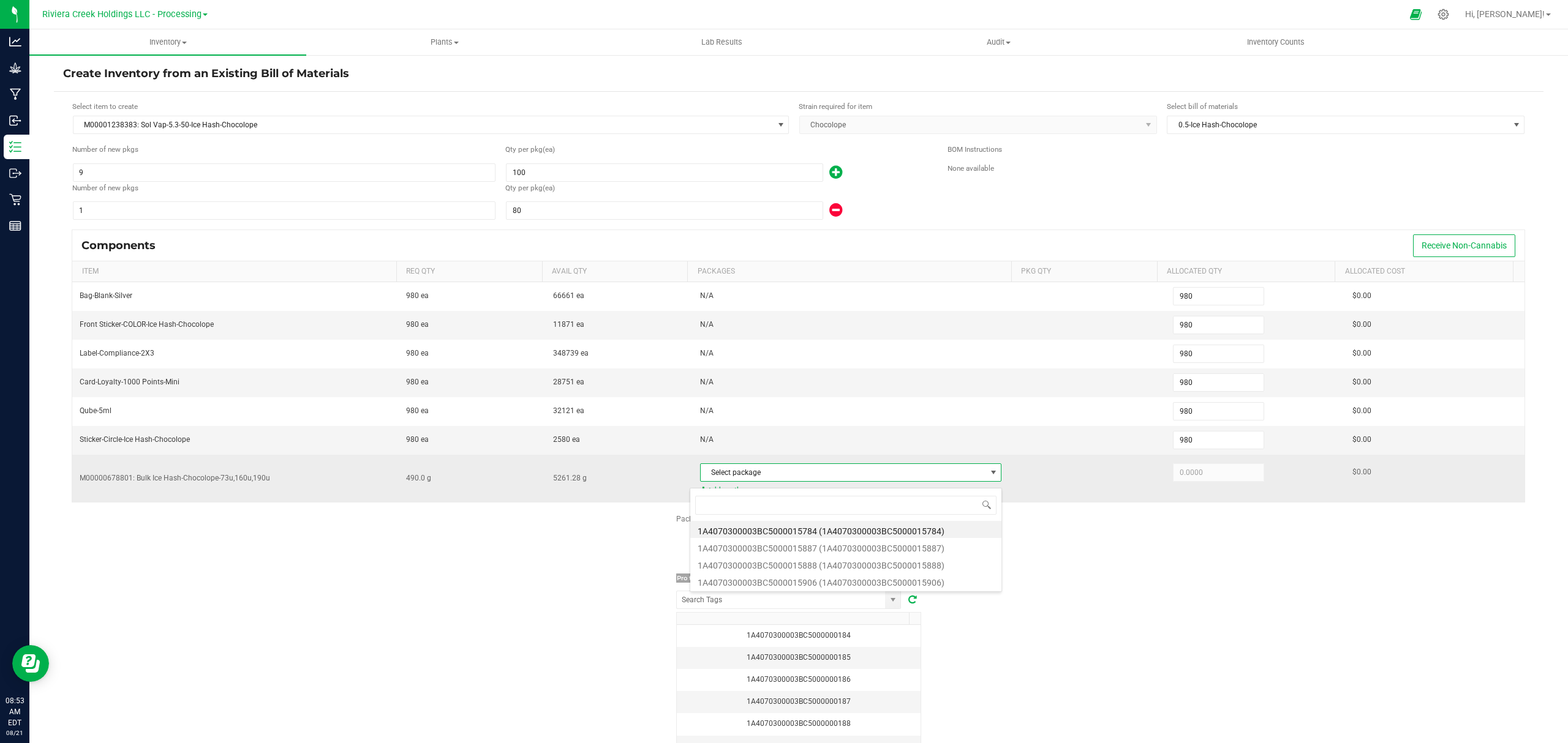
scroll to position [18, 295]
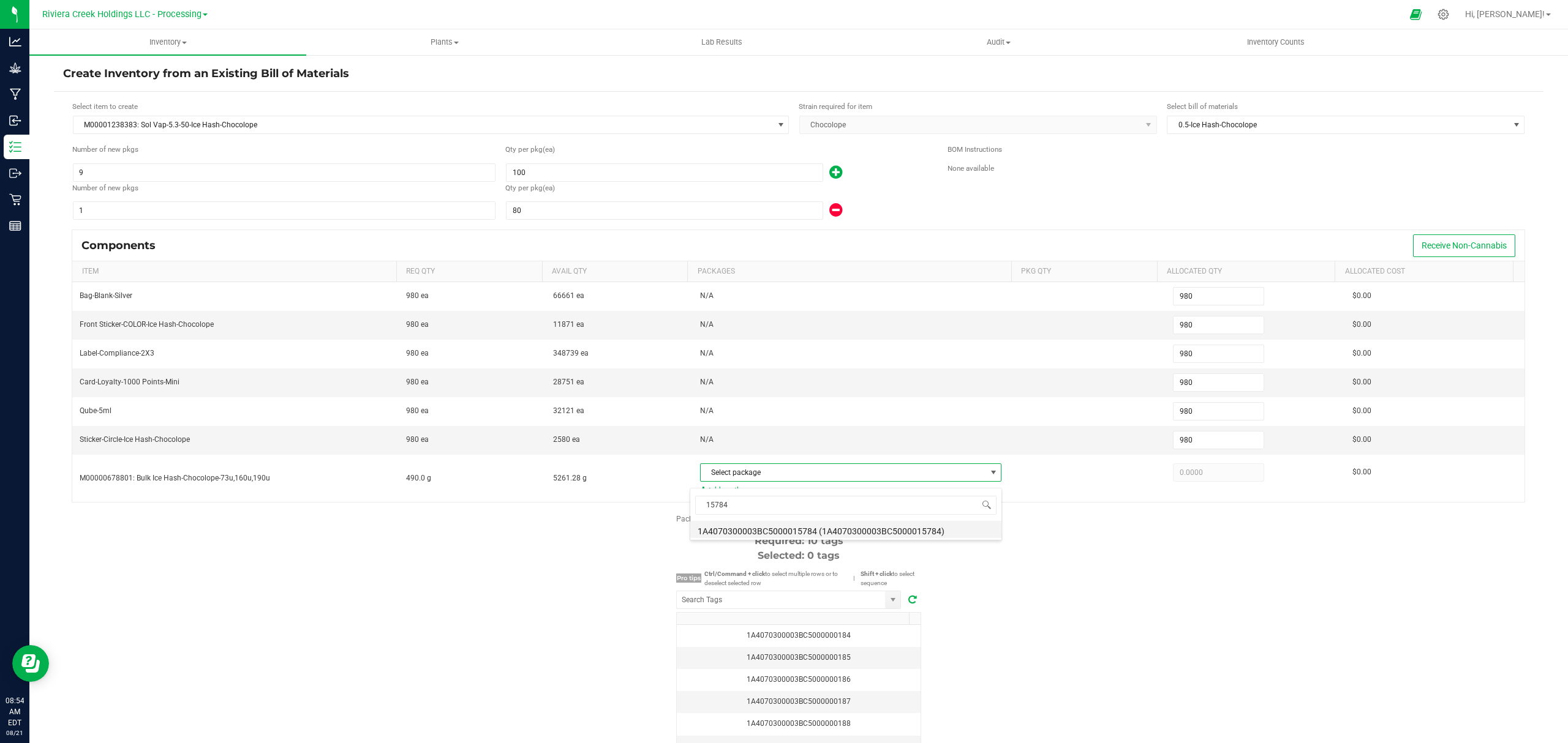
click at [881, 534] on li "1A4070300003BC5000015784 (1A4070300003BC5000015784)" at bounding box center [846, 529] width 311 height 17
click at [1007, 568] on div "Package labels to use Select first 10 Required: 10 tags Selected: 0 tags Pro ti…" at bounding box center [799, 630] width 1490 height 233
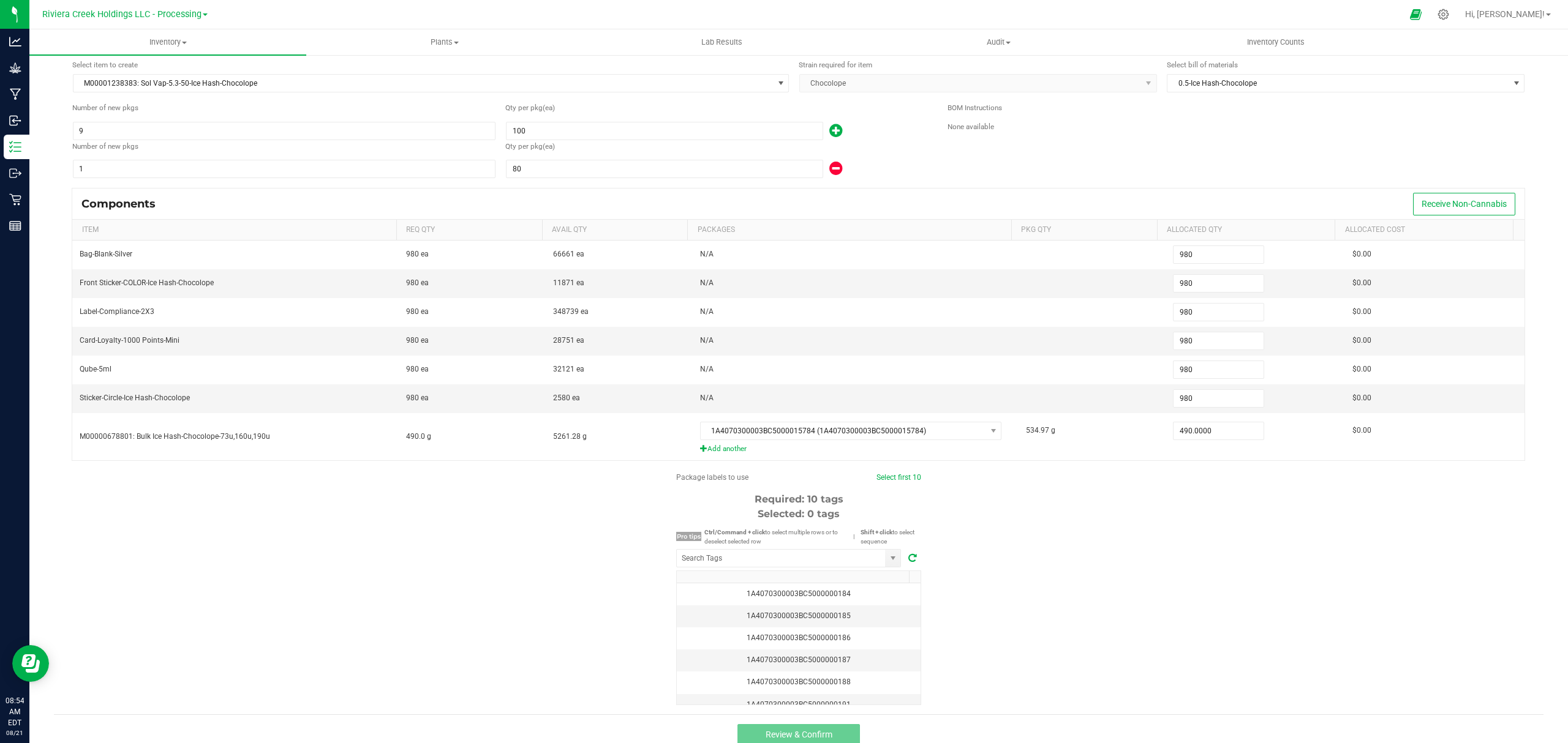
scroll to position [60, 0]
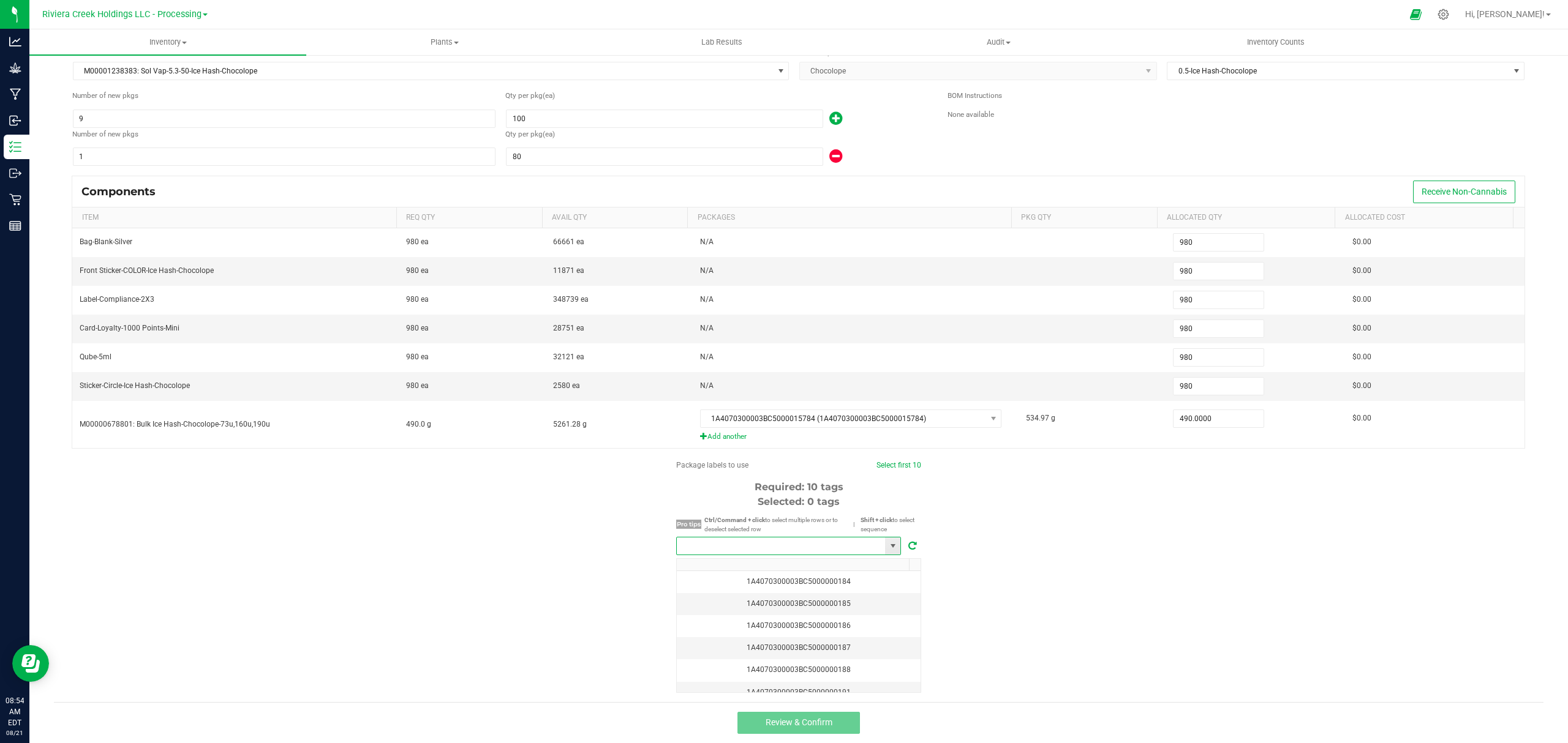
click at [833, 547] on input "NO DATA FOUND" at bounding box center [781, 546] width 208 height 17
click at [820, 561] on li "1A4070300003BC5000035809" at bounding box center [783, 569] width 223 height 21
click at [875, 465] on link "Select first 10" at bounding box center [898, 465] width 45 height 9
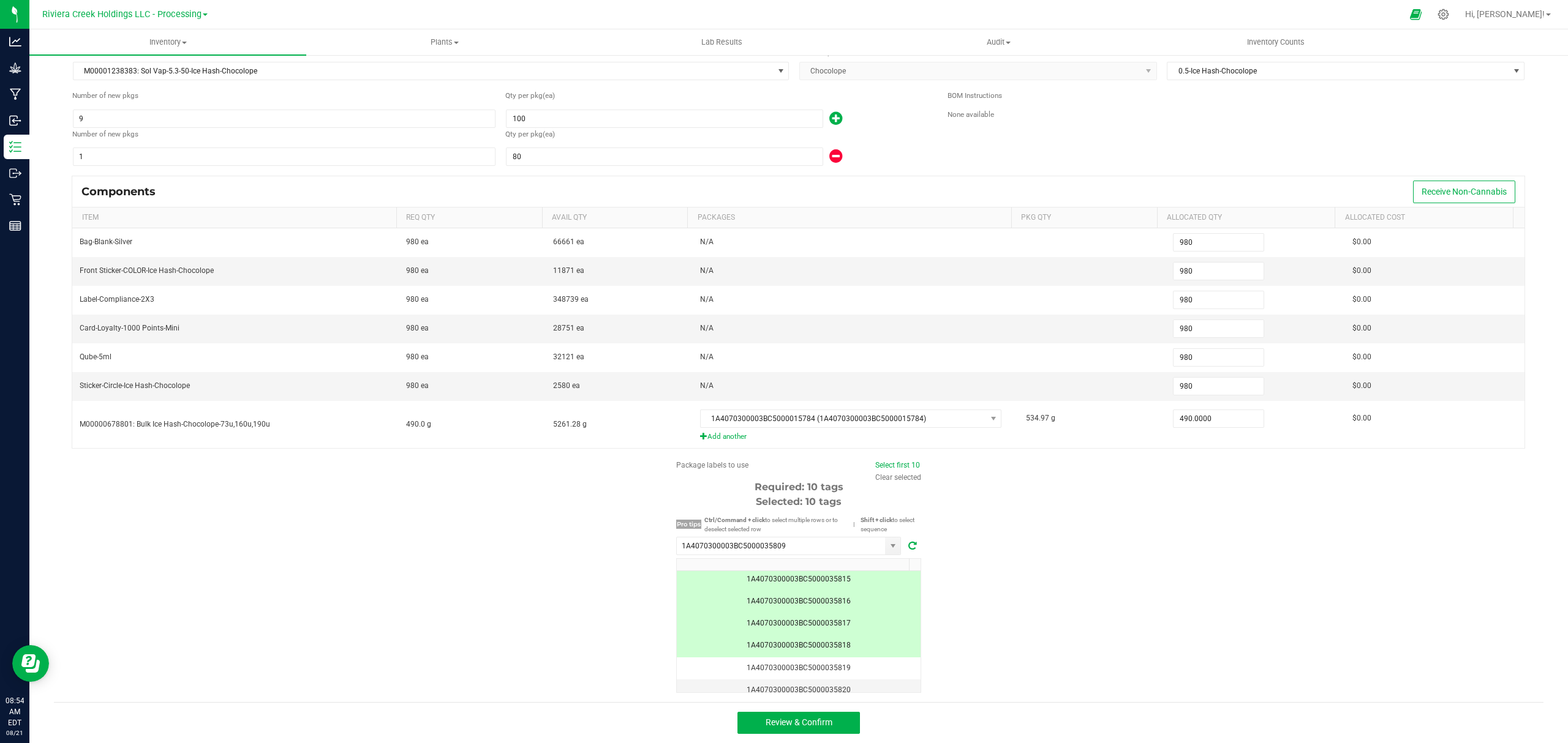
scroll to position [106, 0]
click at [831, 730] on button "Review & Confirm" at bounding box center [799, 723] width 123 height 22
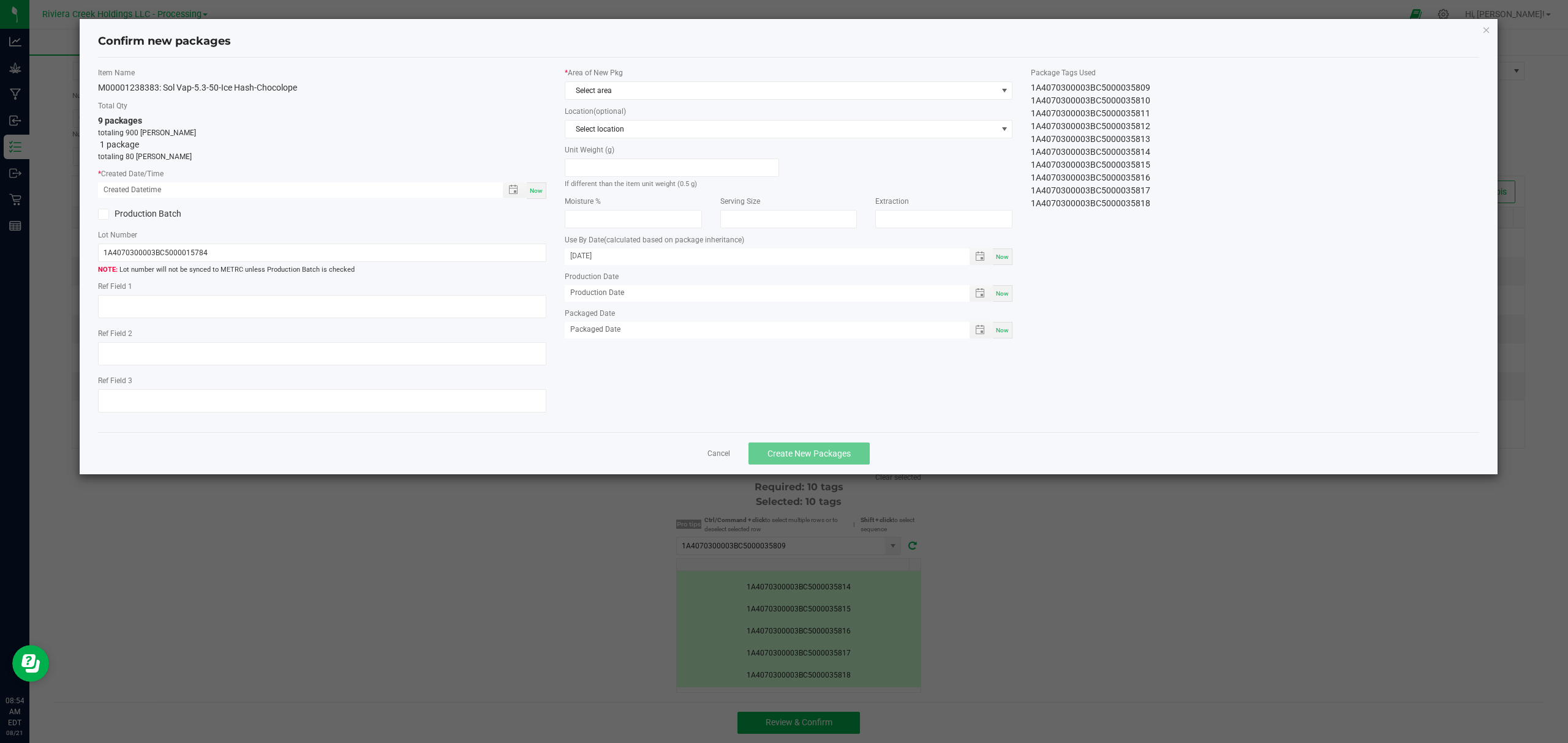
click at [546, 182] on div "Item Name M00001238383: Sol Vap-5.3-50-Ice Hash-Chocolope Total Qty 9 packages …" at bounding box center [322, 245] width 467 height 356
click at [541, 184] on div "Now" at bounding box center [537, 190] width 20 height 17
click at [626, 96] on span "Select area" at bounding box center [781, 91] width 432 height 17
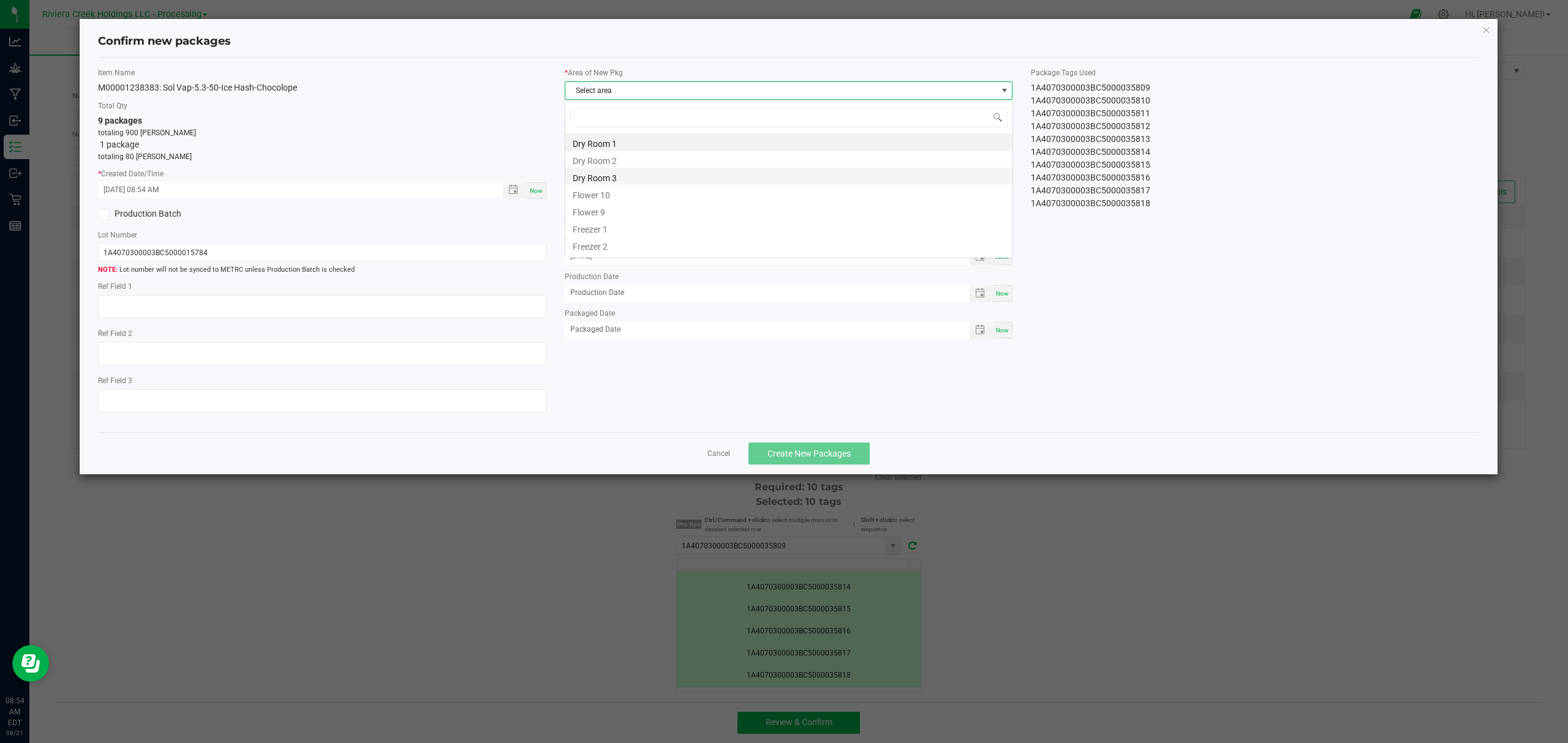
scroll to position [18, 447]
click at [621, 194] on li "Flower 10" at bounding box center [789, 193] width 447 height 17
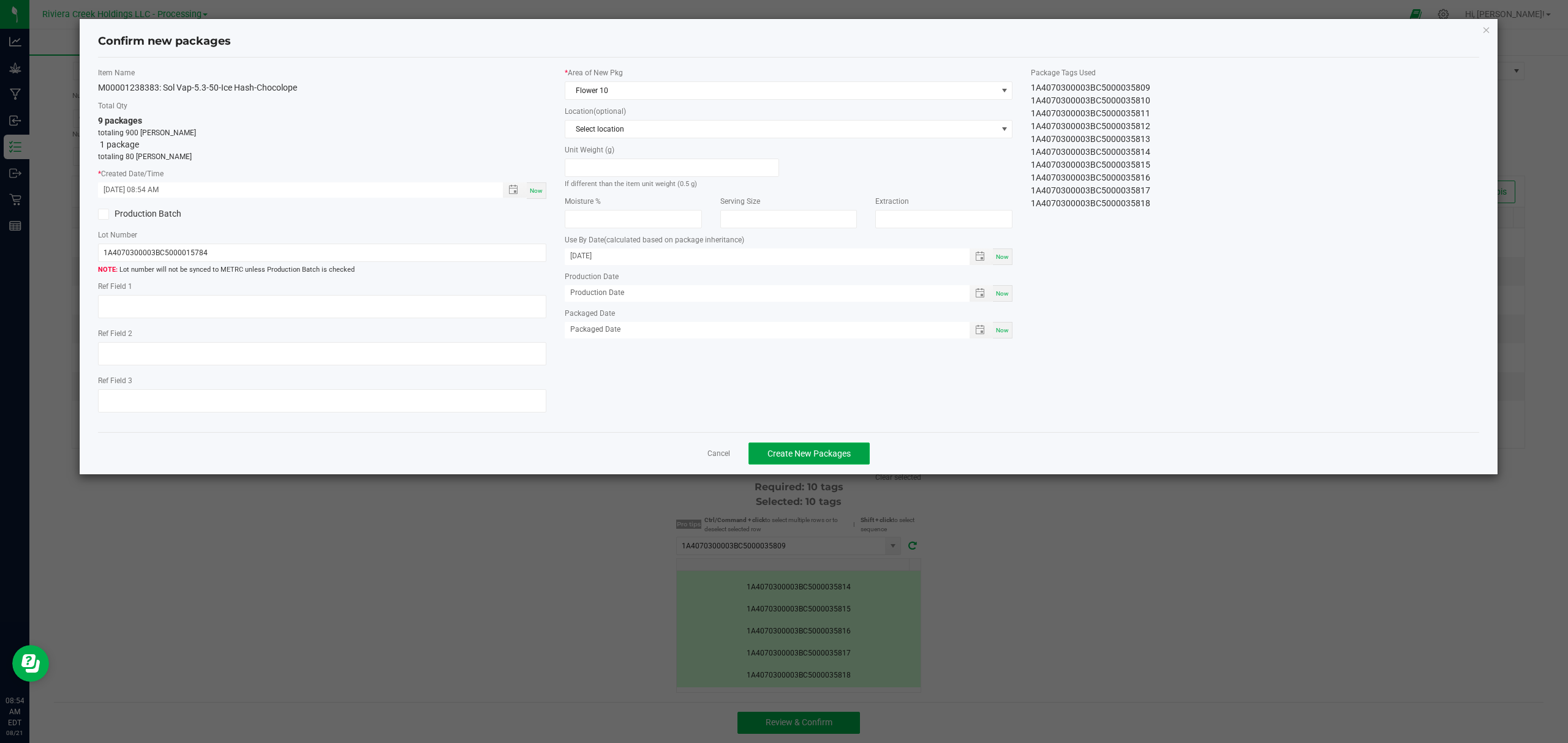
click at [834, 458] on span "Create New Packages" at bounding box center [809, 453] width 83 height 10
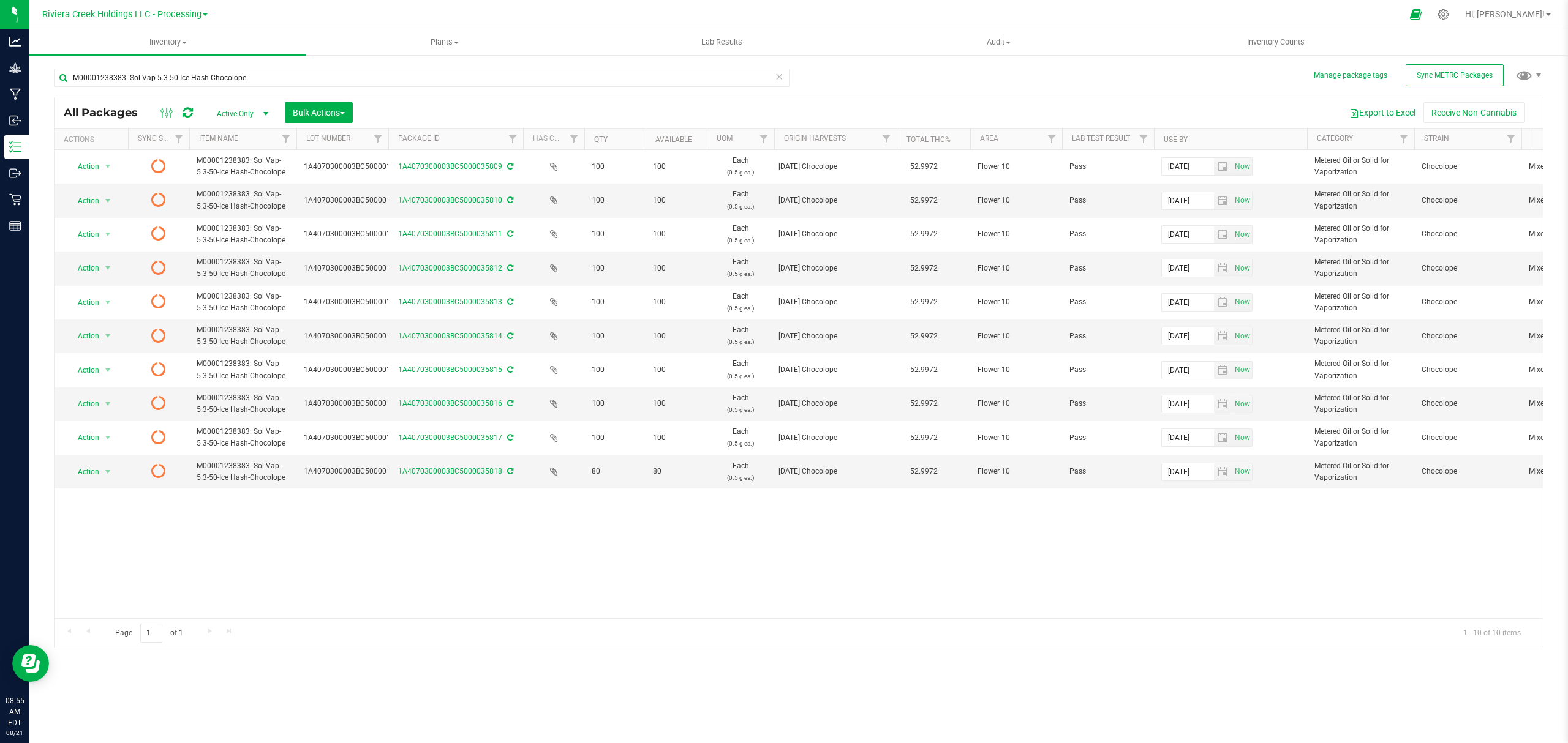
click at [187, 111] on icon at bounding box center [187, 113] width 10 height 12
click at [1271, 44] on span "Inventory Counts" at bounding box center [1276, 42] width 91 height 11
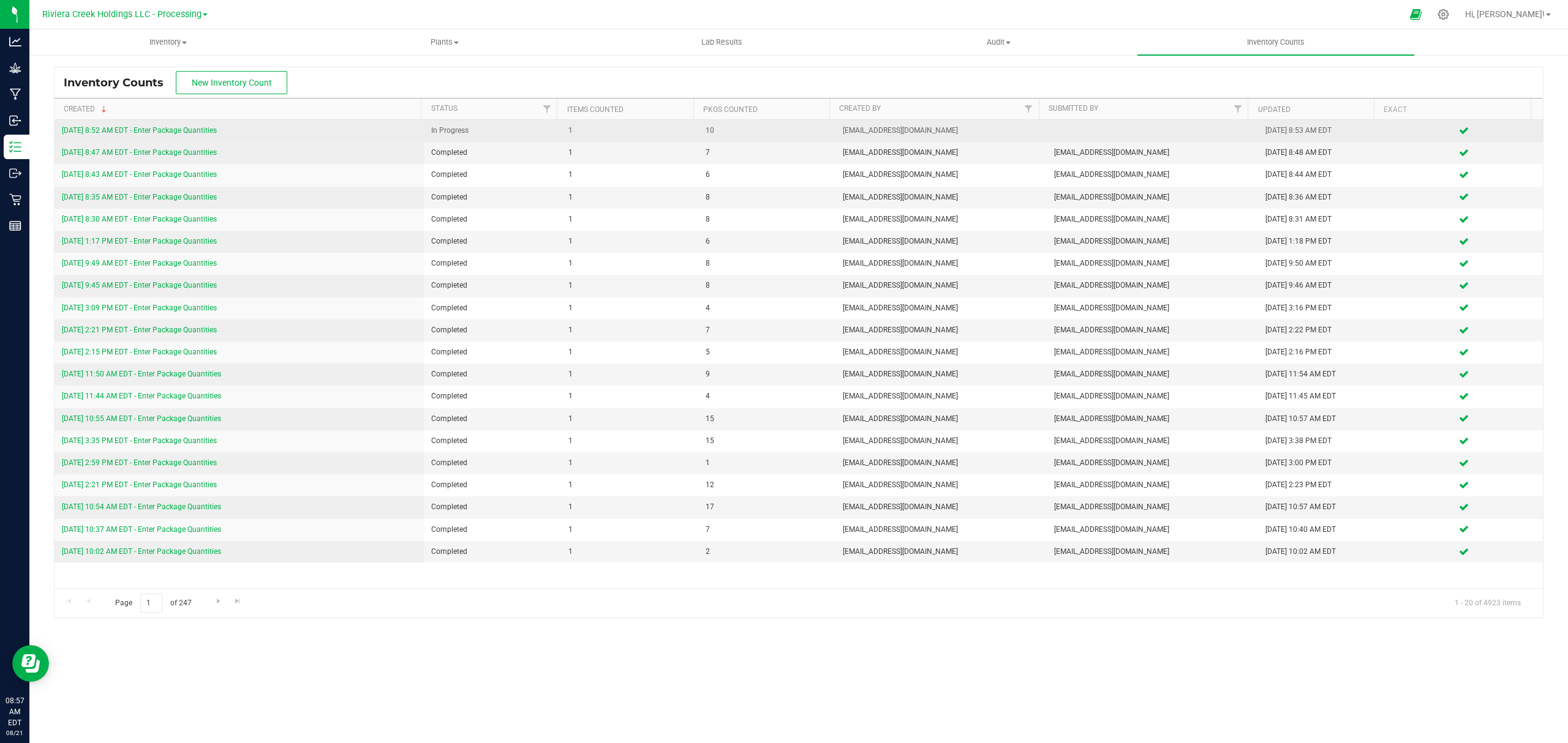
click at [160, 133] on link "[DATE] 8:52 AM EDT - Enter Package Quantities" at bounding box center [139, 131] width 155 height 9
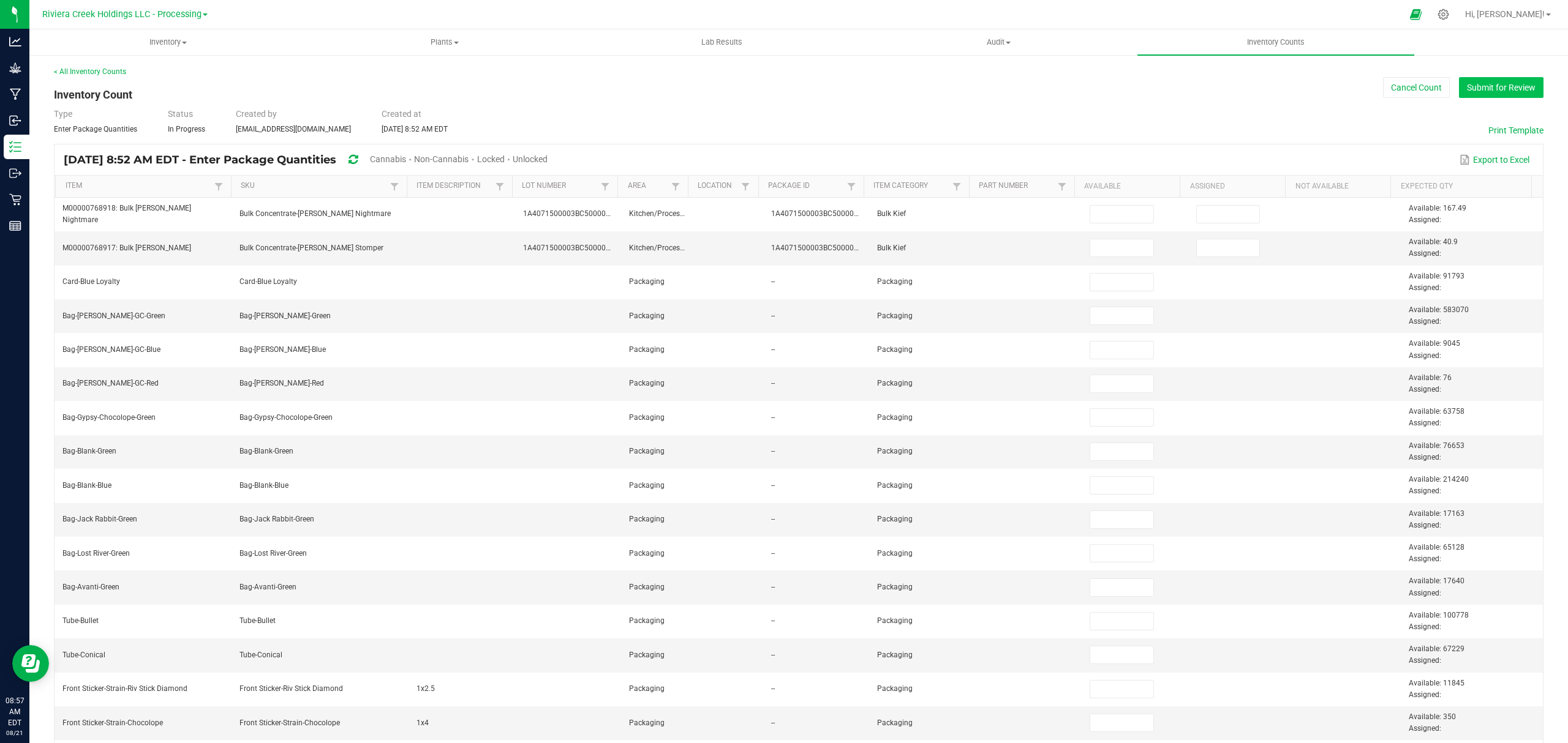
click at [1469, 94] on button "Submit for Review" at bounding box center [1502, 88] width 85 height 21
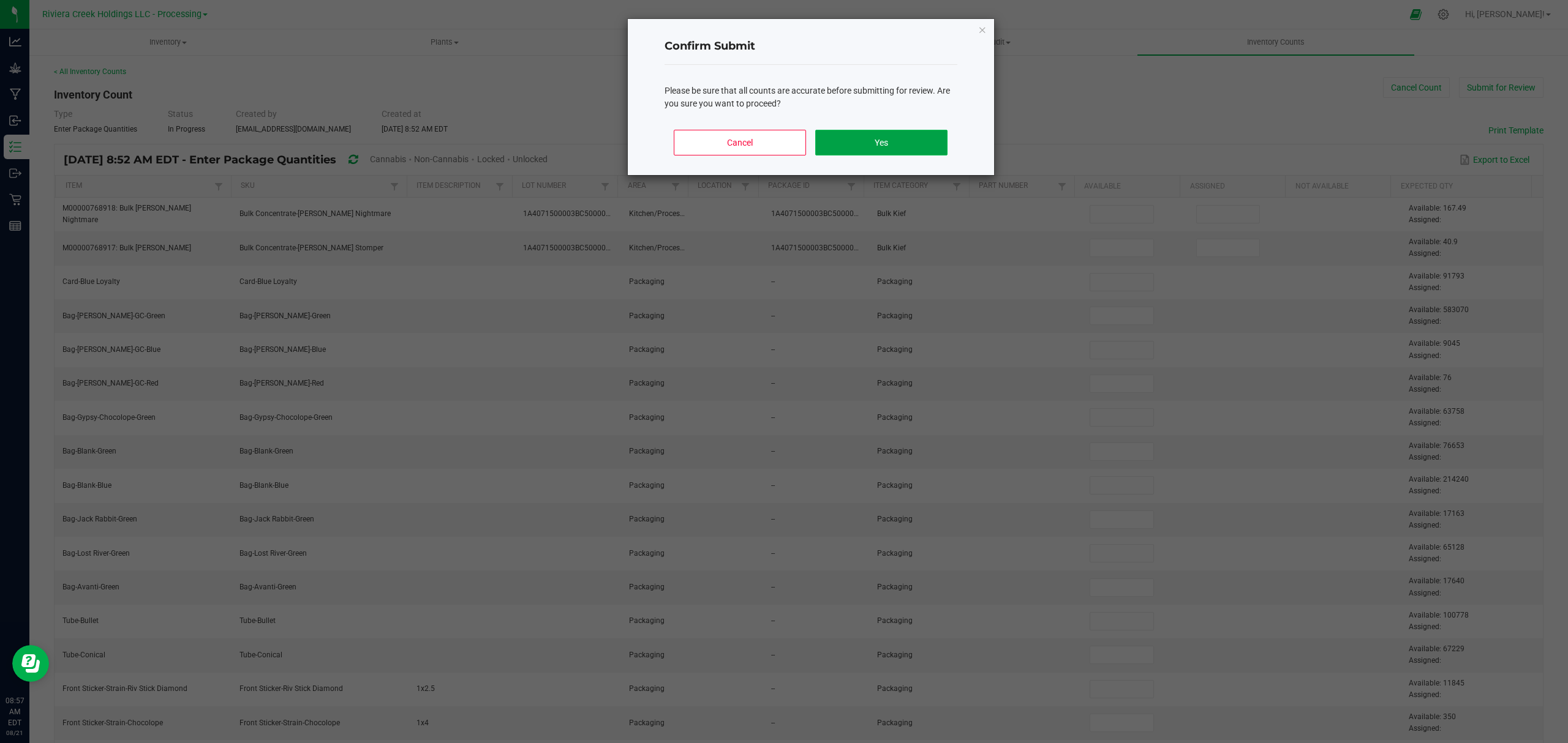
click at [905, 143] on button "Yes" at bounding box center [881, 143] width 132 height 26
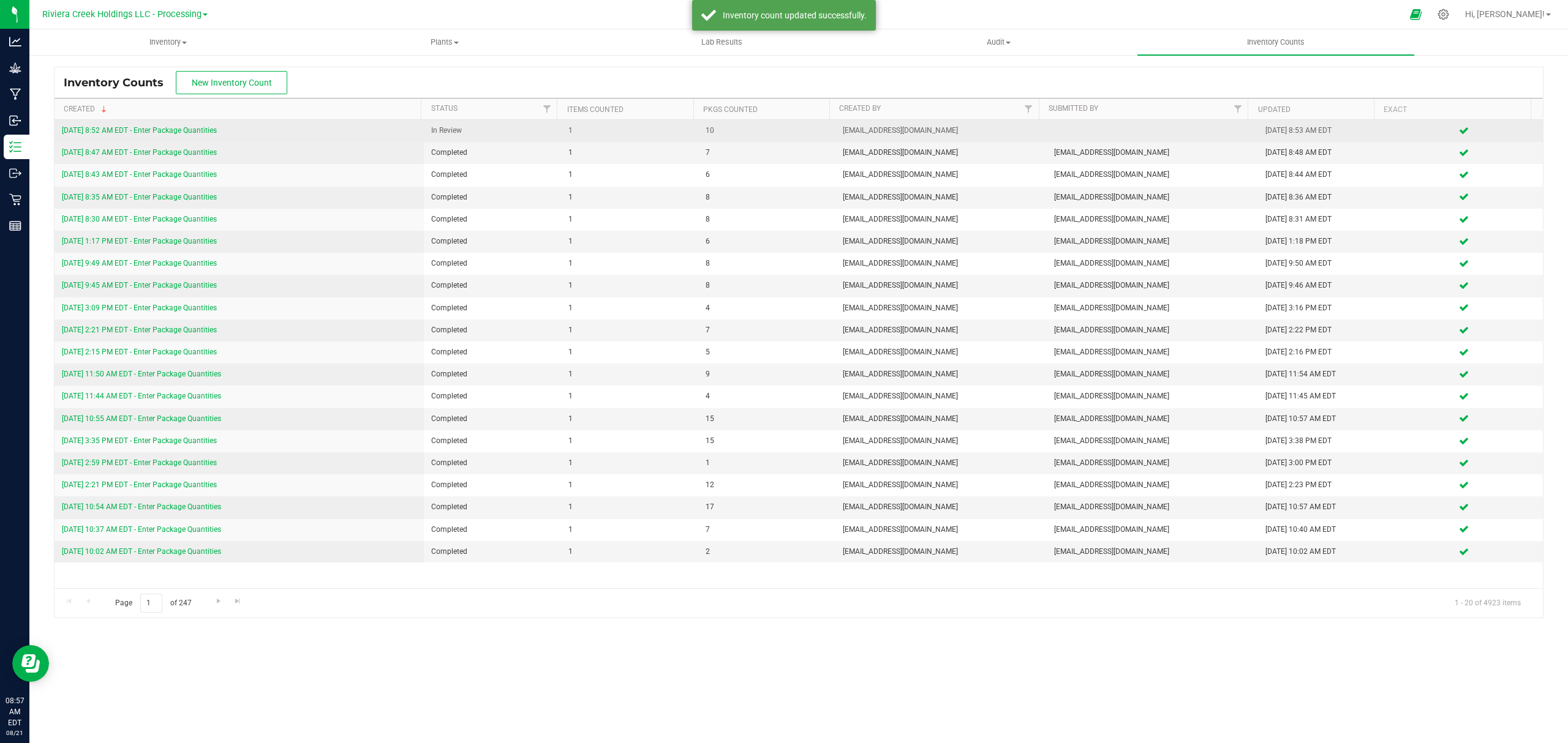
click at [192, 130] on link "[DATE] 8:52 AM EDT - Enter Package Quantities" at bounding box center [139, 131] width 155 height 9
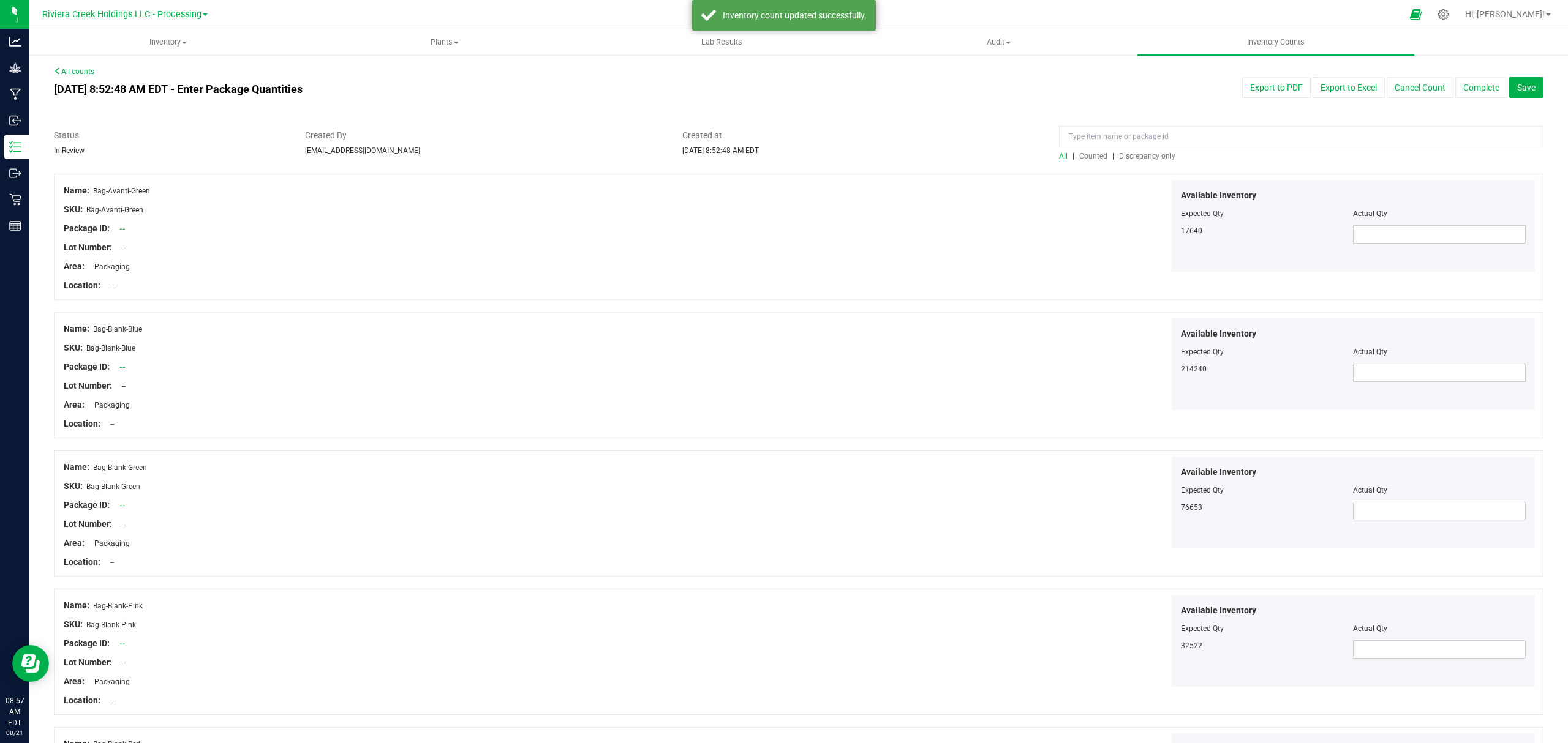
click at [1085, 154] on span "Counted" at bounding box center [1093, 156] width 28 height 9
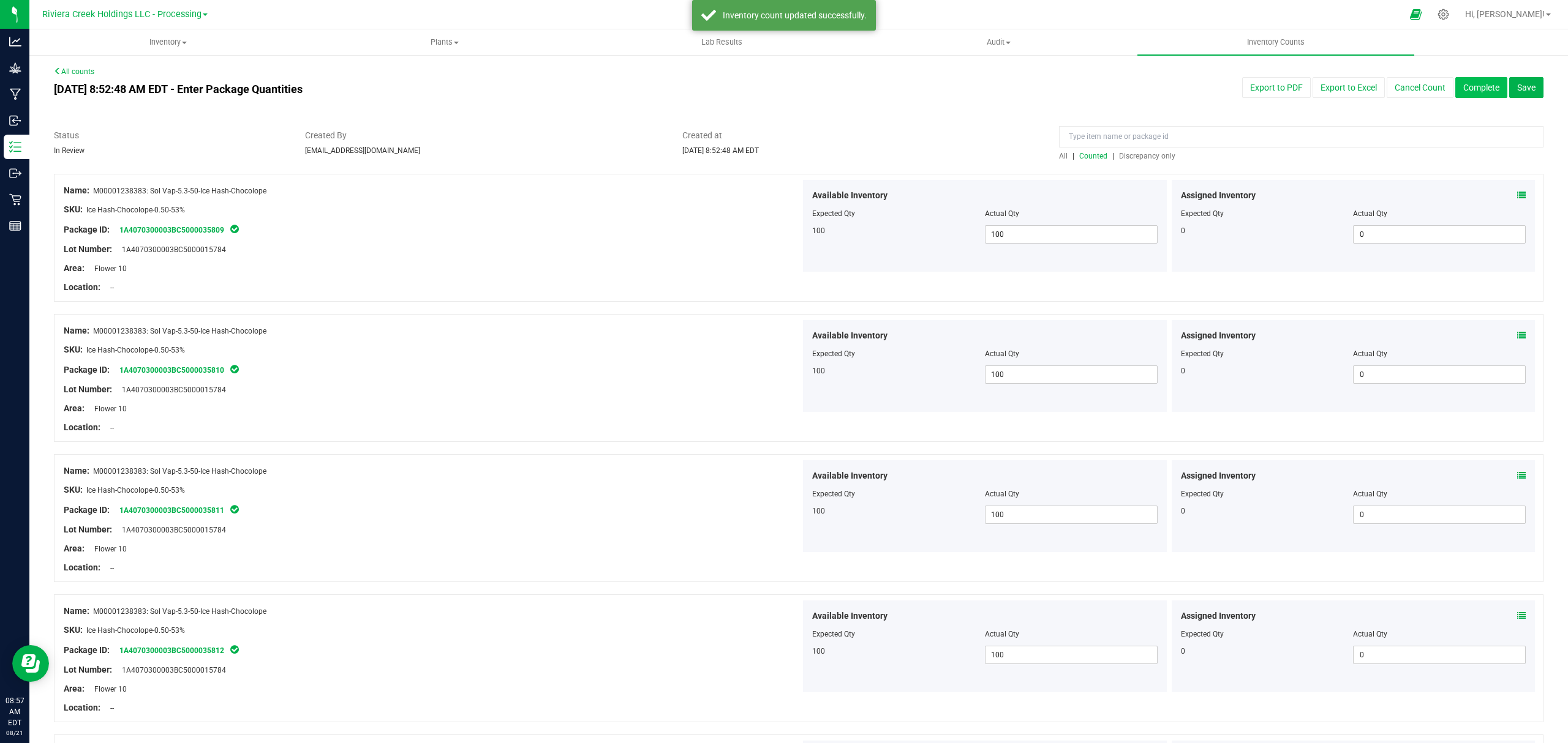
click at [1461, 84] on button "Complete" at bounding box center [1481, 88] width 52 height 21
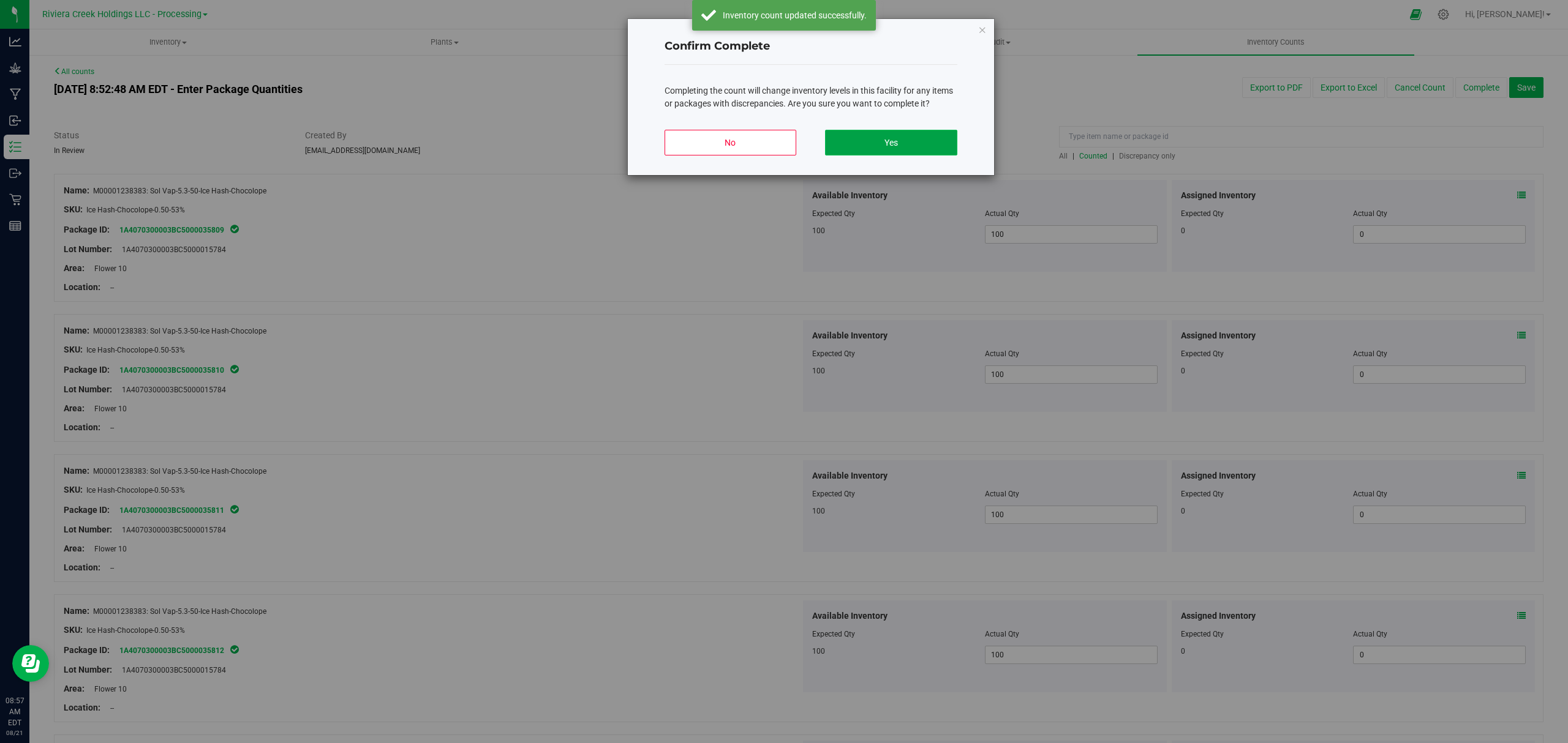
click at [919, 140] on button "Yes" at bounding box center [891, 143] width 132 height 26
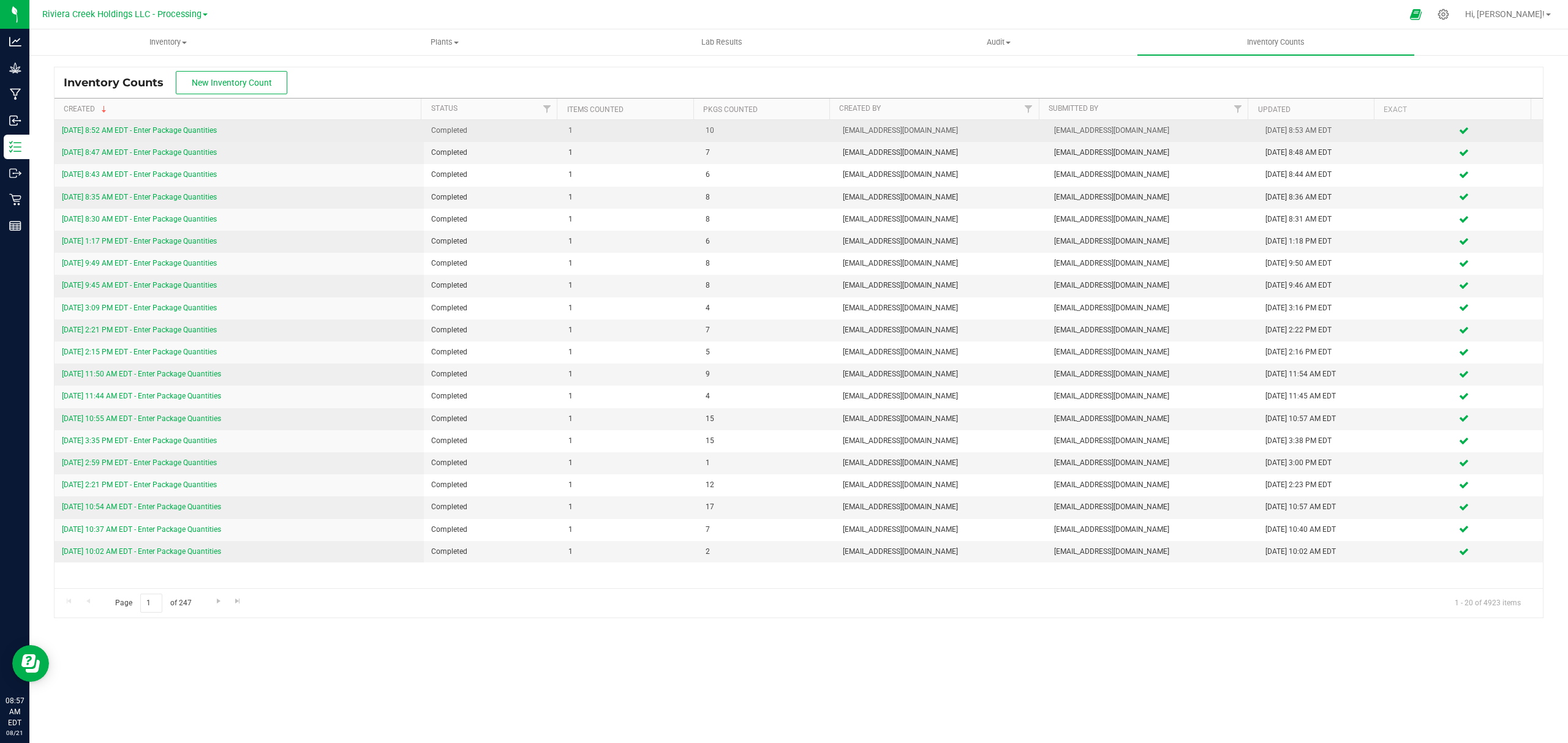
click at [165, 128] on link "[DATE] 8:52 AM EDT - Enter Package Quantities" at bounding box center [139, 131] width 155 height 9
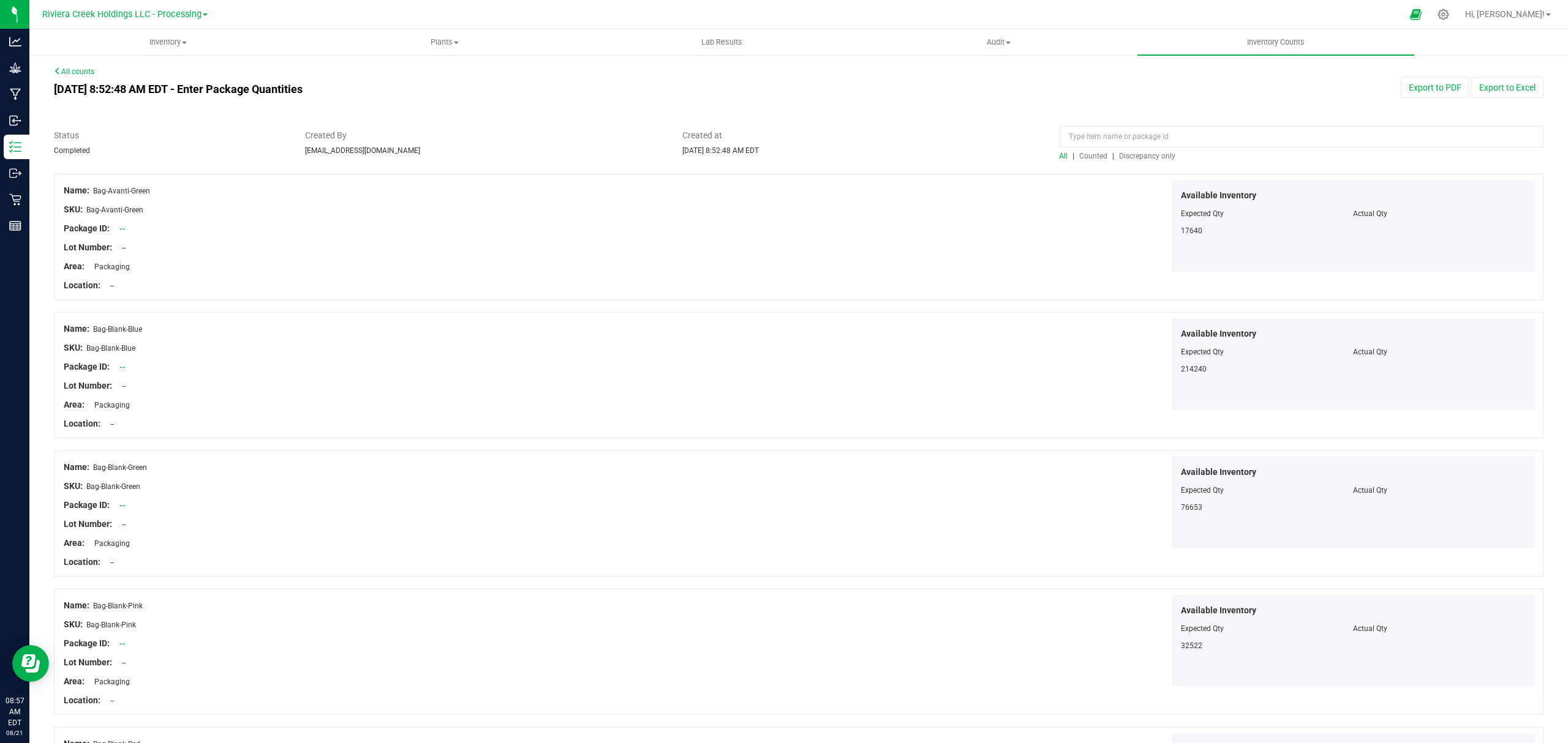
click at [1081, 155] on span "Counted" at bounding box center [1093, 156] width 28 height 9
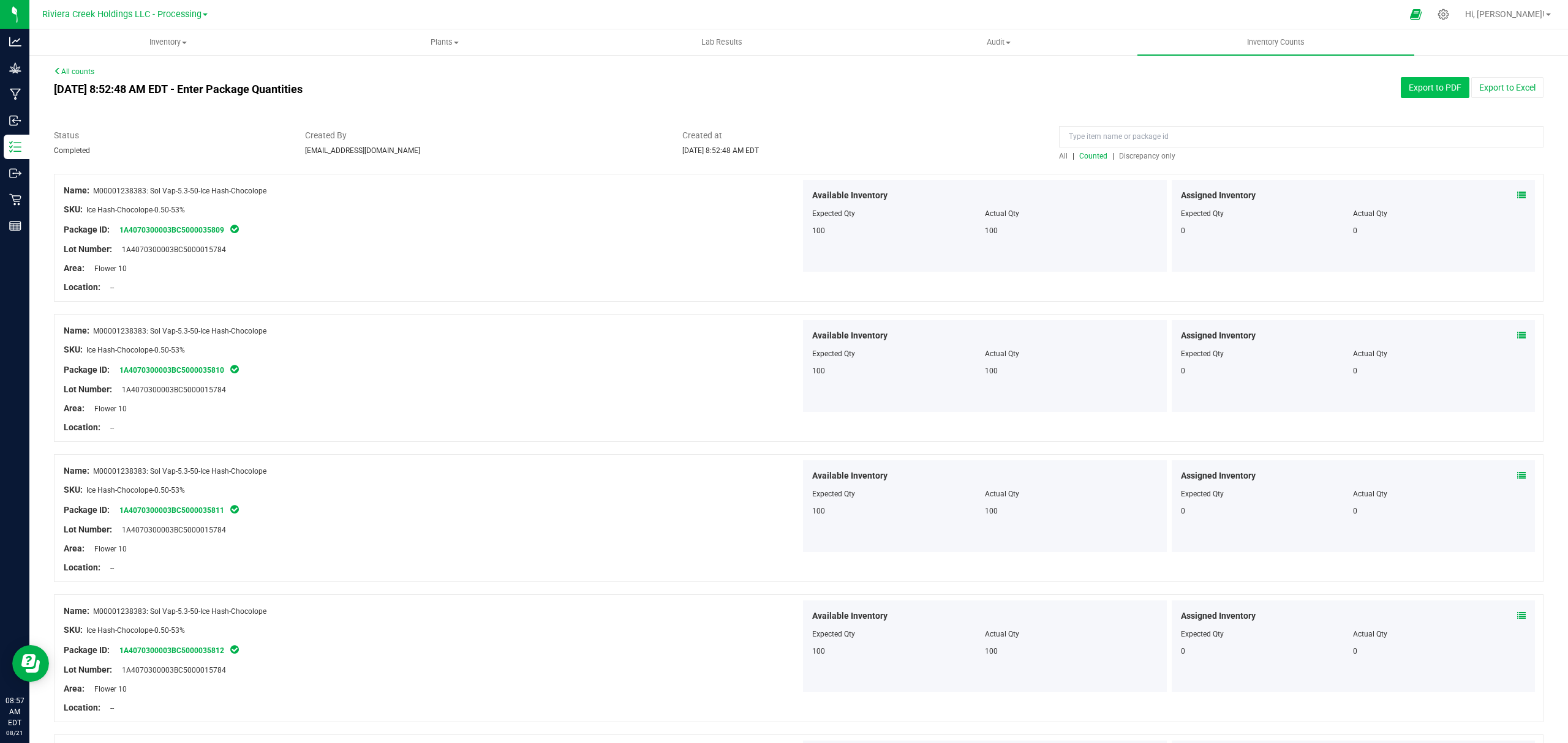
click at [1408, 86] on button "Export to PDF" at bounding box center [1435, 88] width 69 height 21
click at [179, 40] on span "Inventory" at bounding box center [168, 42] width 276 height 11
click at [139, 71] on li "All packages" at bounding box center [168, 74] width 277 height 15
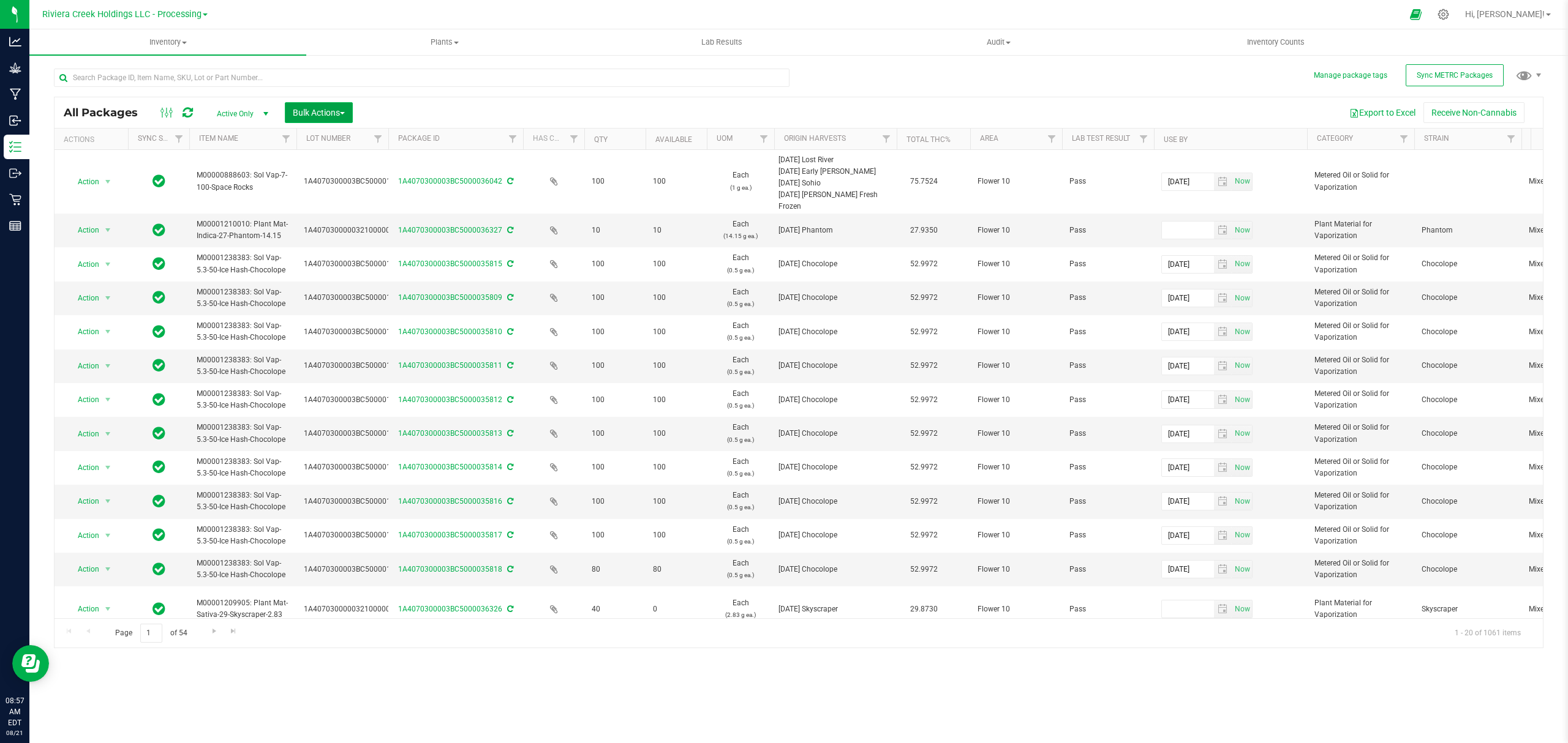
click at [311, 109] on span "Bulk Actions" at bounding box center [319, 113] width 52 height 10
click at [328, 234] on span "Lock/Unlock packages" at bounding box center [334, 230] width 84 height 10
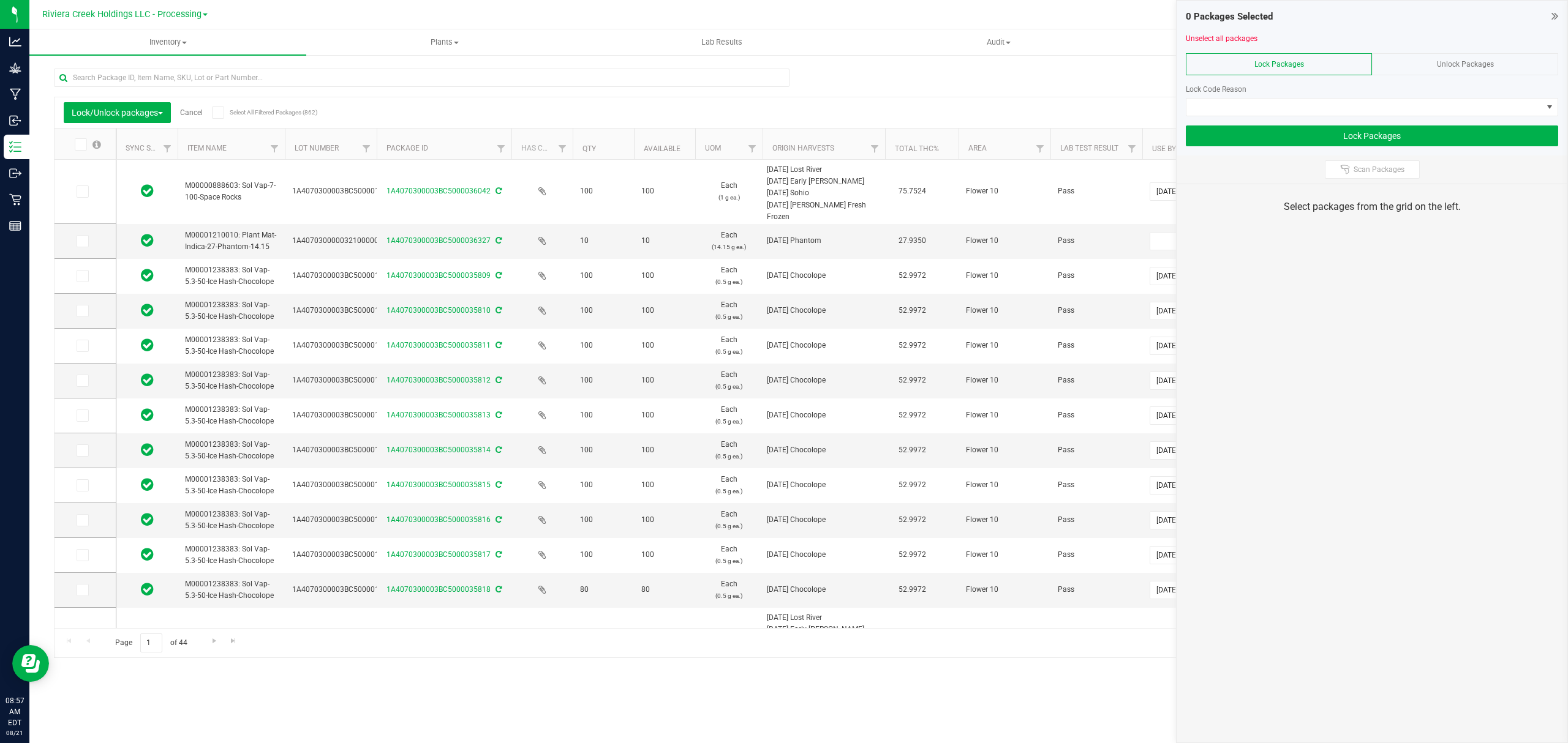
click at [381, 147] on th "Package ID" at bounding box center [444, 144] width 135 height 31
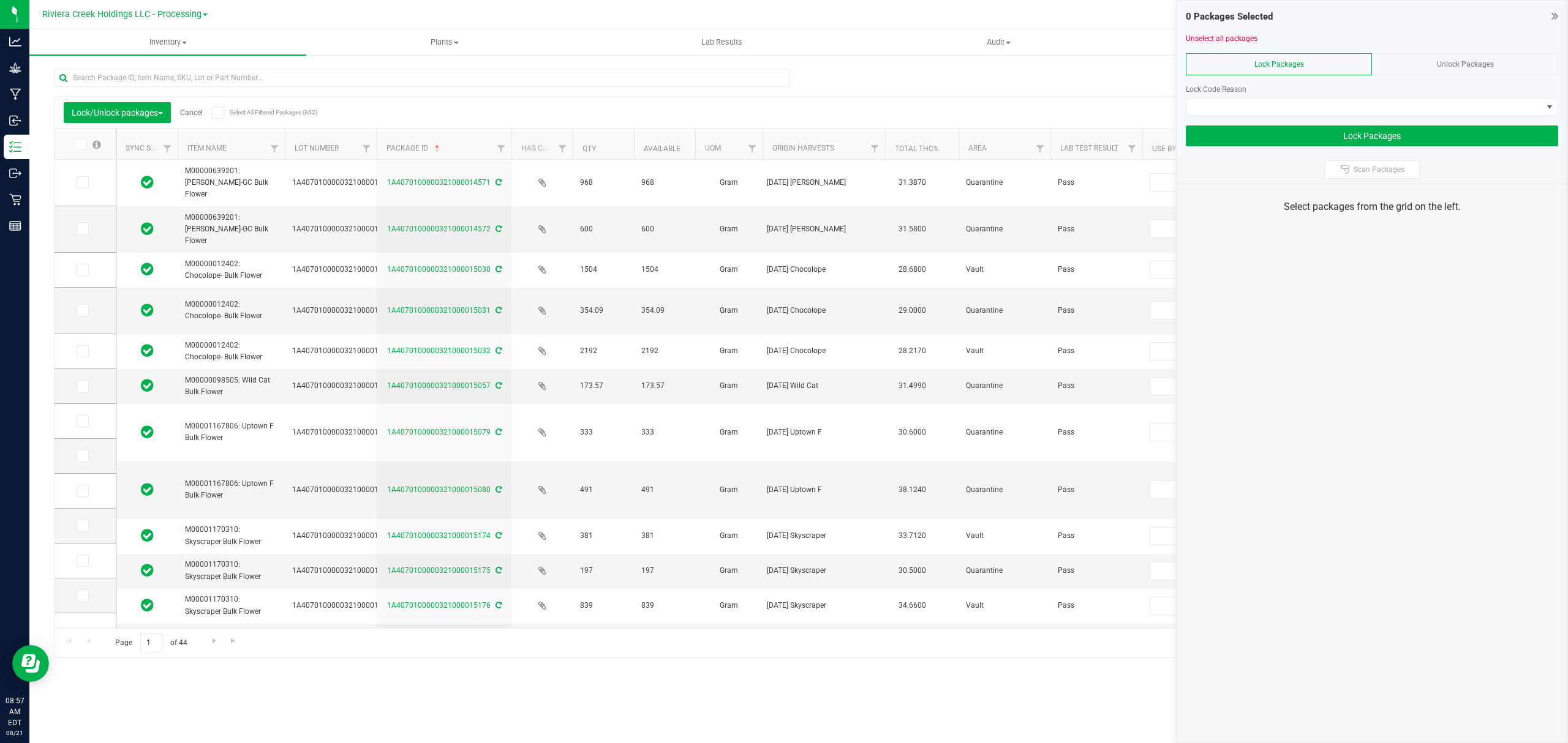
click at [383, 135] on th "Package ID" at bounding box center [444, 144] width 135 height 31
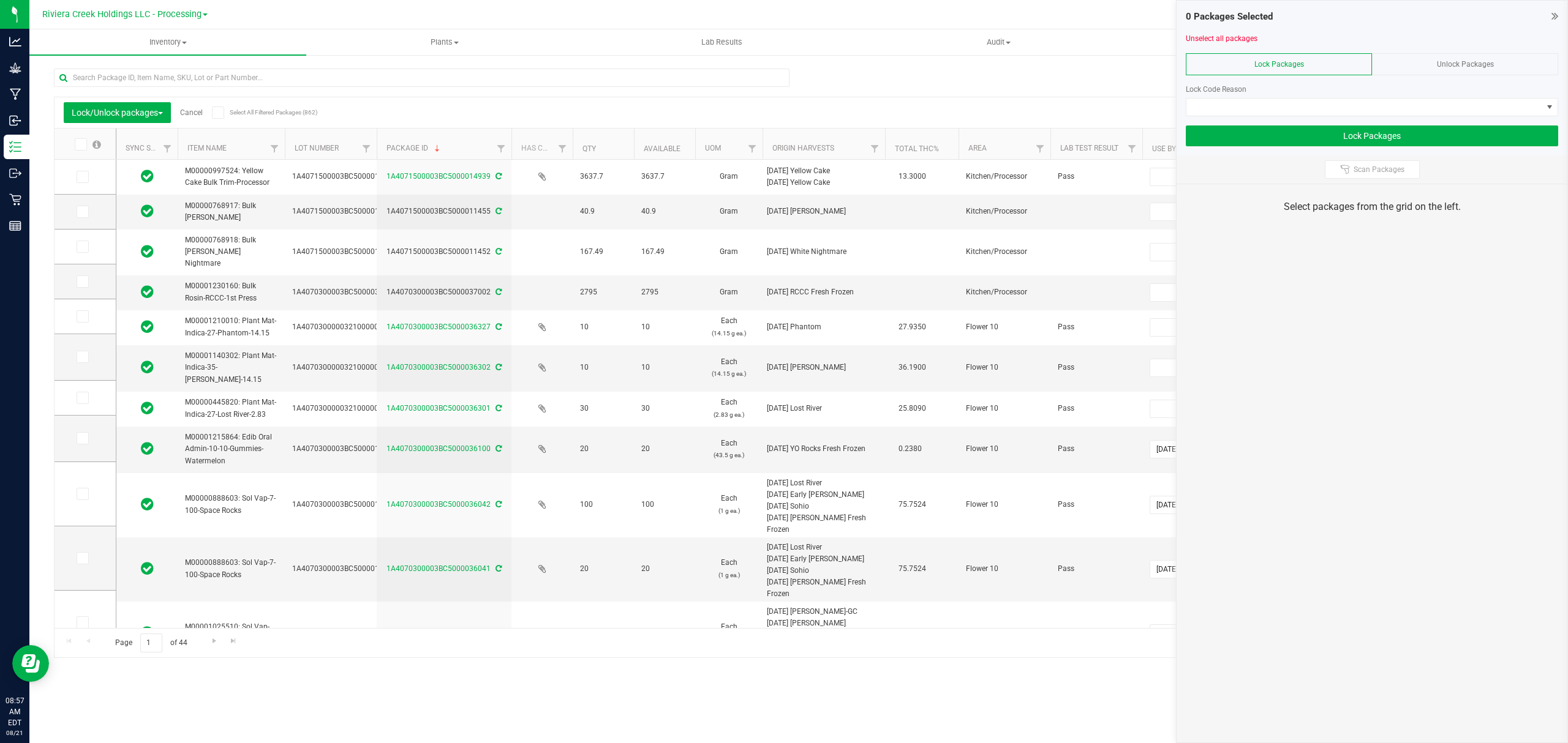
click at [381, 139] on th "Package ID" at bounding box center [444, 144] width 135 height 31
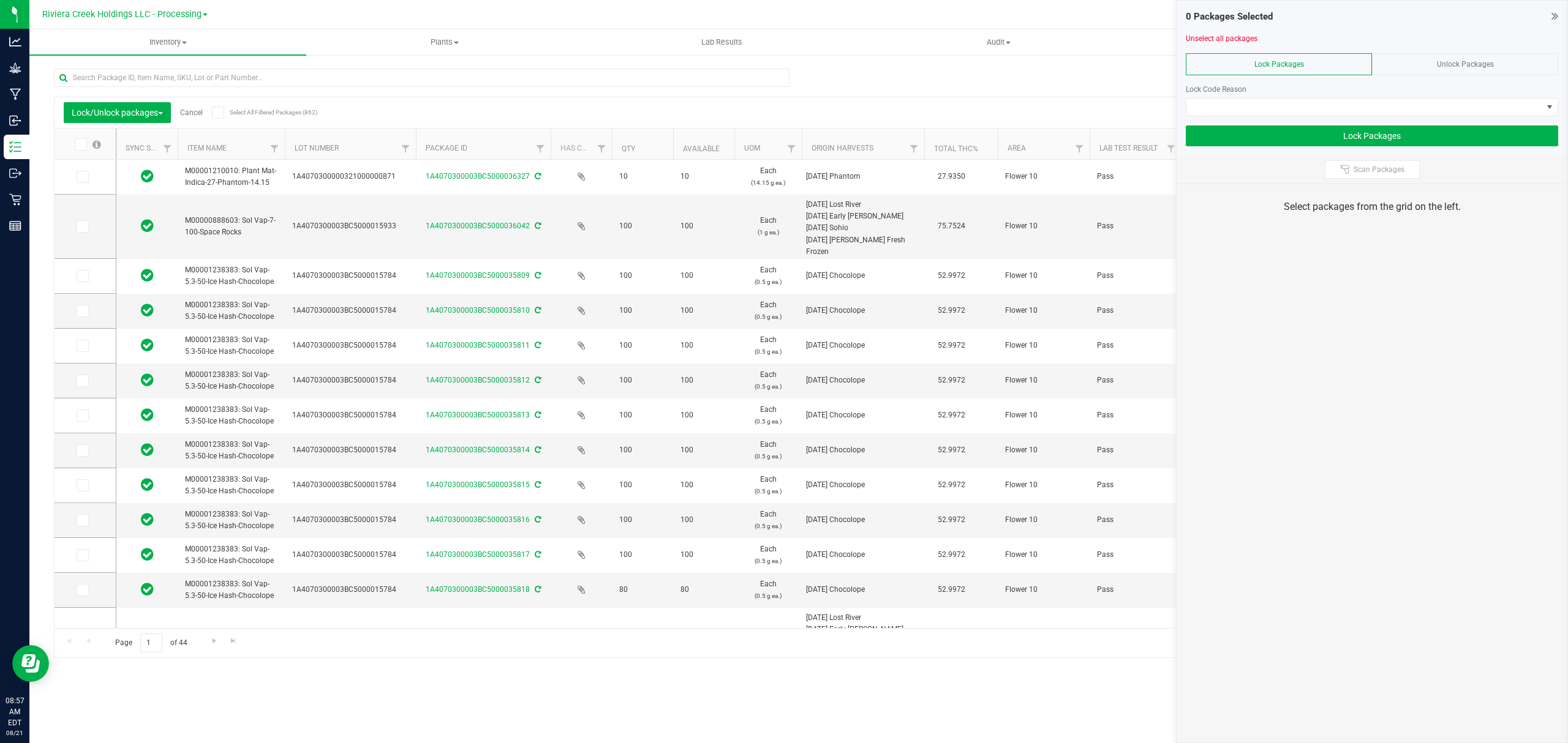
drag, startPoint x: 375, startPoint y: 142, endPoint x: 416, endPoint y: 145, distance: 41.1
click at [84, 276] on icon at bounding box center [82, 276] width 8 height 0
click at [0, 0] on input "checkbox" at bounding box center [0, 0] width 0 height 0
click at [87, 312] on span at bounding box center [83, 311] width 12 height 12
click at [0, 0] on input "checkbox" at bounding box center [0, 0] width 0 height 0
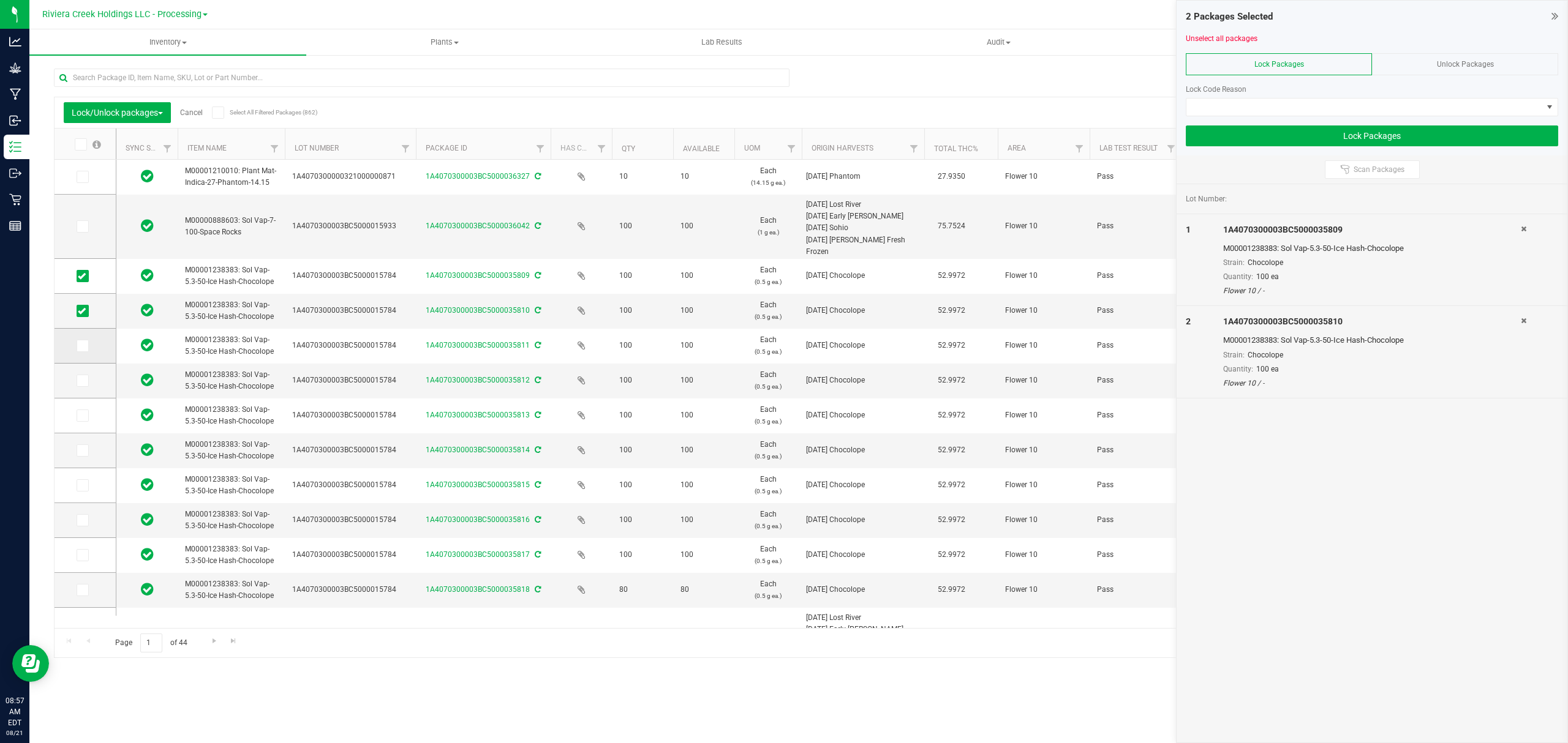
click at [87, 345] on span at bounding box center [83, 346] width 12 height 12
click at [0, 0] on input "checkbox" at bounding box center [0, 0] width 0 height 0
click at [82, 381] on icon at bounding box center [82, 381] width 8 height 0
click at [0, 0] on input "checkbox" at bounding box center [0, 0] width 0 height 0
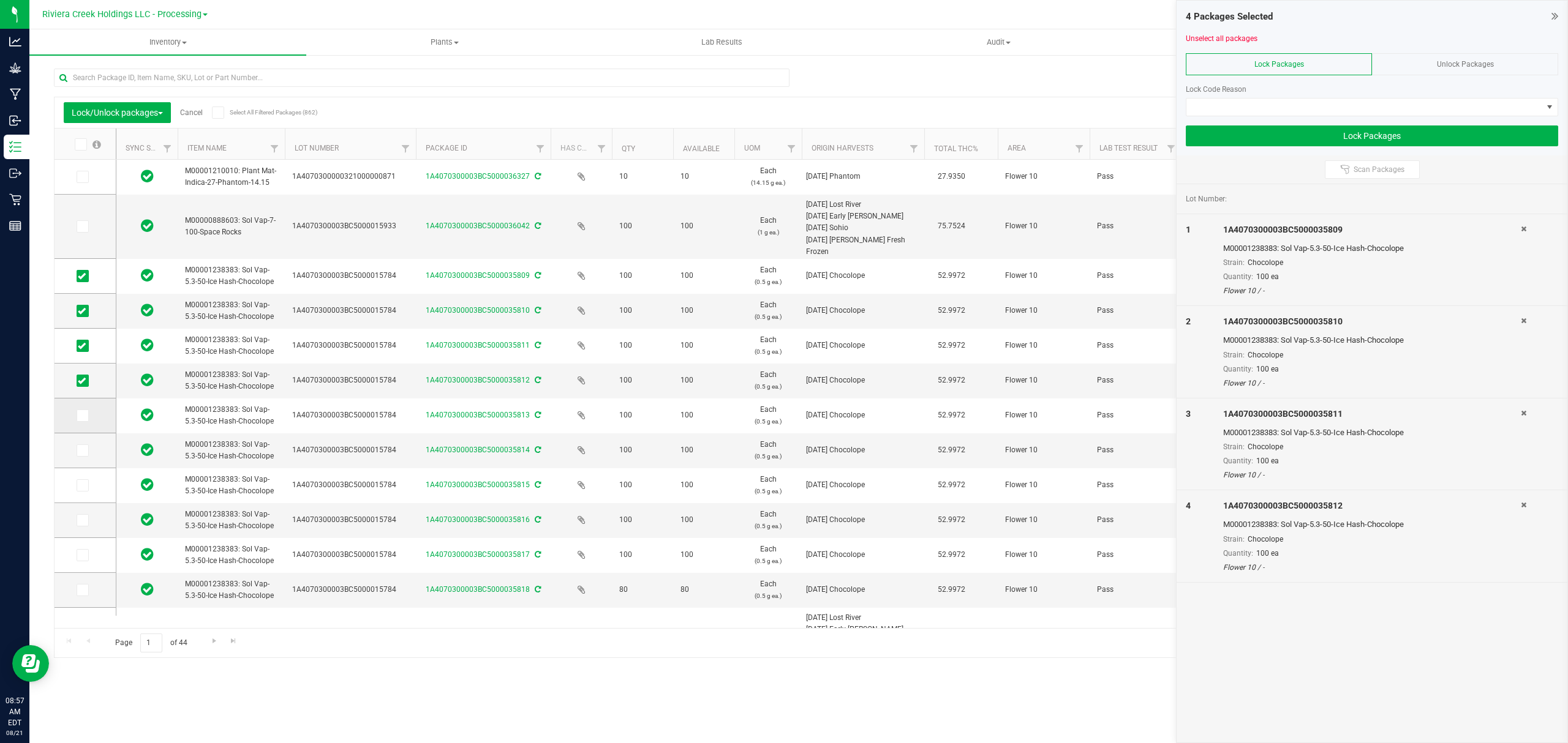
click at [83, 416] on icon at bounding box center [82, 416] width 8 height 0
click at [0, 0] on input "checkbox" at bounding box center [0, 0] width 0 height 0
click at [82, 450] on icon at bounding box center [82, 450] width 8 height 0
click at [0, 0] on input "checkbox" at bounding box center [0, 0] width 0 height 0
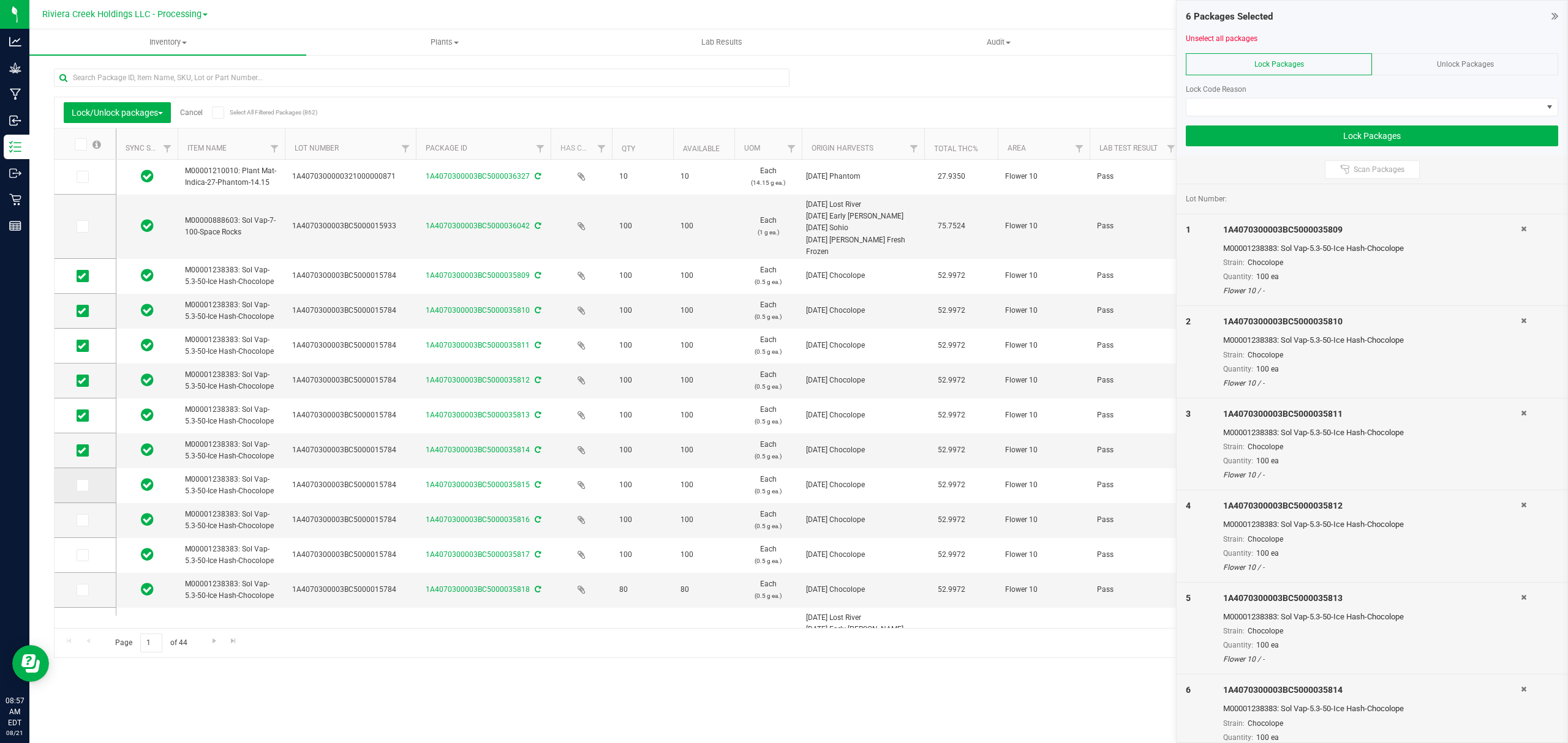
click at [86, 488] on span at bounding box center [83, 485] width 12 height 12
click at [79, 515] on span at bounding box center [83, 520] width 12 height 12
click at [0, 0] on input "checkbox" at bounding box center [0, 0] width 0 height 0
click at [80, 485] on icon at bounding box center [82, 485] width 8 height 0
click at [0, 0] on input "checkbox" at bounding box center [0, 0] width 0 height 0
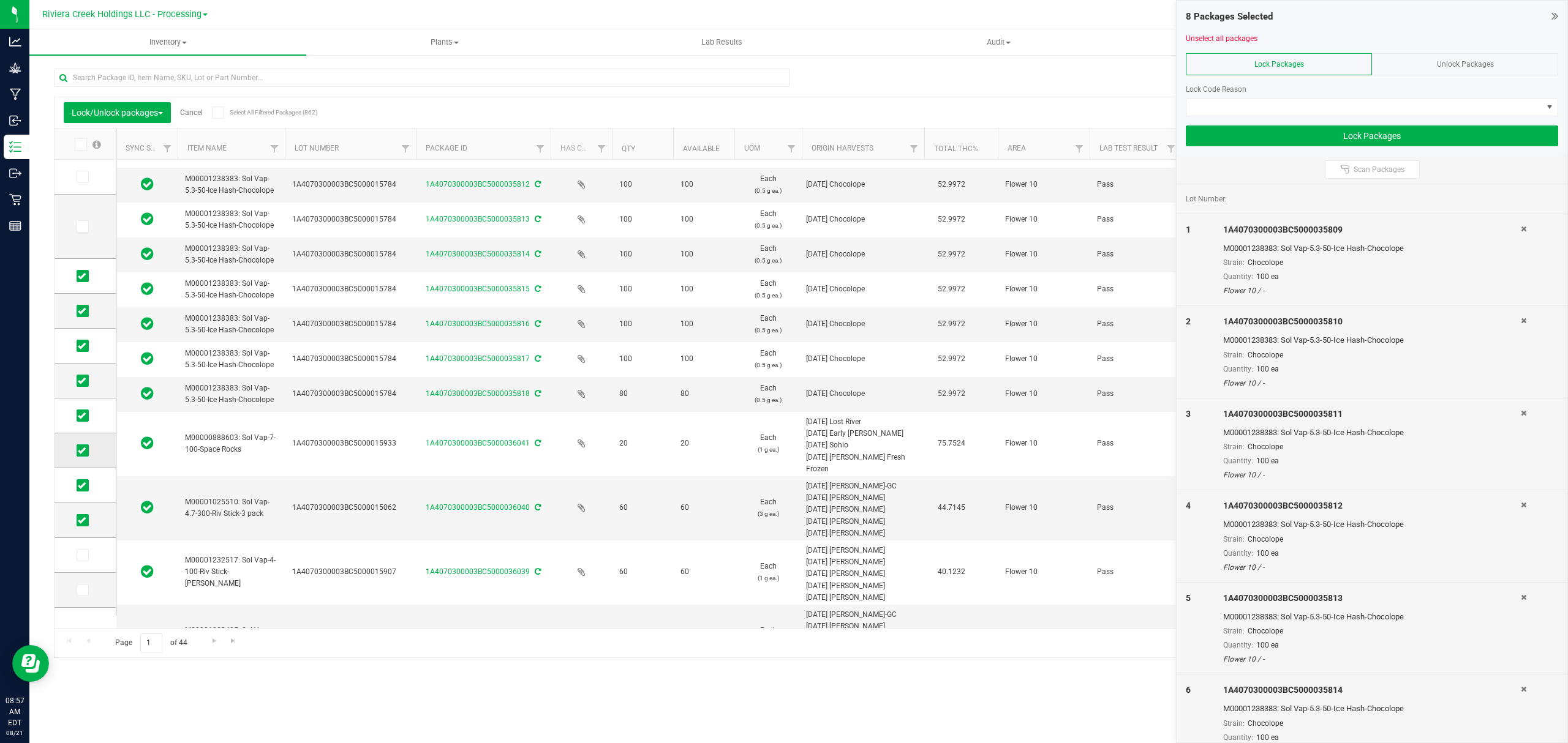
scroll to position [196, 0]
click at [80, 360] on icon at bounding box center [82, 360] width 8 height 0
click at [0, 0] on input "checkbox" at bounding box center [0, 0] width 0 height 0
click at [82, 395] on icon at bounding box center [82, 395] width 8 height 0
click at [0, 0] on input "checkbox" at bounding box center [0, 0] width 0 height 0
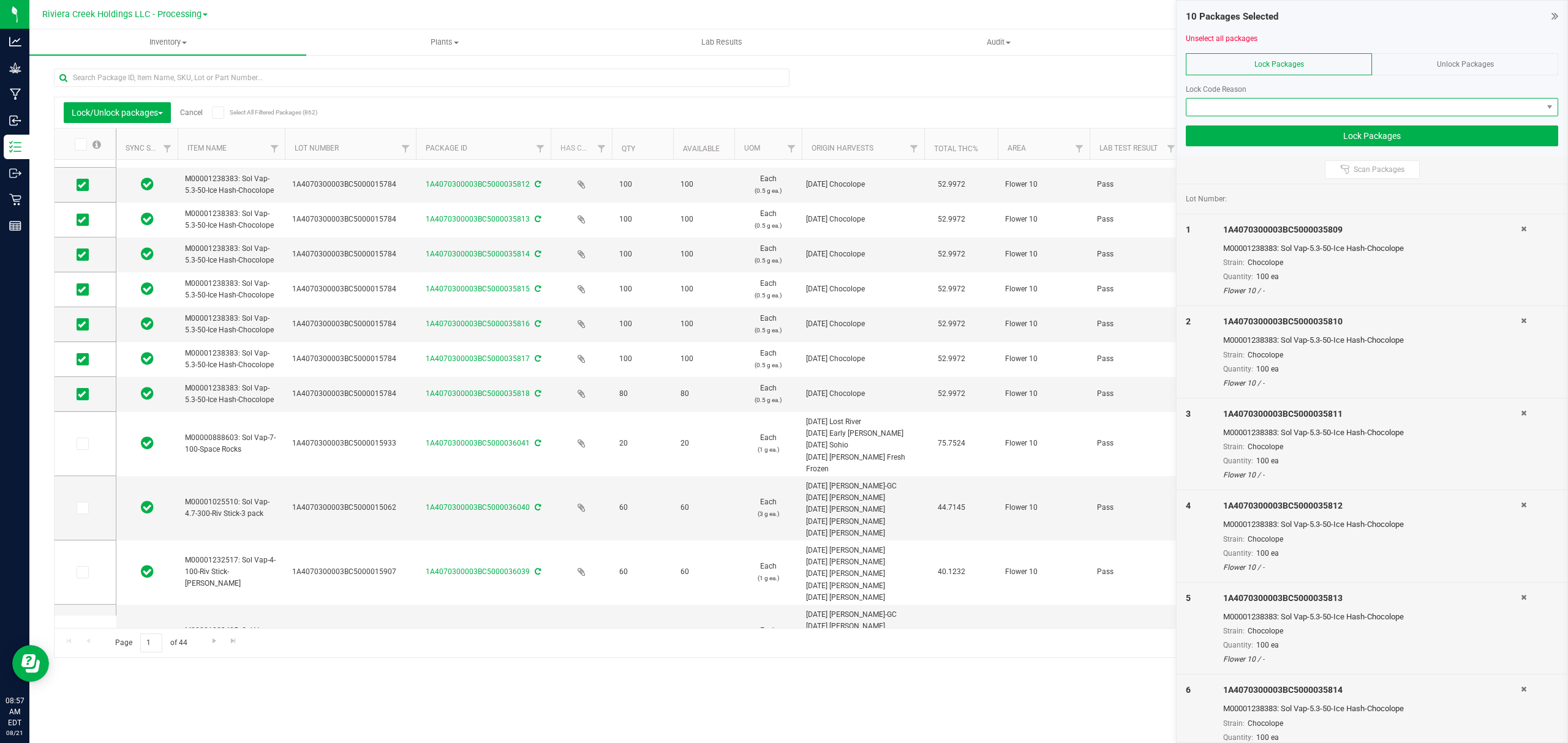
click at [1279, 101] on span at bounding box center [1365, 107] width 356 height 17
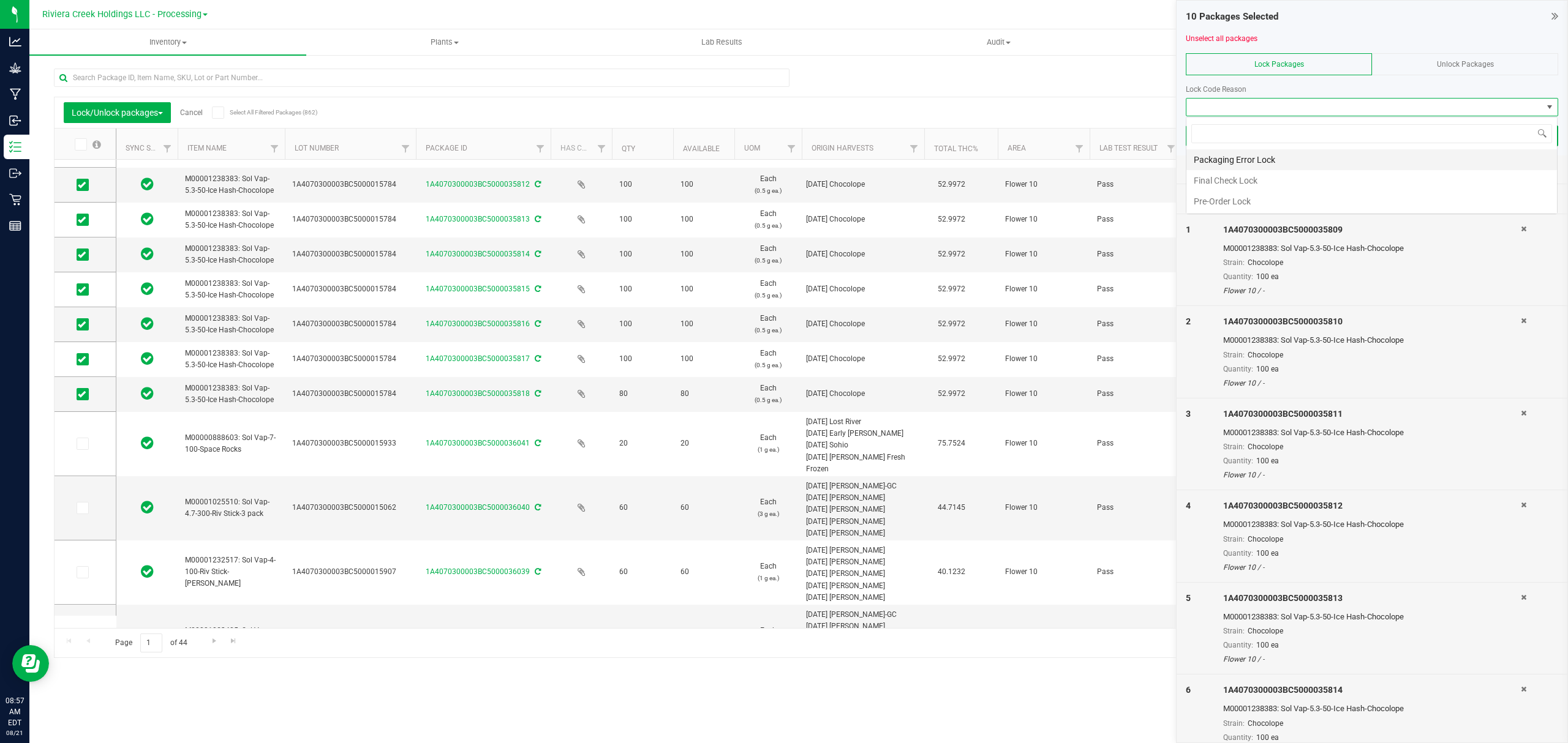
scroll to position [18, 371]
click at [1262, 177] on li "Final Check Lock" at bounding box center [1372, 180] width 371 height 21
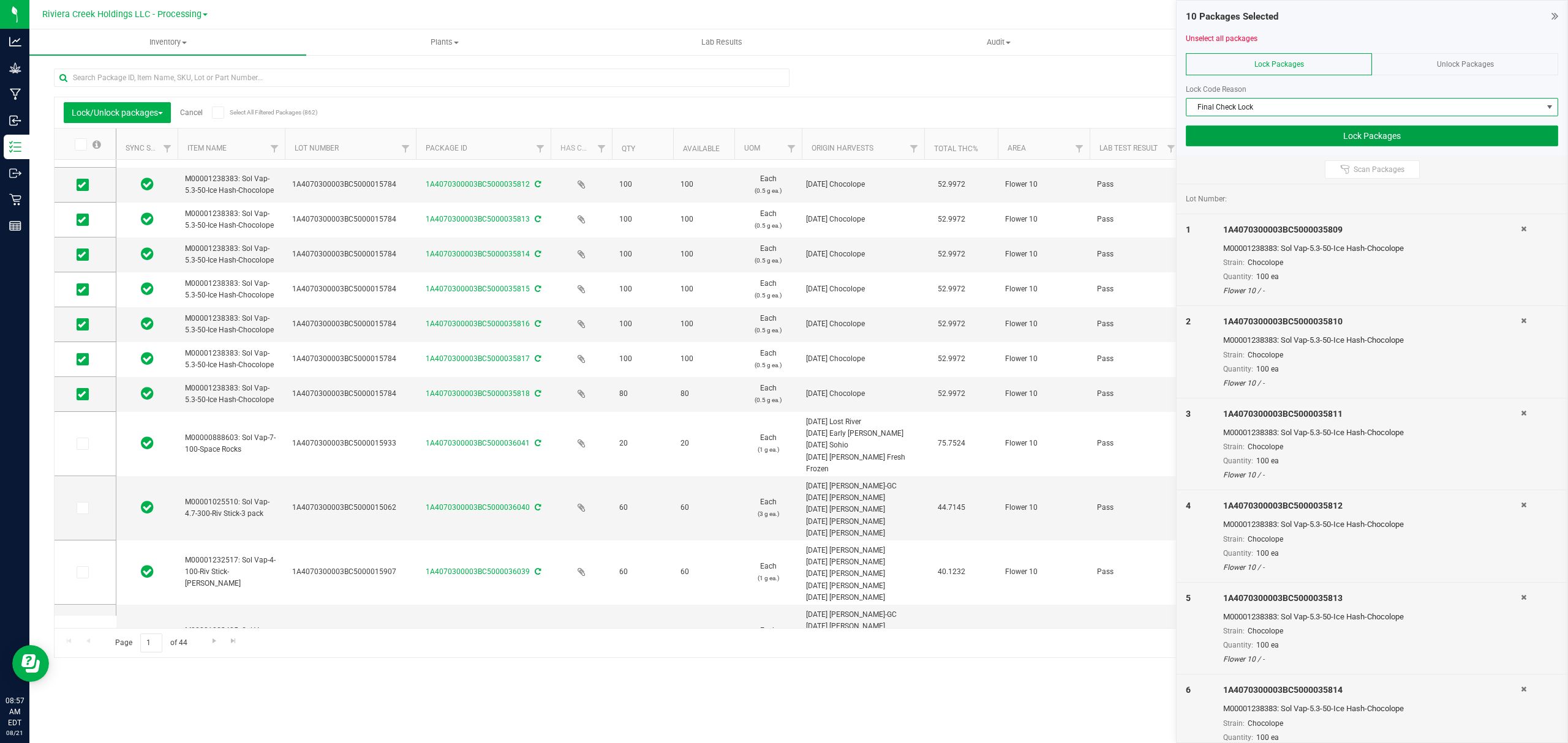
click at [1245, 142] on button "Lock Packages" at bounding box center [1372, 136] width 373 height 21
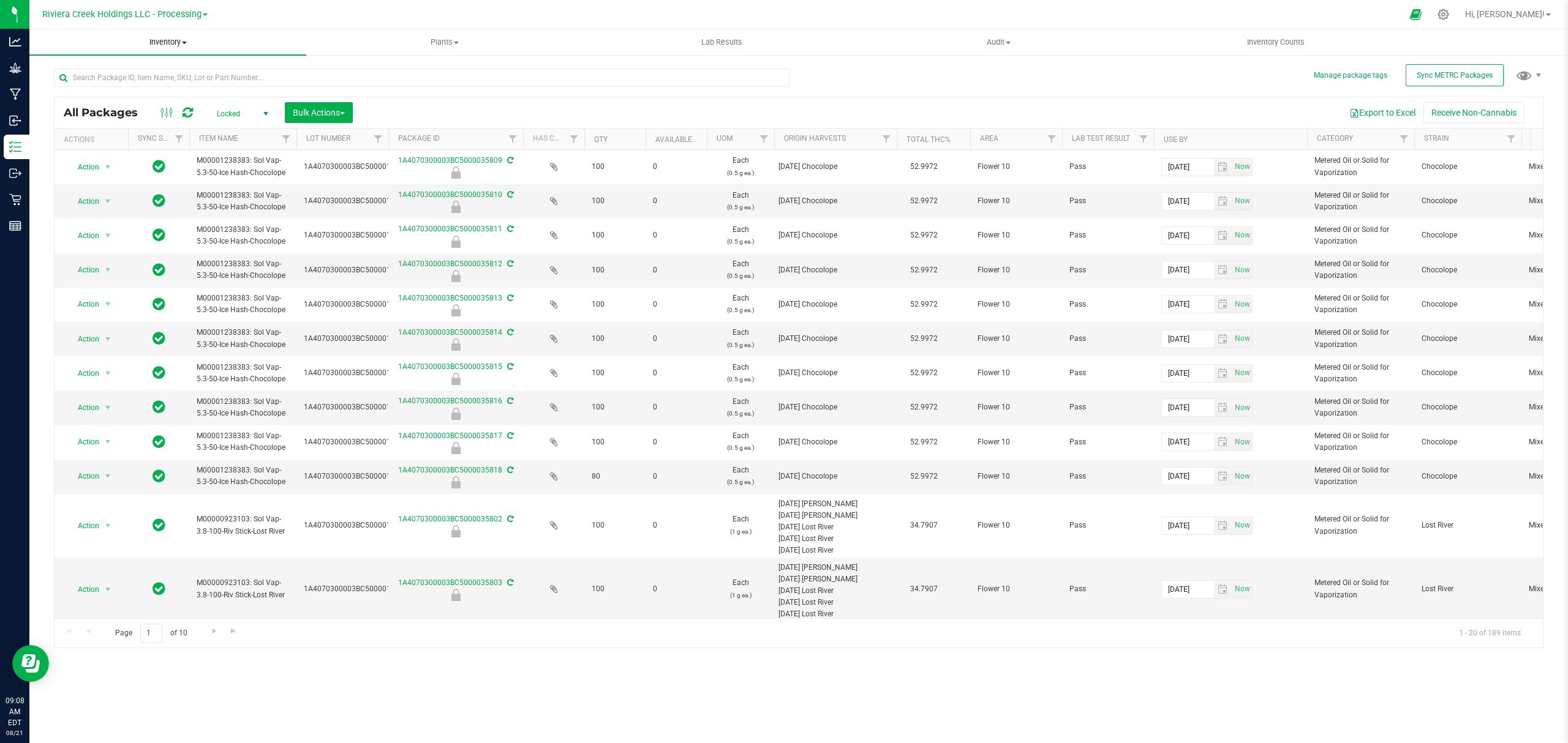
click at [174, 43] on span "Inventory" at bounding box center [168, 42] width 277 height 11
click at [168, 142] on li "From bill of materials" at bounding box center [168, 147] width 277 height 15
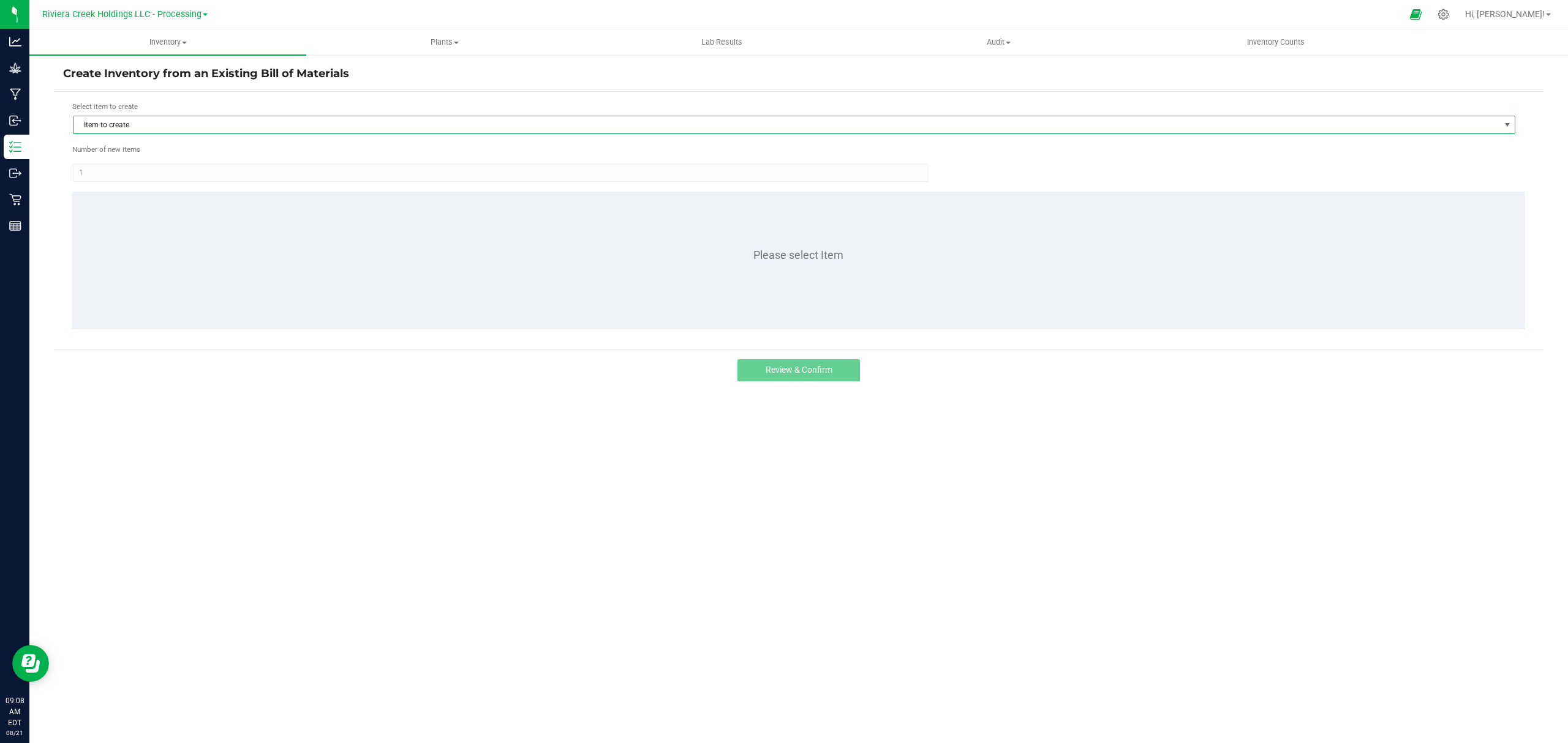
click at [187, 131] on span "Item to create" at bounding box center [786, 125] width 1426 height 17
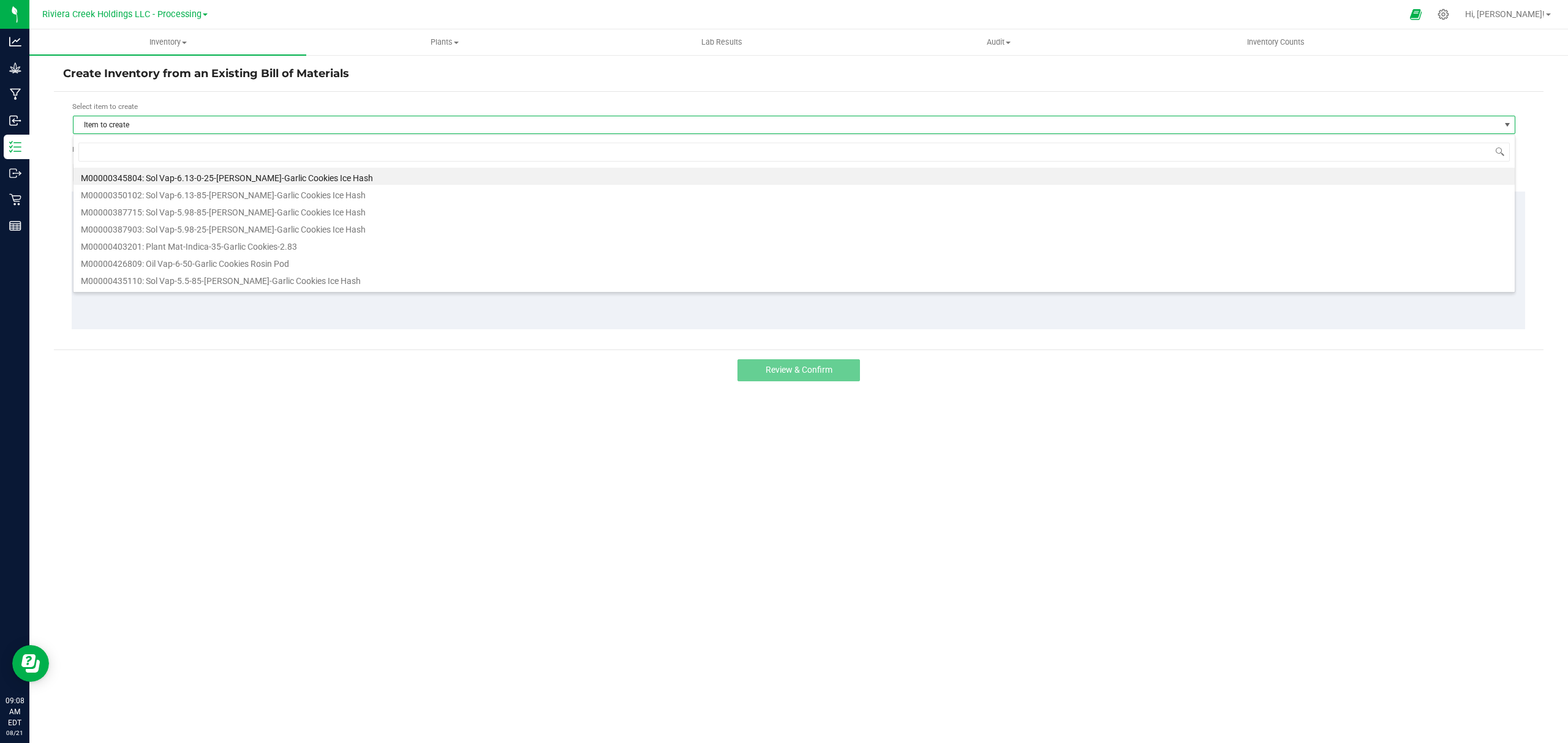
scroll to position [18, 1443]
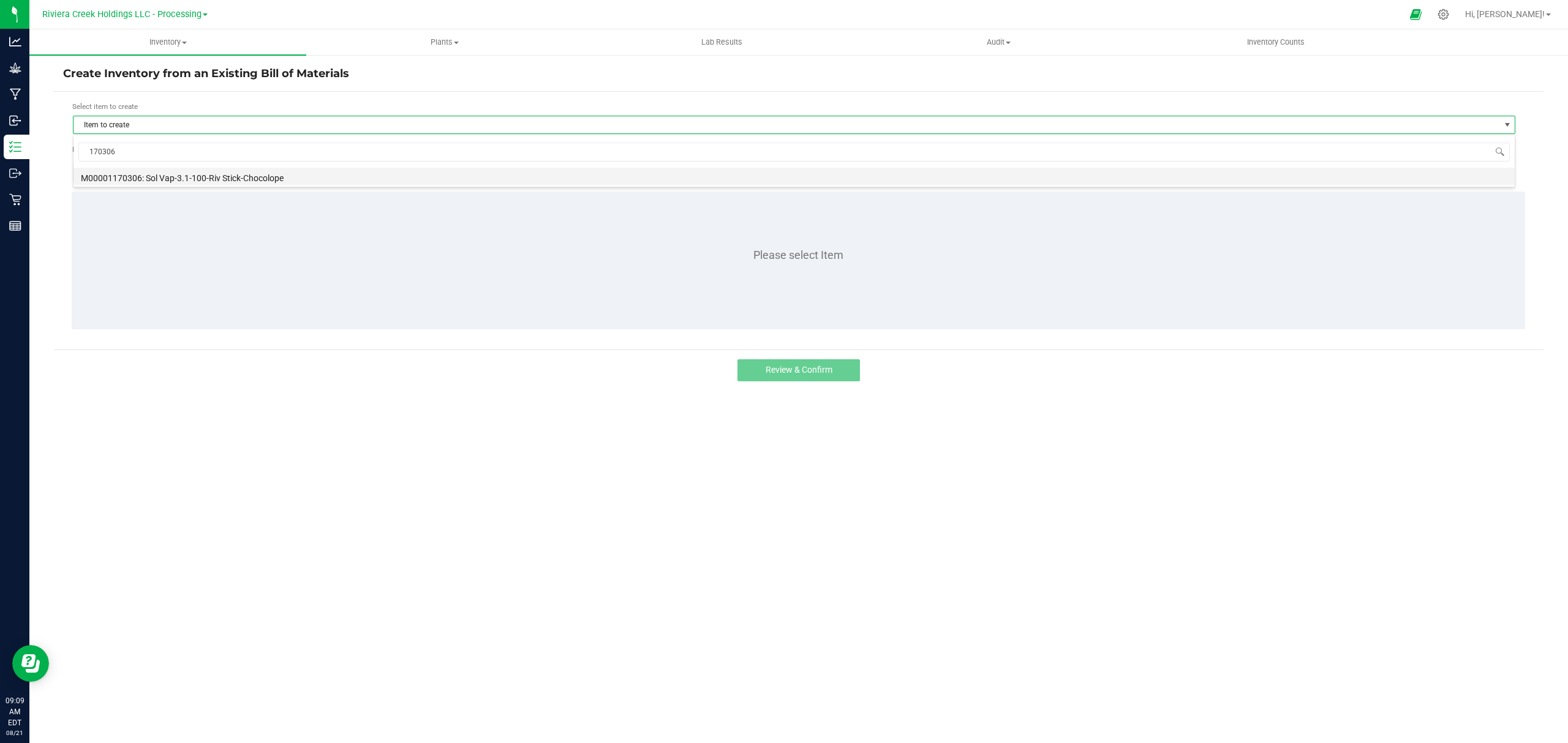
click at [231, 176] on li "M00001170306: Sol Vap-3.1-100-Riv Stick-Chocolope" at bounding box center [794, 176] width 1442 height 17
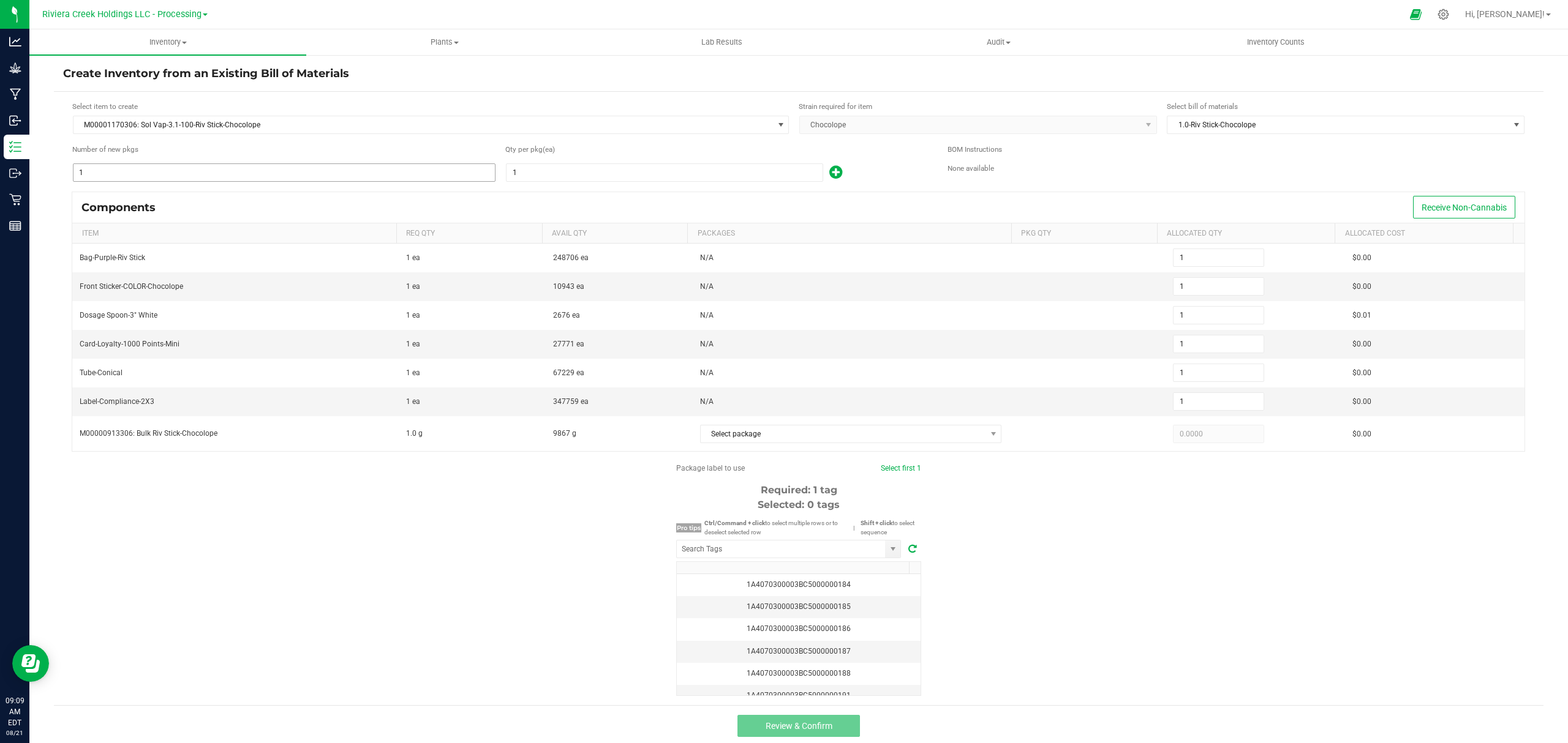
click at [213, 172] on input "1" at bounding box center [284, 172] width 421 height 17
click at [1450, 13] on icon at bounding box center [1443, 14] width 12 height 12
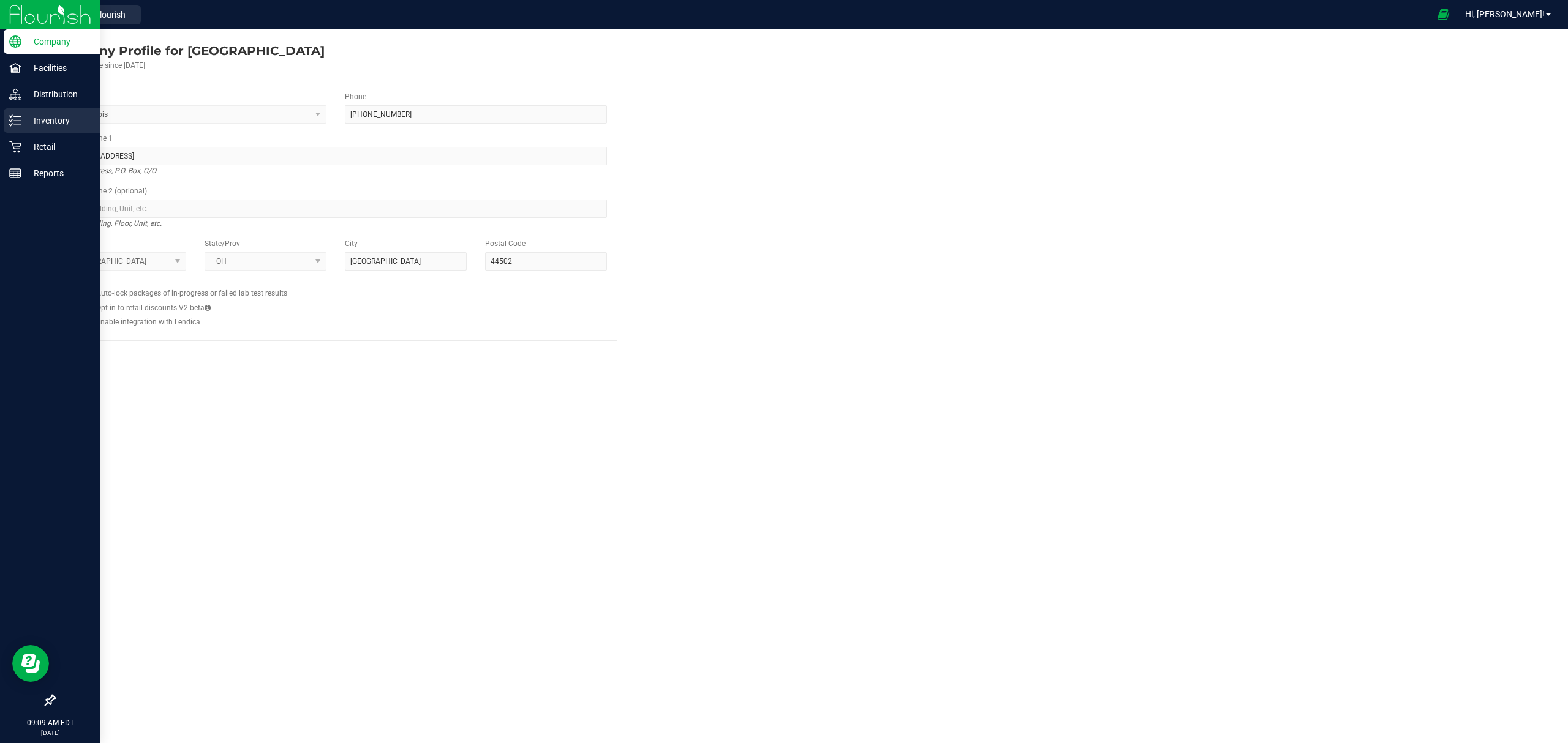
click at [21, 118] on p "Inventory" at bounding box center [58, 121] width 74 height 15
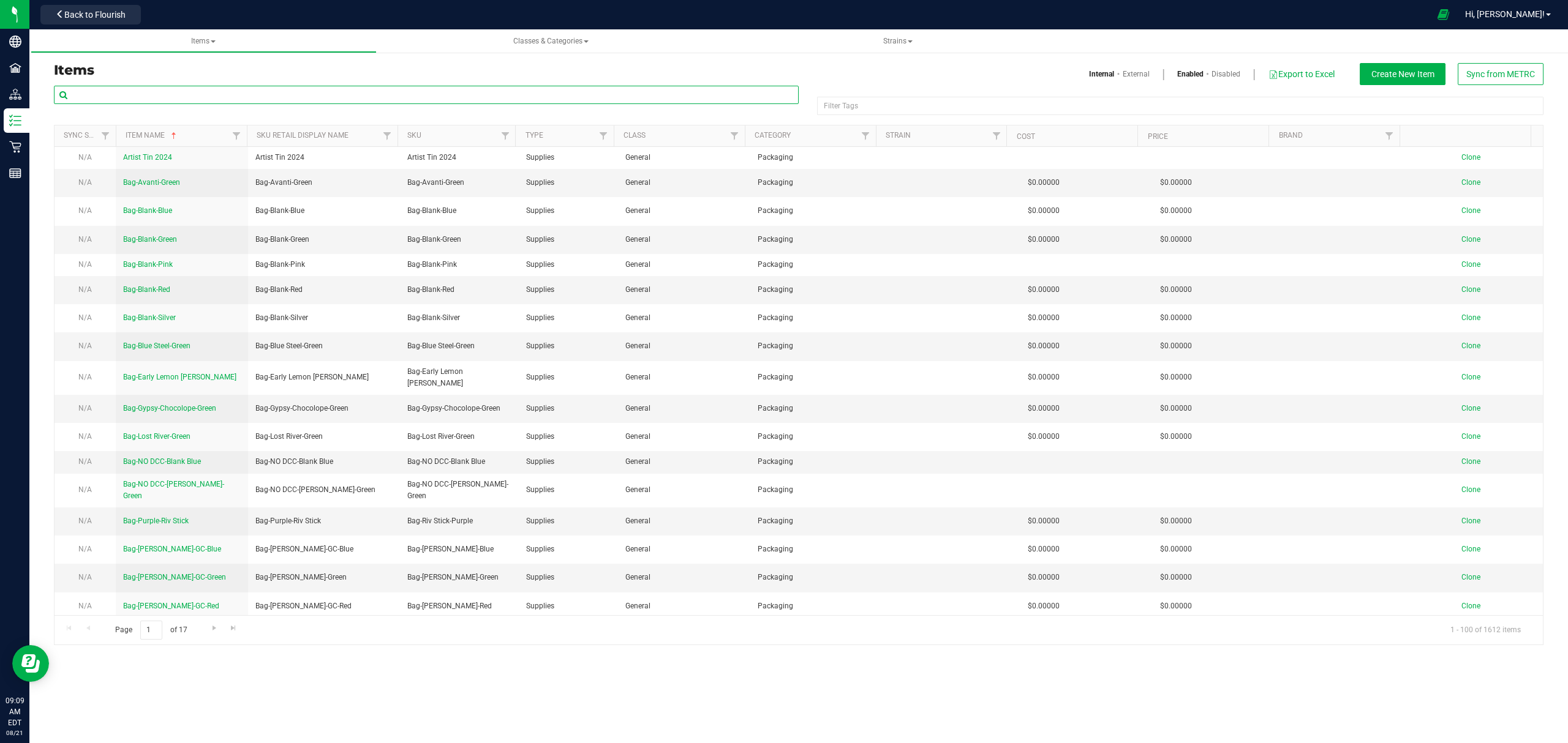
click at [187, 94] on input "text" at bounding box center [426, 95] width 745 height 18
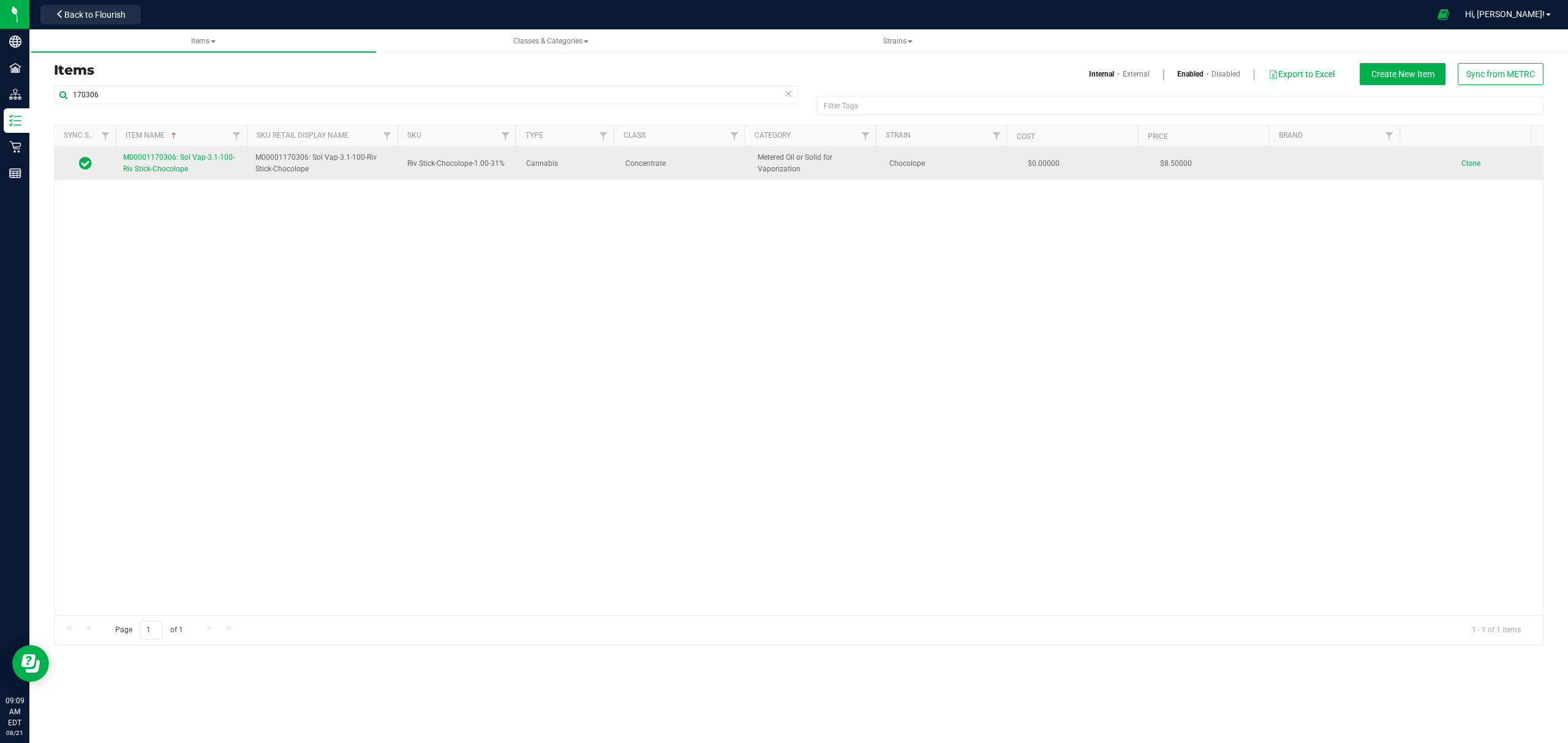
click at [164, 167] on span "M00001170306: Sol Vap-3.1-100-Riv Stick-Chocolope" at bounding box center [179, 163] width 112 height 20
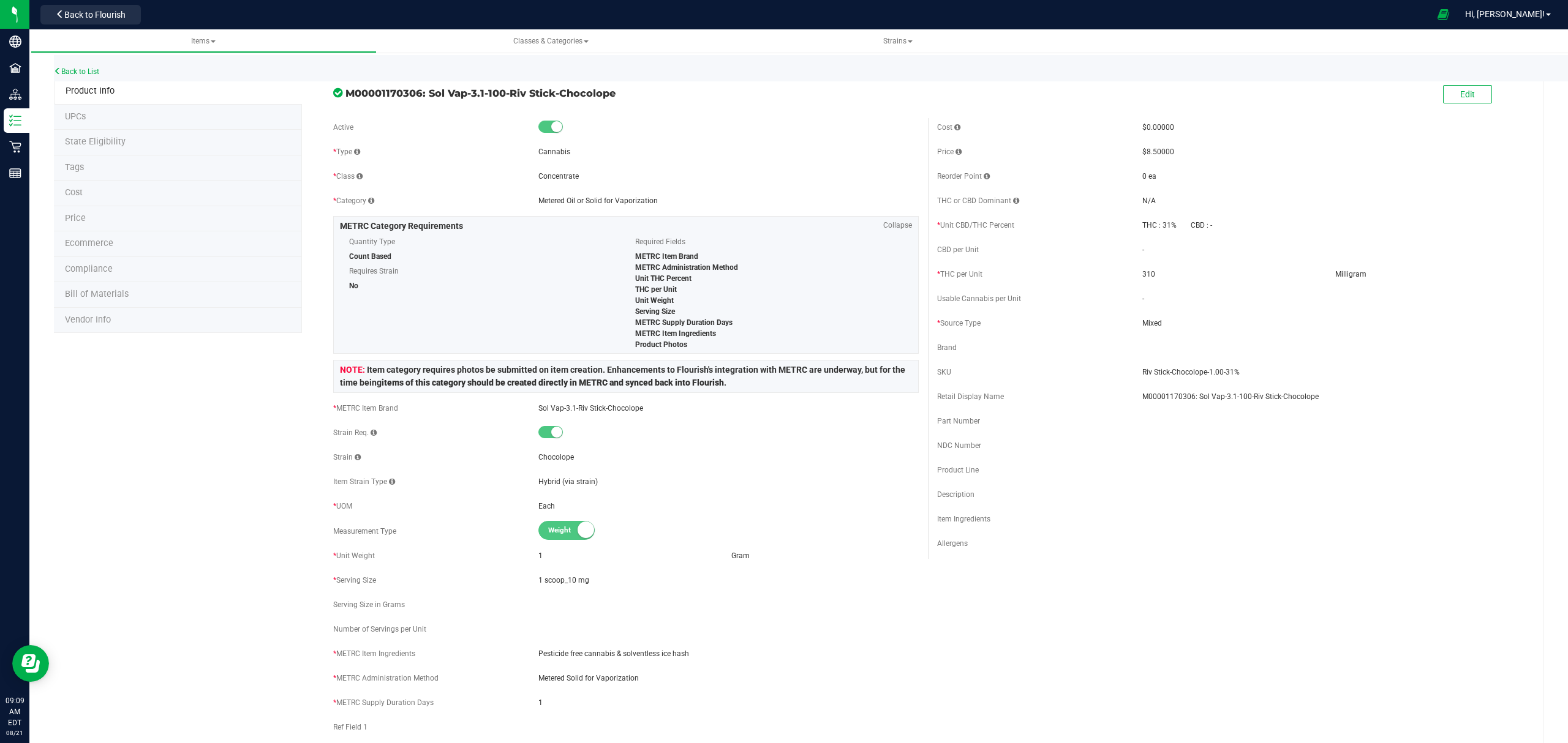
click at [162, 295] on li "Bill of Materials" at bounding box center [178, 295] width 248 height 26
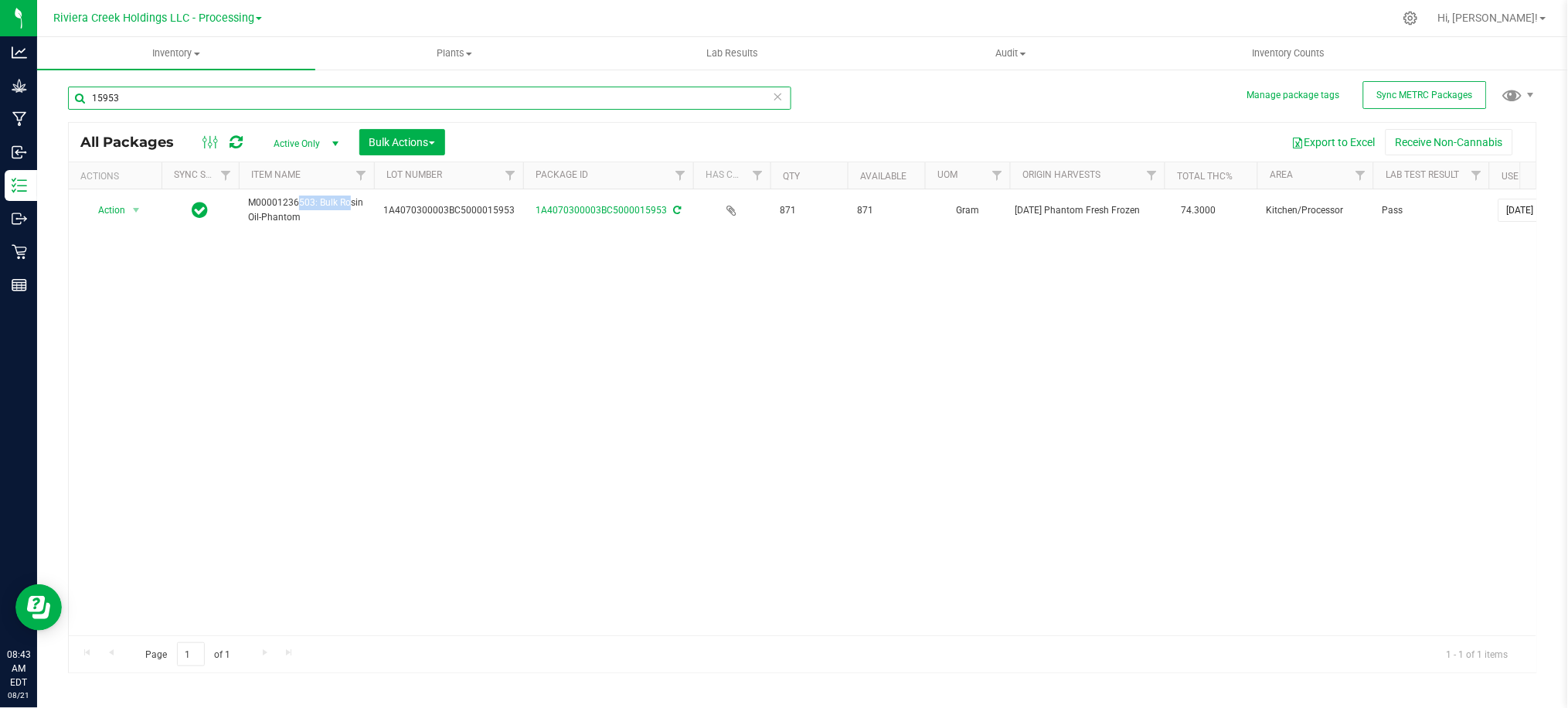
click at [144, 101] on input "15953" at bounding box center [430, 98] width 723 height 23
click at [144, 99] on input "15953" at bounding box center [430, 98] width 723 height 23
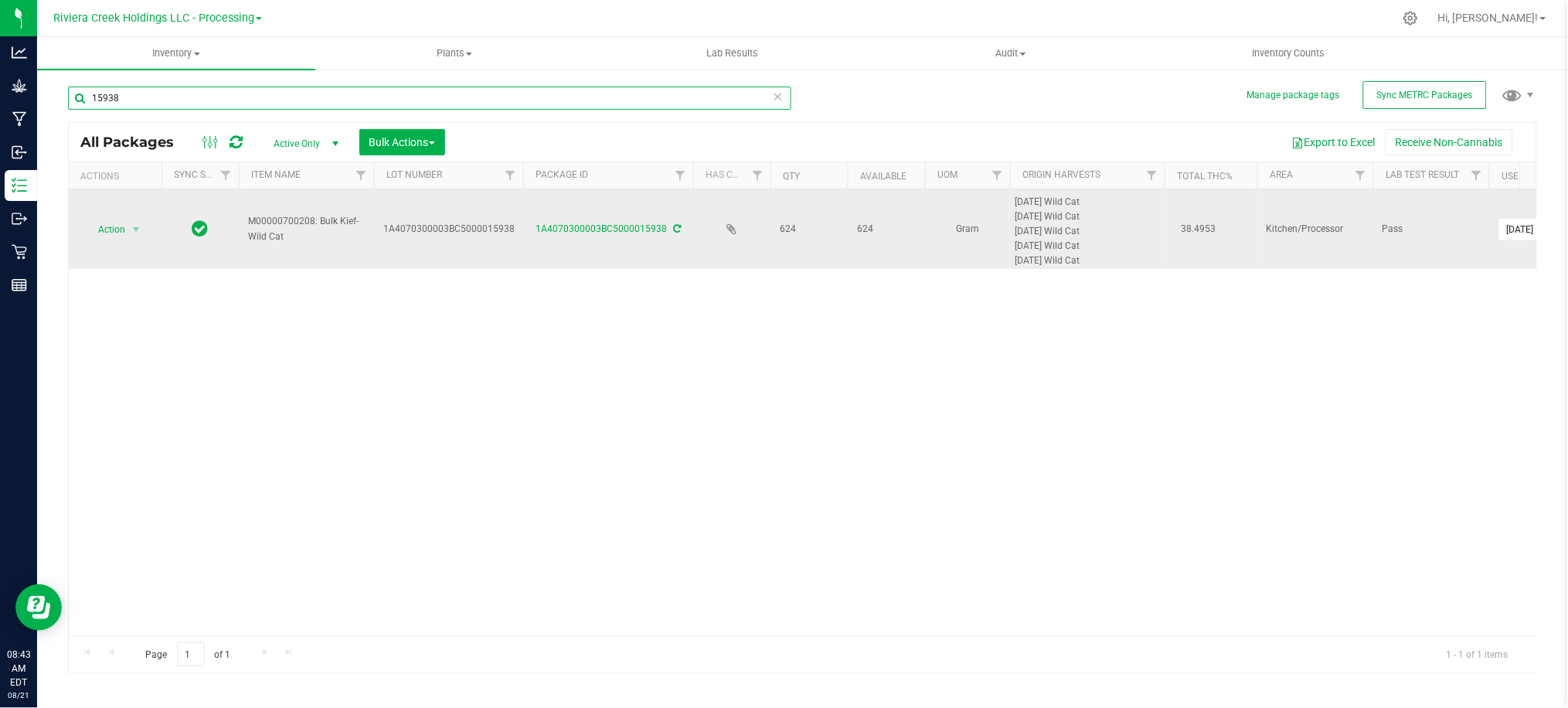
type input "15938"
drag, startPoint x: 313, startPoint y: 222, endPoint x: 247, endPoint y: 229, distance: 66.4
click at [247, 229] on td "M00000700208: Bulk Kief-Wild Cat" at bounding box center [306, 229] width 136 height 80
copy span "M00000700208"
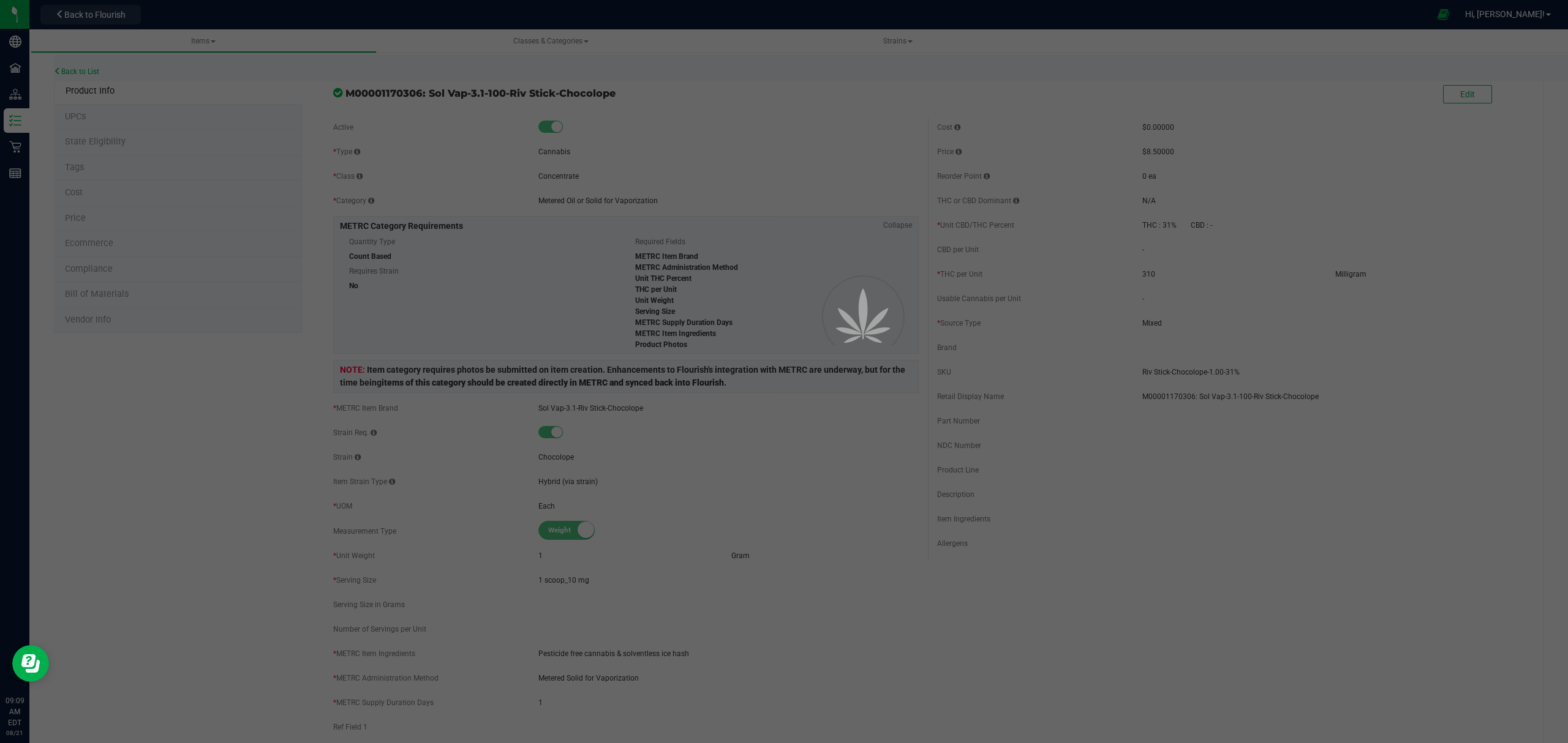
select select "544"
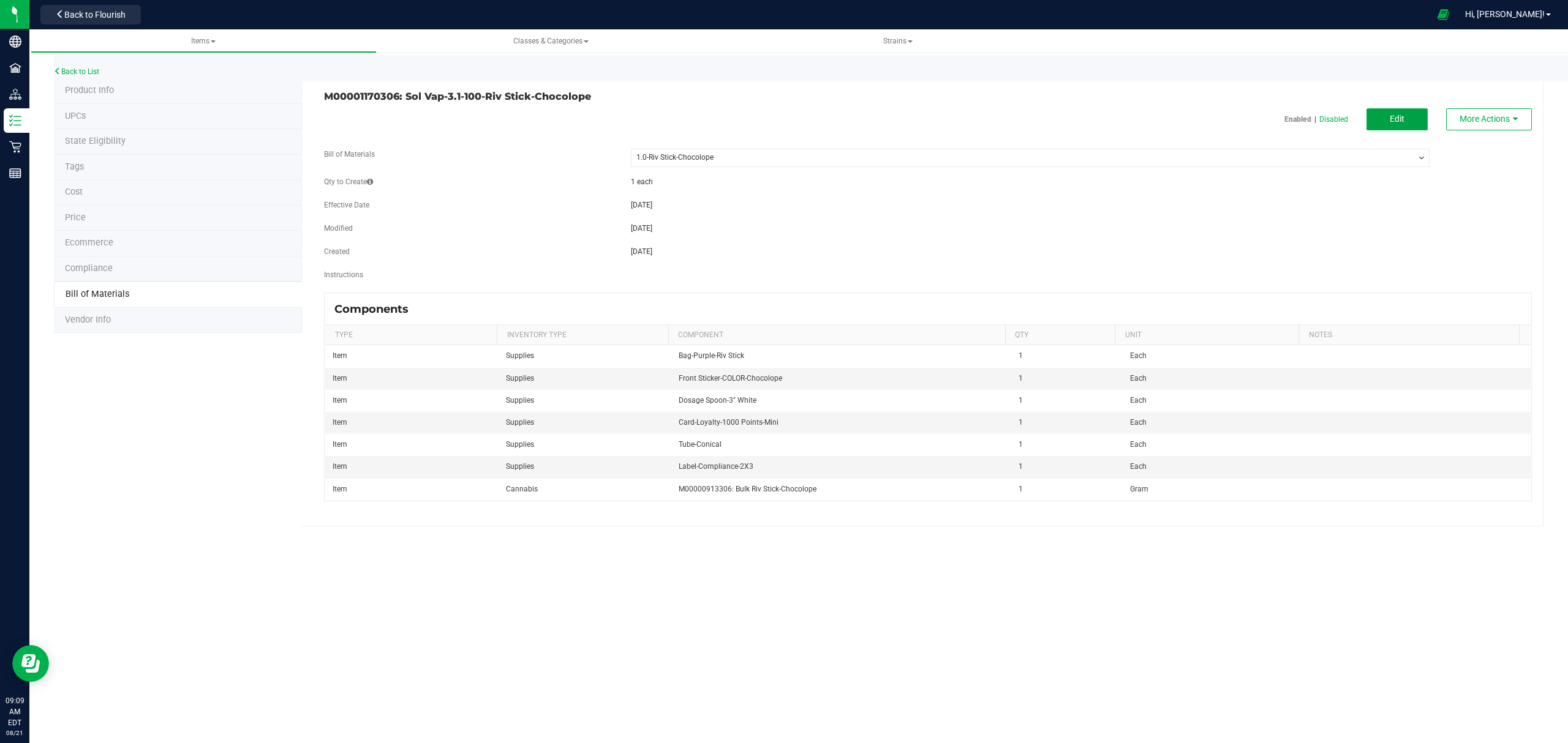
click at [1408, 117] on button "Edit" at bounding box center [1397, 120] width 61 height 22
select select "544"
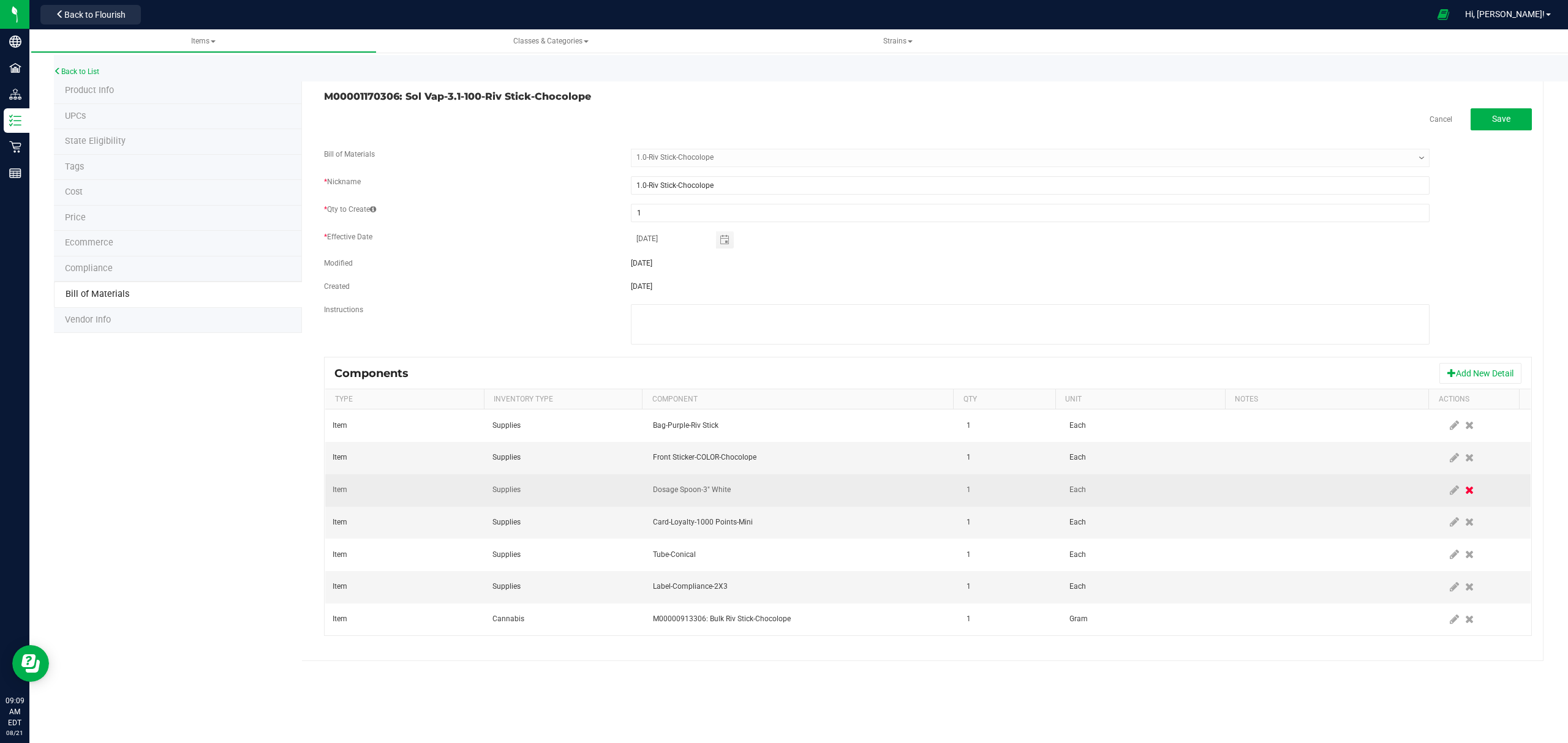
click at [1465, 493] on icon at bounding box center [1470, 490] width 9 height 11
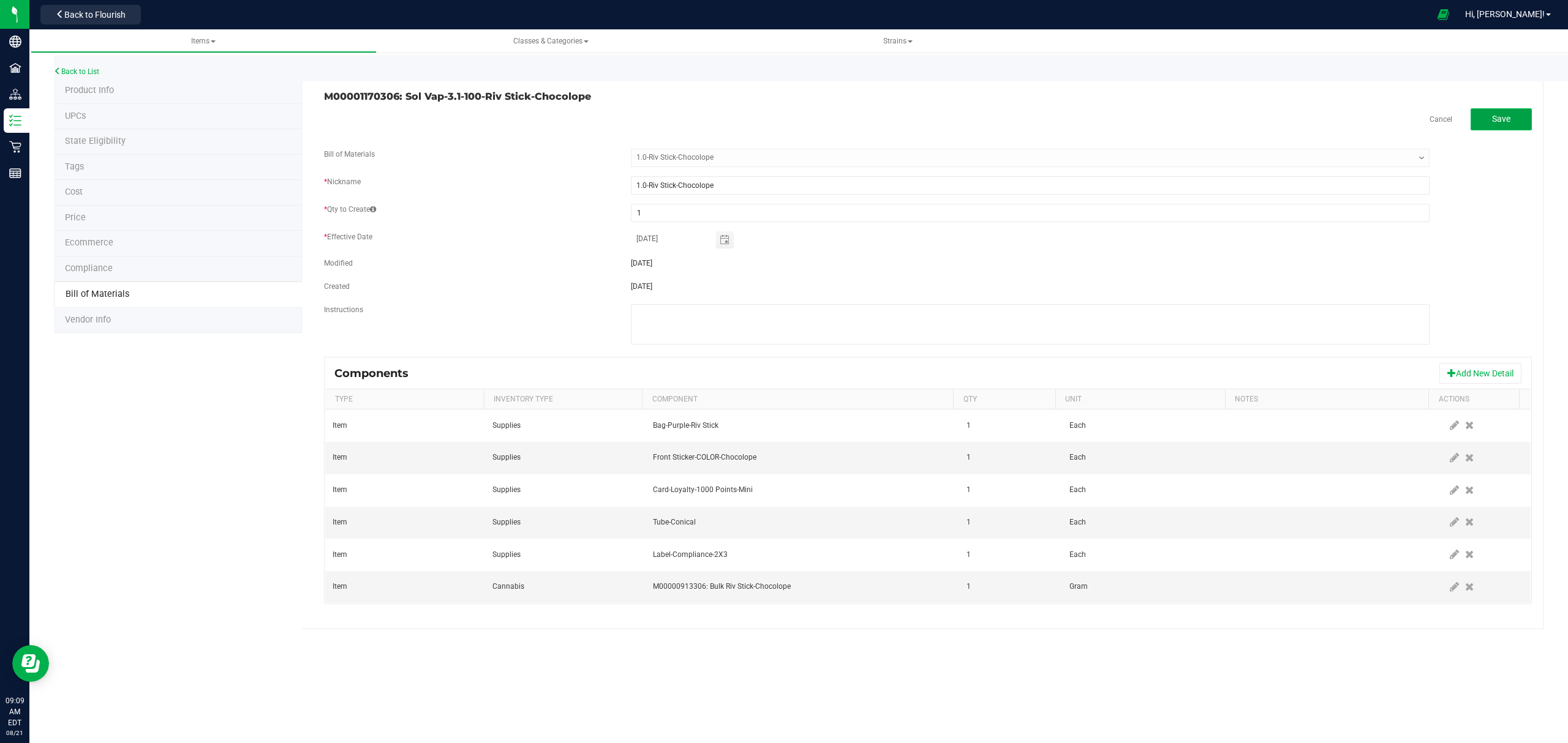
click at [1500, 114] on span "Save" at bounding box center [1502, 119] width 18 height 10
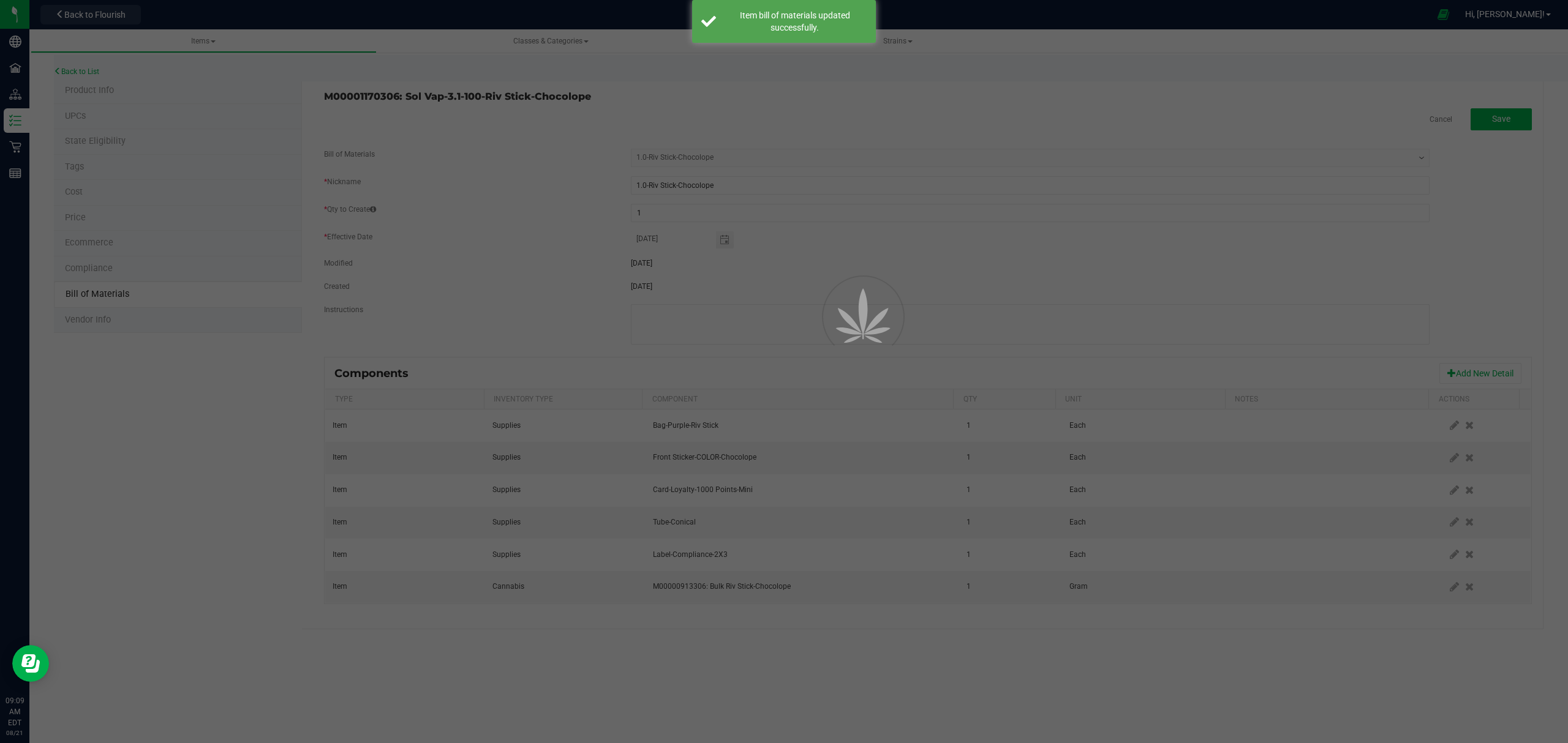
select select "544"
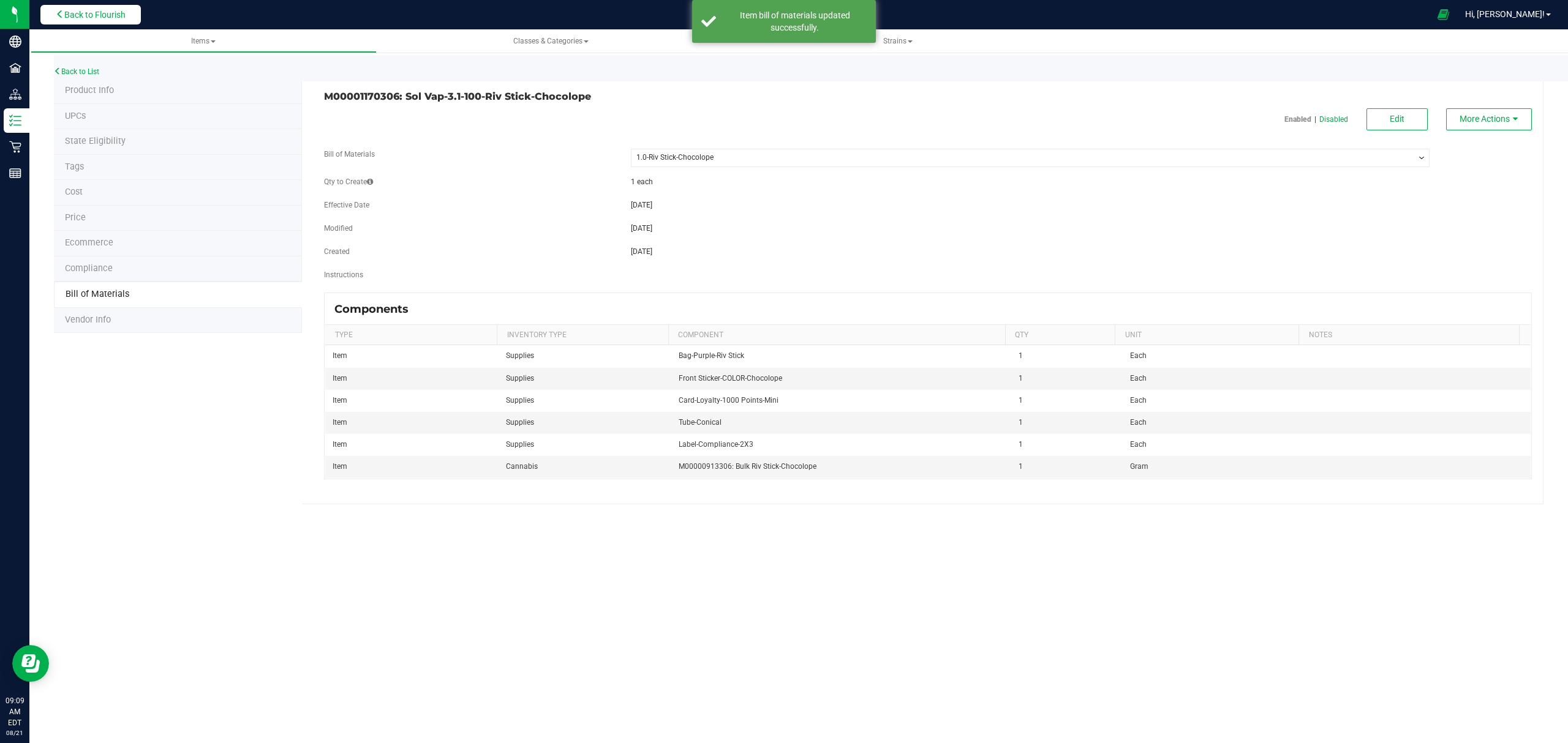
click at [103, 11] on span "Back to Flourish" at bounding box center [95, 15] width 61 height 10
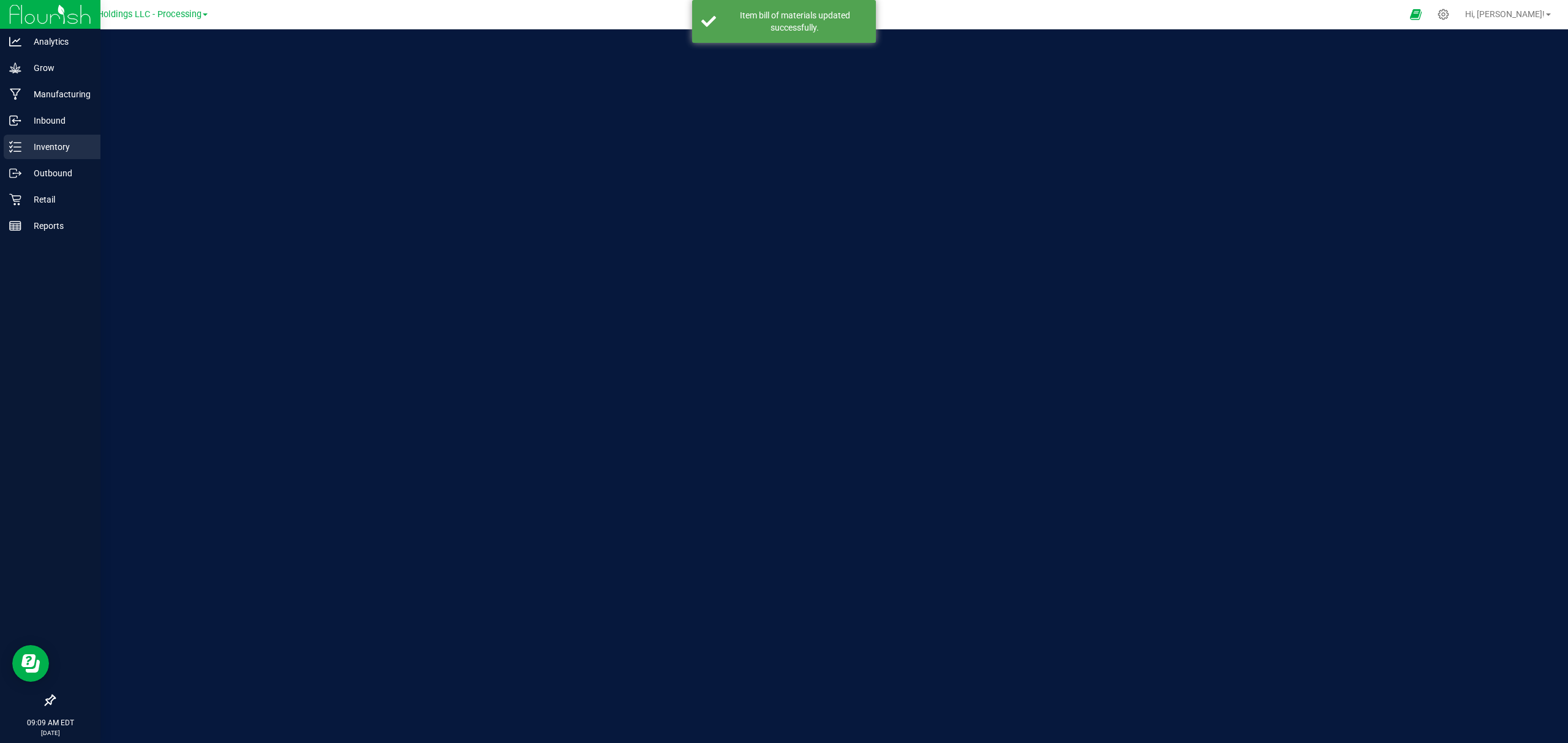
click at [30, 140] on p "Inventory" at bounding box center [58, 147] width 74 height 15
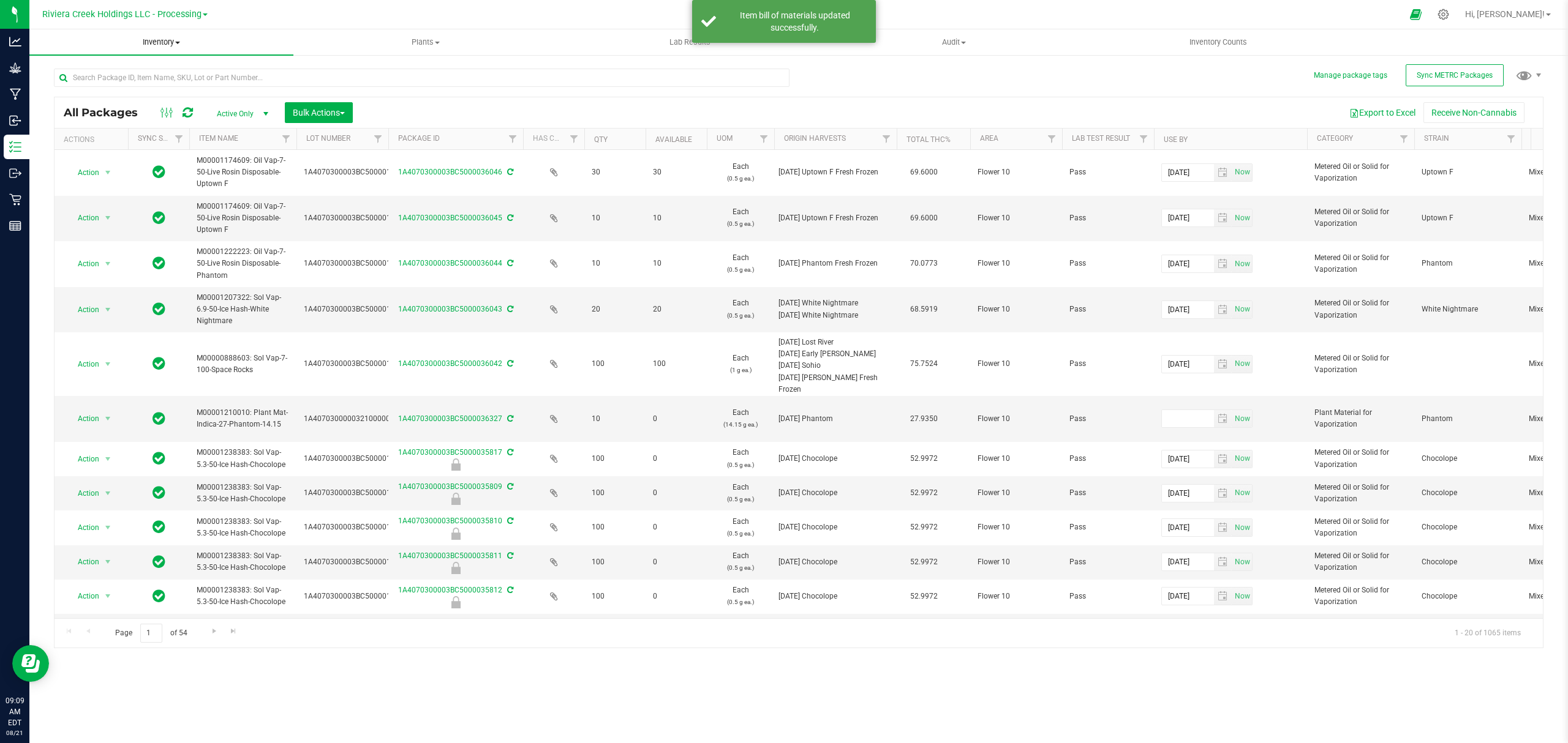
click at [165, 42] on span "Inventory" at bounding box center [161, 42] width 264 height 11
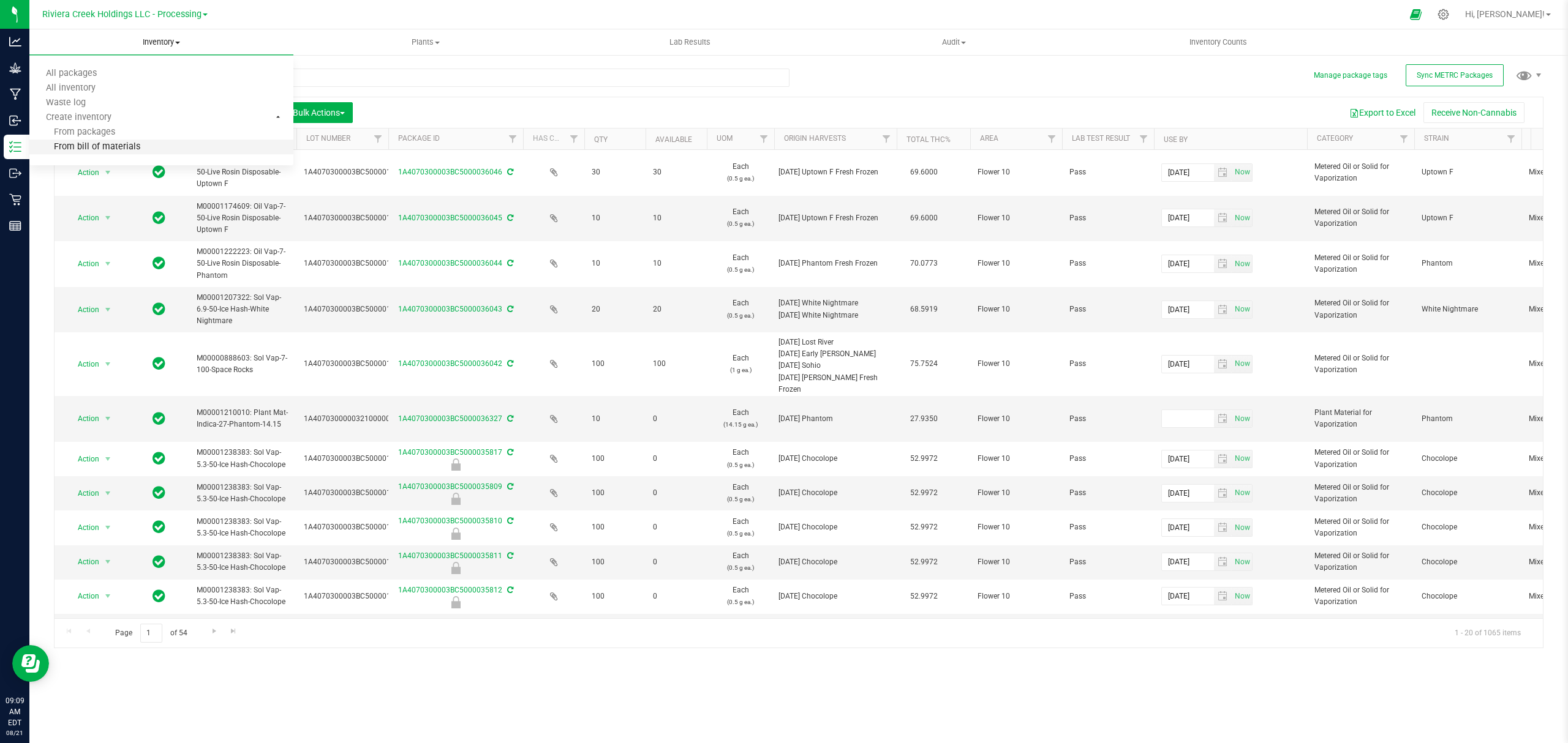
click at [141, 145] on li "From bill of materials" at bounding box center [161, 147] width 264 height 15
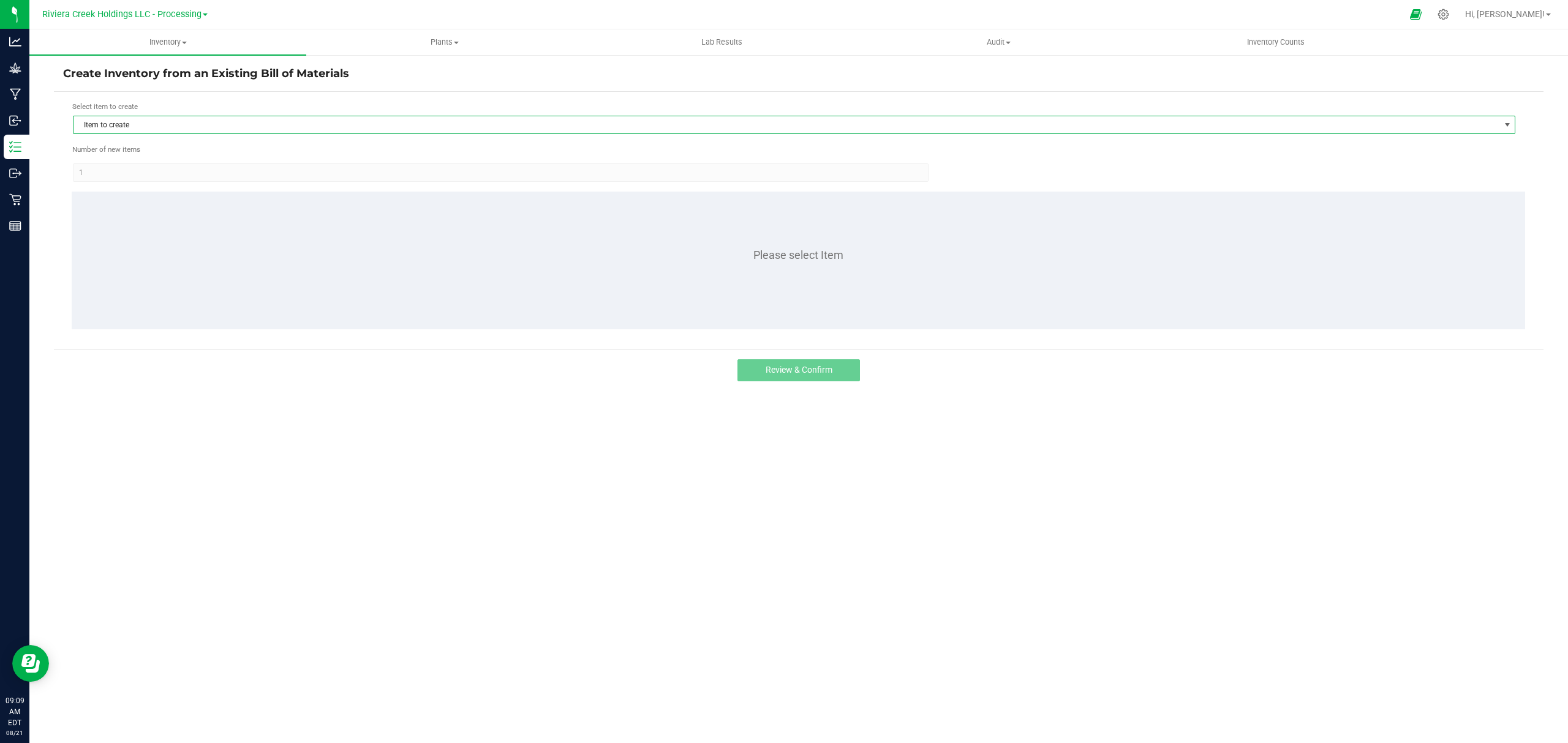
click at [174, 128] on span "Item to create" at bounding box center [786, 125] width 1426 height 17
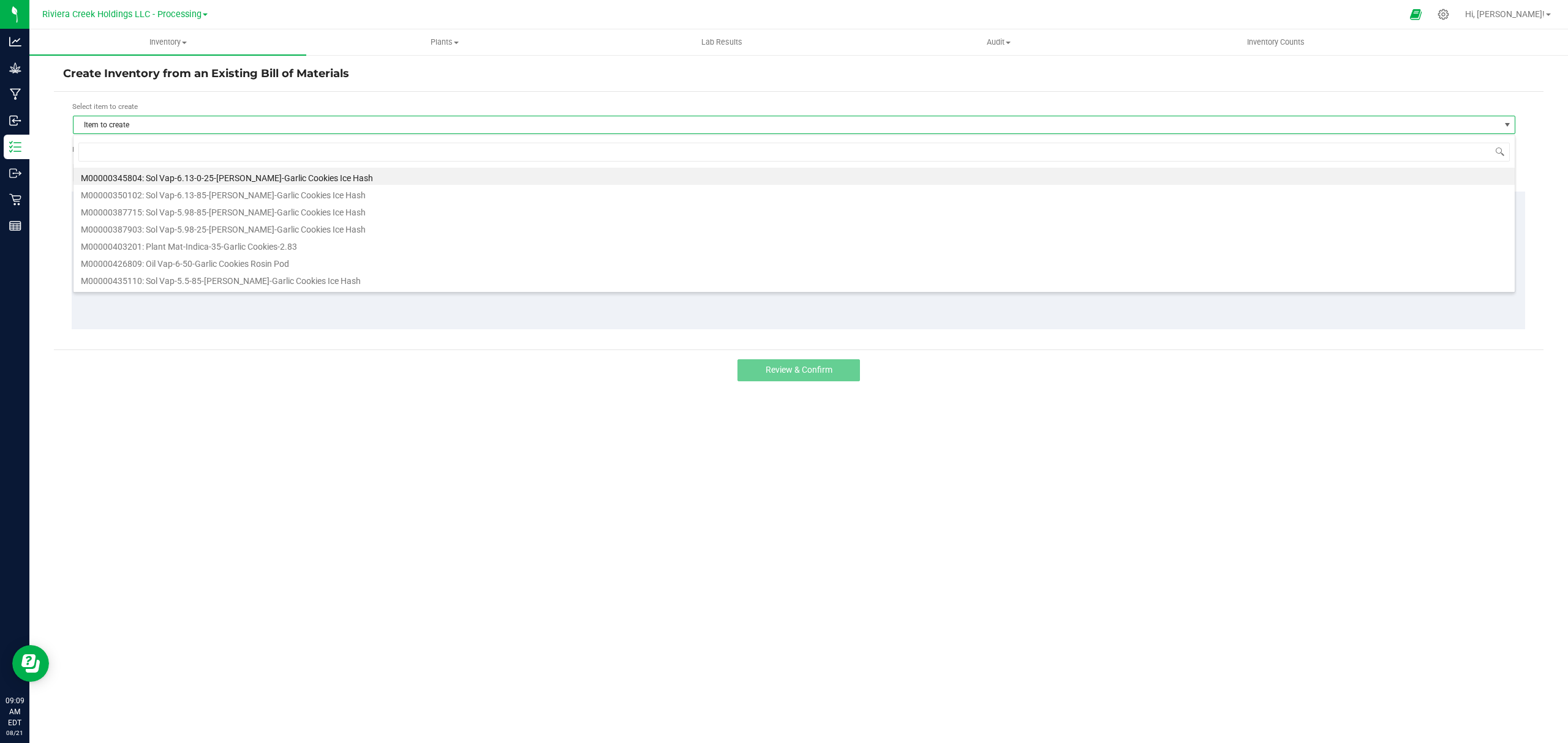
scroll to position [18, 1443]
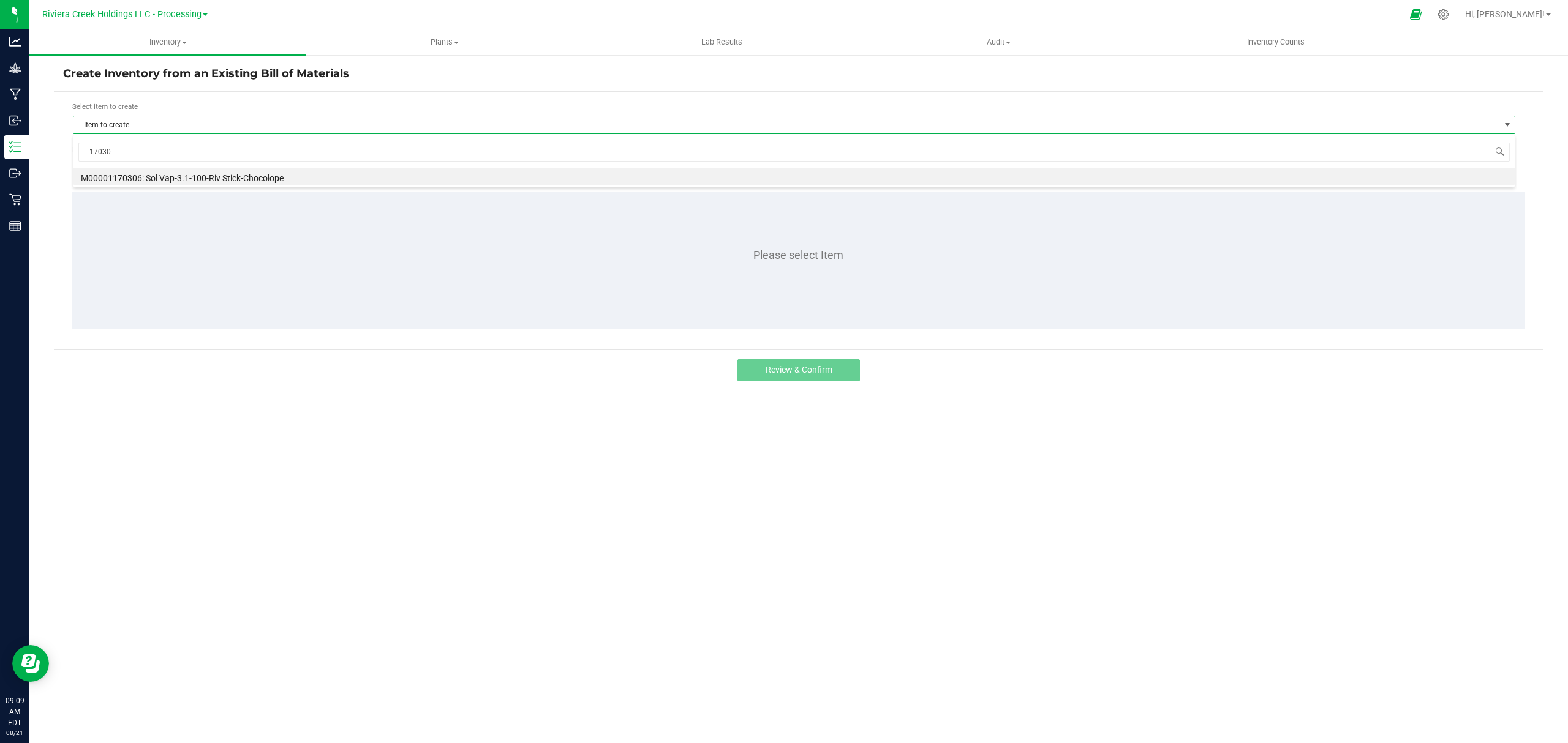
type input "170306"
click at [192, 171] on li "M00001170306: Sol Vap-3.1-100-Riv Stick-Chocolope" at bounding box center [794, 176] width 1442 height 17
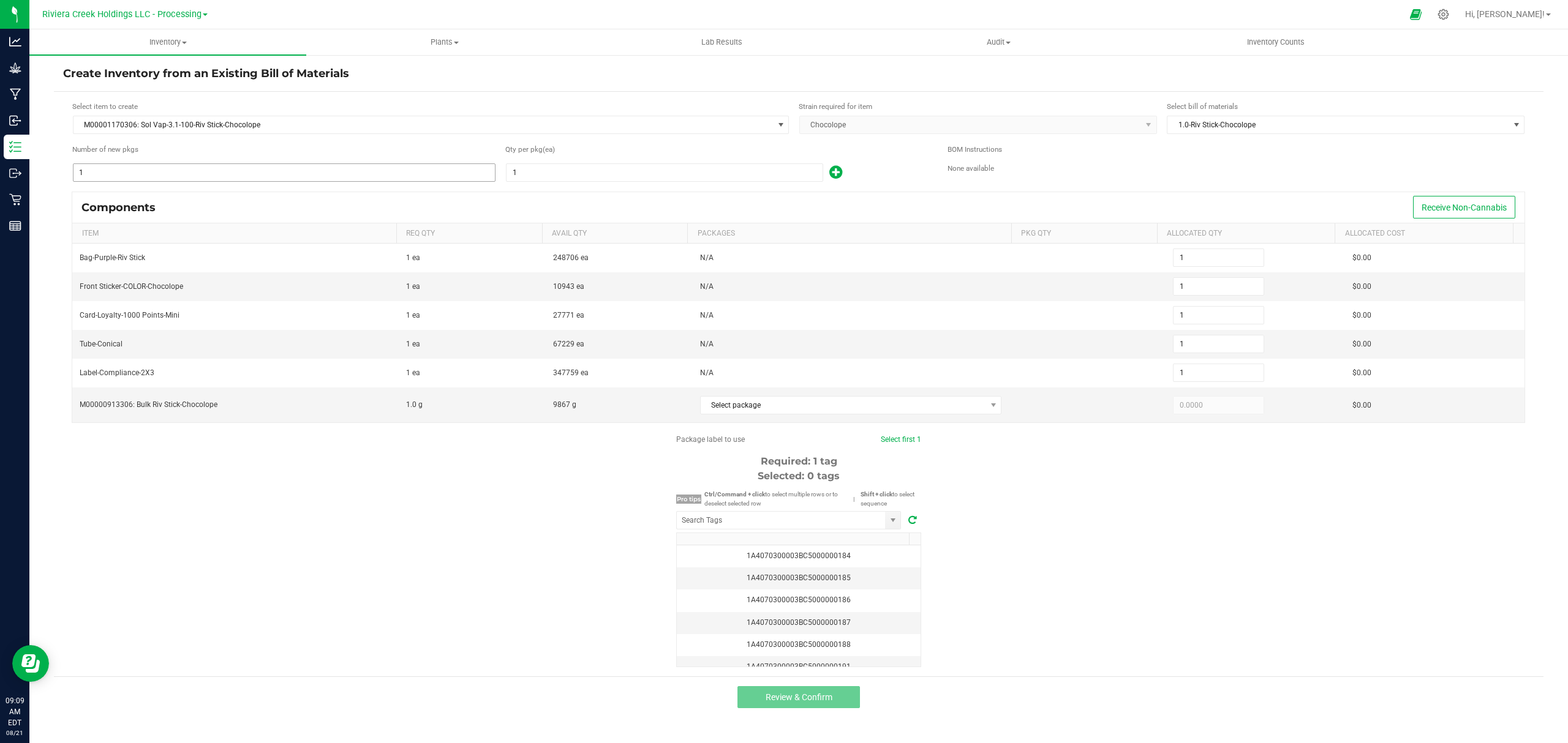
click at [199, 174] on input "1" at bounding box center [284, 172] width 421 height 17
type input "7"
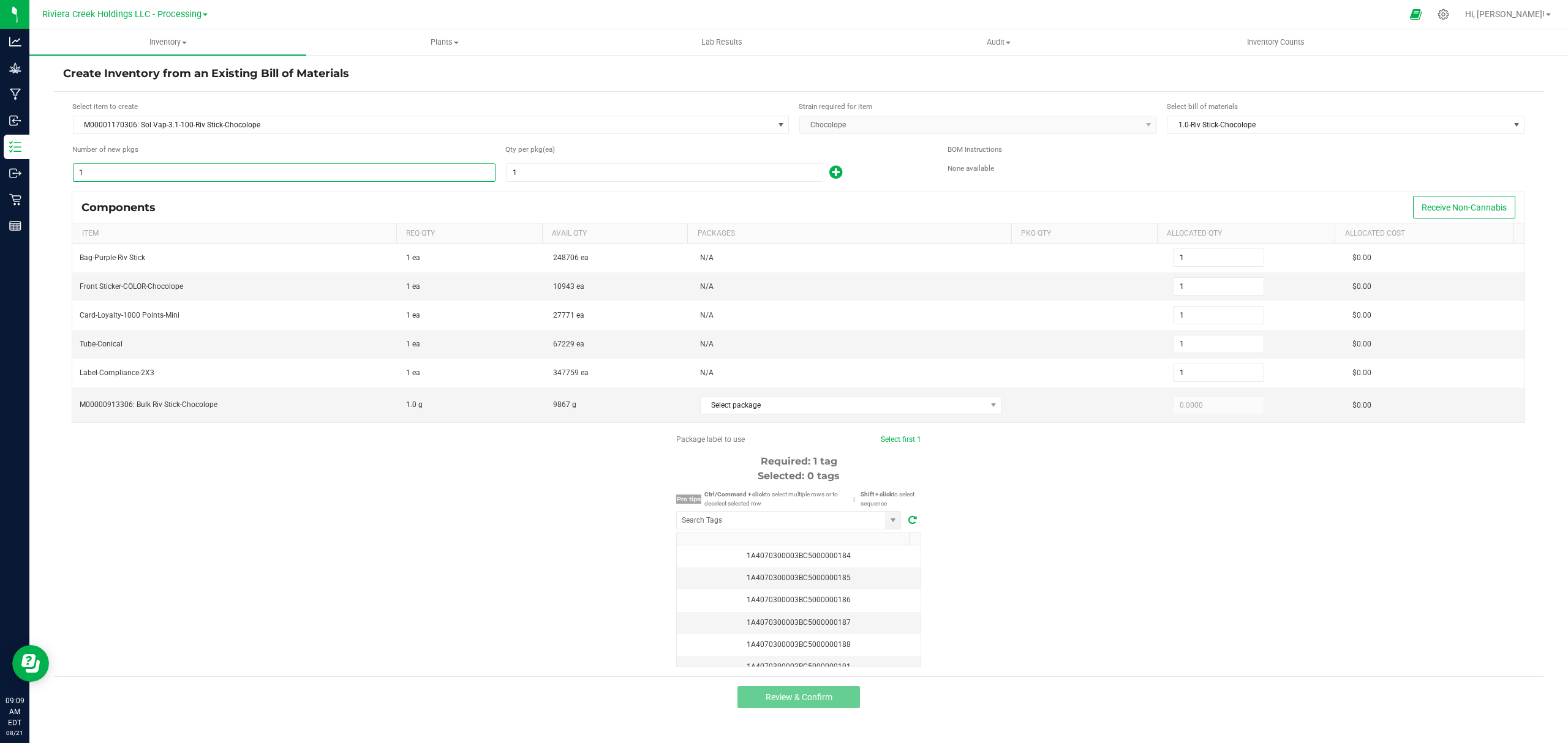
type input "7"
click at [554, 176] on input "1" at bounding box center [664, 172] width 316 height 17
type input "10"
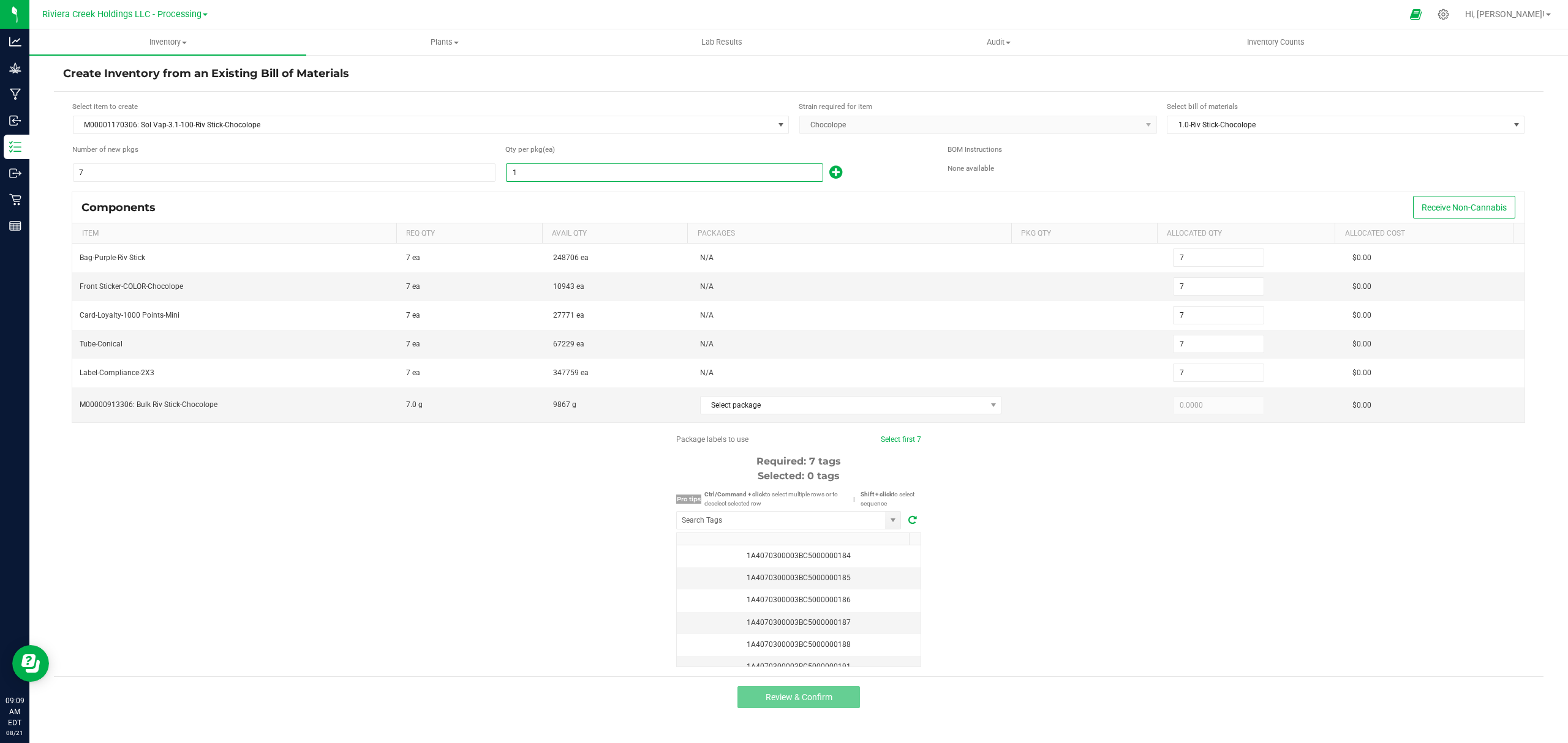
type input "70"
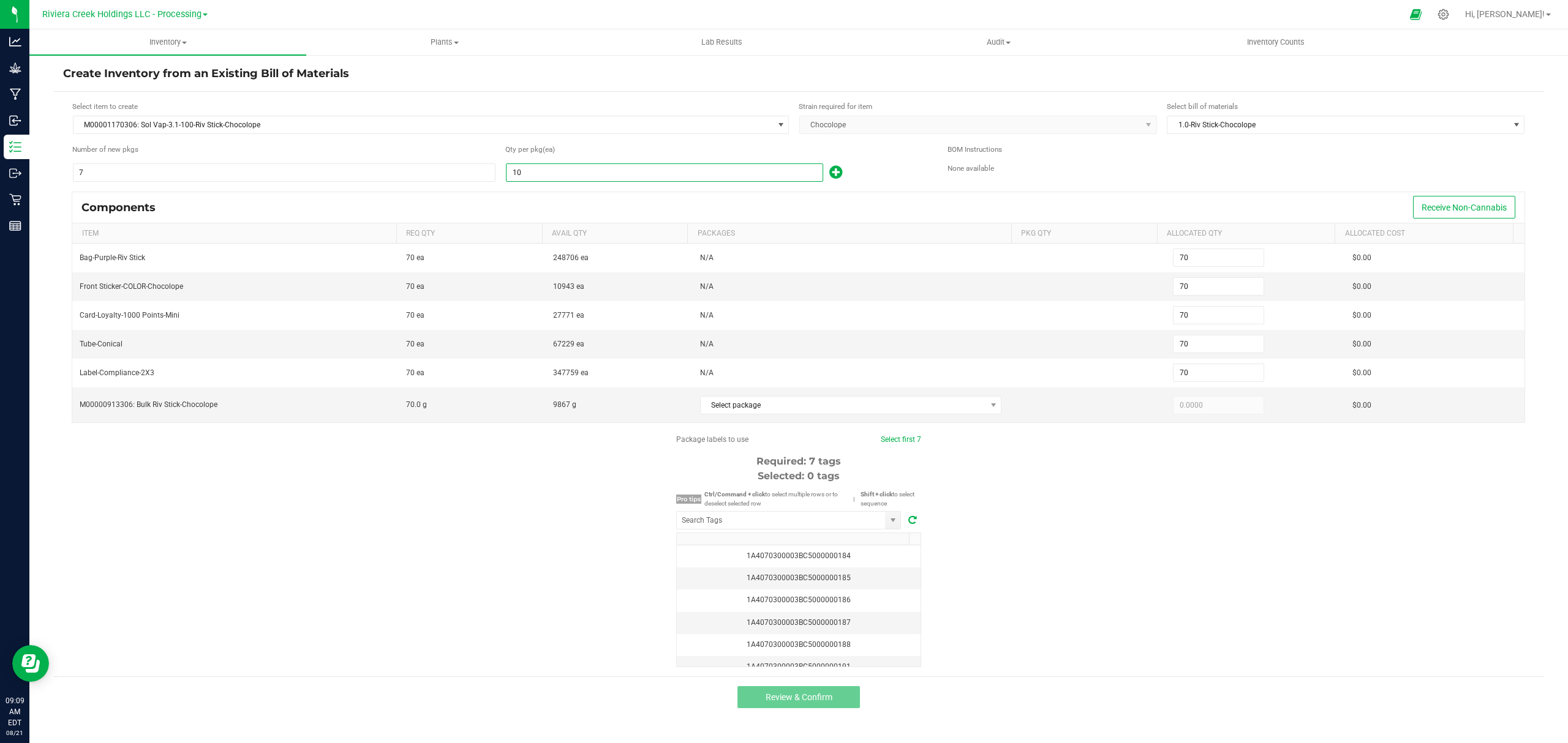
type input "100"
type input "700"
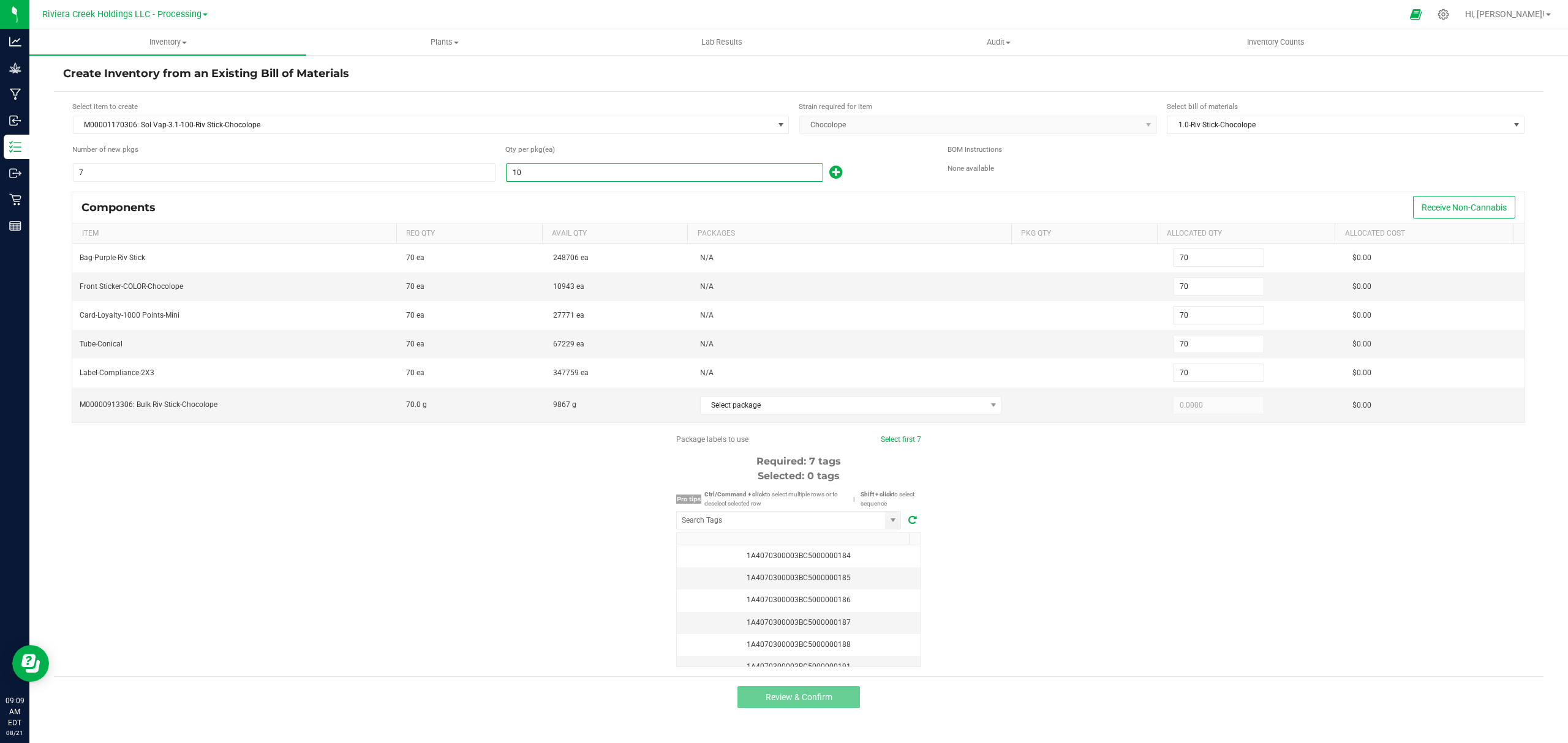
type input "700"
type input "100"
click at [878, 180] on div "100" at bounding box center [717, 172] width 424 height 20
click at [821, 402] on span "Select package" at bounding box center [844, 406] width 285 height 17
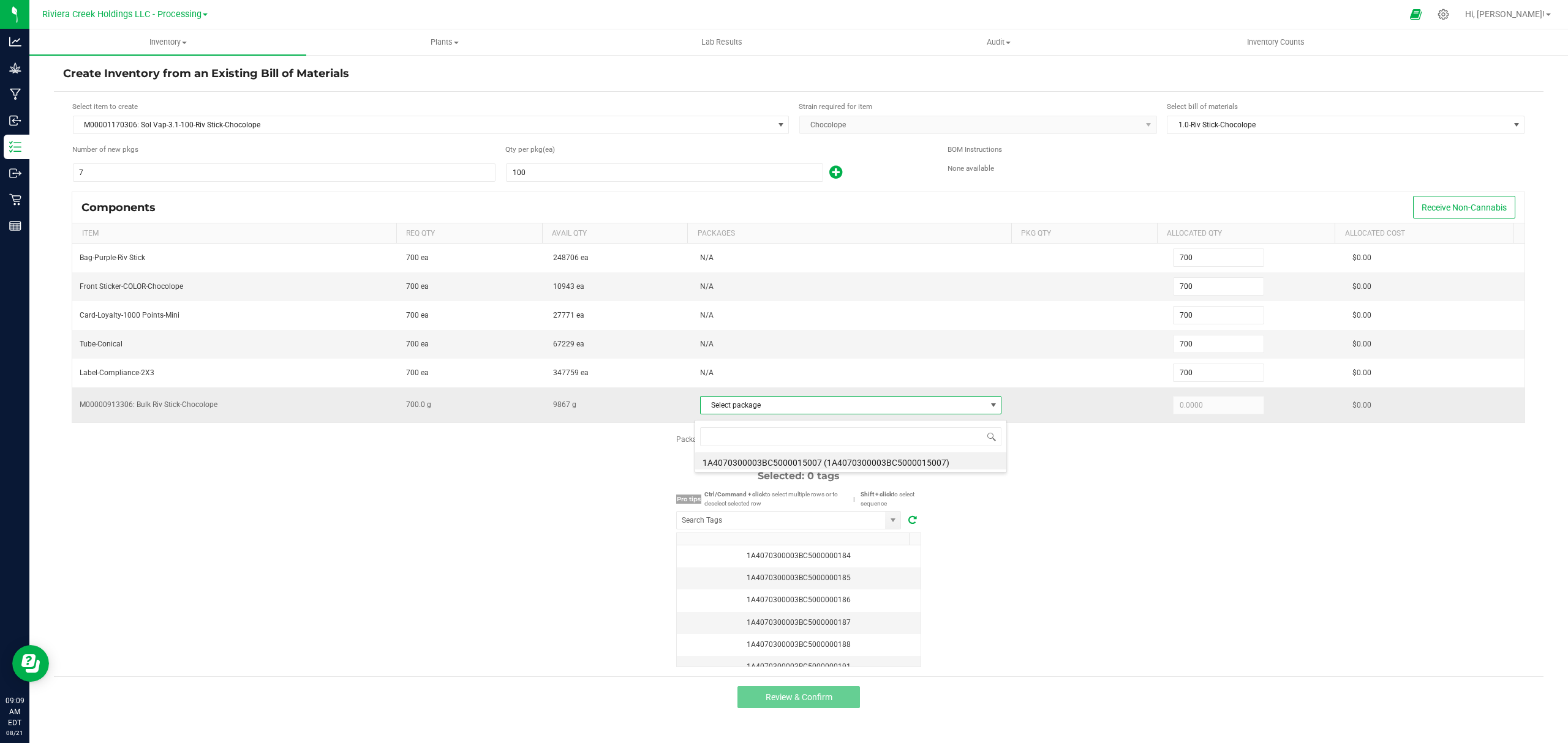
scroll to position [18, 299]
click at [848, 456] on li "1A4070300003BC5000015007 (1A4070300003BC5000015007)" at bounding box center [851, 461] width 311 height 17
type input "700.0000"
click at [1056, 522] on div "Package labels to use Select first 7 Required: 7 tags Selected: 0 tags Pro tips…" at bounding box center [799, 550] width 1490 height 233
click at [854, 528] on input "NO DATA FOUND" at bounding box center [781, 520] width 208 height 17
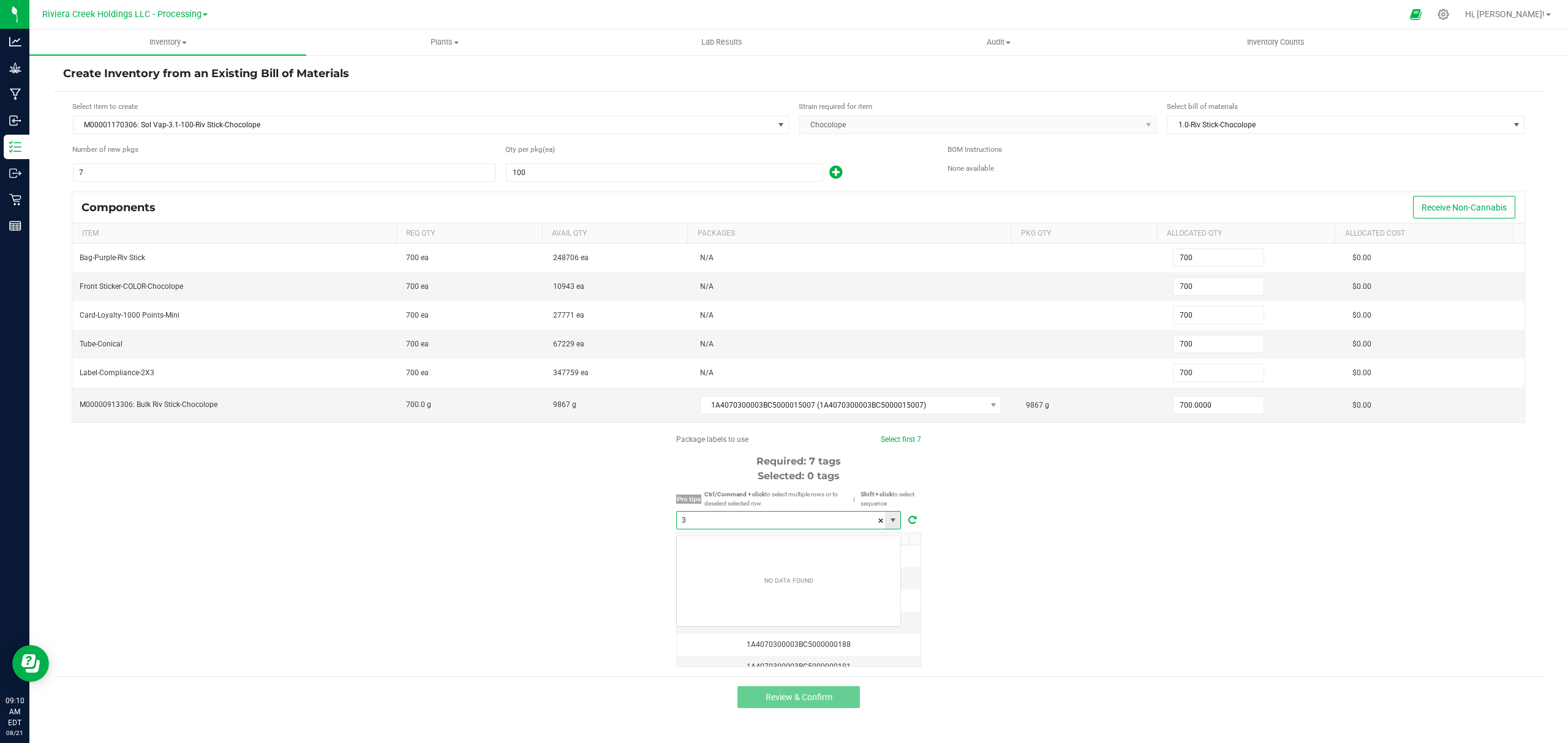
scroll to position [18, 224]
click at [826, 556] on li "1A4070300003BC5000035819" at bounding box center [789, 549] width 223 height 21
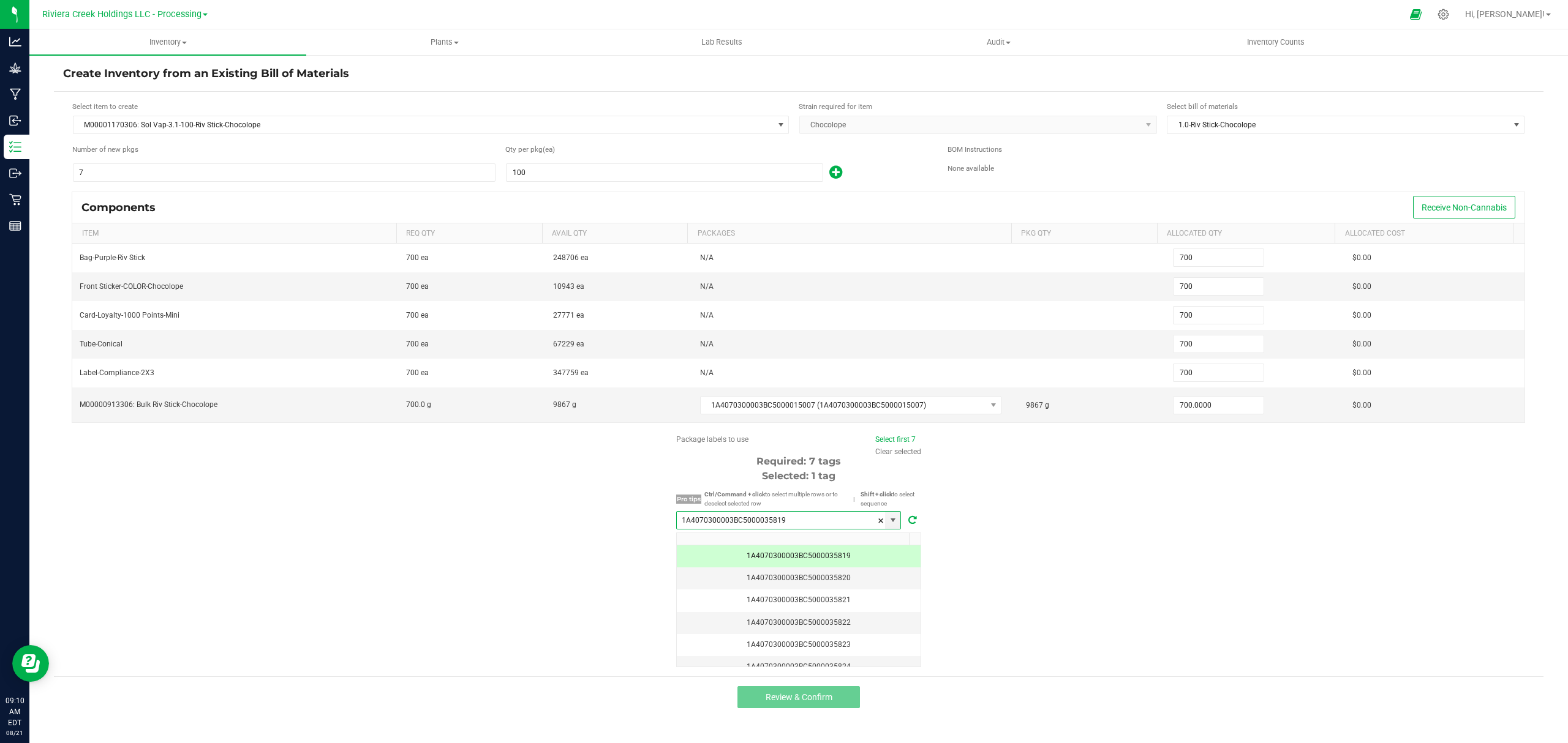
type input "1A4070300003BC5000035819"
click at [888, 451] on div "Package labels to use Select first 7 Clear selected Required: 7 tags Selected: …" at bounding box center [799, 550] width 245 height 233
click at [890, 444] on link "Select first 7" at bounding box center [896, 439] width 41 height 9
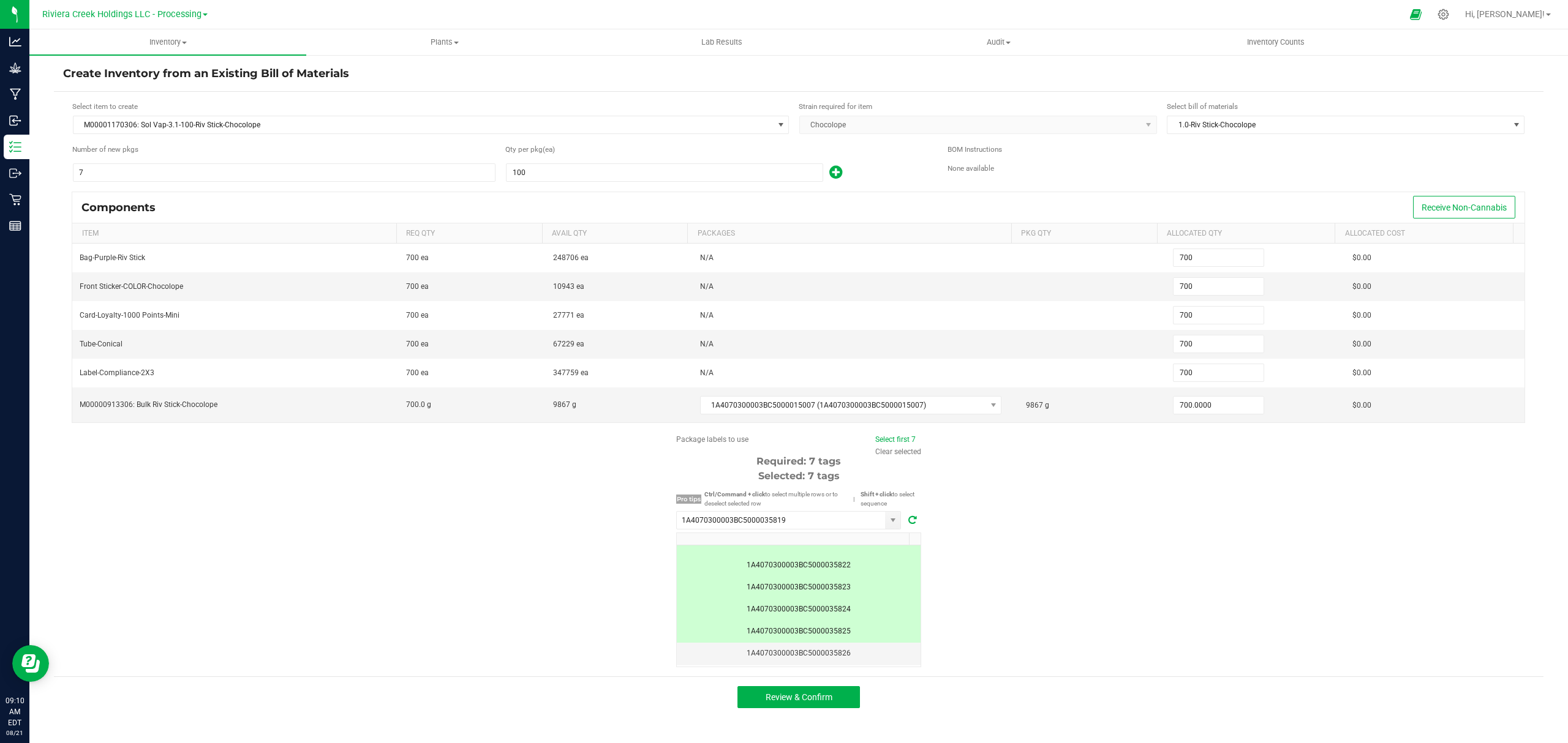
scroll to position [106, 0]
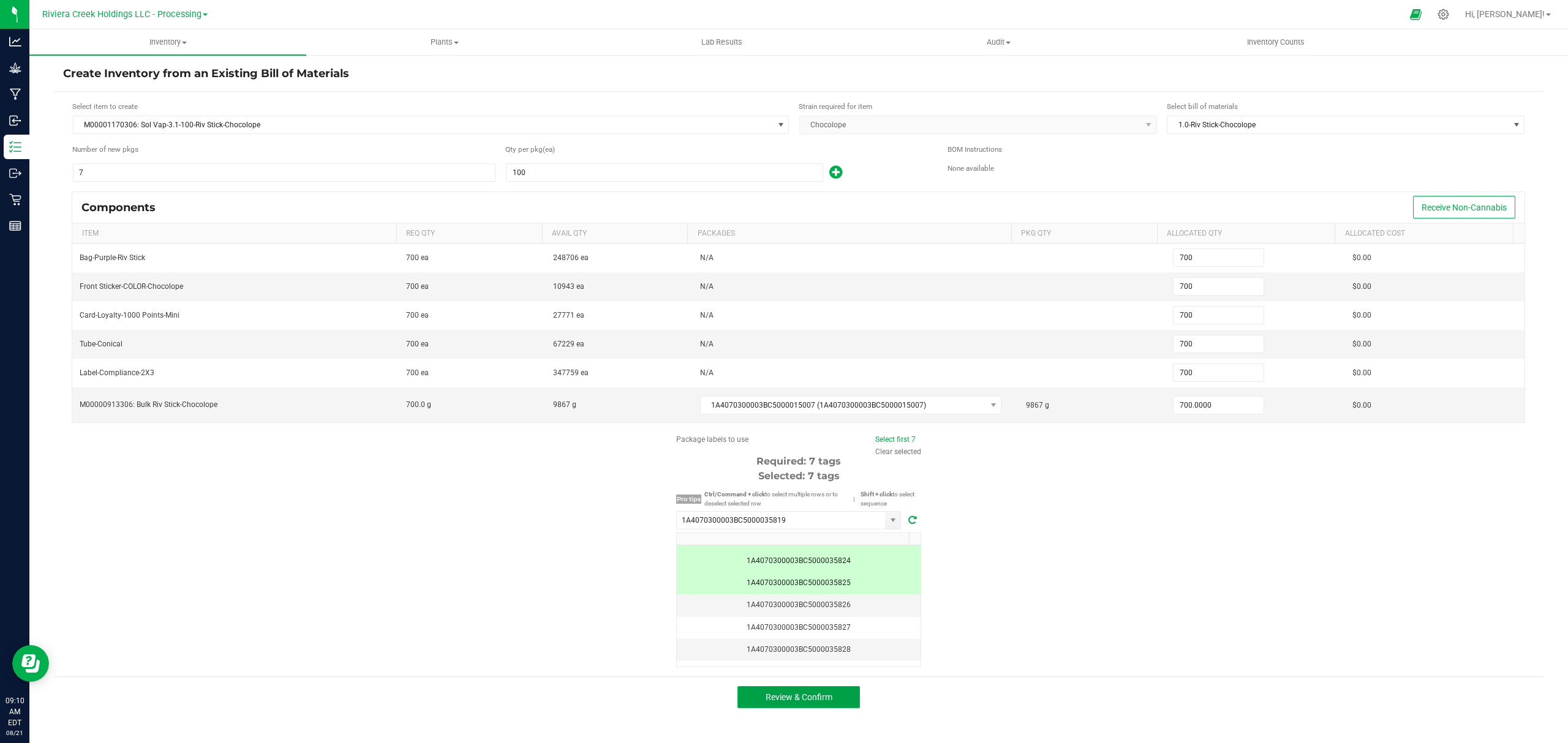
click at [842, 706] on button "Review & Confirm" at bounding box center [799, 698] width 123 height 22
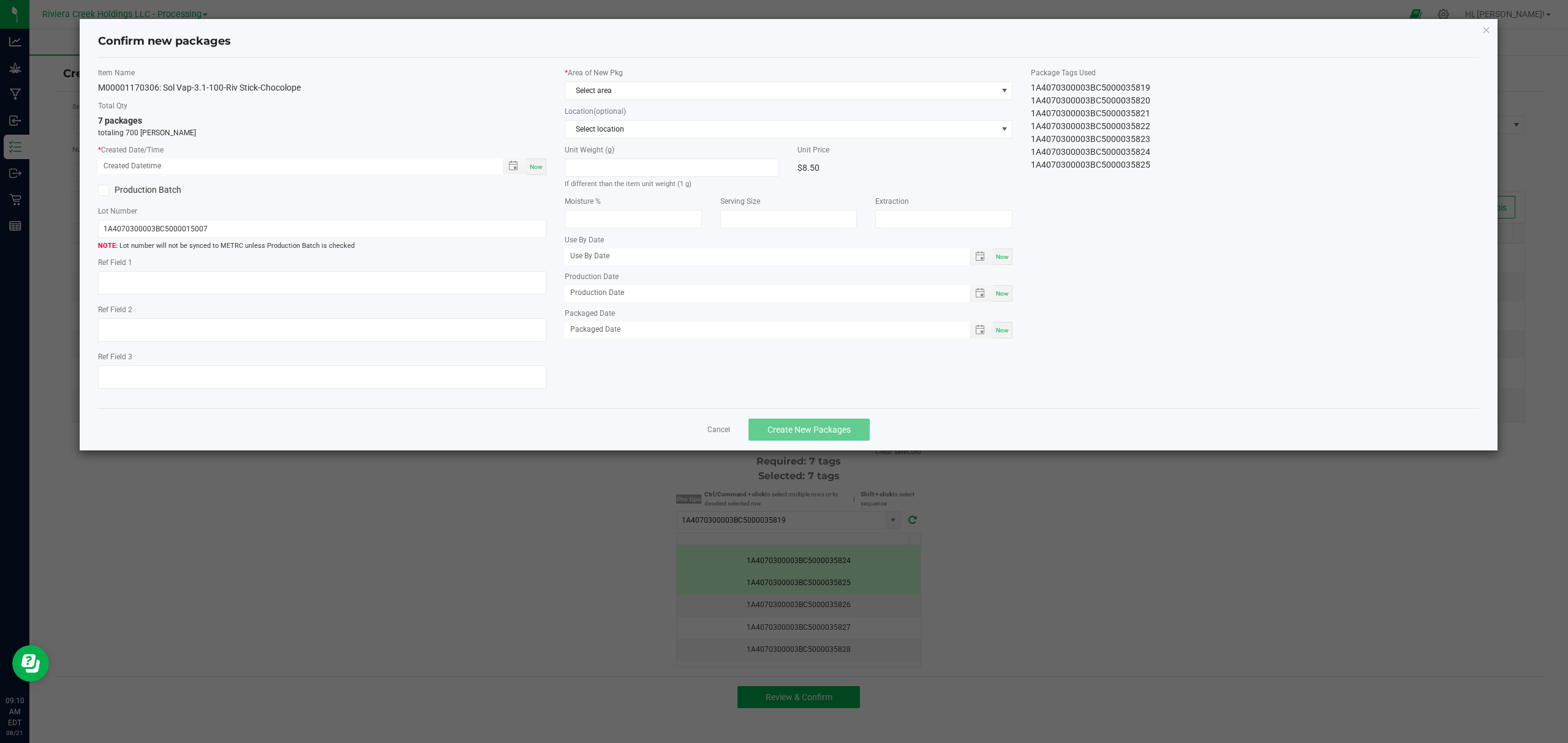
type input "02/23/2026"
drag, startPoint x: 541, startPoint y: 167, endPoint x: 626, endPoint y: 97, distance: 110.1
click at [543, 167] on div "Now" at bounding box center [537, 166] width 20 height 17
type input "08/21/2025 09:10 AM"
click at [673, 72] on label "* Area of New Pkg" at bounding box center [789, 73] width 448 height 11
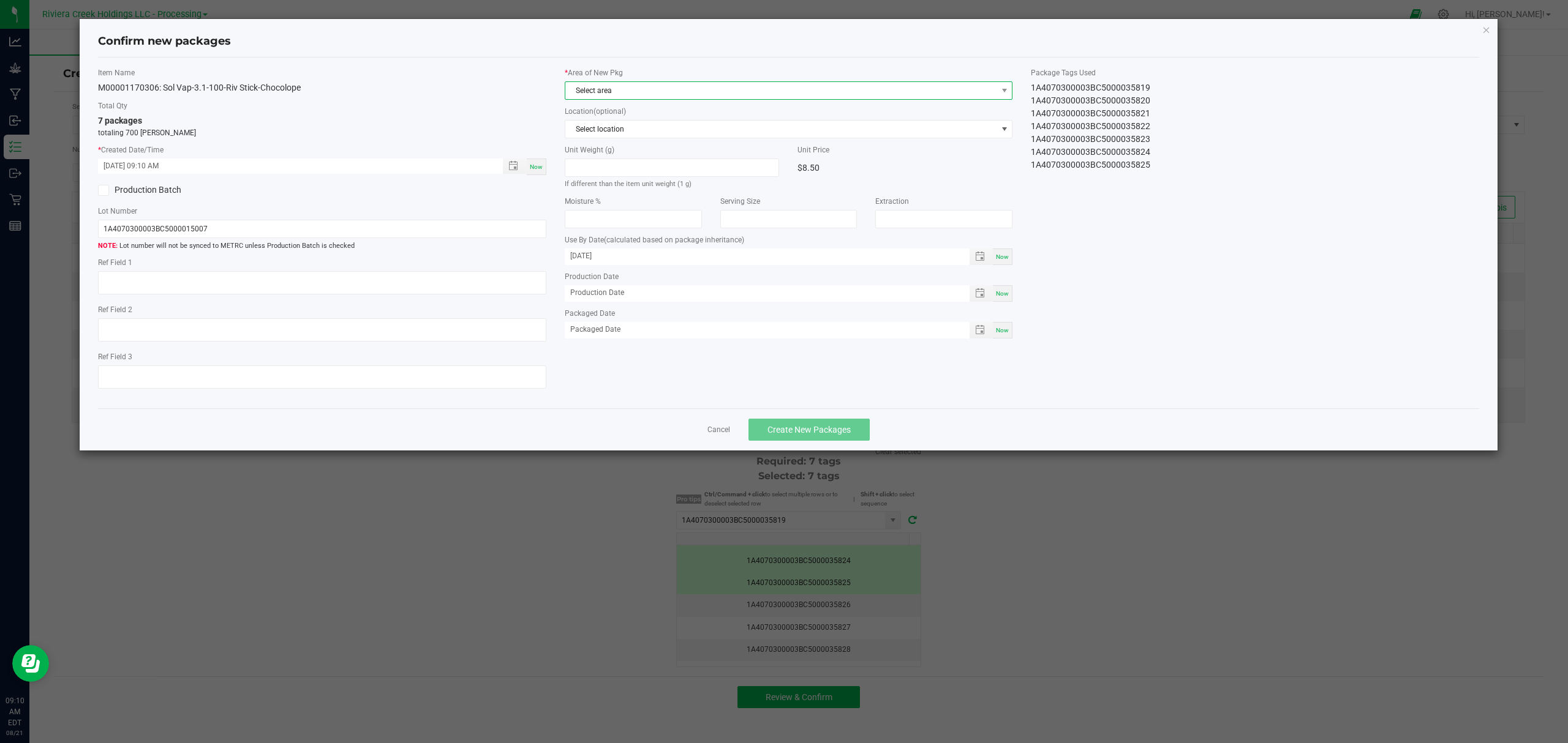
click at [673, 89] on span "Select area" at bounding box center [781, 91] width 432 height 17
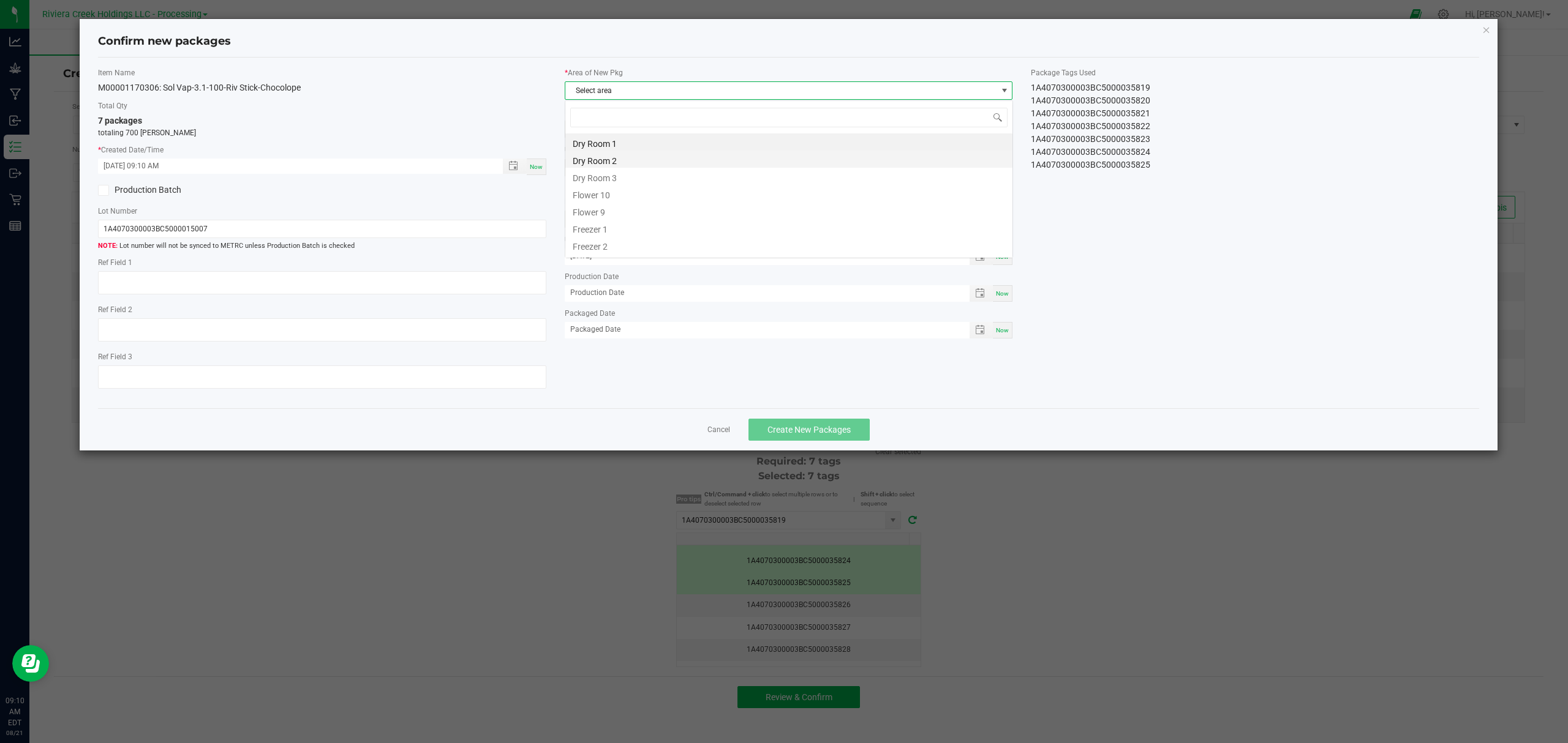
scroll to position [18, 447]
click at [640, 206] on li "Flower 9" at bounding box center [789, 210] width 447 height 17
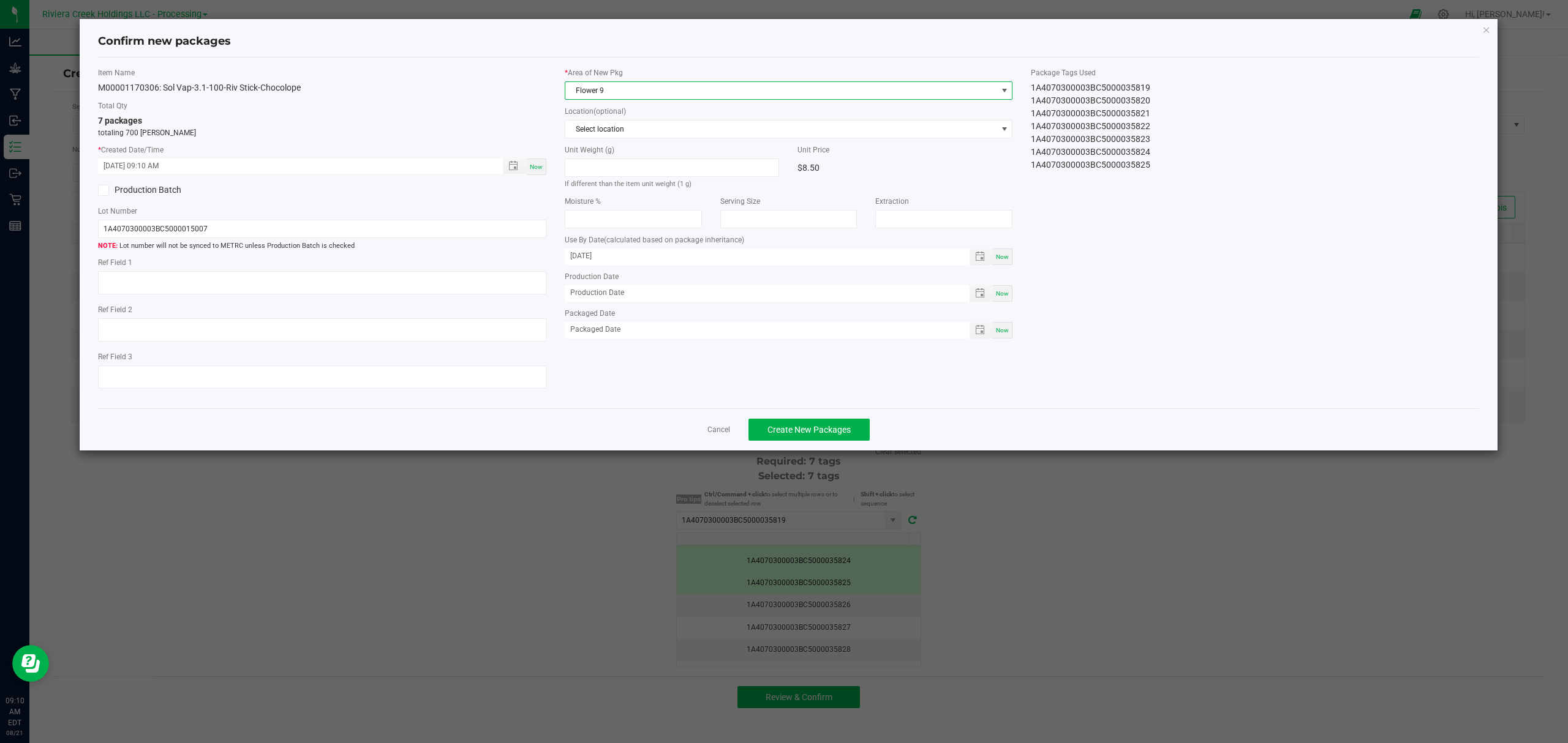
click at [659, 92] on span "Flower 9" at bounding box center [781, 91] width 432 height 17
click at [645, 193] on li "Flower 10" at bounding box center [789, 193] width 447 height 17
click at [794, 426] on button "Create New Packages" at bounding box center [809, 430] width 122 height 22
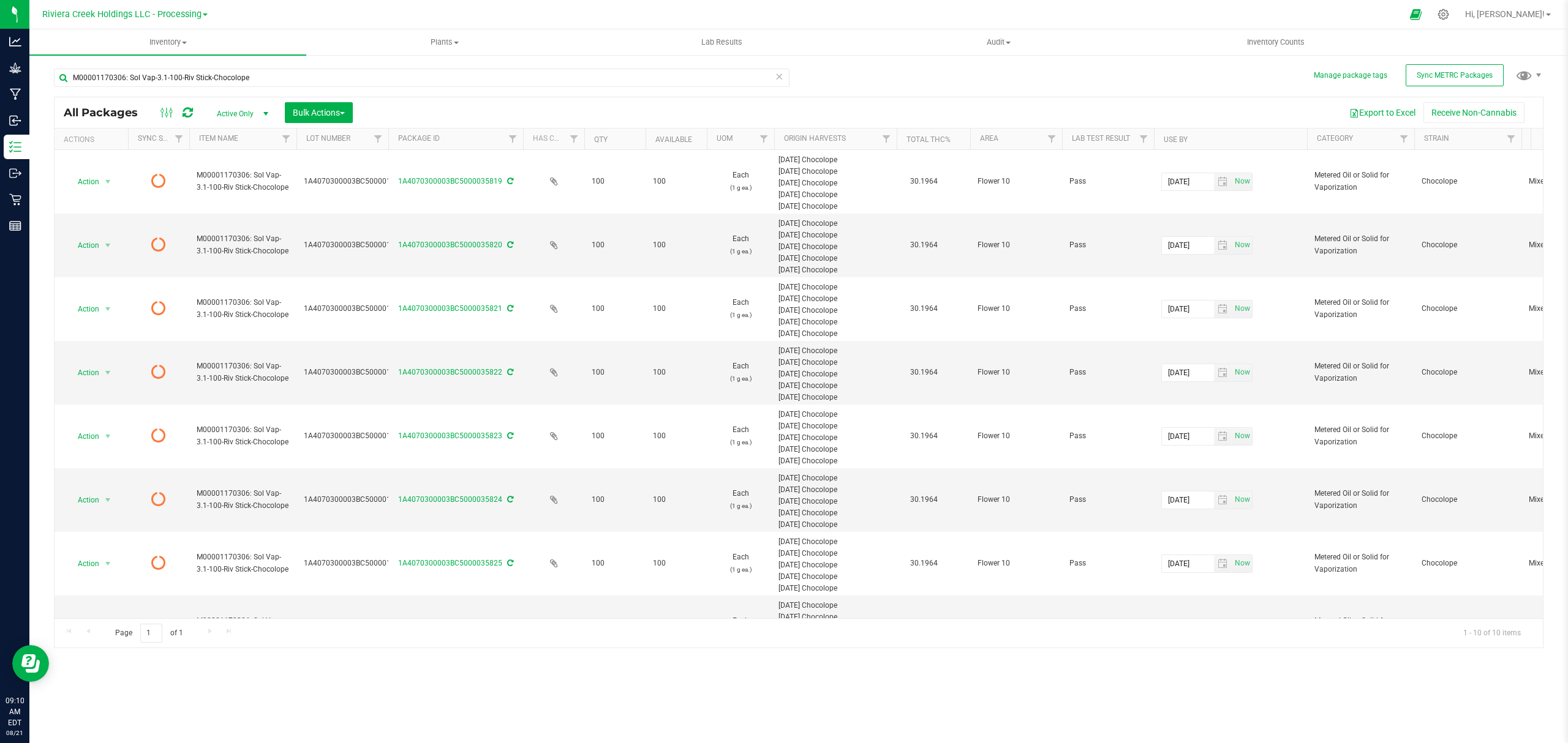
click at [189, 109] on icon at bounding box center [187, 113] width 10 height 12
click at [1275, 37] on span "Inventory Counts" at bounding box center [1276, 42] width 91 height 11
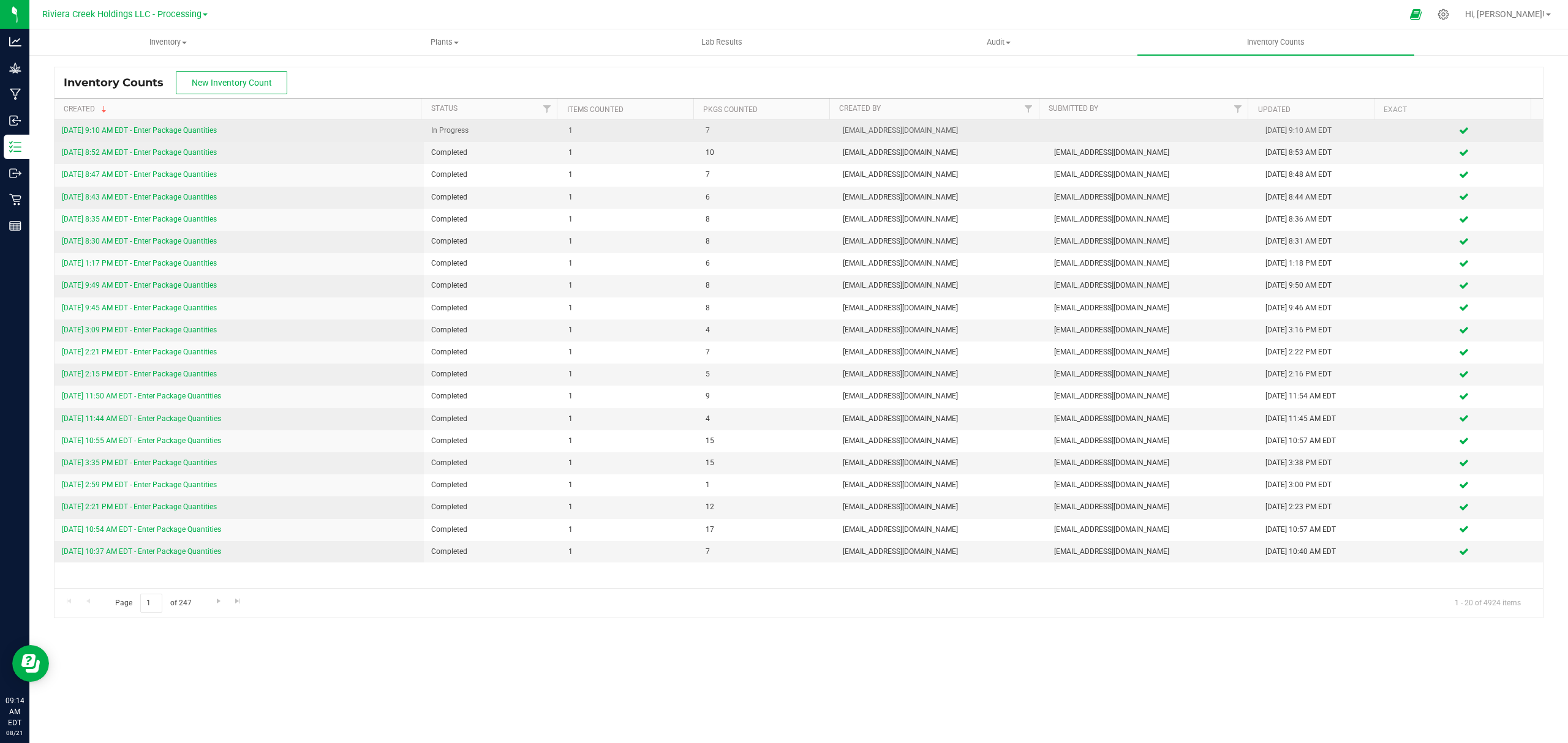
click at [147, 133] on link "8/21/25 9:10 AM EDT - Enter Package Quantities" at bounding box center [139, 131] width 155 height 9
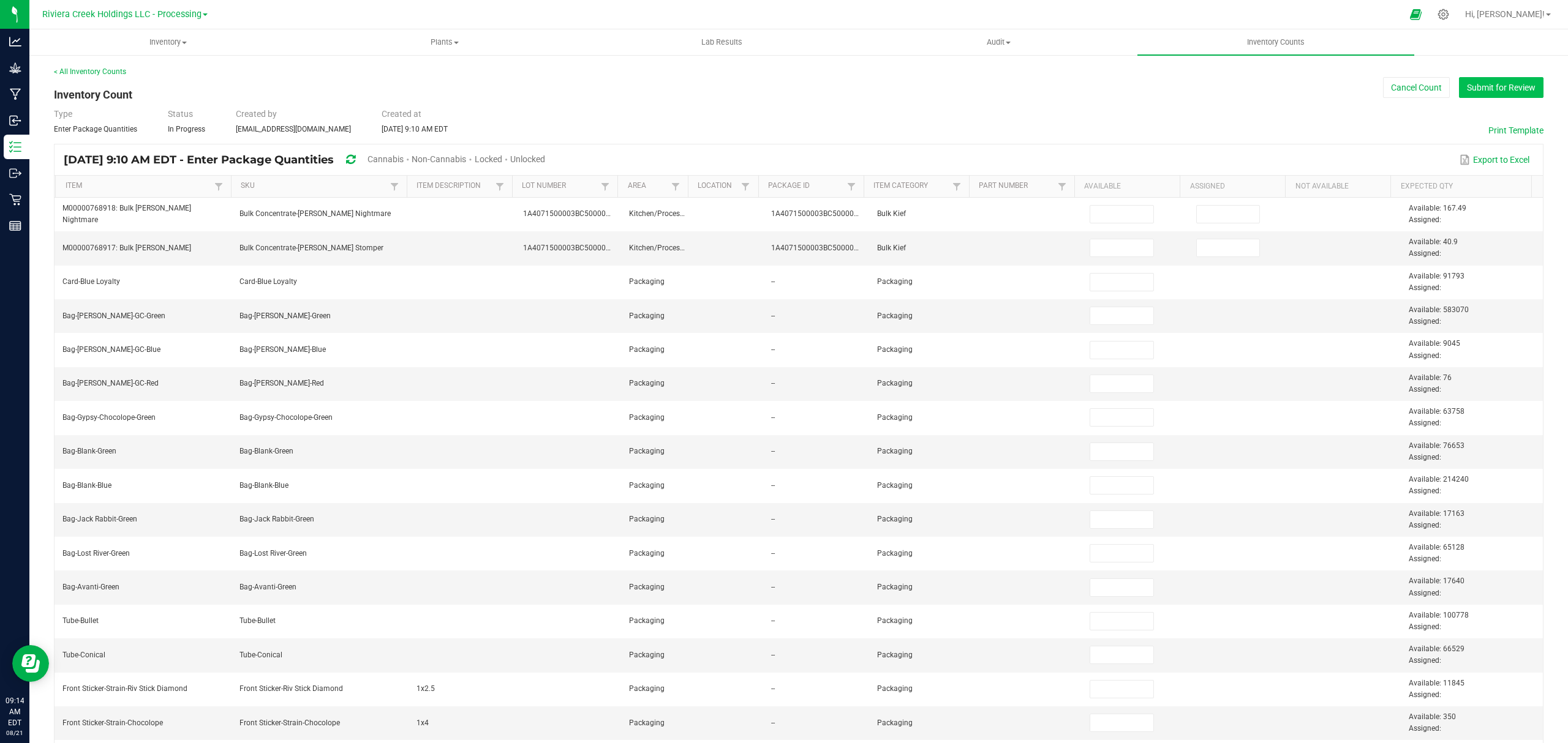
click at [1467, 86] on button "Submit for Review" at bounding box center [1502, 88] width 85 height 21
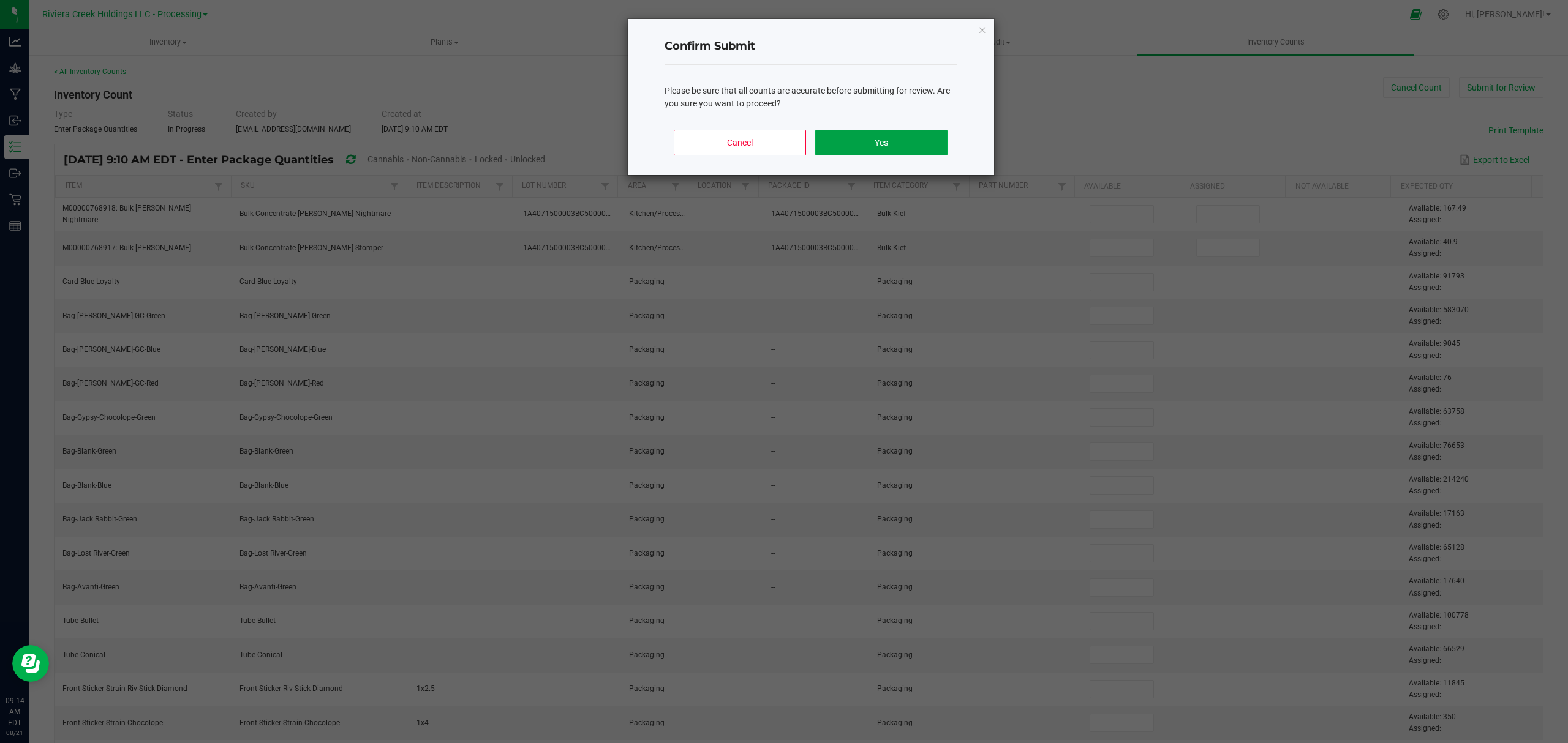
drag, startPoint x: 854, startPoint y: 144, endPoint x: 845, endPoint y: 147, distance: 9.5
click at [854, 143] on button "Yes" at bounding box center [881, 143] width 132 height 26
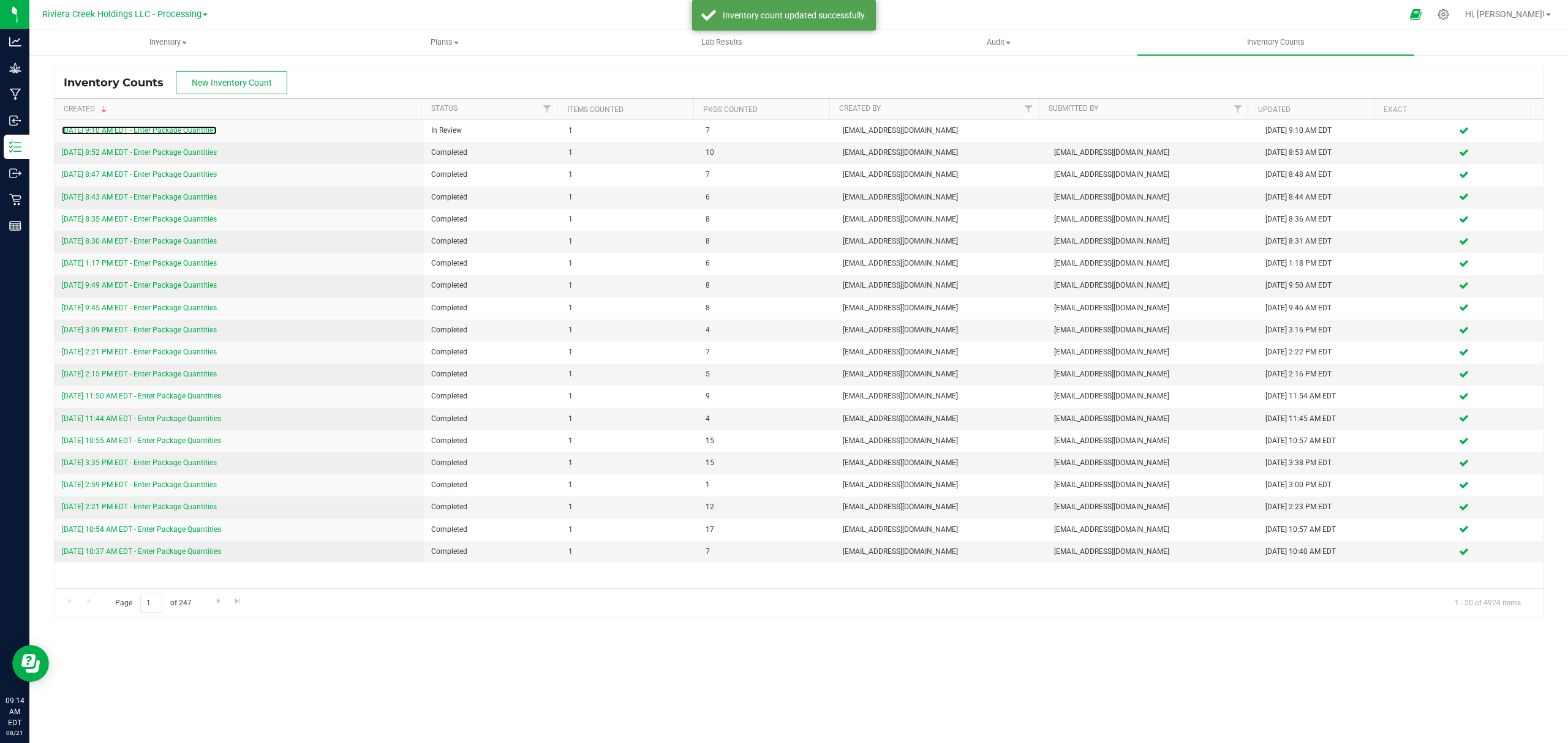
click at [192, 131] on link "8/21/25 9:10 AM EDT - Enter Package Quantities" at bounding box center [139, 131] width 155 height 9
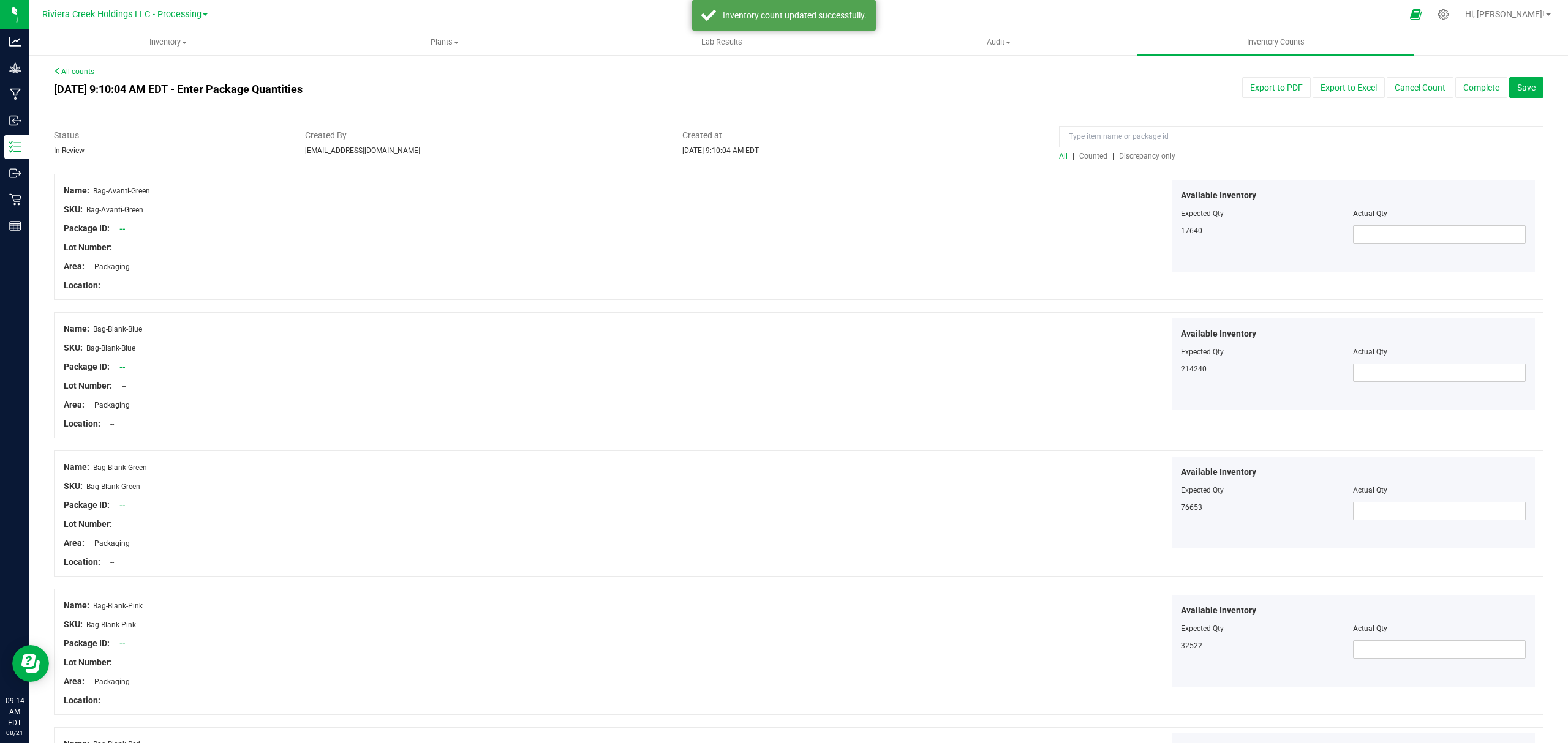
click at [1095, 155] on span "Counted" at bounding box center [1093, 156] width 28 height 9
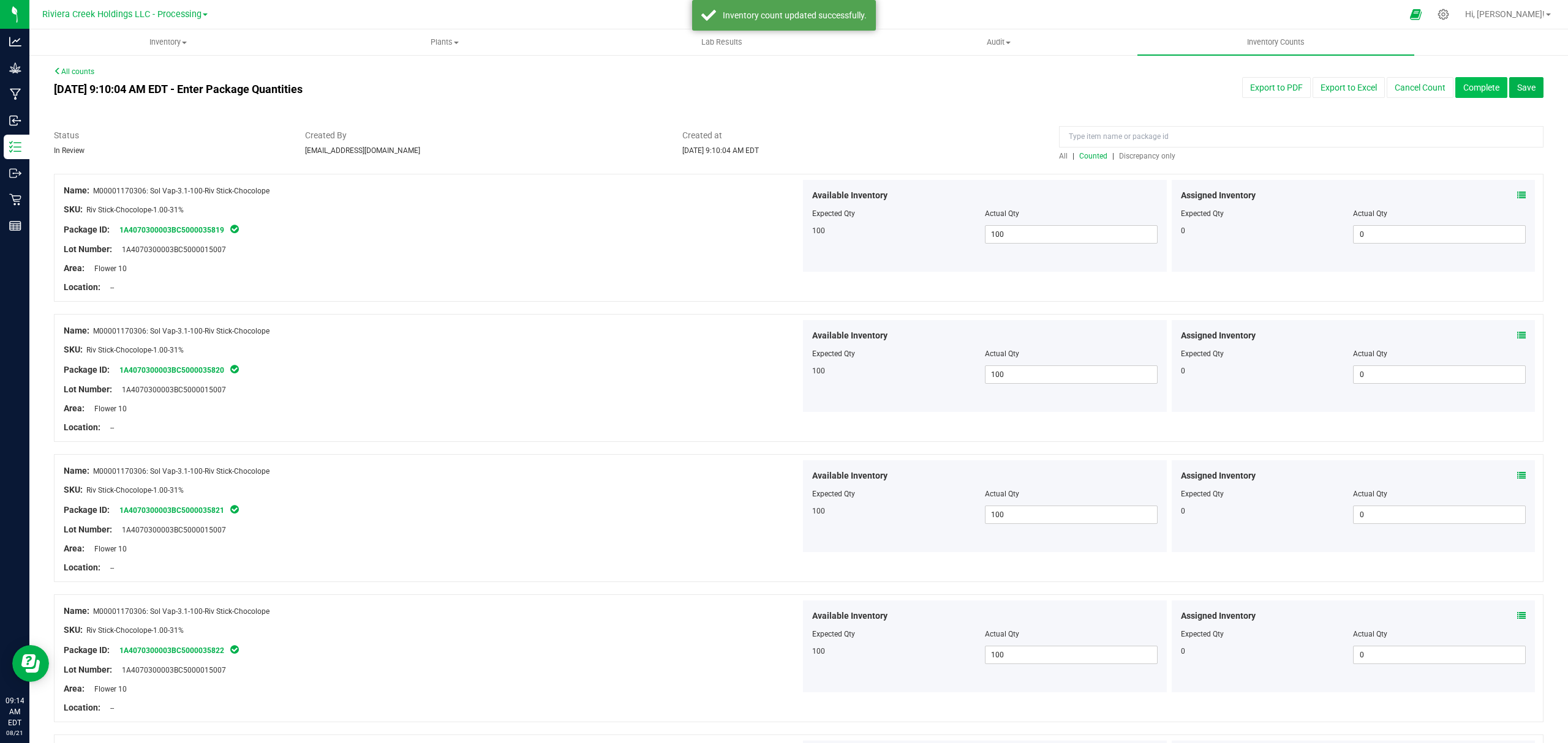
click at [1464, 89] on button "Complete" at bounding box center [1481, 88] width 52 height 21
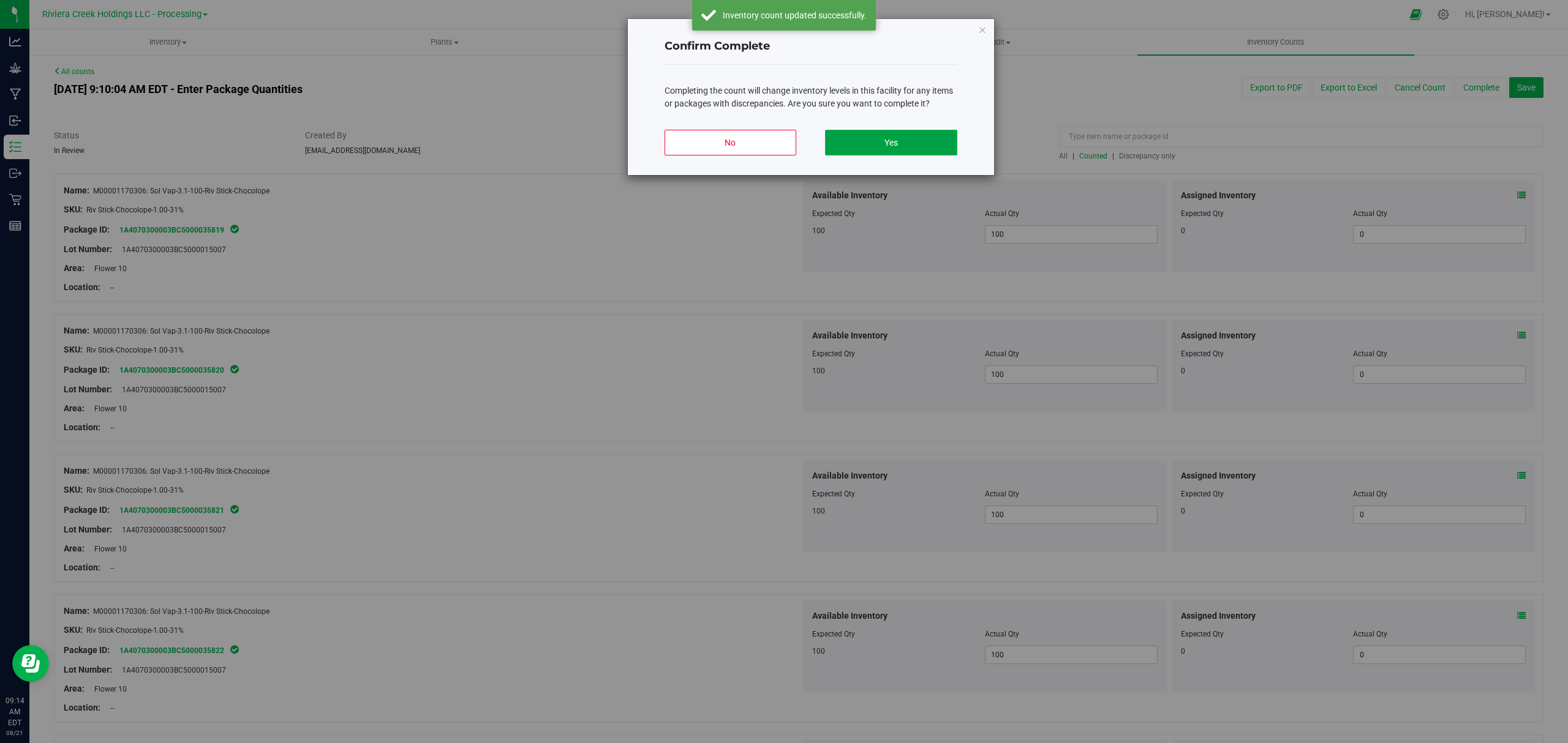
click at [847, 145] on button "Yes" at bounding box center [891, 143] width 132 height 26
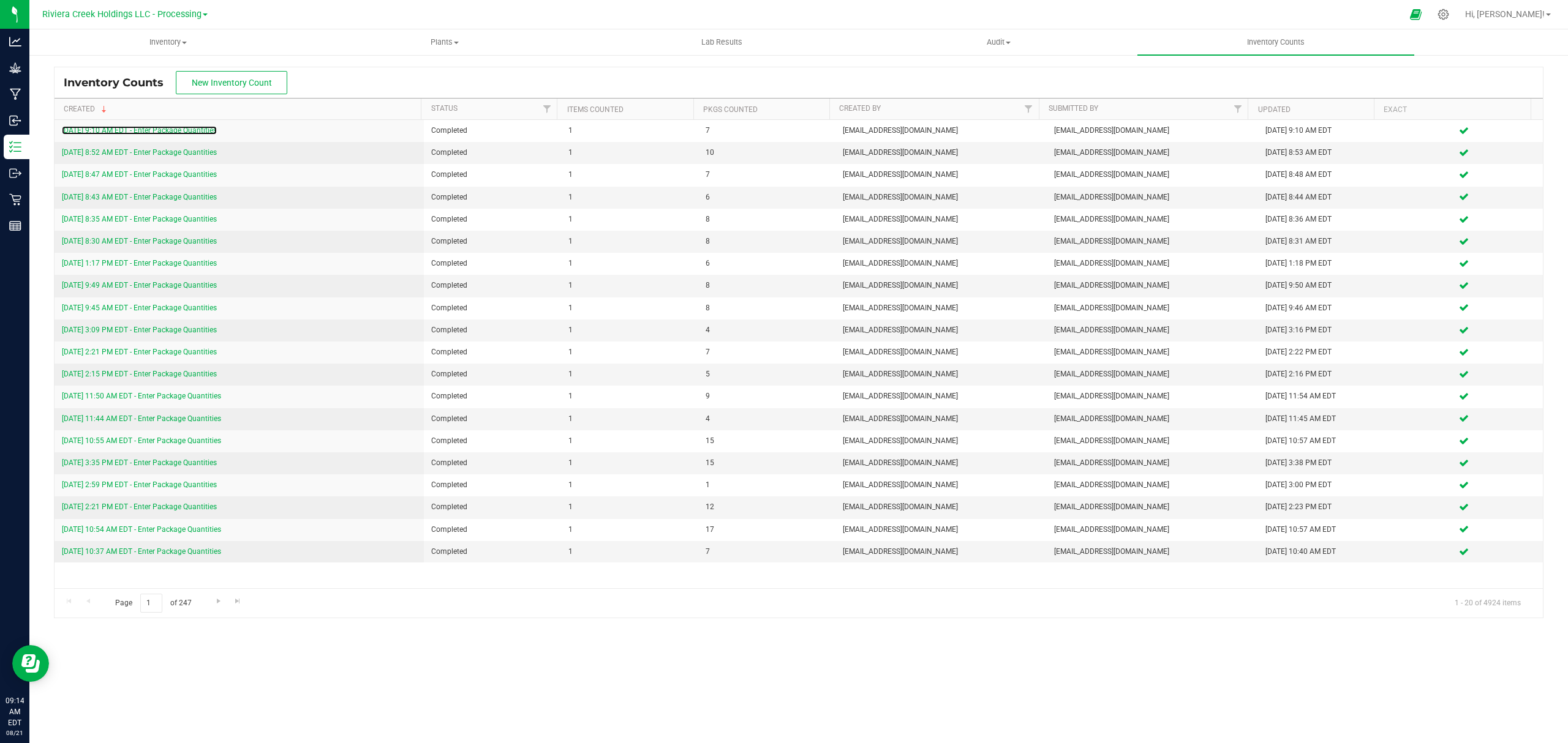
click at [185, 131] on link "8/21/25 9:10 AM EDT - Enter Package Quantities" at bounding box center [139, 131] width 155 height 9
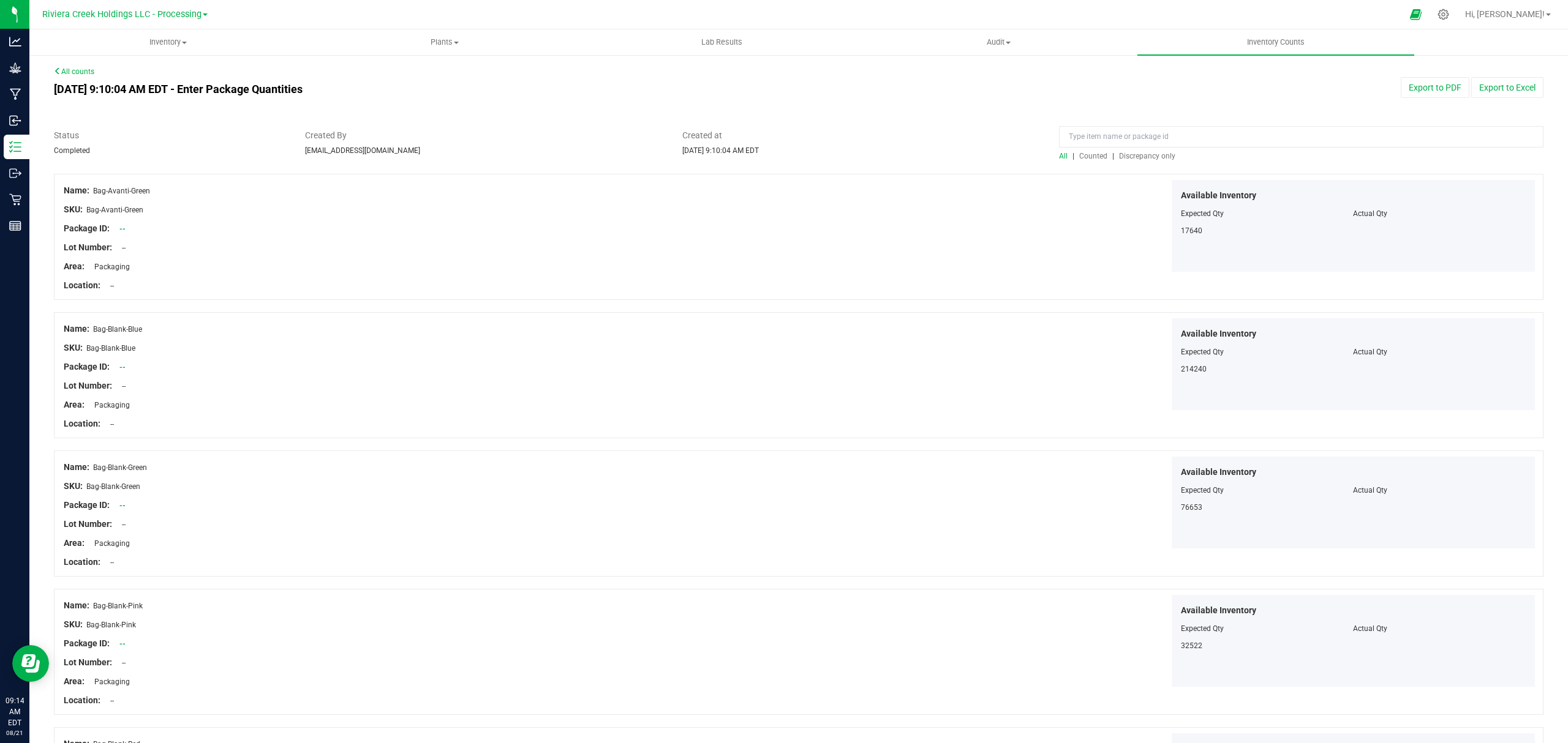
click at [1091, 153] on span "Counted" at bounding box center [1093, 156] width 28 height 9
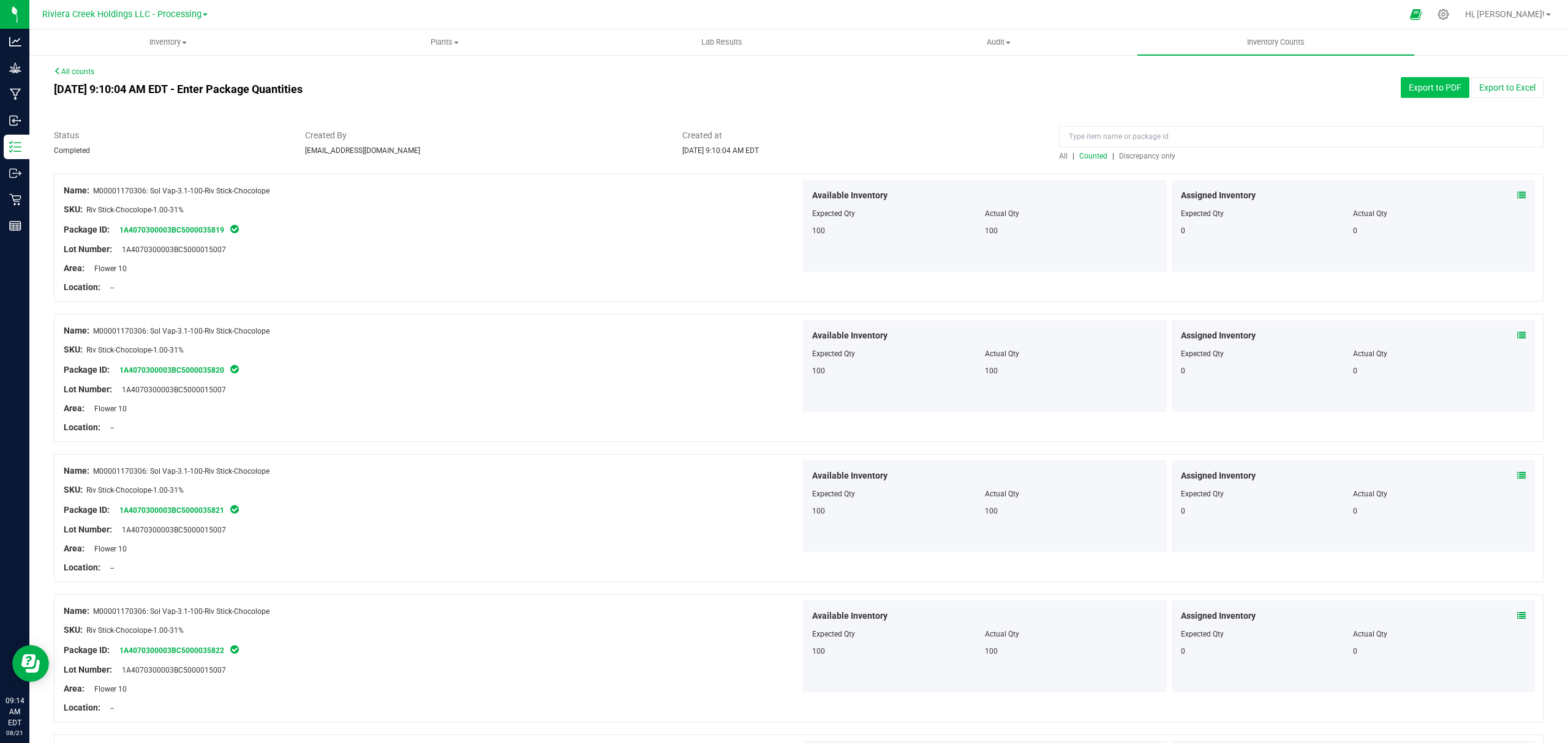
click at [1415, 79] on button "Export to PDF" at bounding box center [1435, 88] width 69 height 21
drag, startPoint x: 153, startPoint y: 34, endPoint x: 153, endPoint y: 42, distance: 8.0
click at [153, 34] on uib-tab-heading "Inventory All packages All inventory Waste log Create inventory" at bounding box center [168, 42] width 276 height 25
click at [129, 75] on li "All packages" at bounding box center [168, 74] width 277 height 15
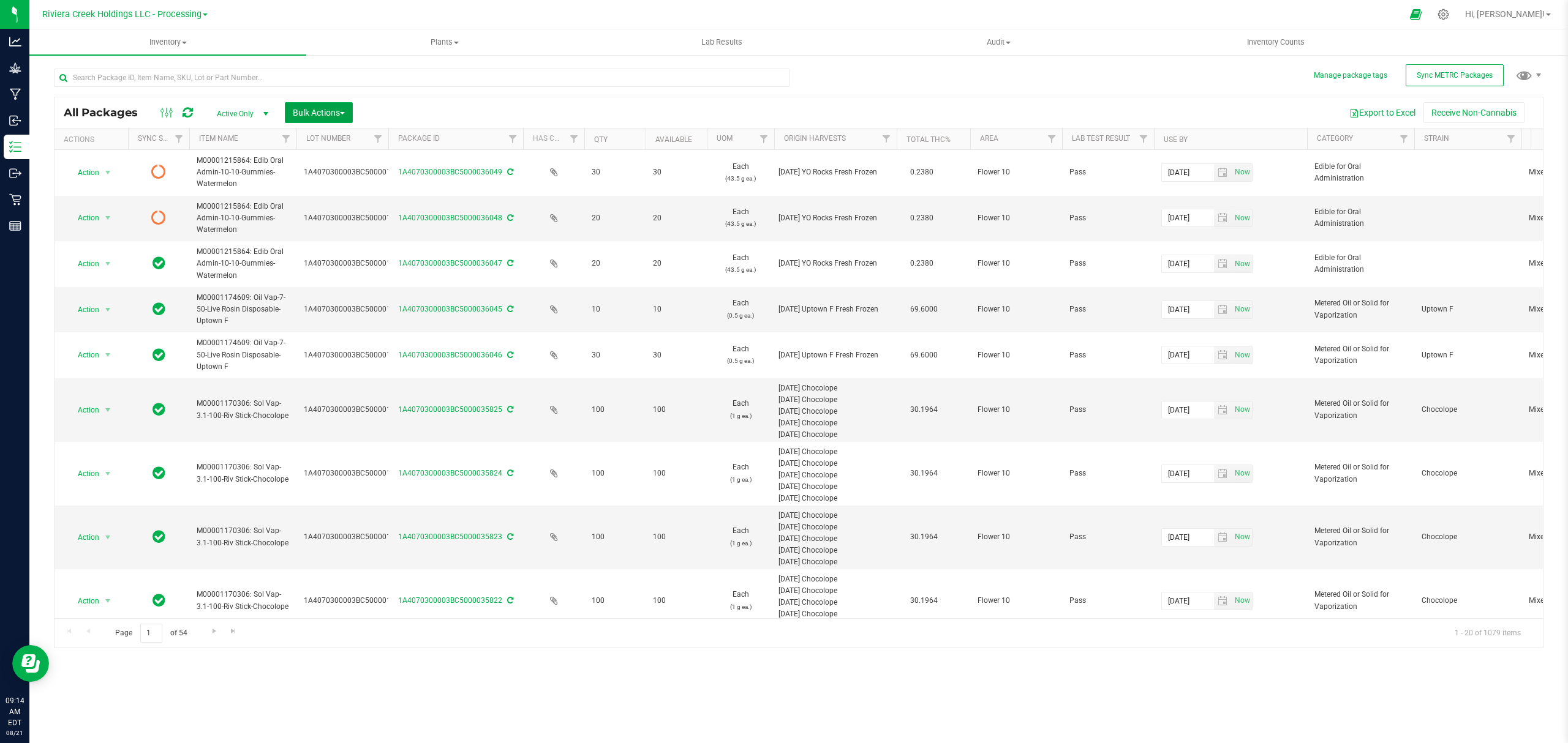
click at [310, 114] on span "Bulk Actions" at bounding box center [319, 113] width 52 height 10
click at [306, 228] on span "Lock/Unlock packages" at bounding box center [334, 230] width 84 height 10
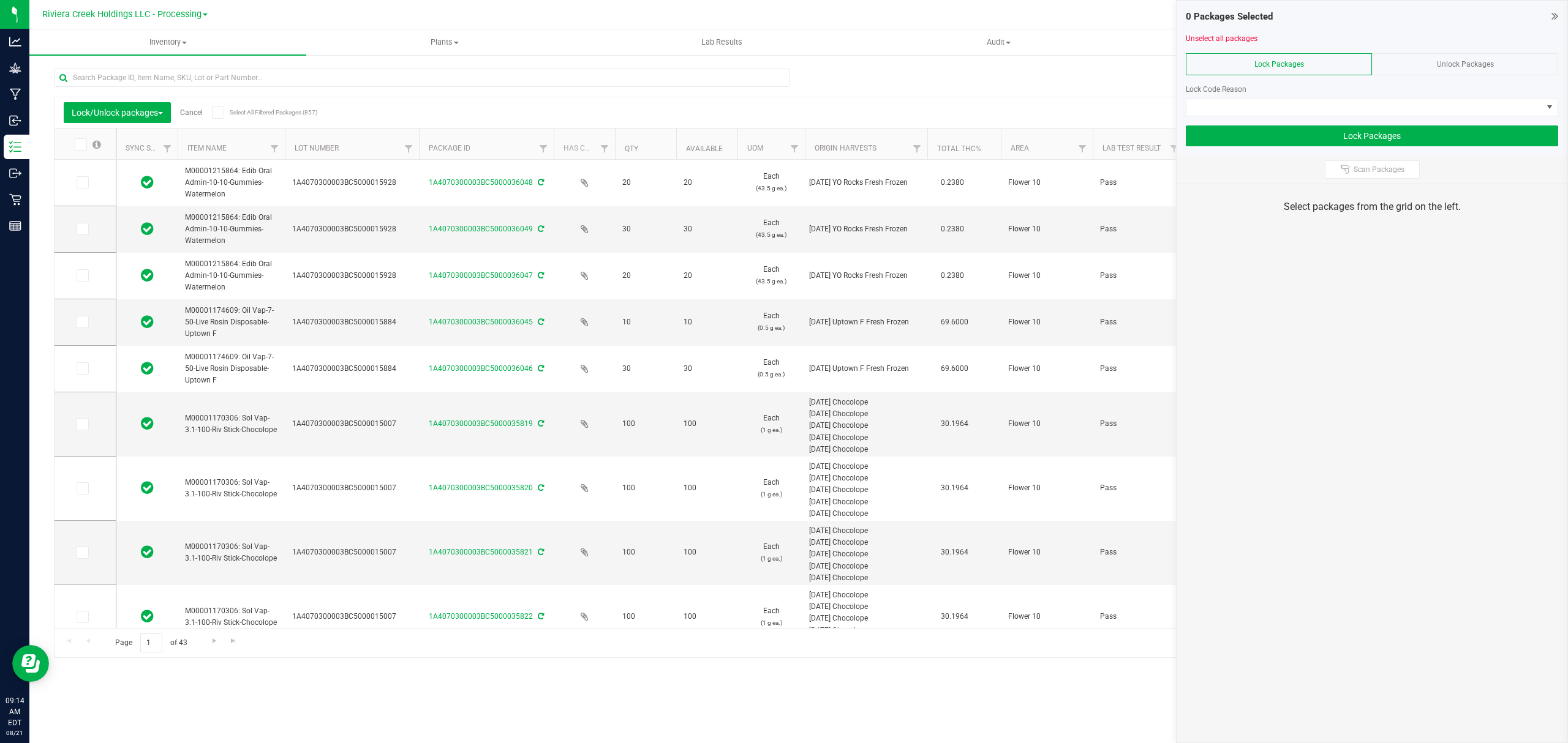
drag, startPoint x: 376, startPoint y: 141, endPoint x: 421, endPoint y: 144, distance: 45.1
click at [80, 424] on icon at bounding box center [82, 424] width 8 height 0
click at [0, 0] on input "checkbox" at bounding box center [0, 0] width 0 height 0
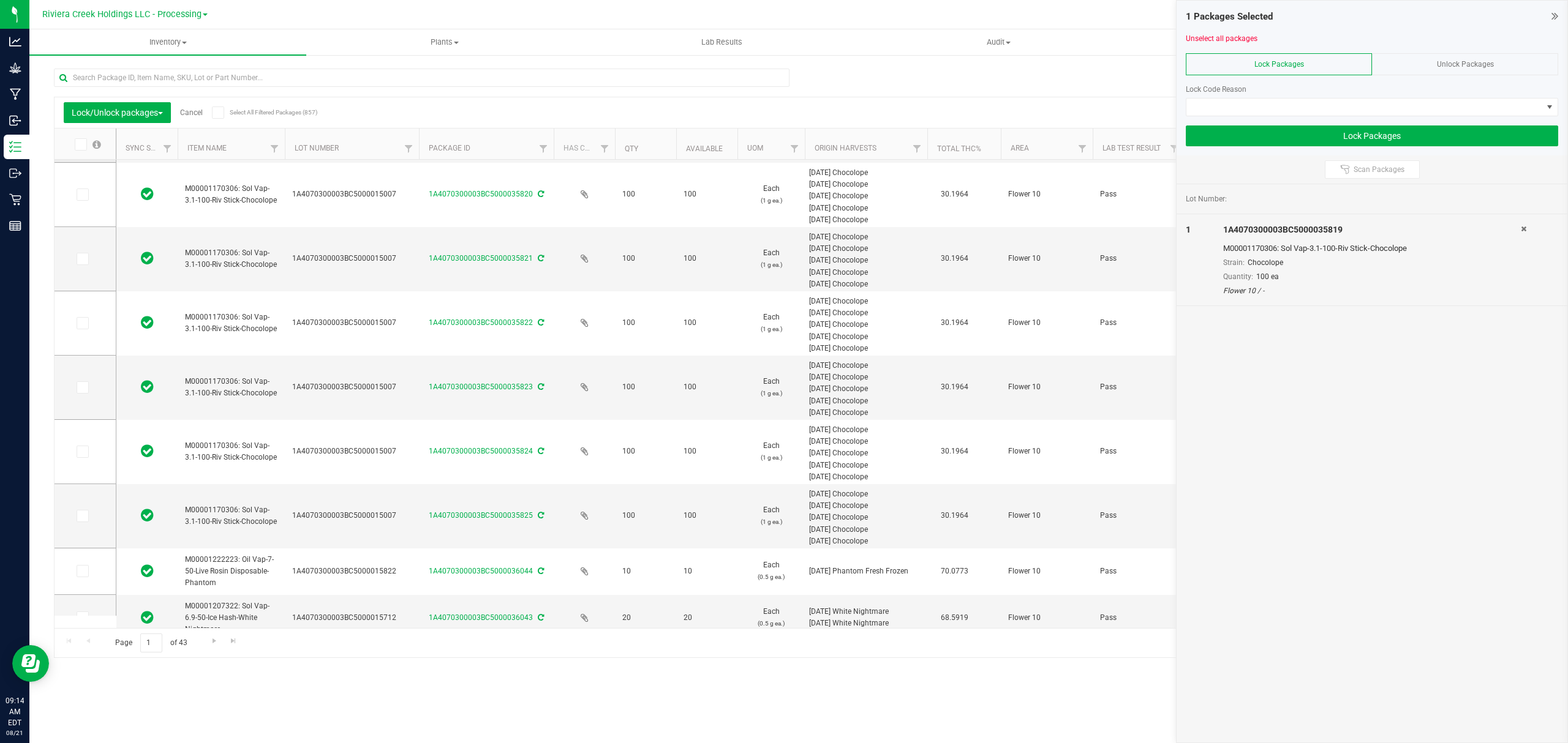
scroll to position [196, 0]
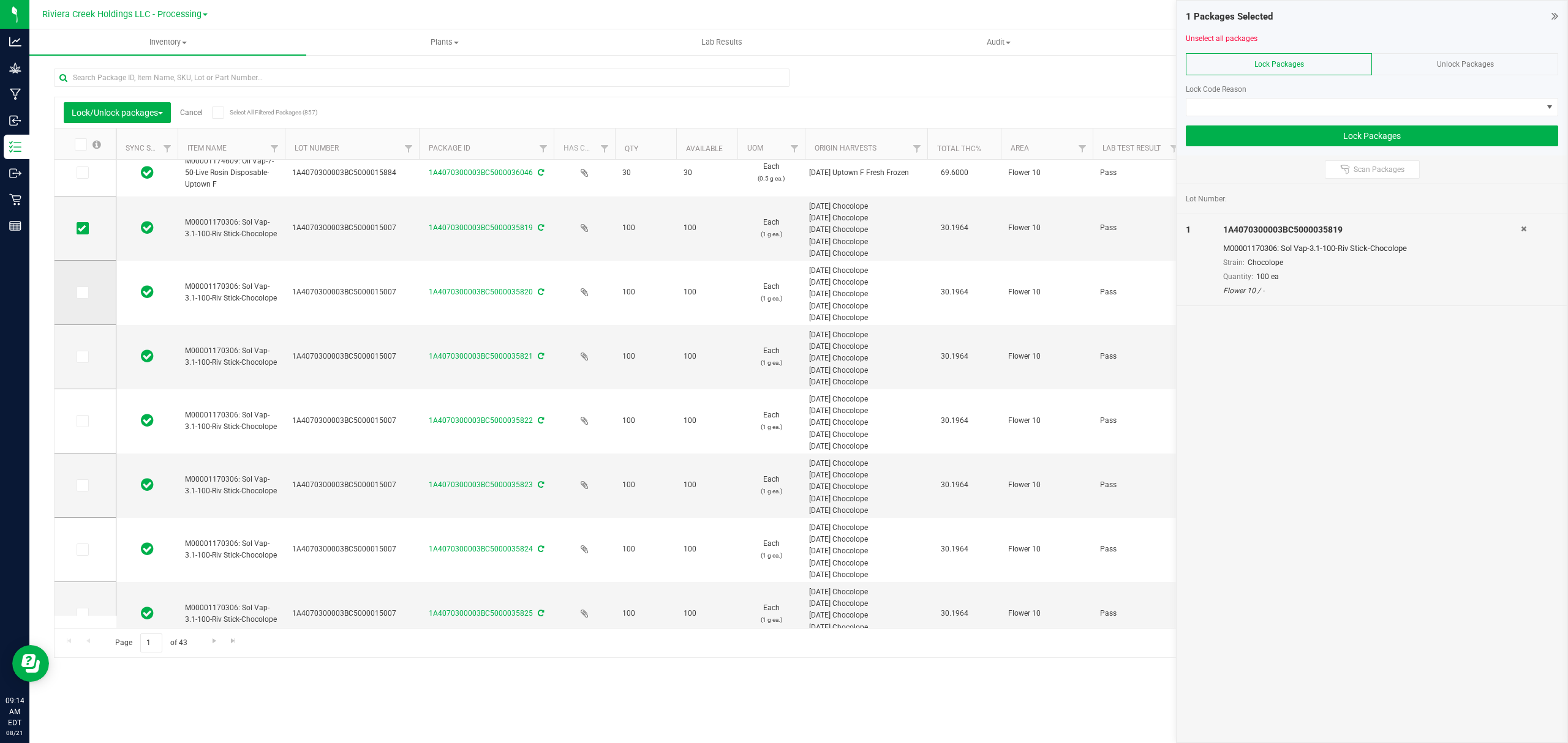
click at [82, 293] on icon at bounding box center [82, 293] width 8 height 0
click at [0, 0] on input "checkbox" at bounding box center [0, 0] width 0 height 0
click at [84, 357] on icon at bounding box center [82, 357] width 8 height 0
click at [0, 0] on input "checkbox" at bounding box center [0, 0] width 0 height 0
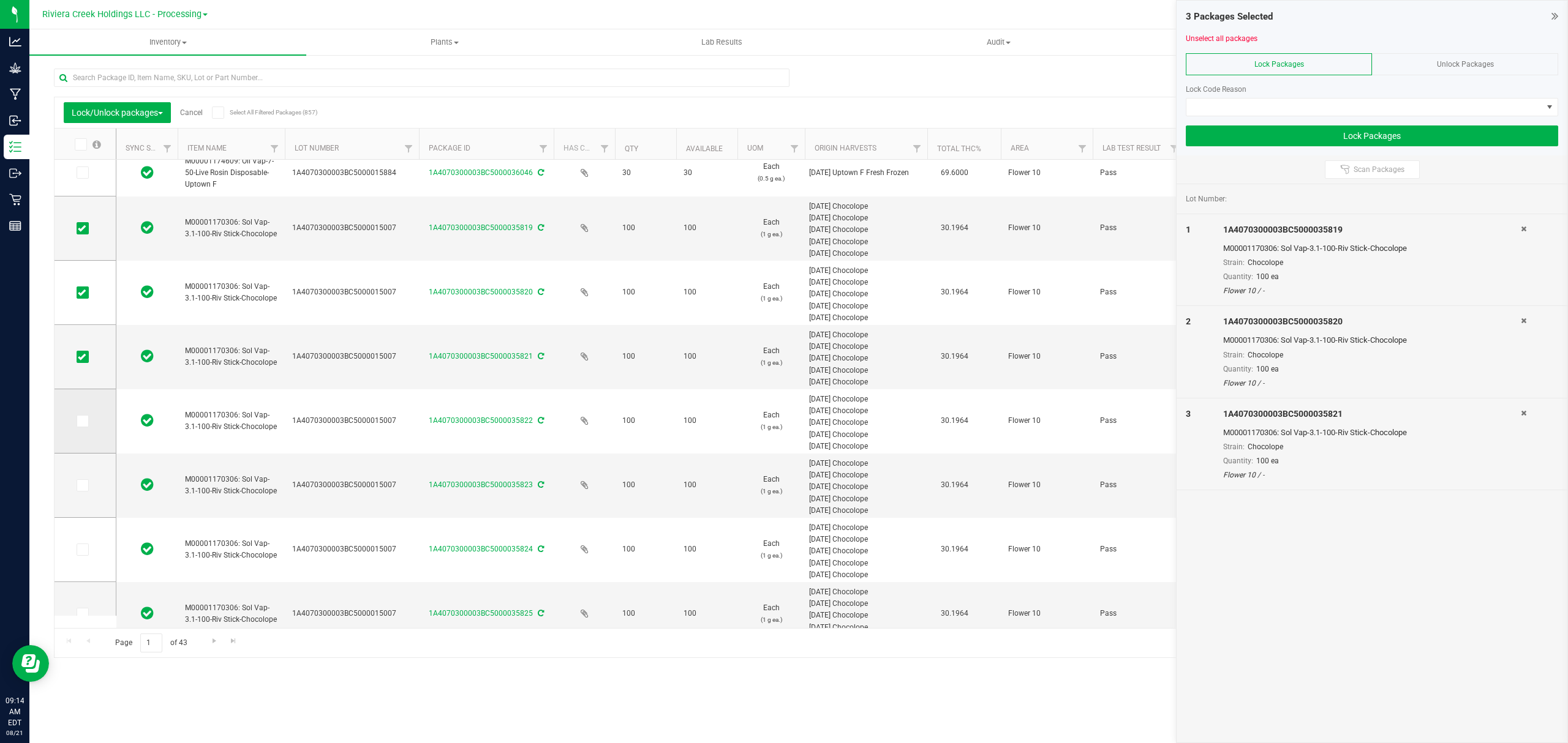
click at [86, 421] on span at bounding box center [83, 422] width 12 height 12
click at [0, 0] on input "checkbox" at bounding box center [0, 0] width 0 height 0
click at [84, 485] on icon at bounding box center [82, 485] width 8 height 0
click at [0, 0] on input "checkbox" at bounding box center [0, 0] width 0 height 0
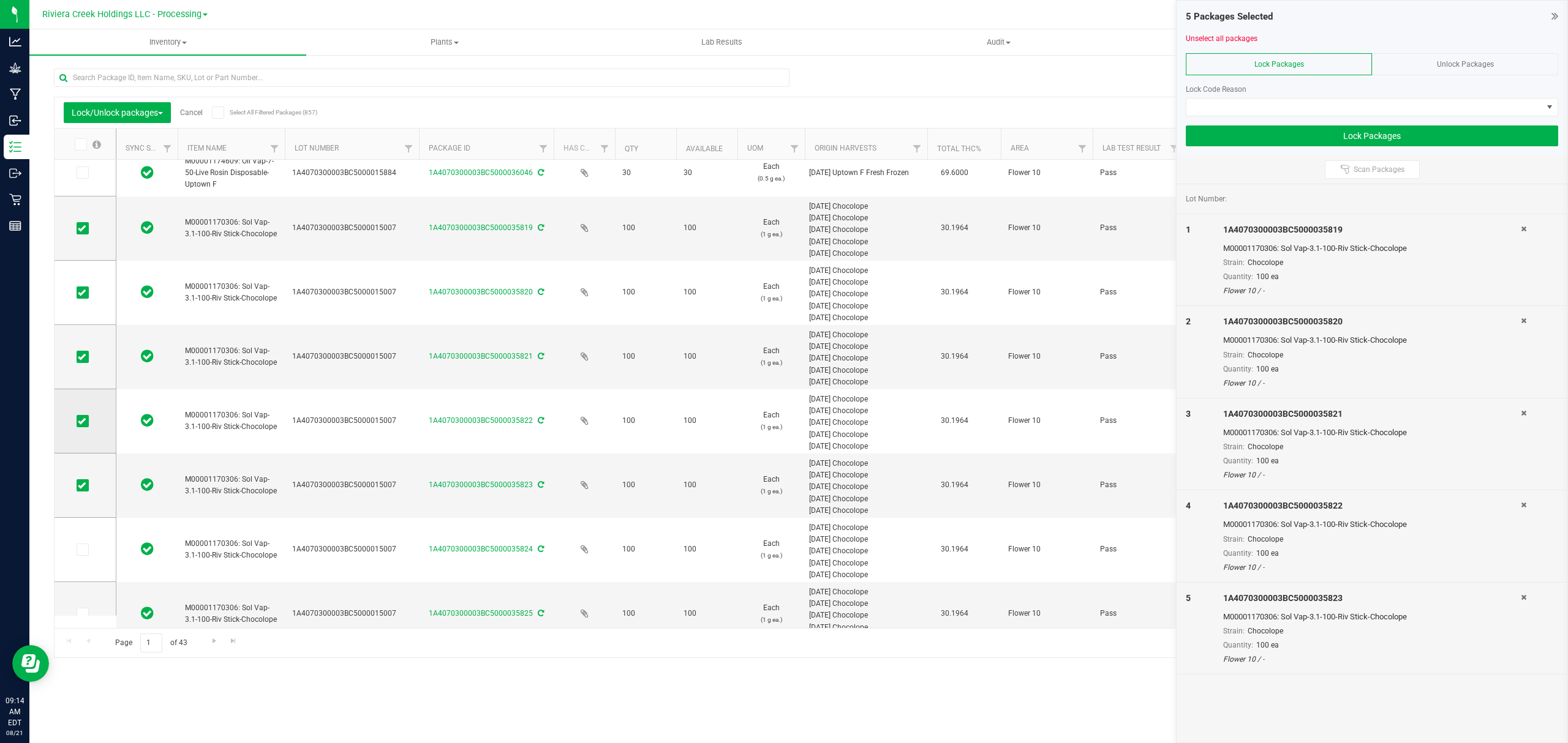
scroll to position [294, 0]
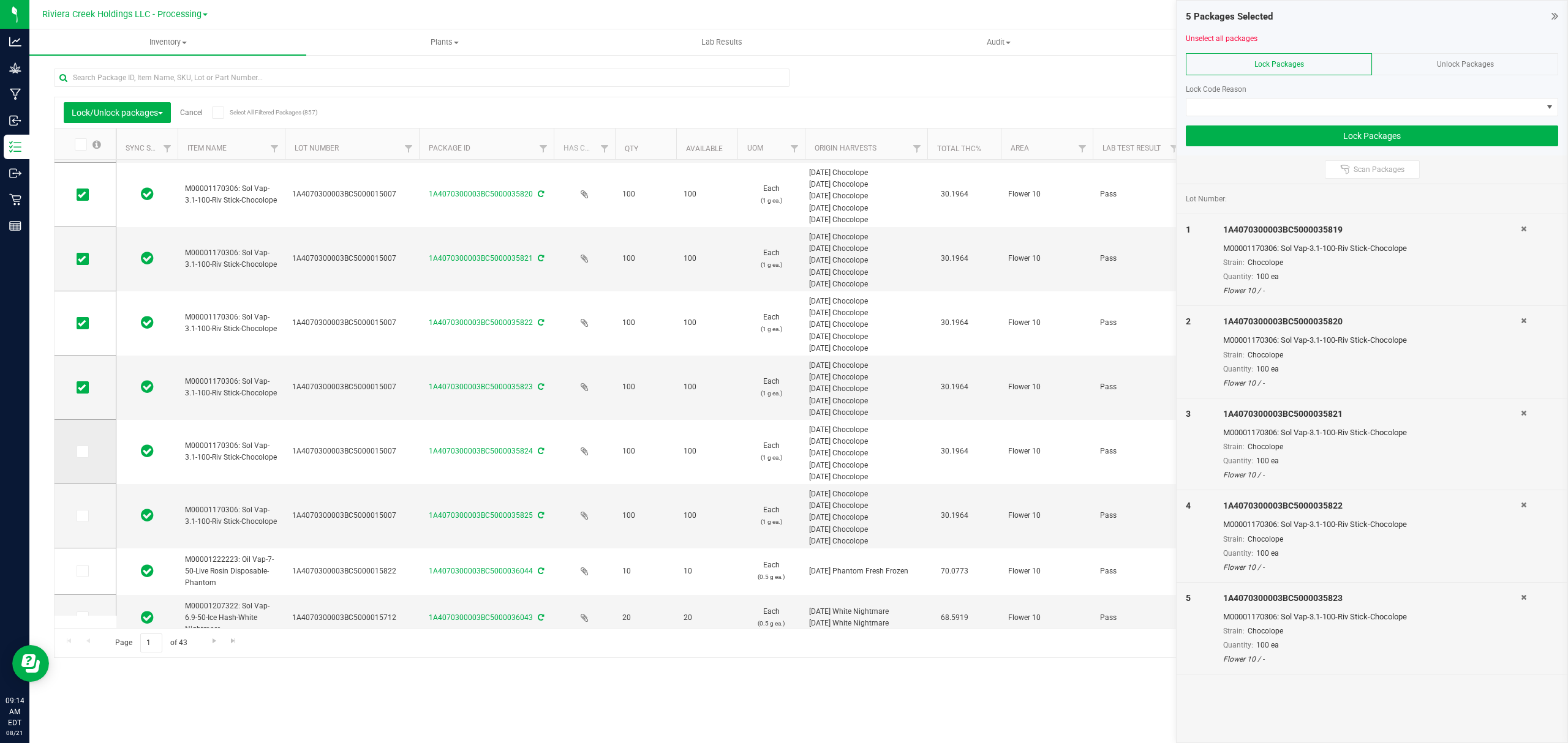
click at [87, 455] on span at bounding box center [83, 452] width 12 height 12
click at [0, 0] on input "checkbox" at bounding box center [0, 0] width 0 height 0
click at [82, 516] on icon at bounding box center [82, 516] width 8 height 0
click at [0, 0] on input "checkbox" at bounding box center [0, 0] width 0 height 0
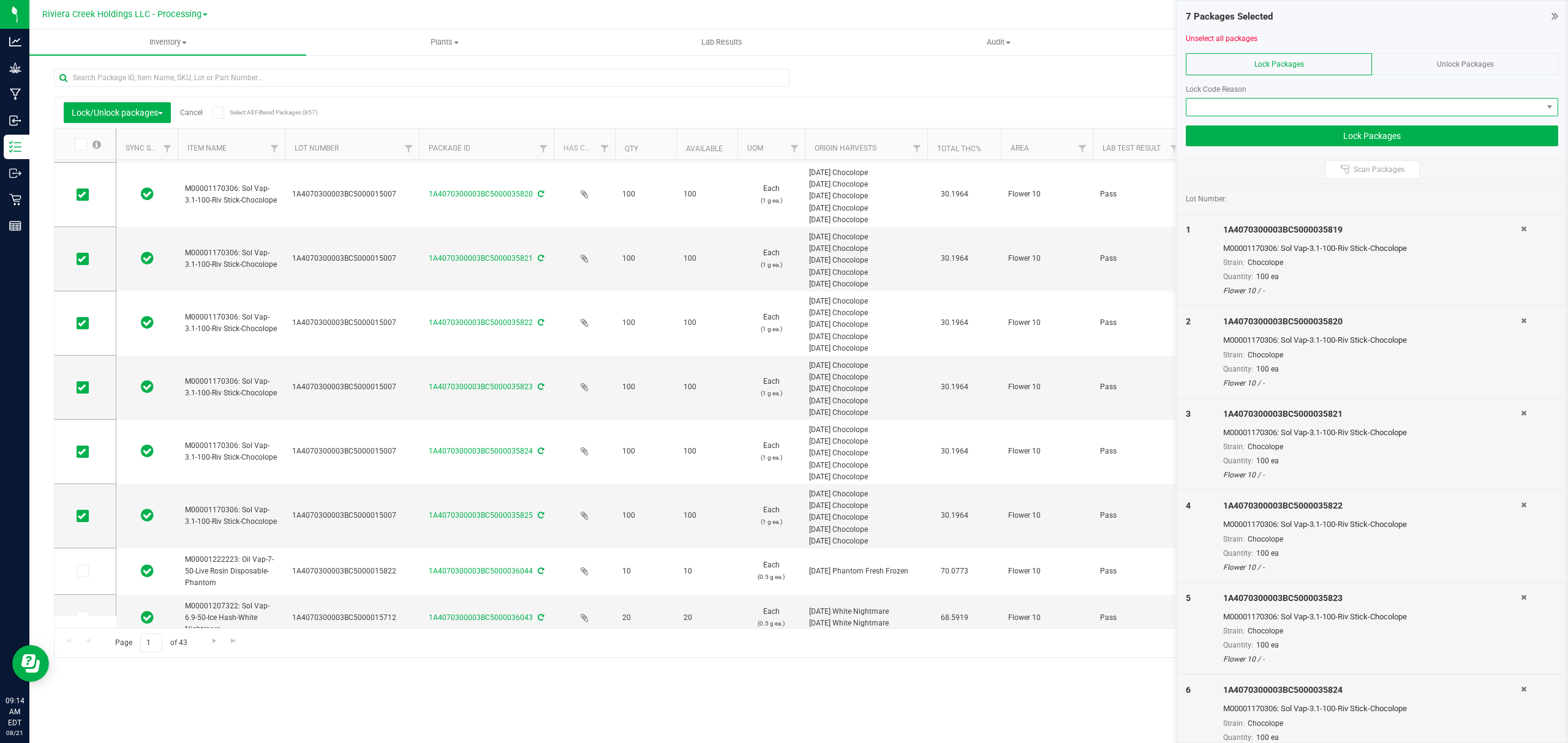
click at [1262, 114] on span at bounding box center [1365, 107] width 356 height 17
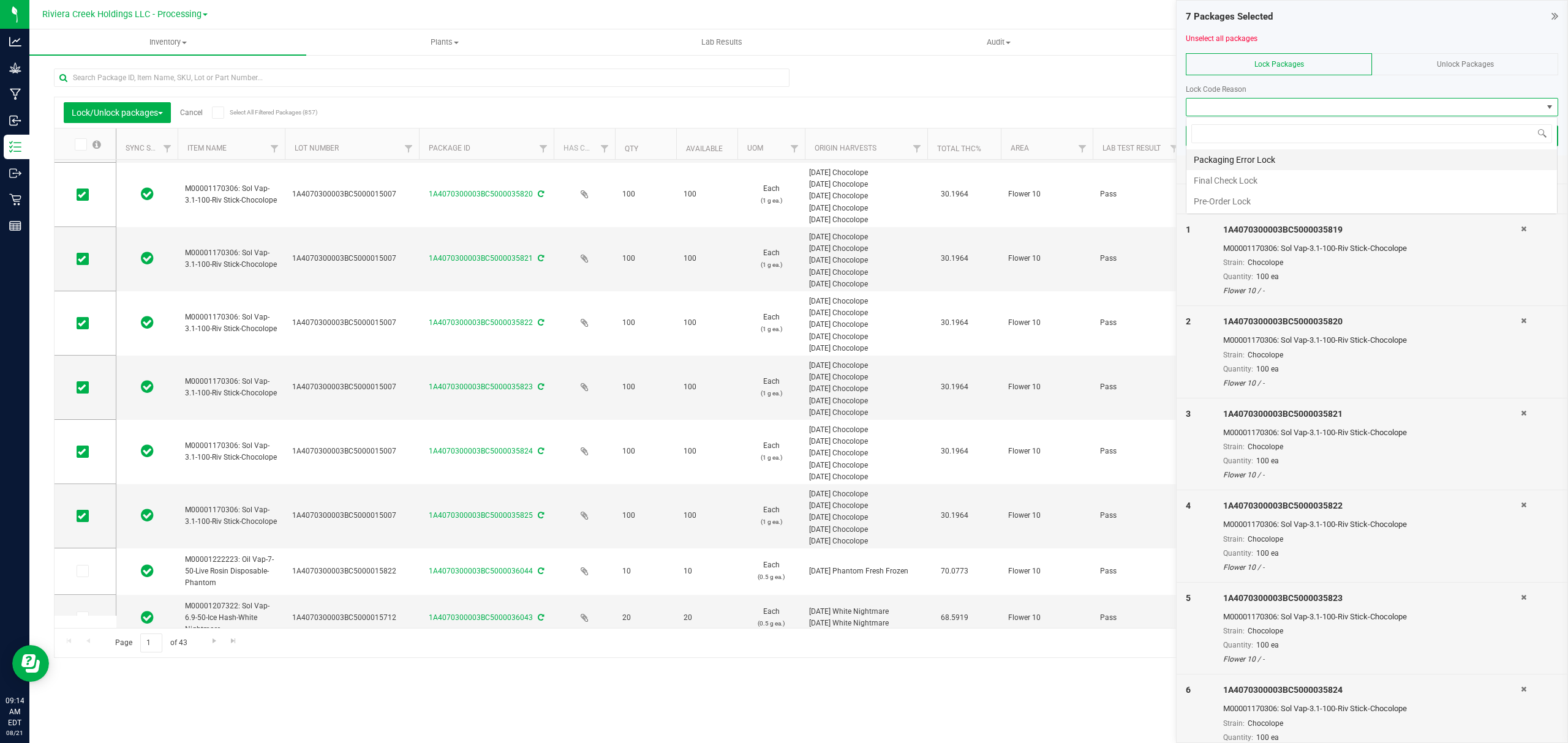
scroll to position [18, 371]
click at [1233, 181] on li "Final Check Lock" at bounding box center [1372, 180] width 371 height 21
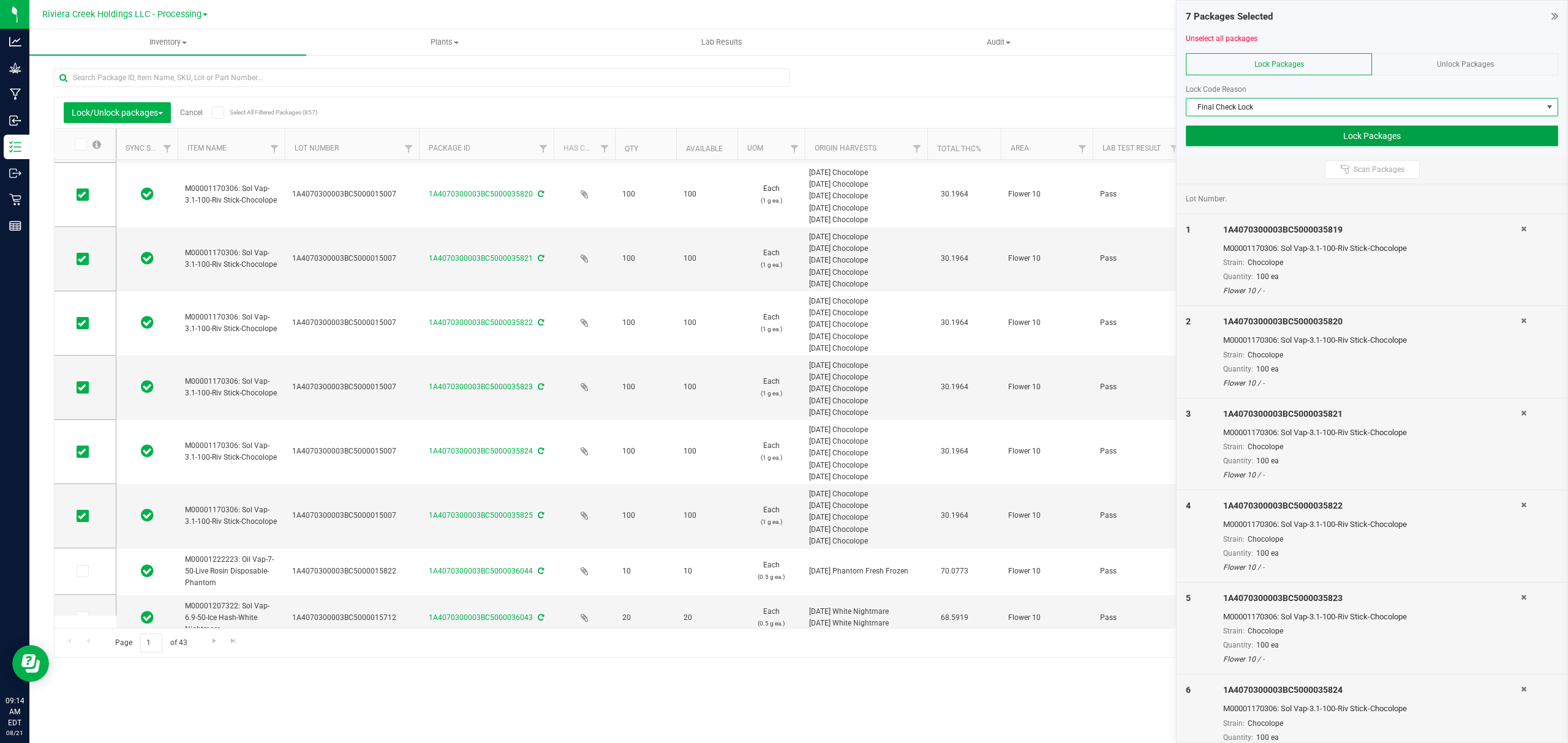
click at [1236, 133] on button "Lock Packages" at bounding box center [1372, 136] width 373 height 21
